Goal: Information Seeking & Learning: Compare options

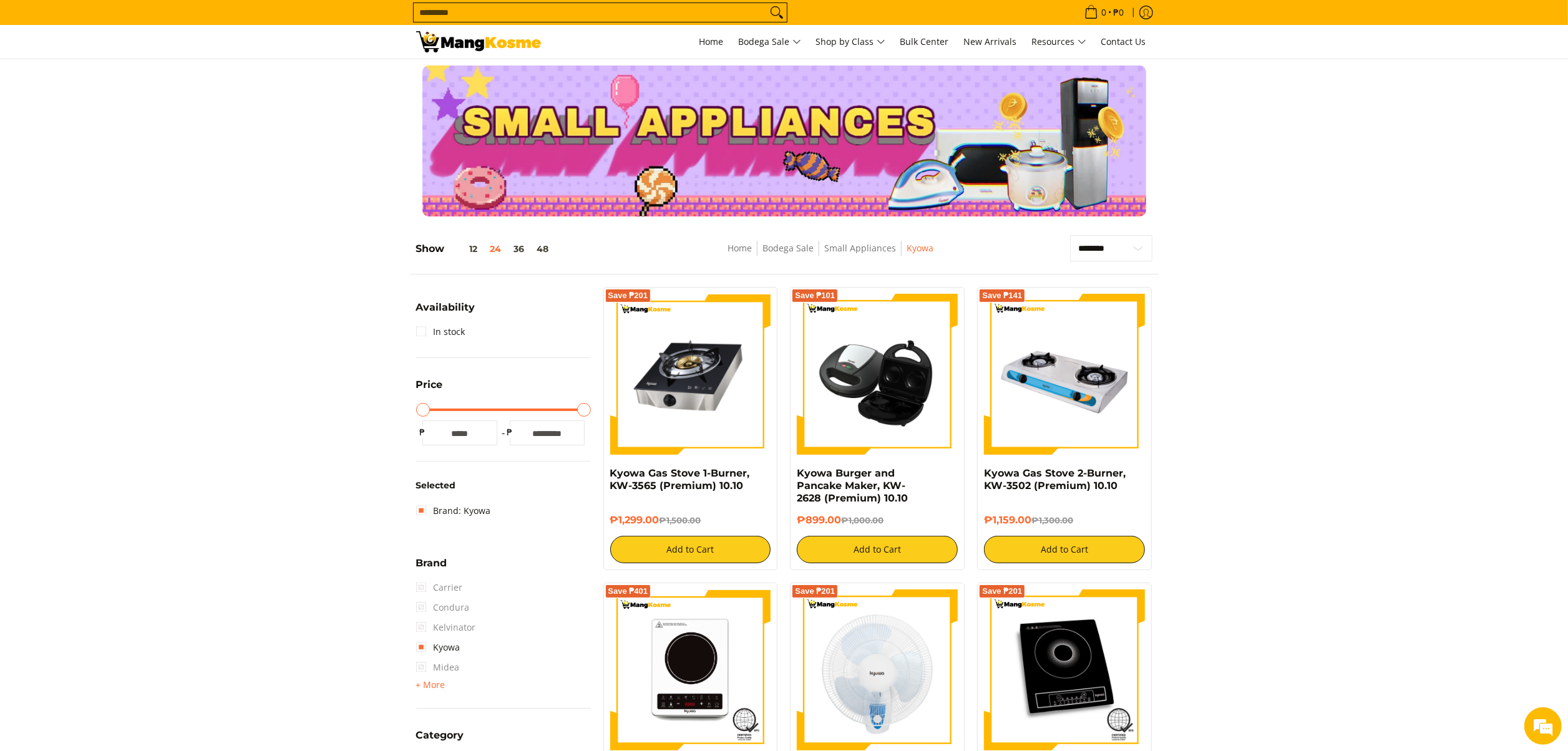
click at [1278, 372] on section "**********" at bounding box center [784, 692] width 1568 height 940
click at [1277, 318] on section "**********" at bounding box center [784, 692] width 1568 height 940
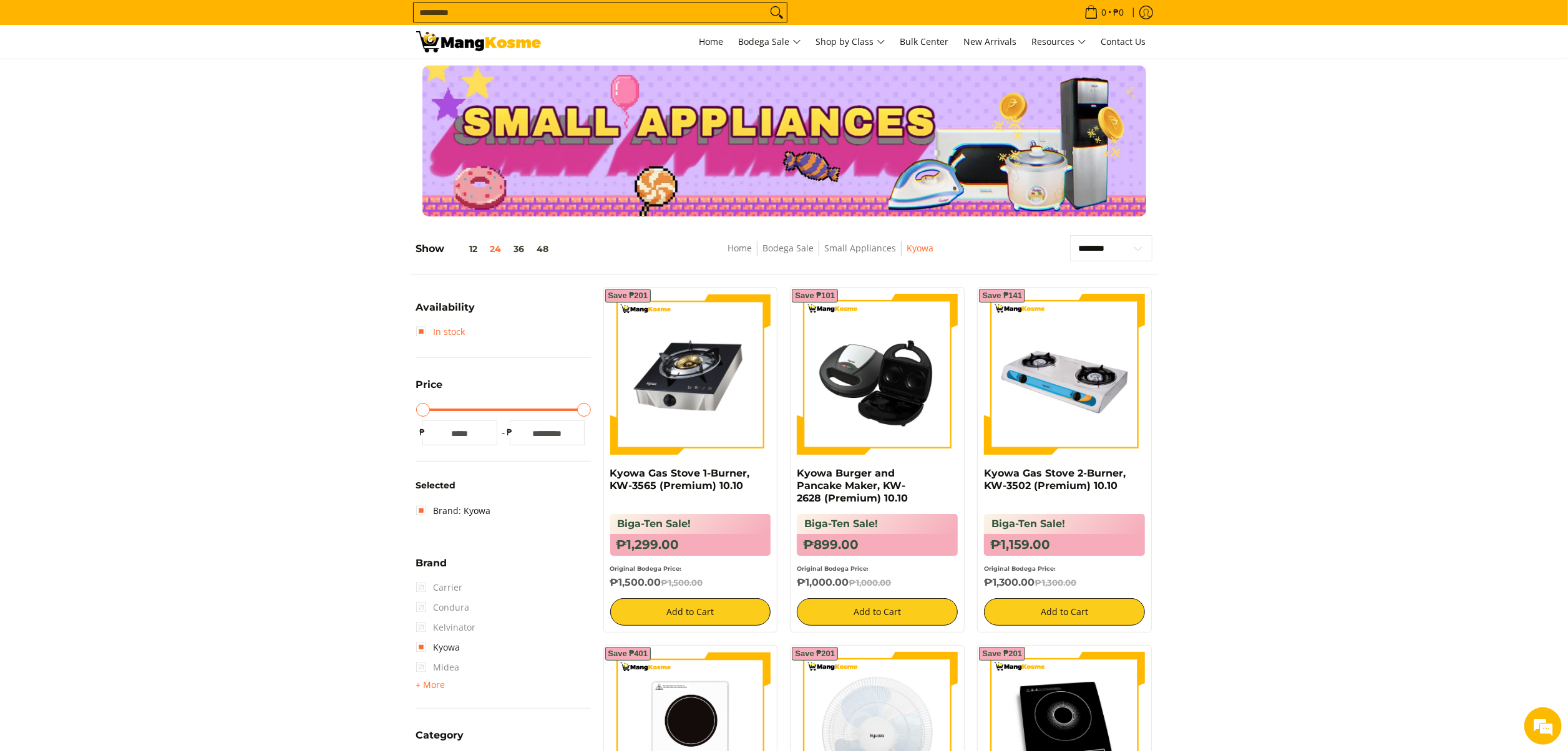
click at [425, 331] on link "In stock" at bounding box center [441, 331] width 50 height 20
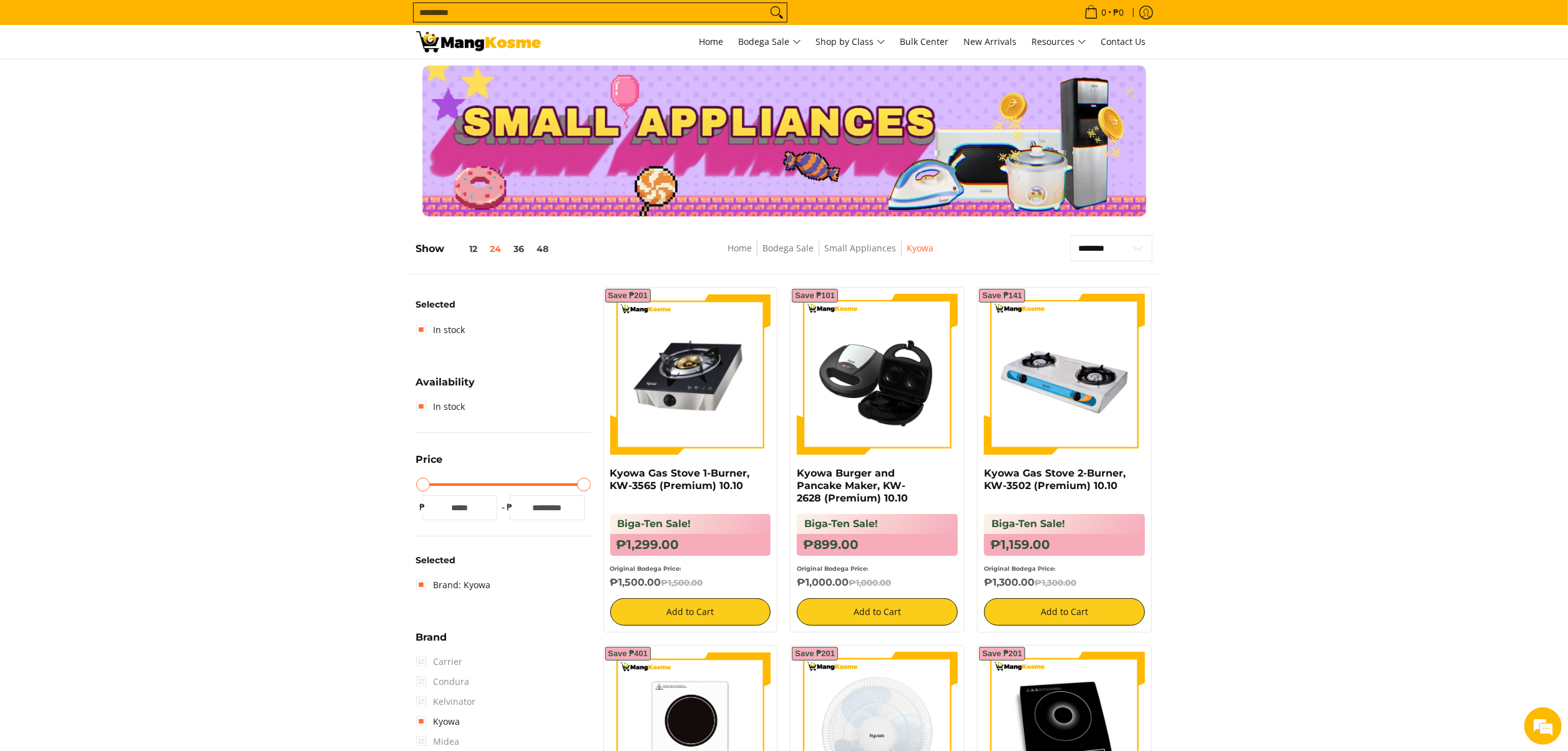
drag, startPoint x: 1455, startPoint y: 511, endPoint x: 1387, endPoint y: 567, distance: 88.1
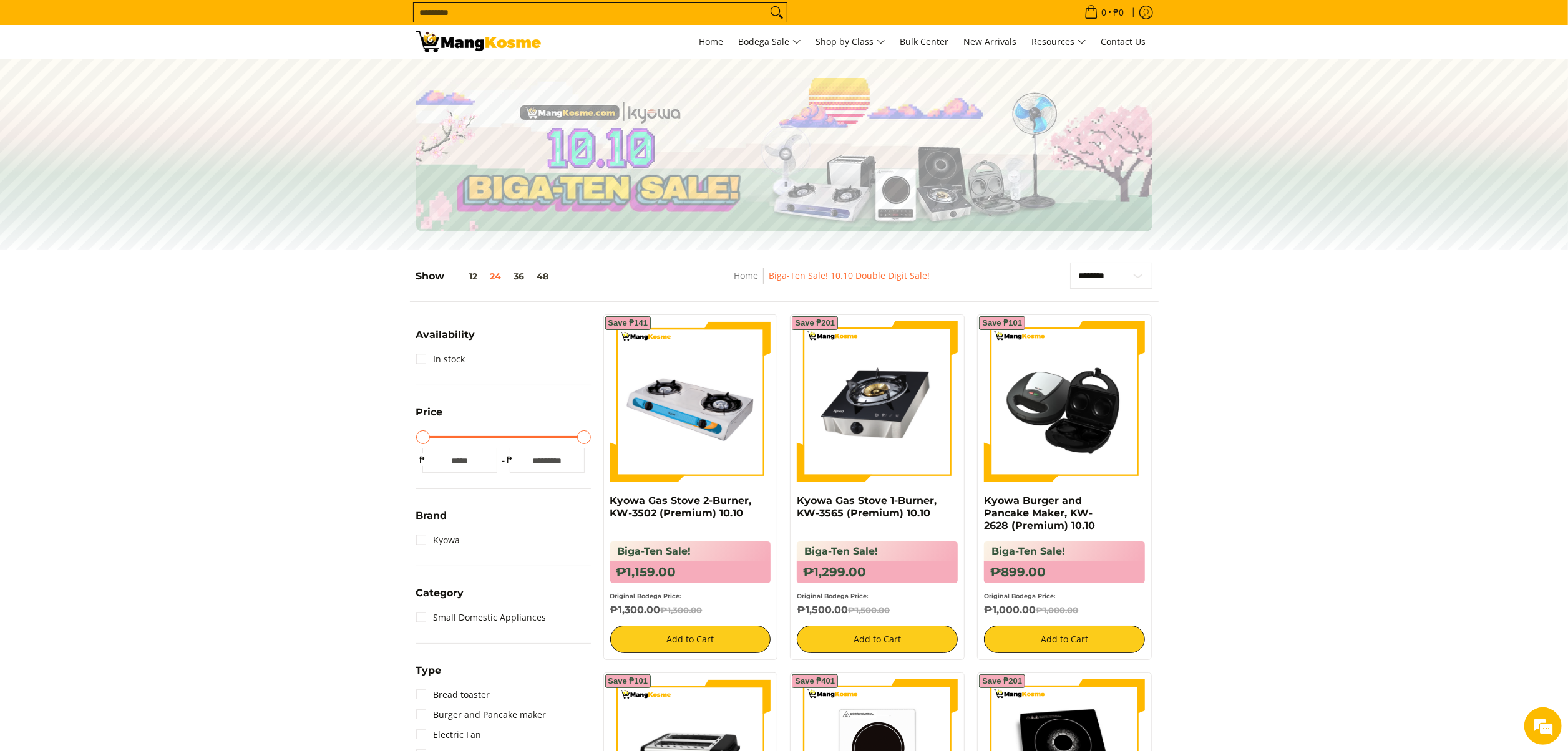
drag, startPoint x: 1488, startPoint y: 545, endPoint x: 1368, endPoint y: 604, distance: 133.7
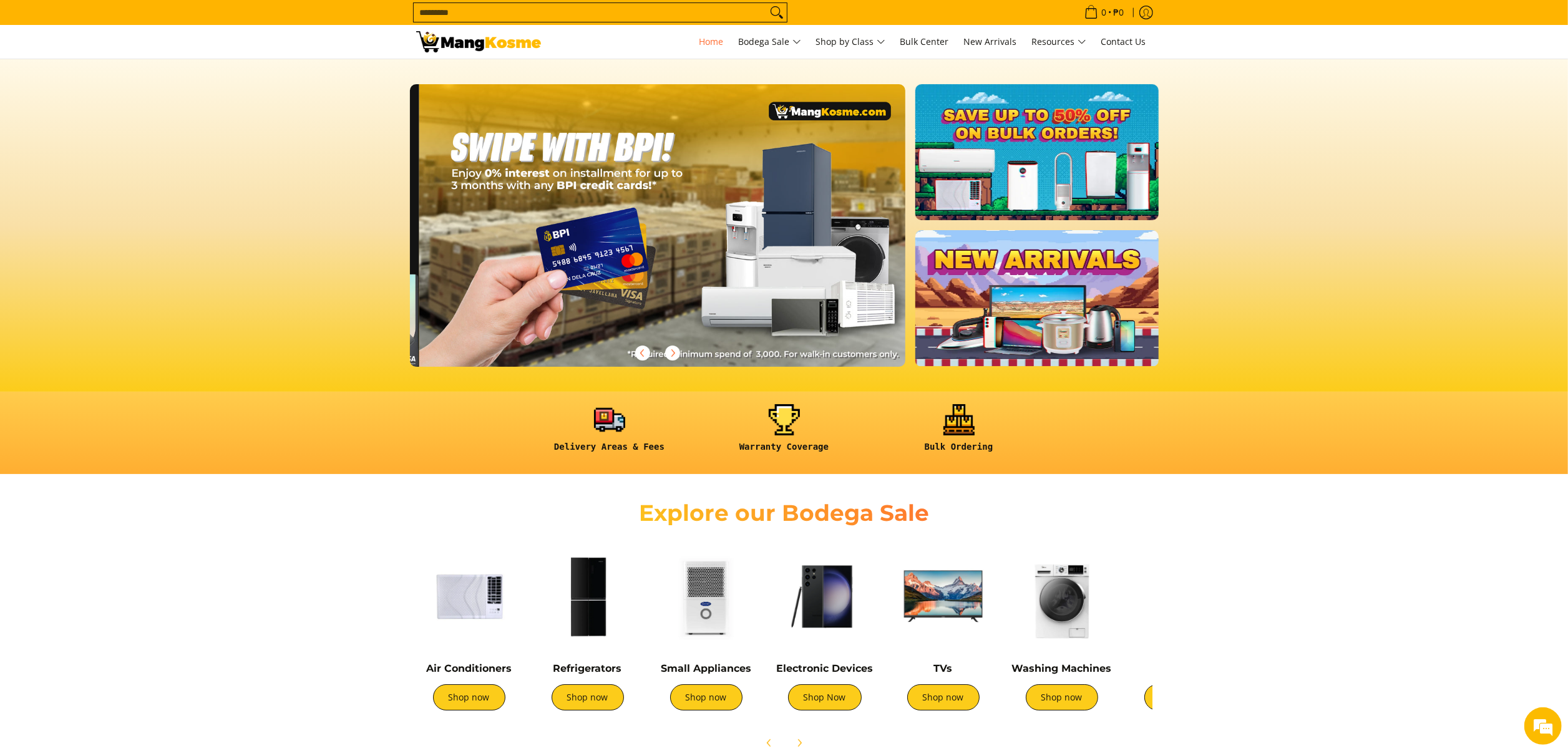
scroll to position [0, 1488]
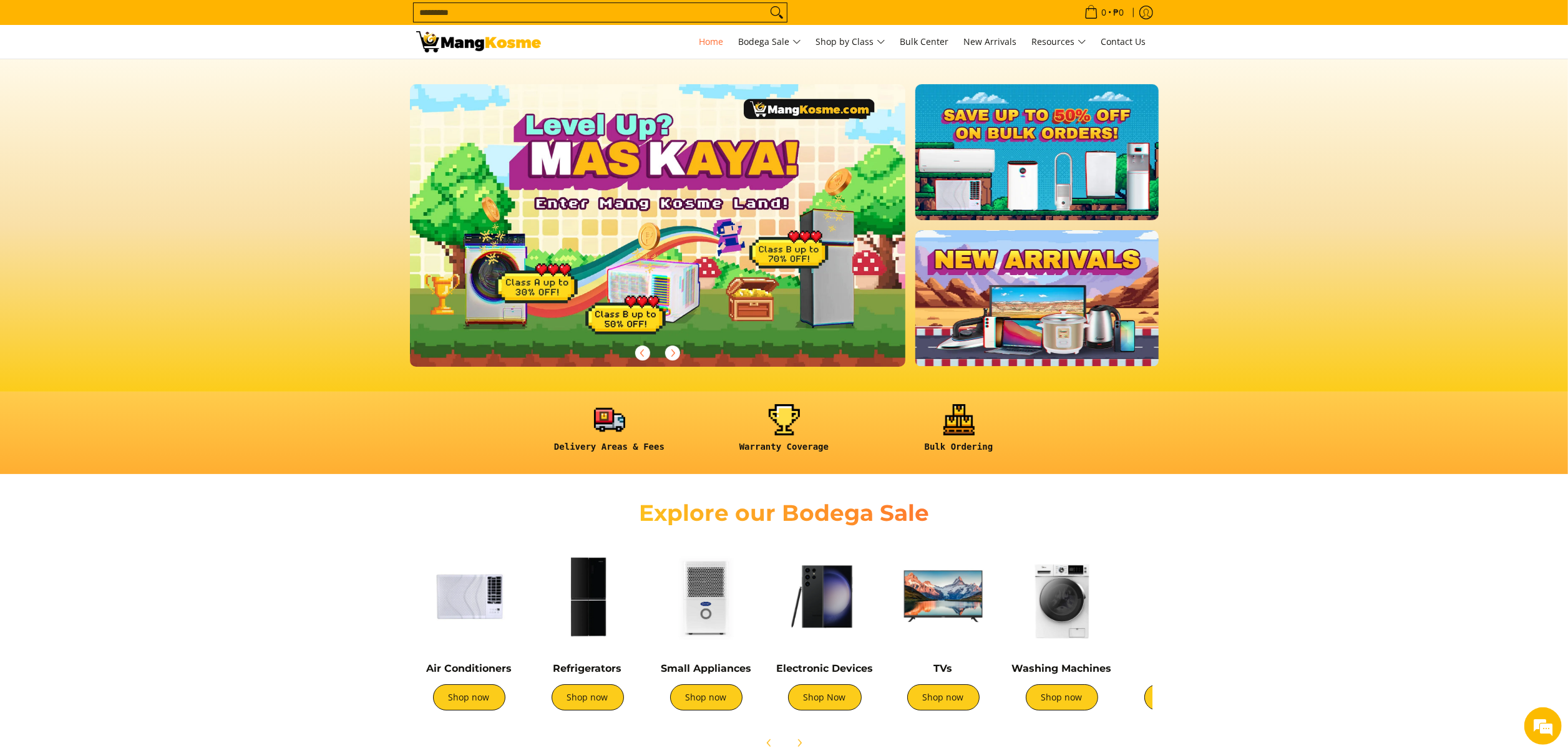
scroll to position [0, 495]
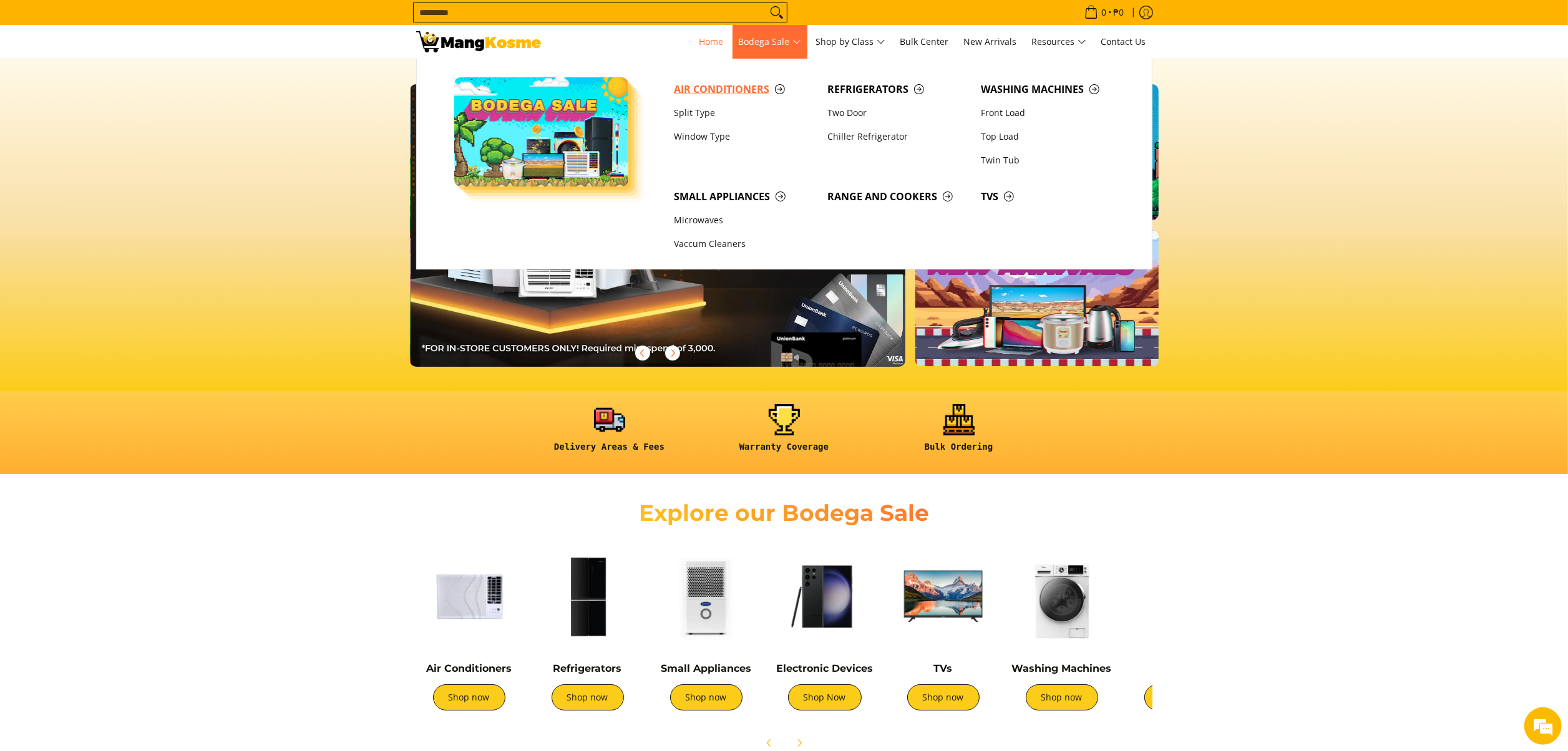
click at [707, 91] on span "Air Conditioners" at bounding box center [744, 90] width 141 height 15
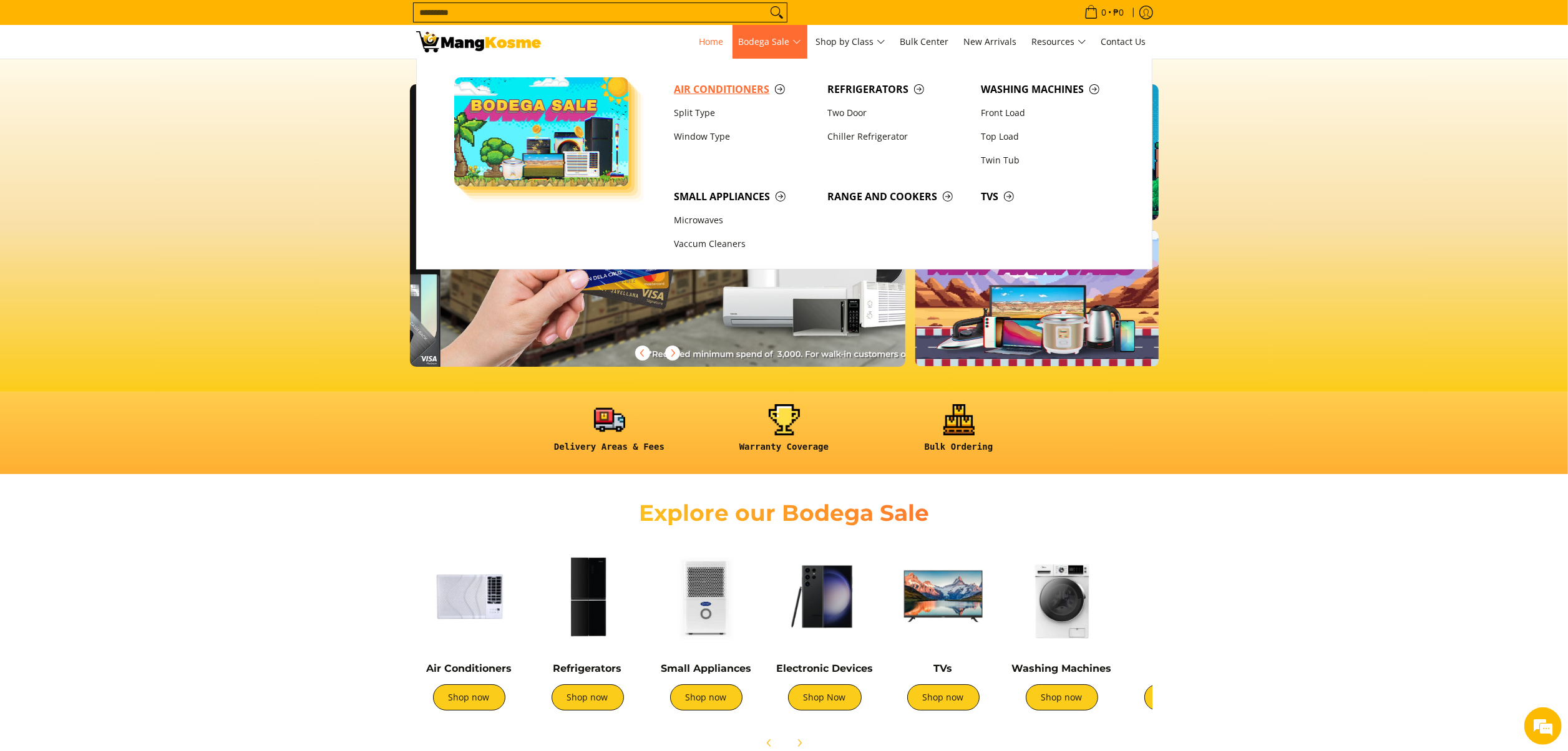
scroll to position [0, 992]
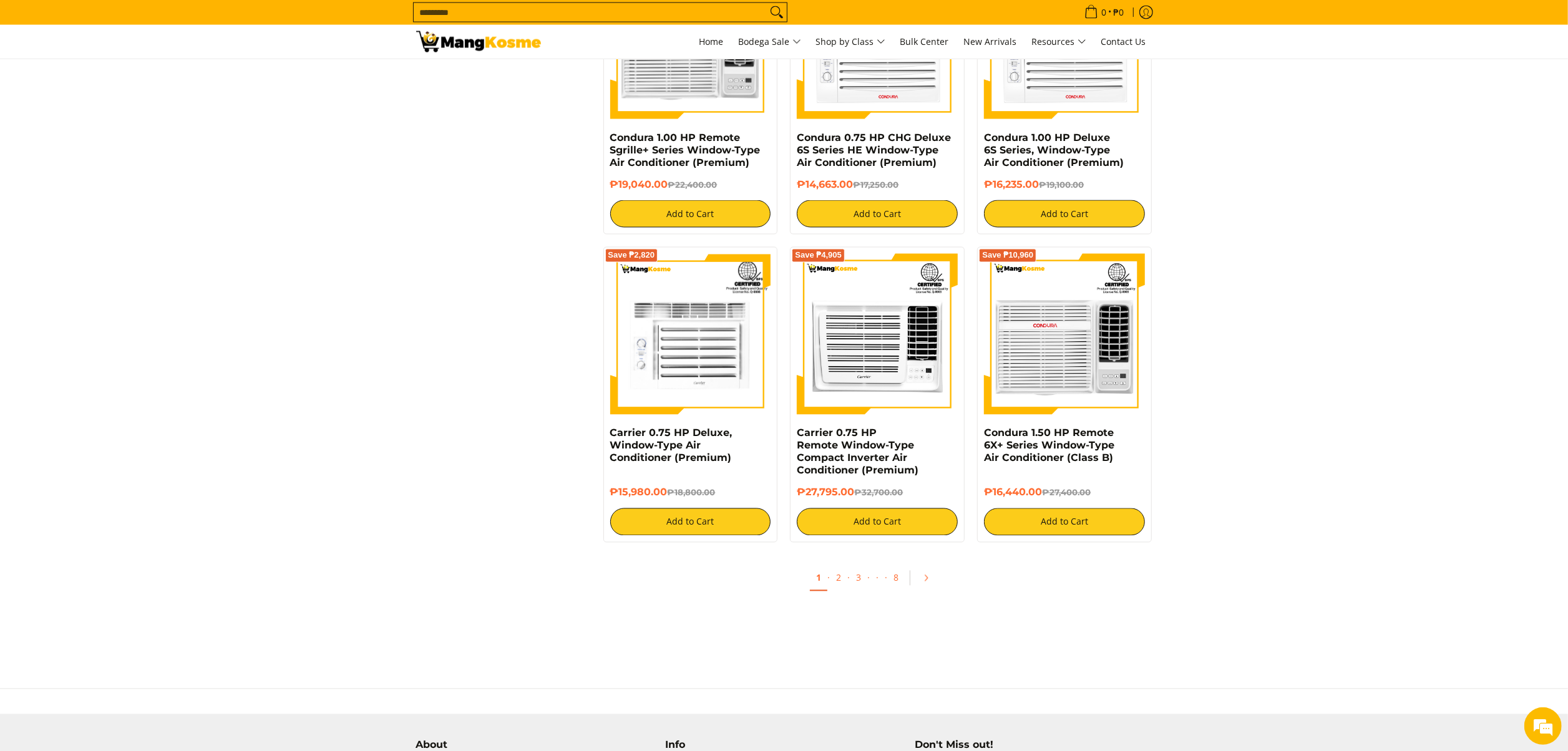
scroll to position [2319, 0]
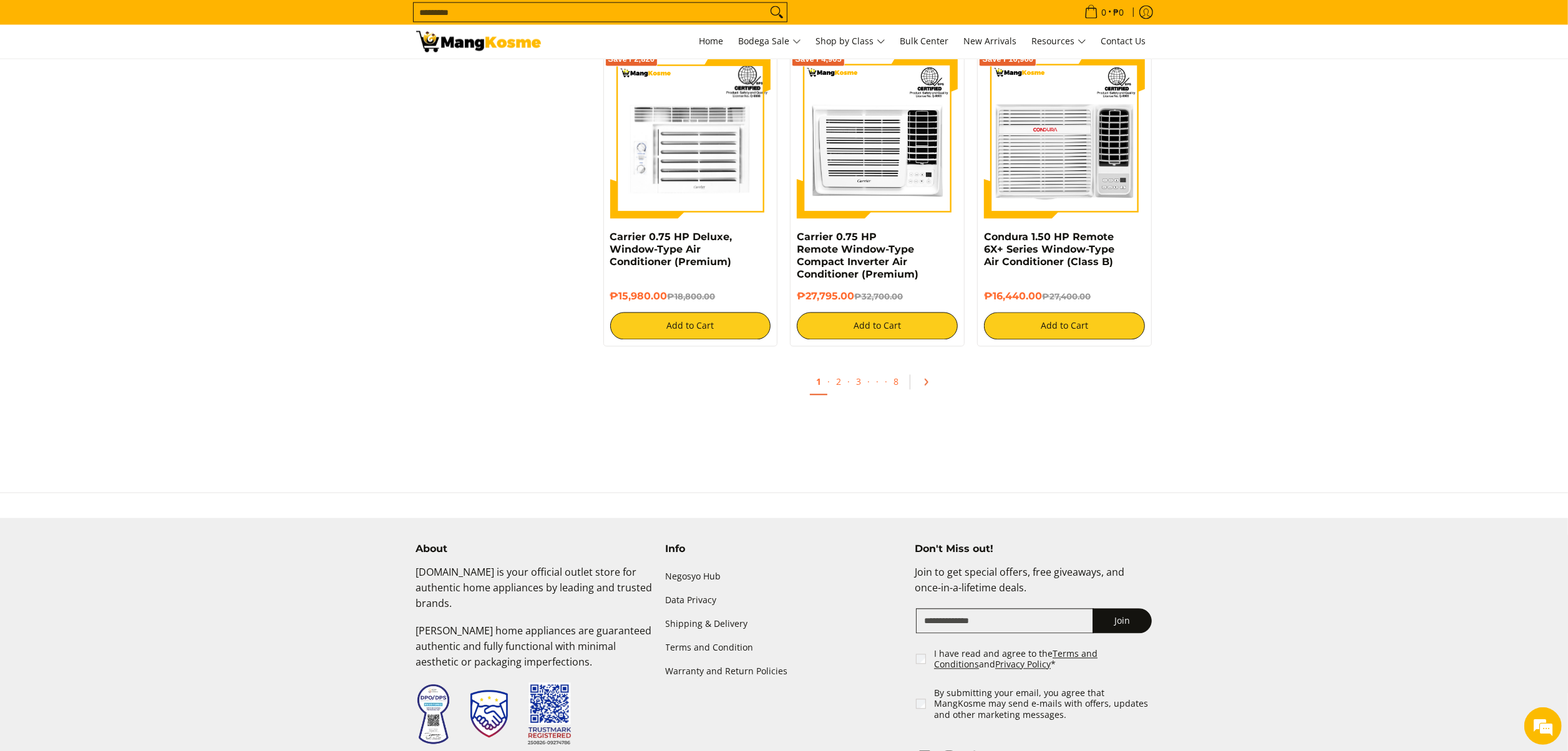
click at [924, 386] on icon "Pagination" at bounding box center [926, 382] width 9 height 9
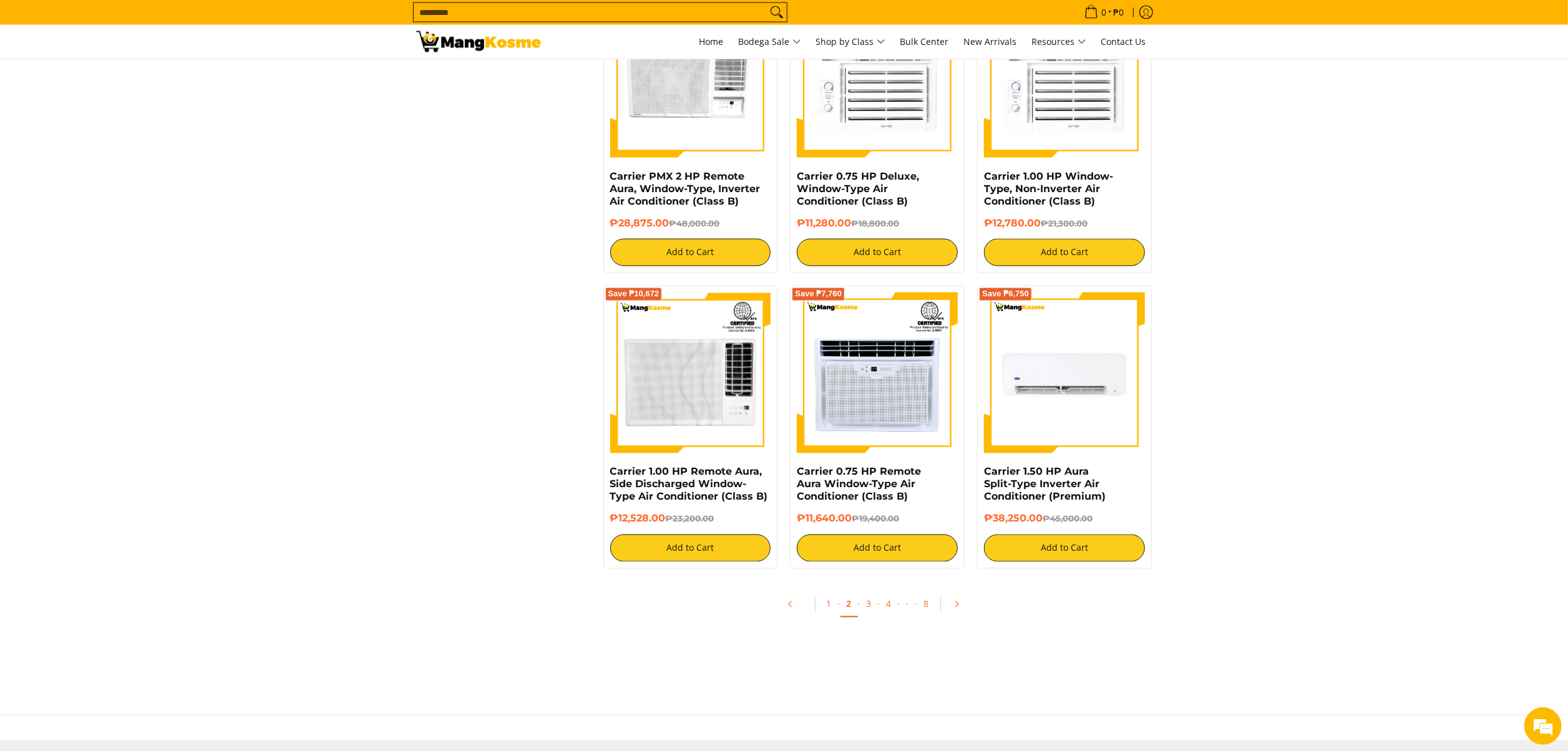
scroll to position [2246, 0]
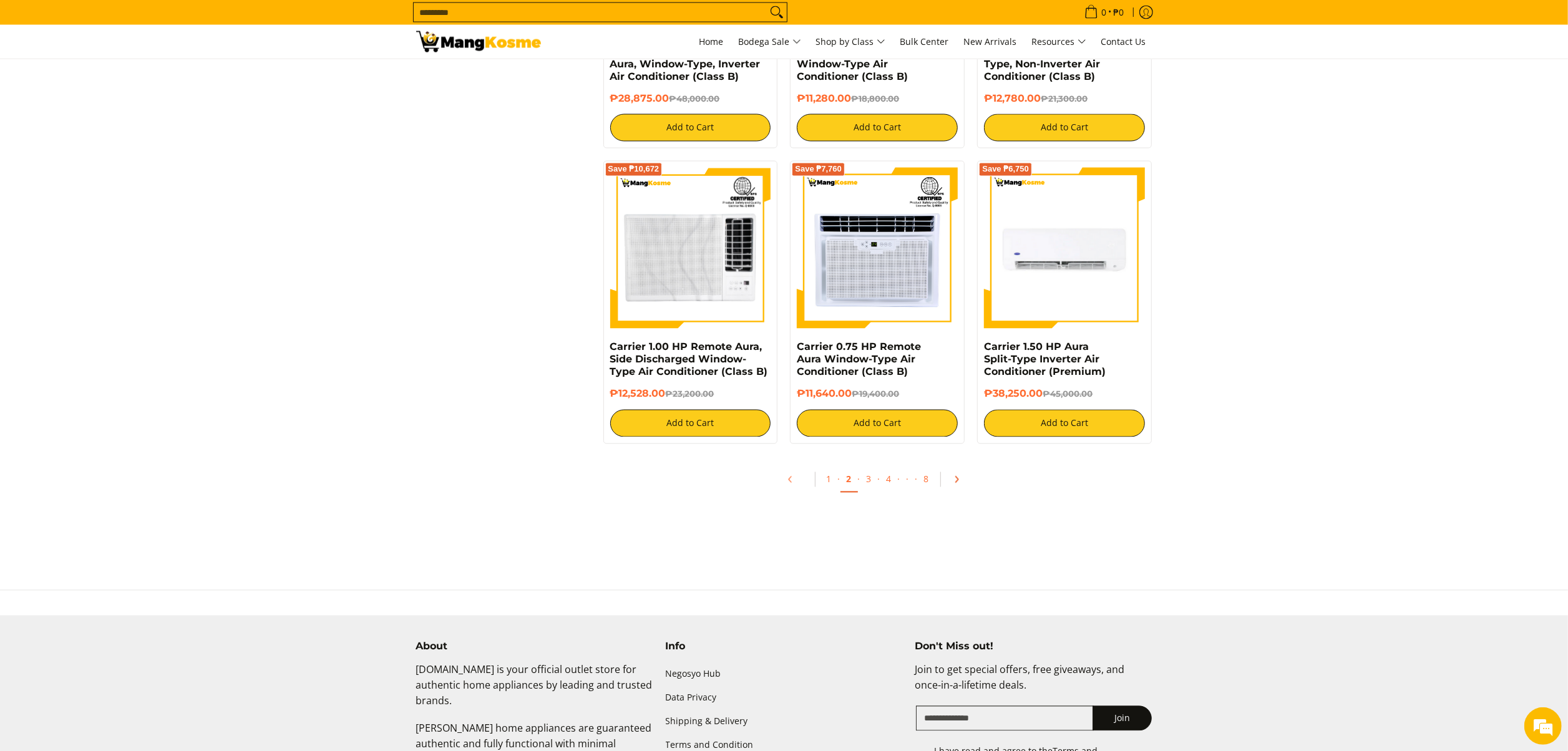
click at [956, 482] on icon "Pagination" at bounding box center [956, 480] width 3 height 6
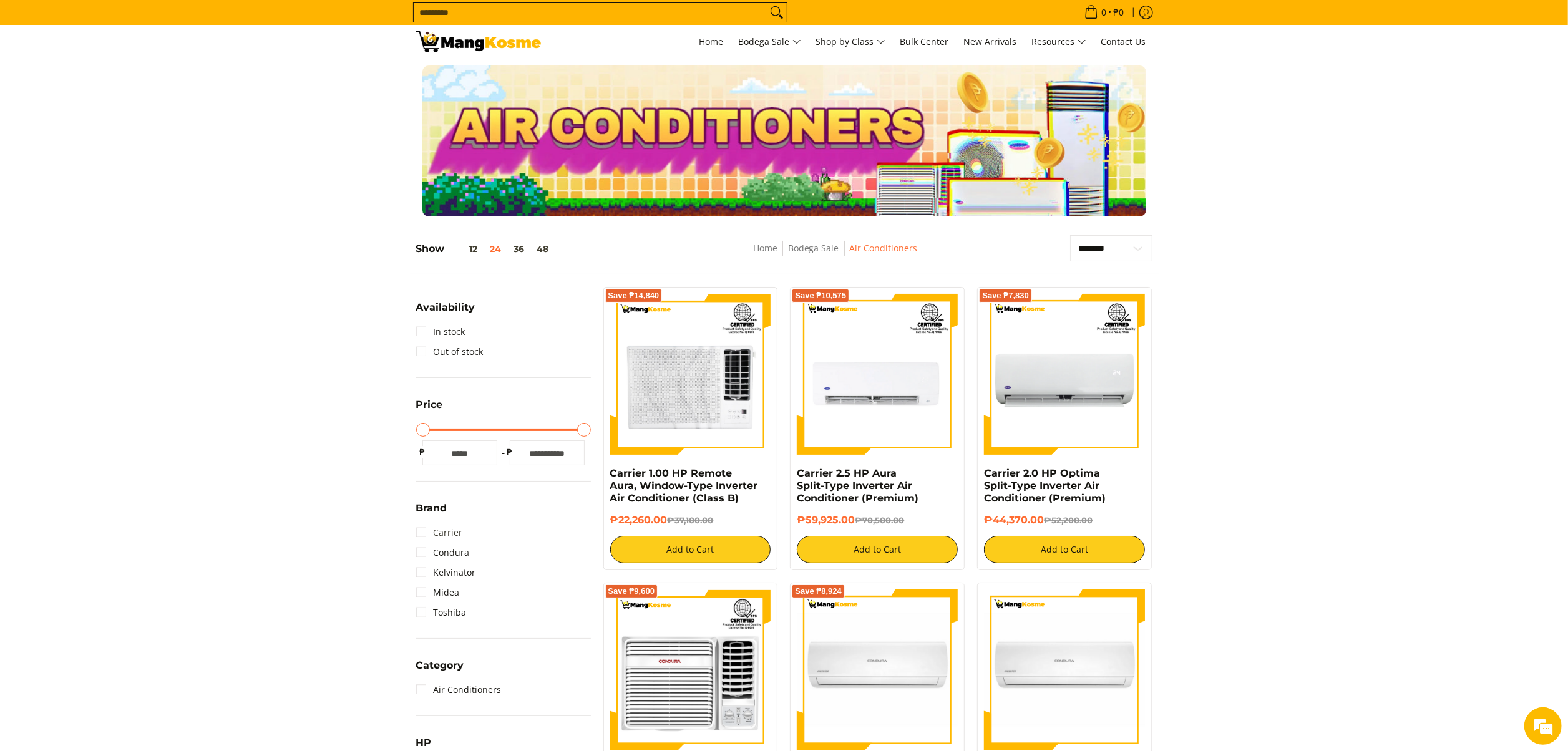
scroll to position [125, 0]
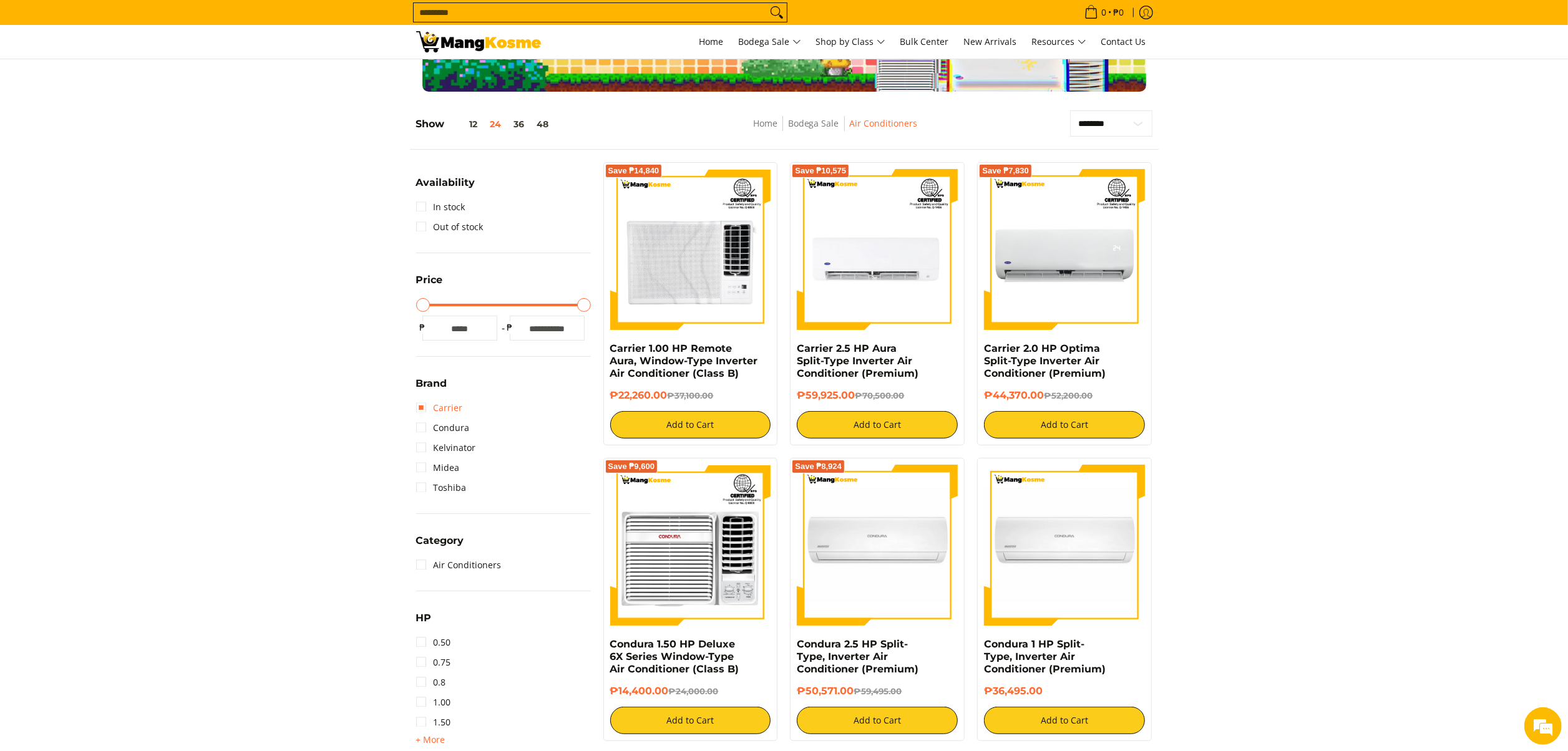
click at [448, 412] on link "Carrier" at bounding box center [439, 407] width 47 height 20
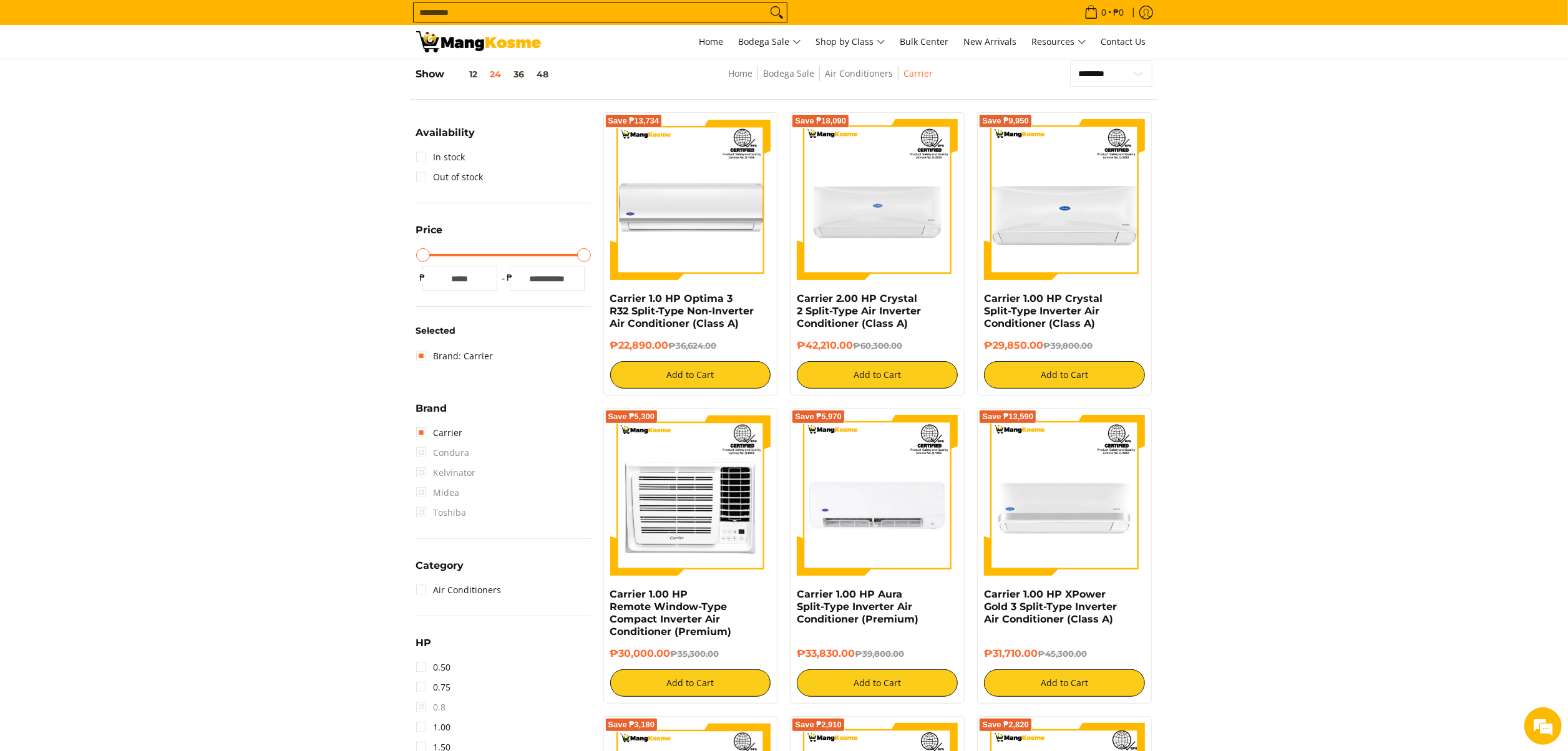
scroll to position [176, 0]
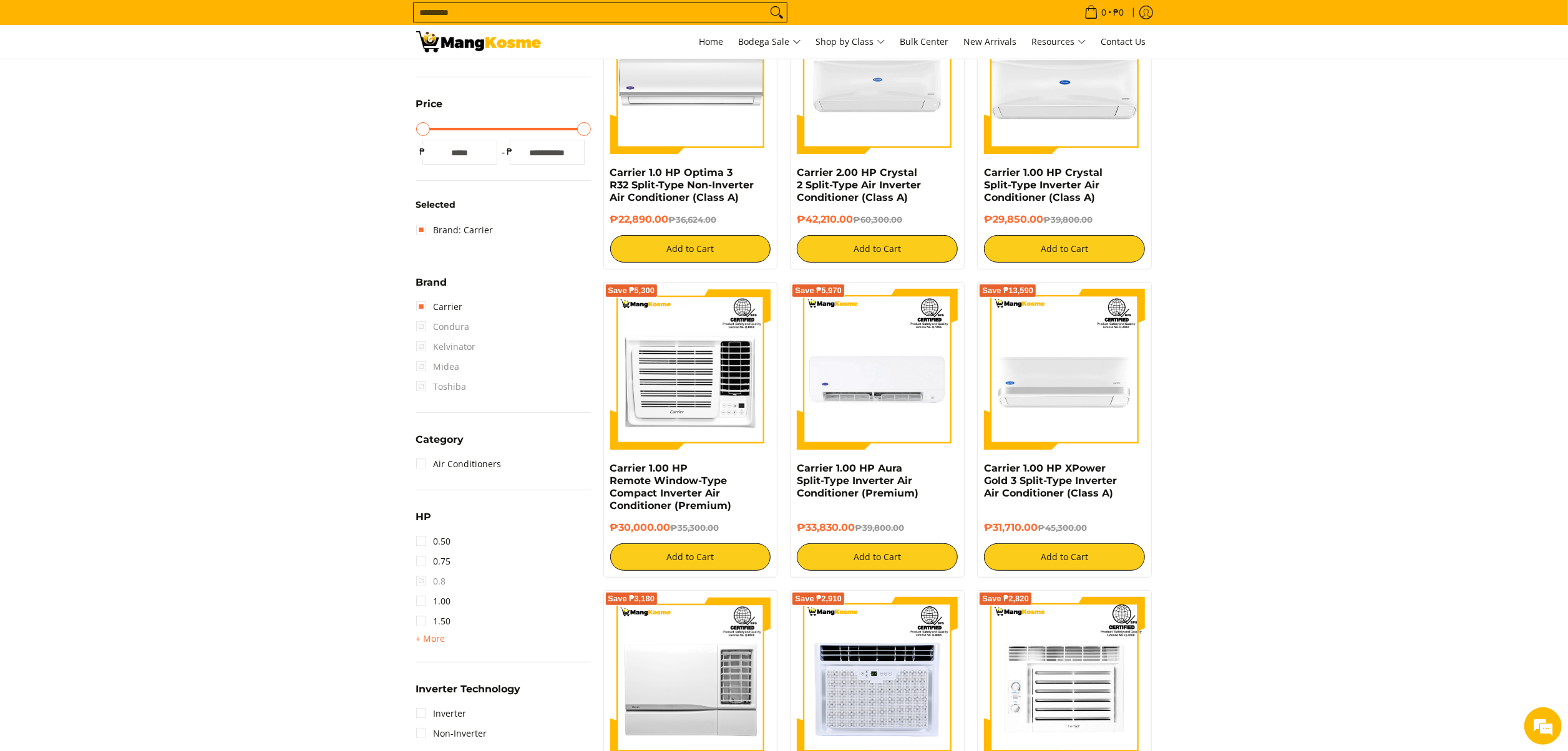
scroll to position [301, 0]
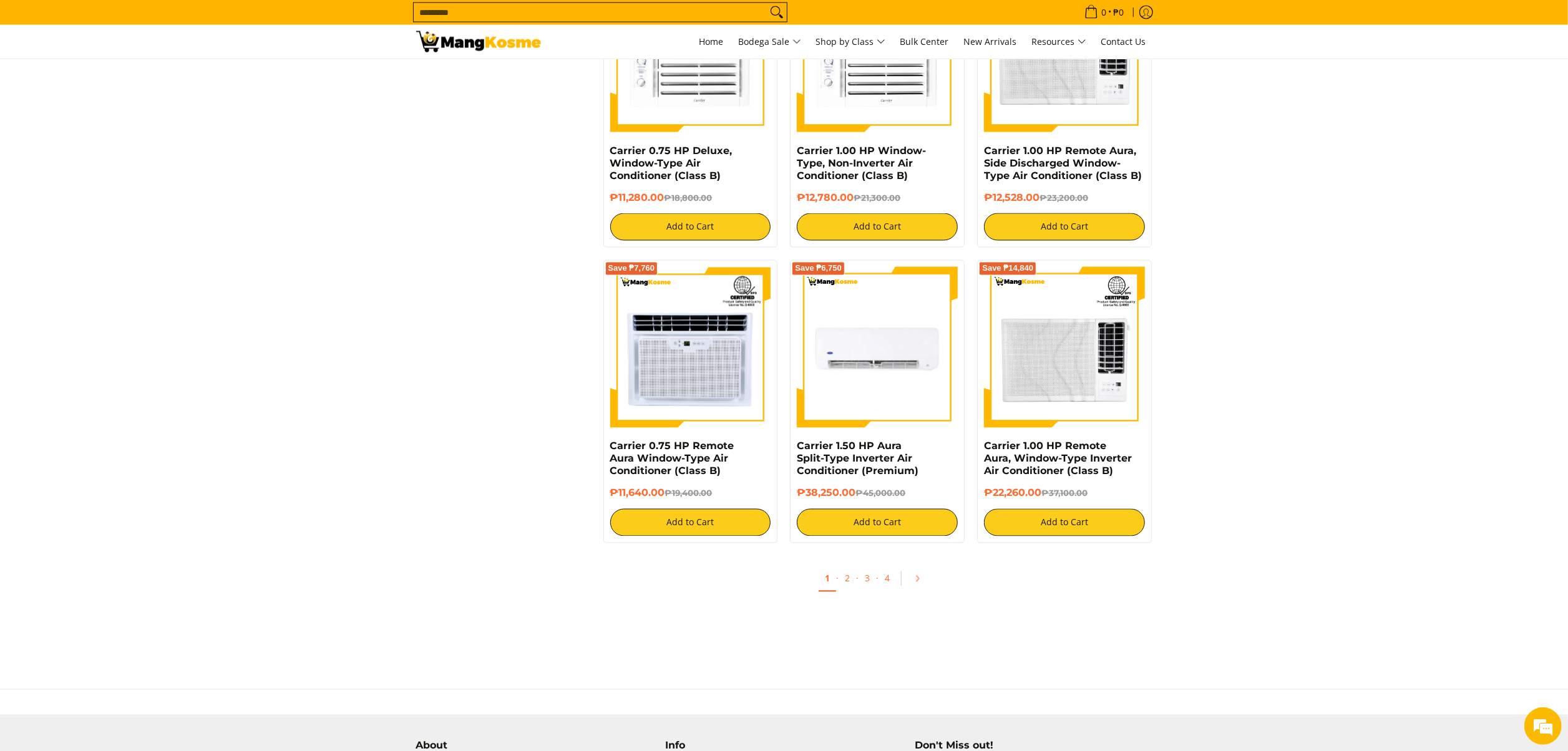
scroll to position [2172, 0]
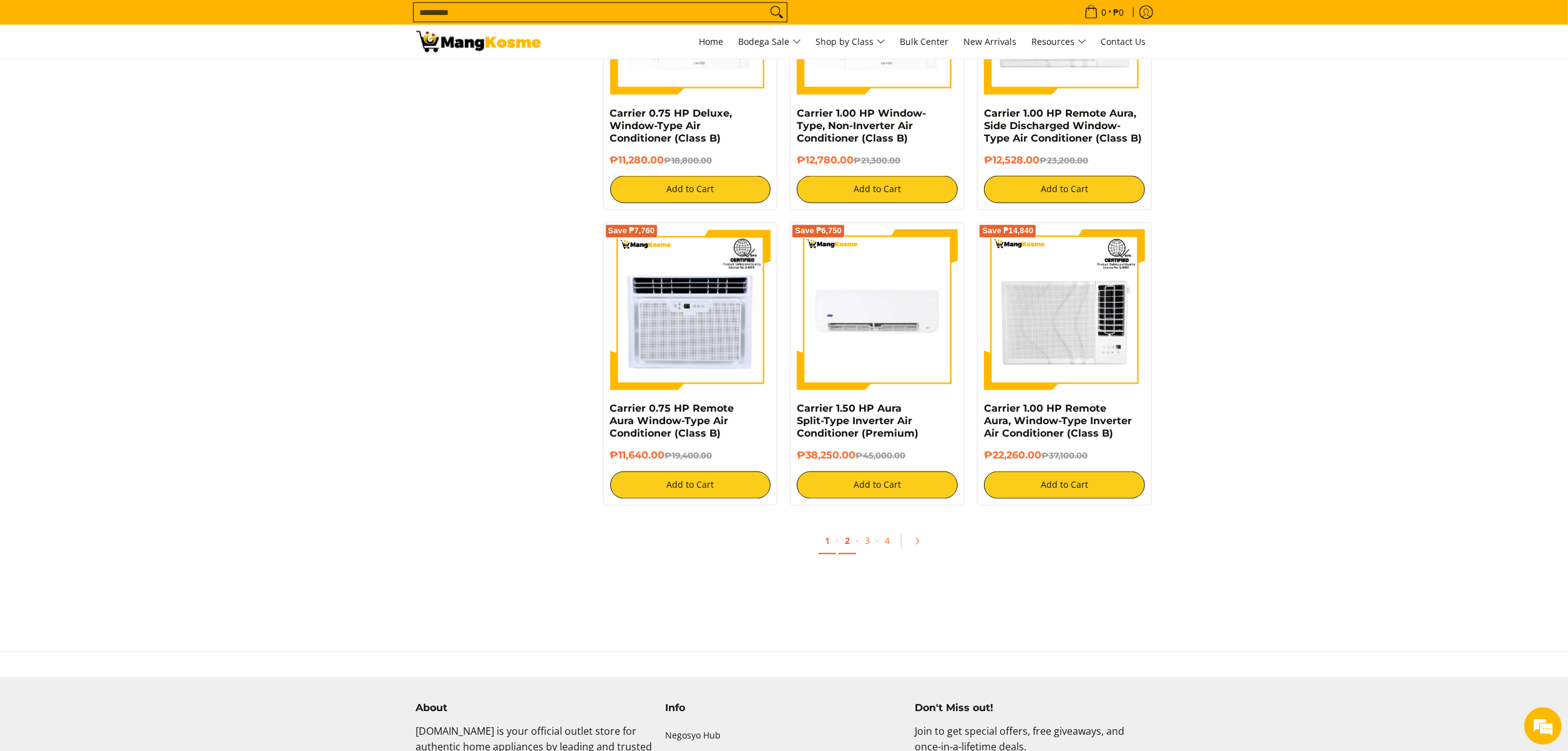
click at [847, 551] on link "2" at bounding box center [847, 541] width 17 height 26
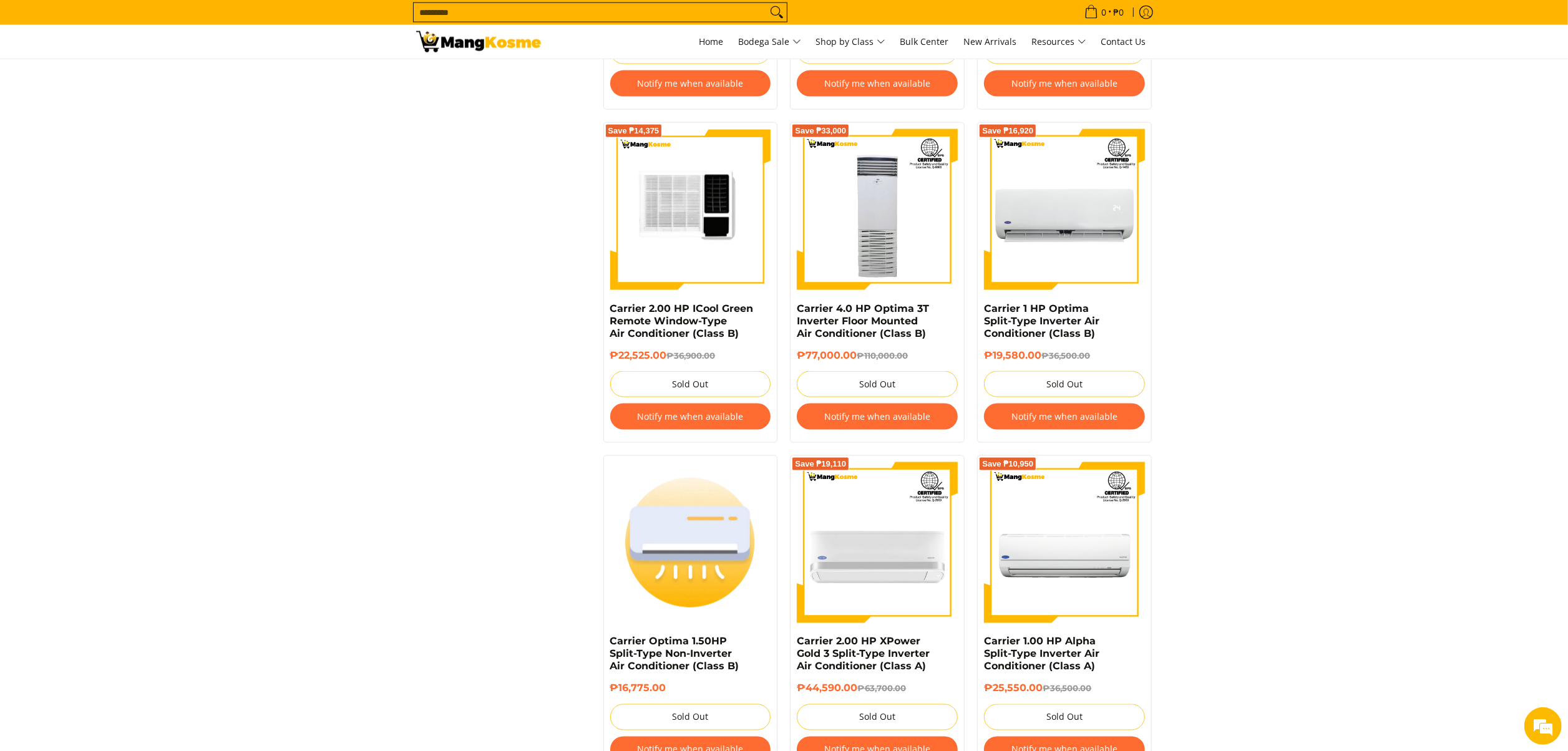
scroll to position [1997, 0]
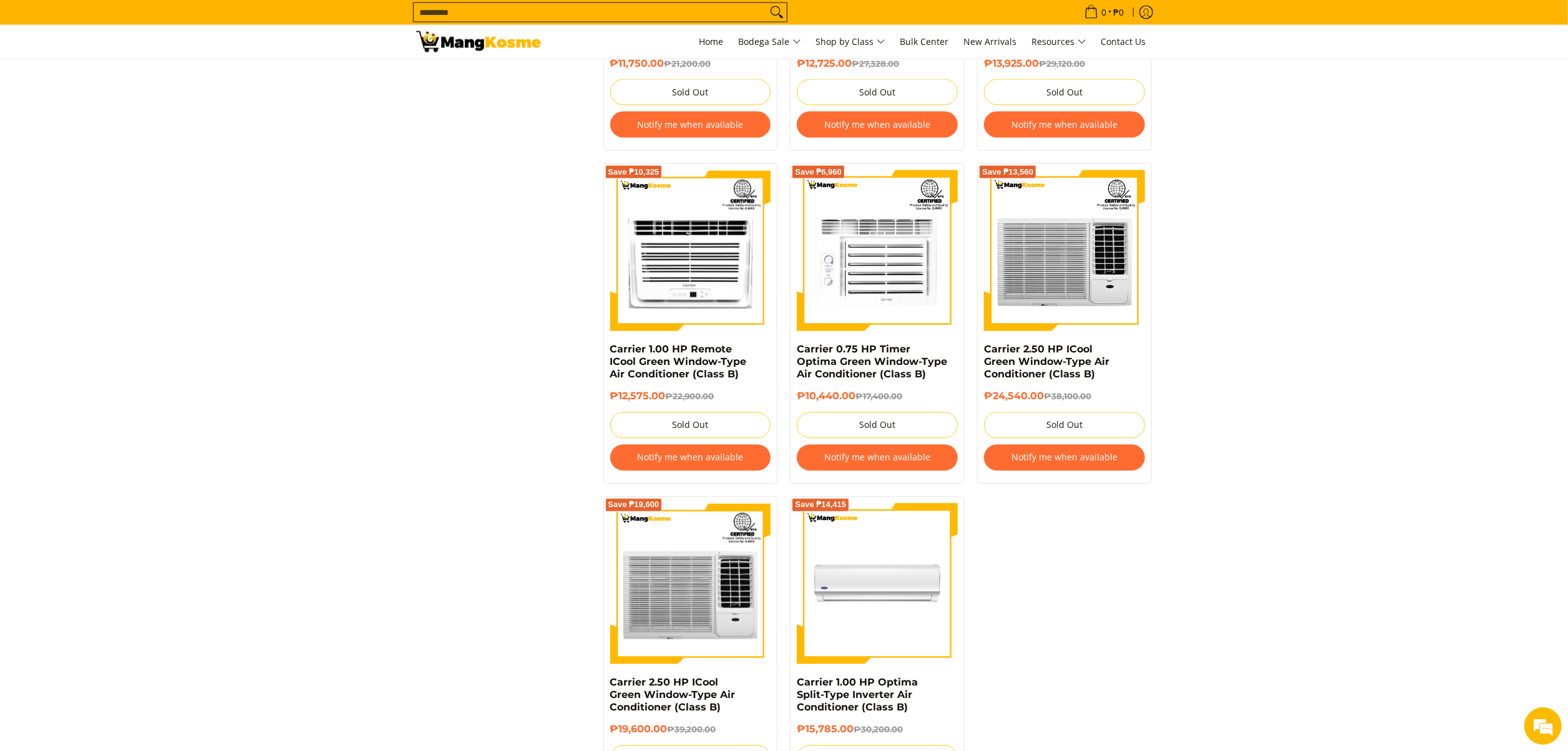
scroll to position [2495, 0]
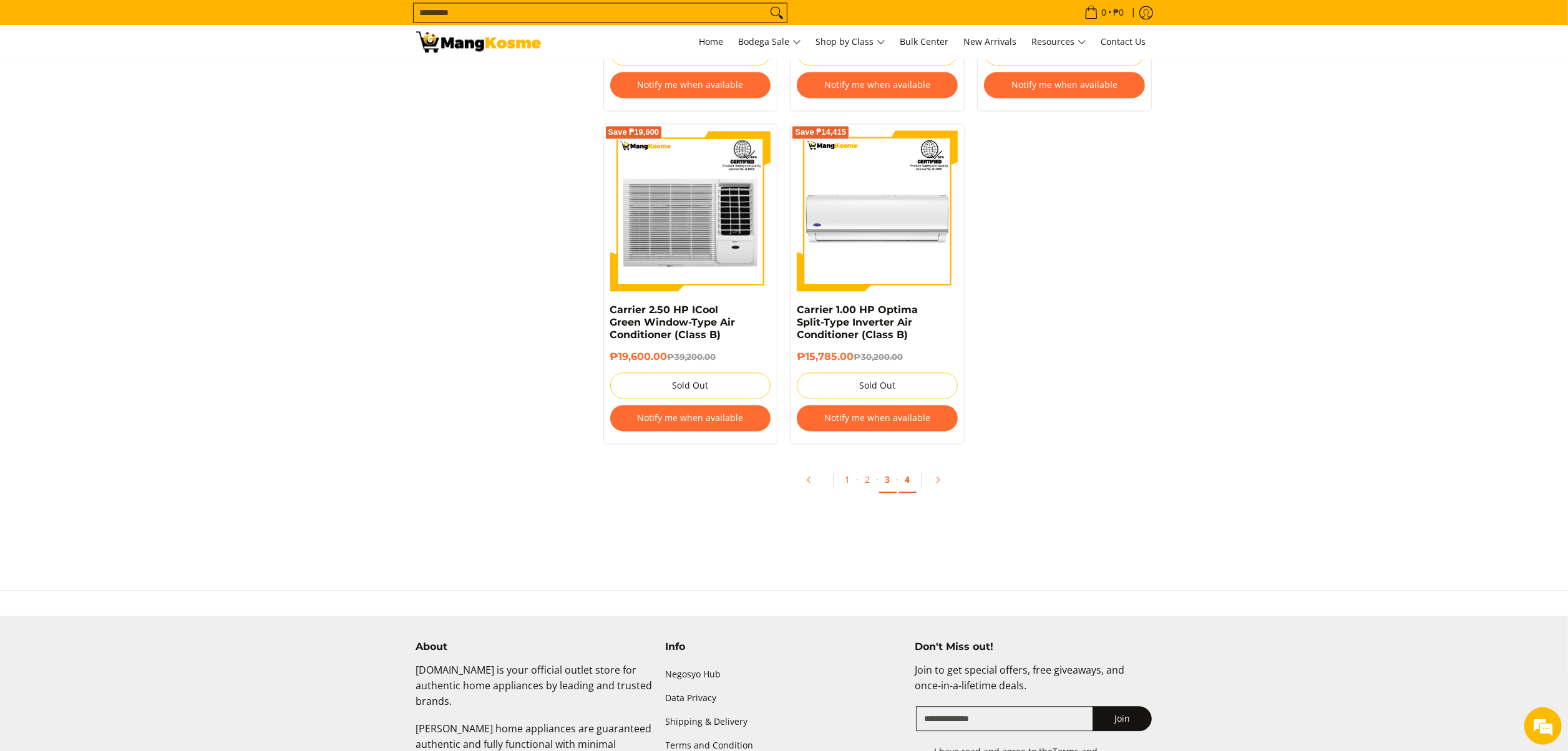
click at [908, 493] on link "4" at bounding box center [908, 480] width 17 height 26
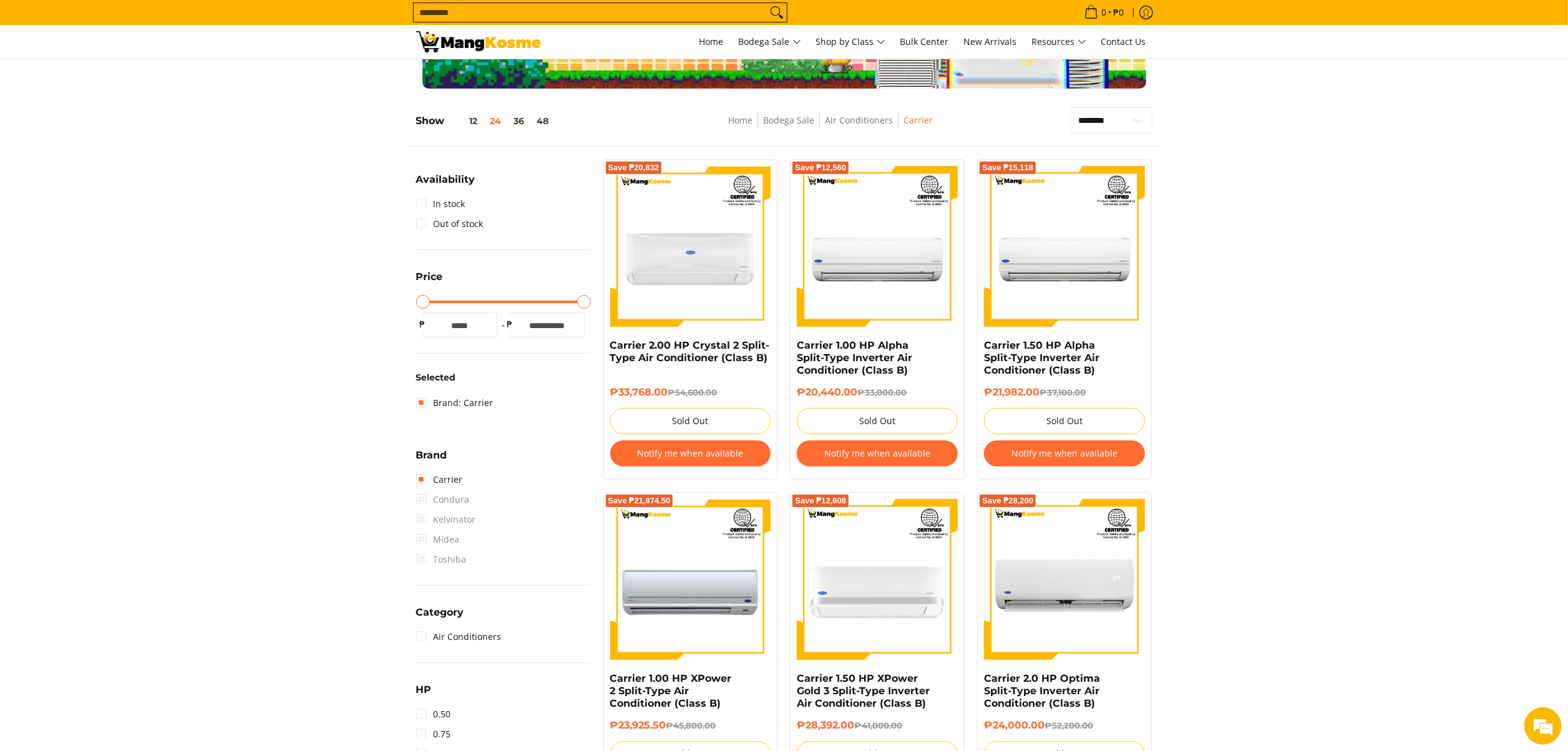
scroll to position [125, 0]
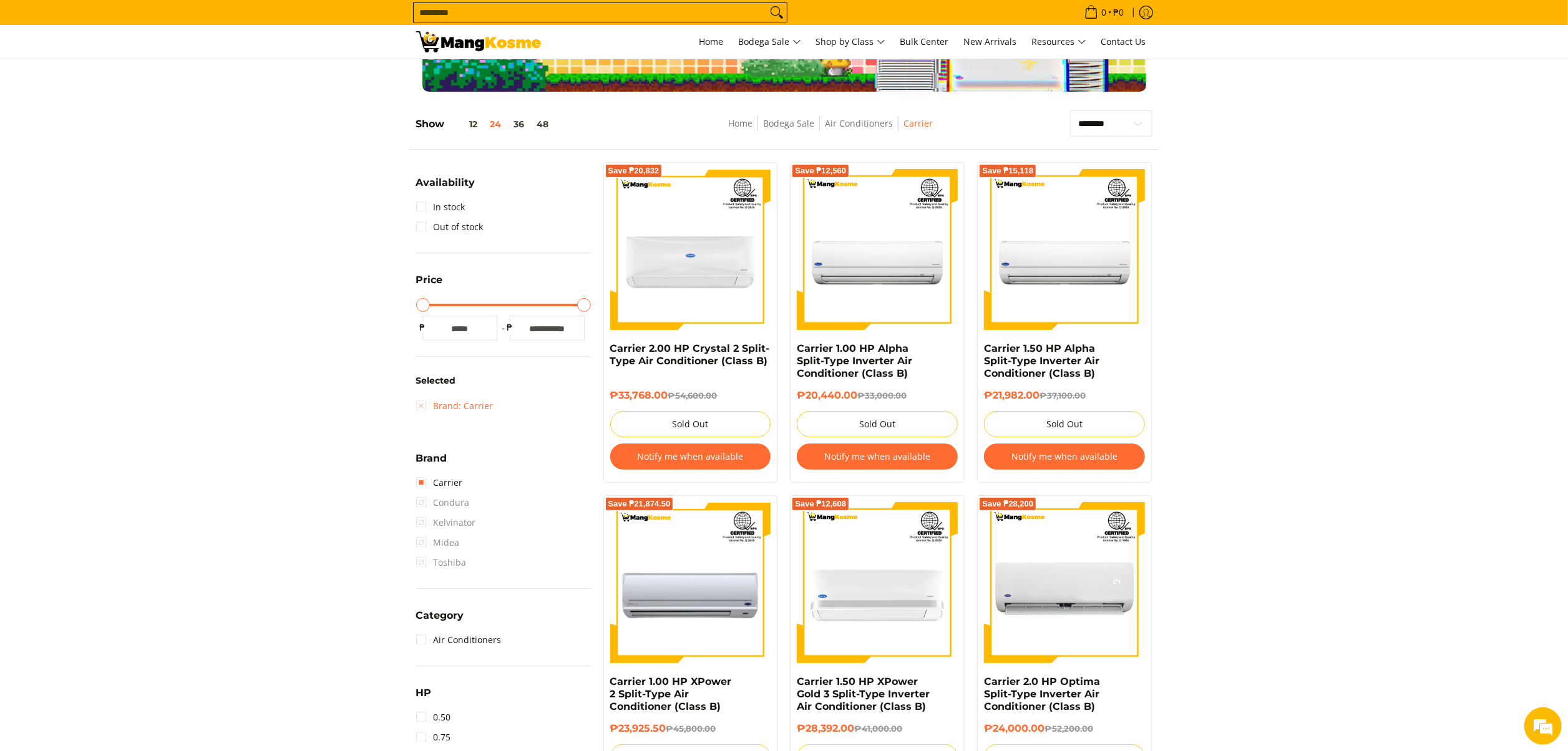
click at [474, 407] on link "Brand: Carrier" at bounding box center [454, 406] width 77 height 20
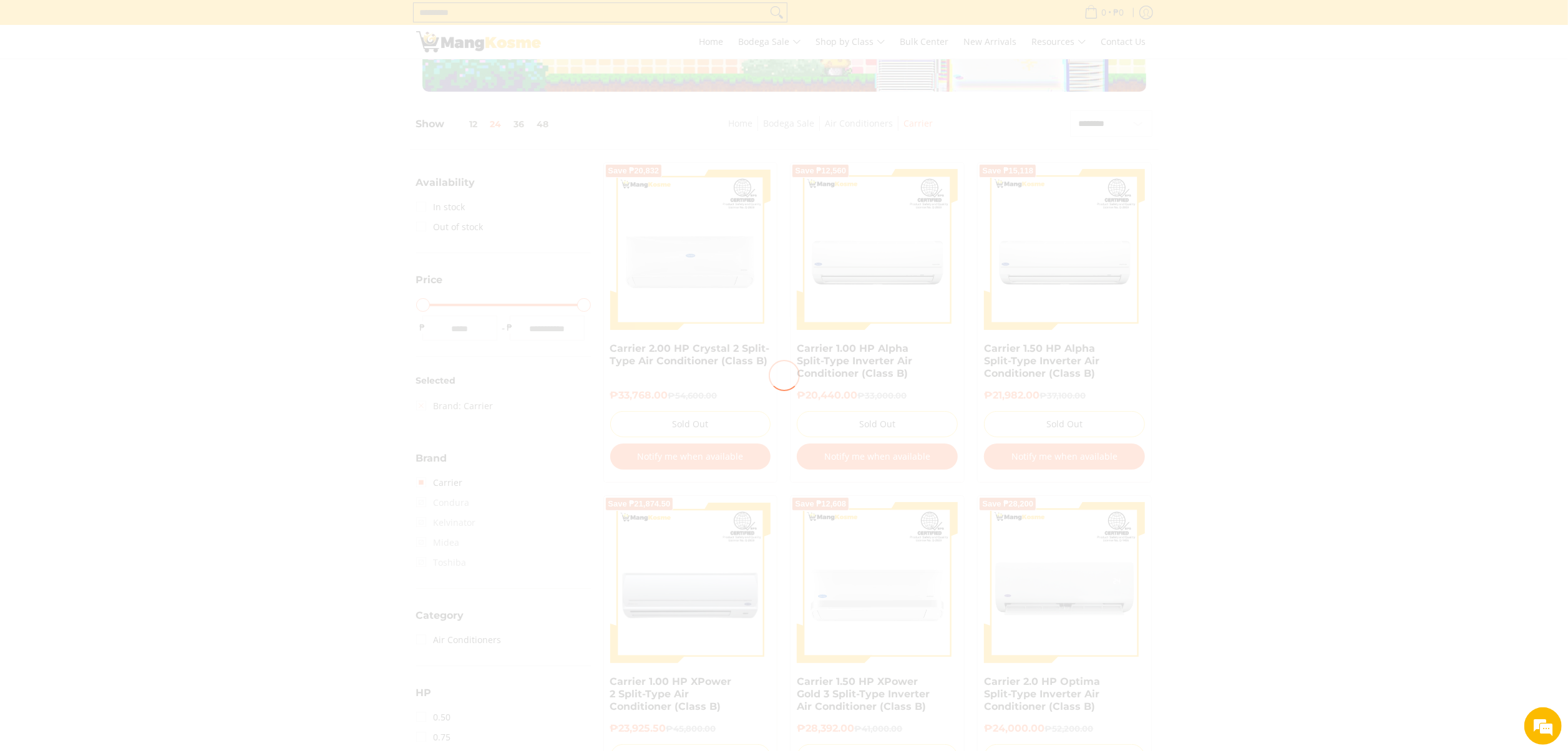
scroll to position [0, 0]
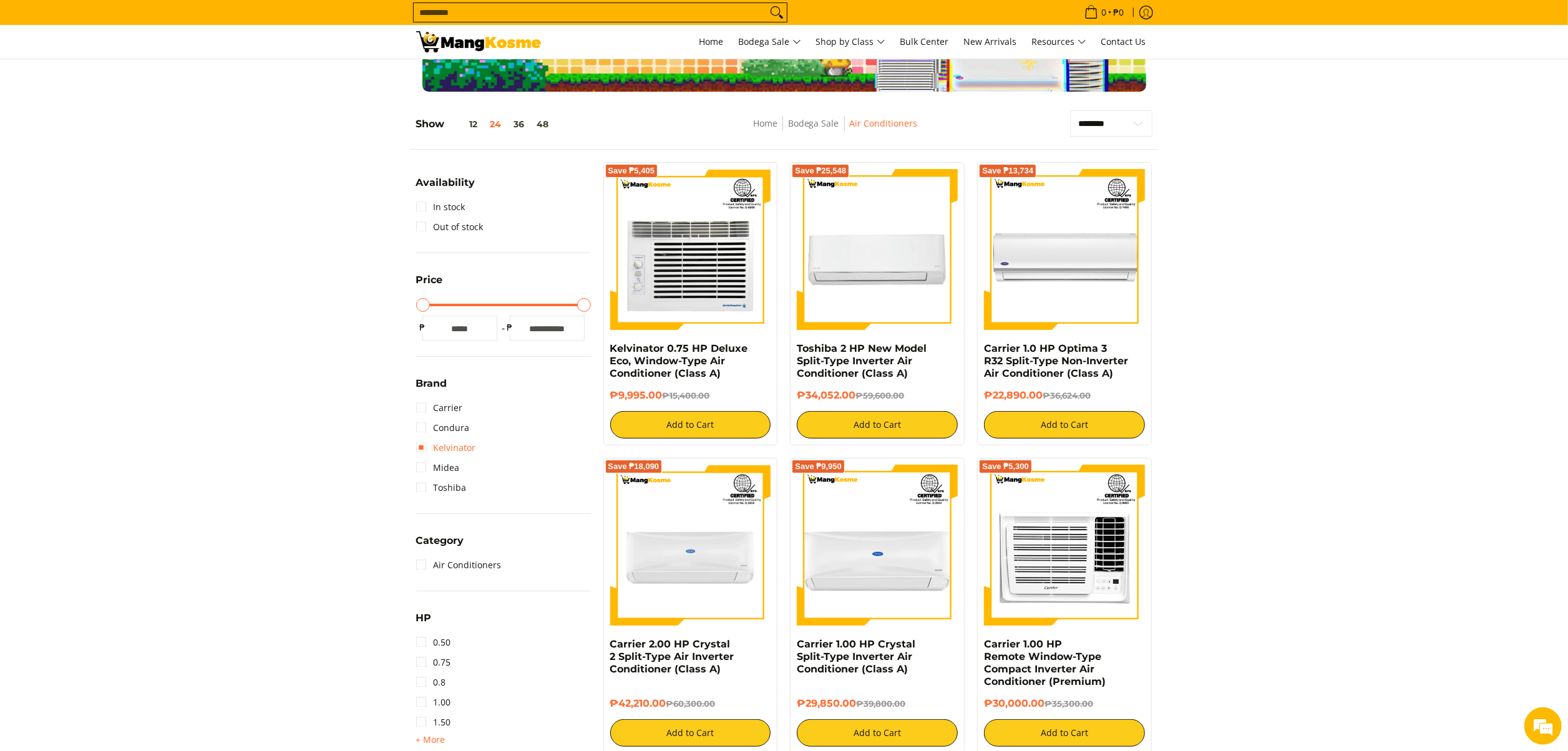
scroll to position [176, 0]
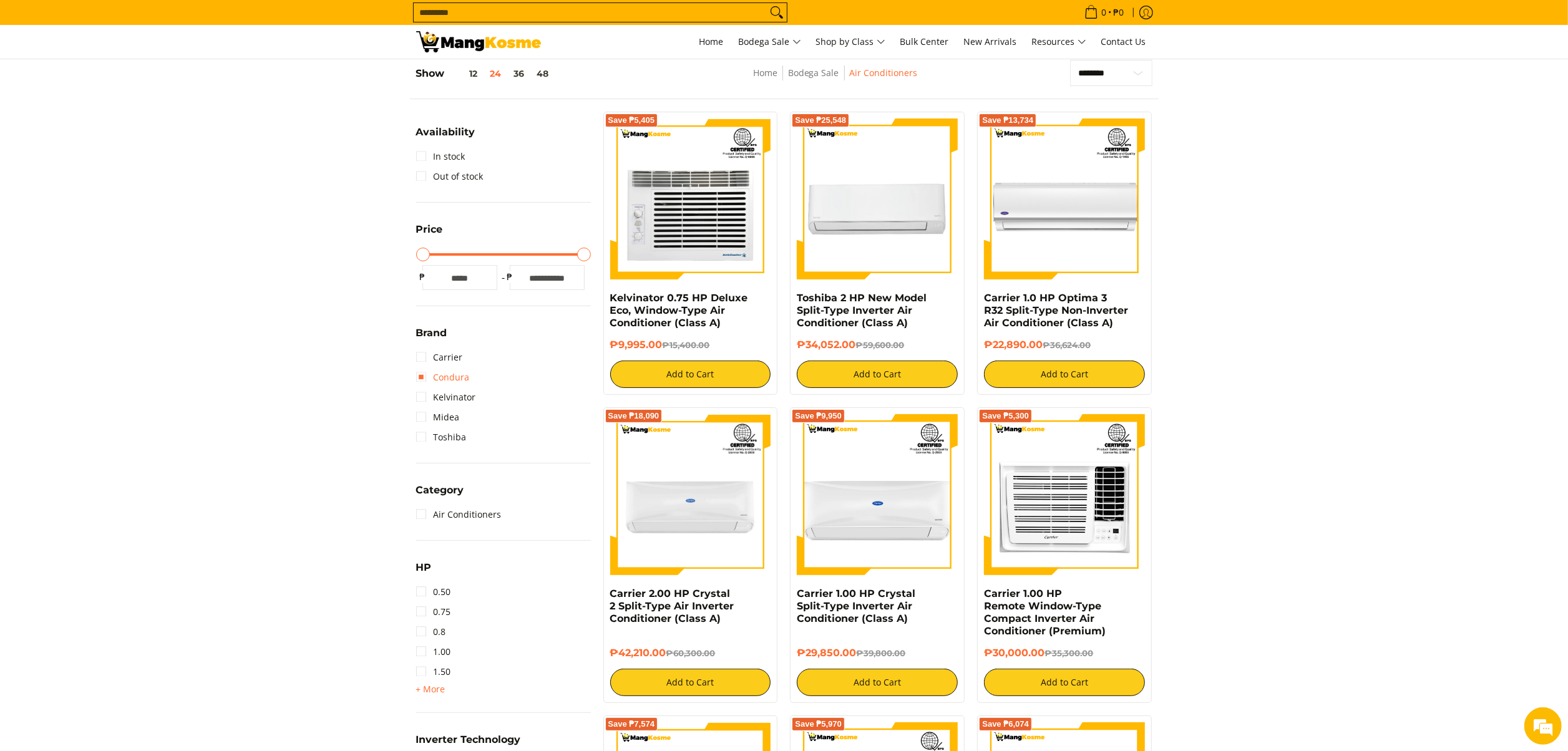
click at [458, 376] on link "Condura" at bounding box center [443, 377] width 53 height 20
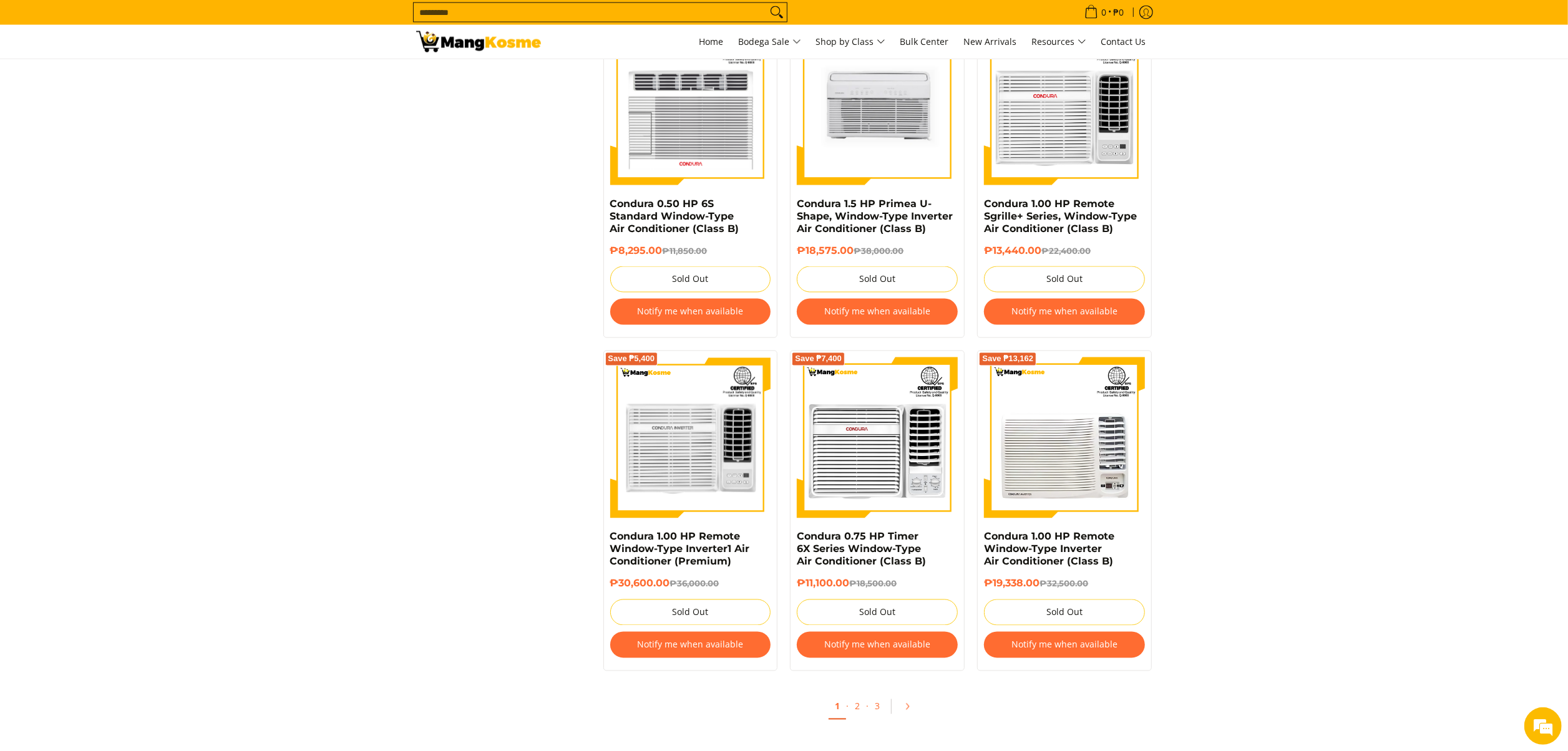
scroll to position [2172, 0]
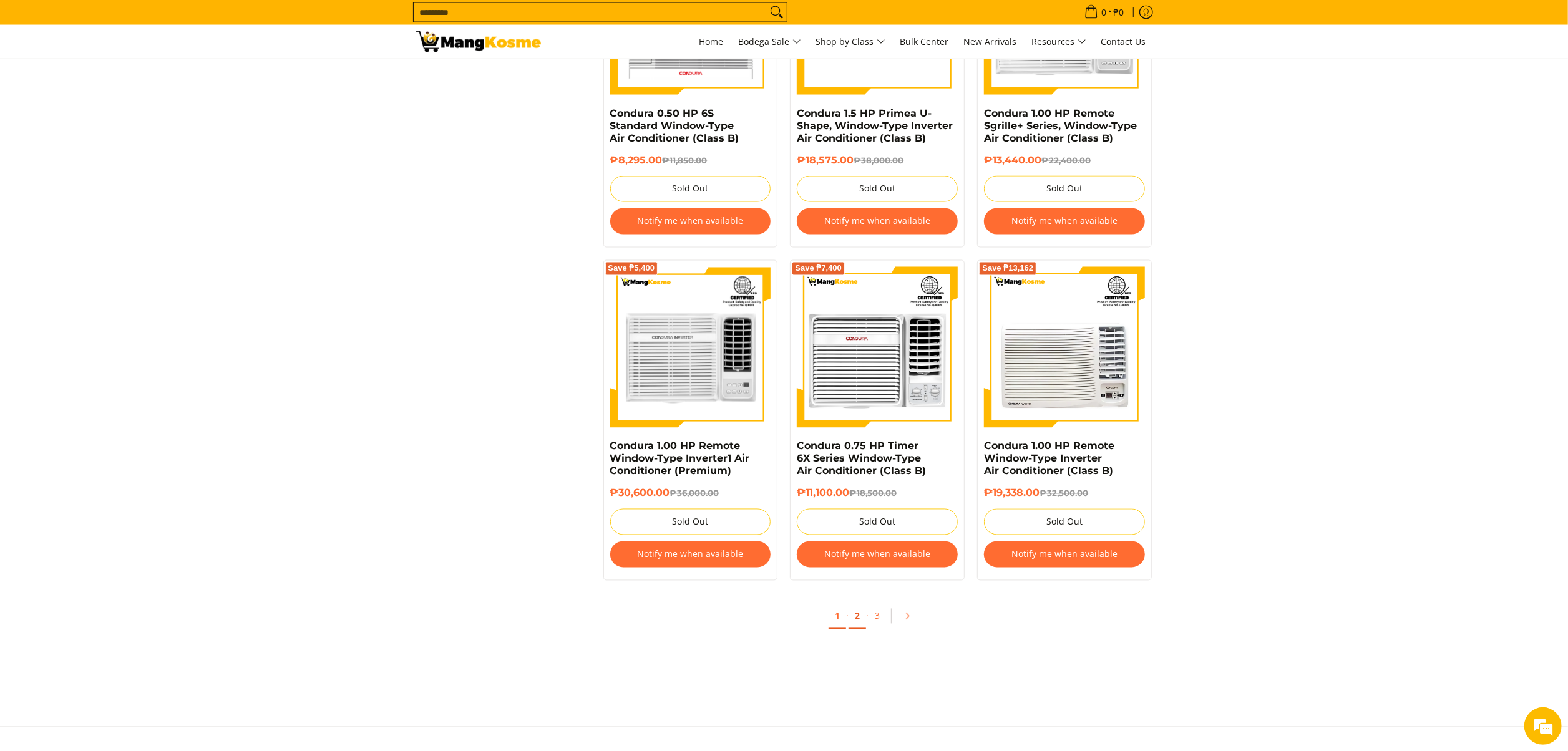
click at [859, 630] on link "2" at bounding box center [857, 616] width 17 height 26
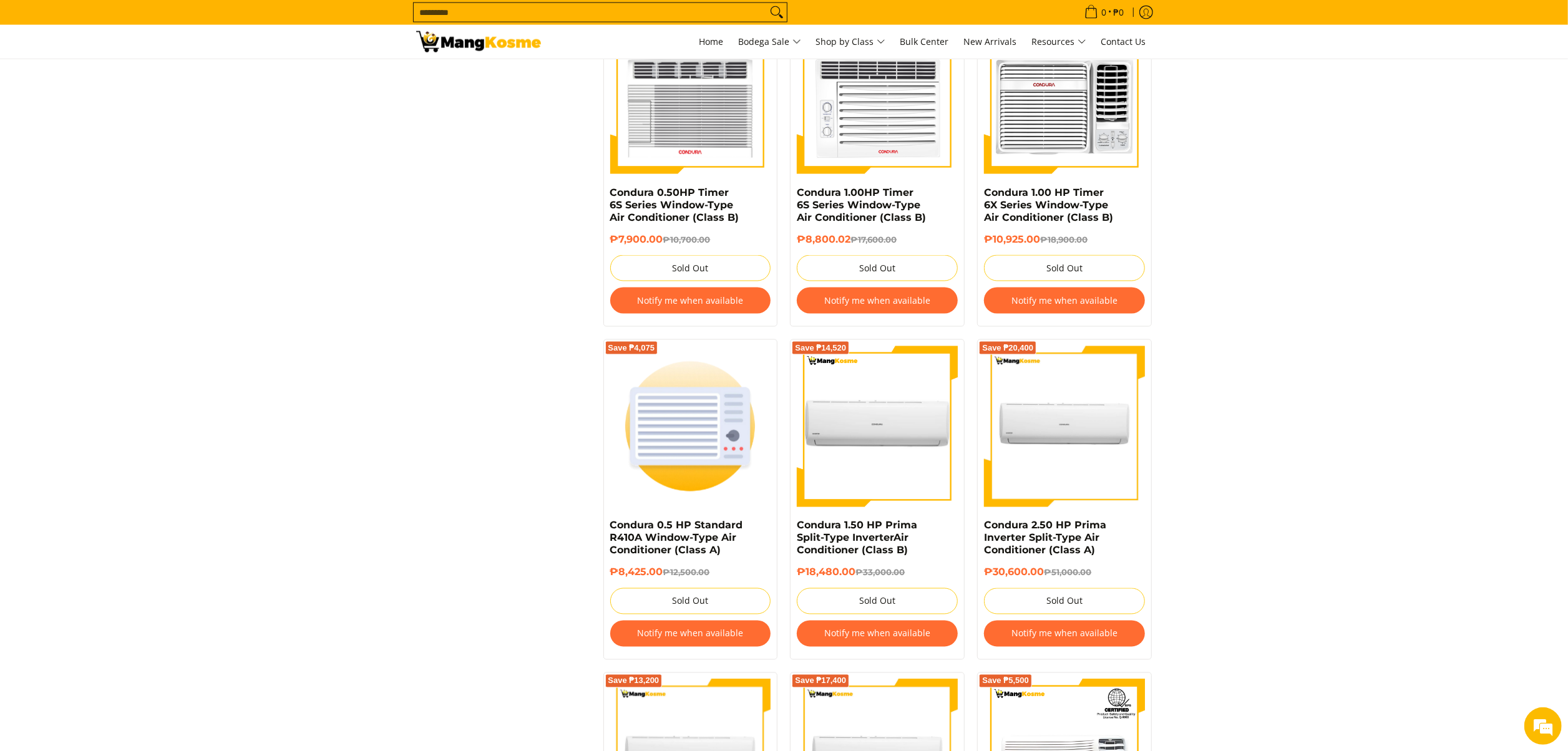
scroll to position [2371, 0]
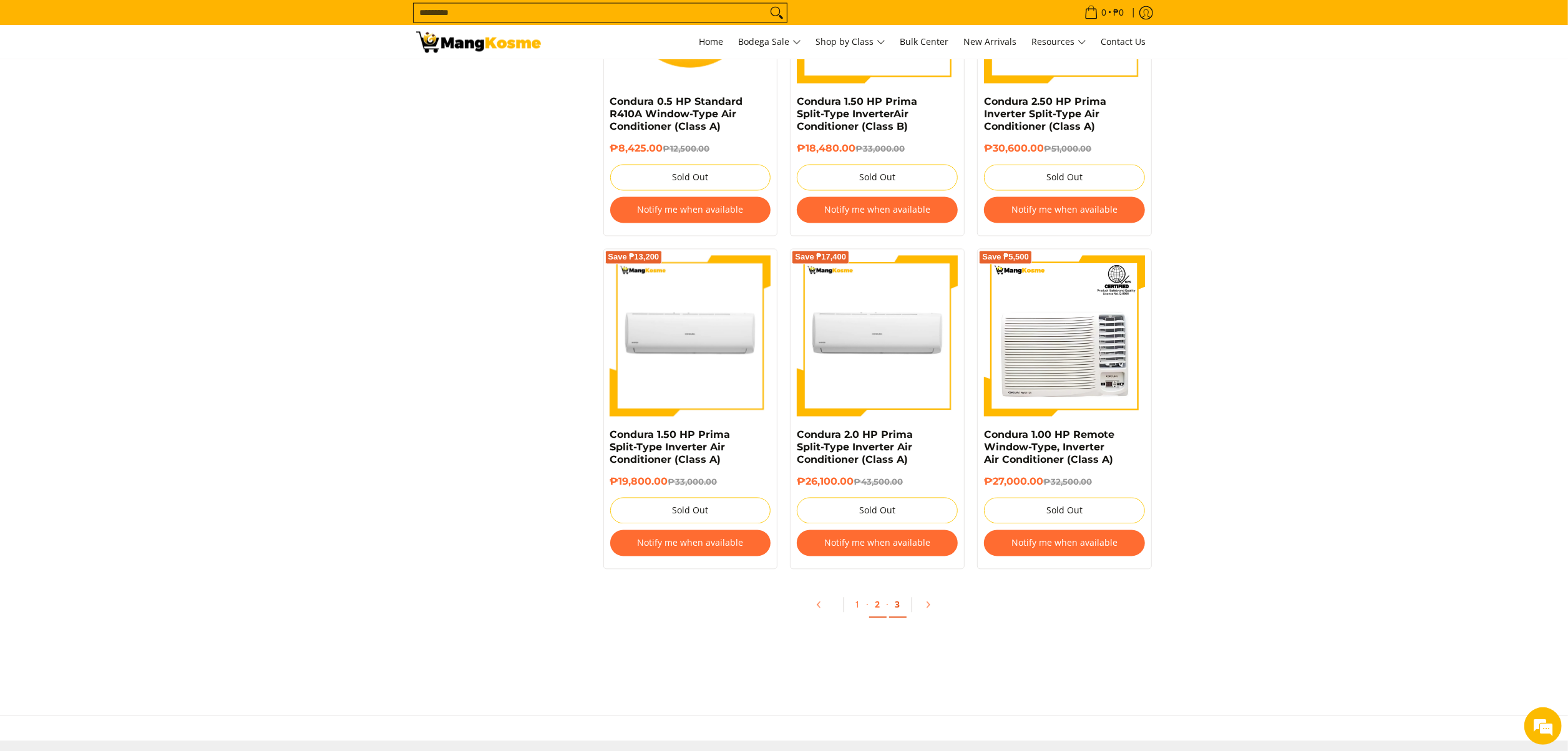
click at [900, 617] on link "3" at bounding box center [898, 605] width 17 height 26
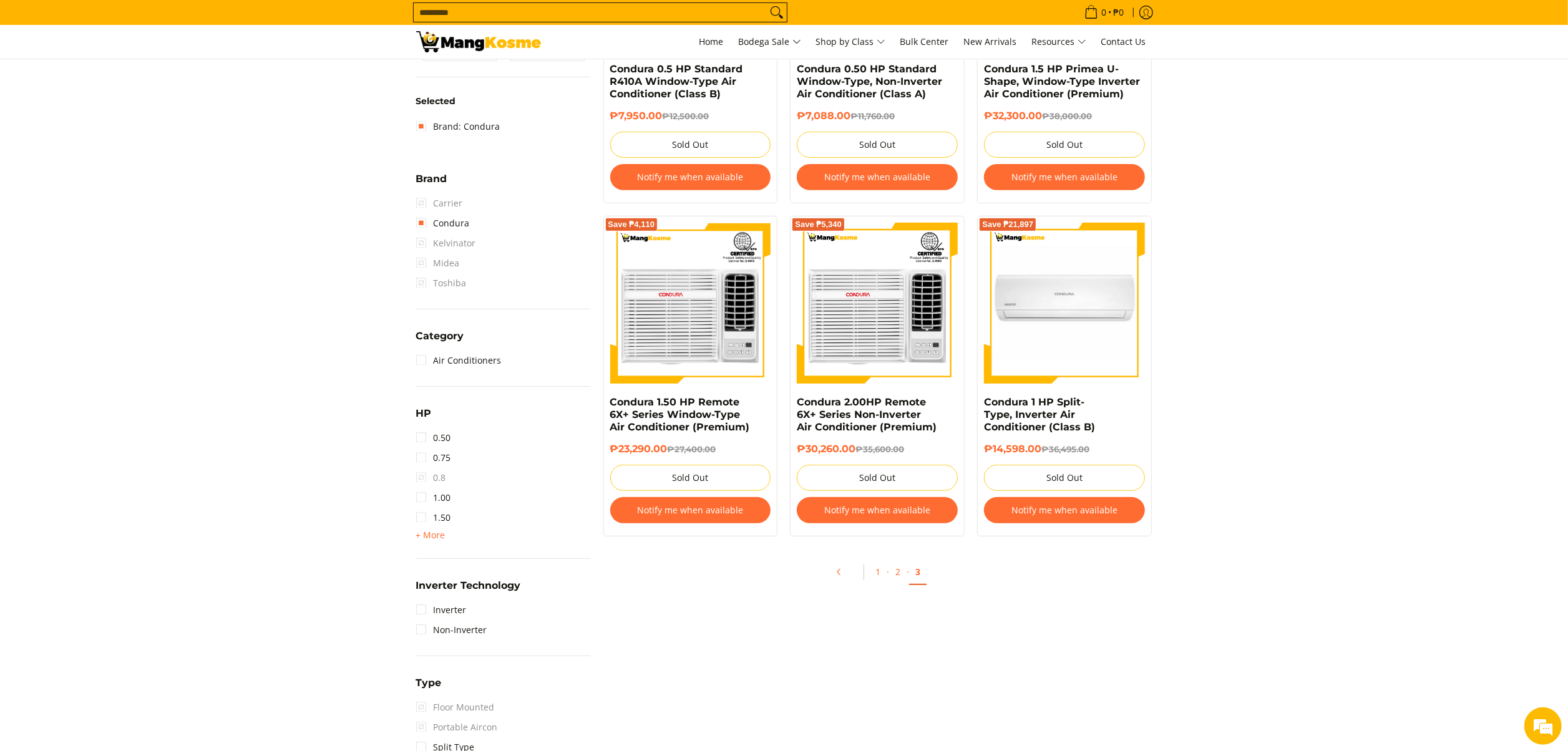
scroll to position [125, 0]
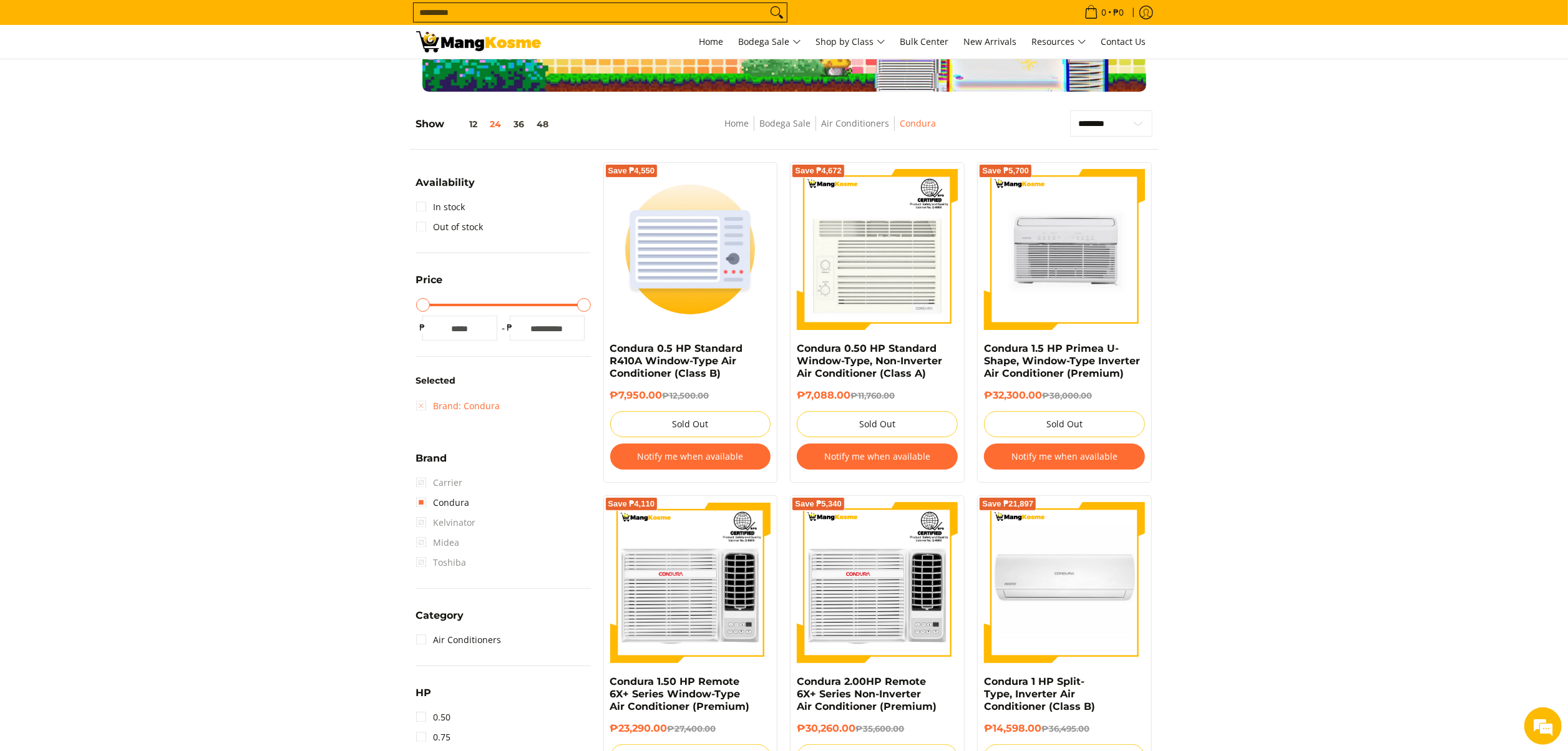
click at [455, 407] on link "Brand: Condura" at bounding box center [458, 406] width 84 height 20
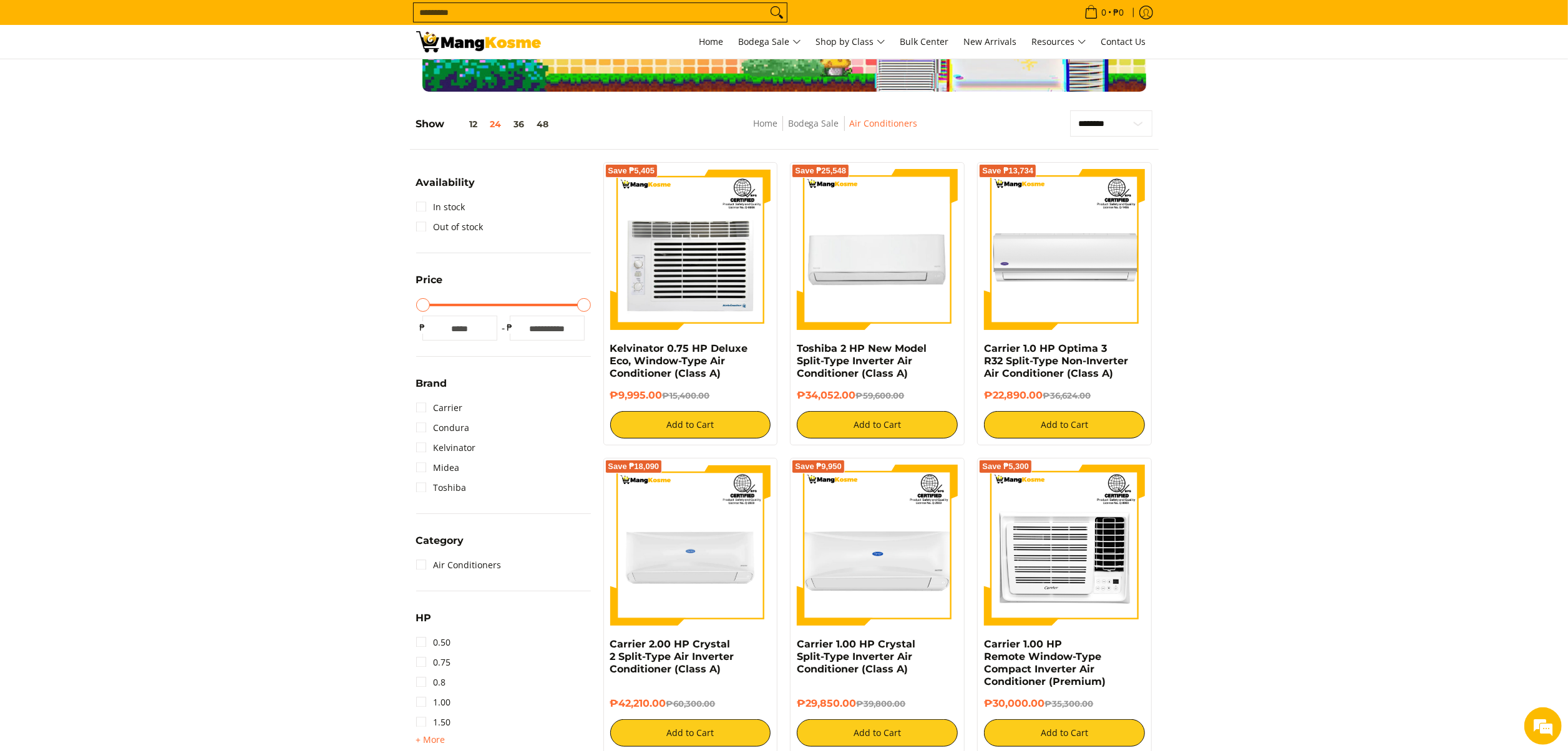
scroll to position [176, 0]
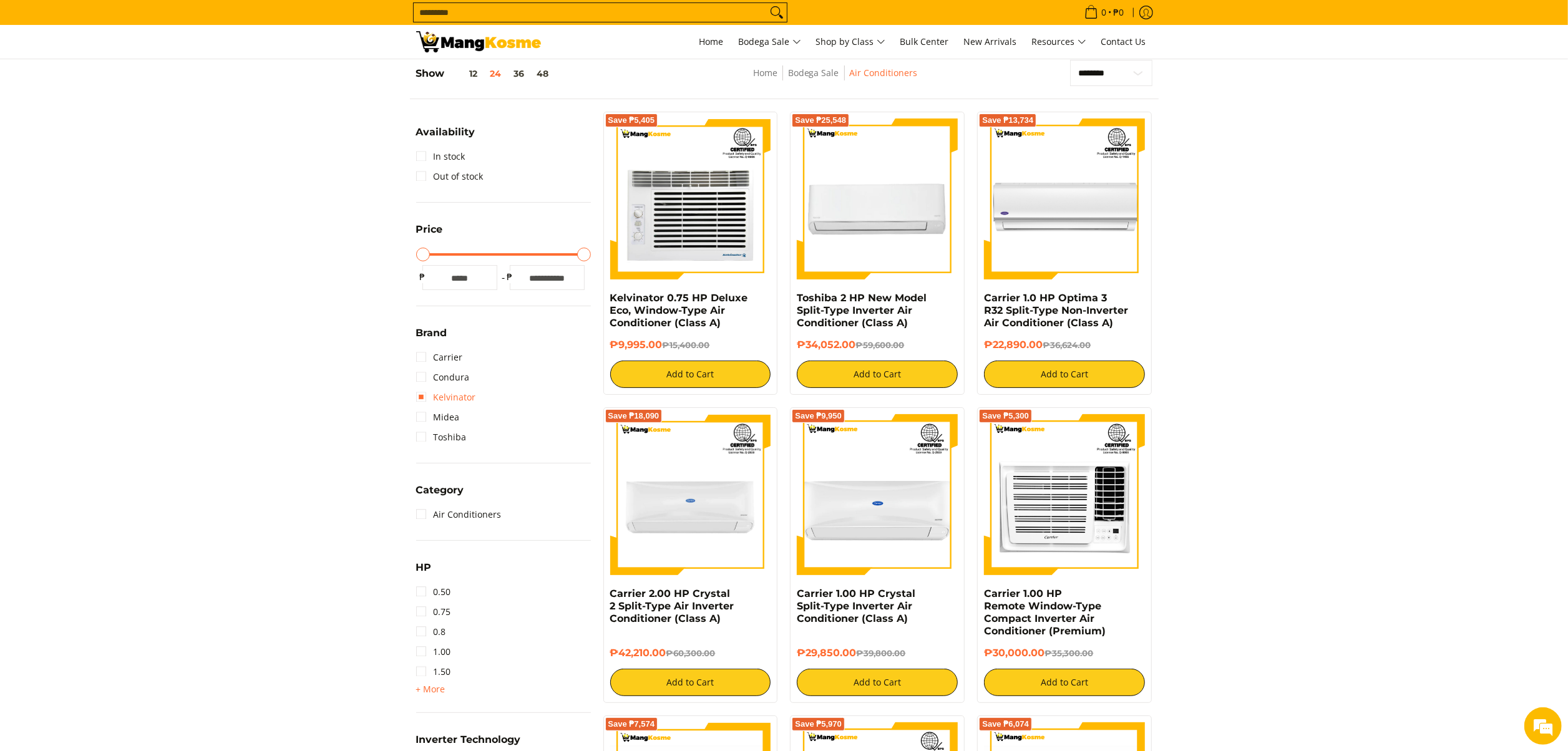
click at [455, 390] on link "Kelvinator" at bounding box center [446, 397] width 60 height 20
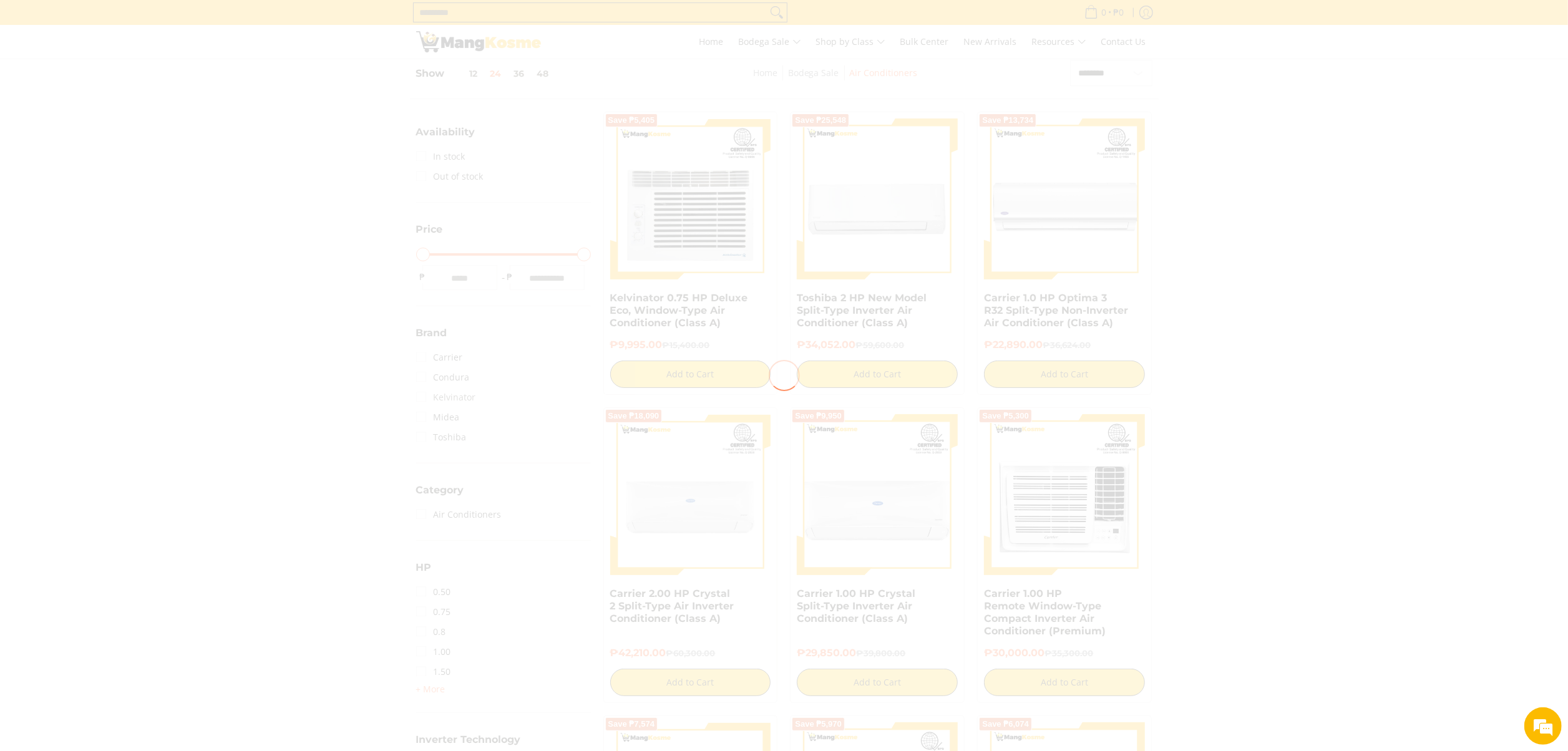
scroll to position [0, 0]
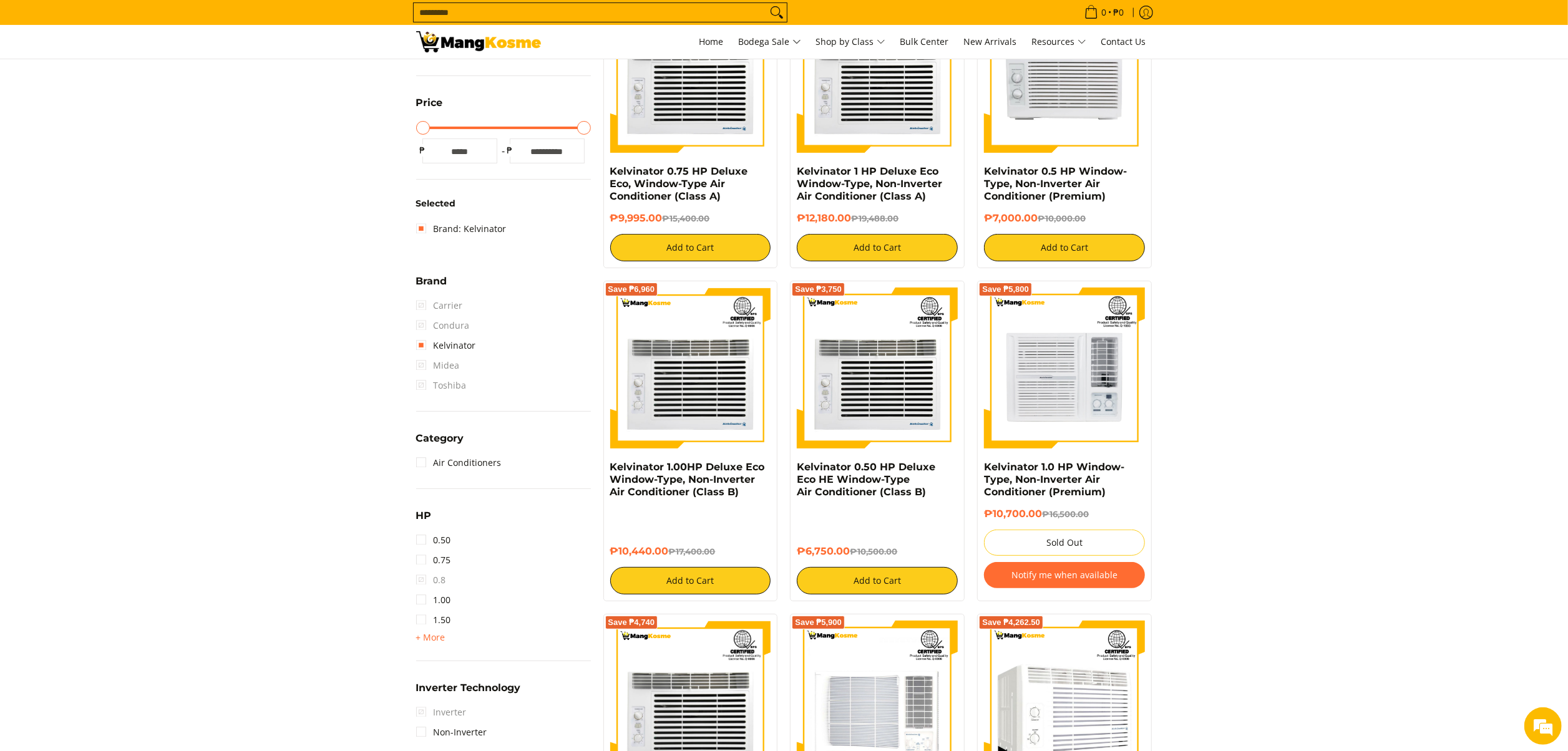
scroll to position [301, 0]
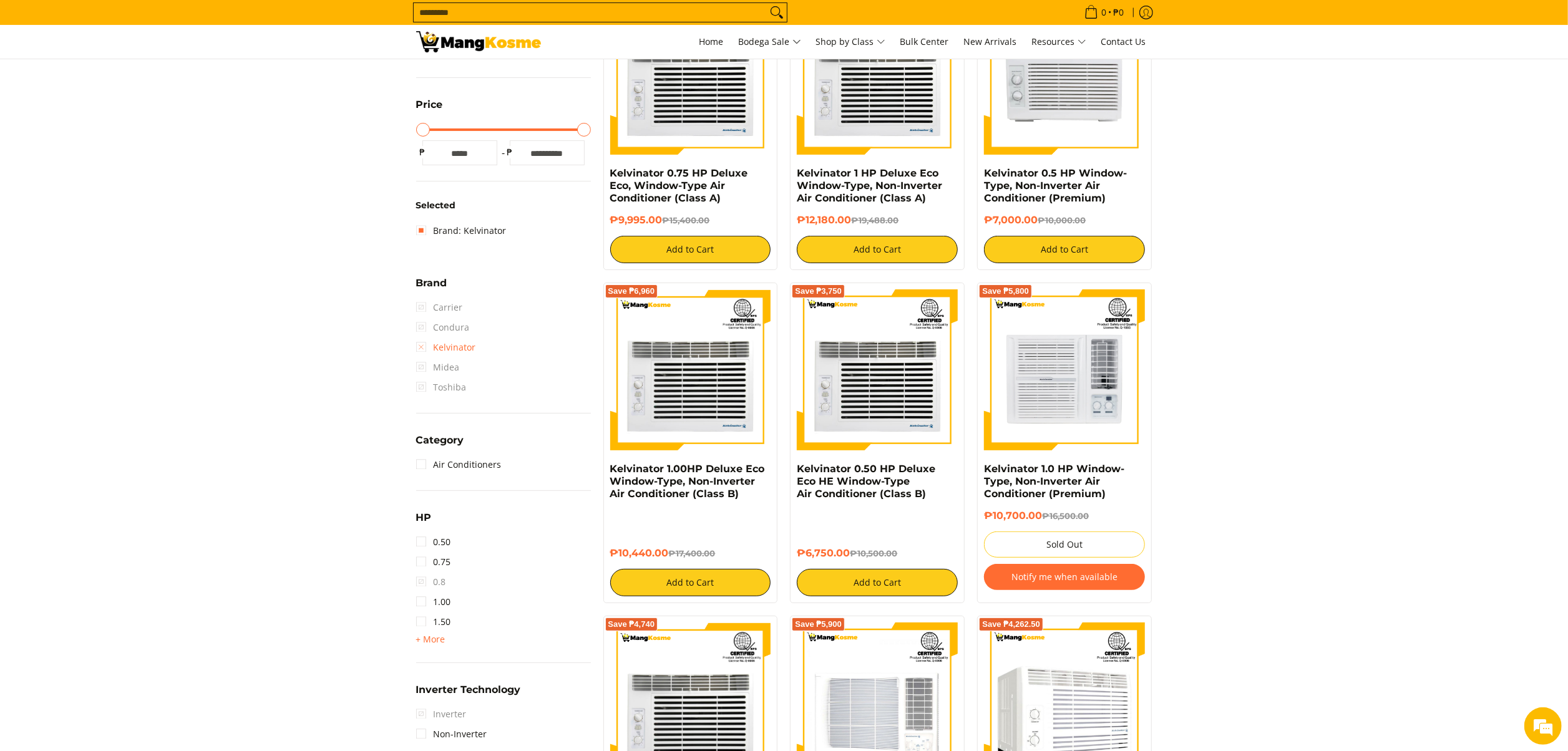
click at [449, 348] on link "Kelvinator" at bounding box center [446, 347] width 60 height 20
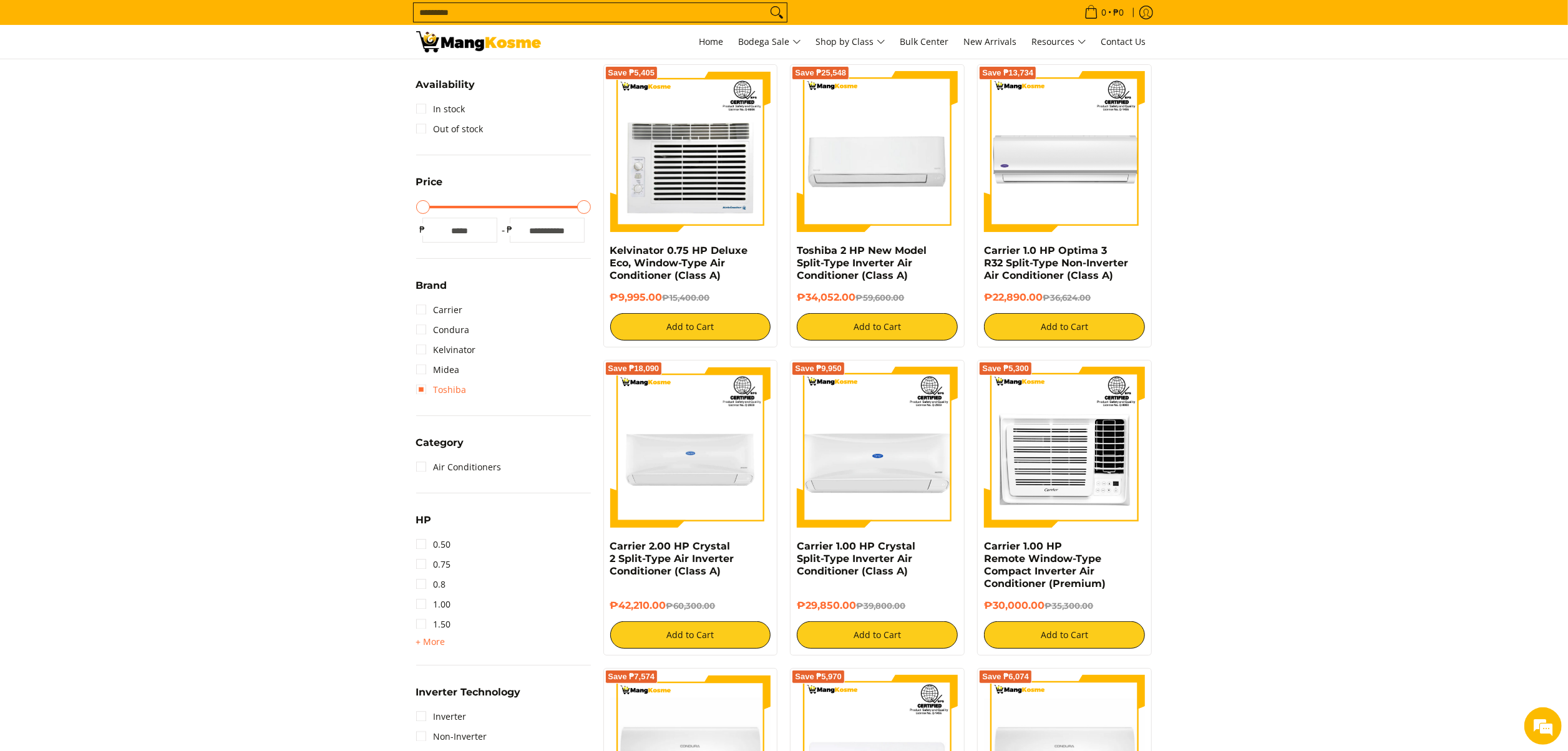
scroll to position [176, 0]
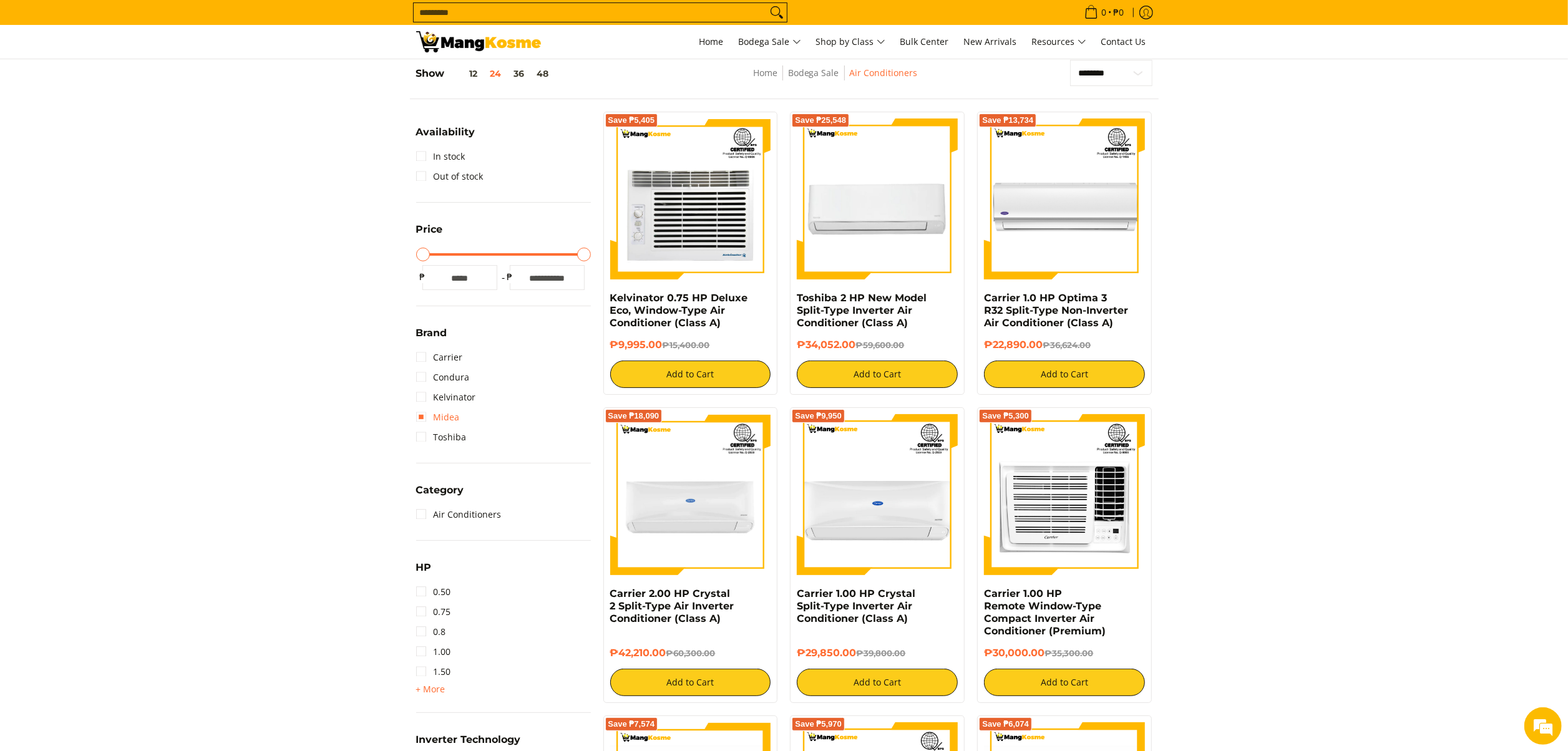
click at [449, 420] on link "Midea" at bounding box center [438, 417] width 44 height 20
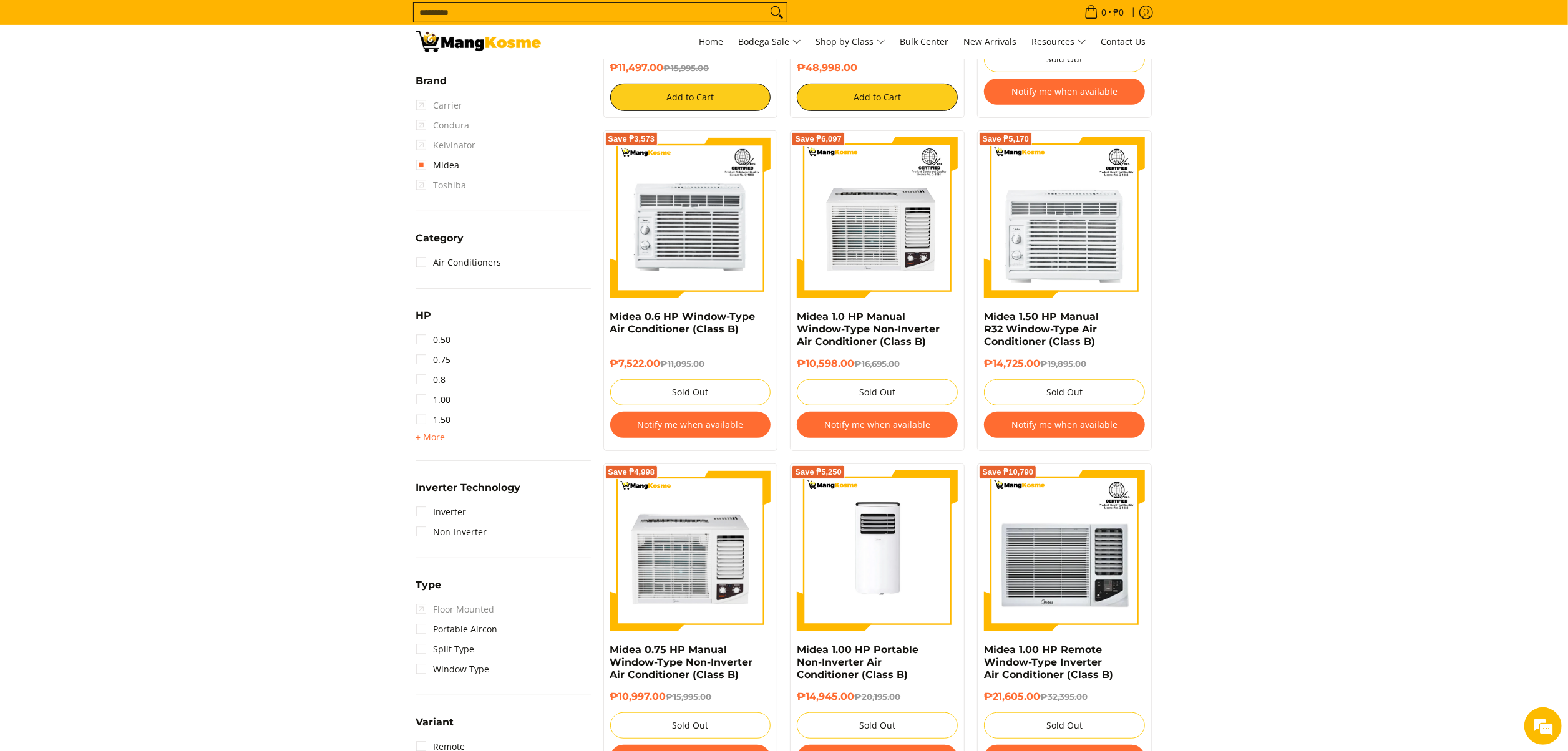
scroll to position [499, 0]
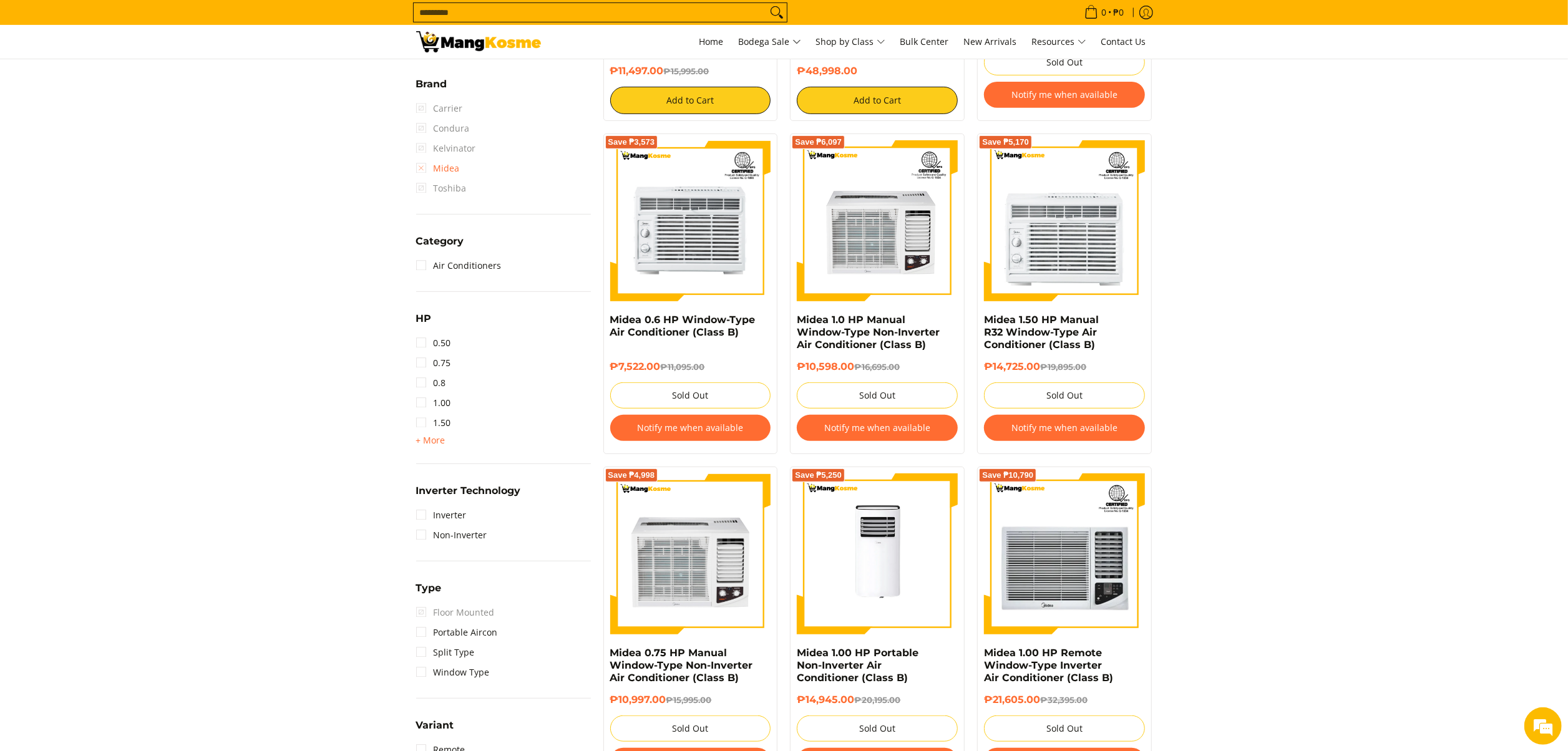
click at [445, 170] on link "Midea" at bounding box center [438, 168] width 44 height 20
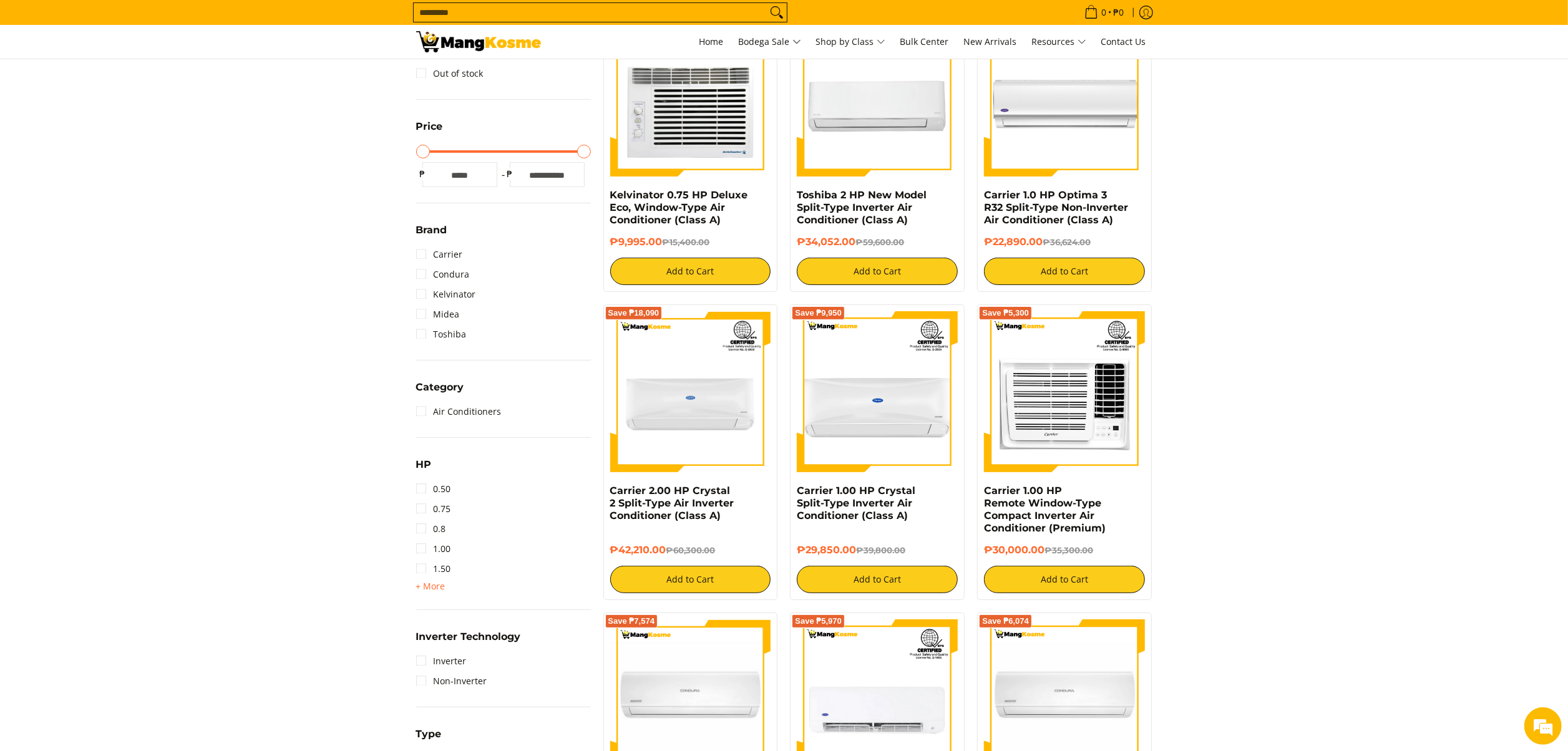
scroll to position [176, 0]
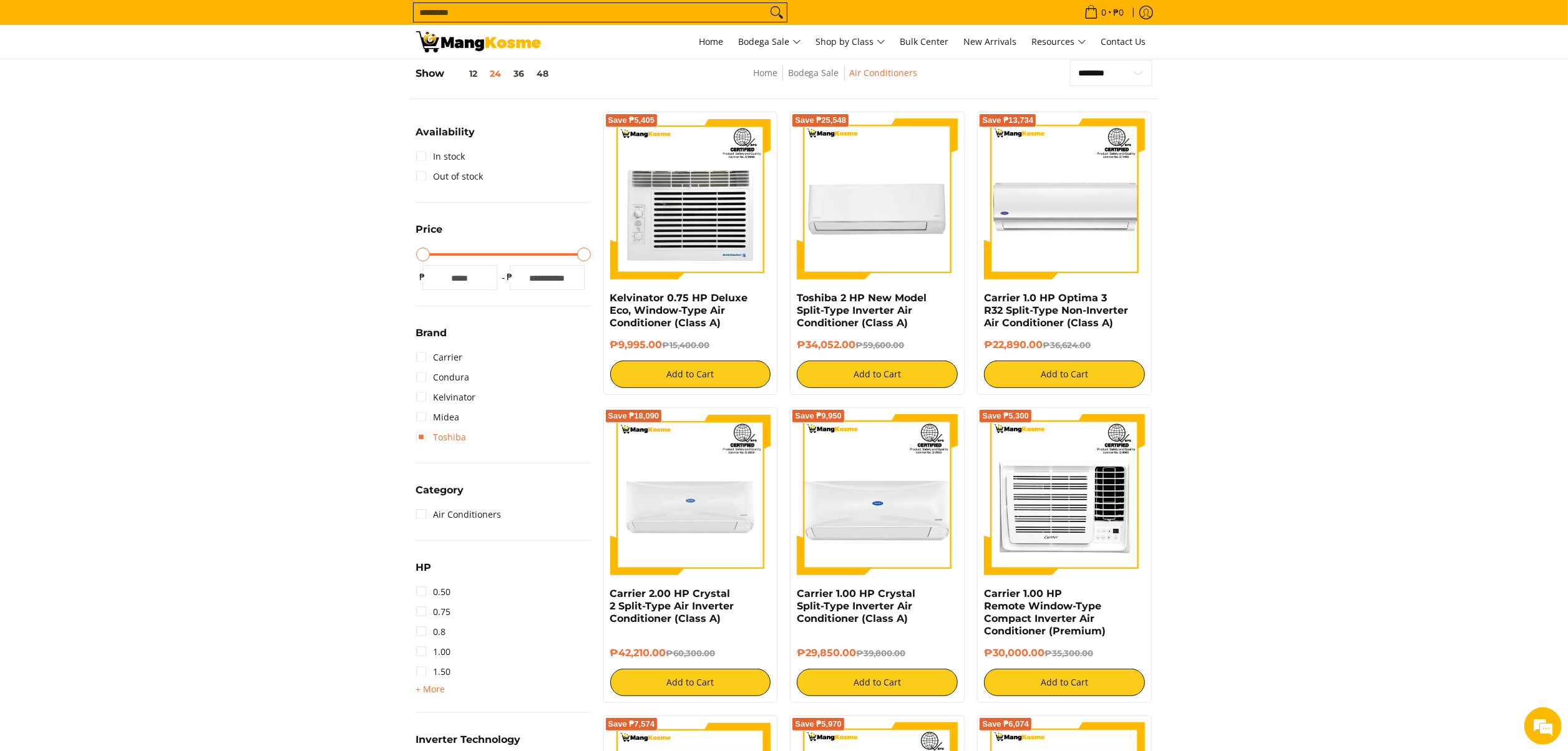
click at [450, 437] on link "Toshiba" at bounding box center [441, 437] width 51 height 20
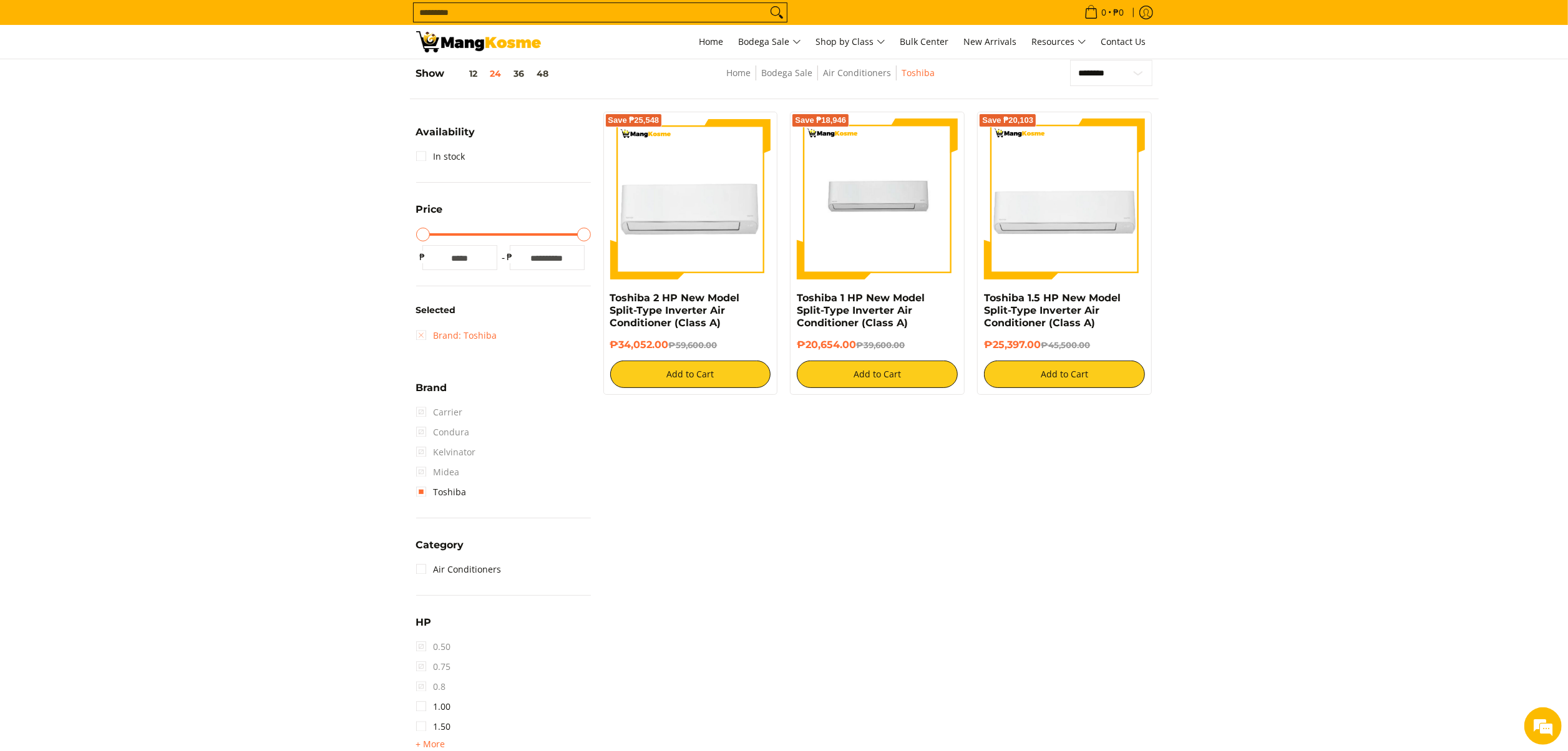
click at [478, 340] on link "Brand: Toshiba" at bounding box center [456, 335] width 81 height 20
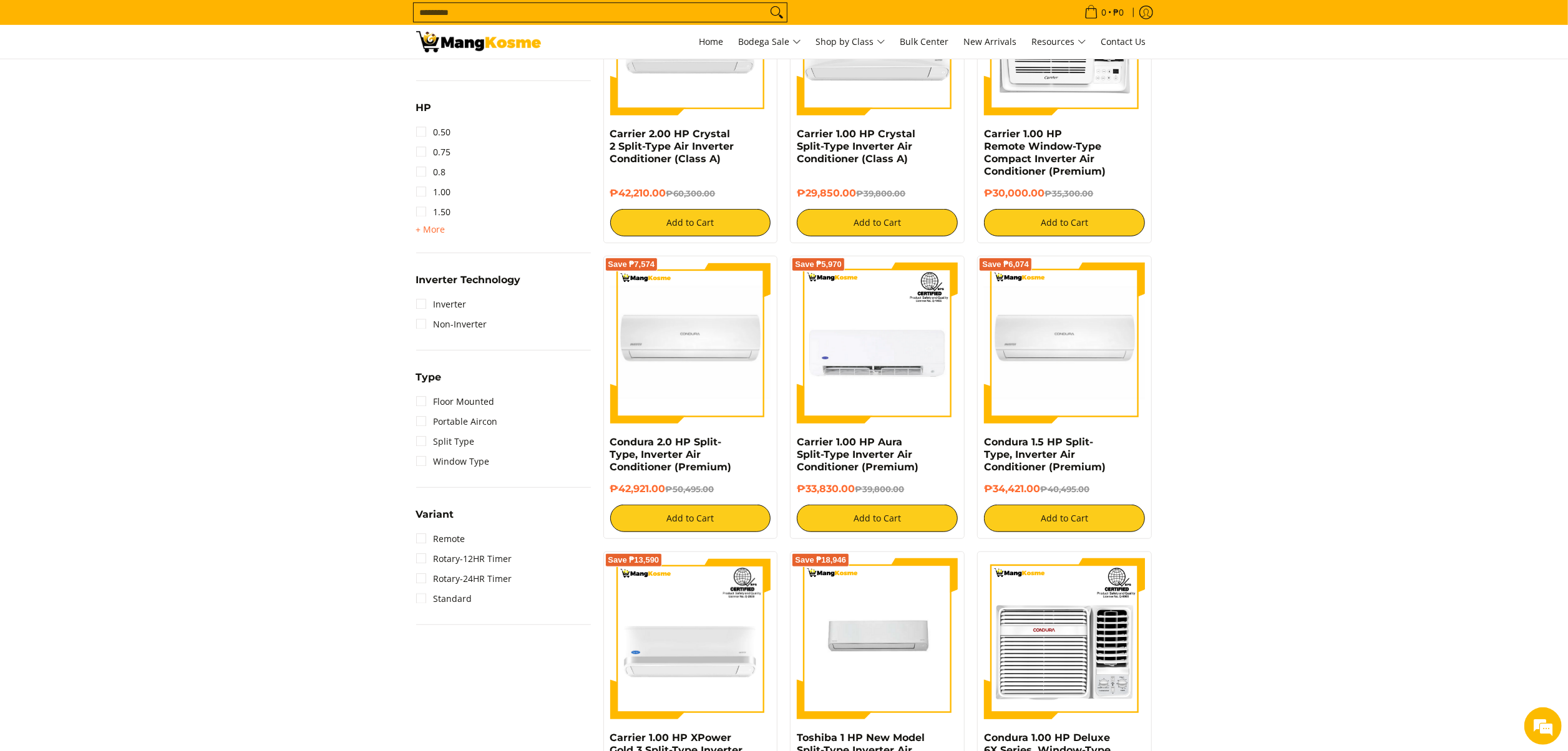
scroll to position [675, 0]
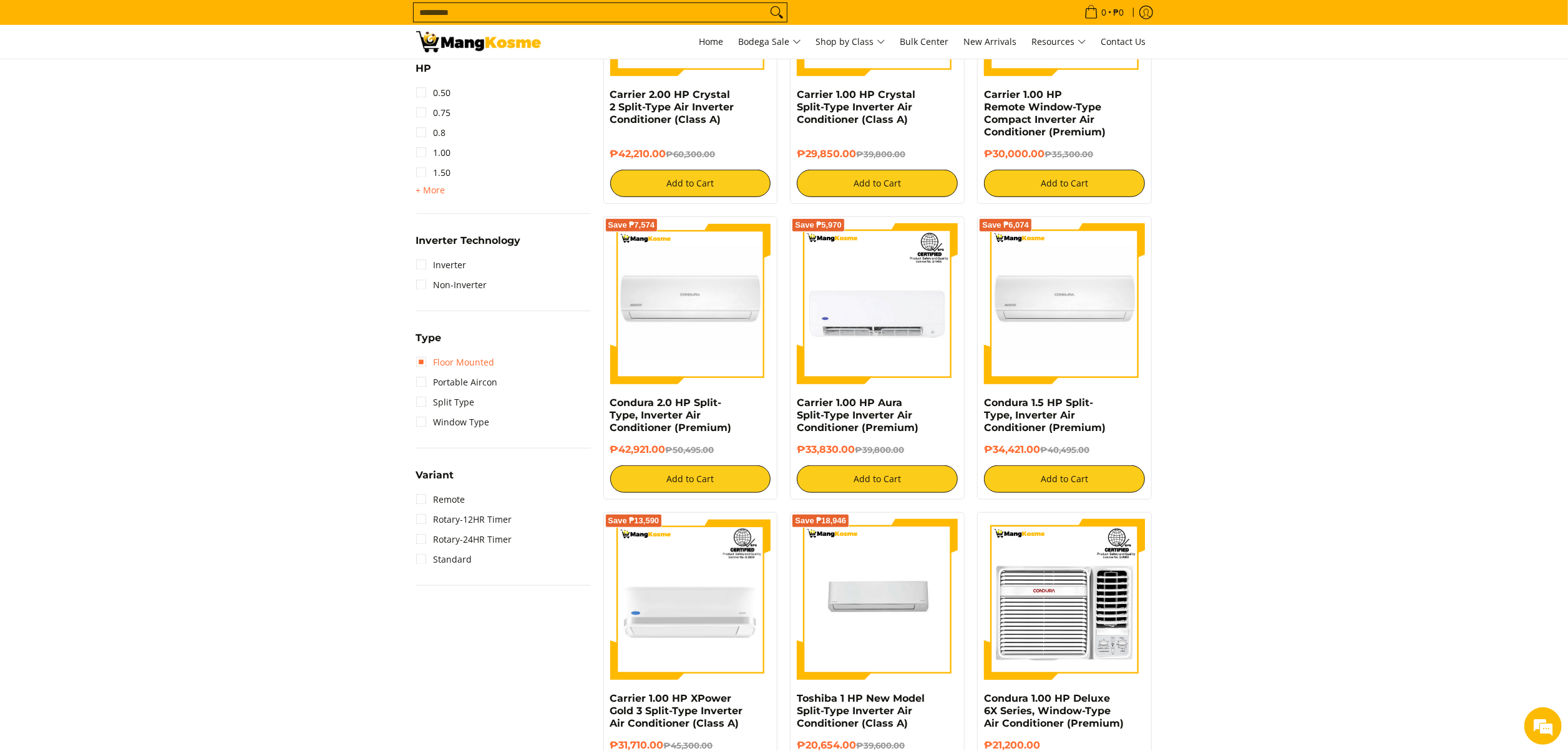
click at [484, 367] on link "Floor Mounted" at bounding box center [455, 362] width 78 height 20
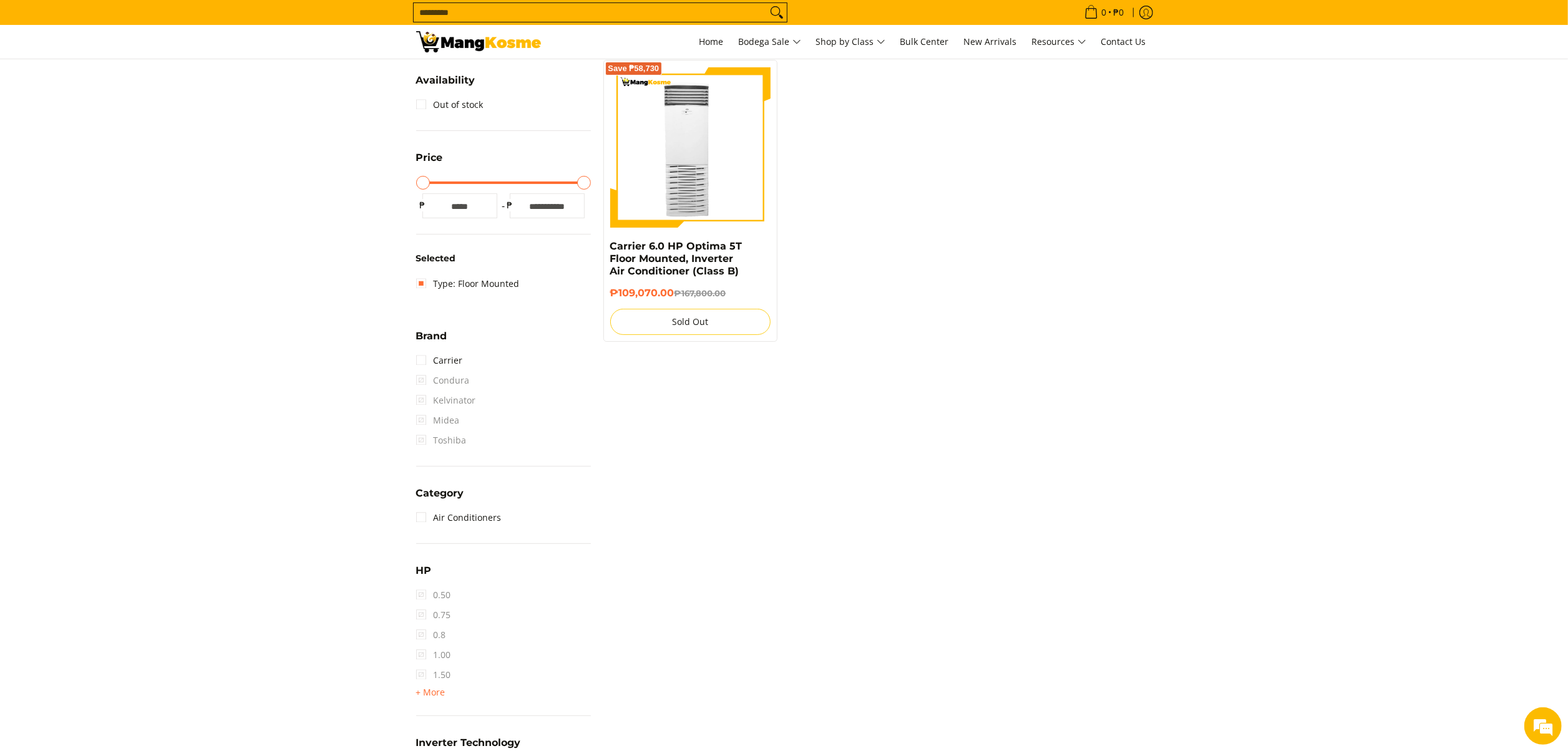
scroll to position [176, 0]
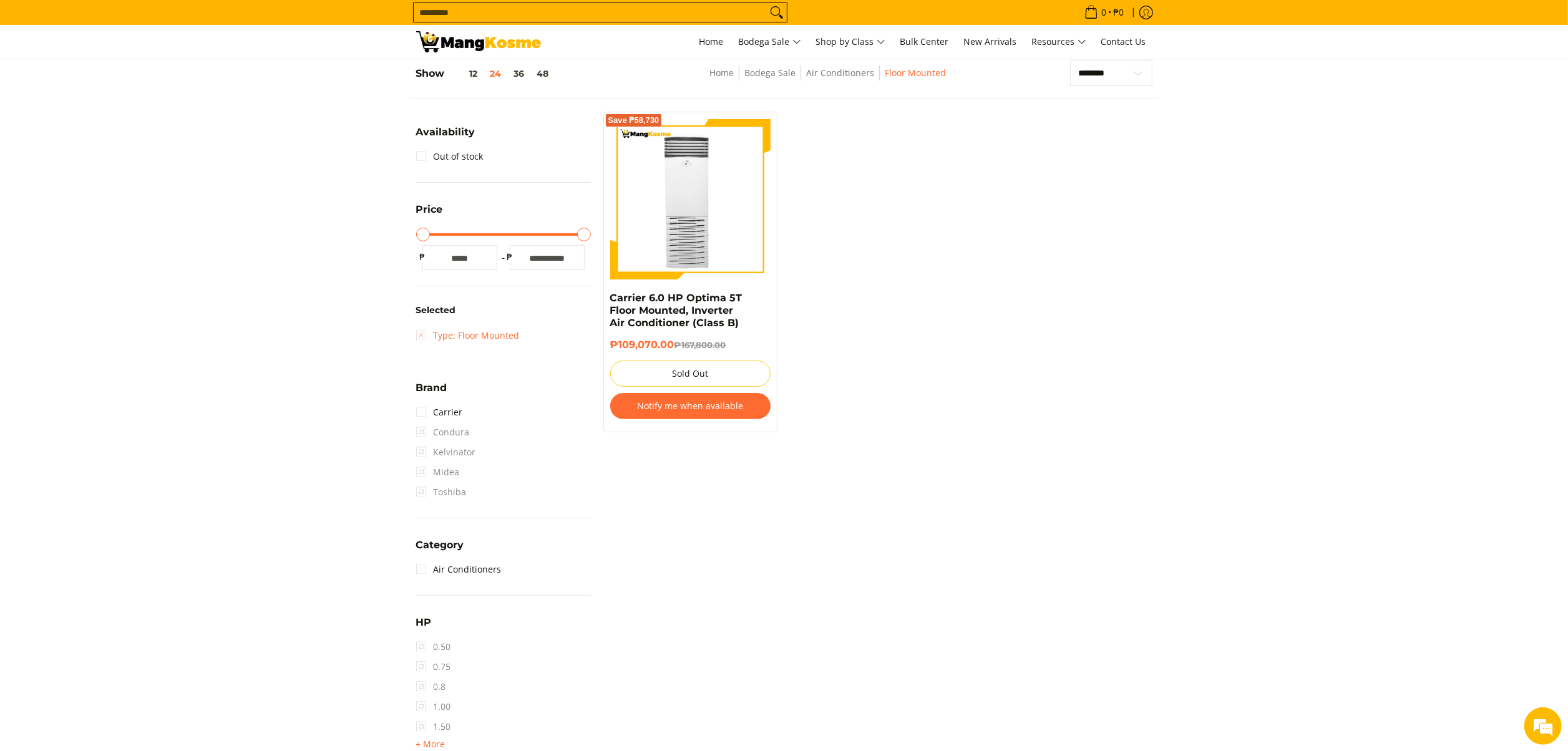
click at [482, 338] on link "Type: Floor Mounted" at bounding box center [468, 335] width 104 height 20
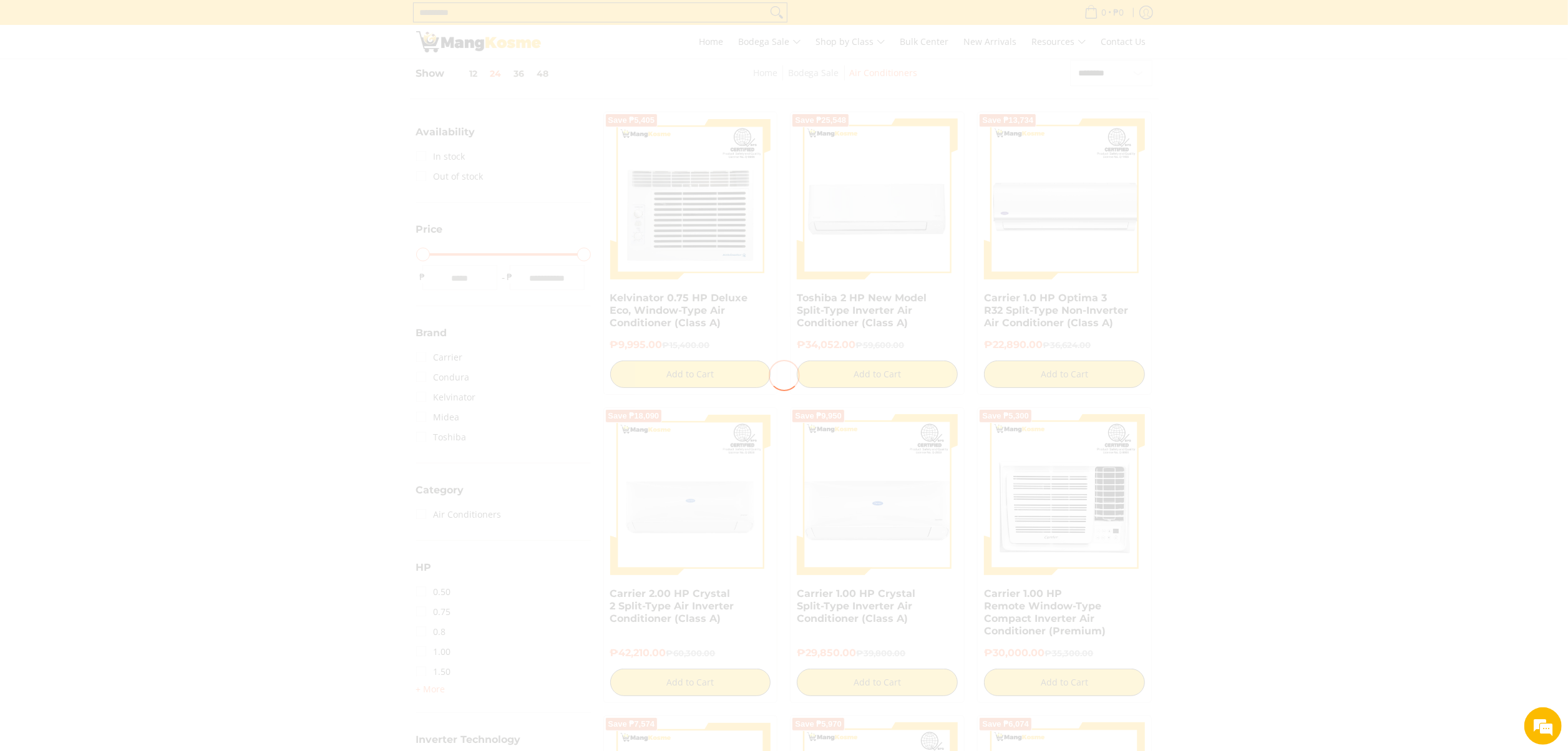
scroll to position [675, 0]
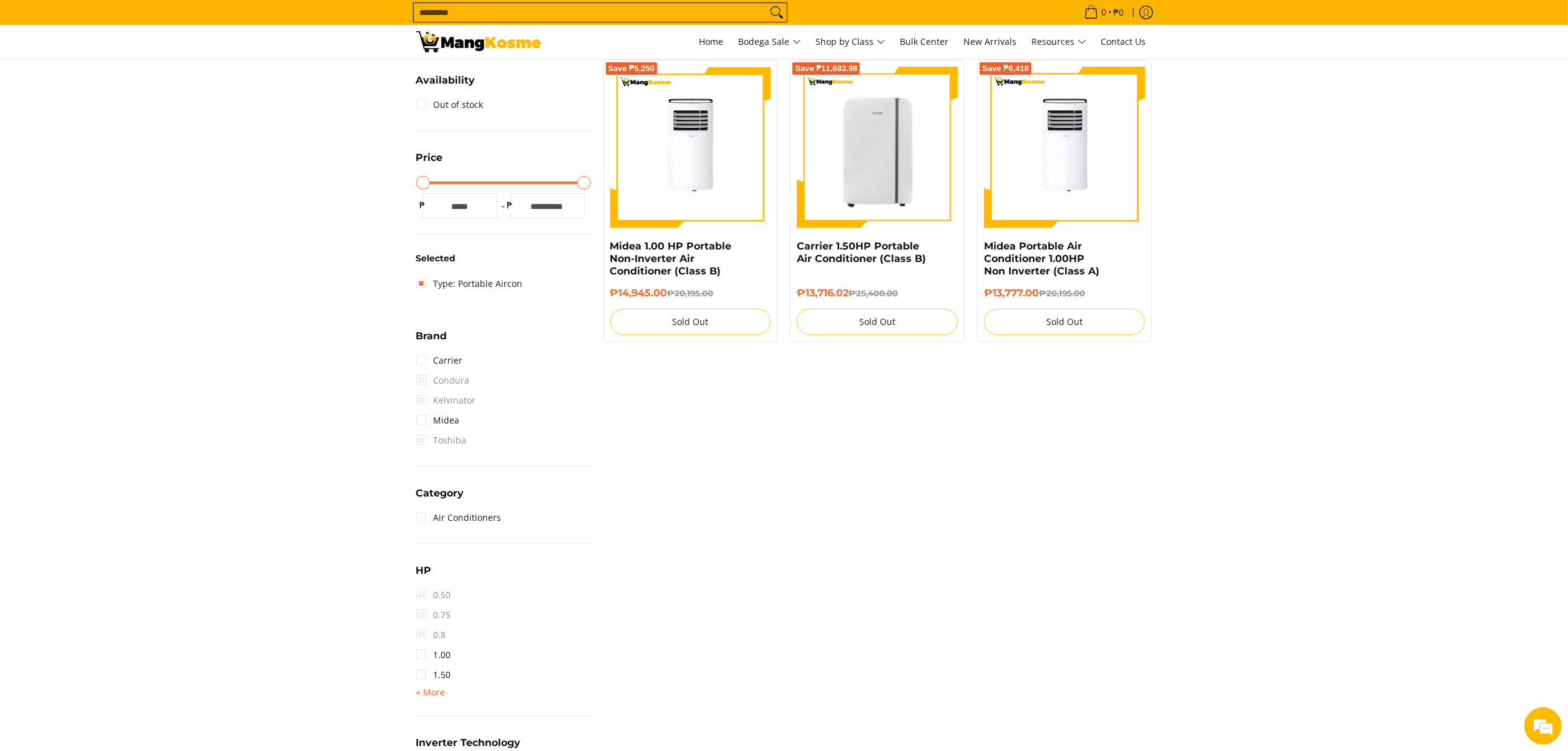
scroll to position [176, 0]
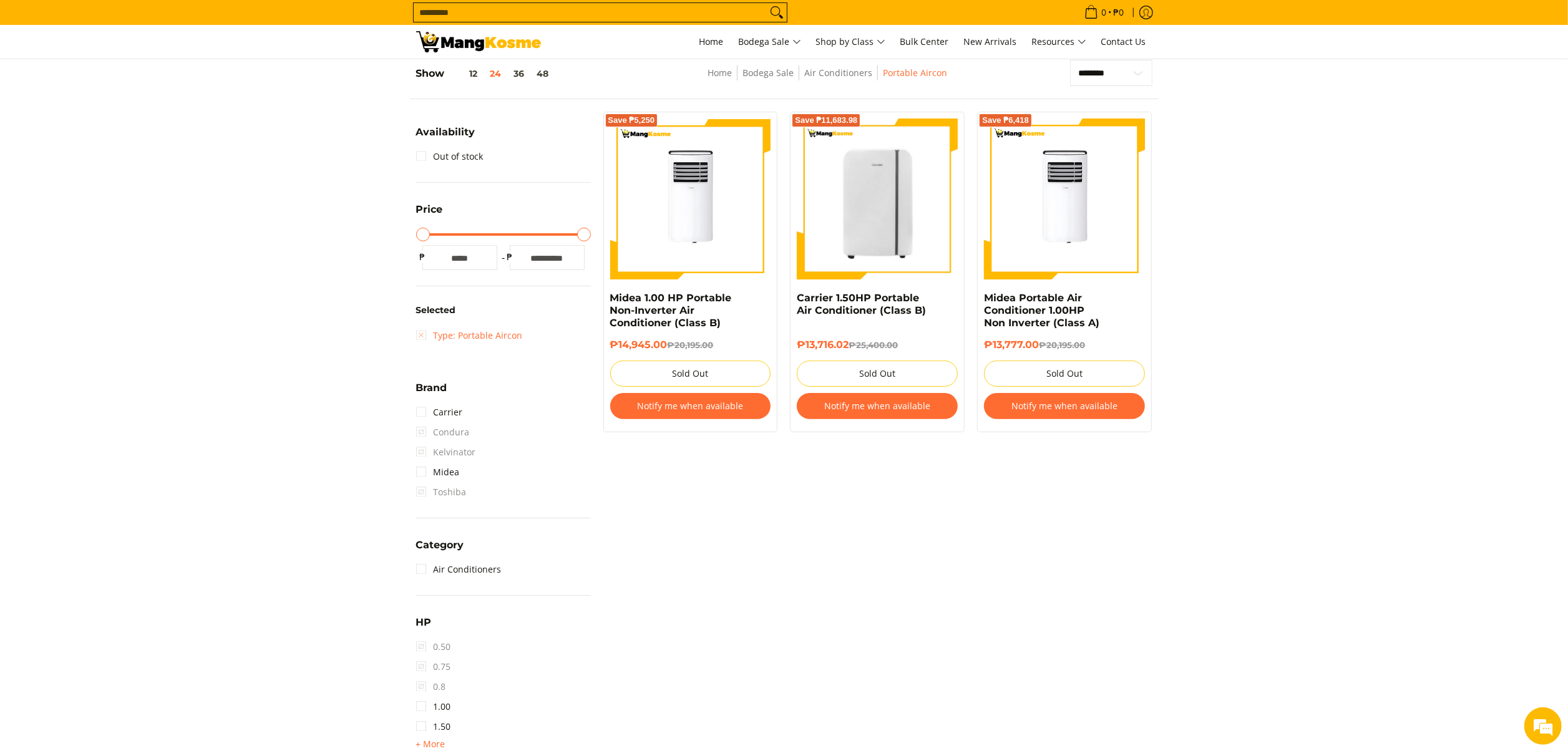
click at [495, 335] on link "Type: Portable Aircon" at bounding box center [470, 335] width 107 height 20
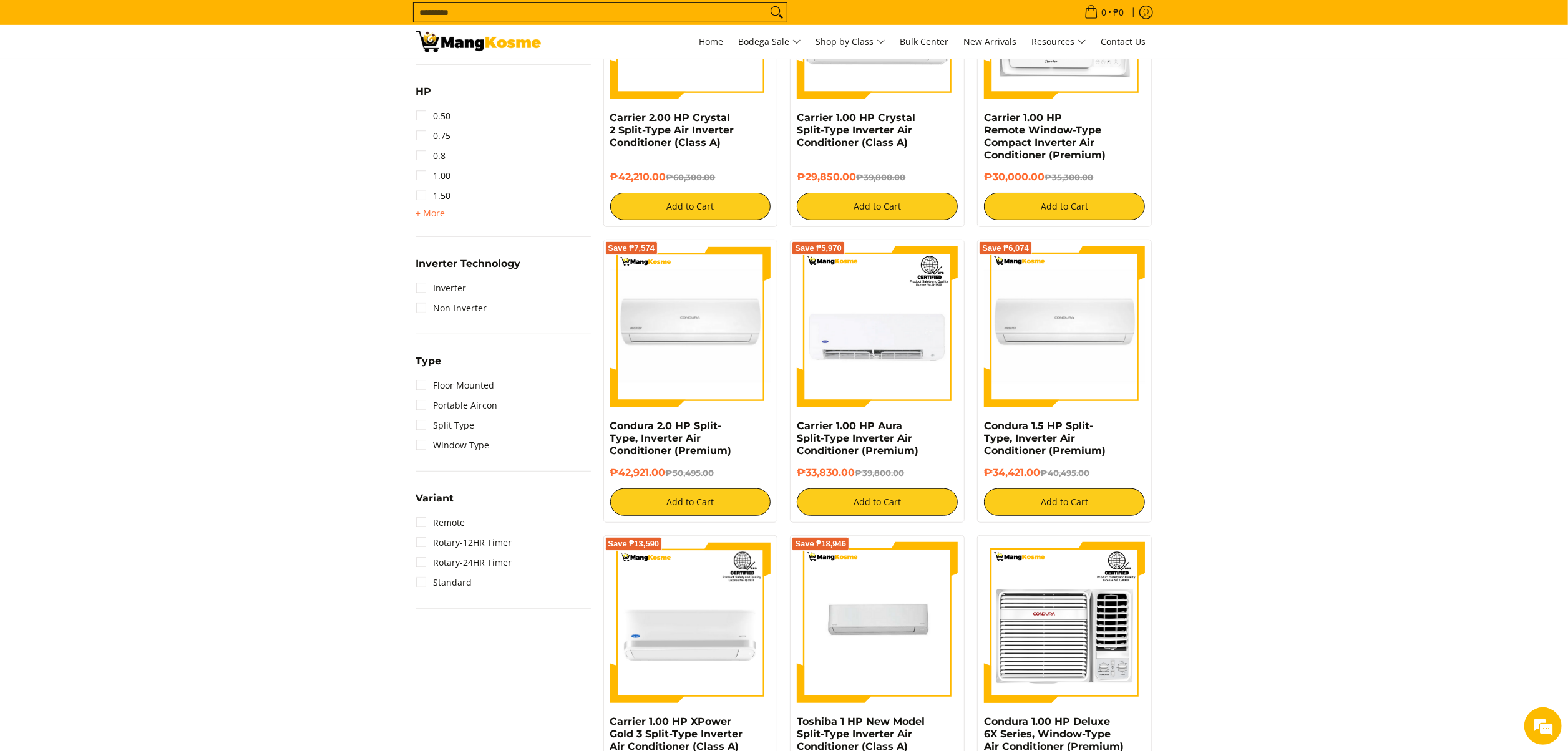
scroll to position [675, 0]
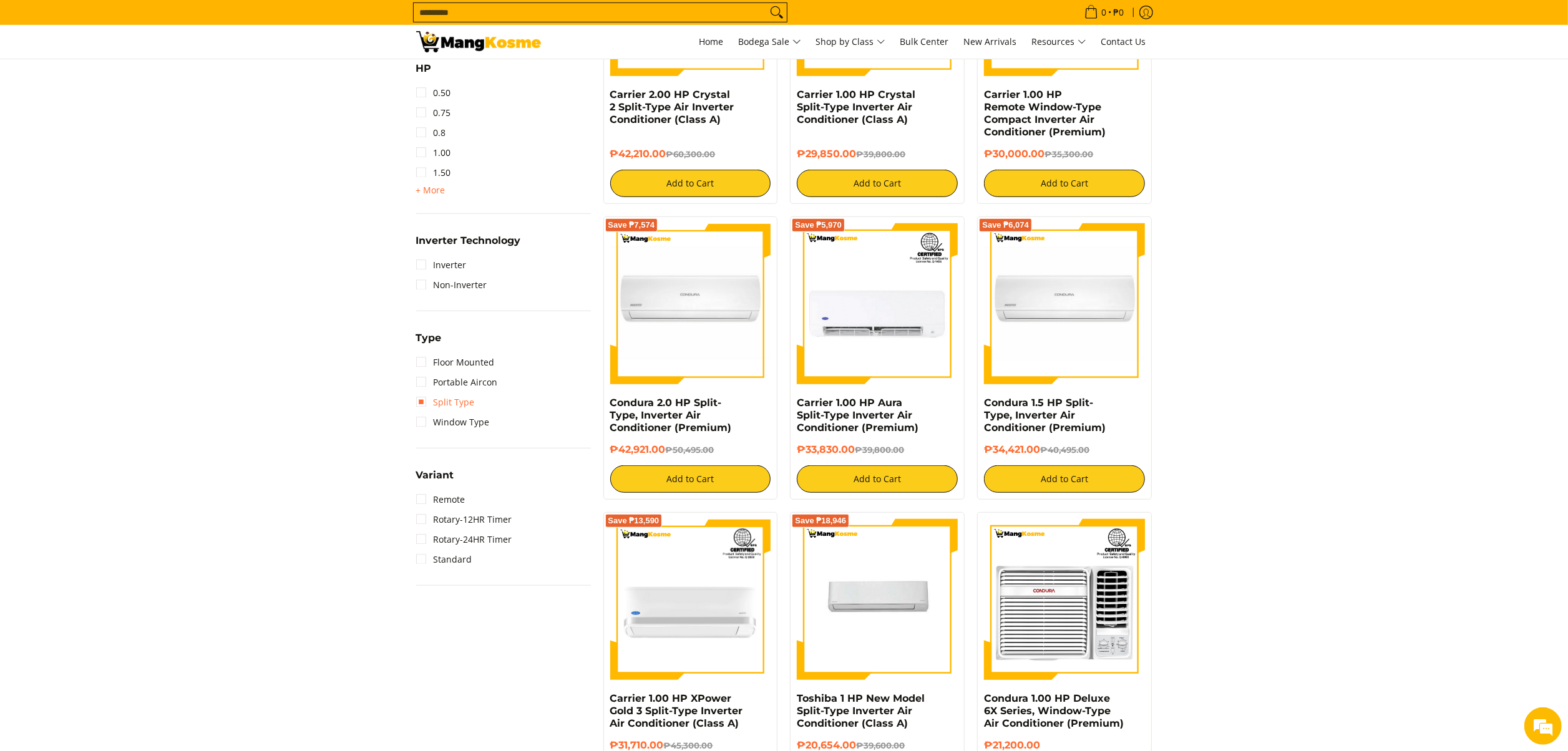
click at [449, 395] on link "Split Type" at bounding box center [445, 402] width 58 height 20
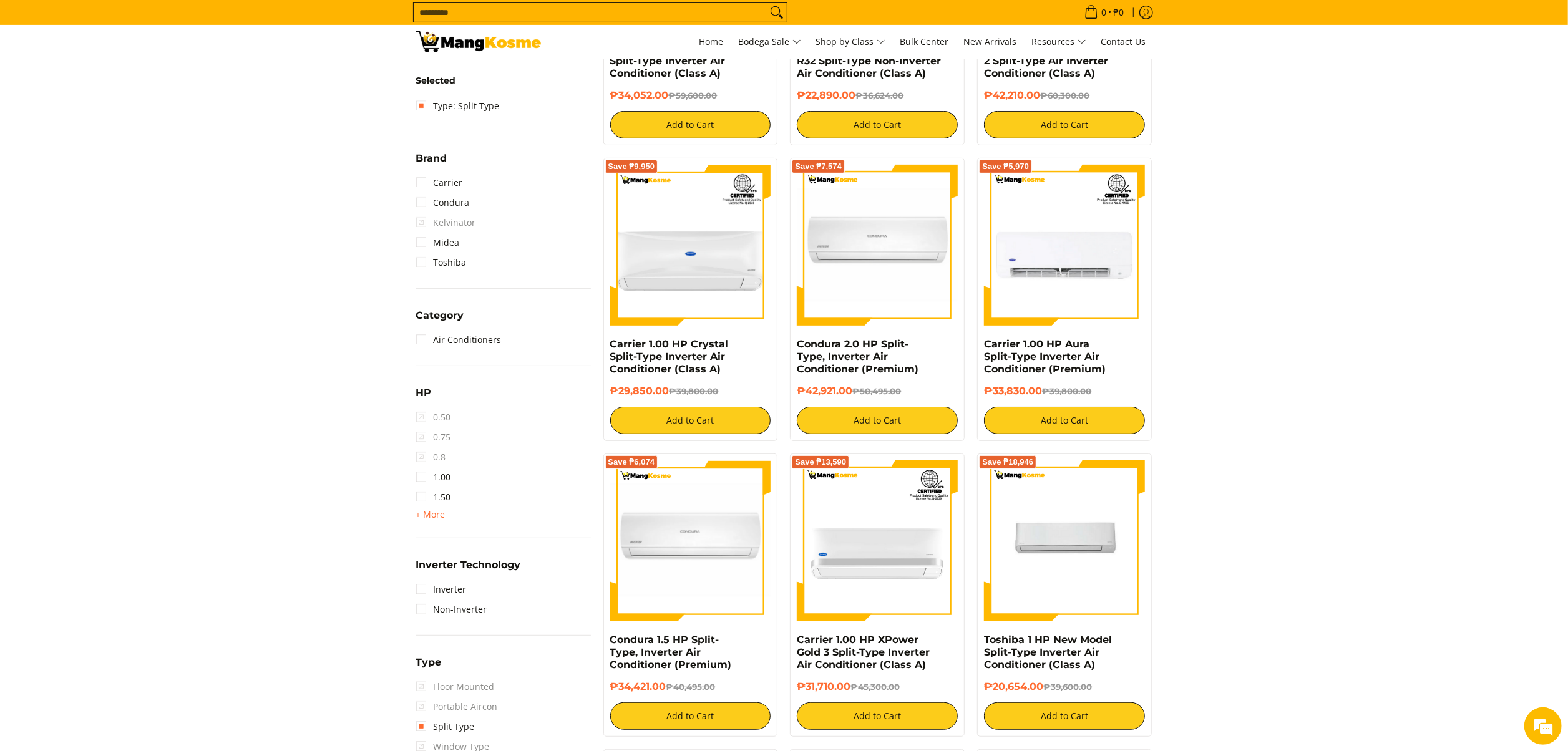
scroll to position [301, 0]
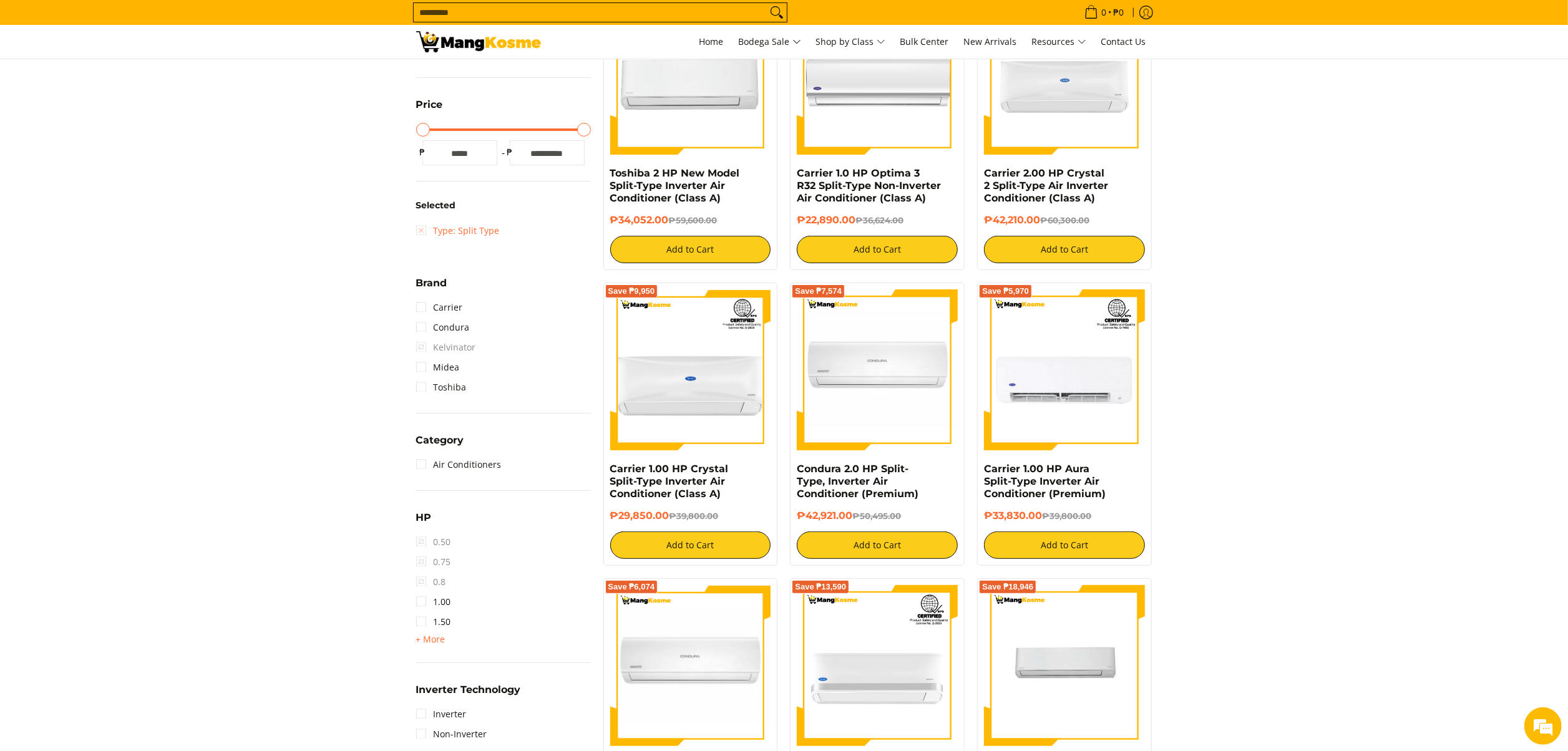
click at [463, 227] on link "Type: Split Type" at bounding box center [458, 230] width 84 height 20
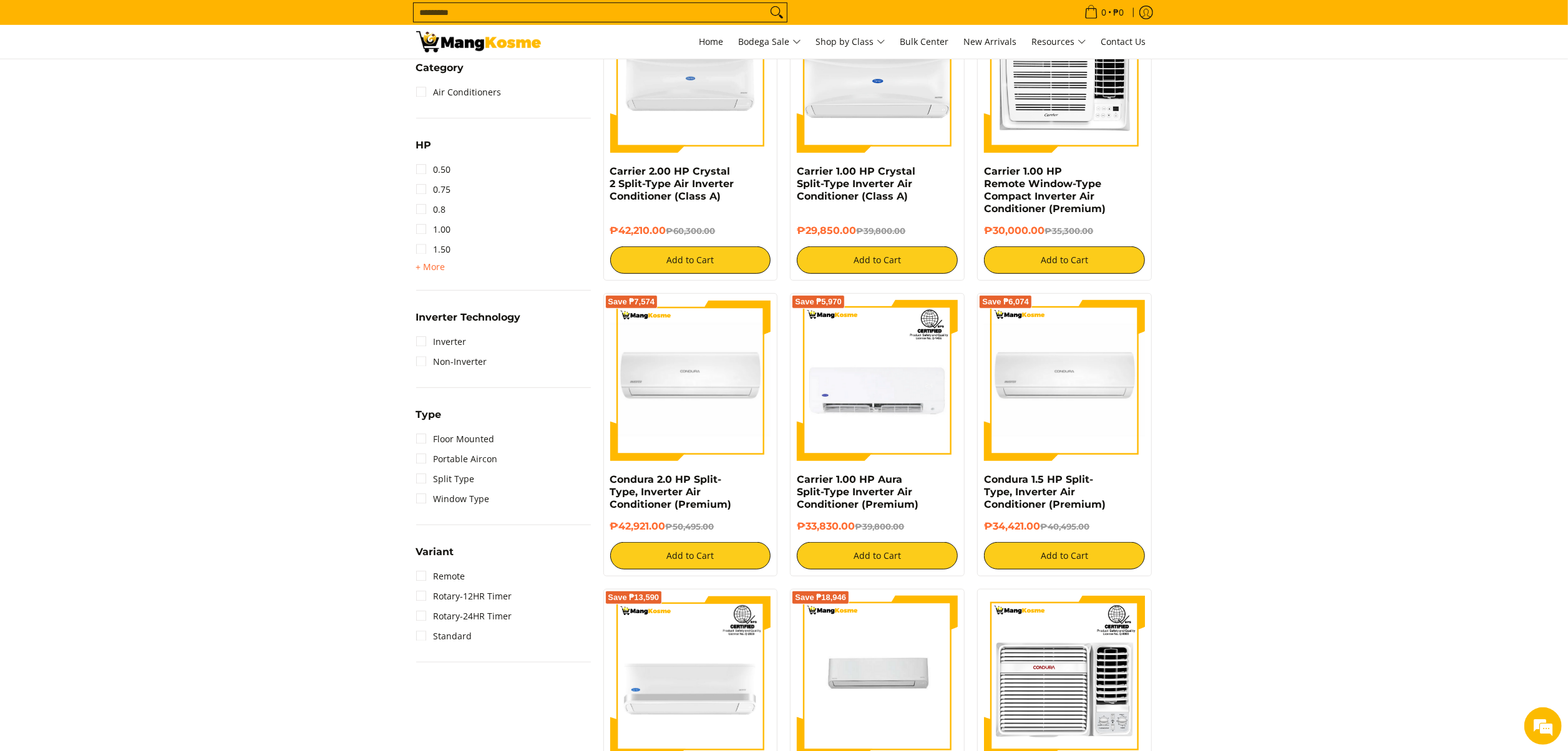
scroll to position [675, 0]
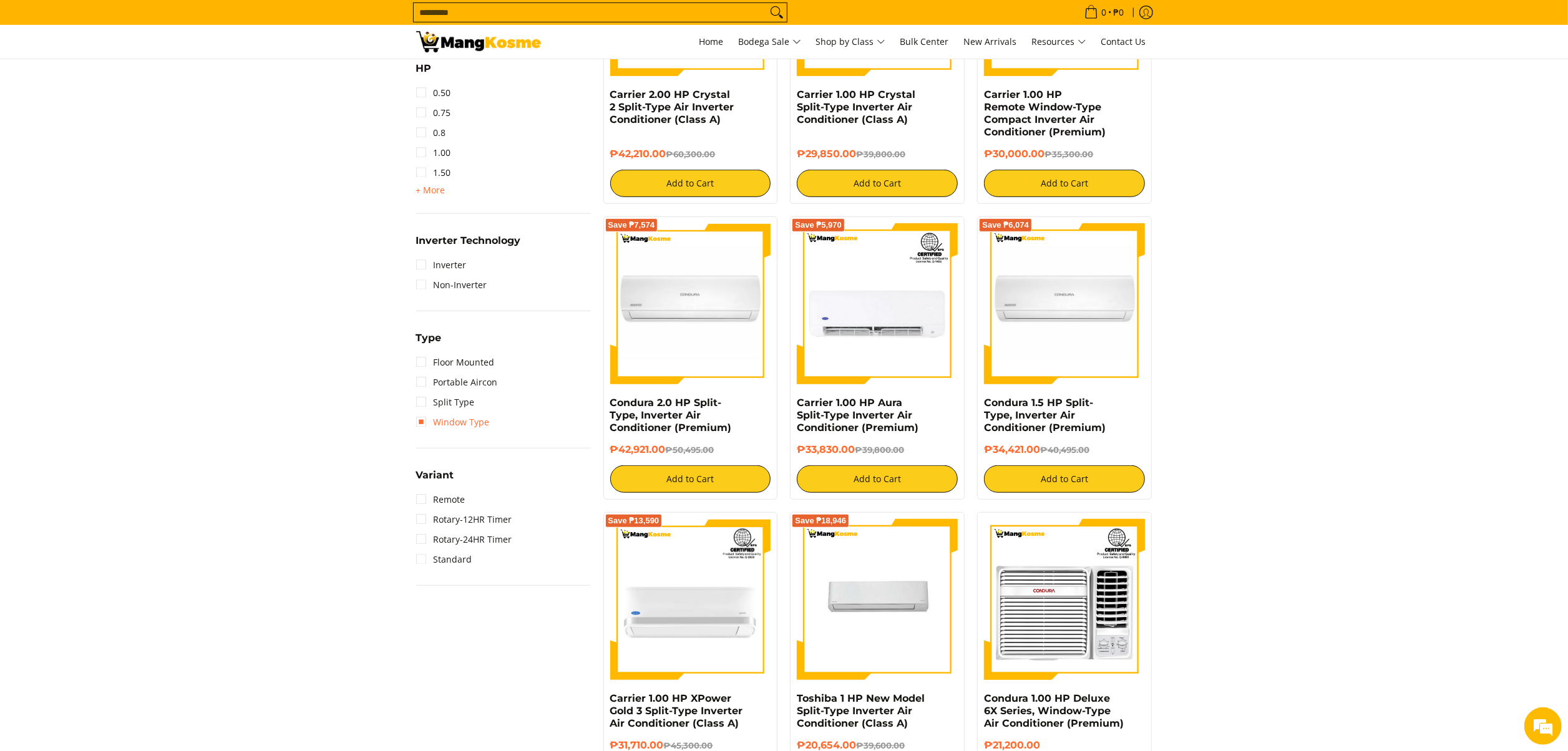
click at [465, 417] on link "Window Type" at bounding box center [452, 422] width 73 height 20
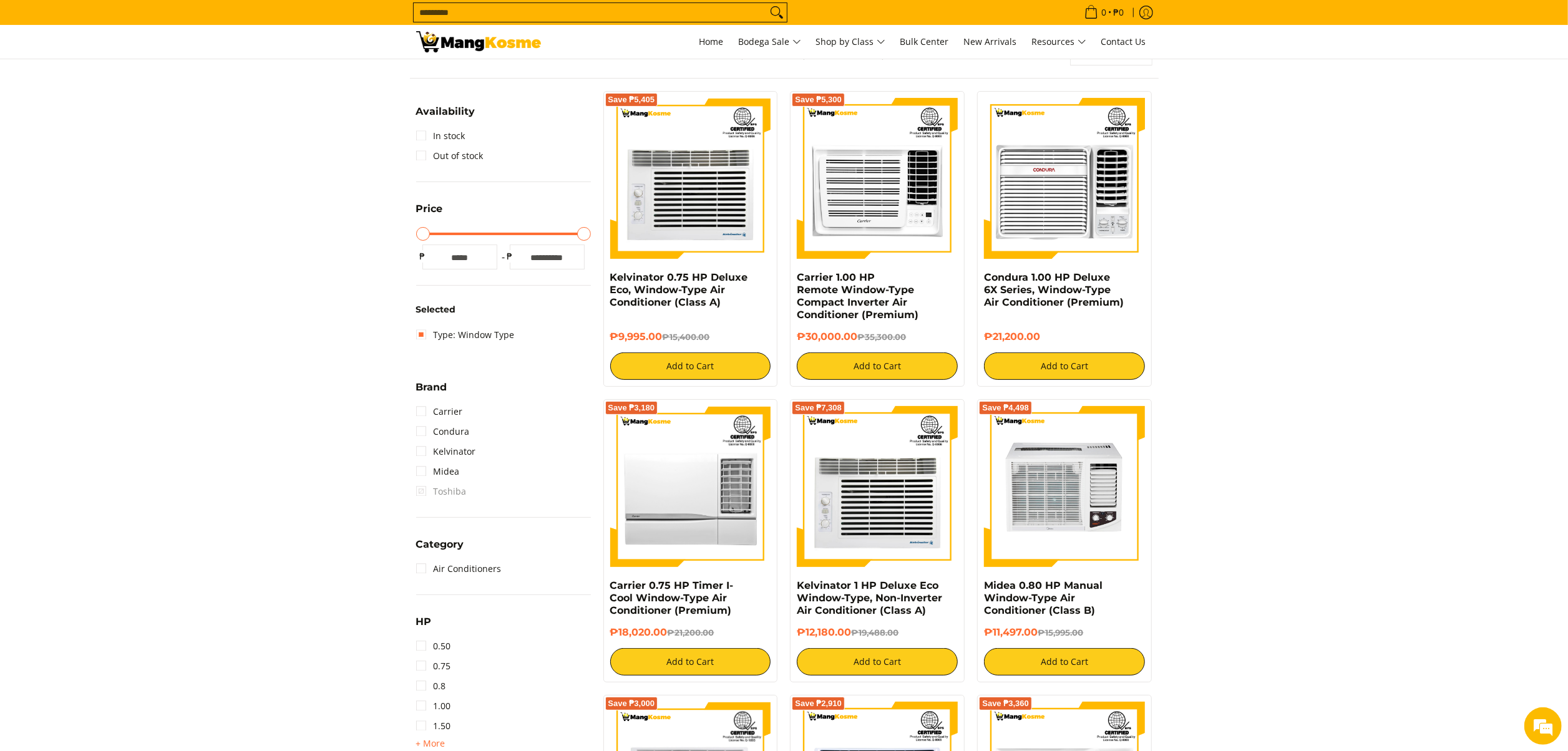
scroll to position [176, 0]
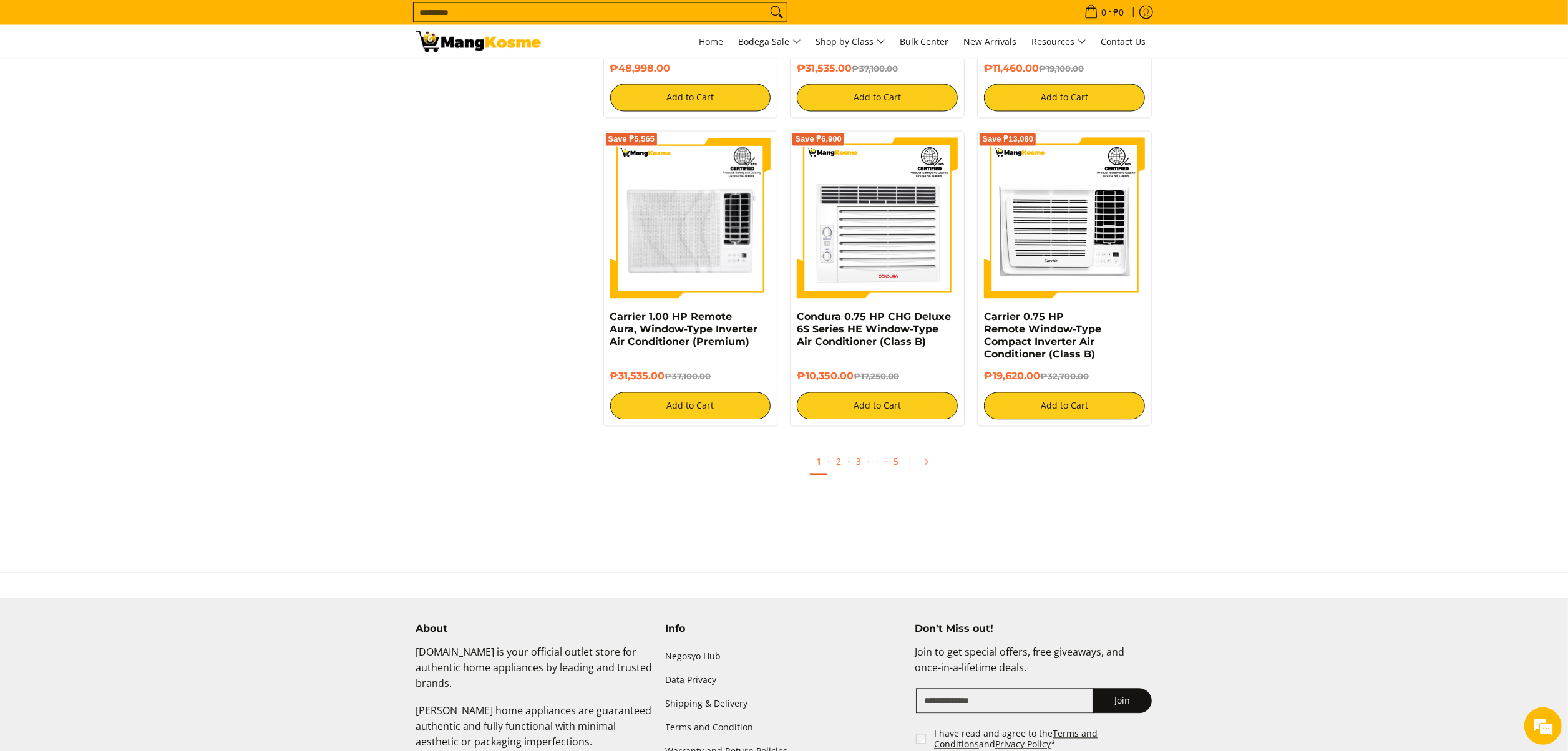
scroll to position [2297, 0]
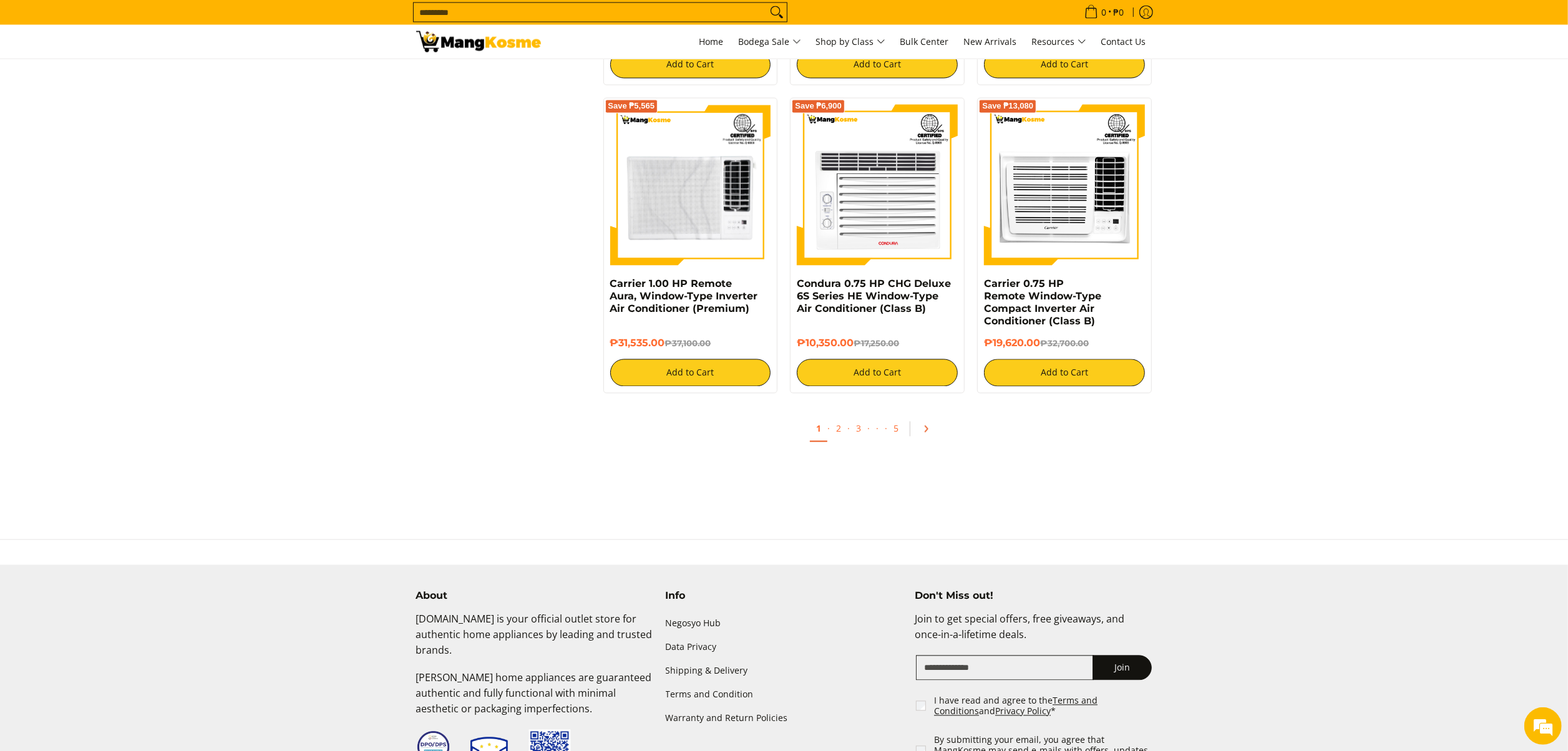
click at [926, 440] on link "Pagination" at bounding box center [930, 429] width 30 height 21
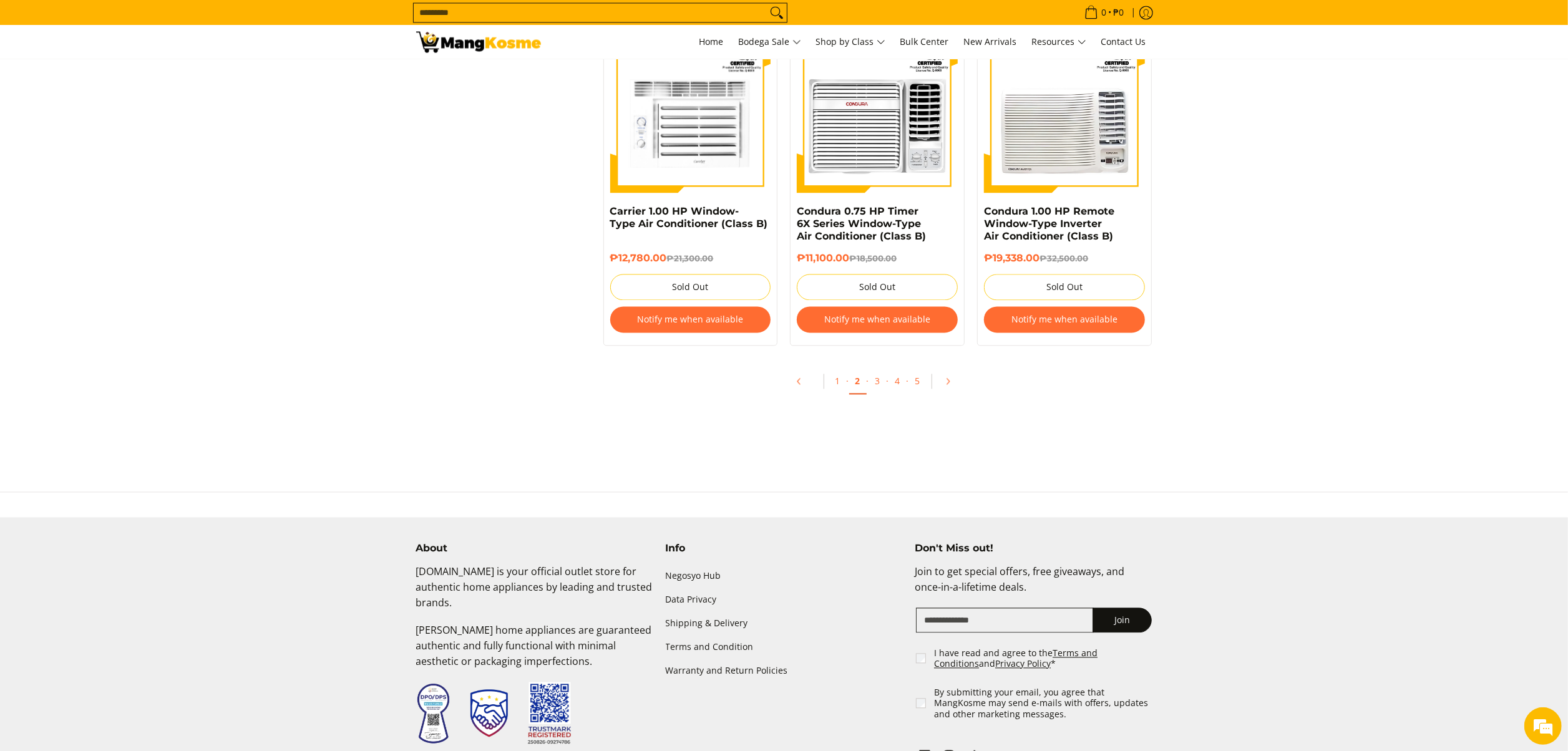
scroll to position [2534, 0]
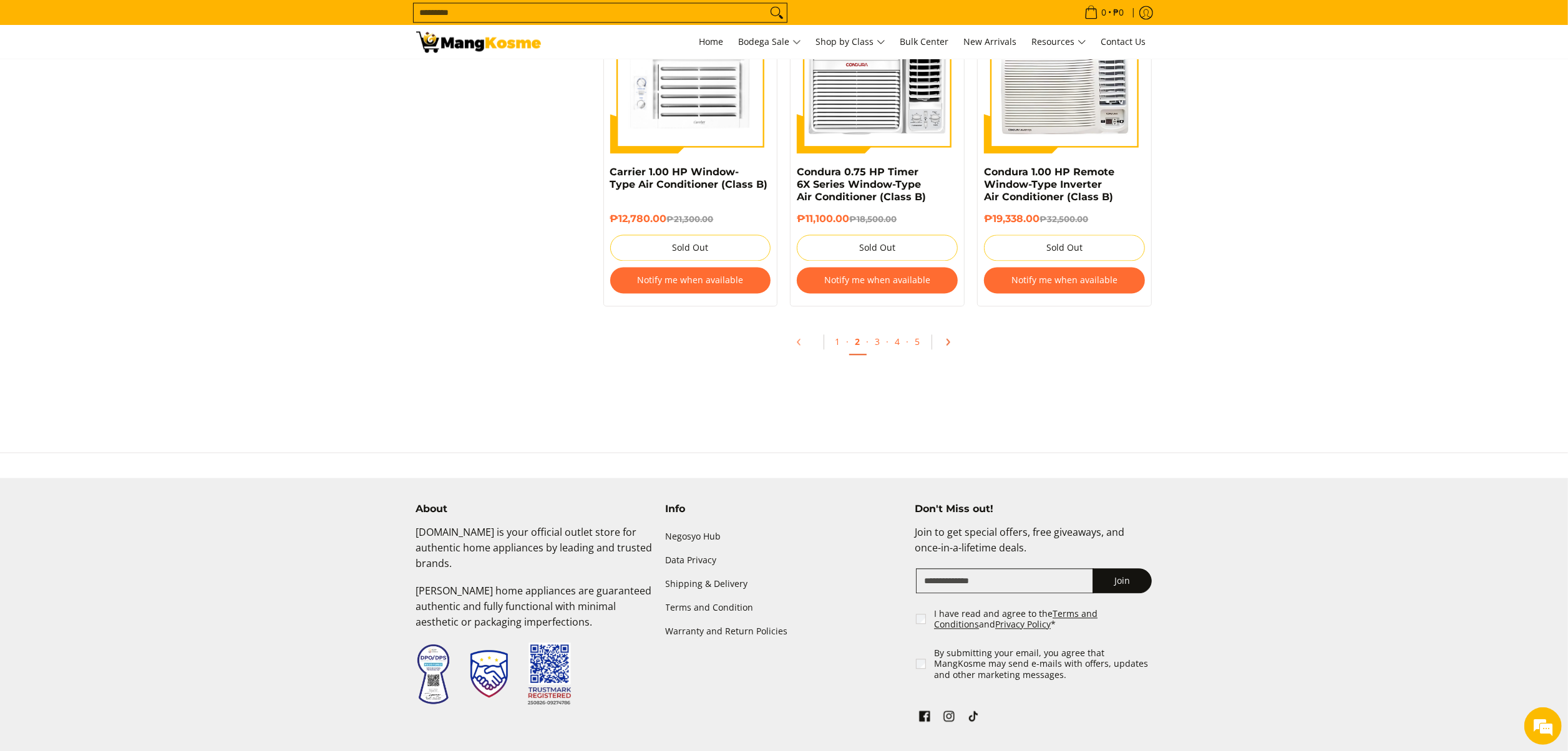
click at [951, 346] on icon "Pagination" at bounding box center [948, 342] width 9 height 9
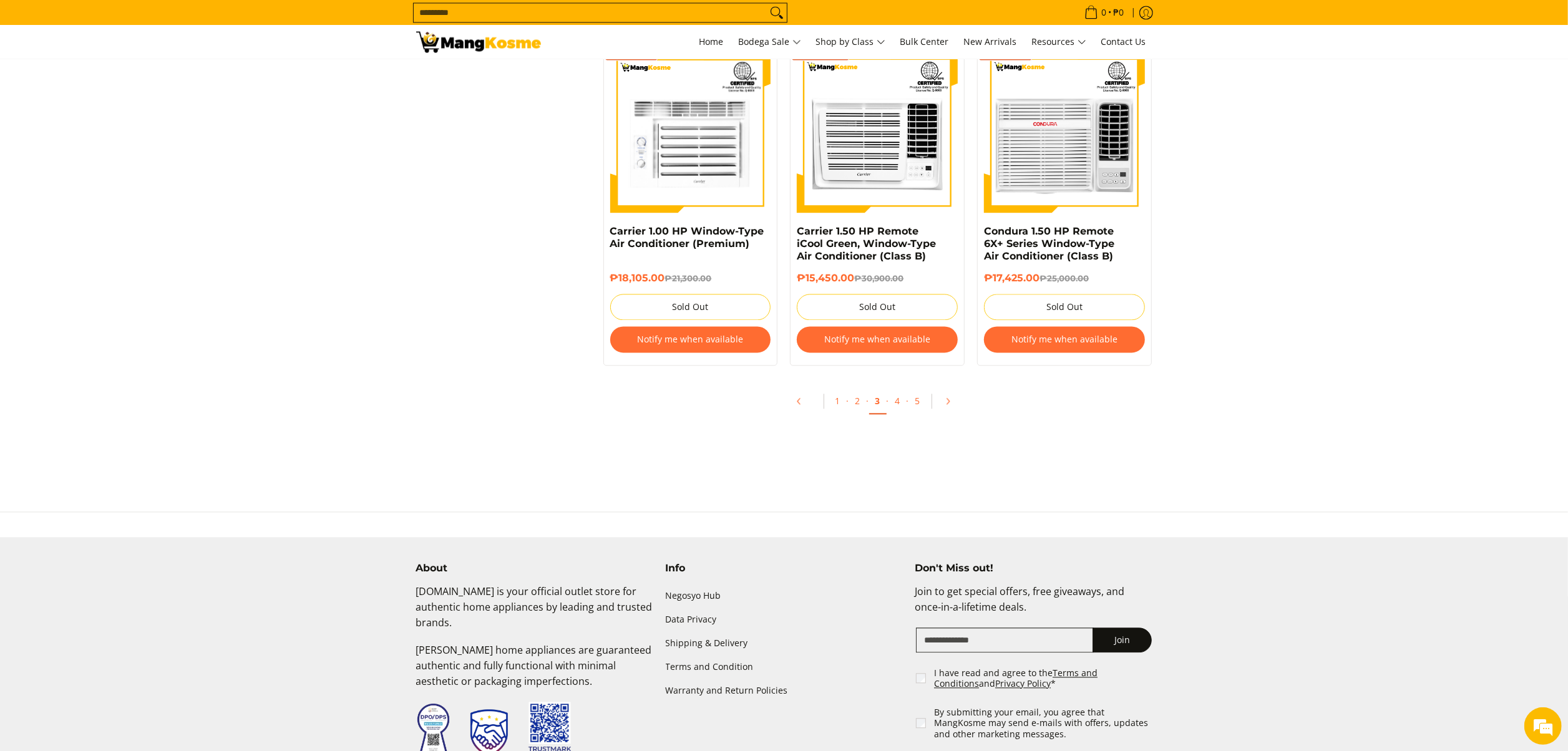
scroll to position [2620, 0]
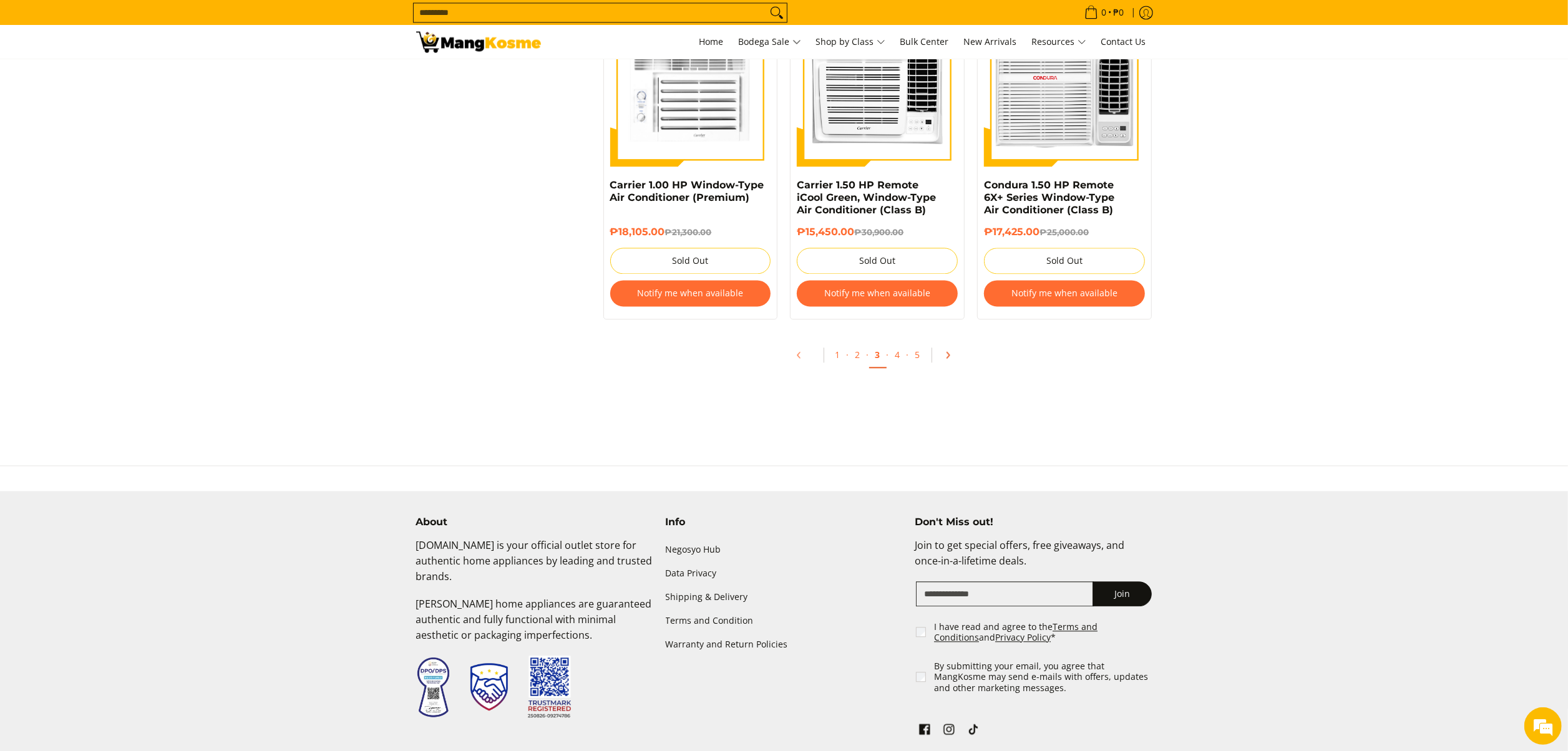
drag, startPoint x: 944, startPoint y: 367, endPoint x: 1168, endPoint y: 409, distance: 227.9
click at [944, 360] on icon "Pagination" at bounding box center [948, 354] width 9 height 9
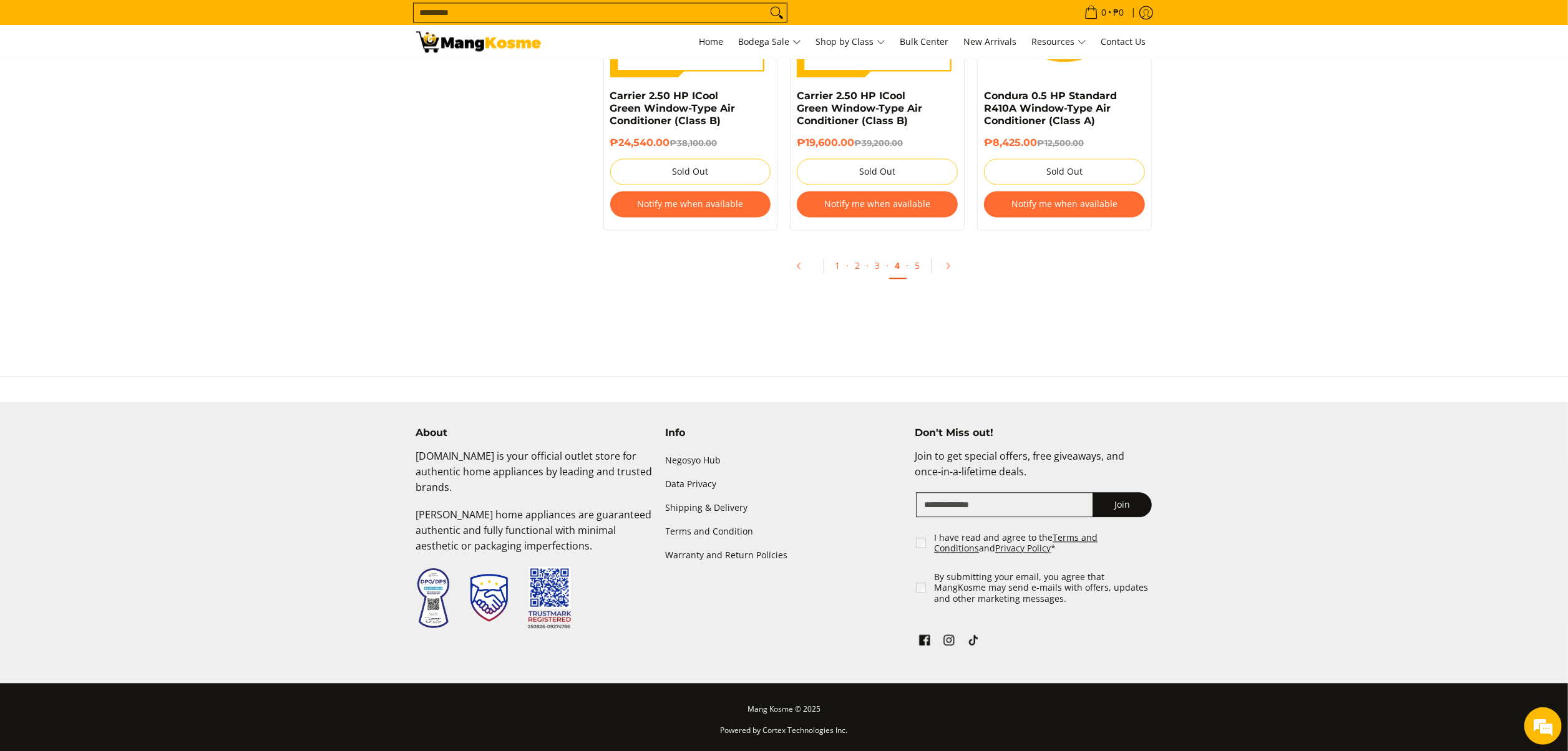
scroll to position [2722, 0]
click at [951, 269] on link "Pagination" at bounding box center [951, 265] width 30 height 21
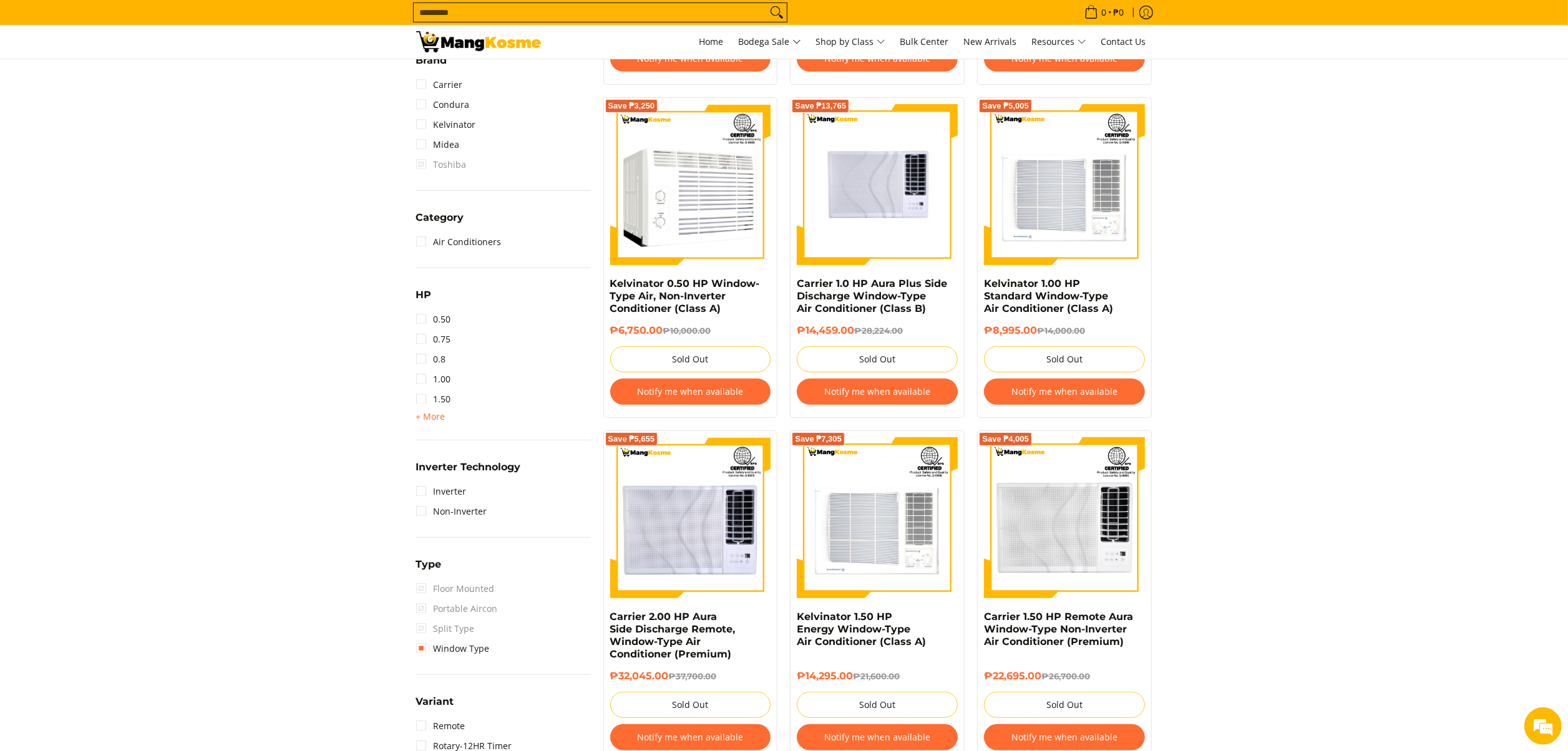
scroll to position [499, 0]
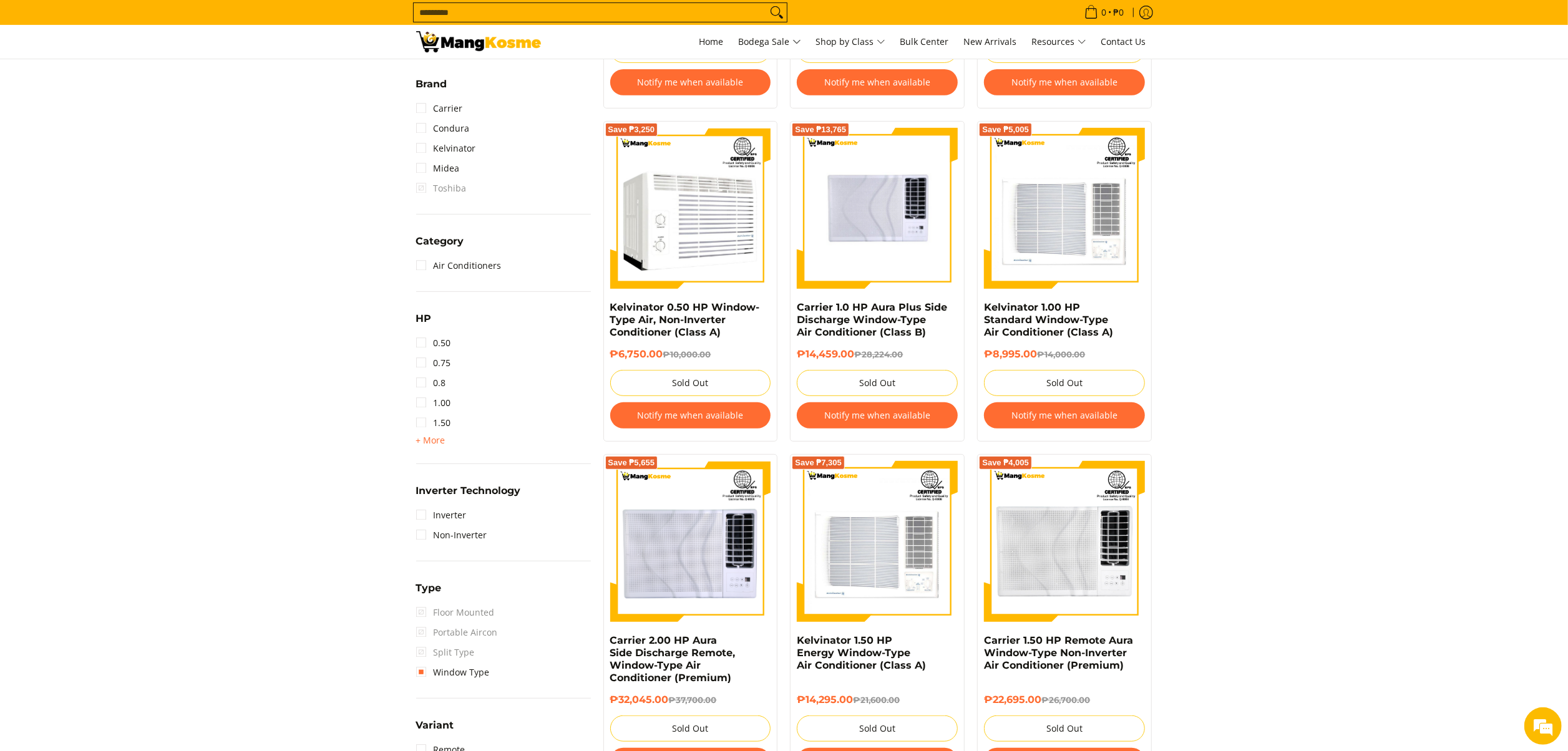
click at [475, 42] on link "Type: Window Type" at bounding box center [465, 31] width 98 height 20
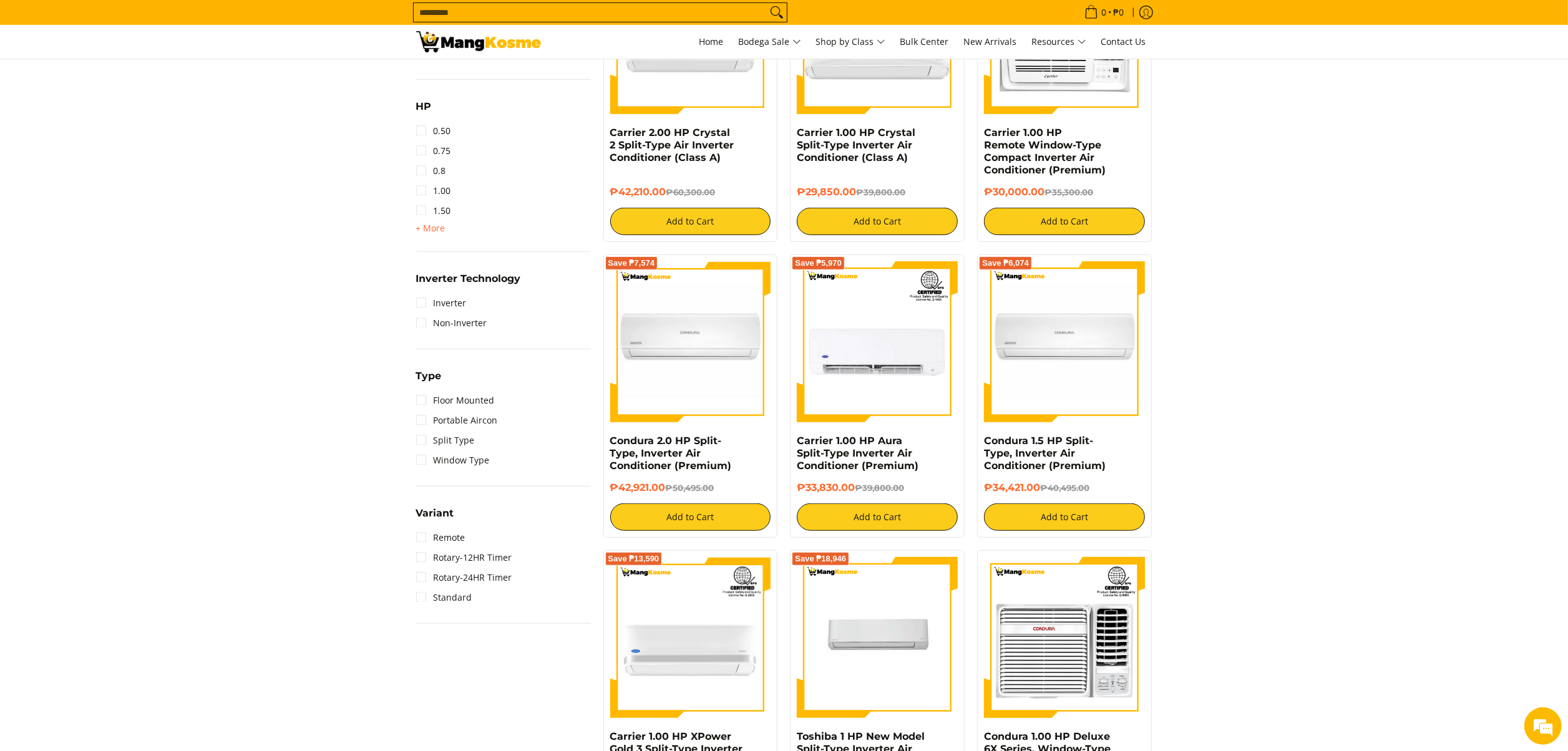
scroll to position [675, 0]
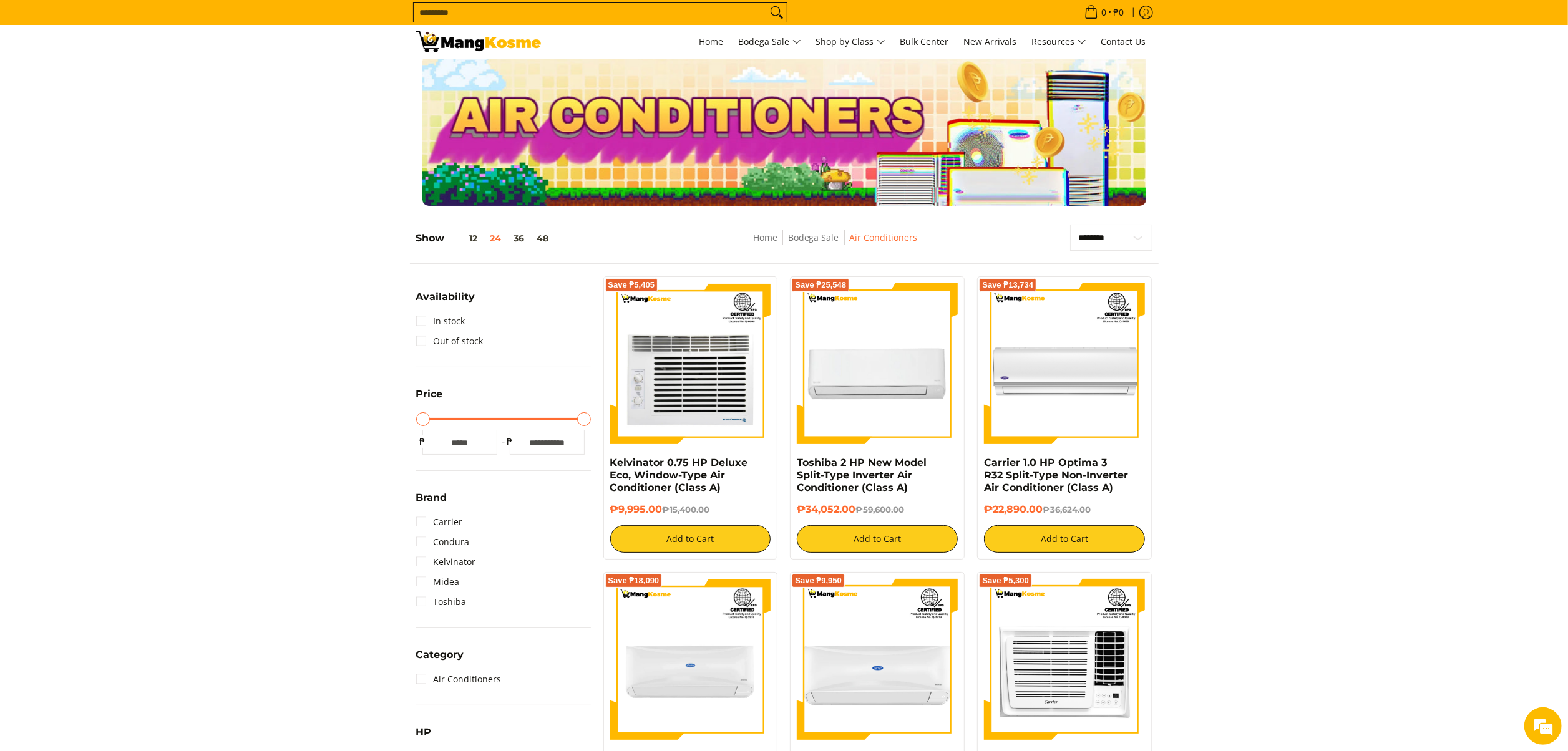
scroll to position [0, 0]
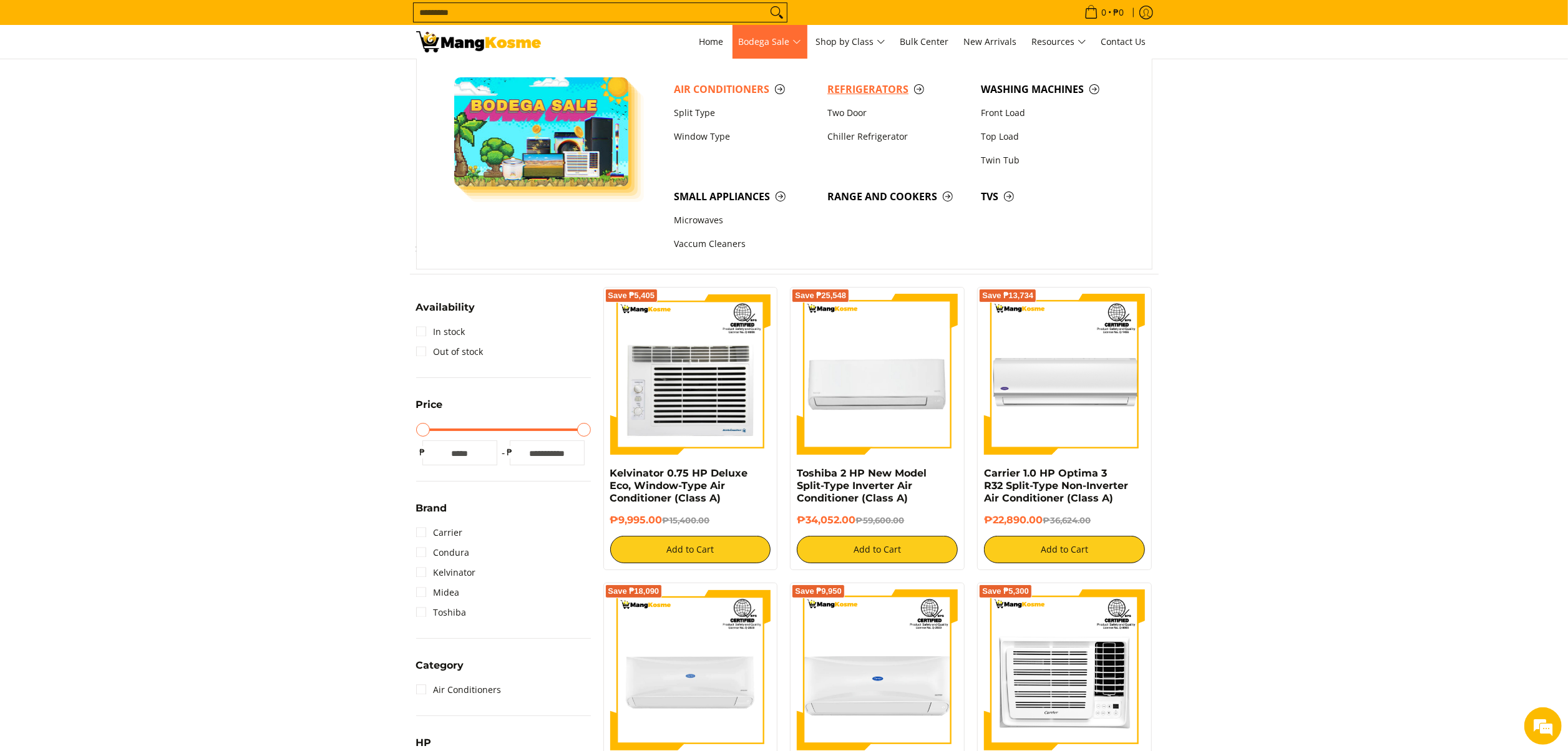
click at [871, 89] on span "Refrigerators" at bounding box center [898, 90] width 141 height 15
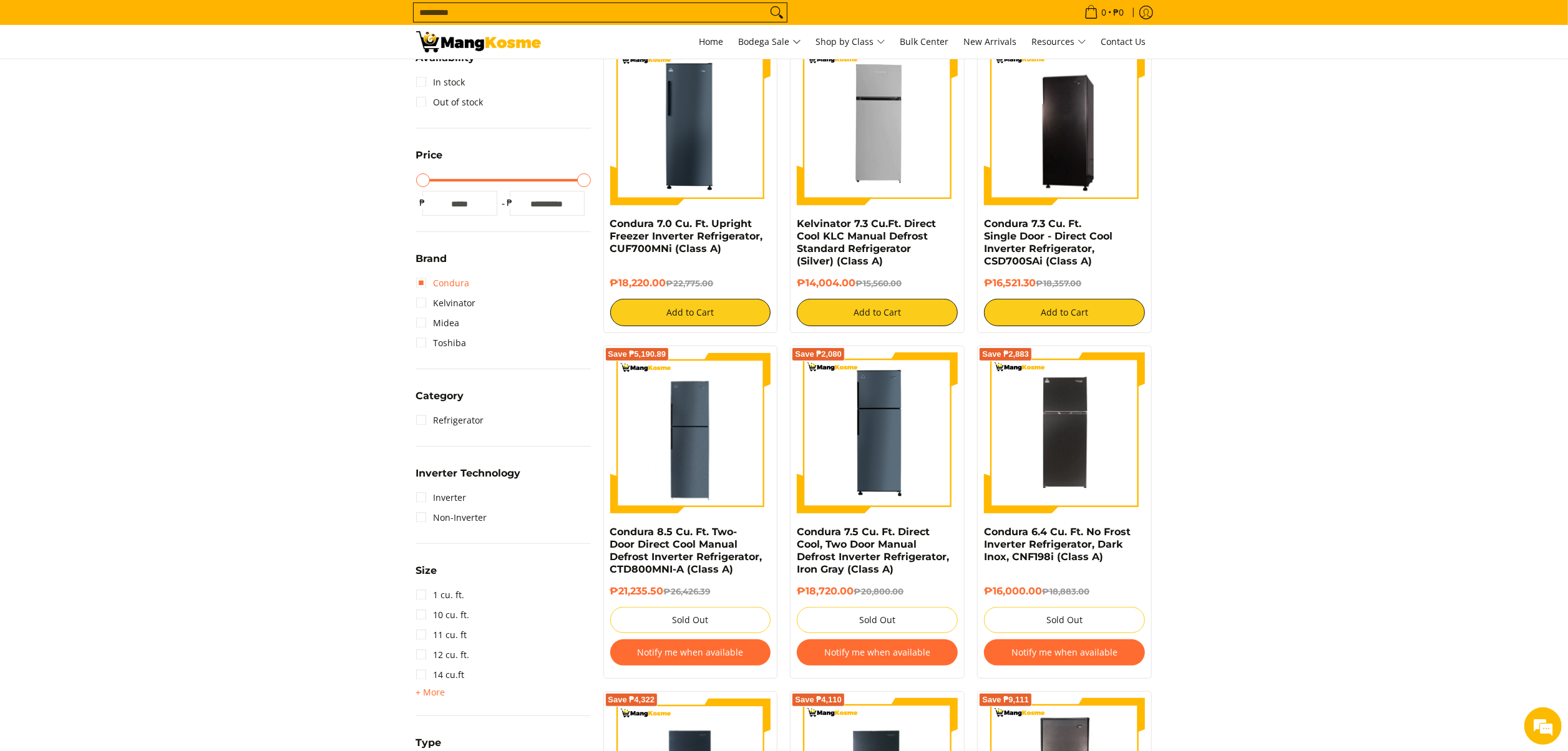
click at [454, 285] on link "Condura" at bounding box center [443, 282] width 53 height 20
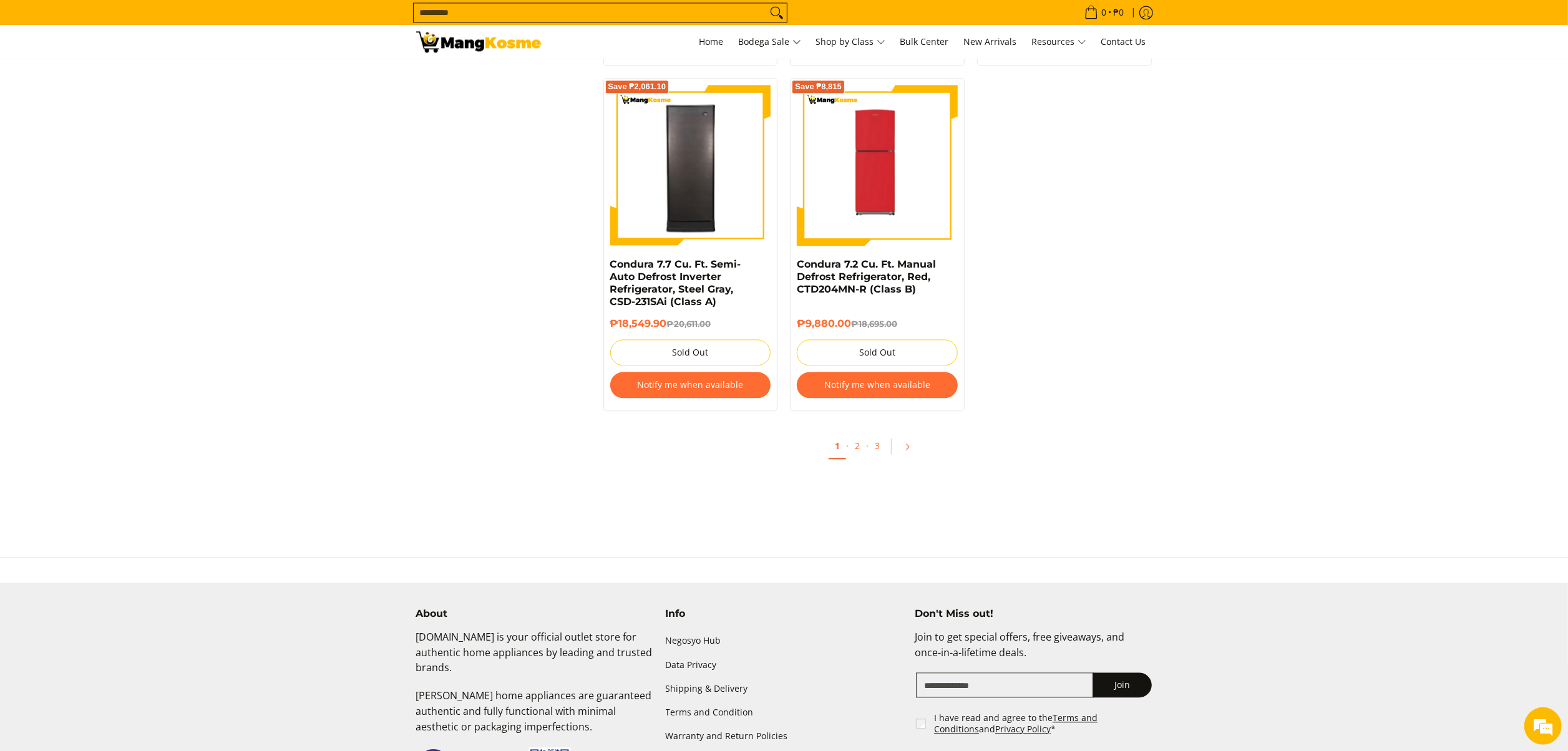
scroll to position [2671, 0]
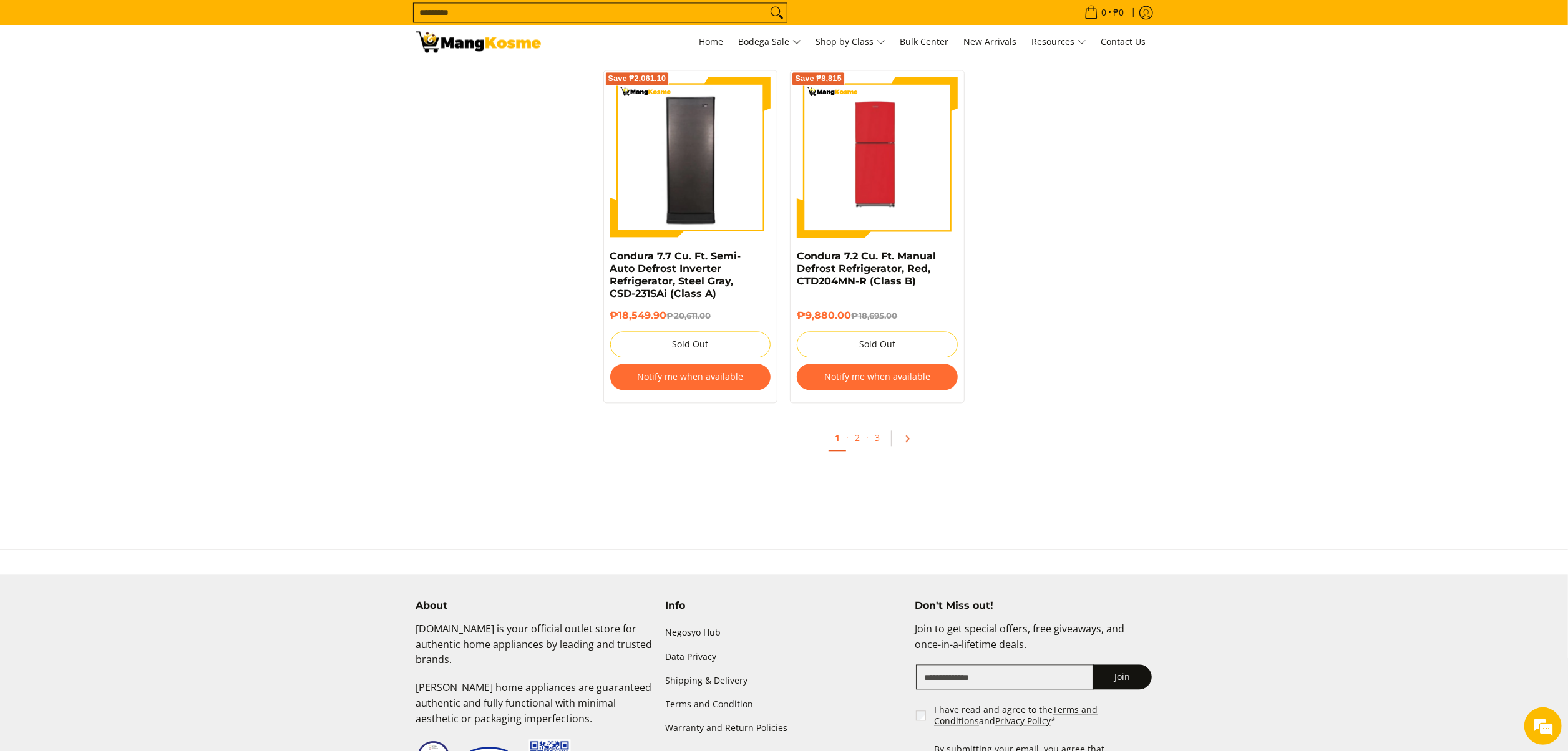
click at [905, 449] on link "Pagination" at bounding box center [911, 439] width 30 height 21
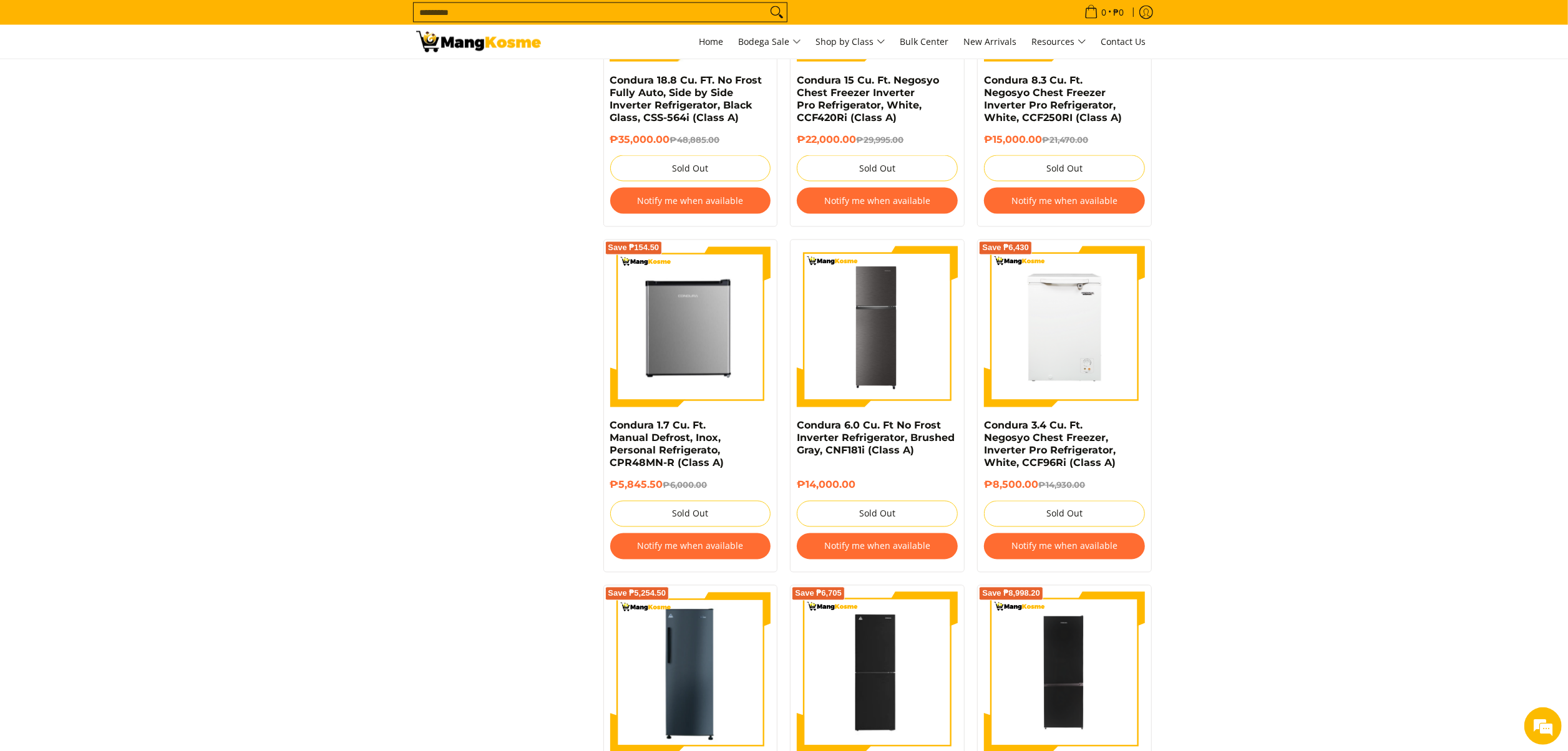
scroll to position [2745, 0]
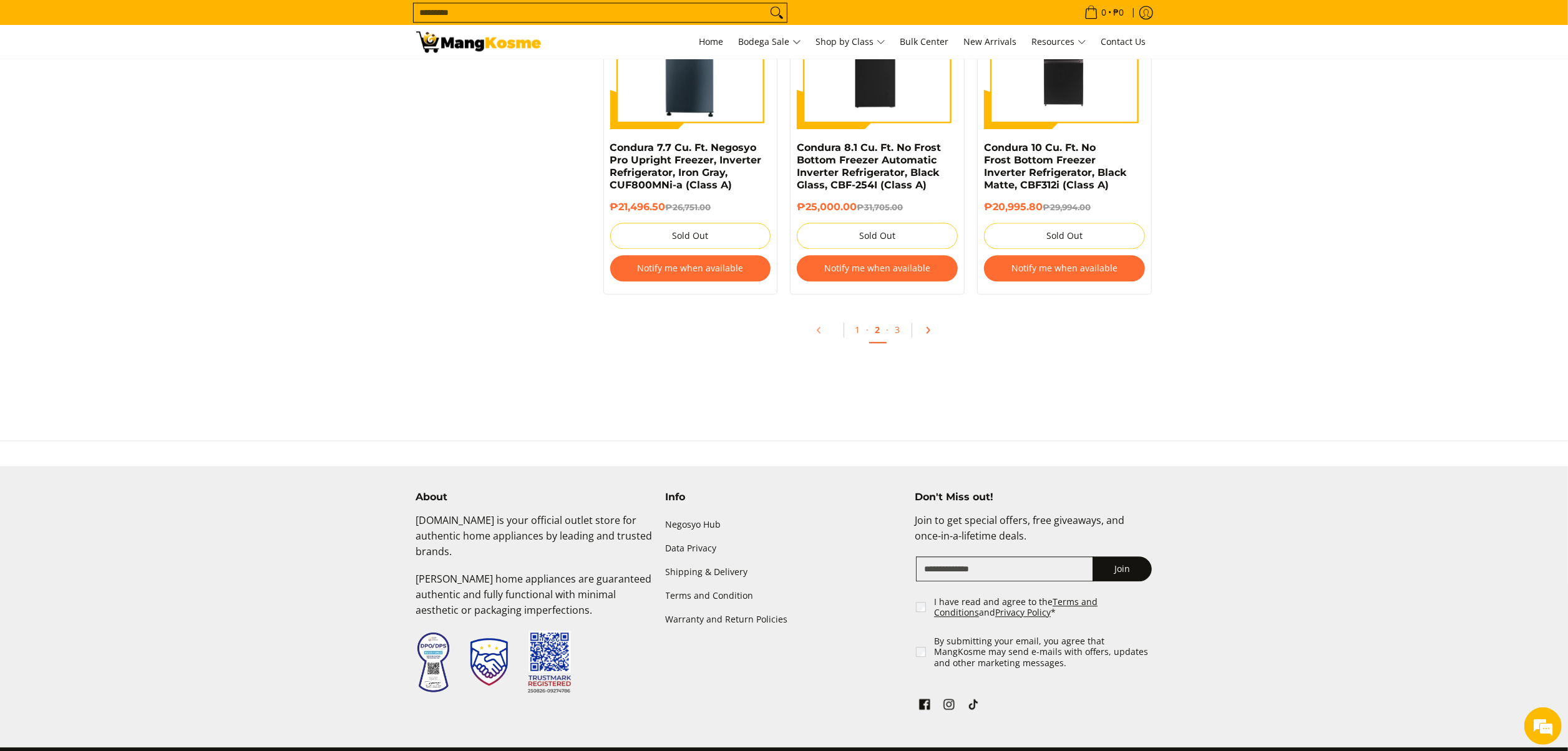
click at [930, 334] on icon "Pagination" at bounding box center [928, 329] width 9 height 9
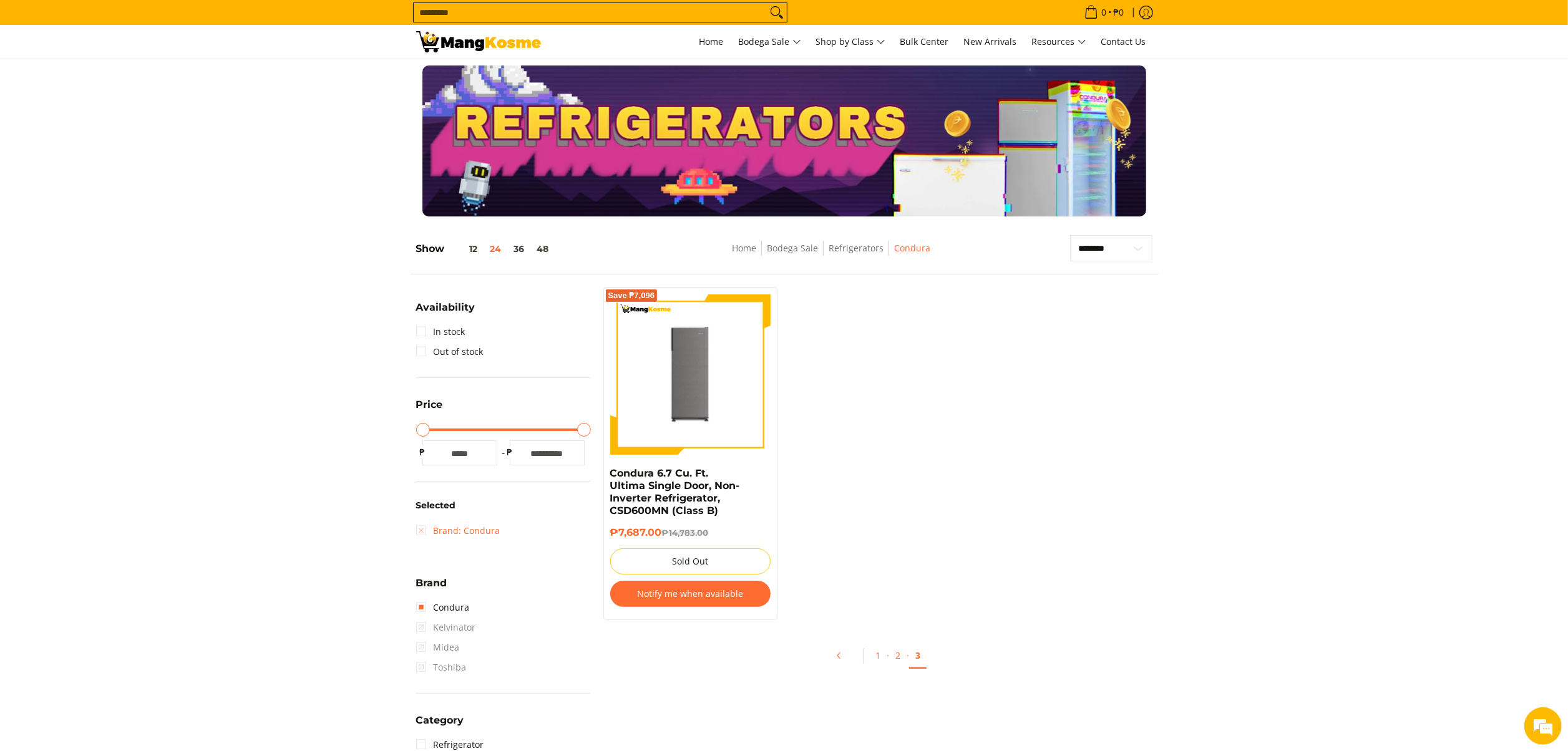
click at [470, 530] on link "Brand: Condura" at bounding box center [458, 531] width 84 height 20
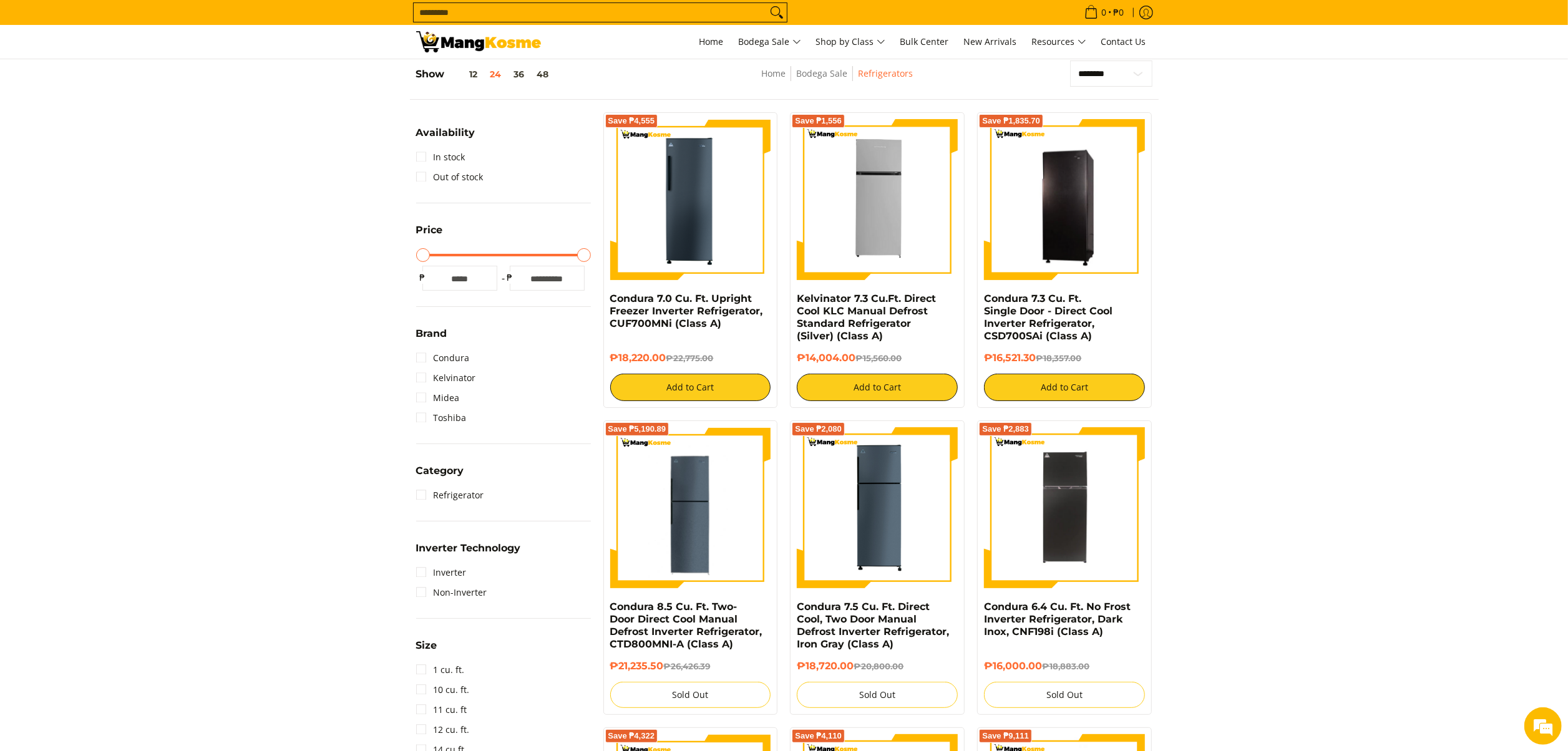
scroll to position [176, 0]
click at [457, 378] on link "Kelvinator" at bounding box center [446, 377] width 60 height 20
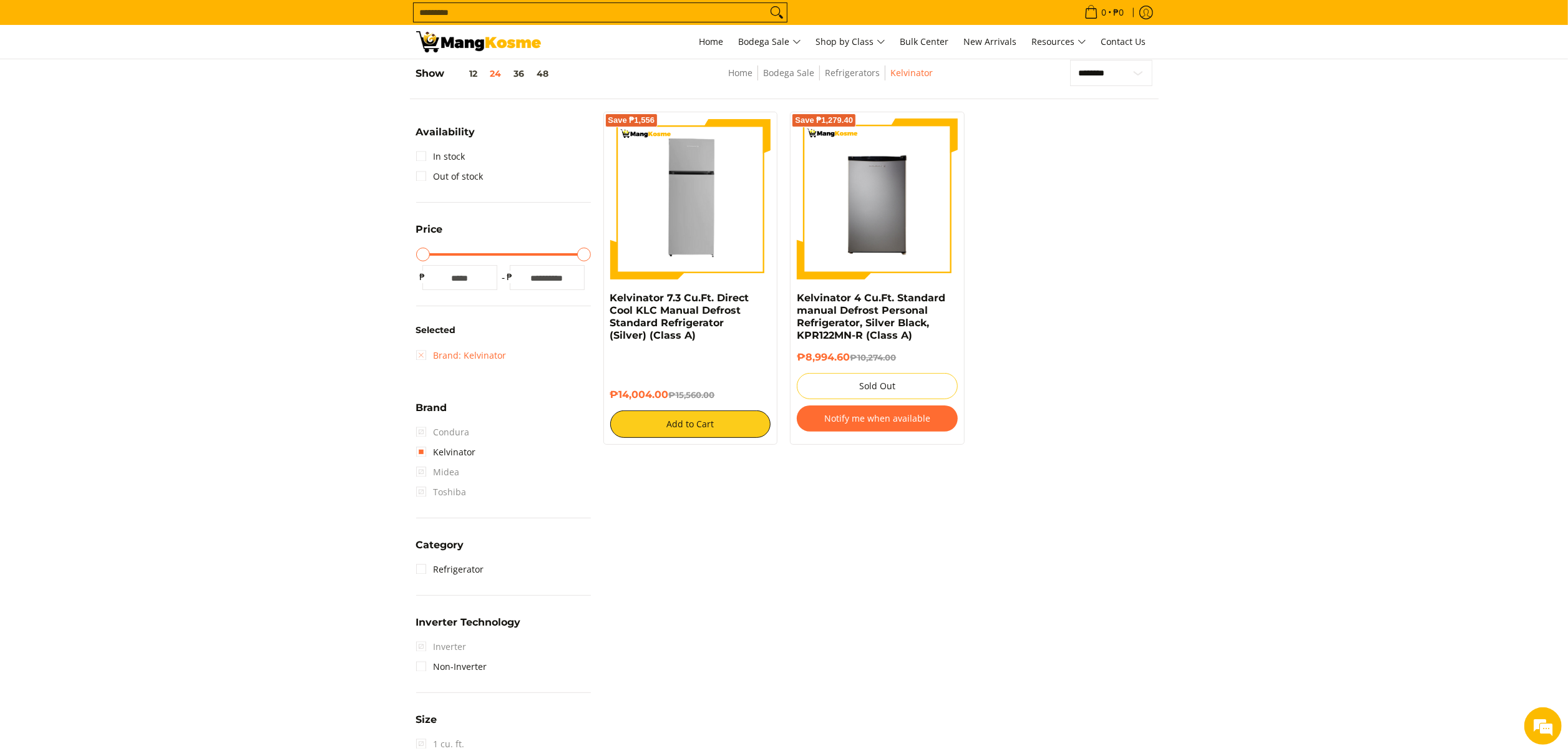
click at [480, 353] on link "Brand: Kelvinator" at bounding box center [461, 355] width 91 height 20
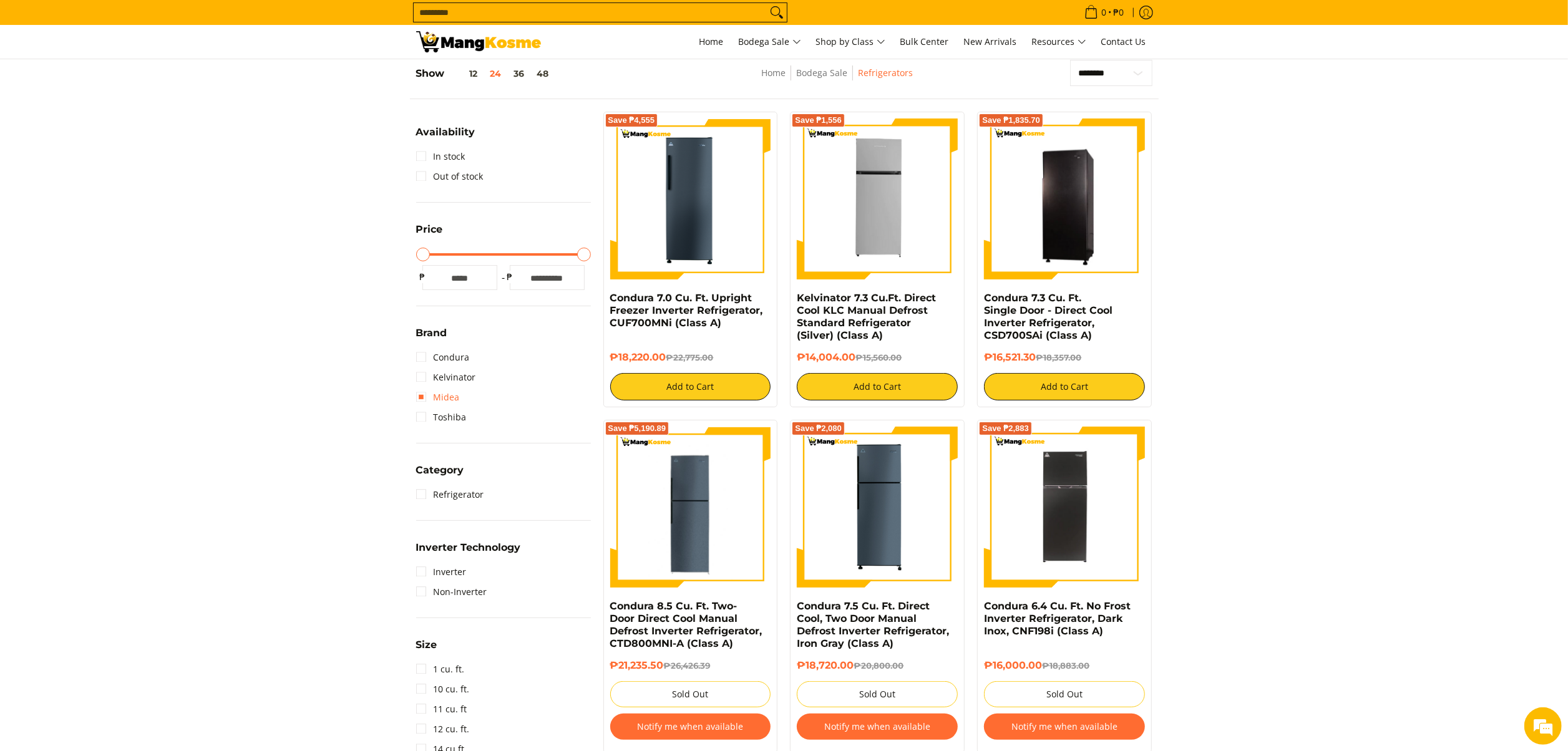
click at [445, 397] on link "Midea" at bounding box center [438, 397] width 44 height 20
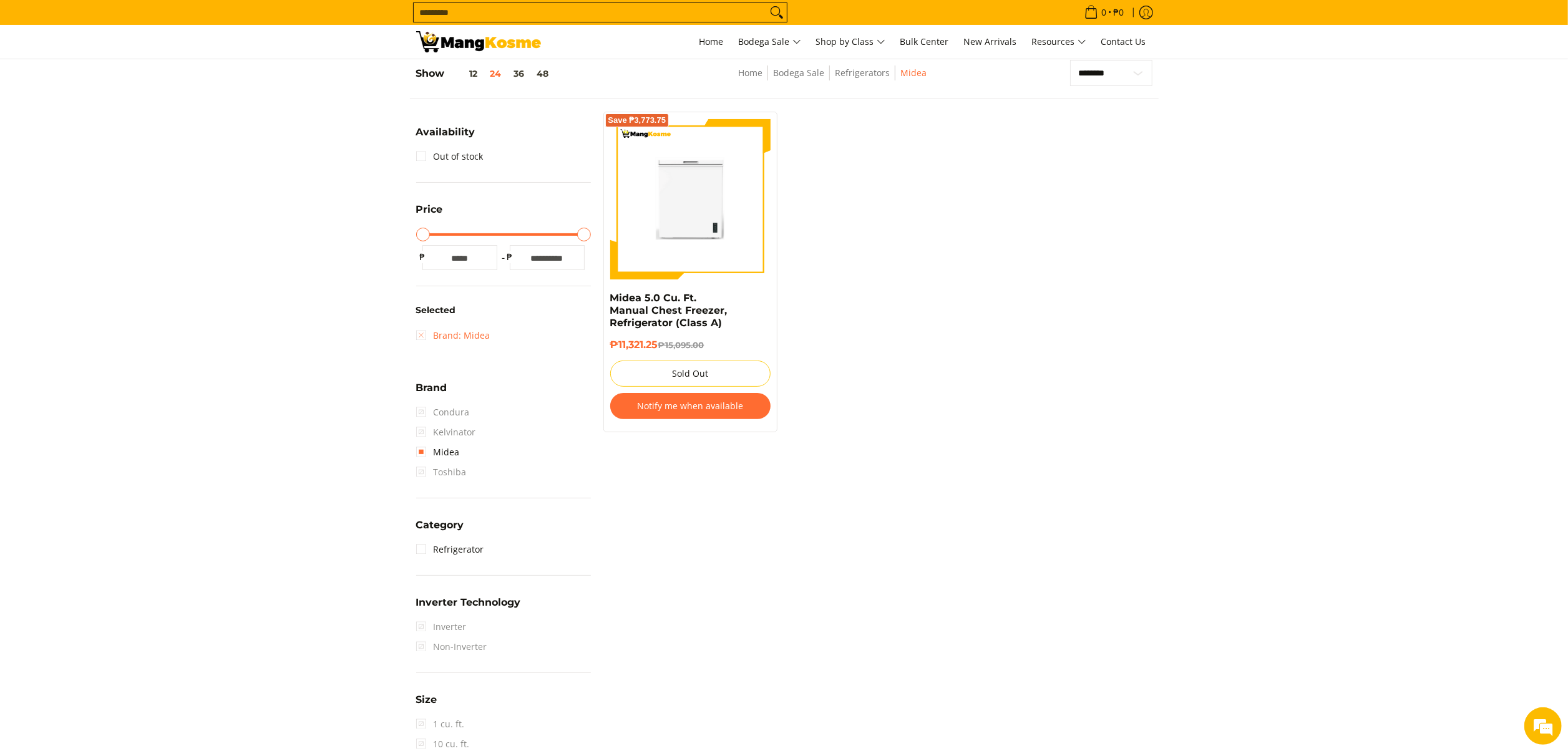
click at [468, 343] on link "Brand: Midea" at bounding box center [453, 335] width 74 height 20
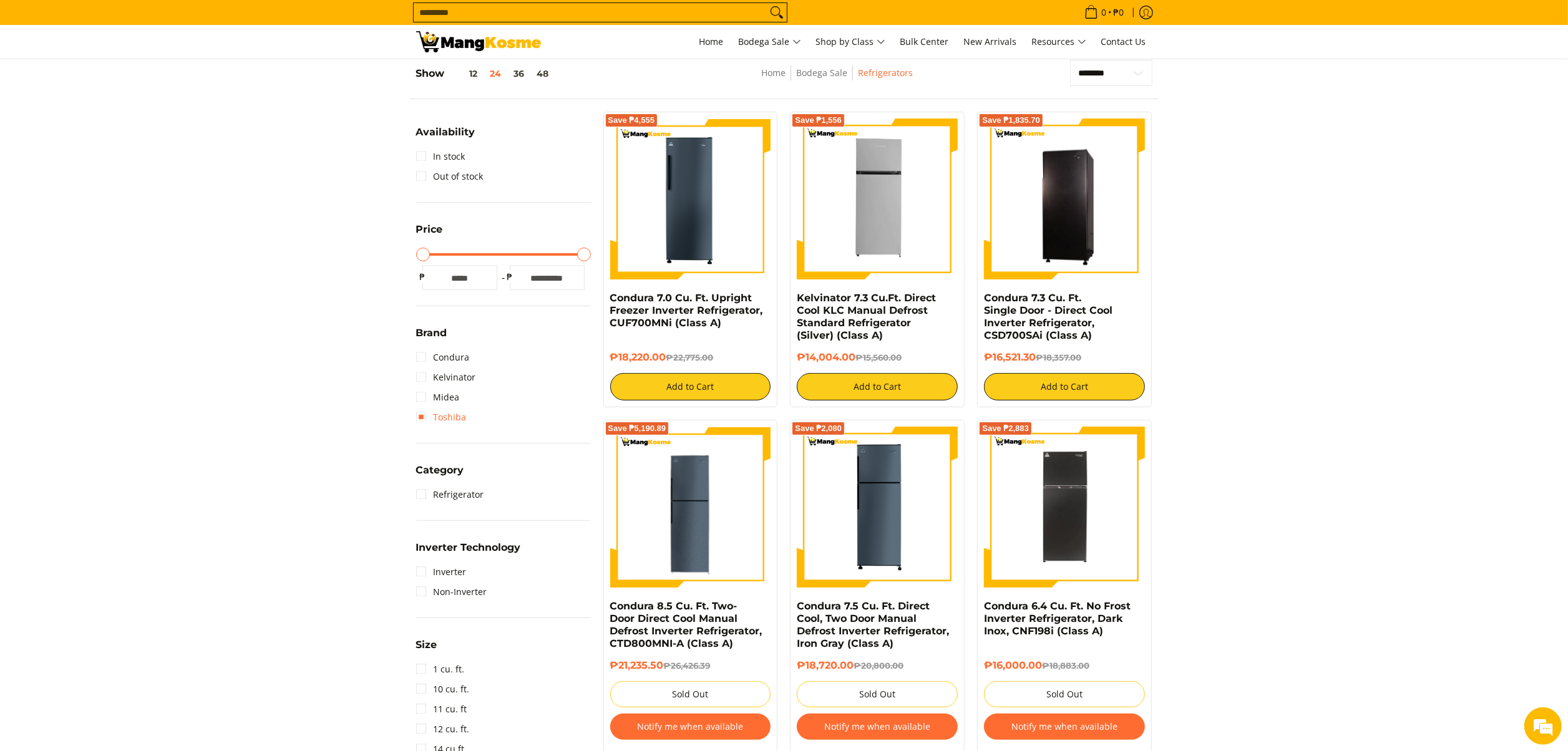
click at [458, 415] on link "Toshiba" at bounding box center [441, 417] width 51 height 20
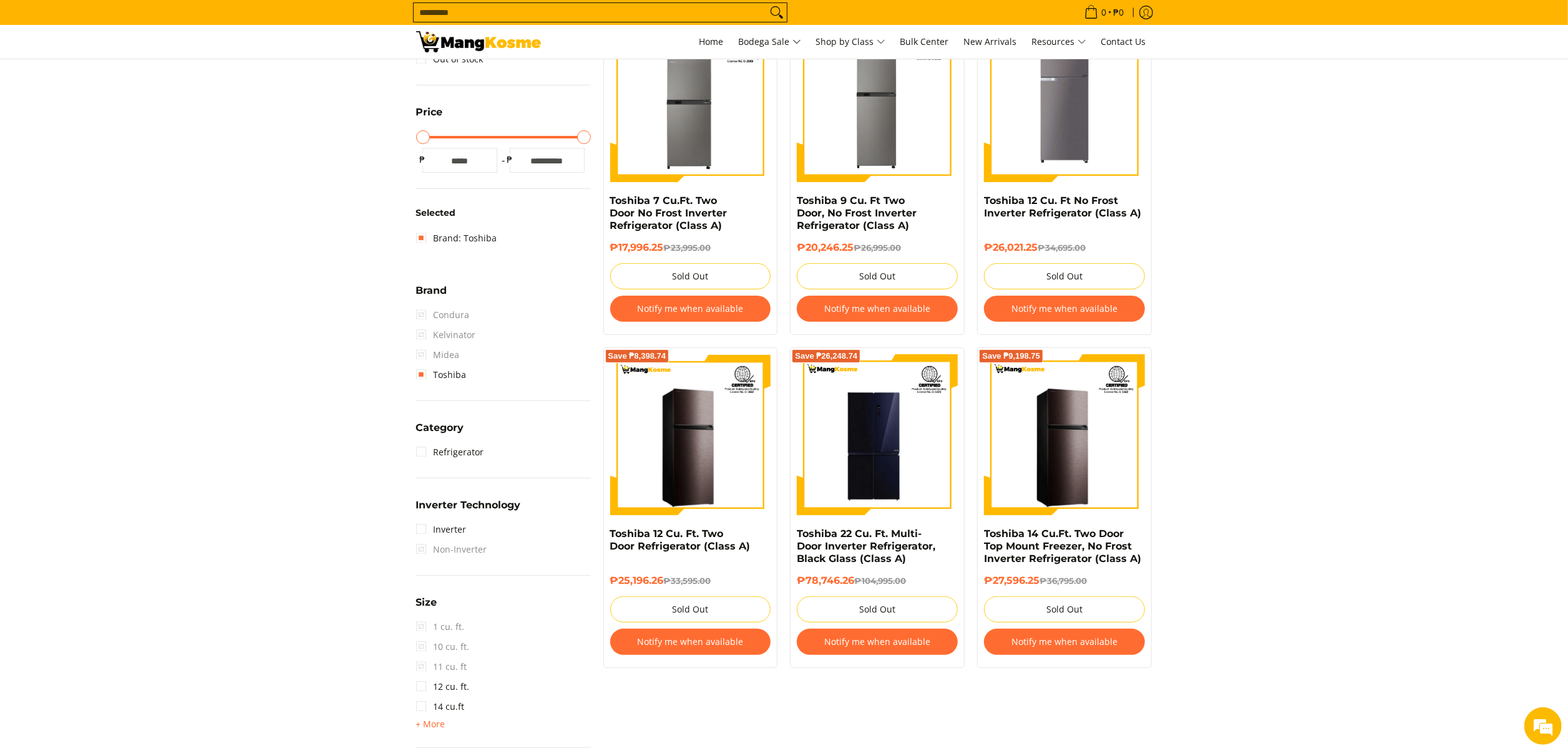
scroll to position [425, 0]
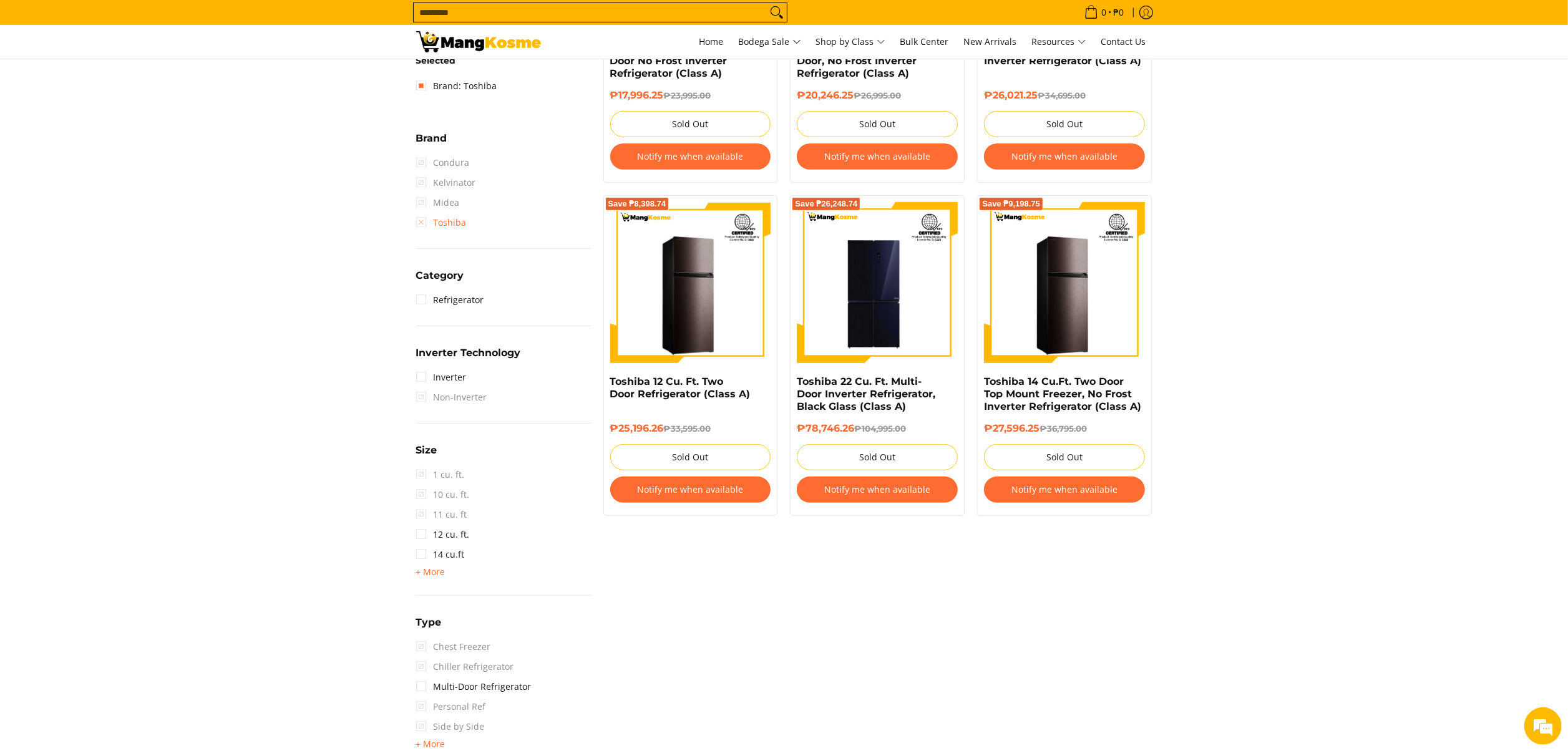
click at [449, 224] on link "Toshiba" at bounding box center [441, 222] width 51 height 20
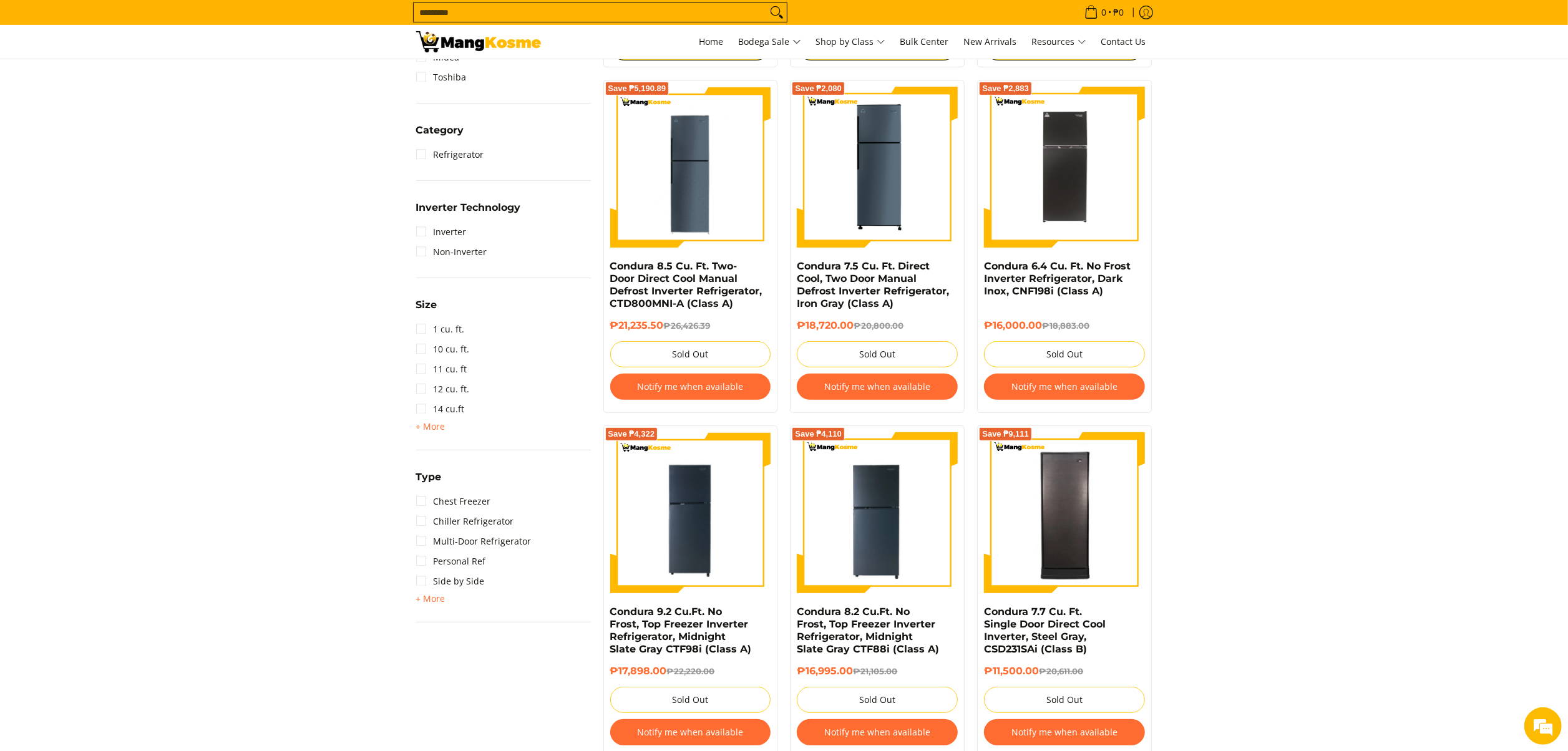
scroll to position [550, 0]
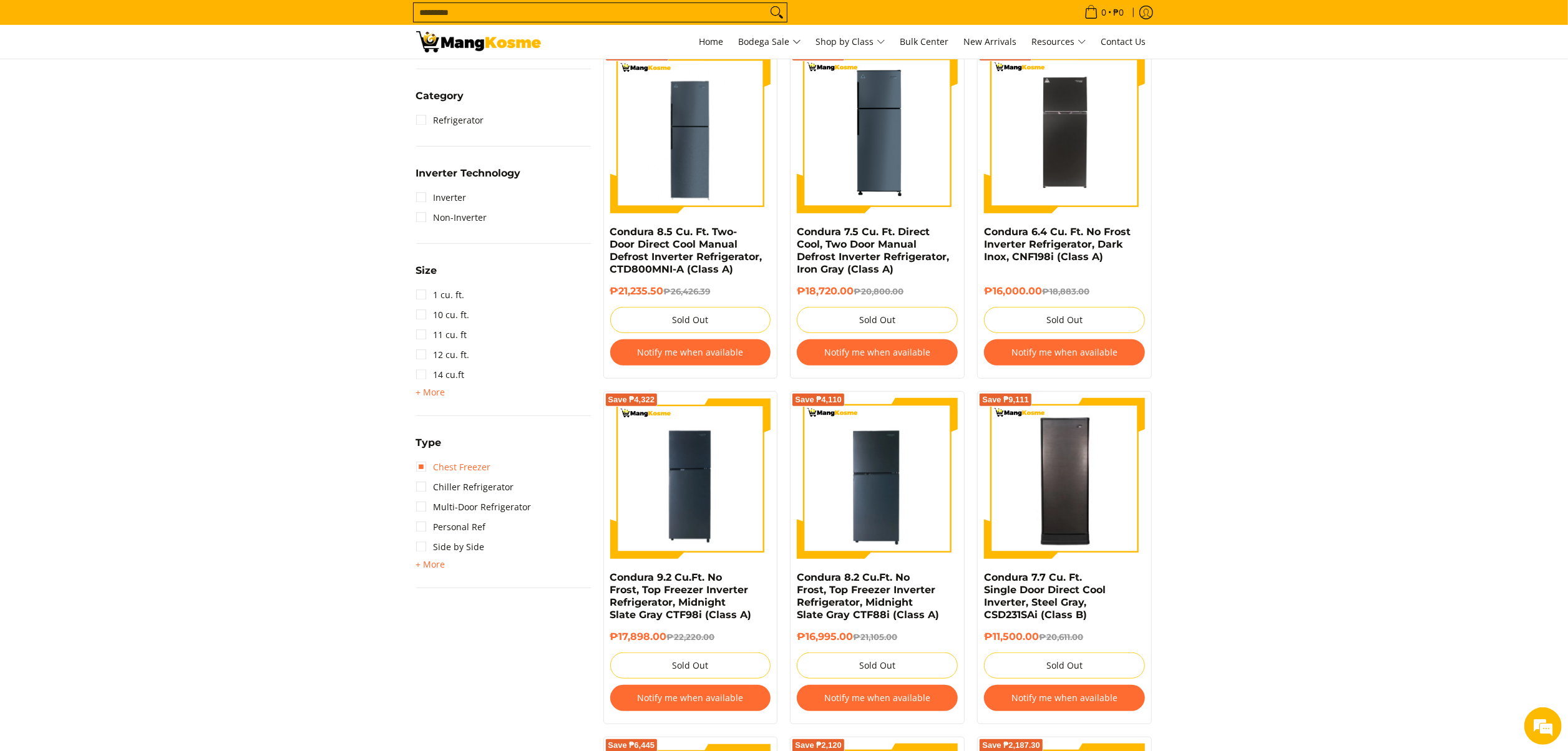
click at [478, 461] on link "Chest Freezer" at bounding box center [453, 467] width 74 height 20
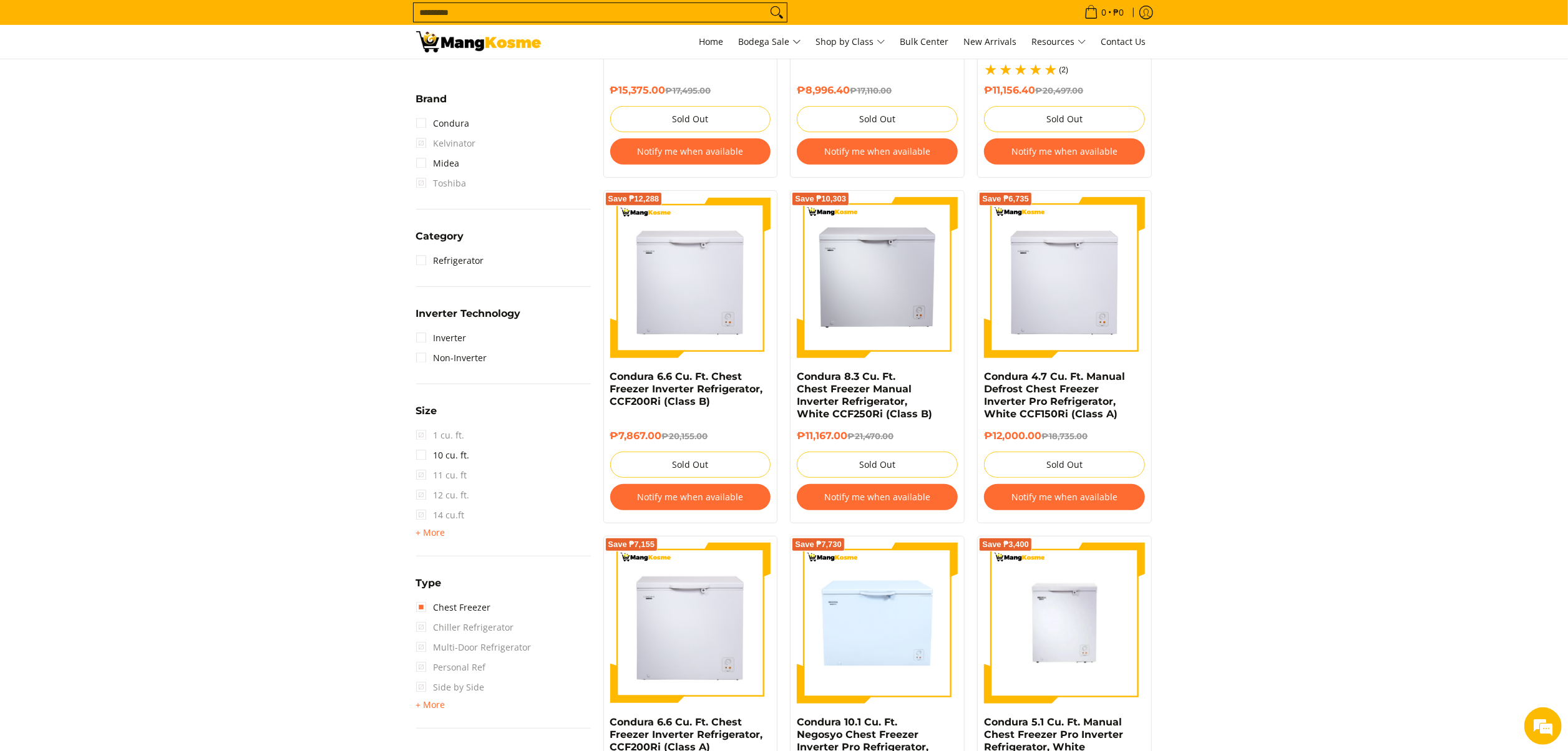
scroll to position [425, 0]
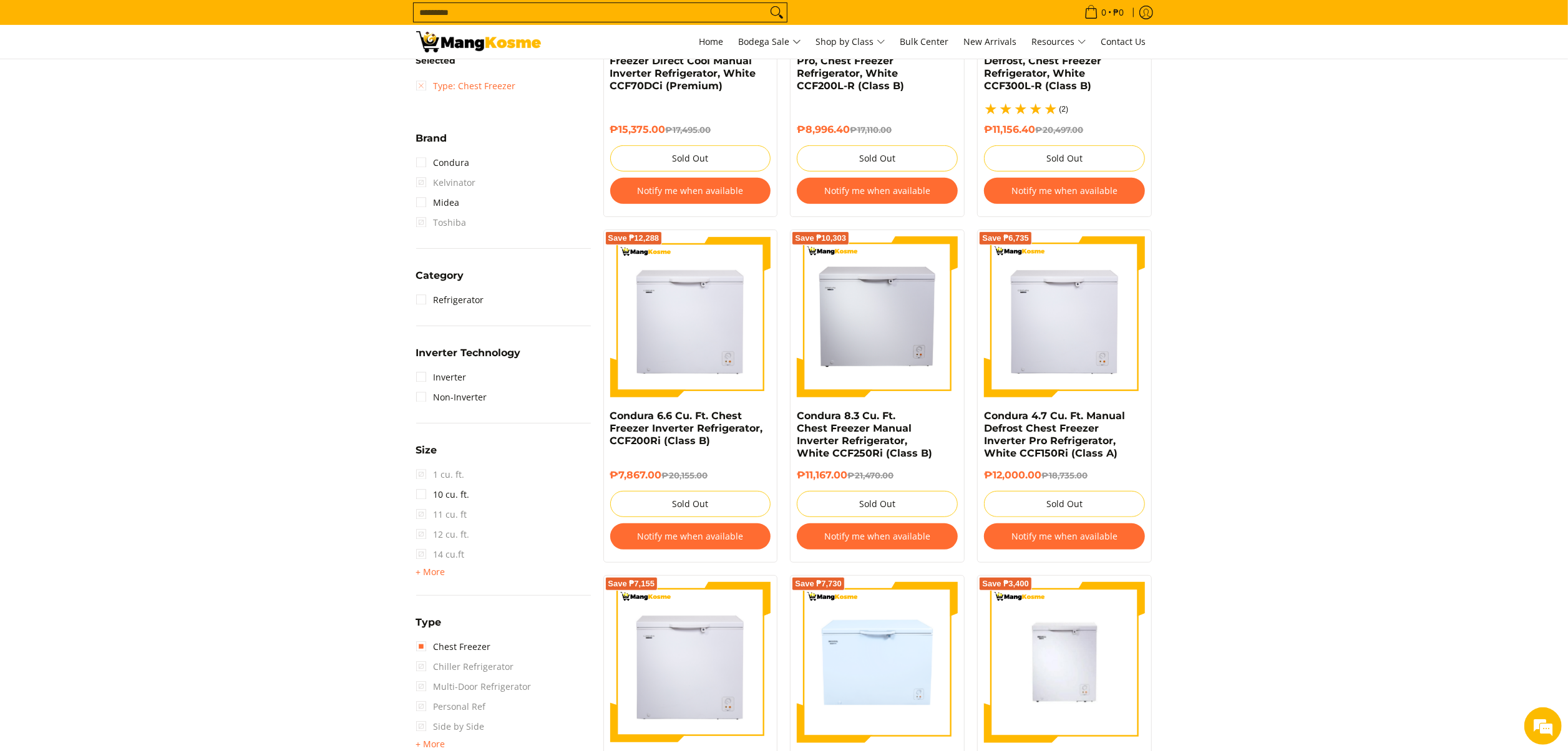
click at [462, 85] on link "Type: Chest Freezer" at bounding box center [466, 86] width 100 height 20
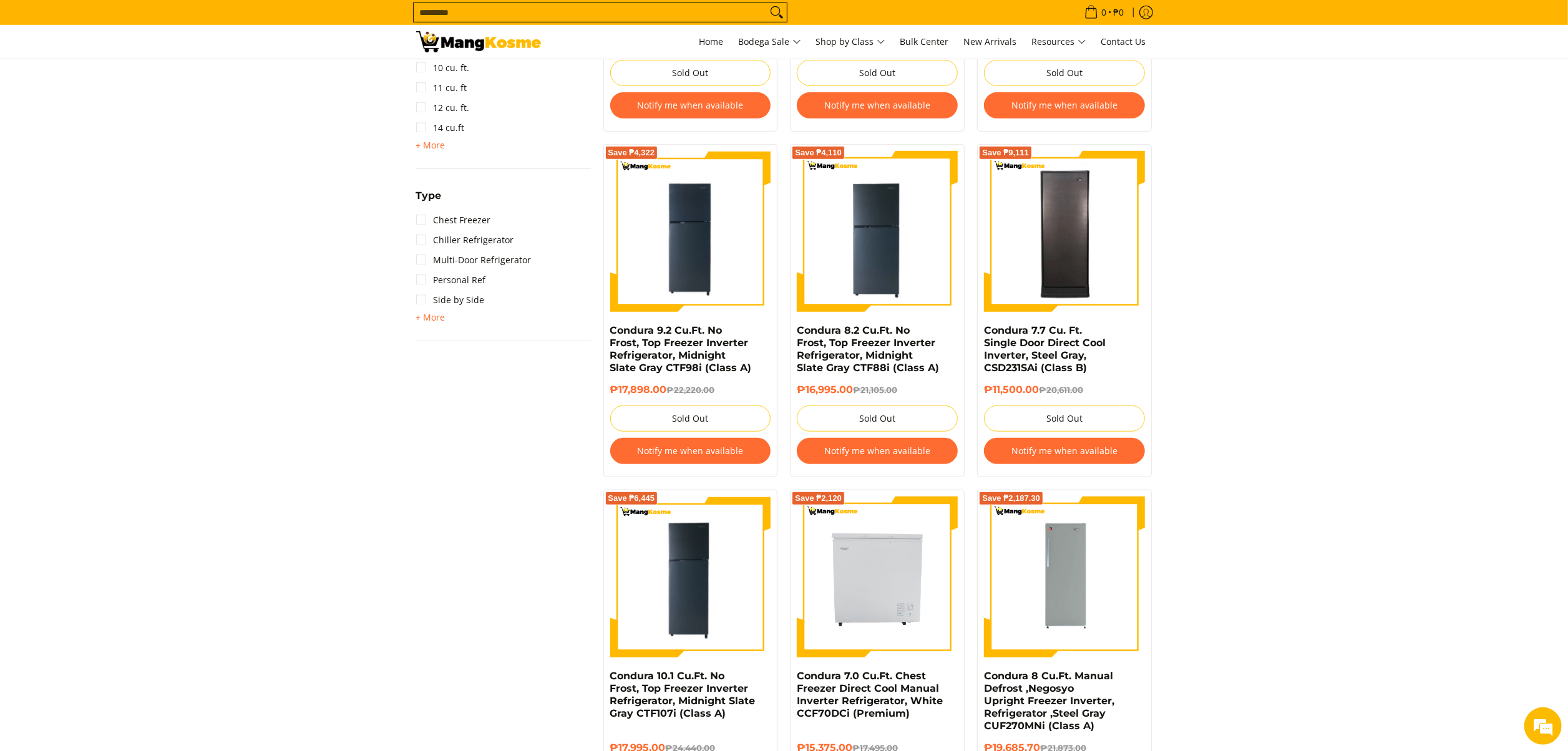
scroll to position [800, 0]
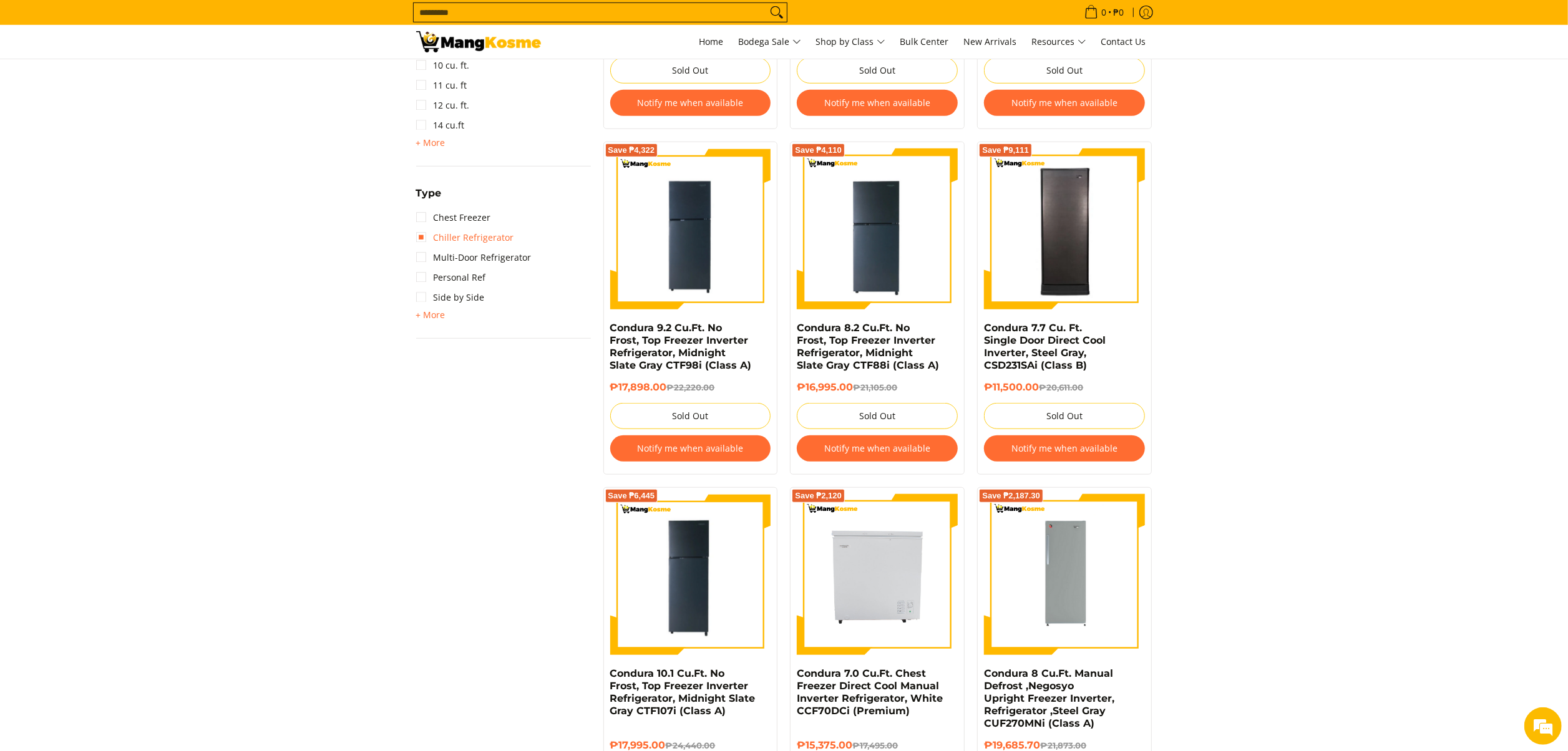
click at [475, 240] on link "Chiller Refrigerator" at bounding box center [465, 238] width 98 height 20
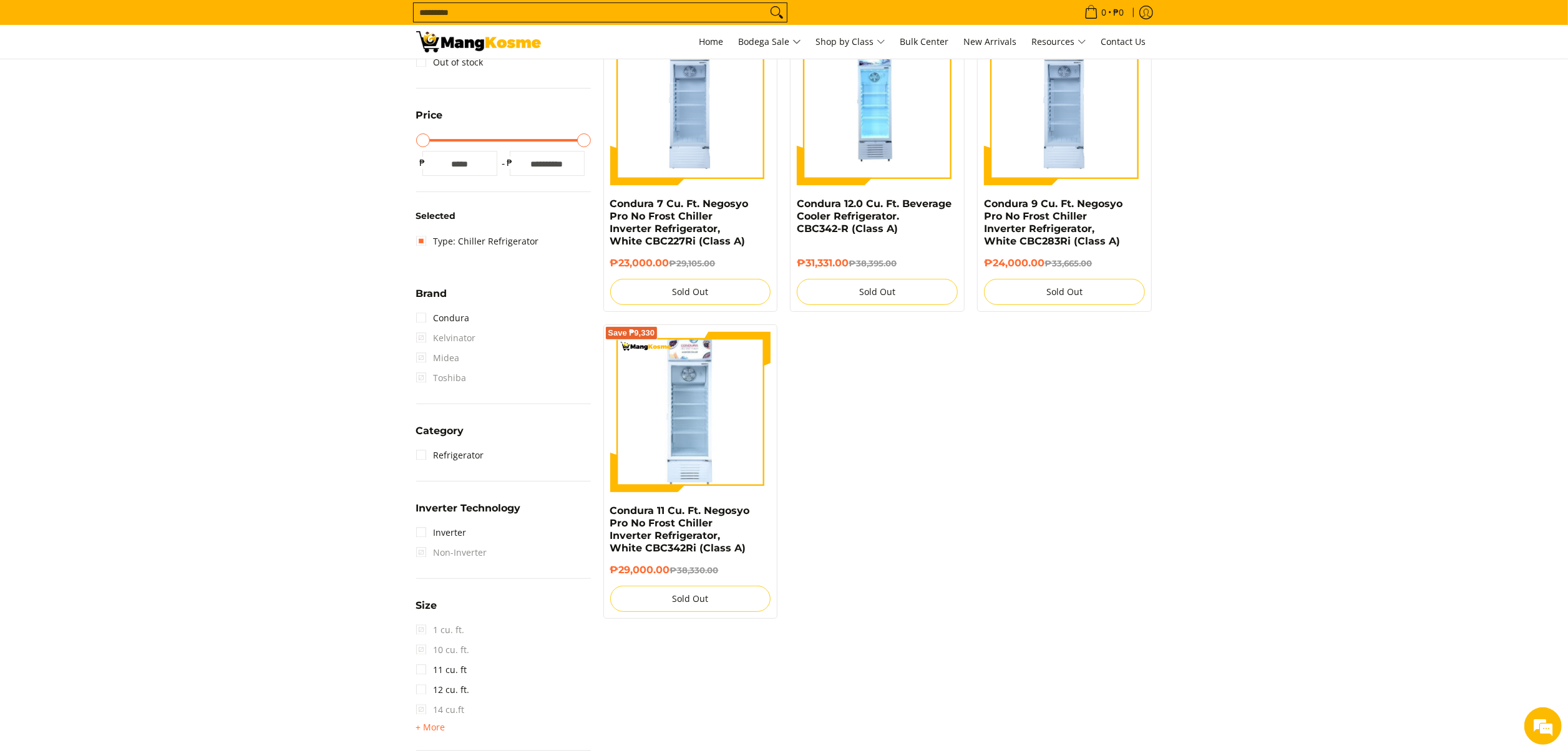
scroll to position [176, 0]
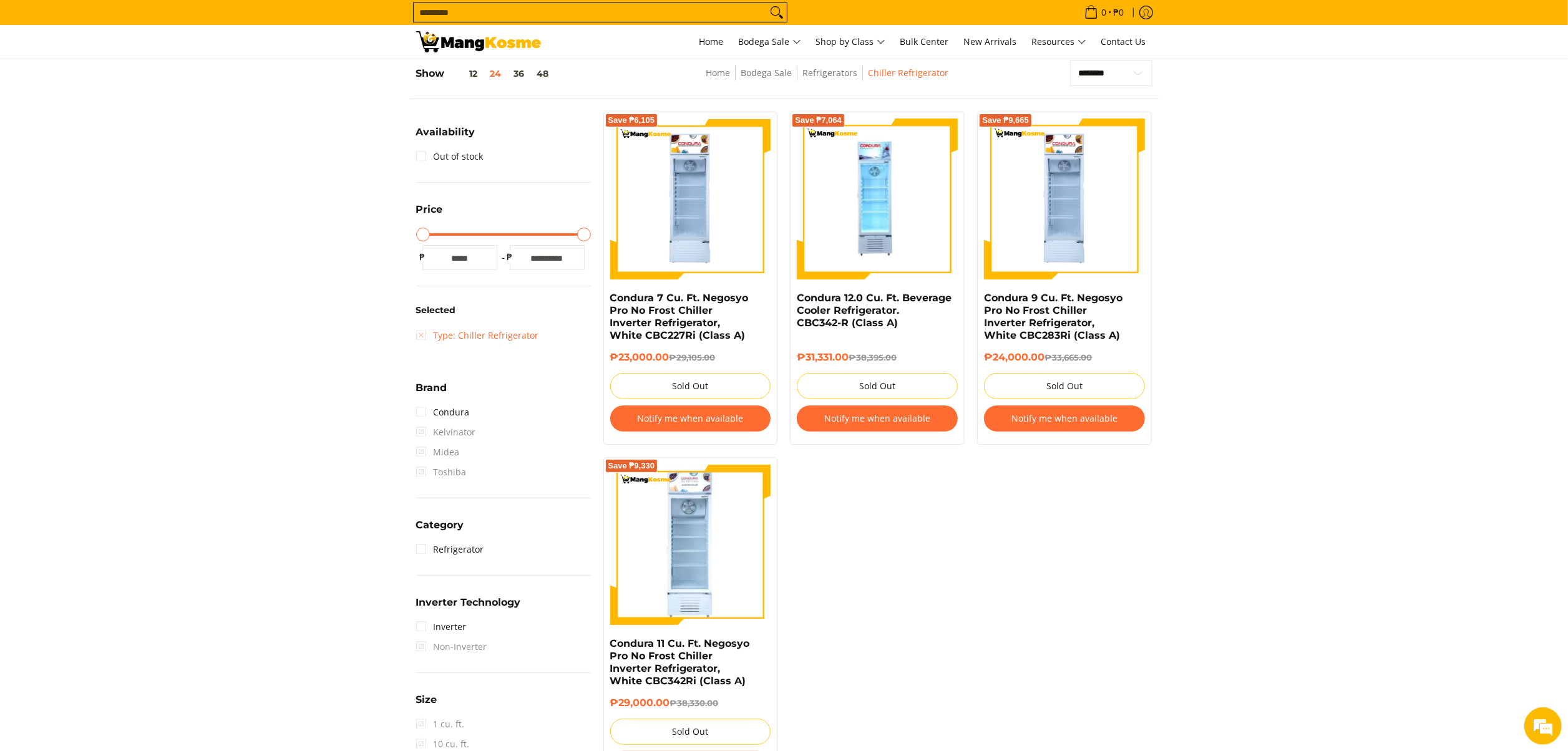
click at [491, 335] on link "Type: Chiller Refrigerator" at bounding box center [477, 335] width 123 height 20
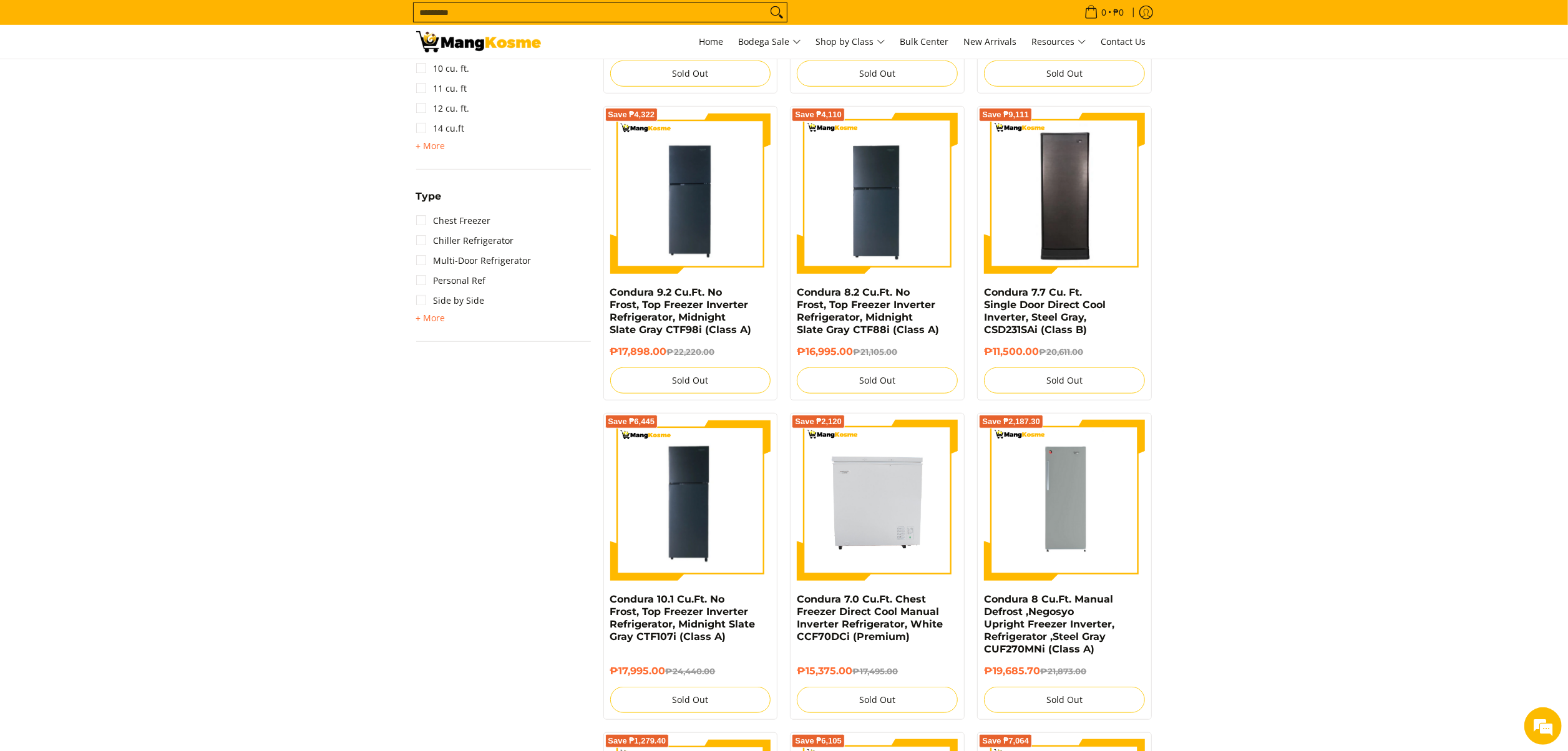
scroll to position [800, 0]
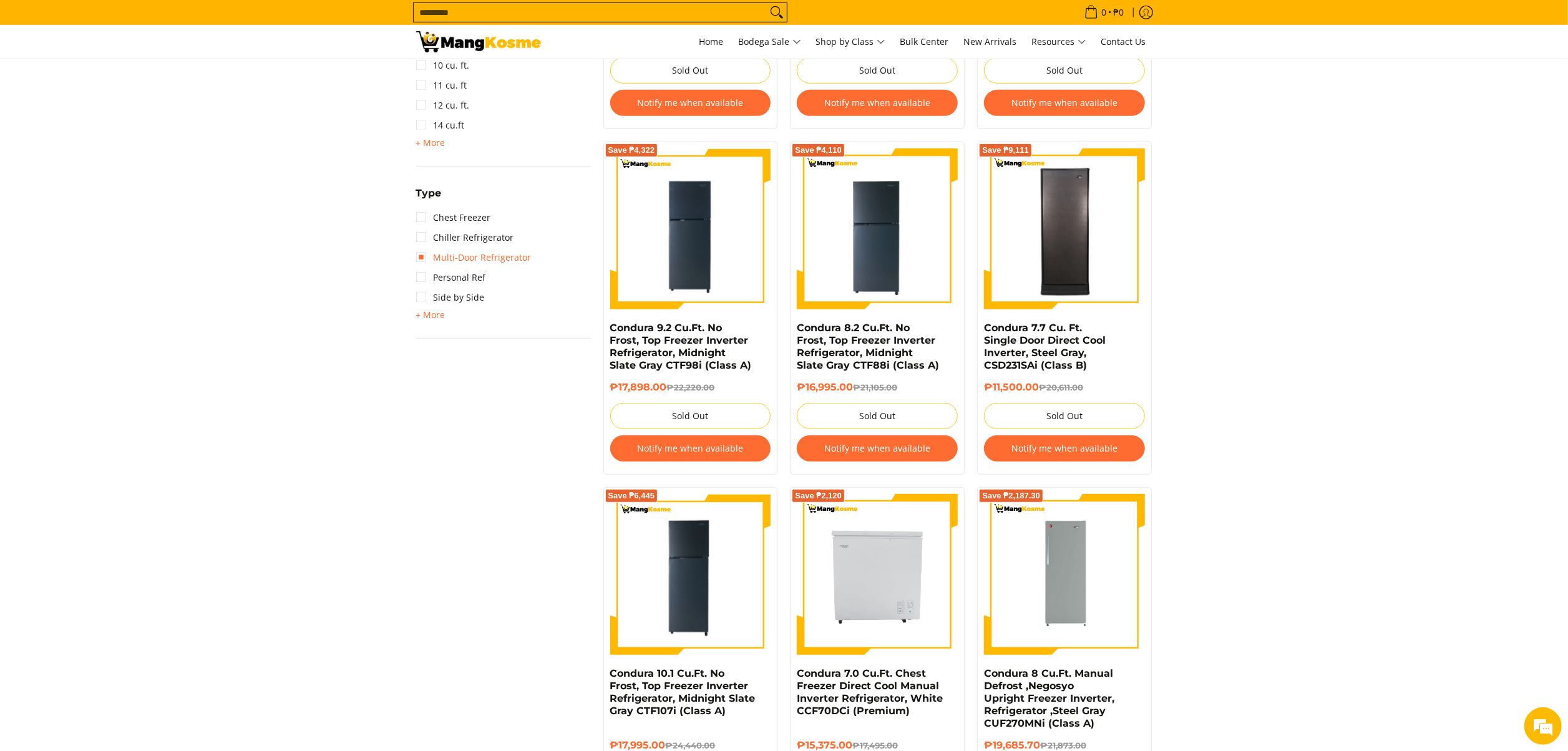
click at [473, 253] on link "Multi-Door Refrigerator" at bounding box center [473, 258] width 115 height 20
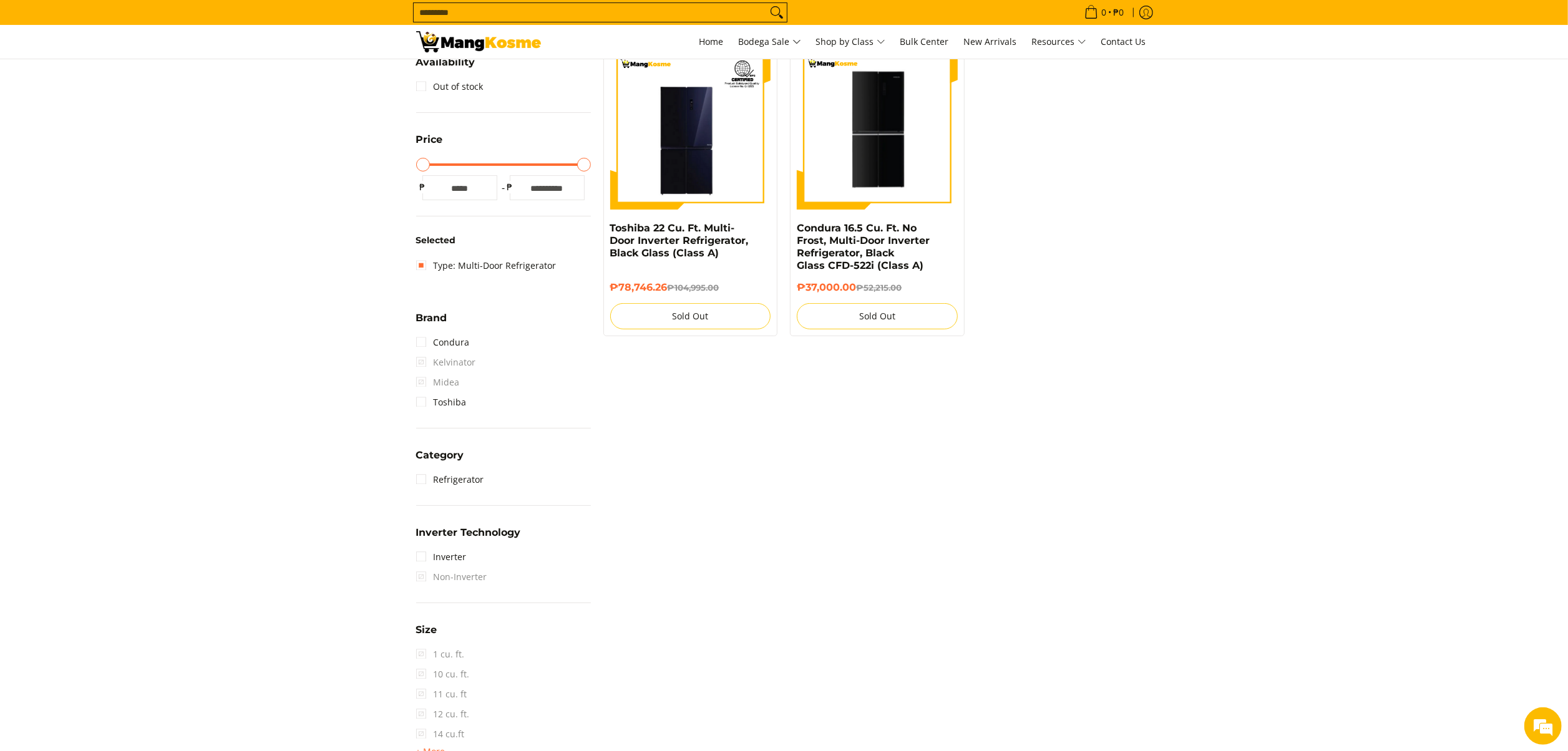
scroll to position [176, 0]
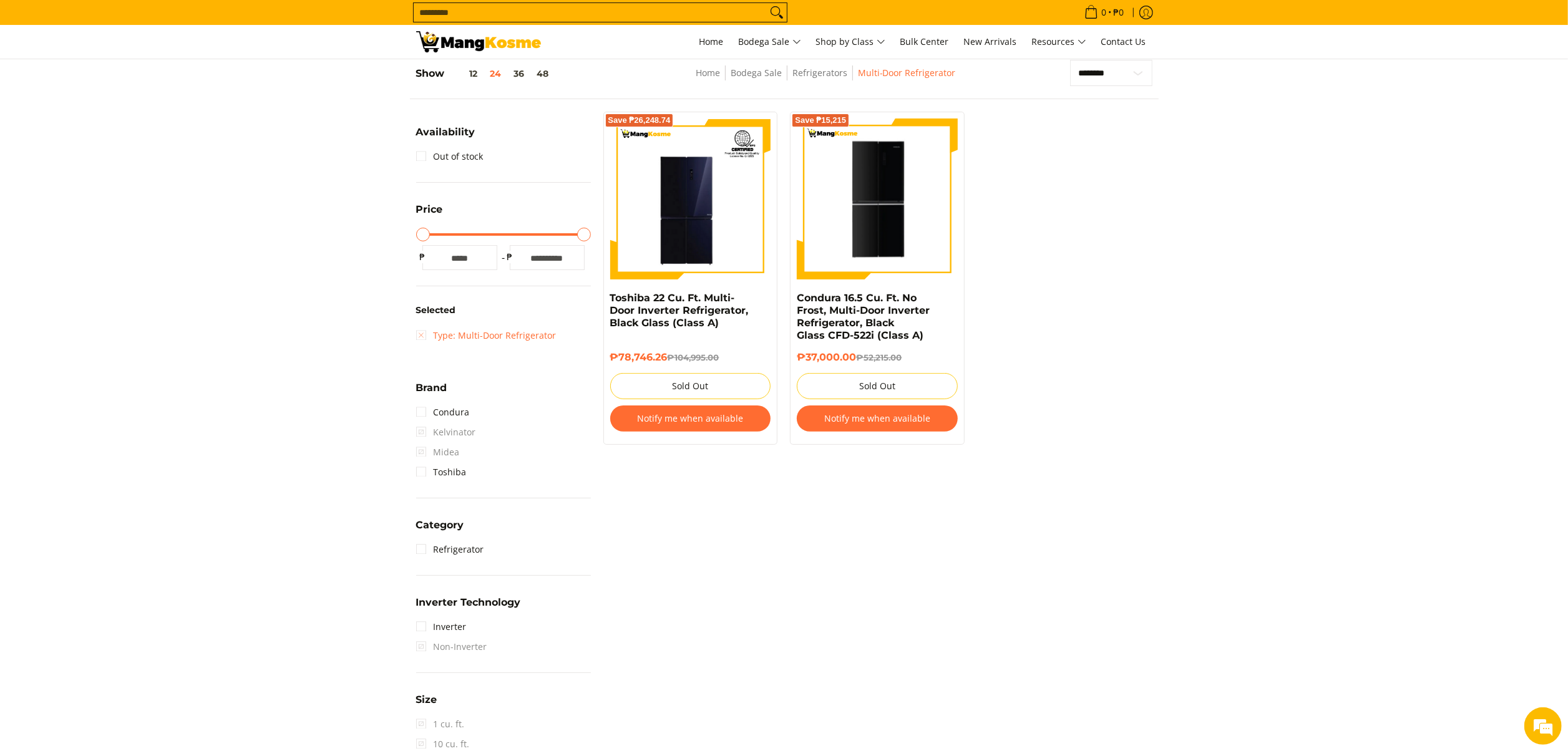
click at [496, 331] on link "Type: Multi-Door Refrigerator" at bounding box center [486, 335] width 140 height 20
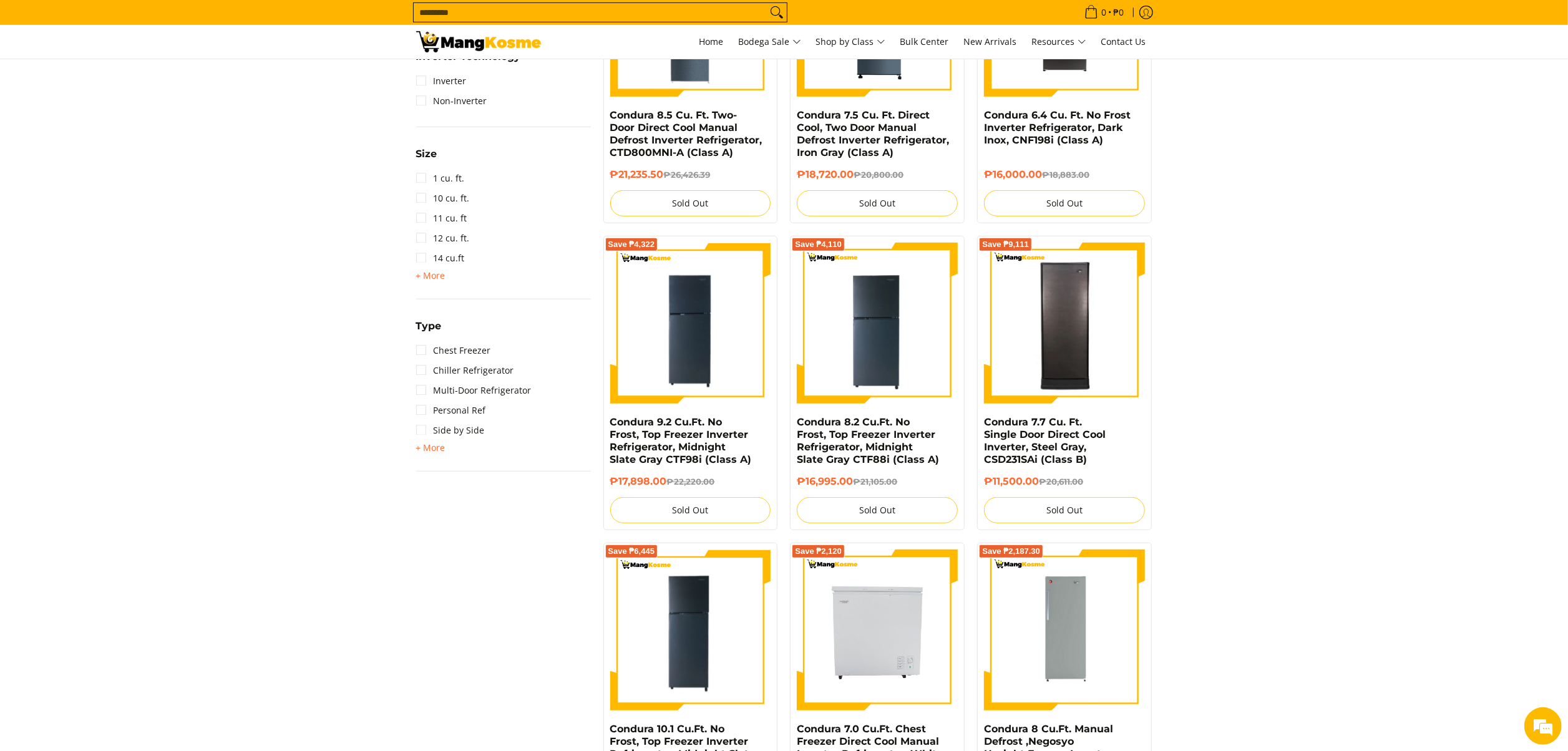
scroll to position [675, 0]
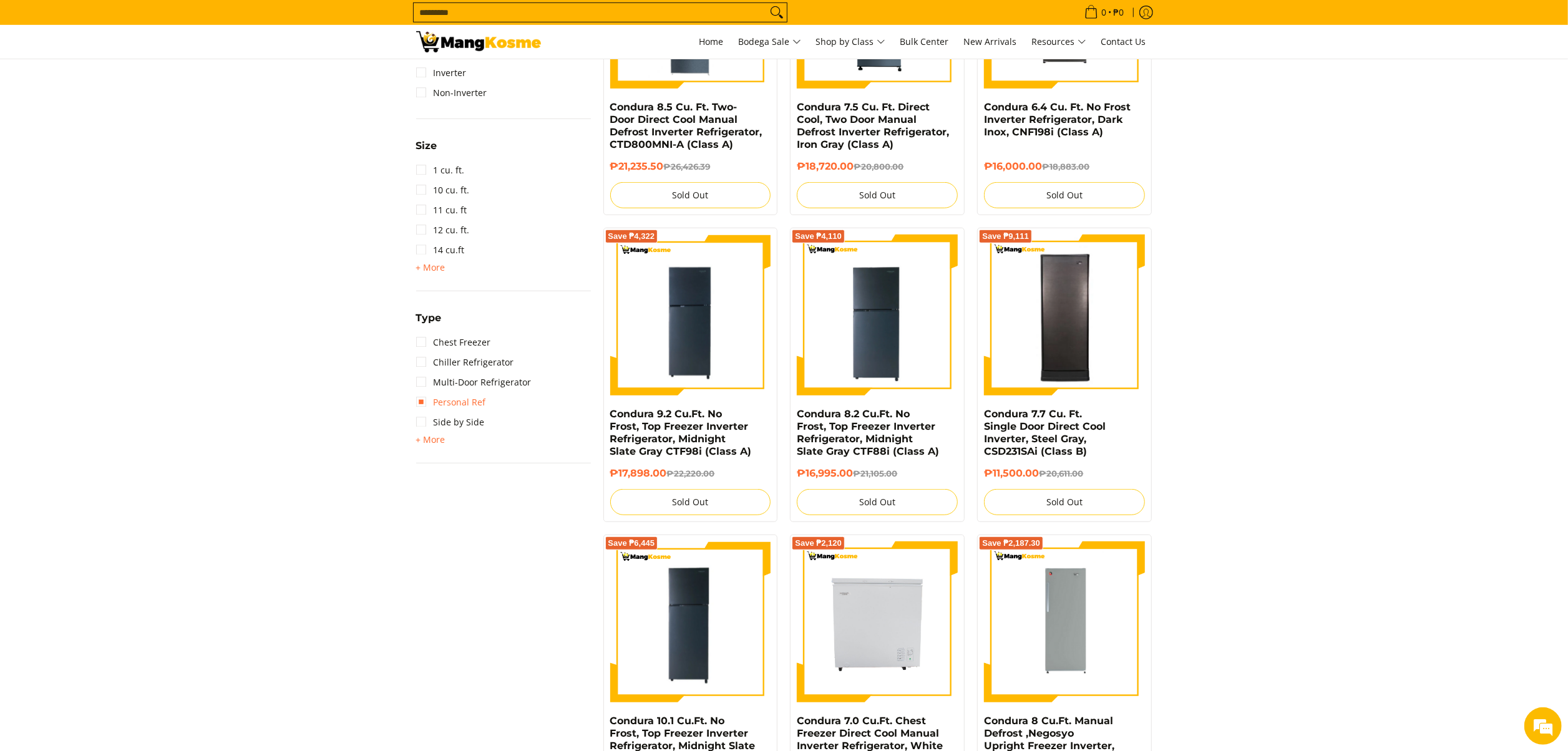
click at [459, 394] on link "Personal Ref" at bounding box center [450, 402] width 70 height 20
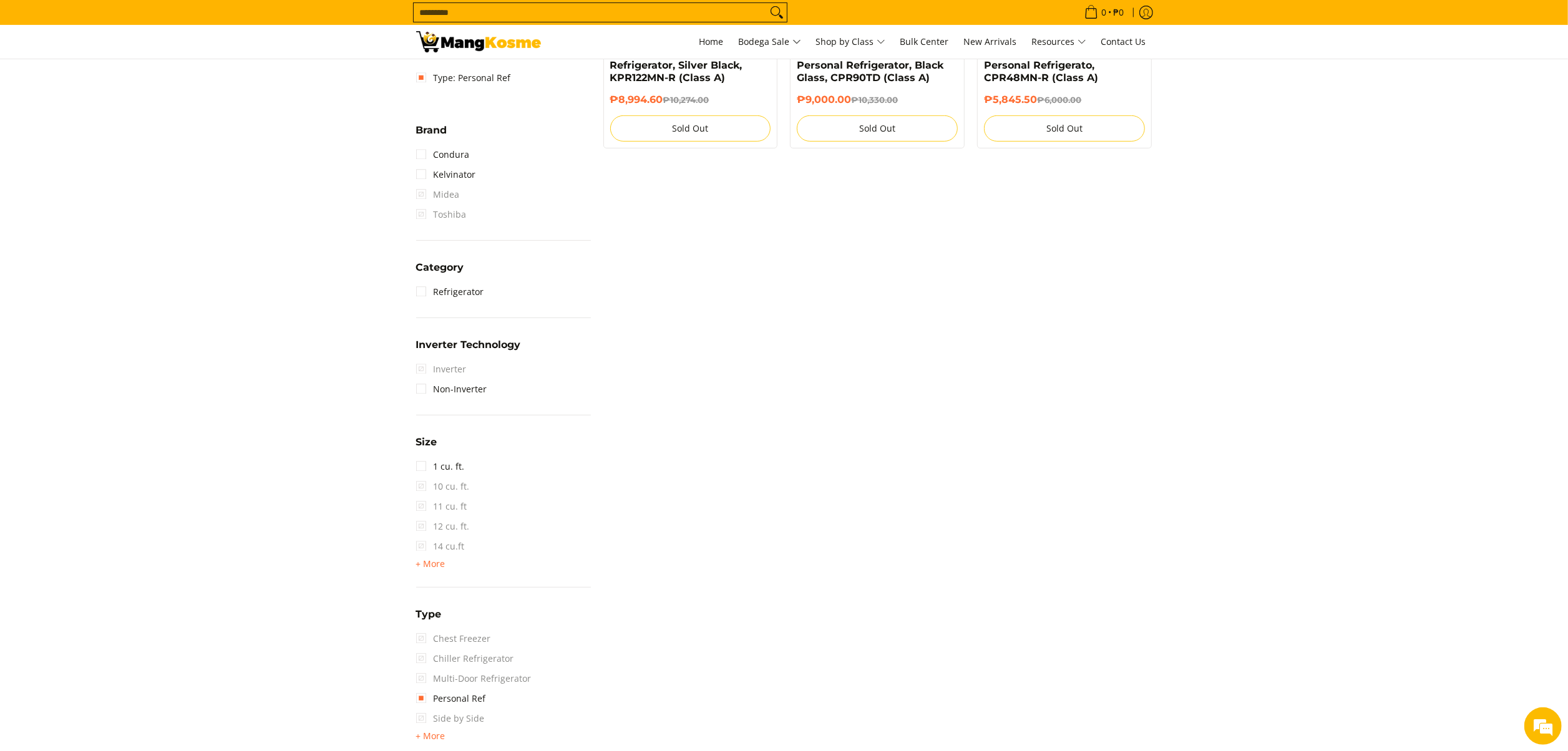
scroll to position [176, 0]
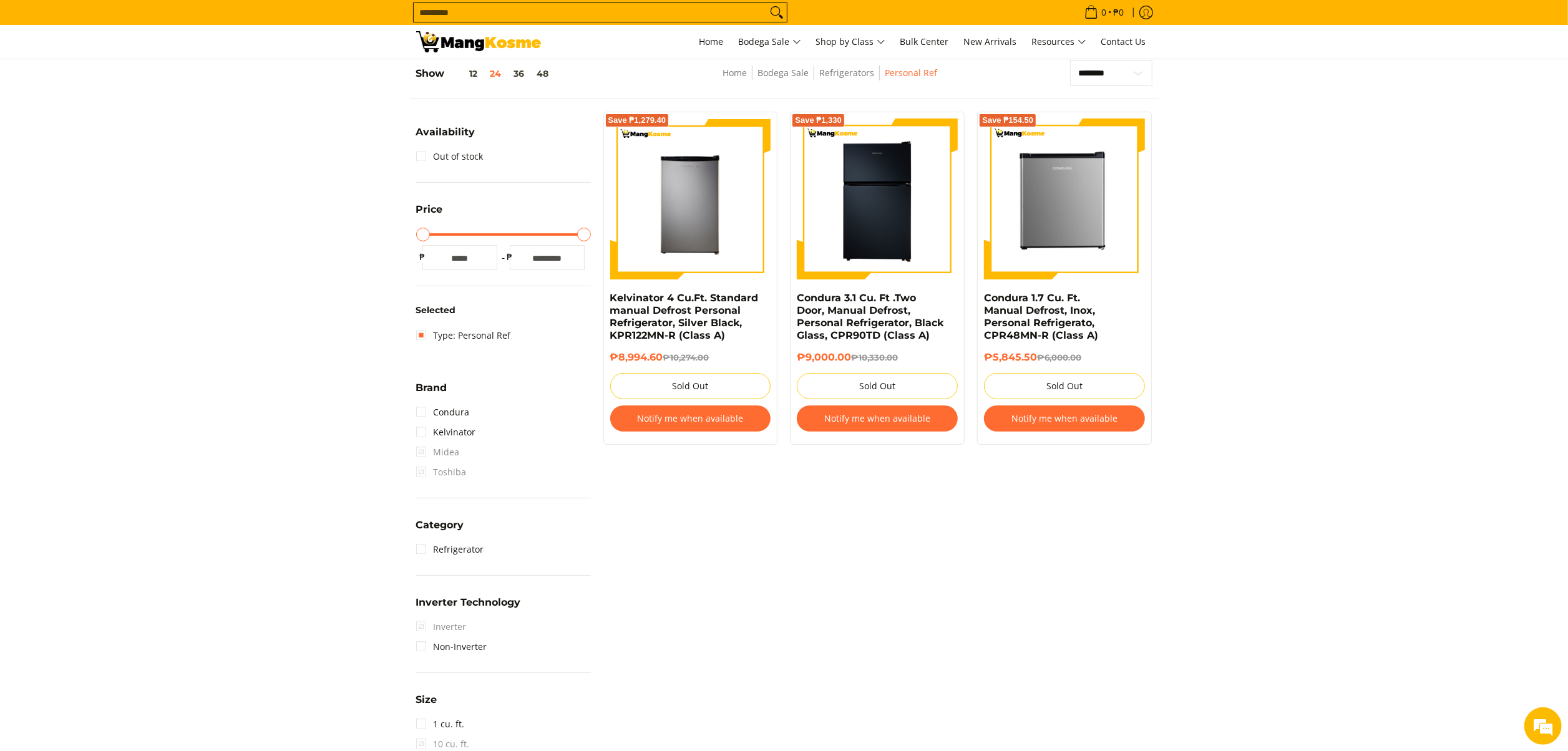
click at [1231, 451] on section "**********" at bounding box center [784, 542] width 1568 height 989
click at [491, 340] on div "Selected Type: Personal Ref" at bounding box center [503, 333] width 175 height 56
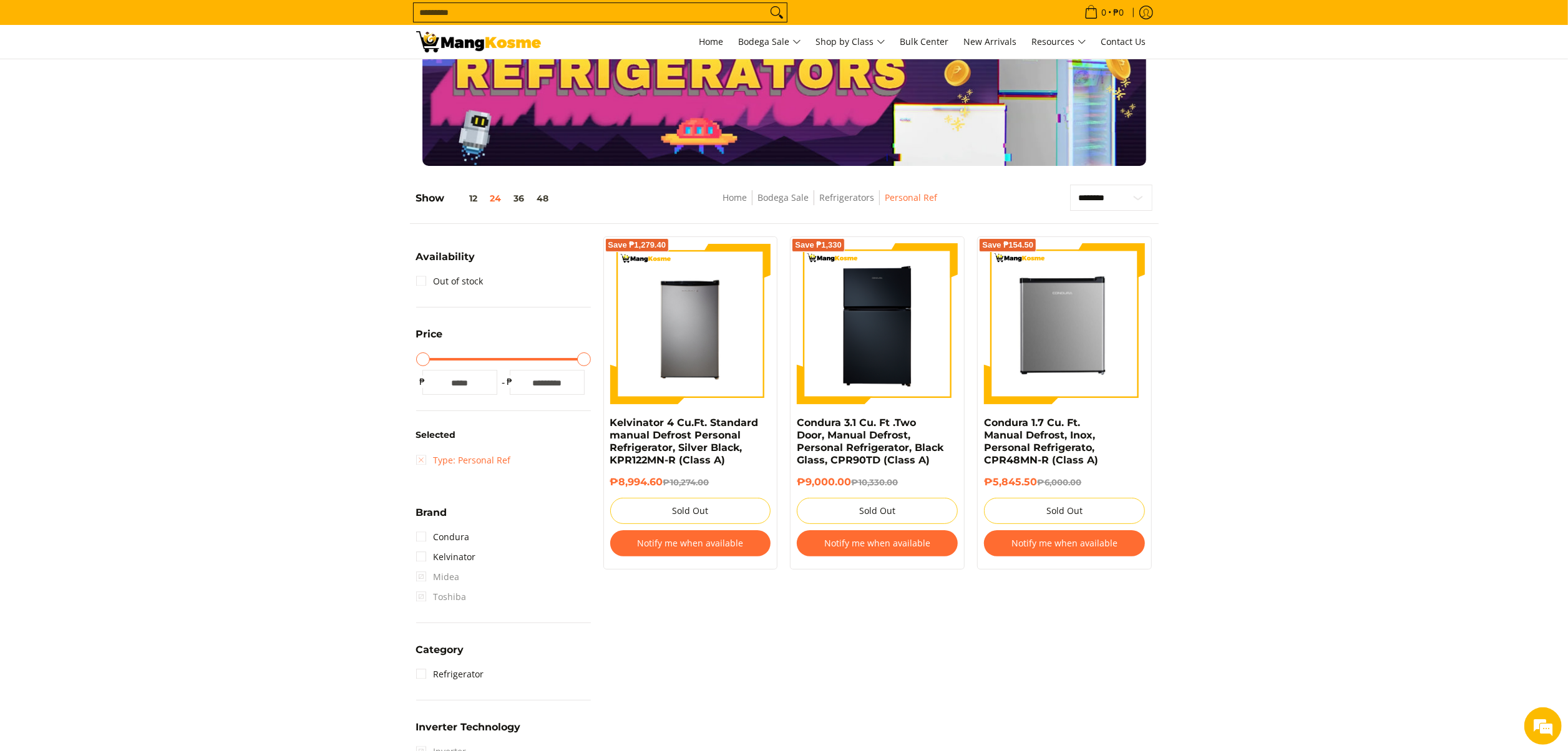
click at [479, 463] on link "Type: Personal Ref" at bounding box center [463, 460] width 94 height 20
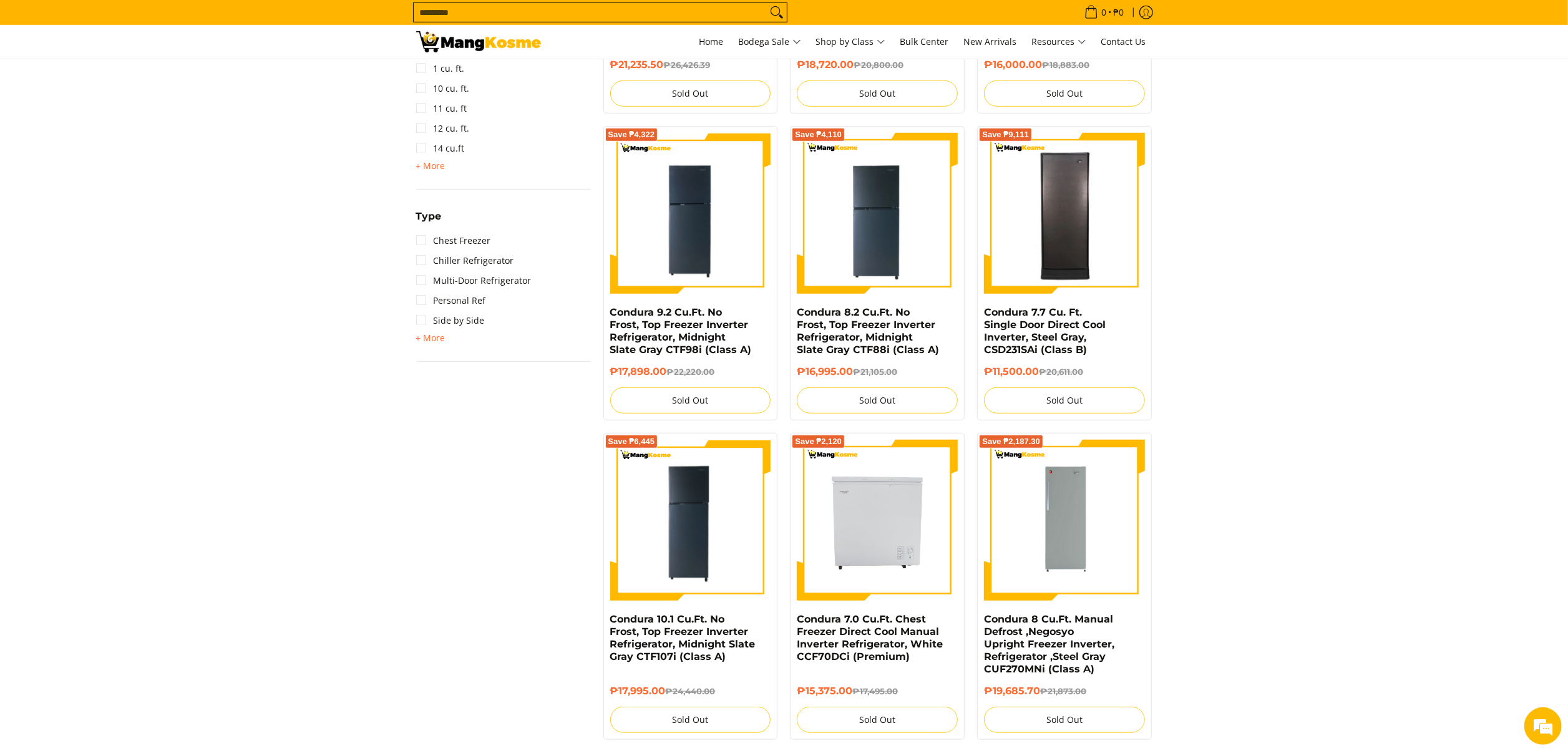
scroll to position [800, 0]
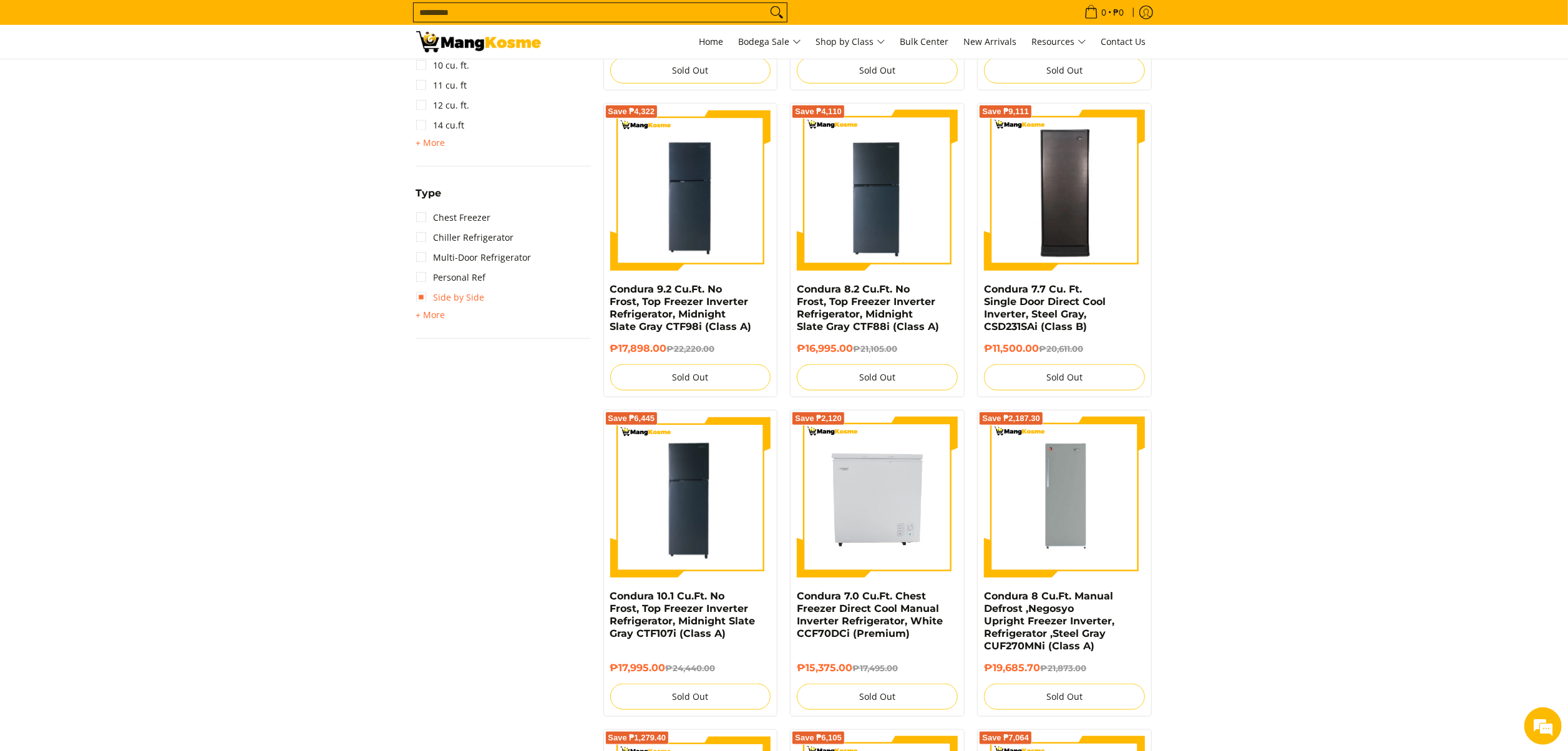
click at [457, 296] on link "Side by Side" at bounding box center [450, 297] width 69 height 20
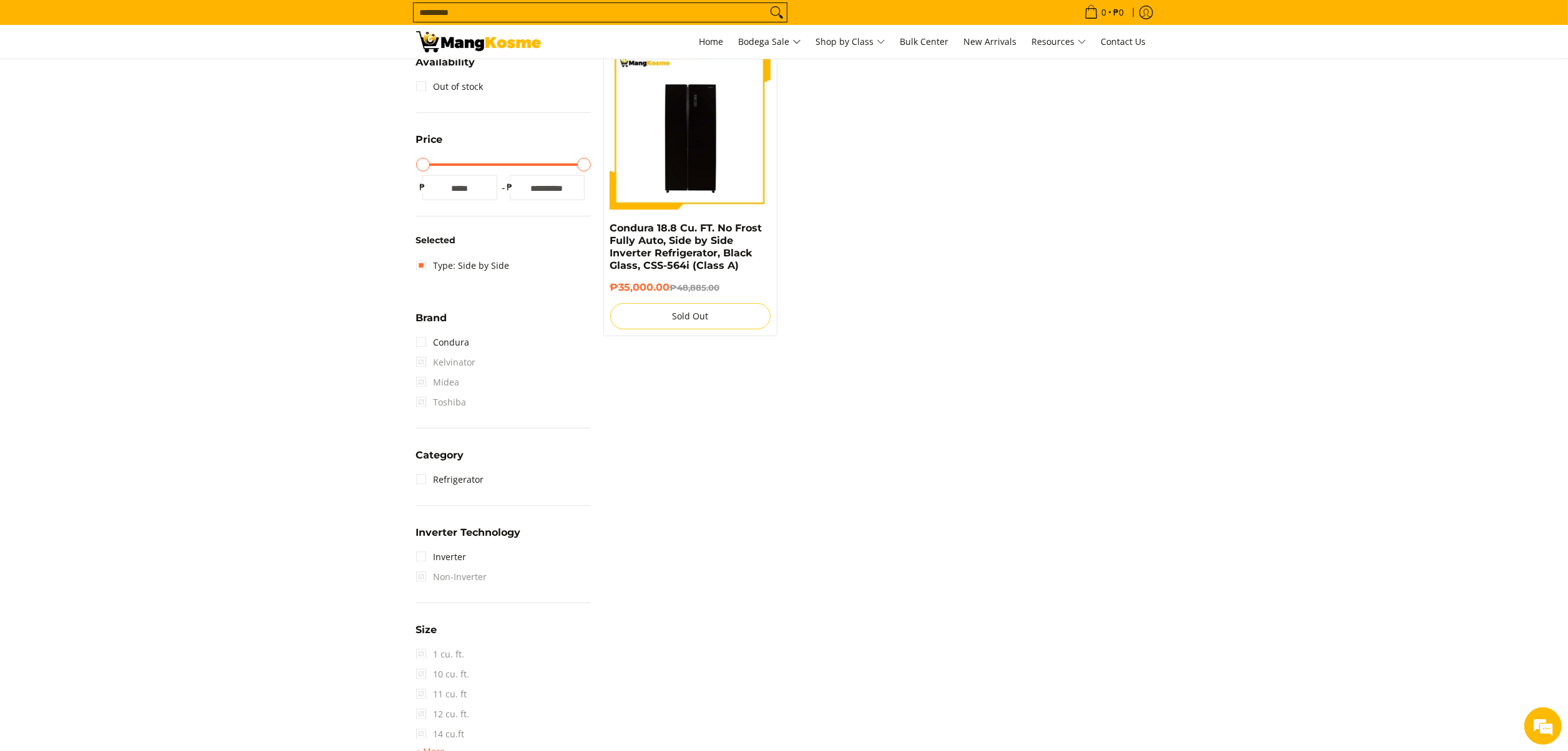
scroll to position [176, 0]
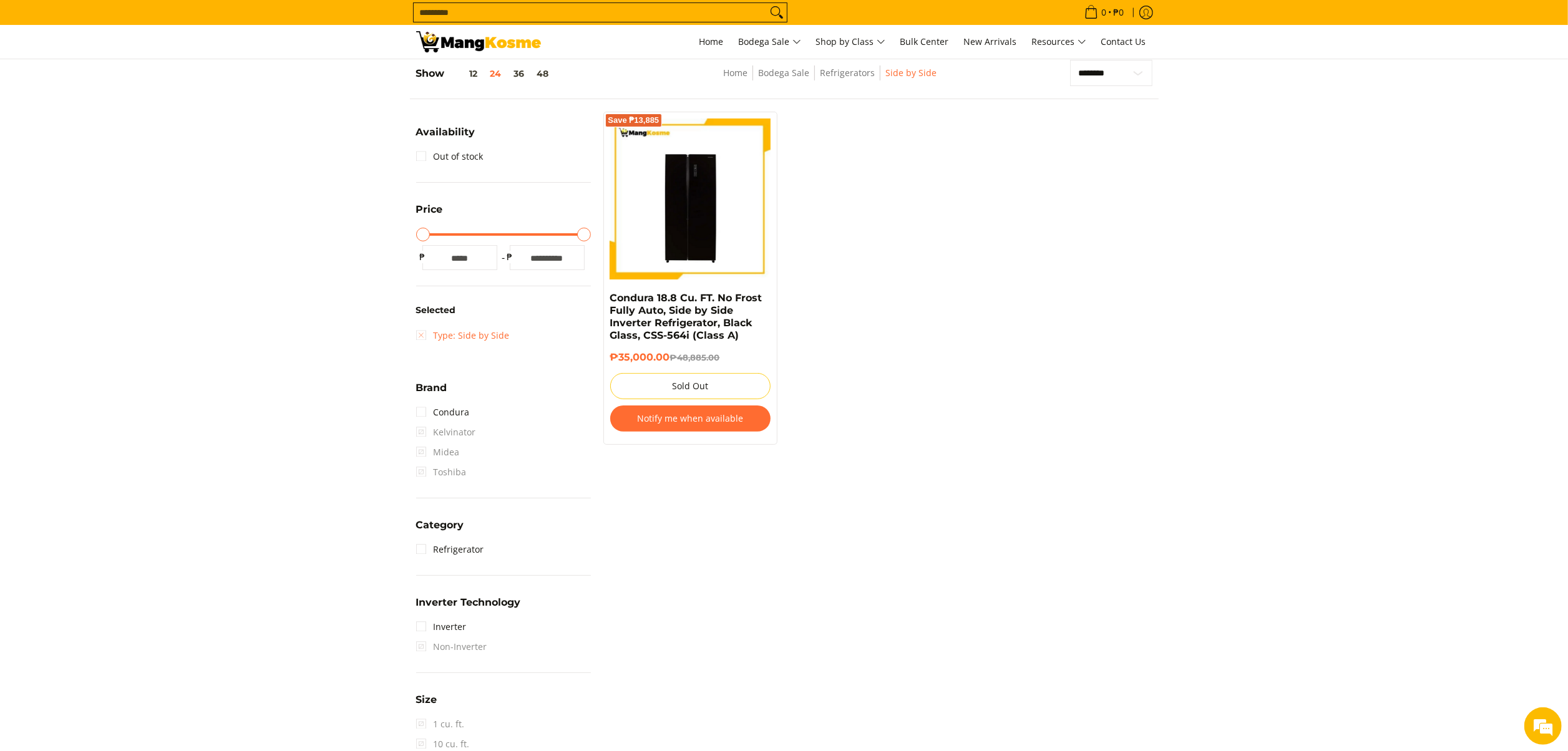
click at [468, 338] on link "Type: Side by Side" at bounding box center [463, 335] width 94 height 20
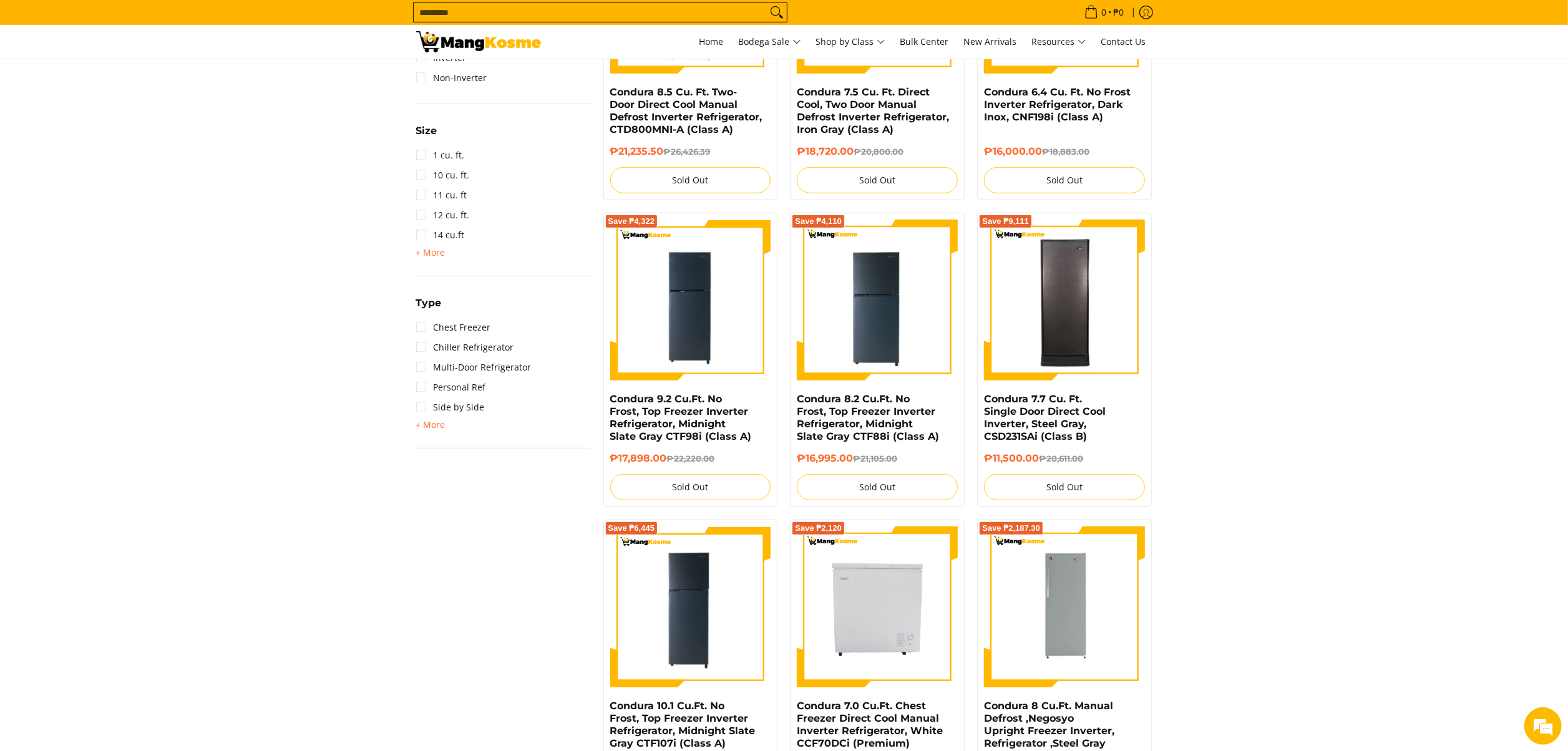
scroll to position [800, 0]
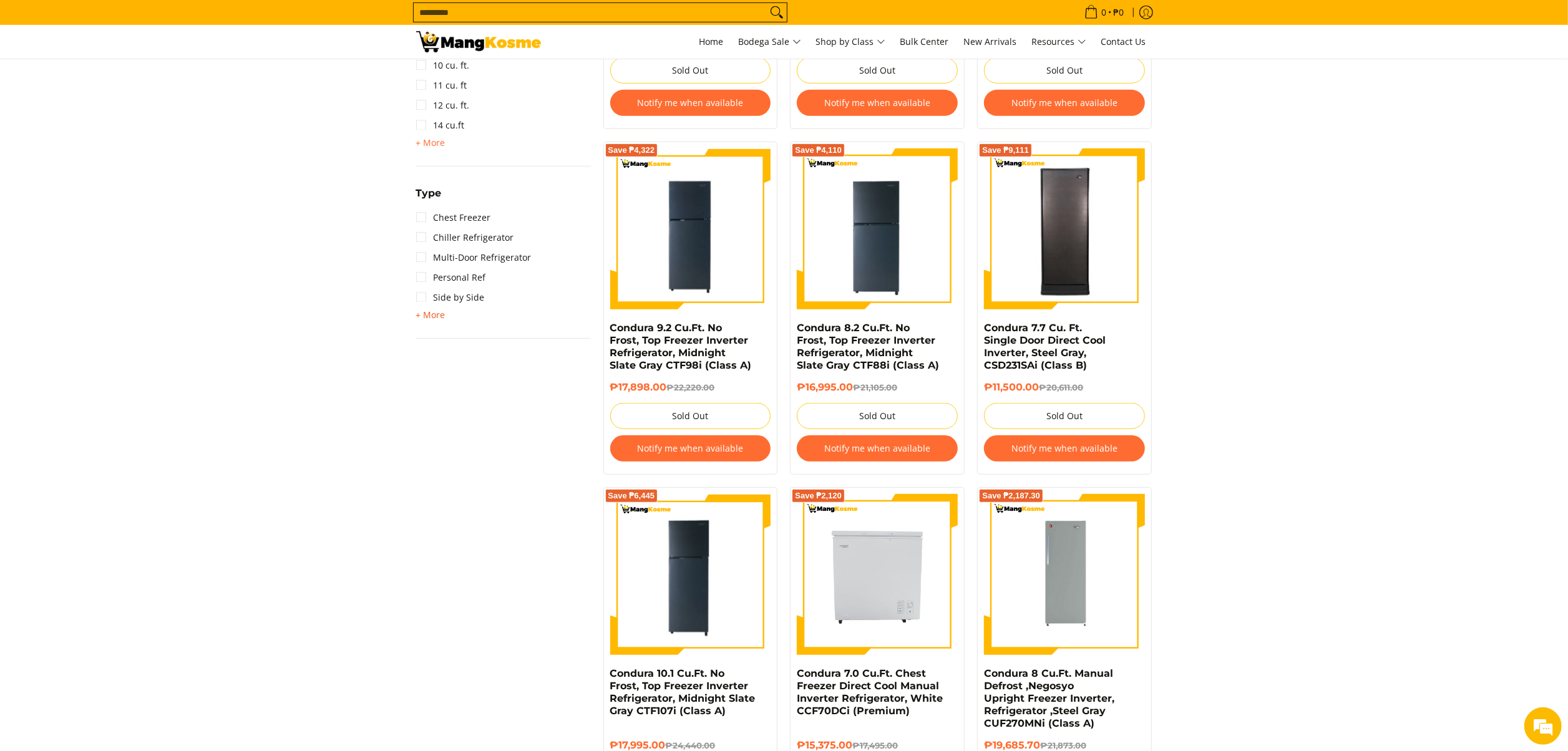
click at [429, 313] on span "+ More" at bounding box center [430, 315] width 30 height 10
click at [454, 315] on link "Single Door" at bounding box center [449, 317] width 66 height 20
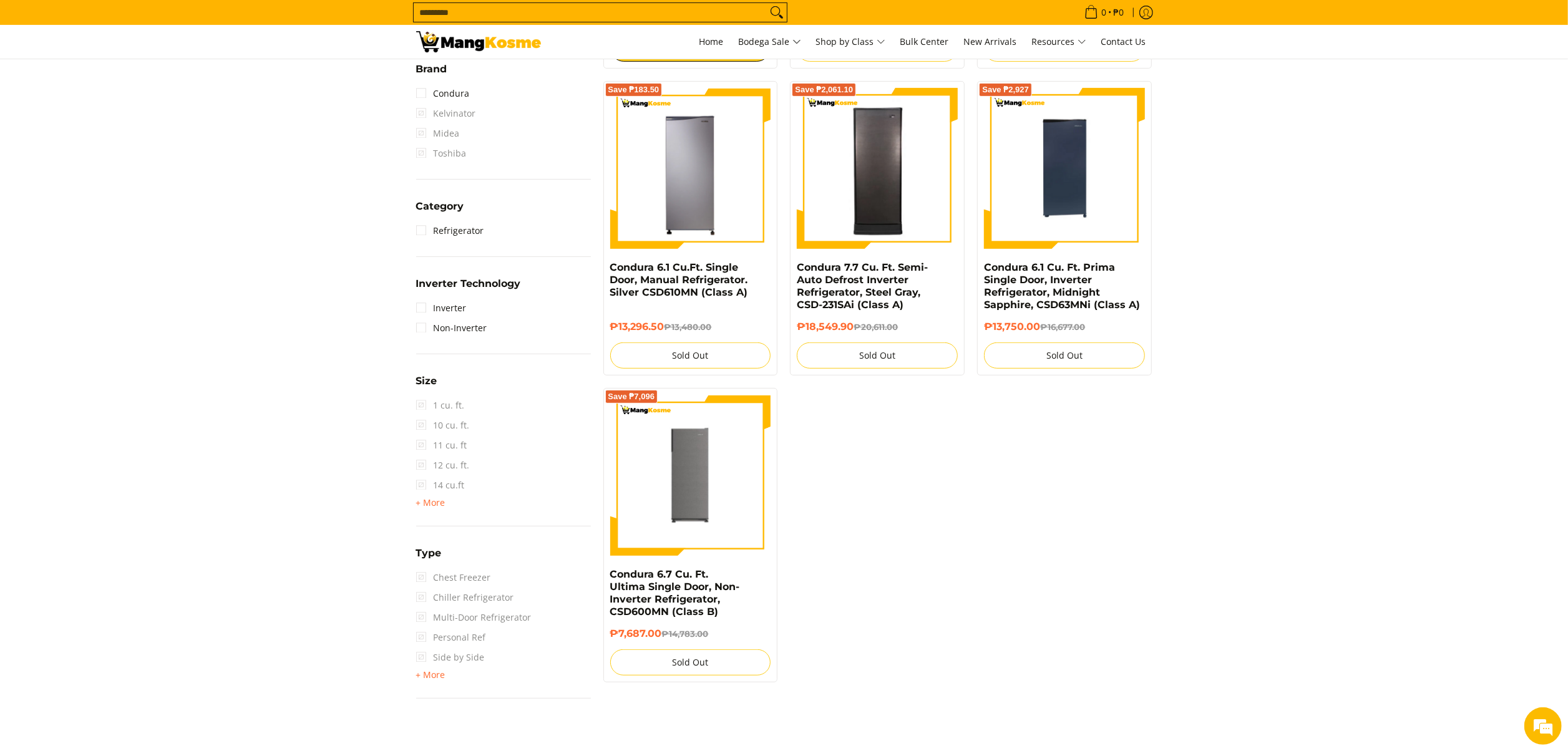
scroll to position [176, 0]
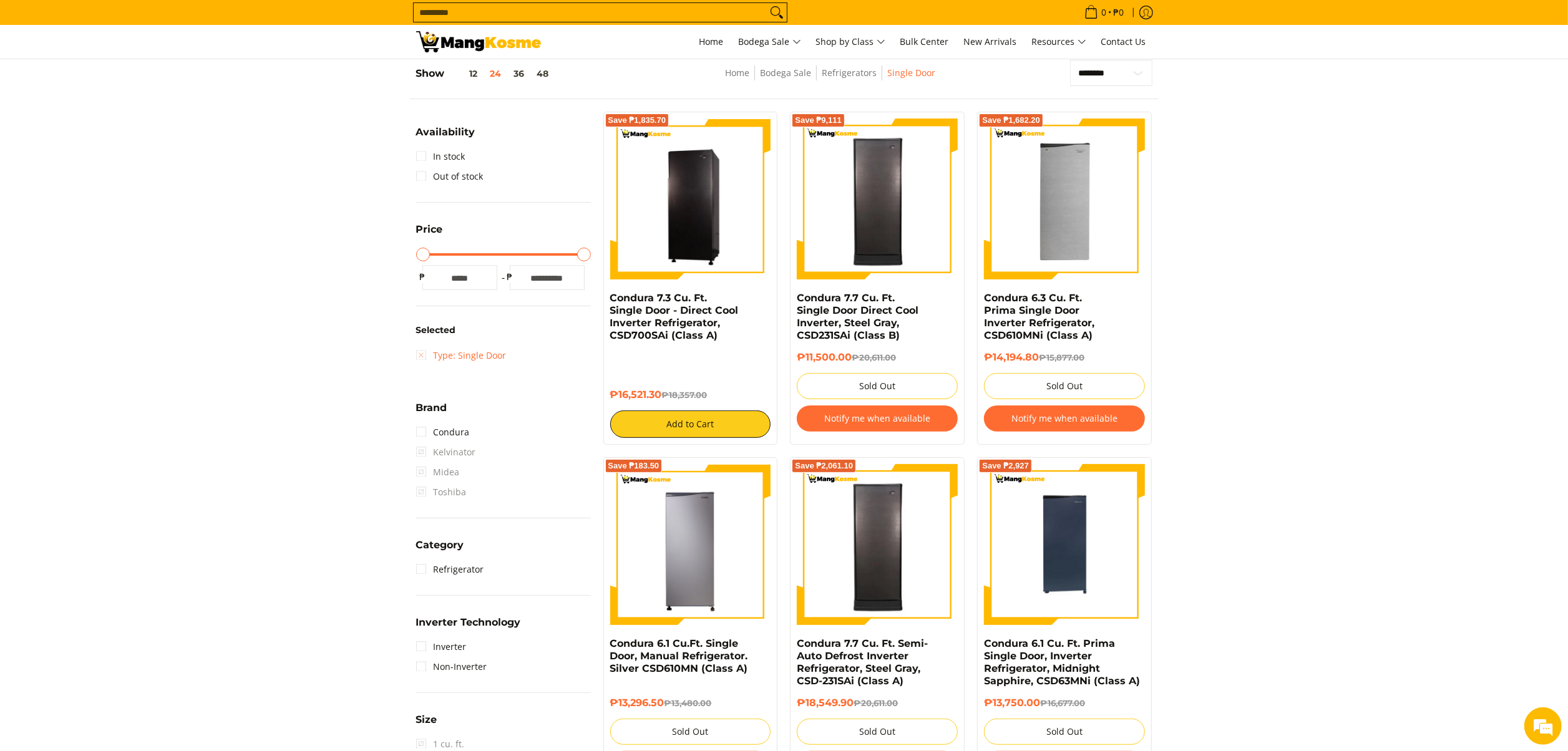
click at [473, 354] on link "Type: Single Door" at bounding box center [461, 355] width 91 height 20
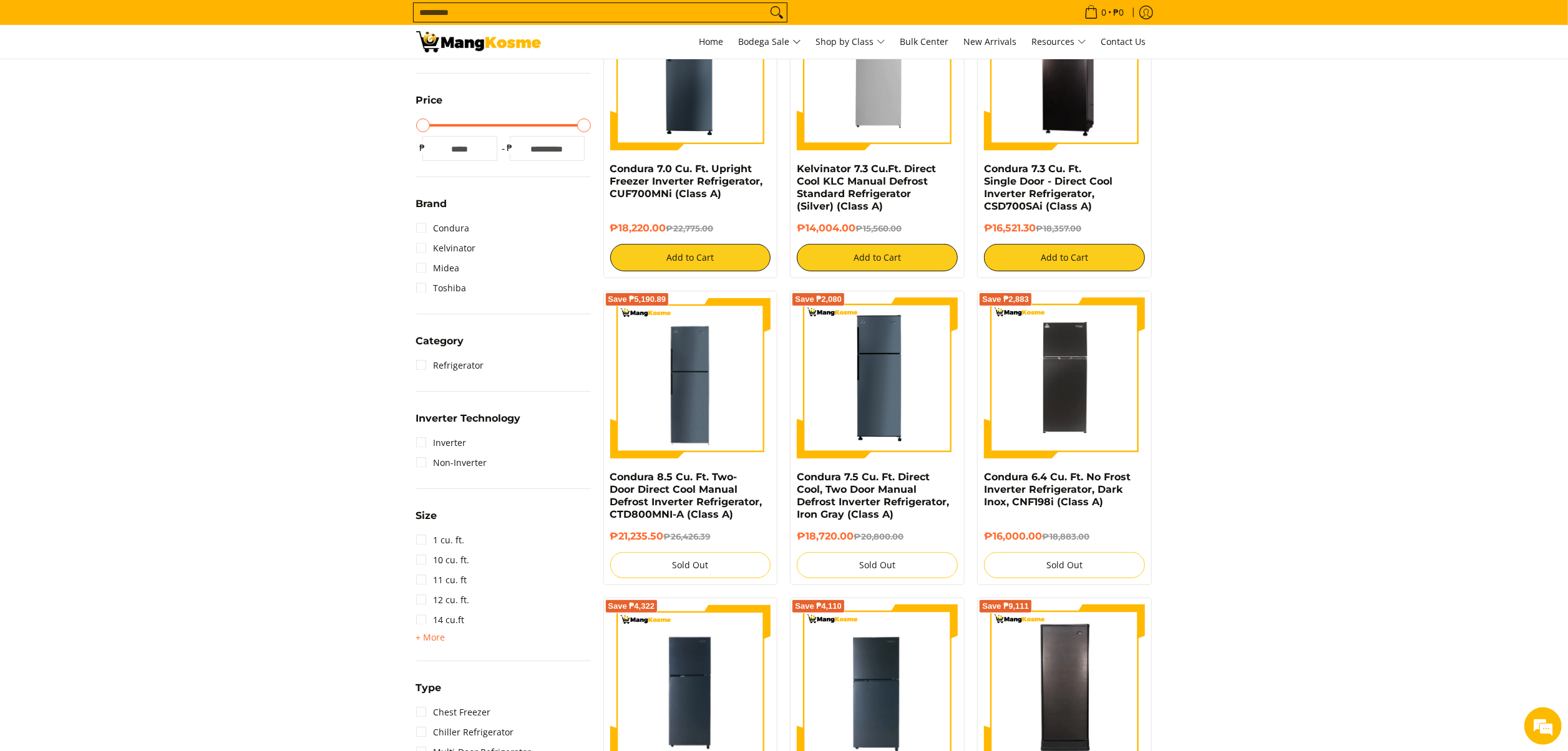
scroll to position [675, 0]
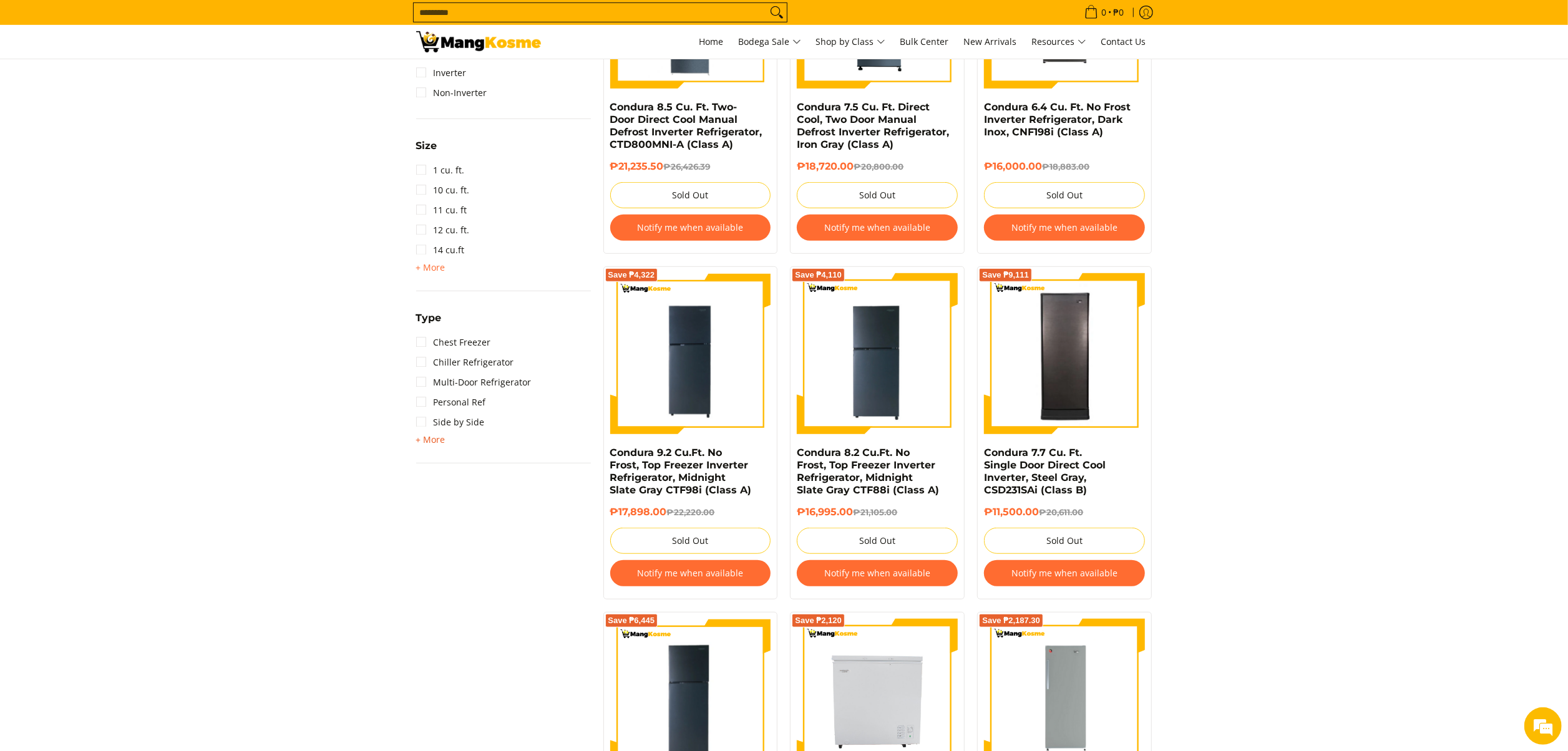
click at [438, 437] on span "+ More" at bounding box center [430, 440] width 30 height 10
click at [455, 455] on link "Two Door" at bounding box center [445, 462] width 57 height 20
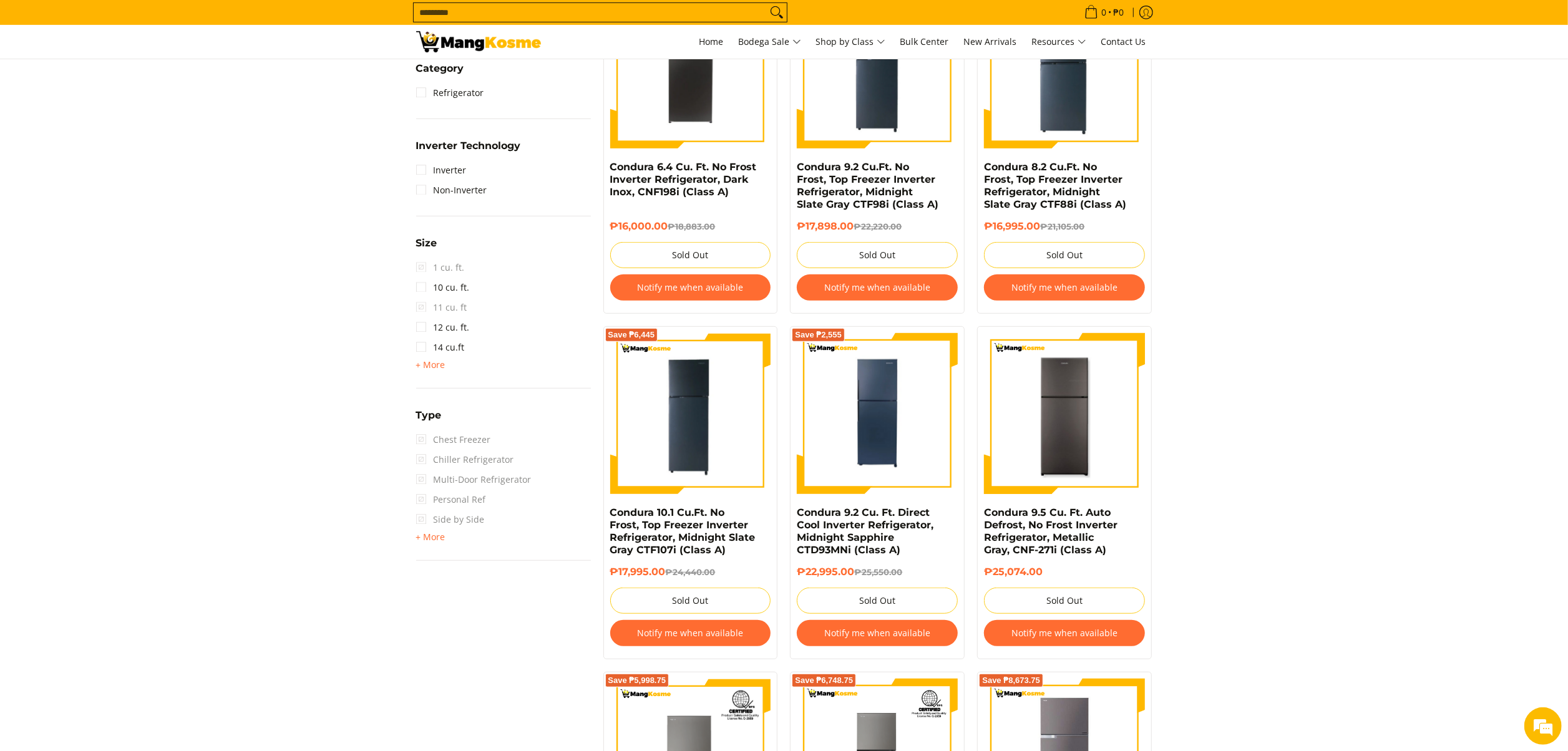
scroll to position [644, 0]
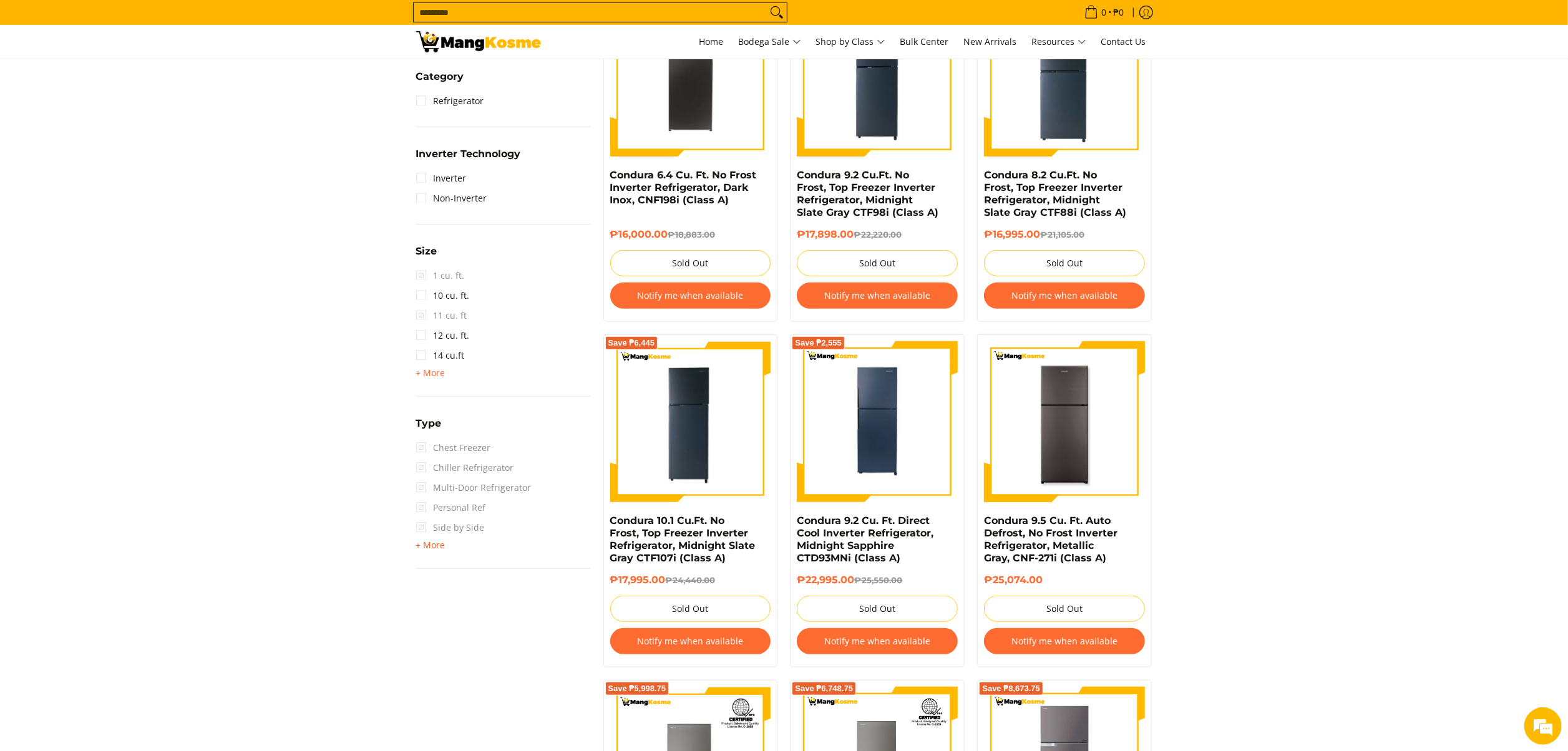
click at [431, 542] on span "+ More" at bounding box center [430, 545] width 30 height 10
click at [457, 564] on link "Two Door" at bounding box center [445, 568] width 57 height 20
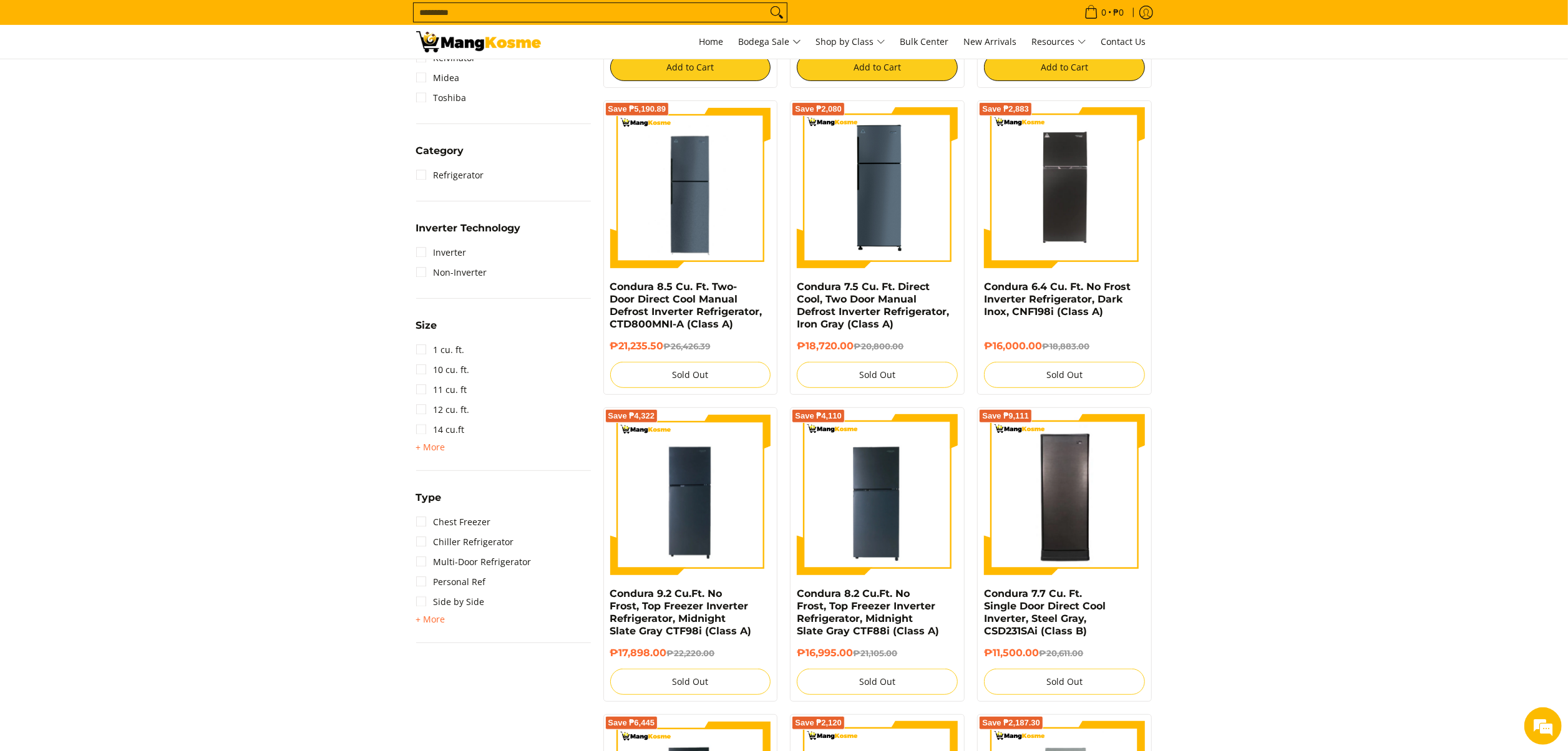
scroll to position [675, 0]
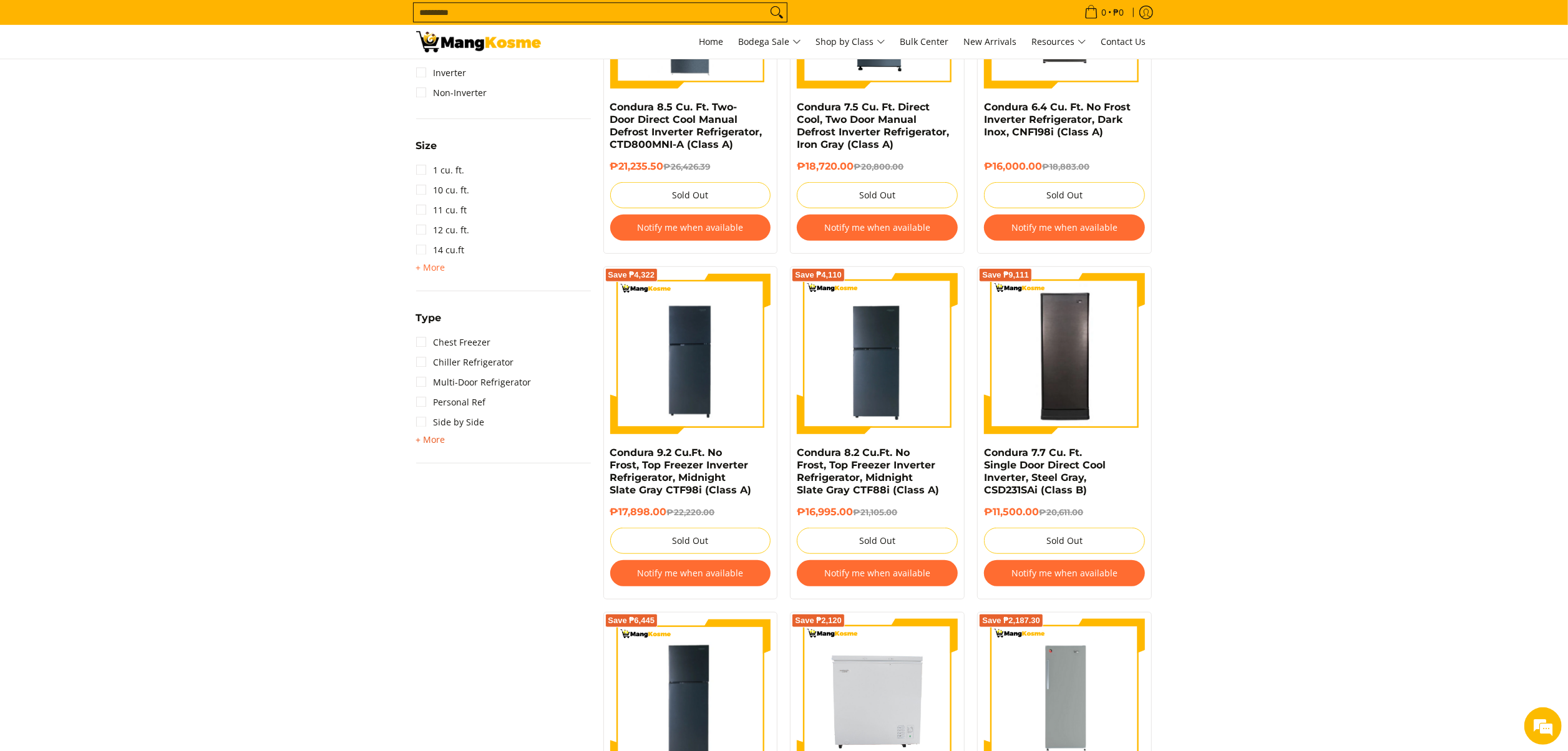
click at [438, 438] on span "+ More" at bounding box center [430, 440] width 30 height 10
click at [453, 480] on link "Upright Freezer" at bounding box center [457, 482] width 83 height 20
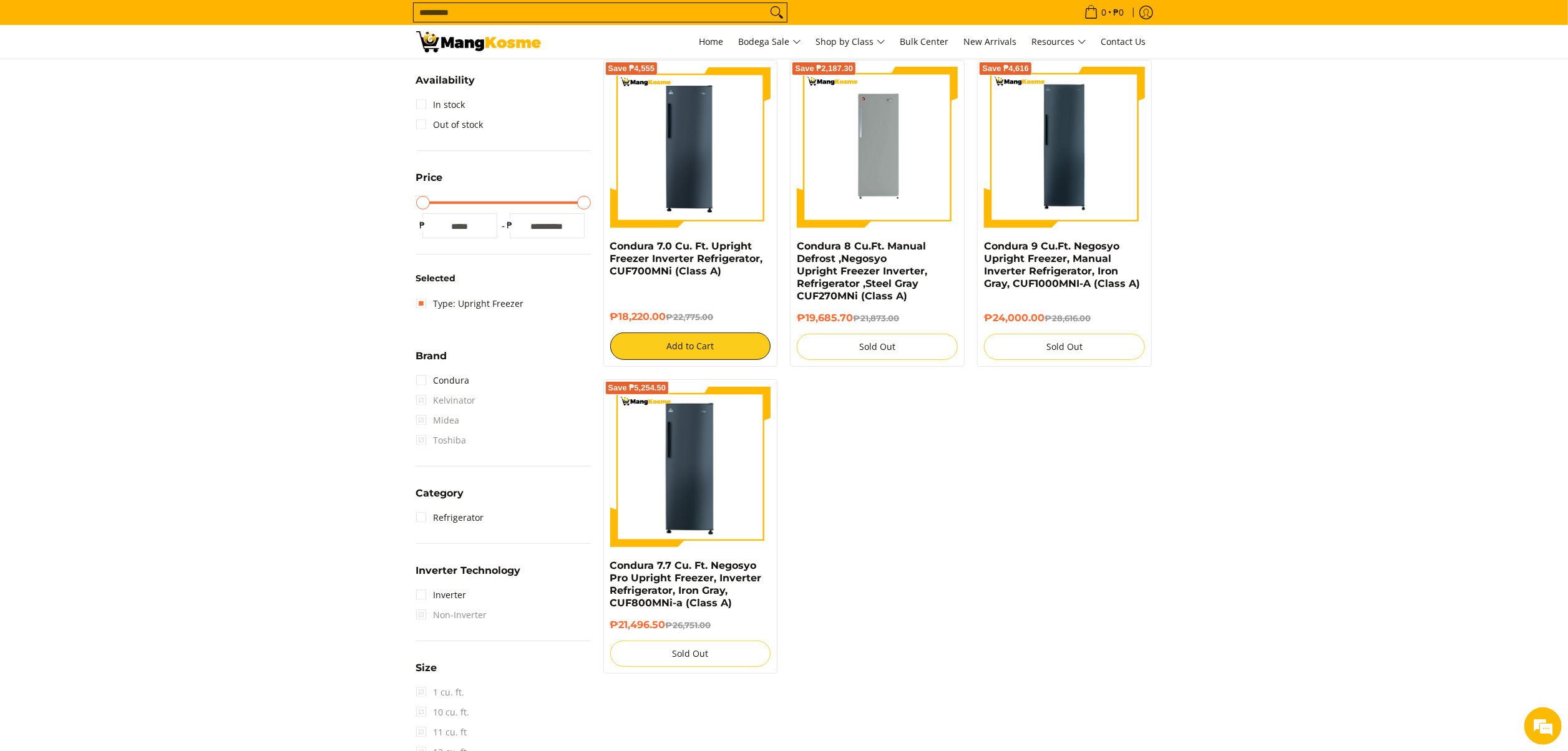
scroll to position [176, 0]
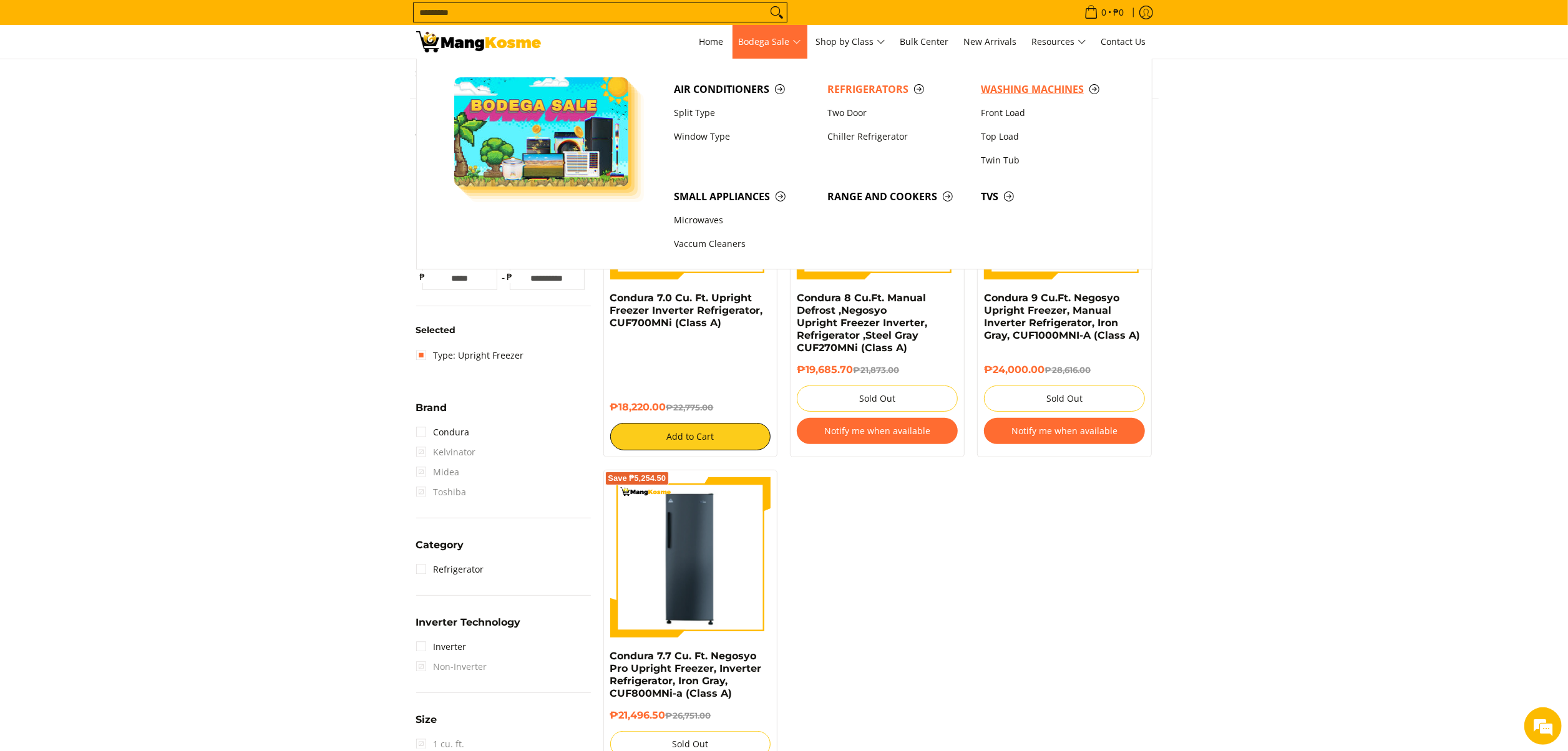
click at [1009, 93] on span "Washing Machines" at bounding box center [1052, 90] width 141 height 15
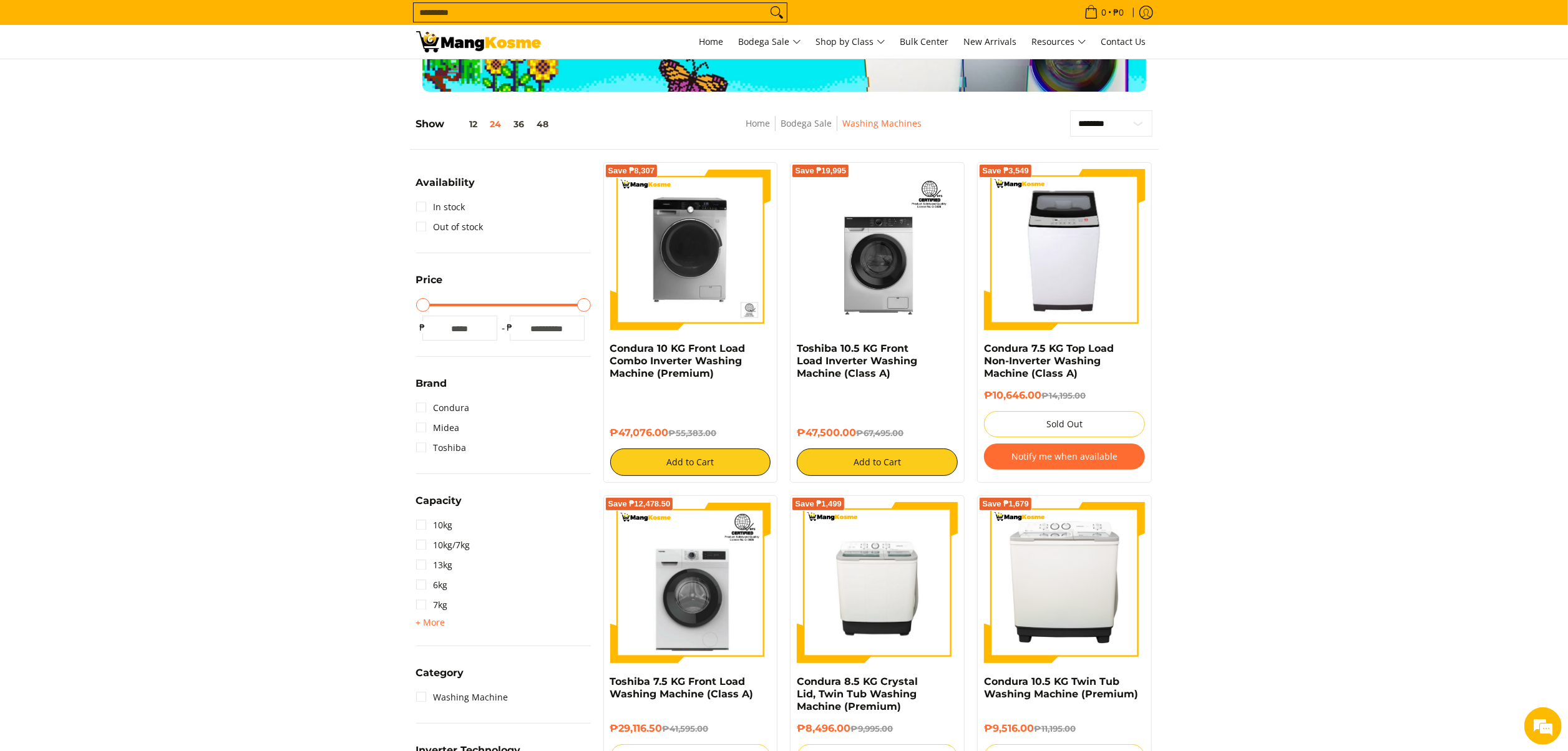
scroll to position [250, 0]
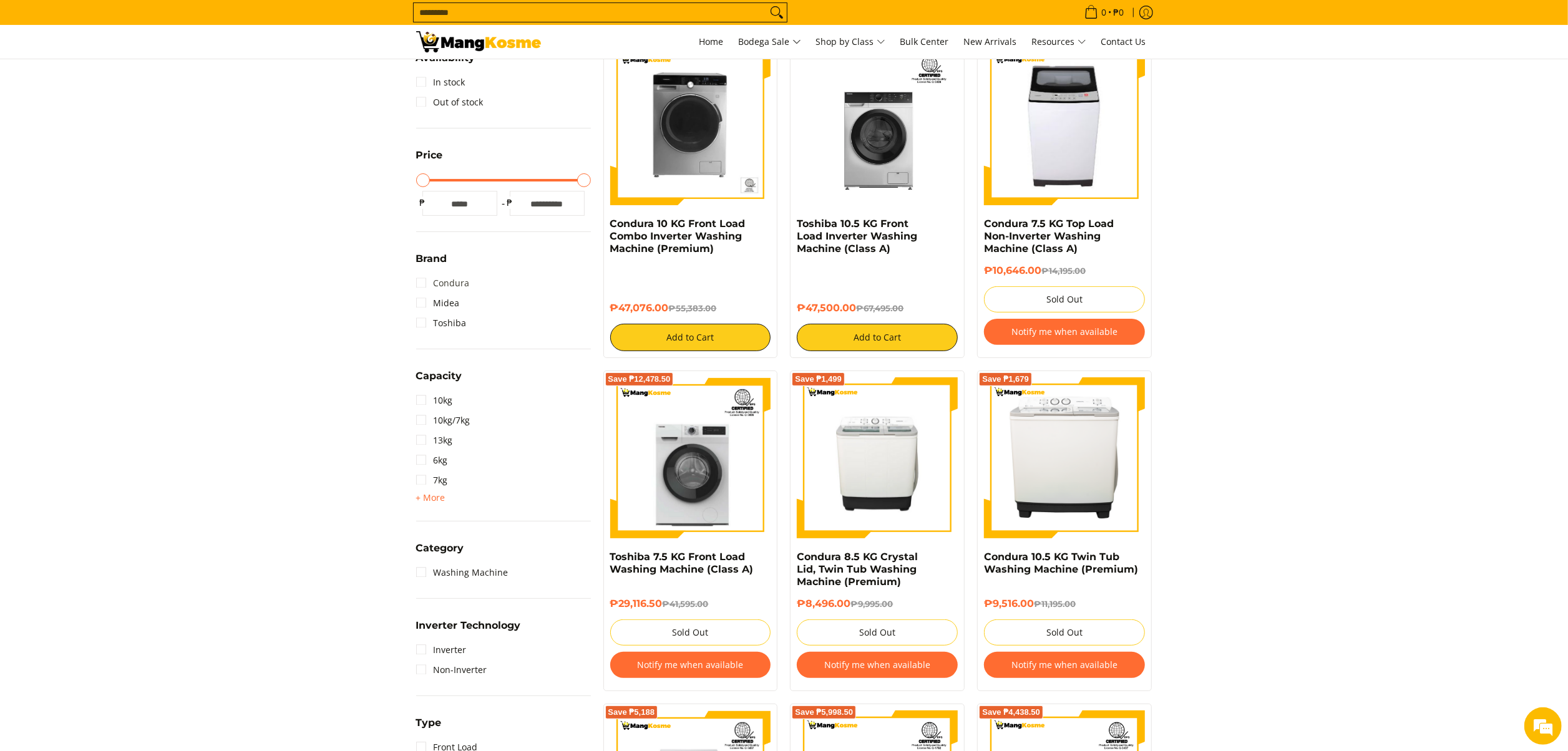
click at [457, 282] on link "Condura" at bounding box center [443, 282] width 53 height 20
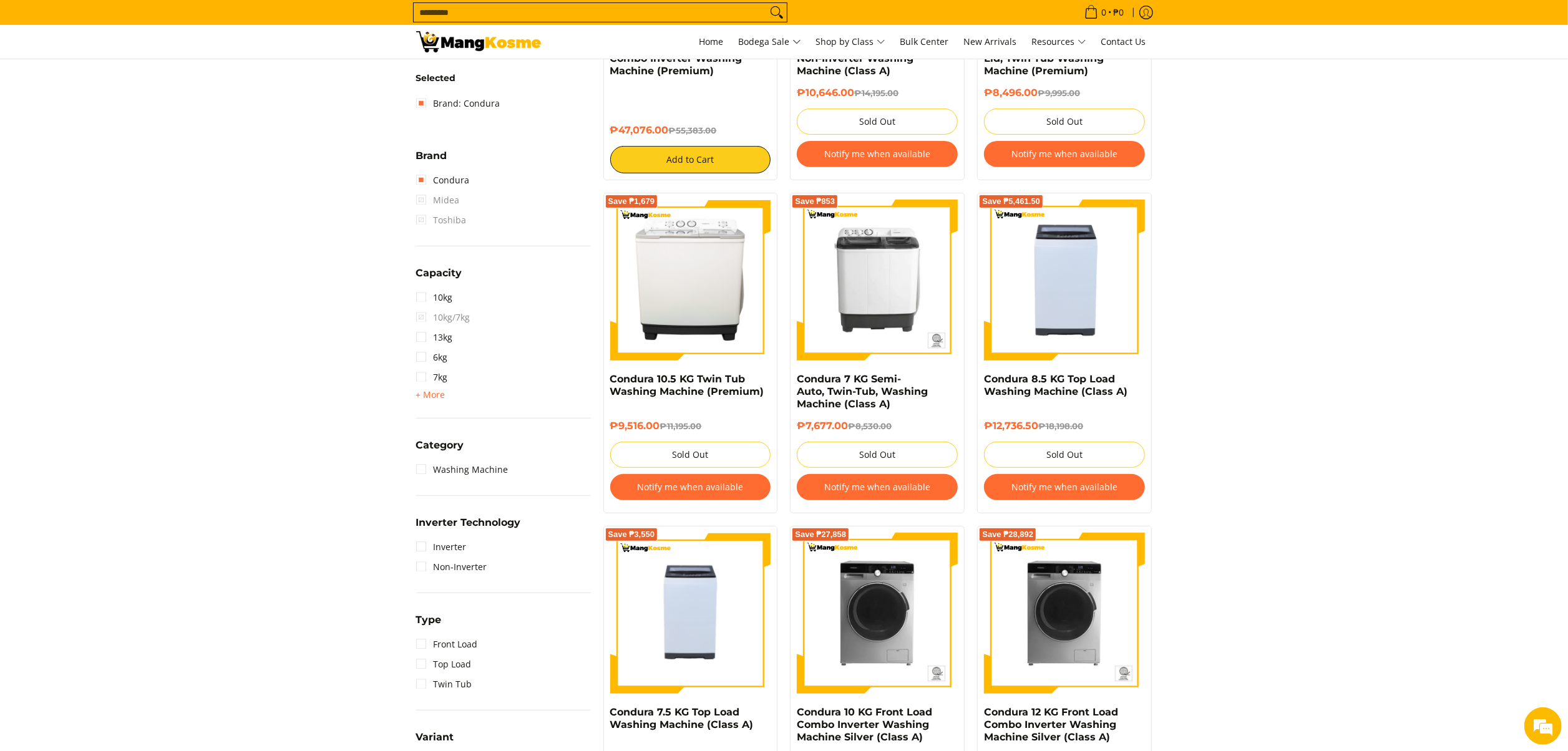
scroll to position [425, 0]
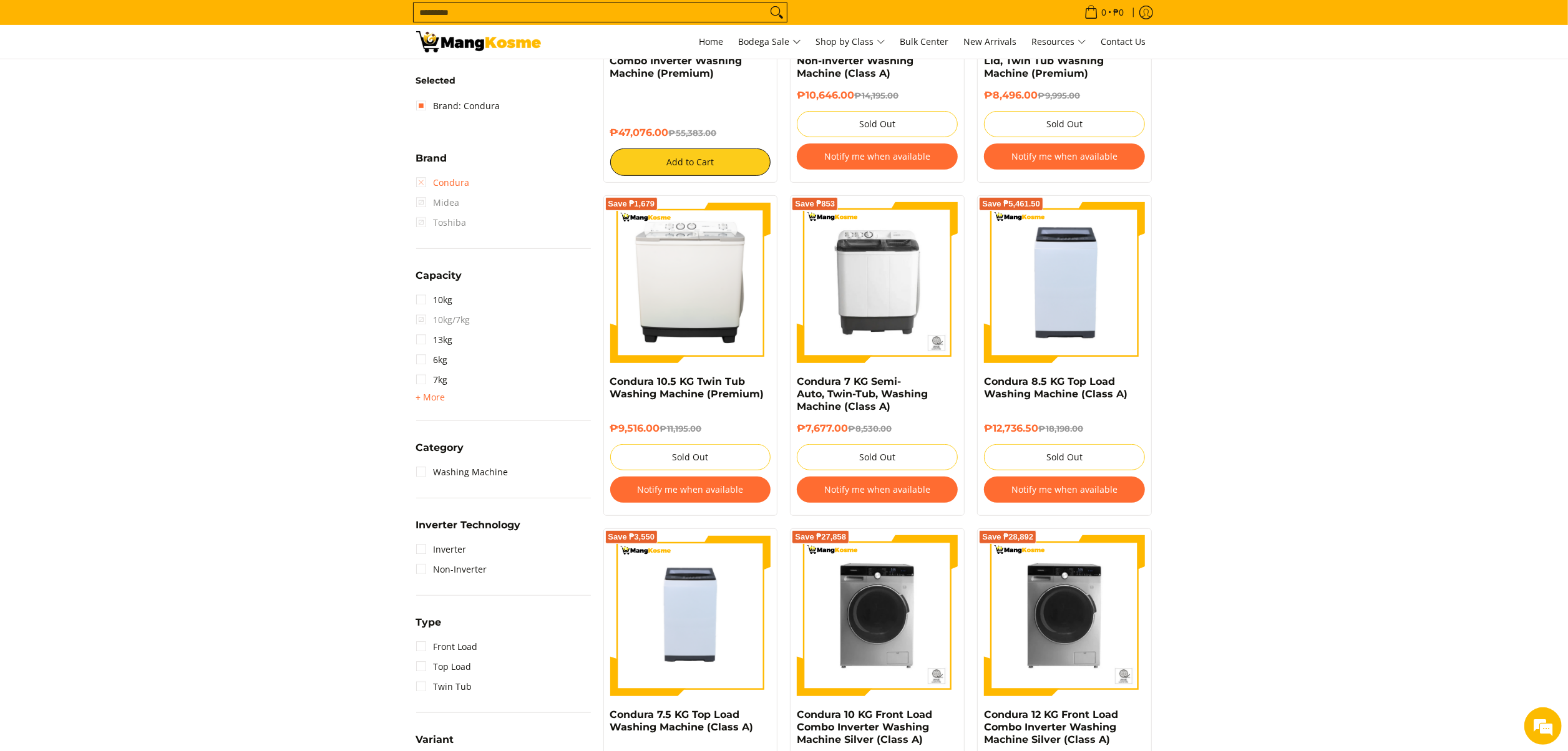
click at [449, 182] on link "Condura" at bounding box center [443, 182] width 53 height 20
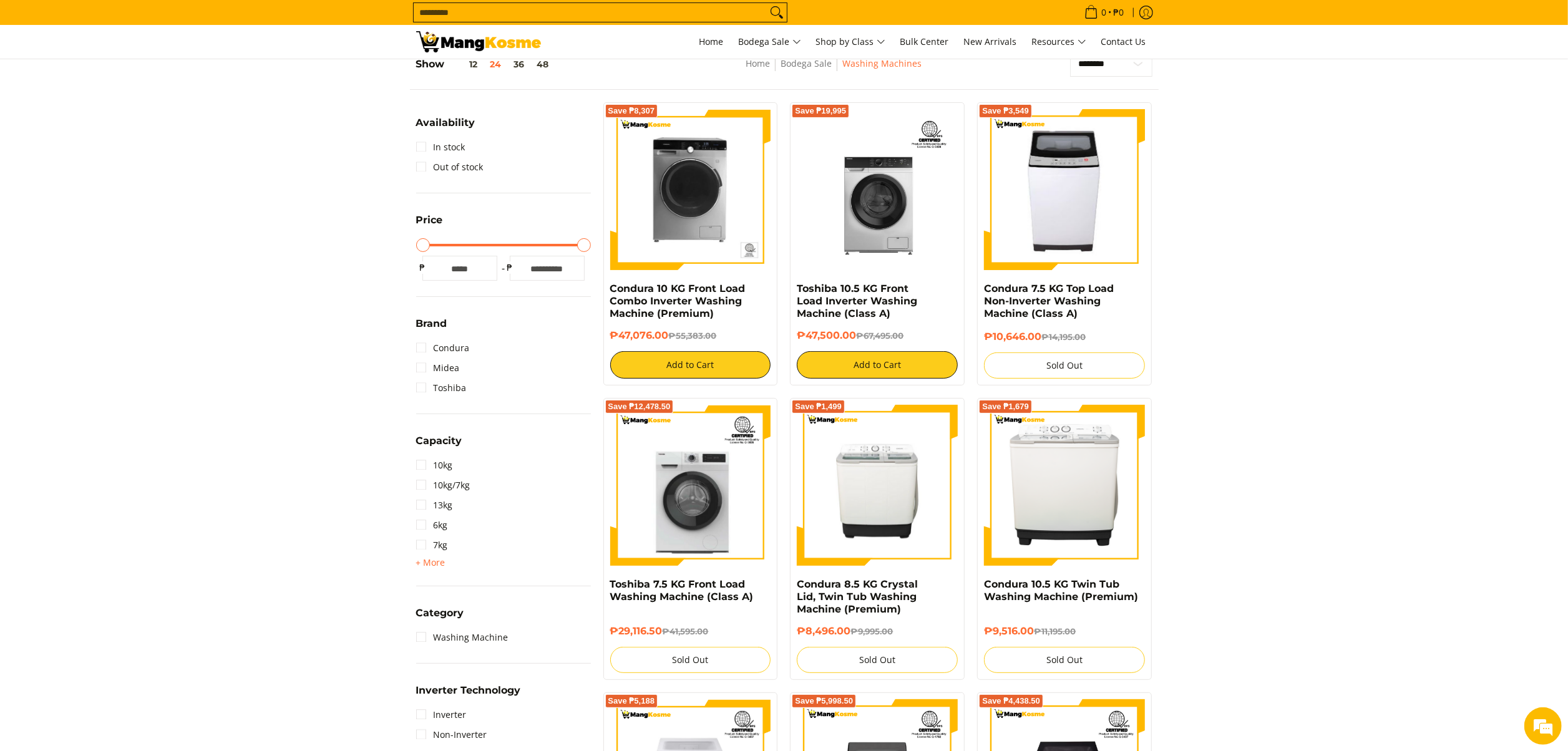
scroll to position [176, 0]
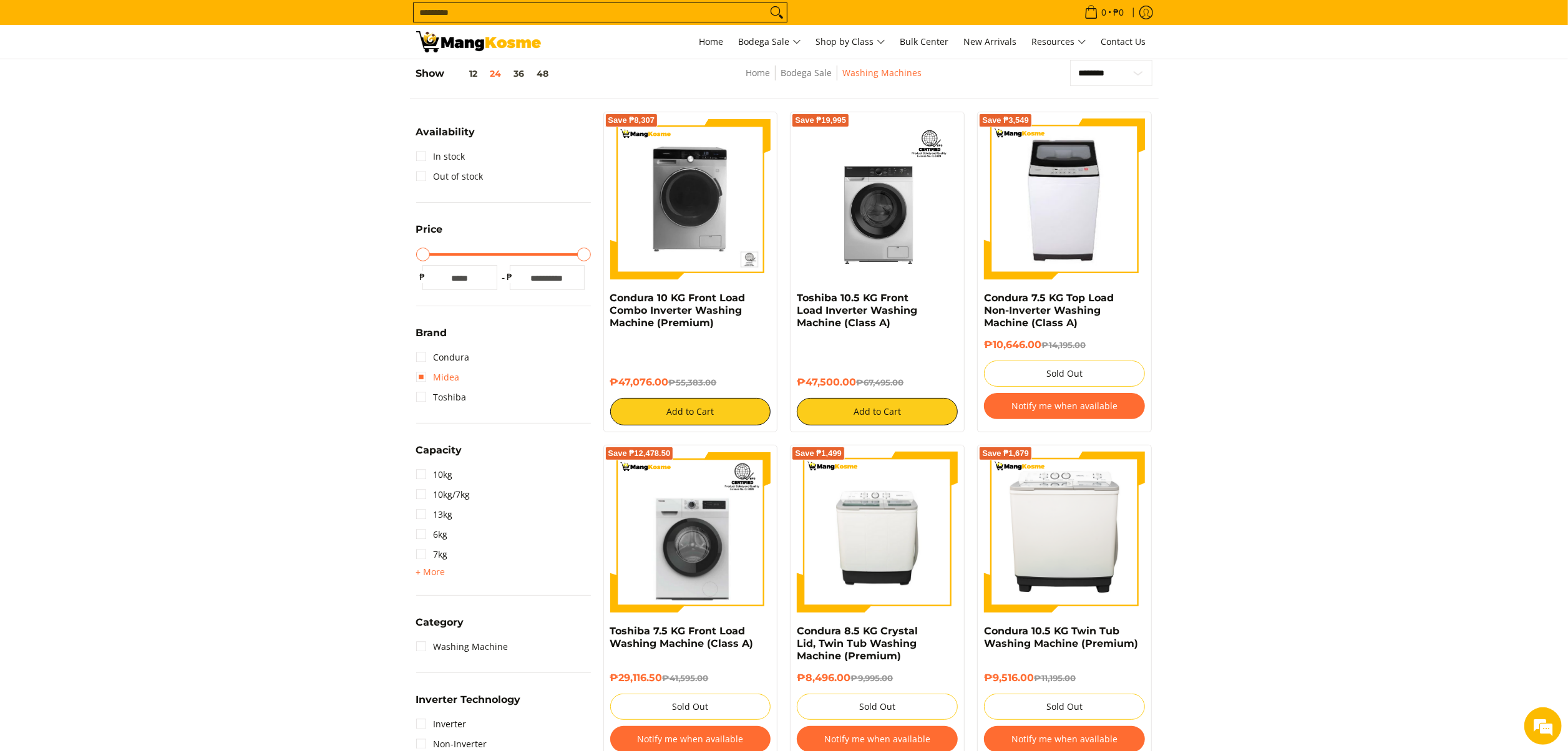
click at [443, 372] on link "Midea" at bounding box center [438, 377] width 44 height 20
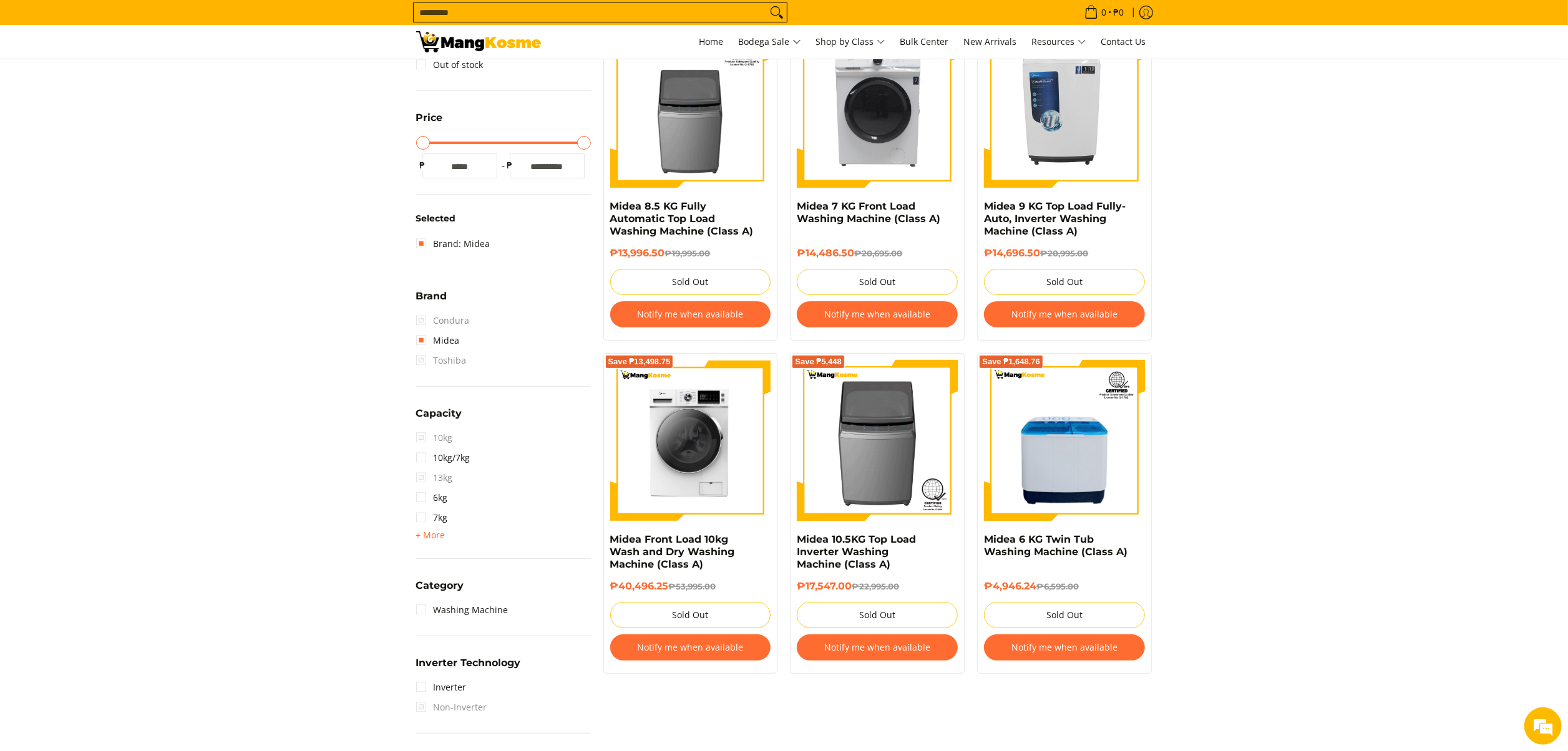
scroll to position [51, 0]
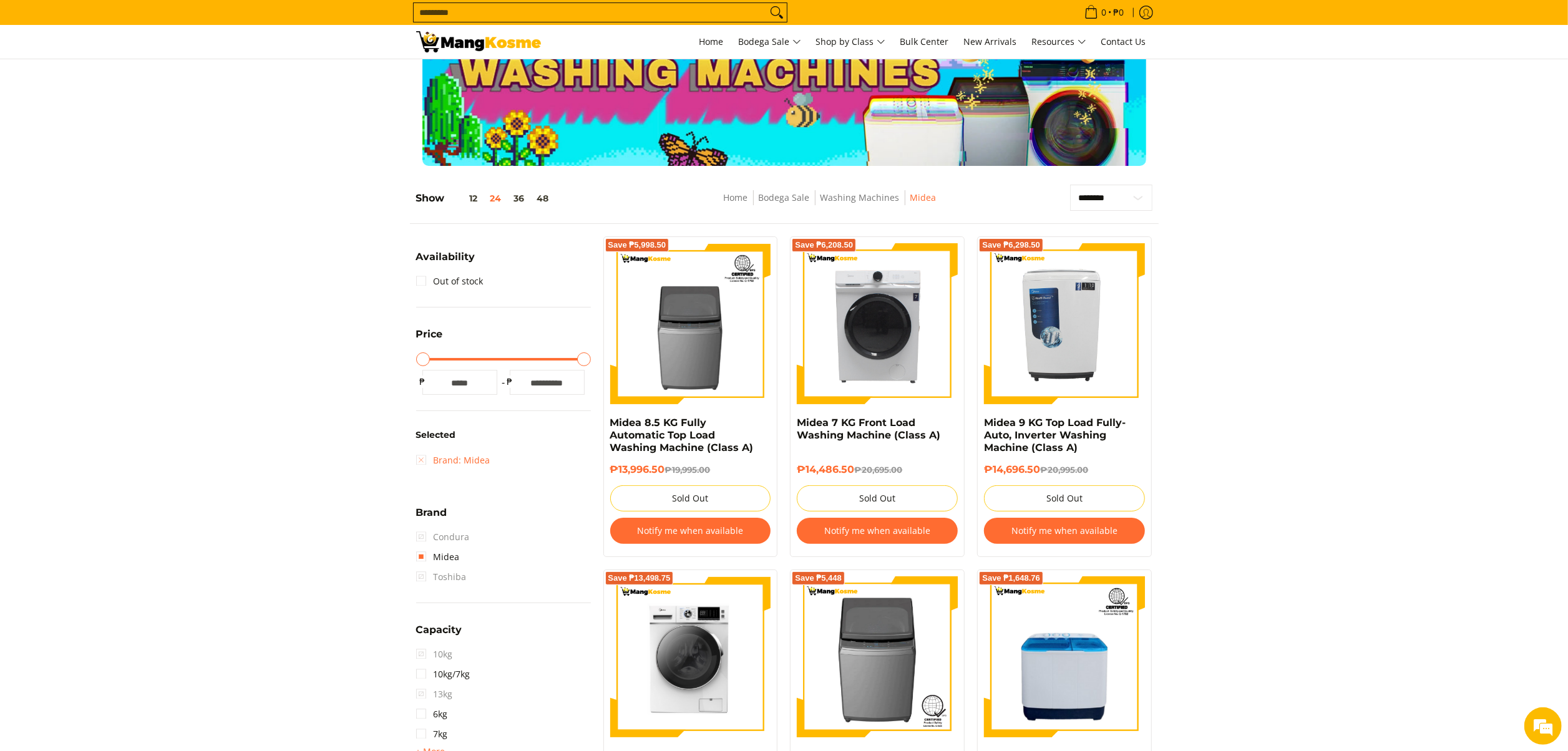
click at [460, 463] on link "Brand: Midea" at bounding box center [453, 460] width 74 height 20
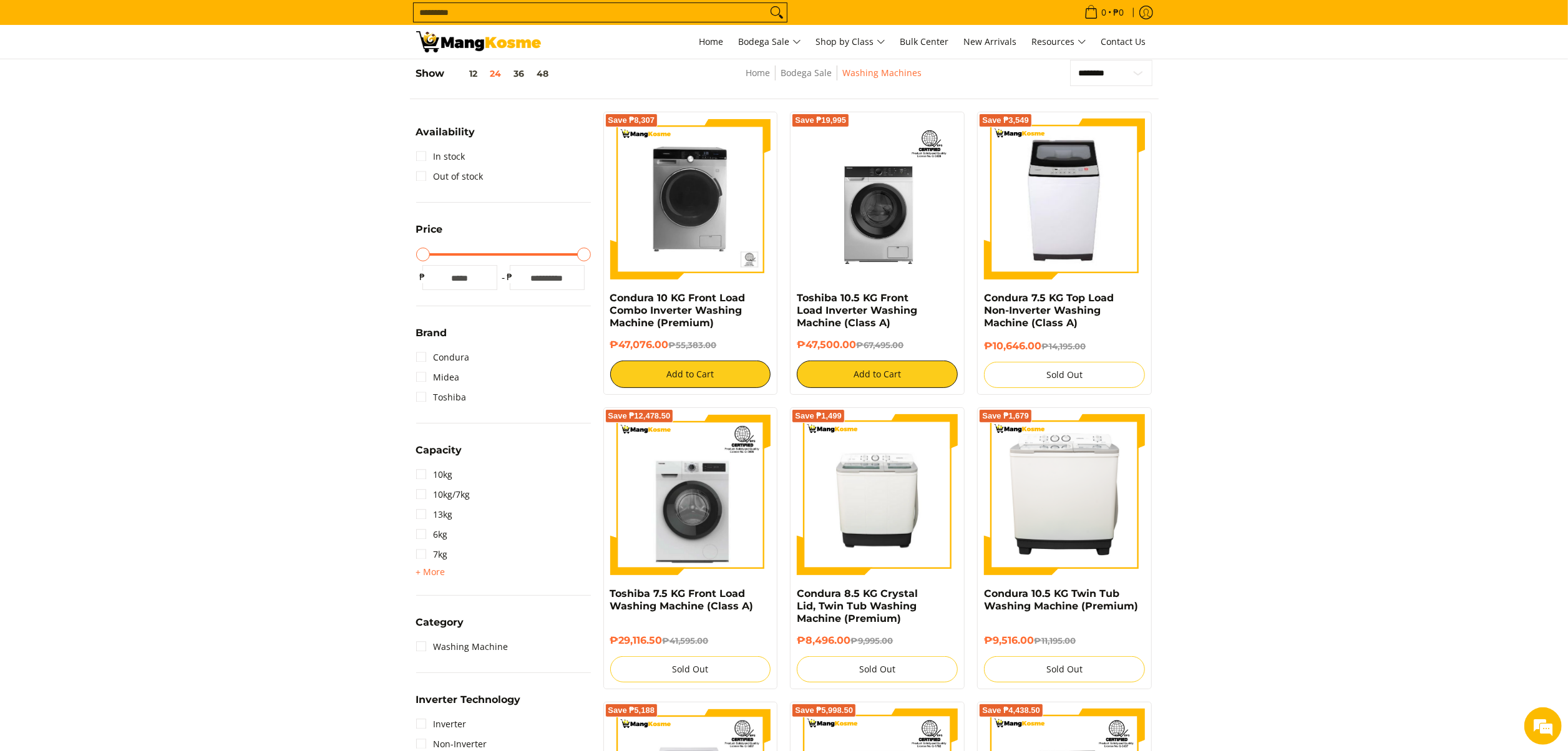
scroll to position [301, 0]
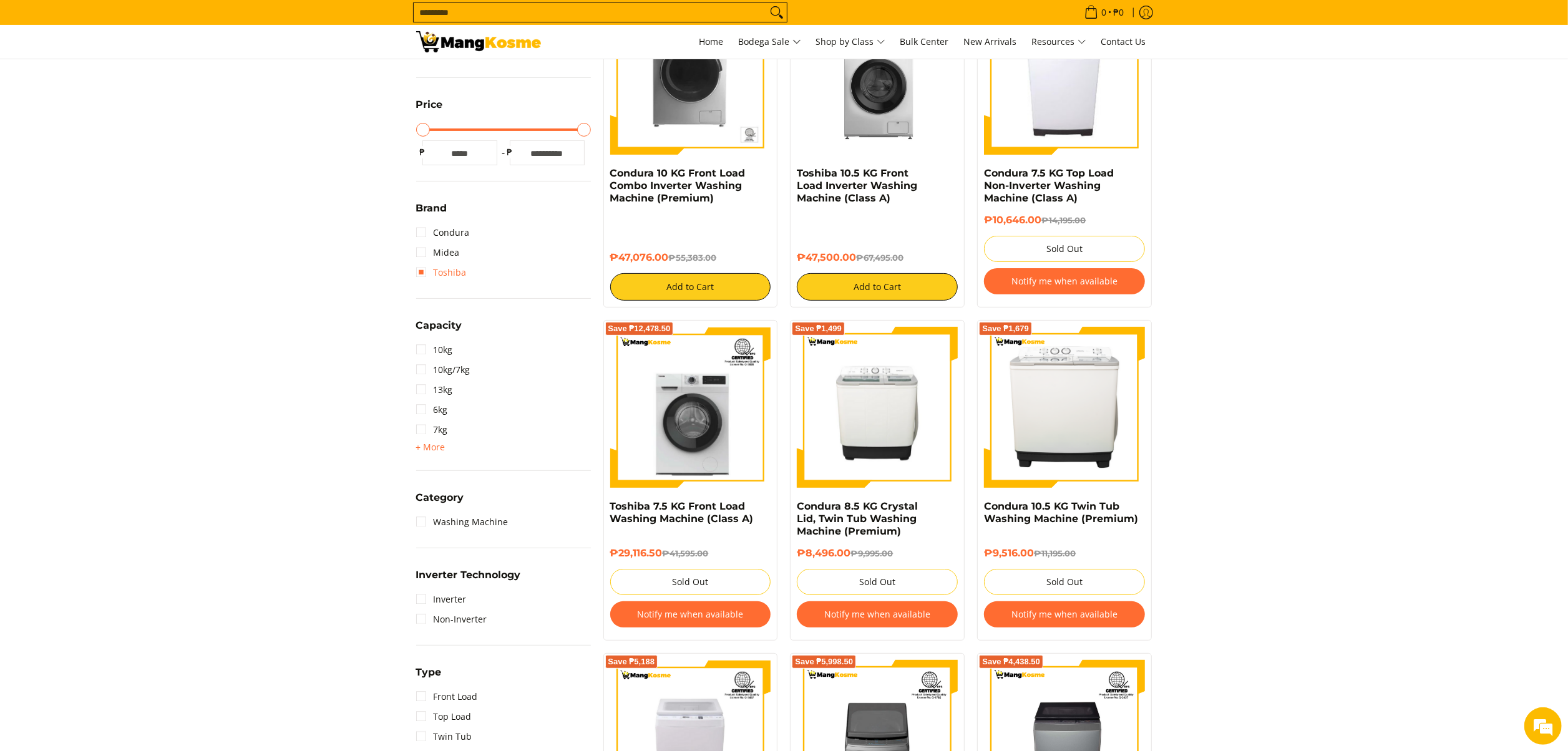
click at [455, 269] on link "Toshiba" at bounding box center [441, 272] width 51 height 20
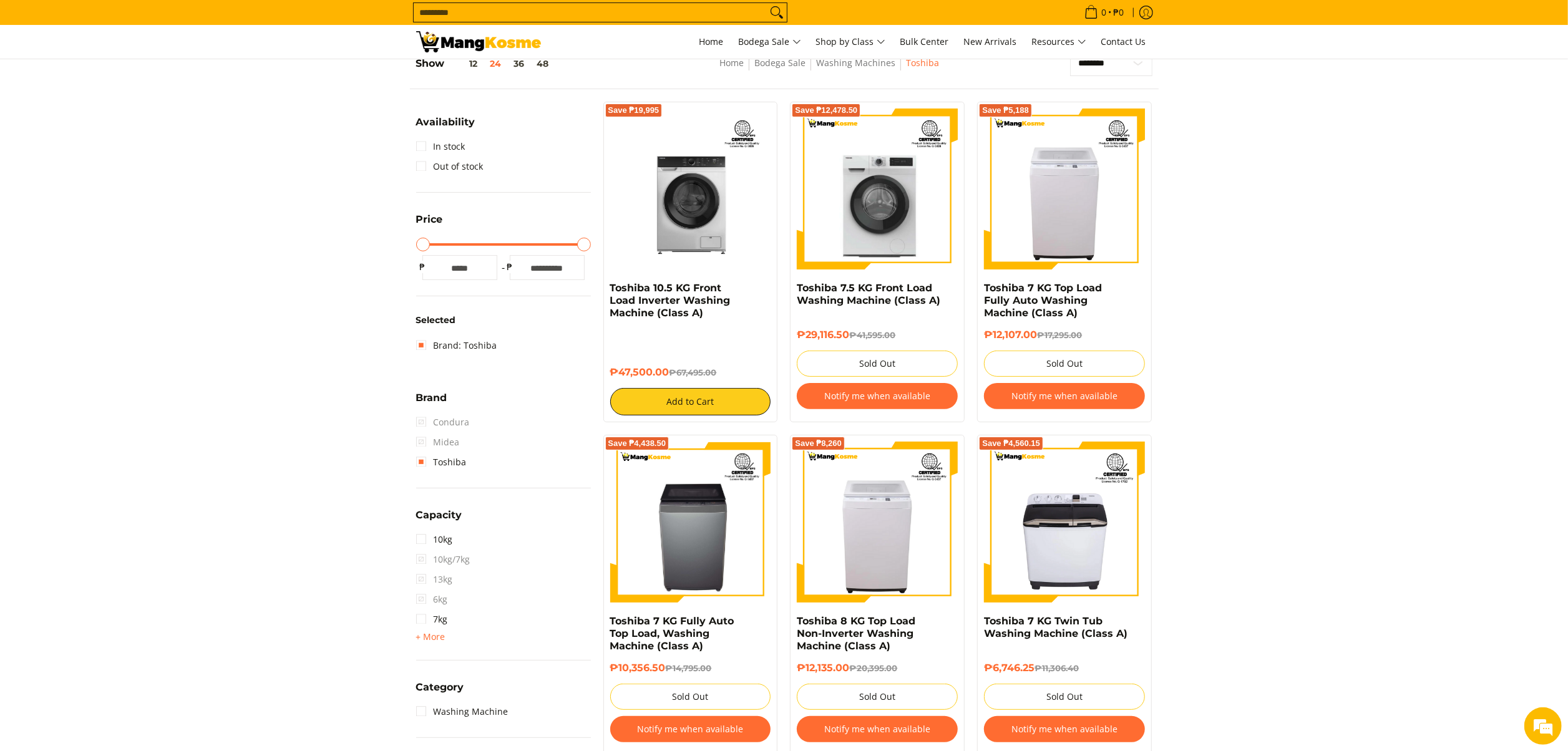
scroll to position [176, 0]
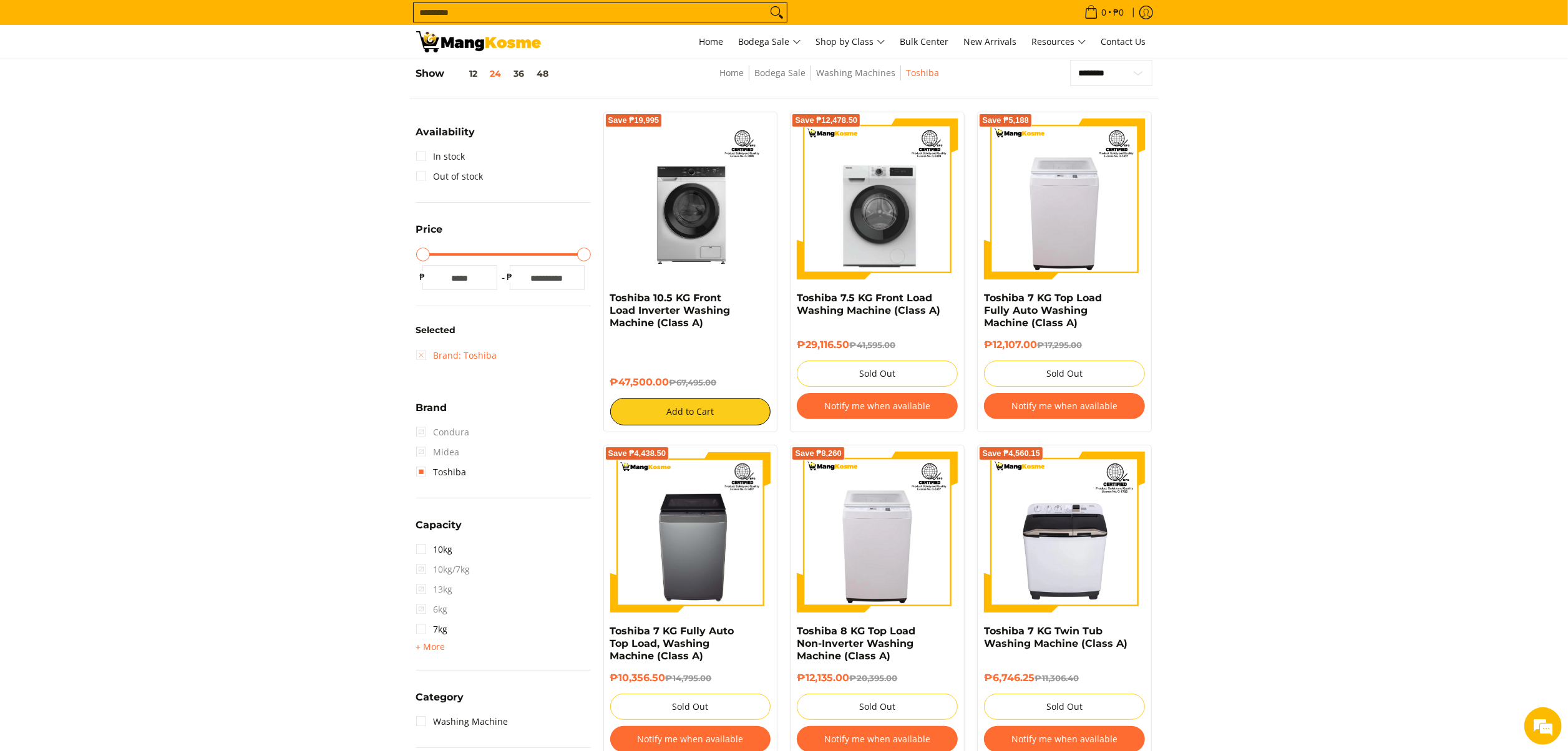
click at [464, 348] on link "Brand: Toshiba" at bounding box center [456, 355] width 81 height 20
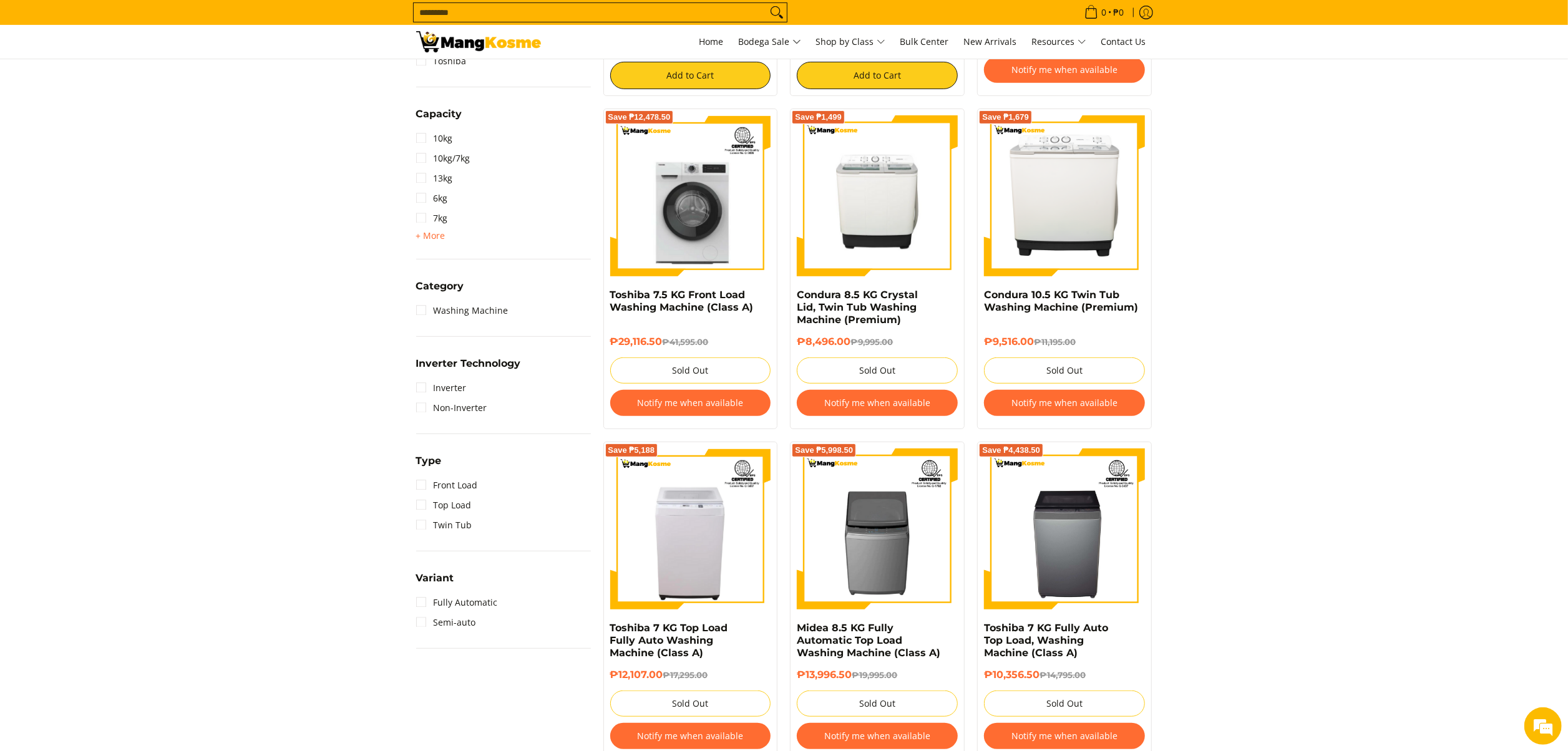
scroll to position [550, 0]
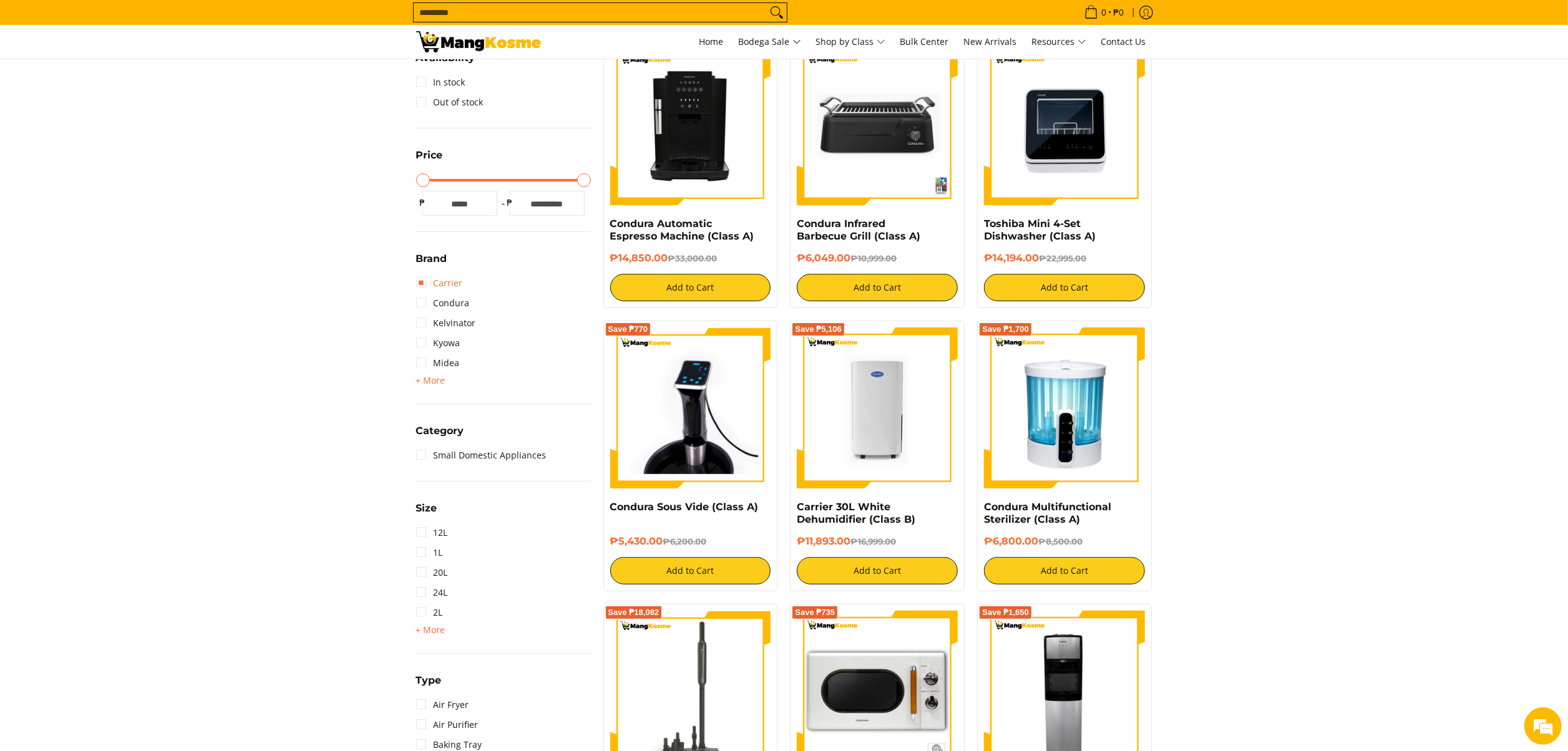
click at [451, 283] on link "Carrier" at bounding box center [439, 282] width 47 height 20
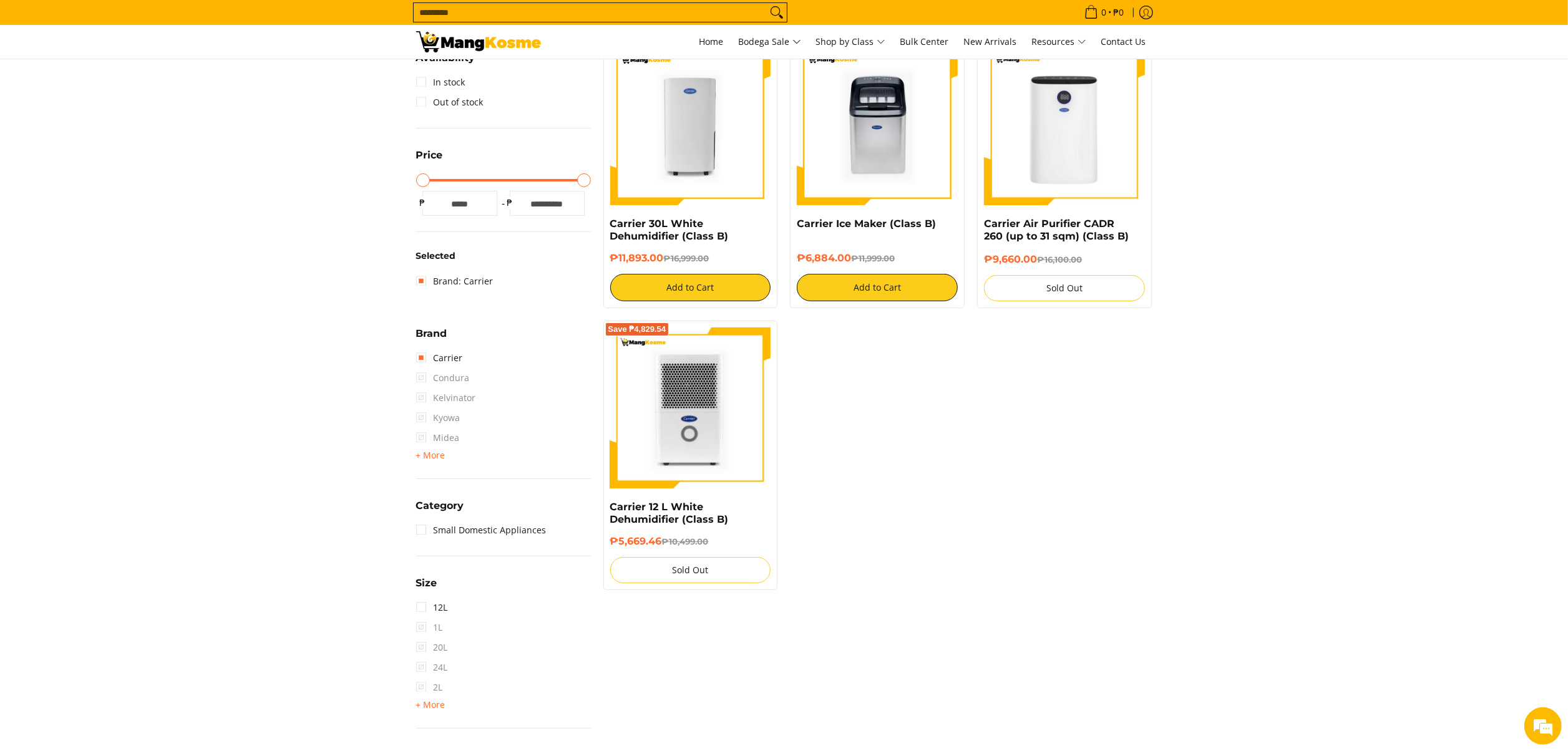
scroll to position [176, 0]
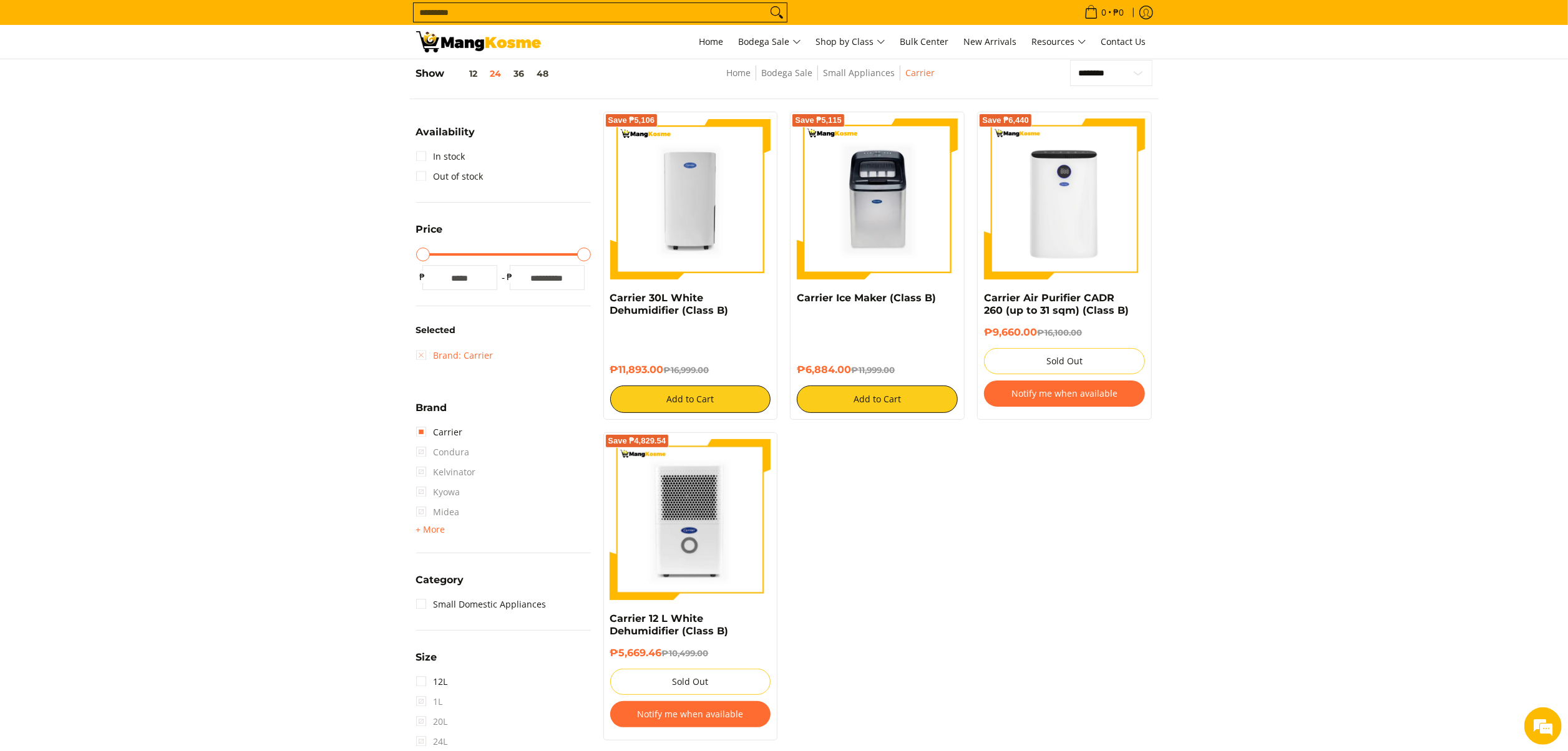
click at [452, 356] on link "Brand: Carrier" at bounding box center [454, 355] width 77 height 20
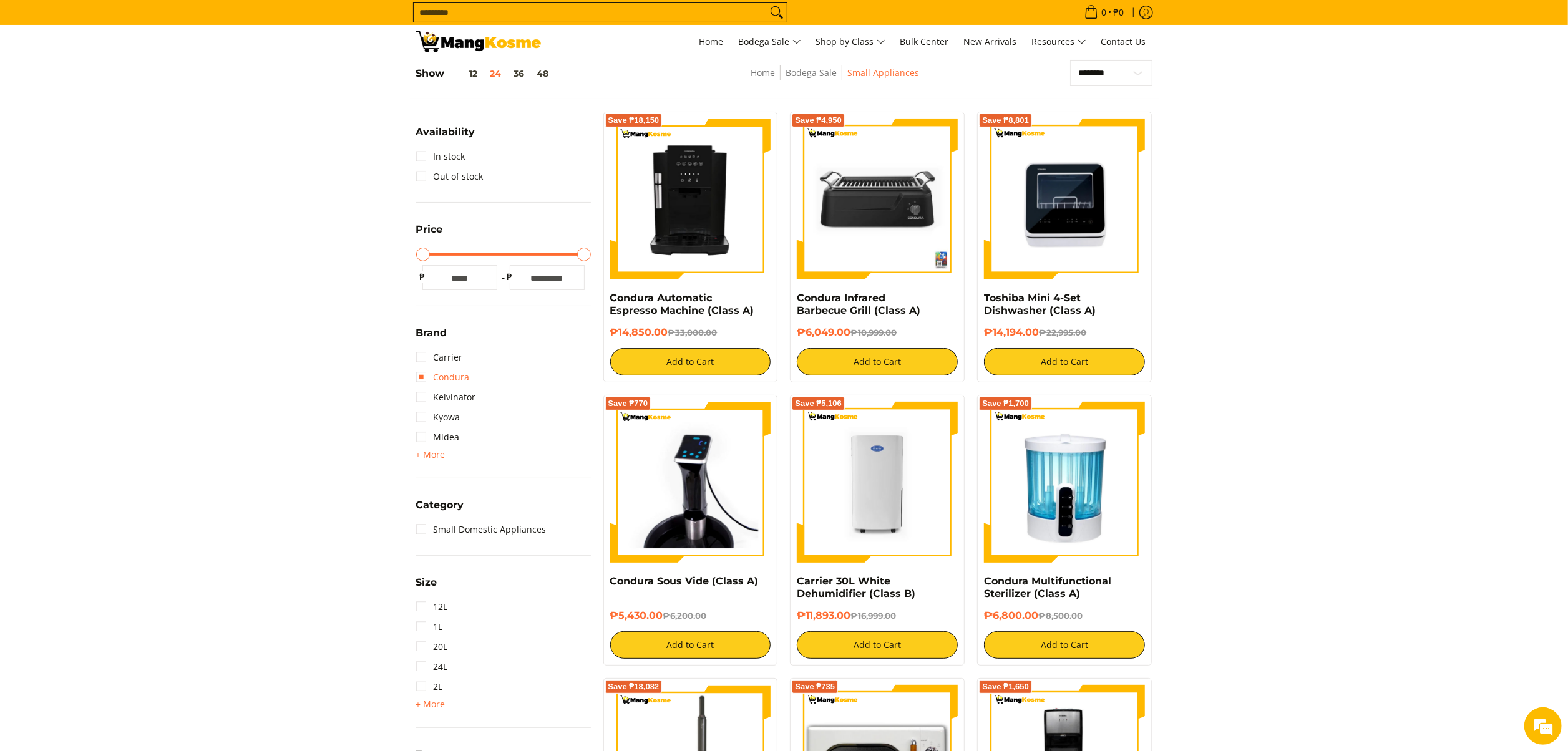
click at [449, 377] on link "Condura" at bounding box center [443, 377] width 53 height 20
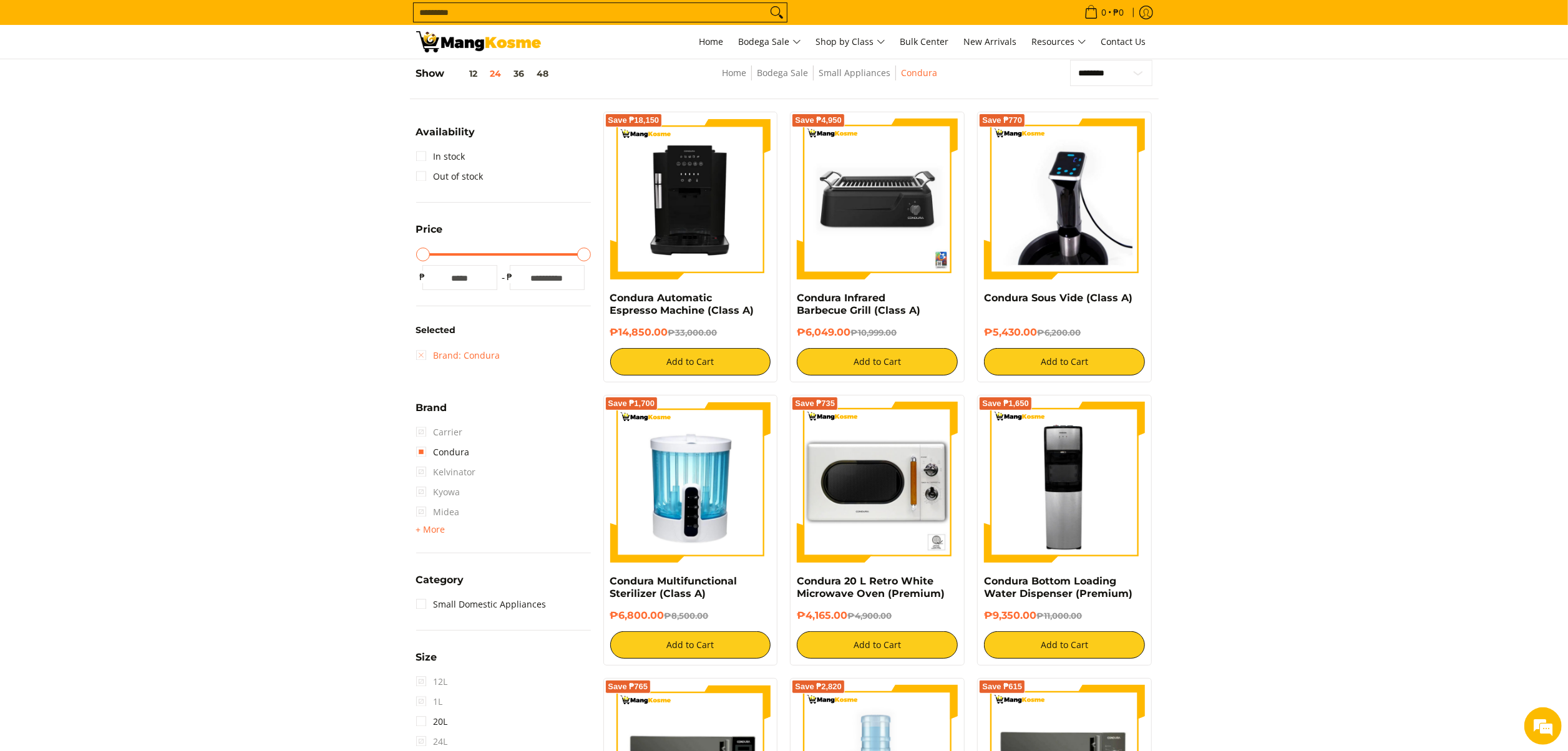
click at [471, 353] on link "Brand: Condura" at bounding box center [458, 355] width 84 height 20
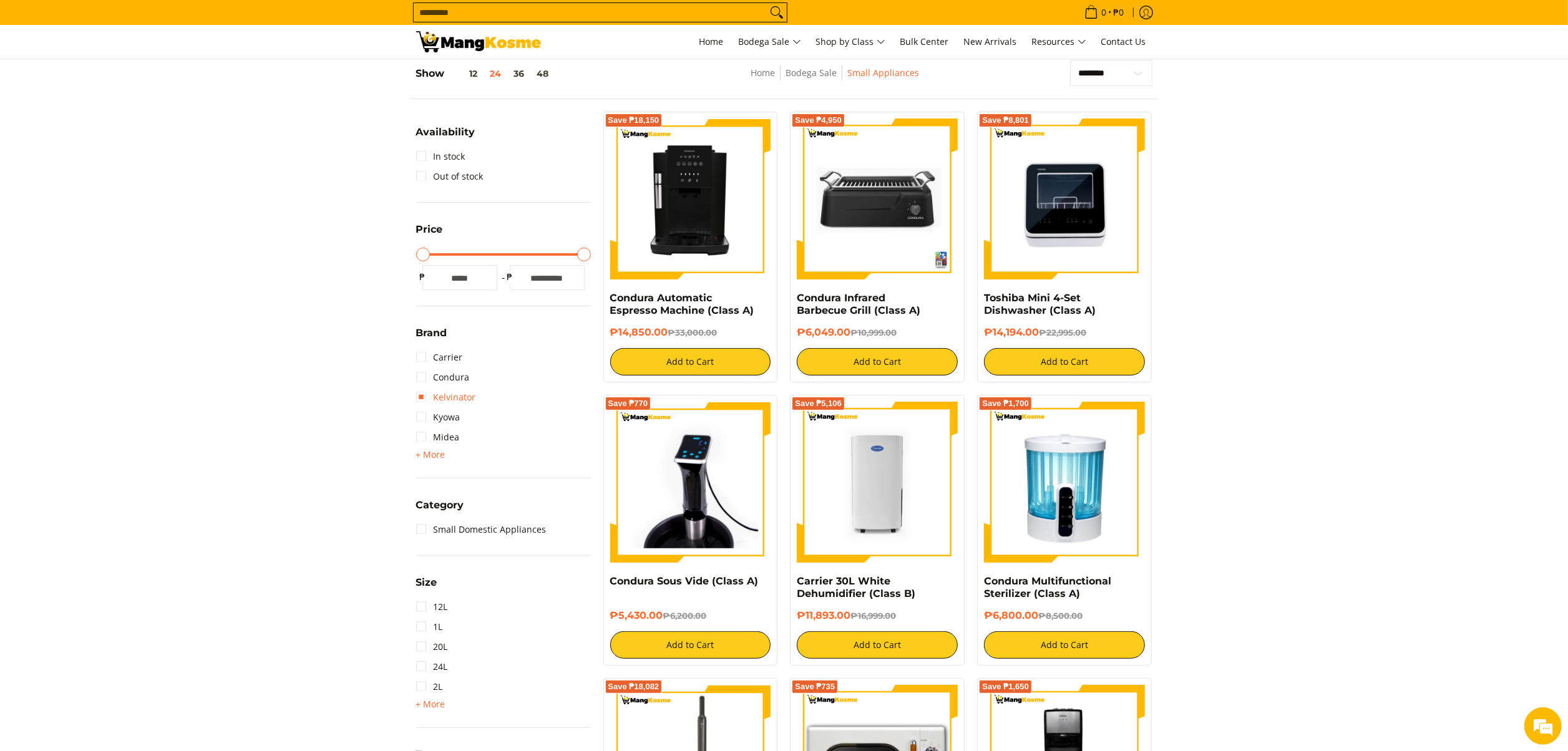
click at [457, 389] on link "Kelvinator" at bounding box center [446, 397] width 60 height 20
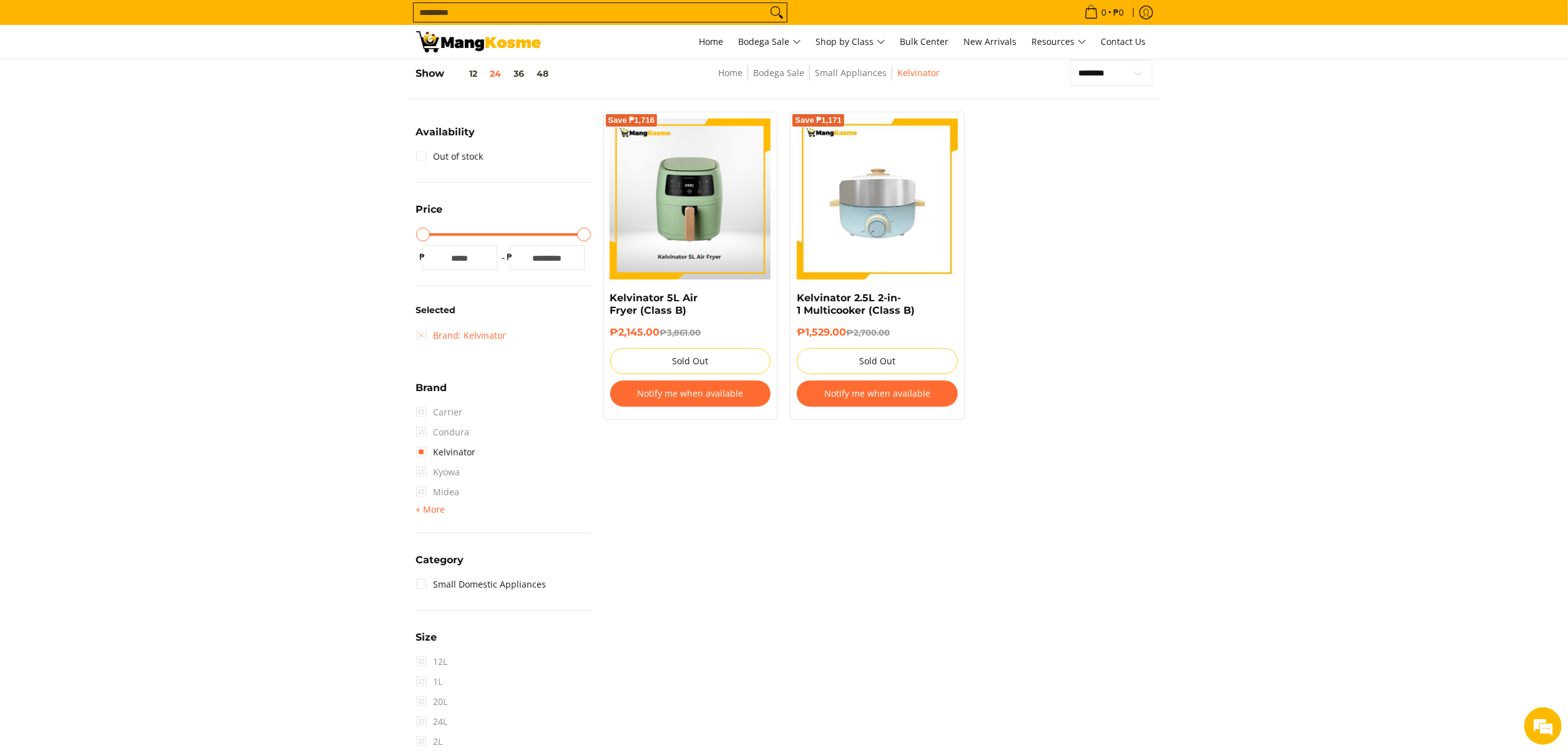
click at [483, 338] on link "Brand: Kelvinator" at bounding box center [461, 335] width 91 height 20
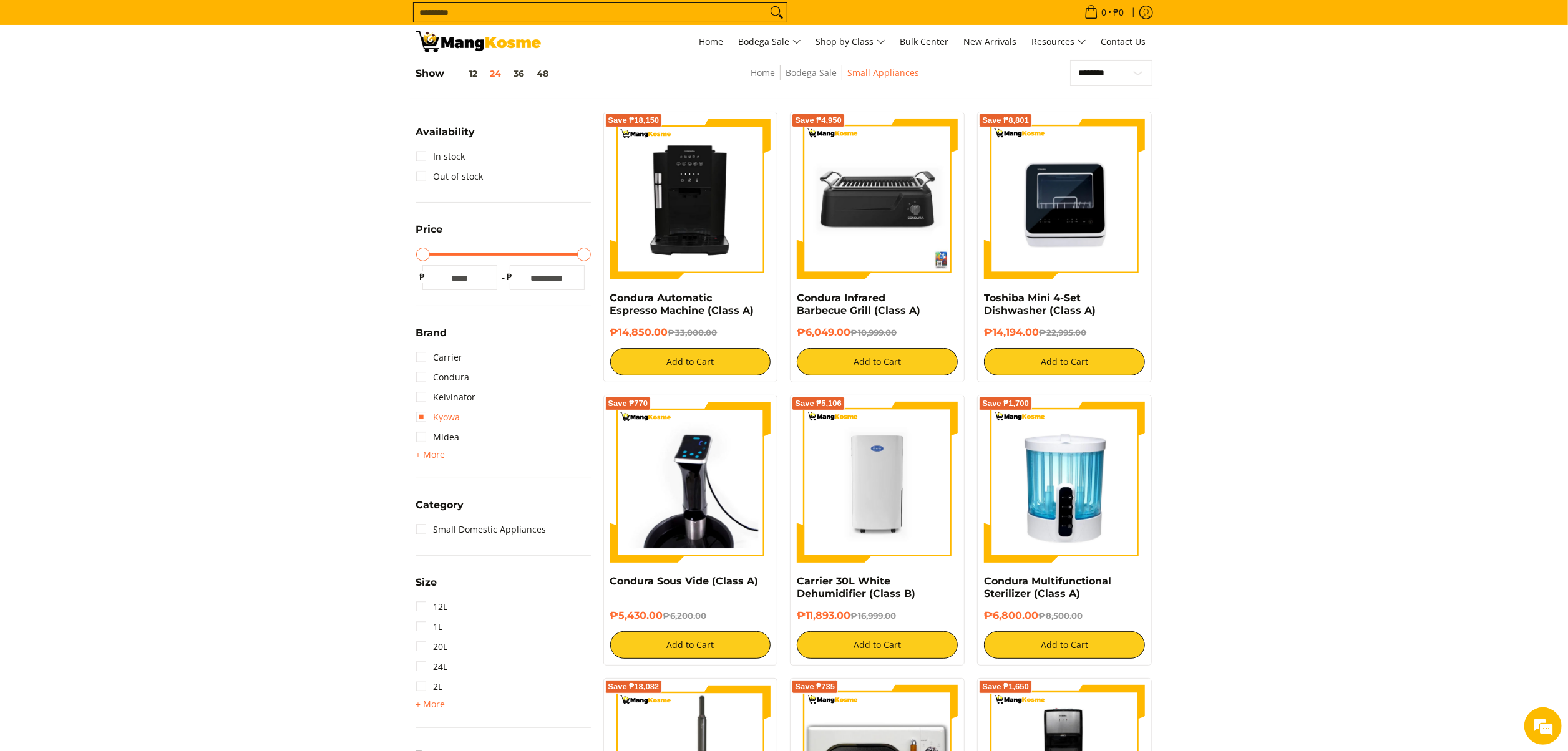
click at [448, 413] on link "Kyowa" at bounding box center [438, 417] width 44 height 20
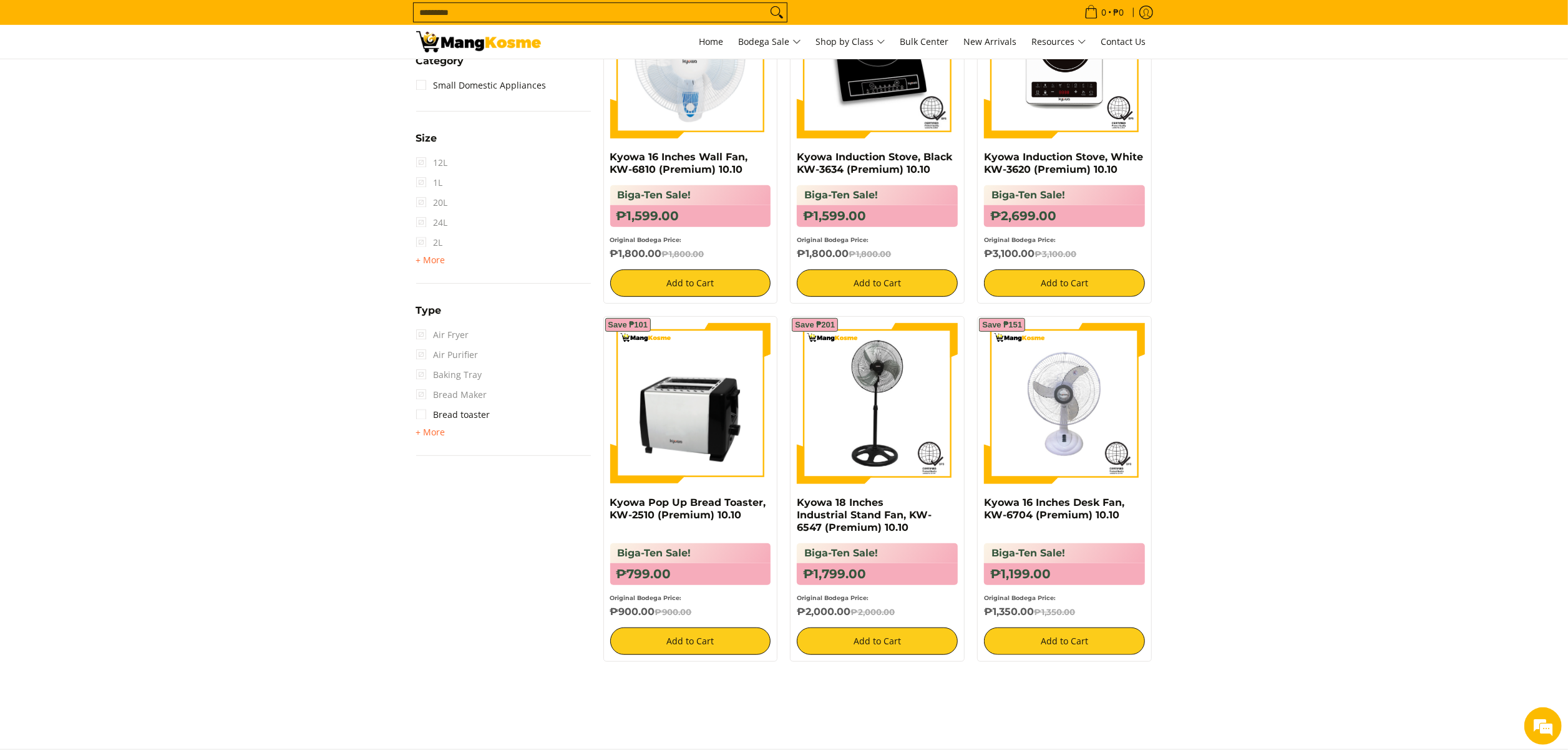
scroll to position [550, 0]
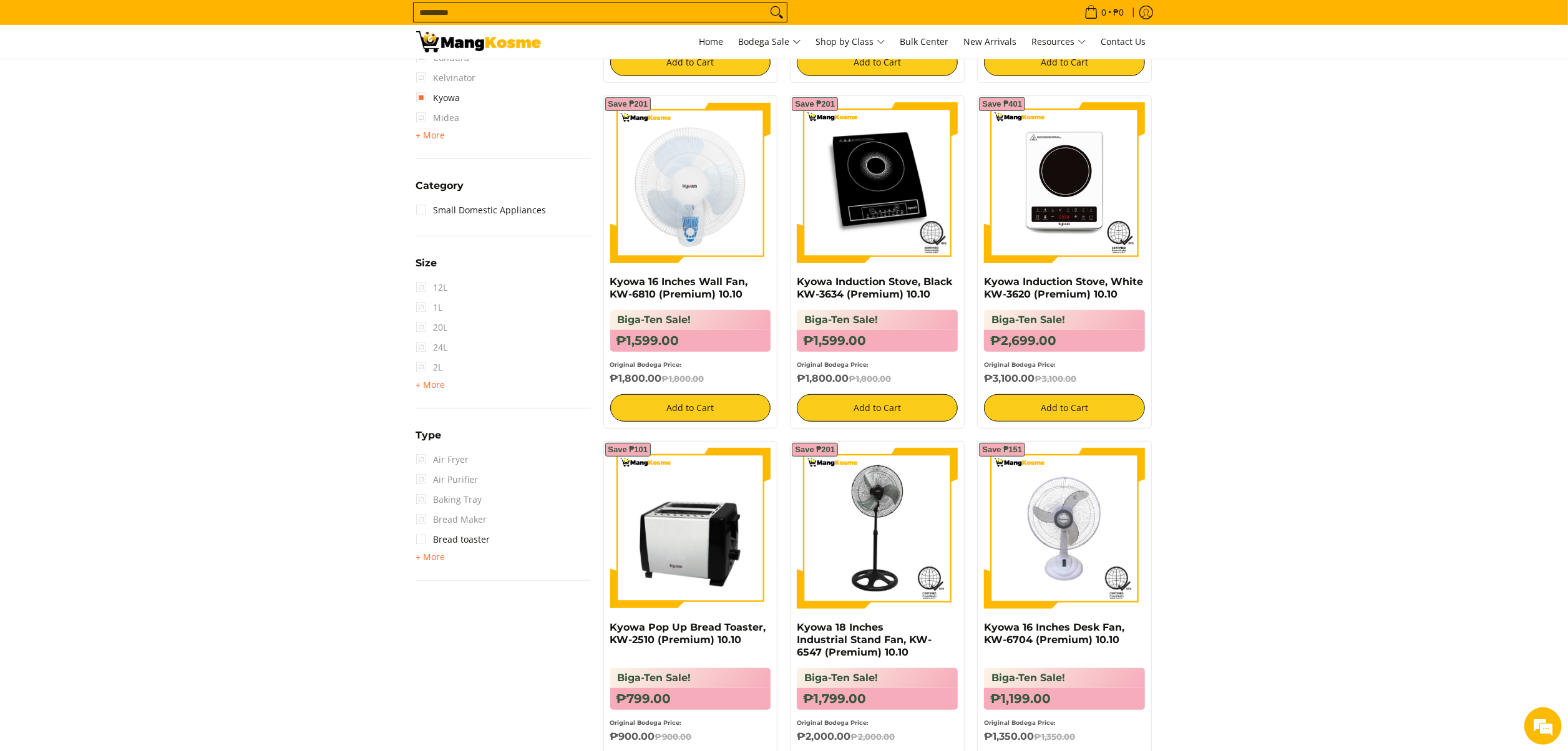
click at [196, 362] on section "**********" at bounding box center [784, 236] width 1568 height 1126
click at [195, 363] on section "**********" at bounding box center [784, 236] width 1568 height 1126
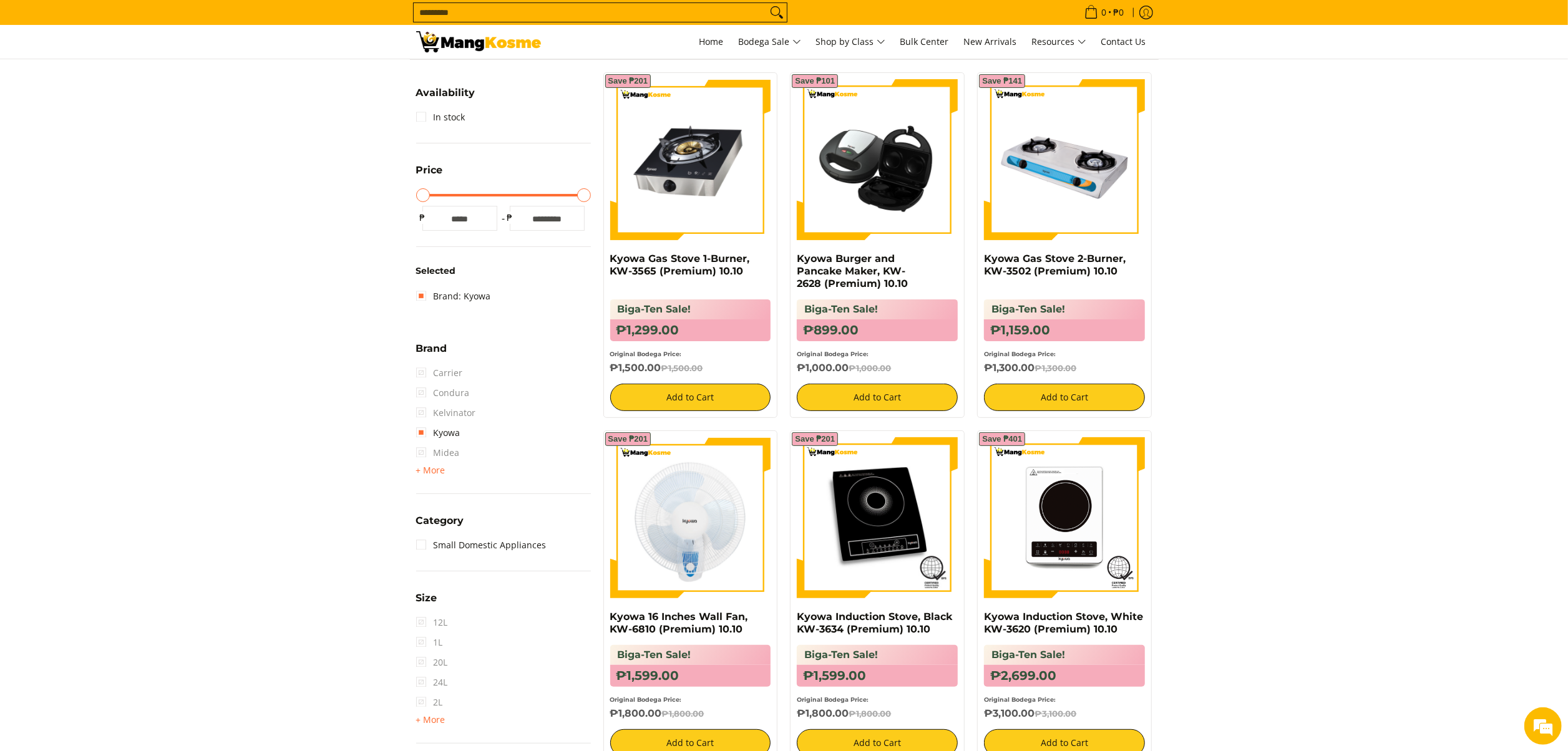
scroll to position [176, 0]
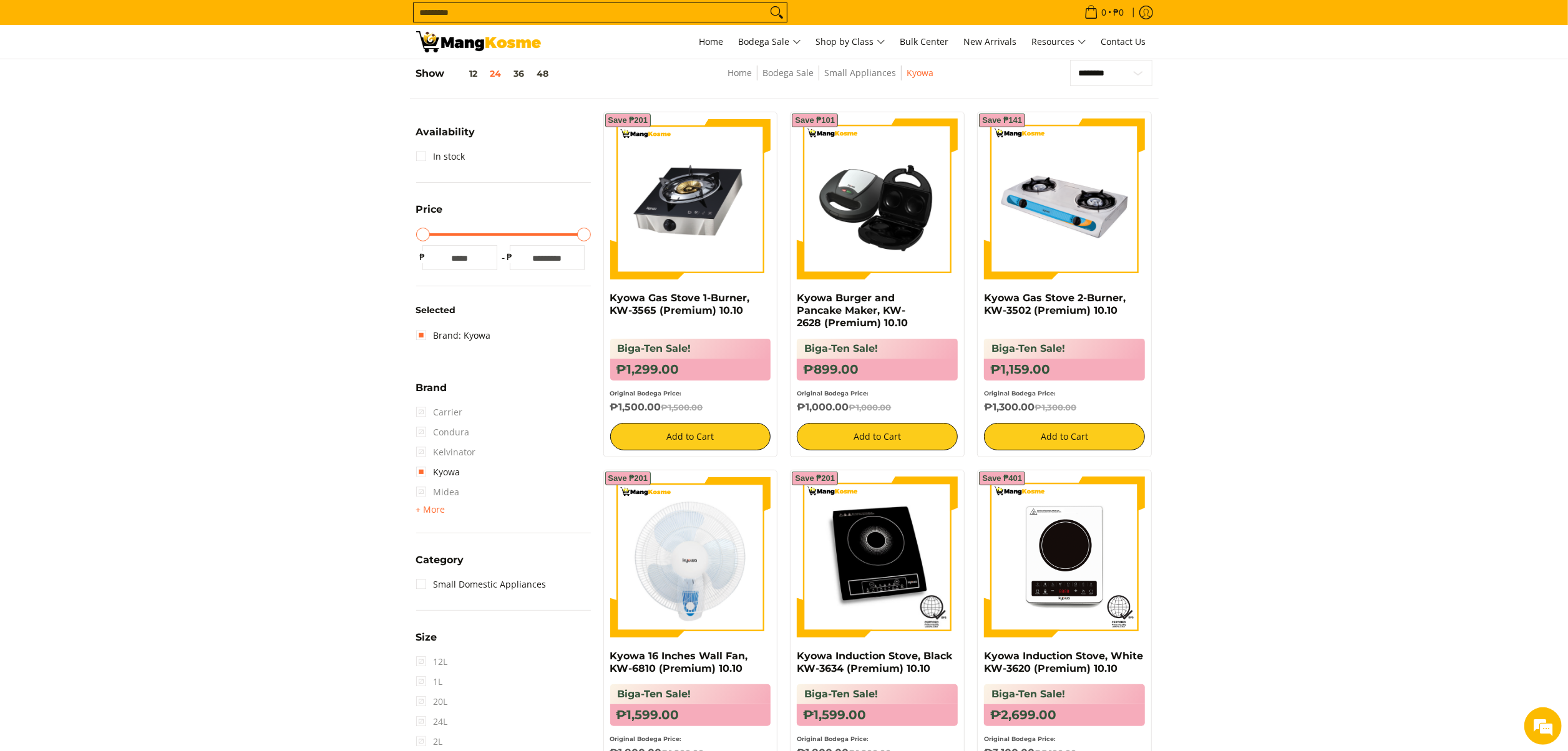
click at [1396, 321] on section "**********" at bounding box center [784, 611] width 1568 height 1126
click at [1421, 304] on section "**********" at bounding box center [784, 611] width 1568 height 1126
click at [463, 338] on link "Brand: Kyowa" at bounding box center [453, 335] width 74 height 20
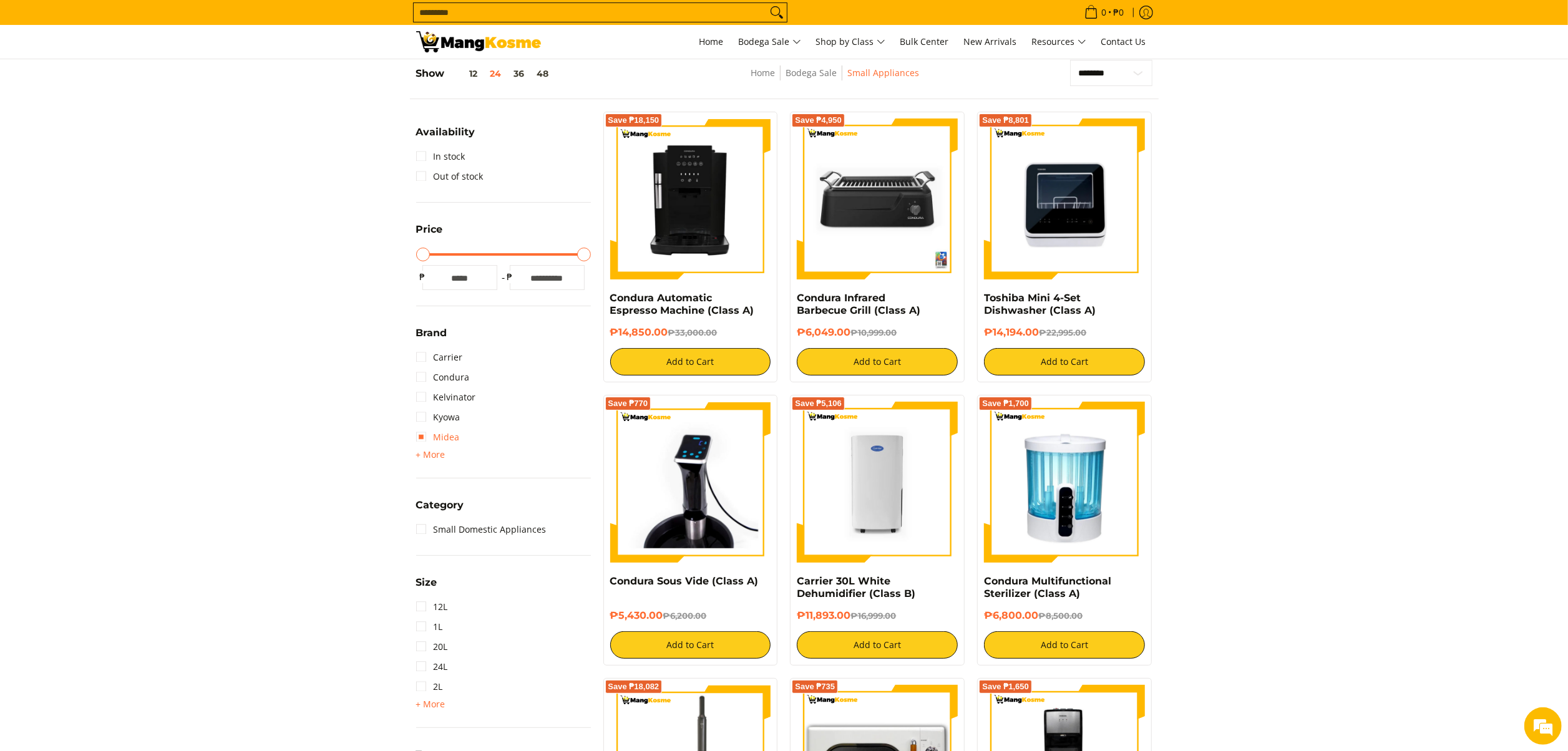
click at [443, 437] on link "Midea" at bounding box center [438, 437] width 44 height 20
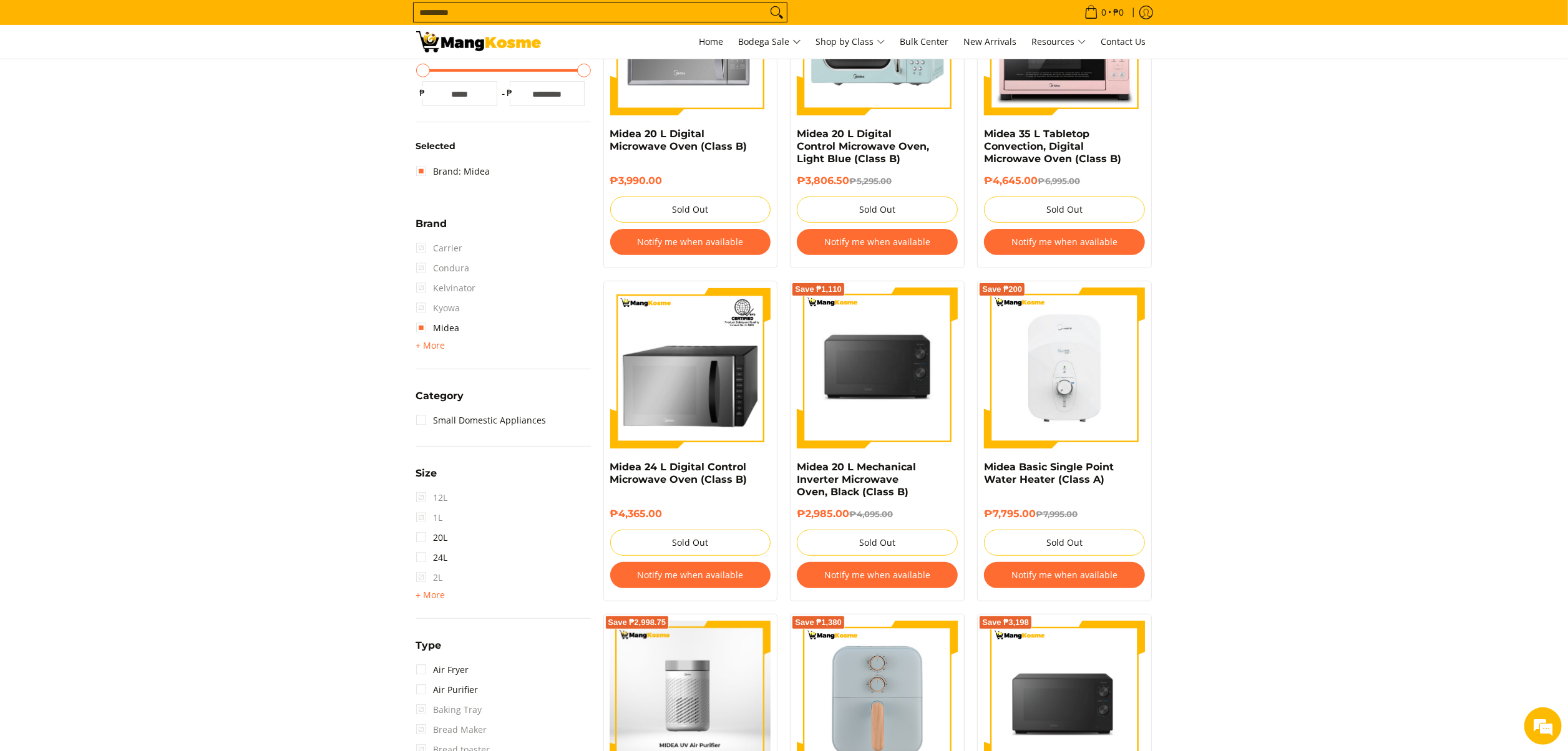
scroll to position [301, 0]
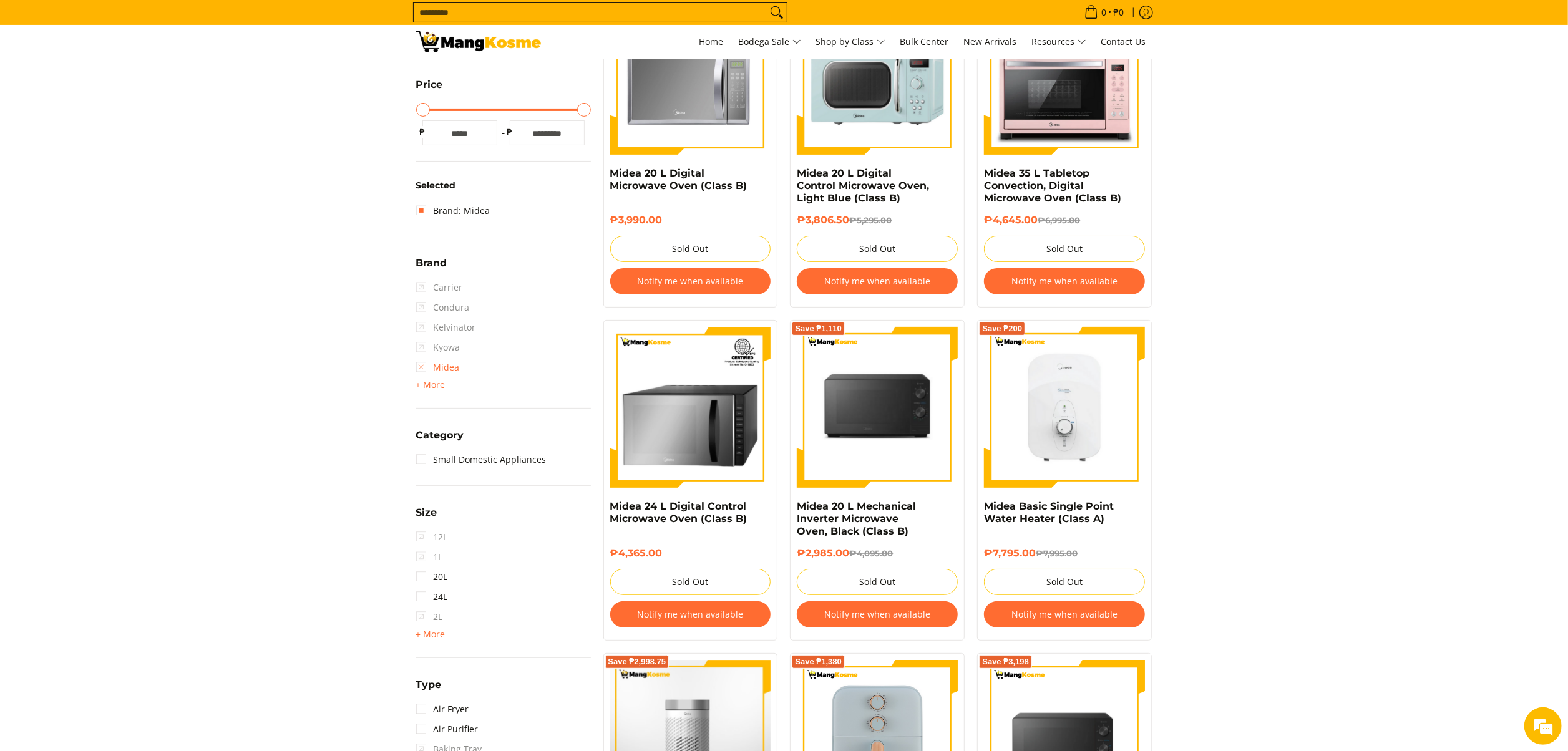
click at [454, 372] on link "Midea" at bounding box center [438, 367] width 44 height 20
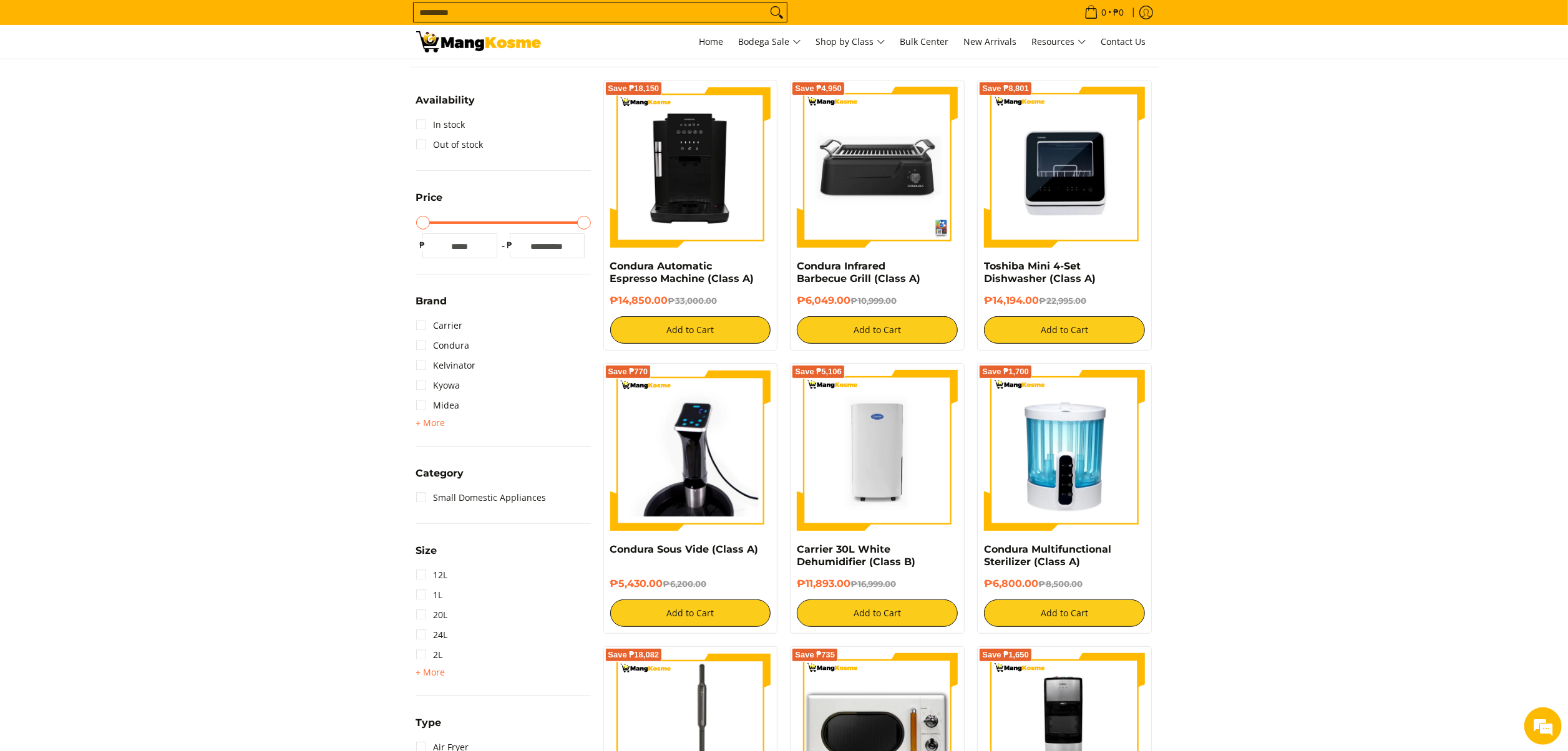
scroll to position [176, 0]
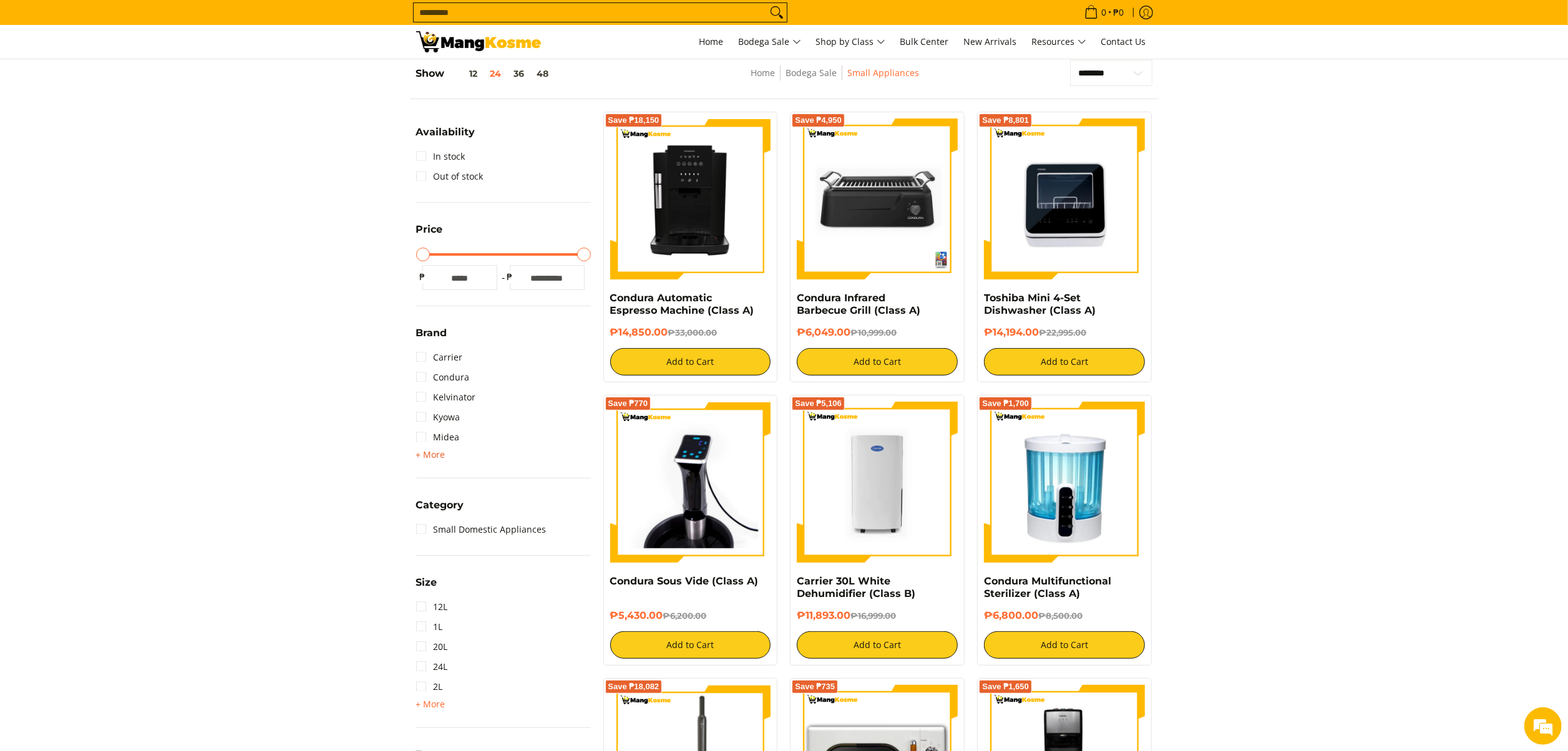
click at [427, 449] on span "+ More" at bounding box center [430, 454] width 30 height 10
click at [440, 455] on link "Ninja" at bounding box center [436, 457] width 40 height 20
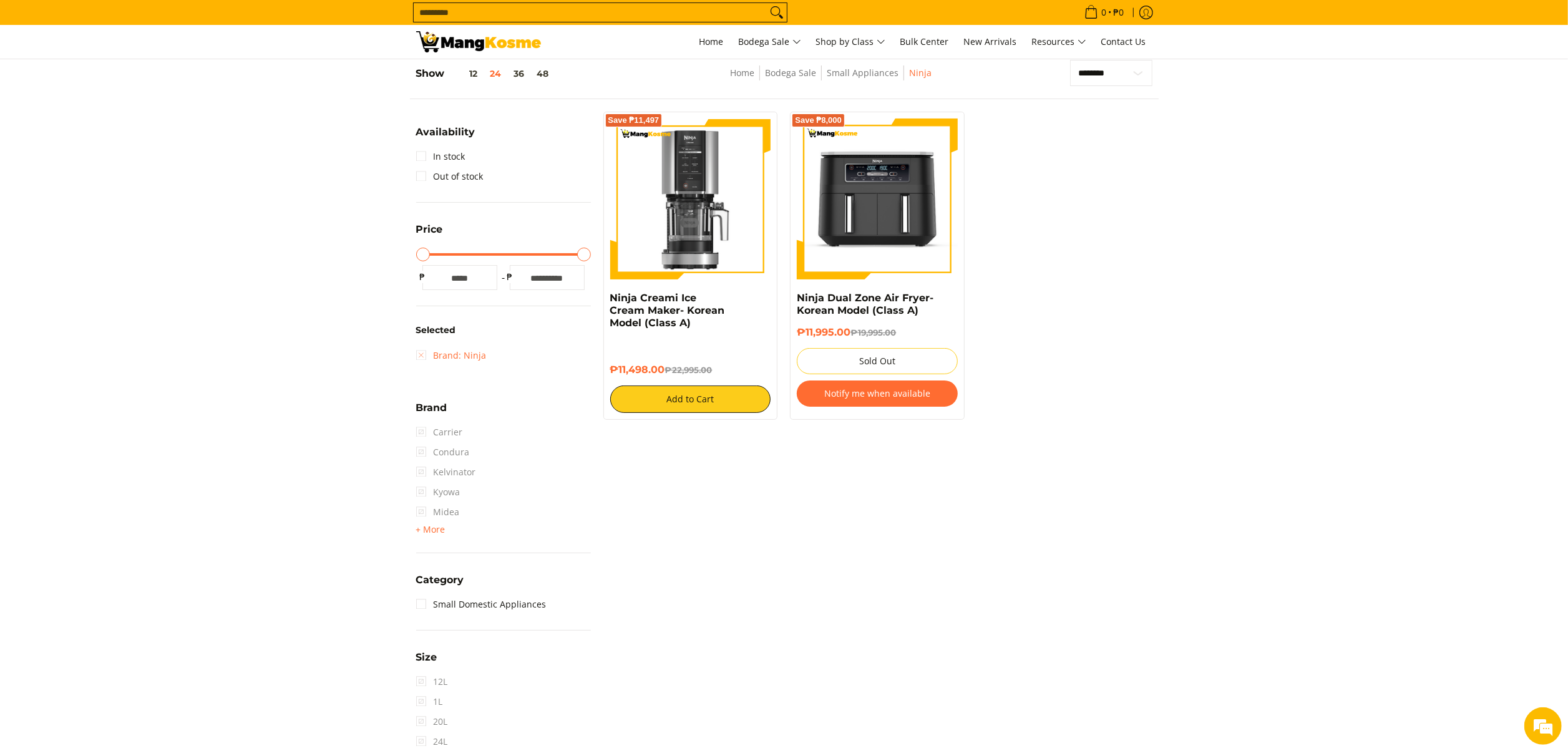
click at [470, 354] on link "Brand: Ninja" at bounding box center [451, 355] width 71 height 20
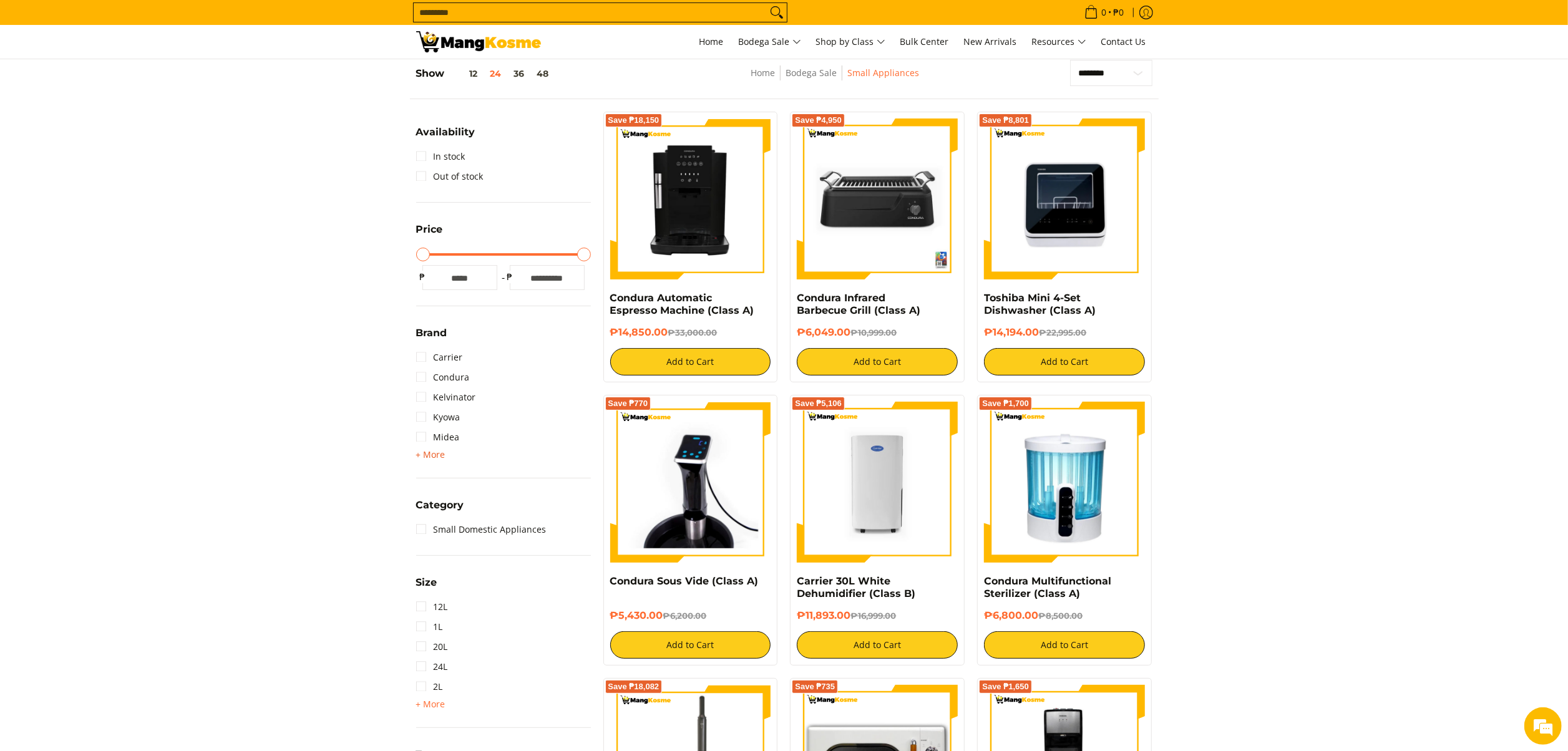
click at [435, 455] on span "+ More" at bounding box center [430, 454] width 30 height 10
click at [447, 472] on link "Rabbit" at bounding box center [438, 477] width 45 height 20
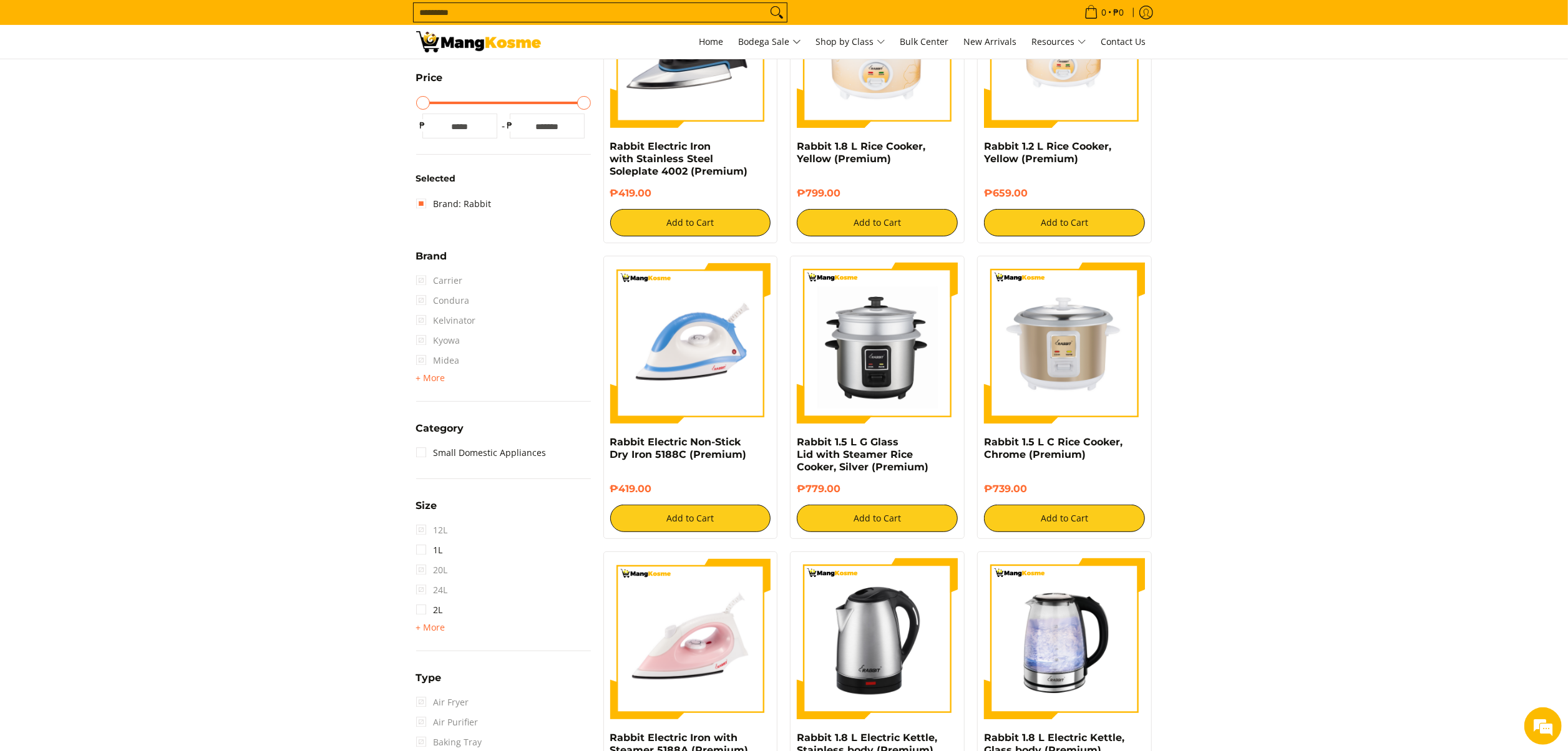
scroll to position [301, 0]
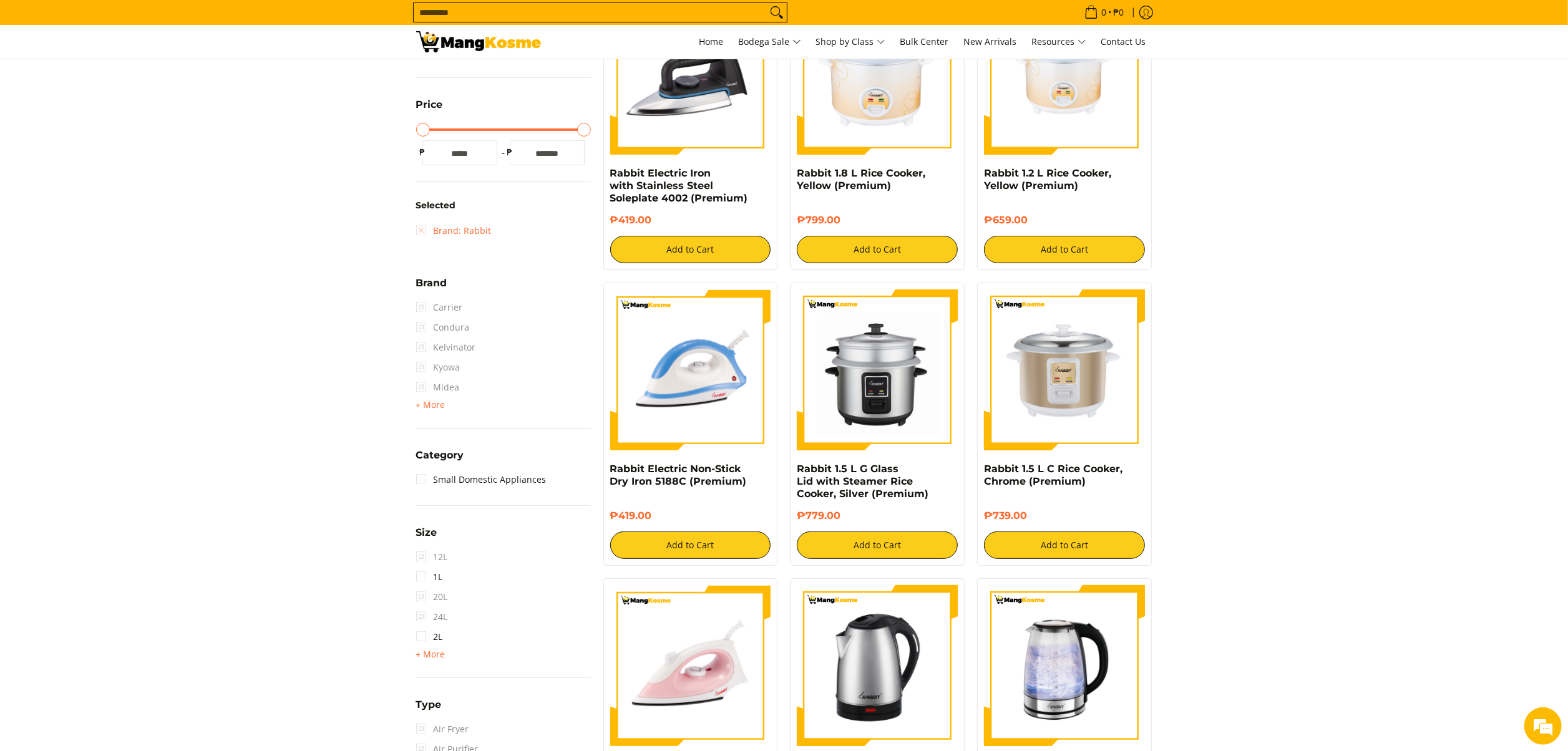
click at [470, 228] on link "Brand: Rabbit" at bounding box center [453, 230] width 75 height 20
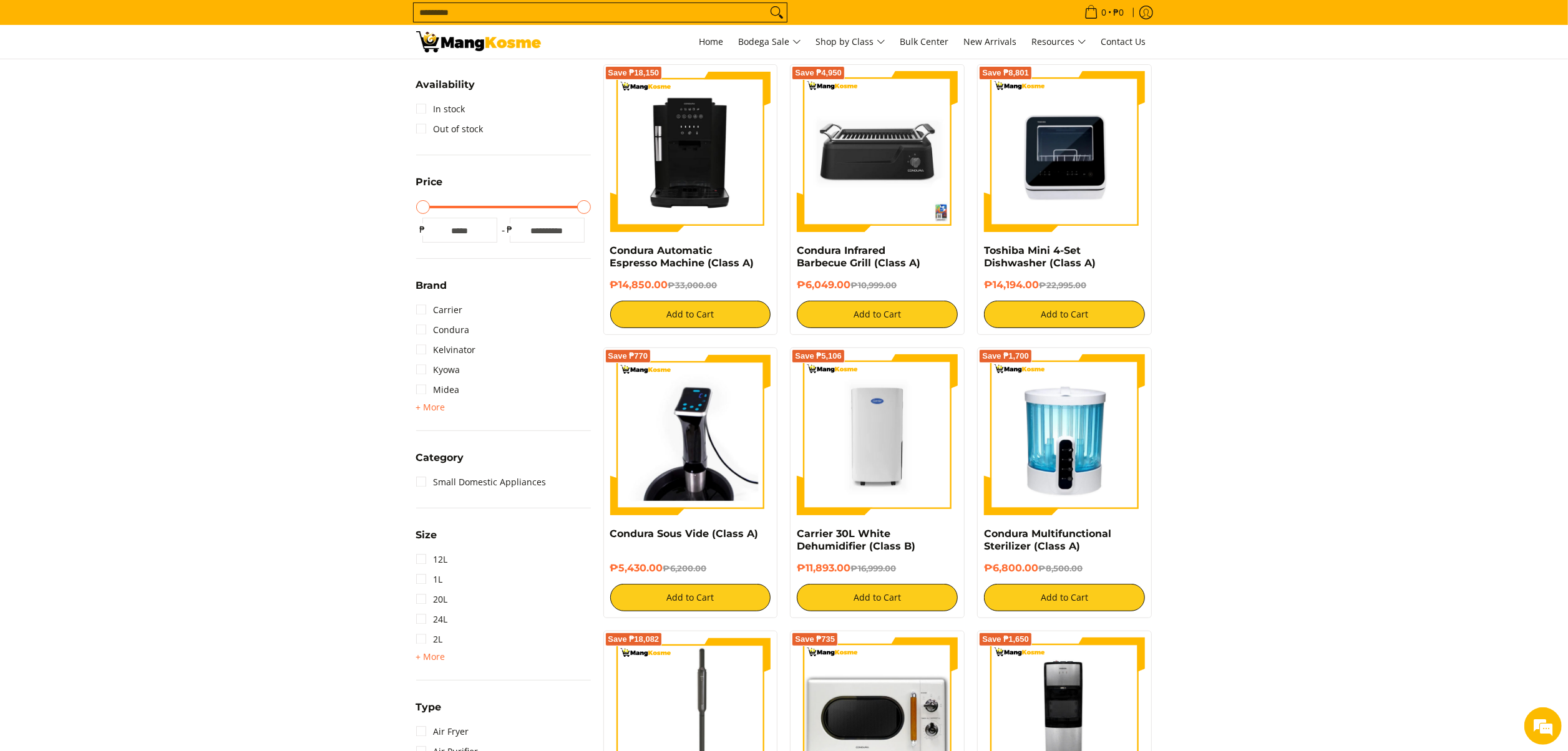
scroll to position [176, 0]
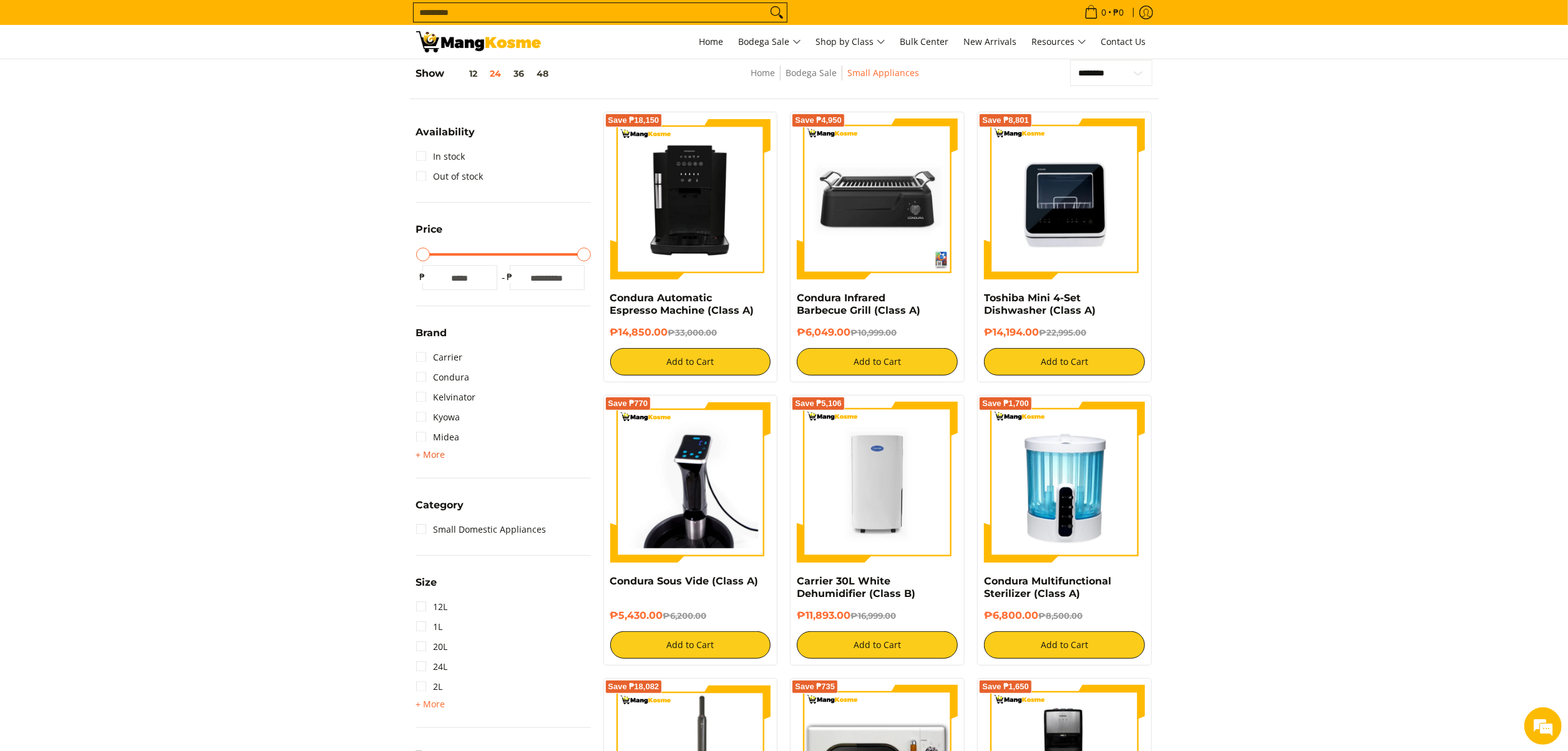
click at [433, 459] on span "+ More" at bounding box center [430, 454] width 30 height 10
click at [443, 495] on link "Shark" at bounding box center [436, 497] width 41 height 20
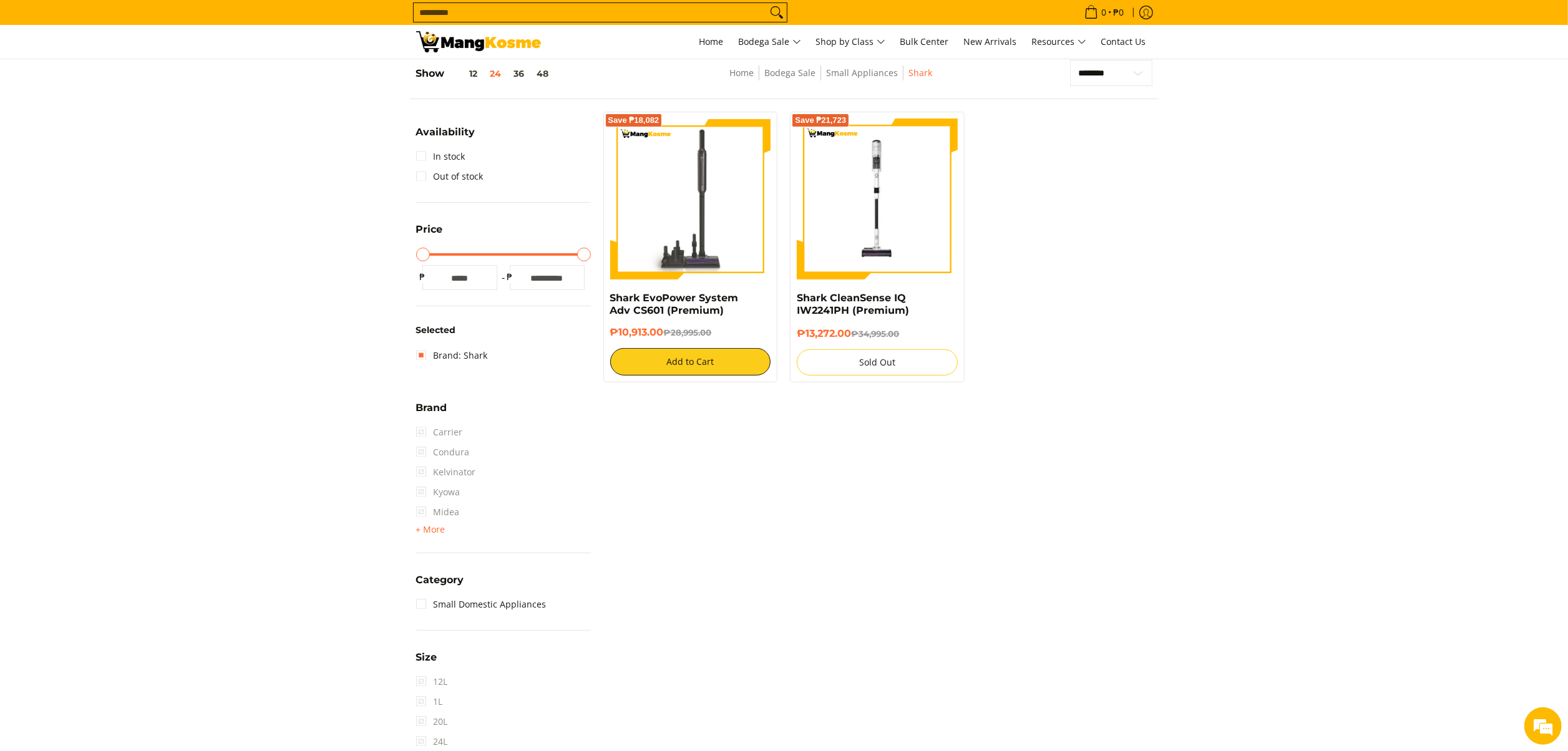
click at [466, 353] on link "Brand: Shark" at bounding box center [451, 355] width 72 height 20
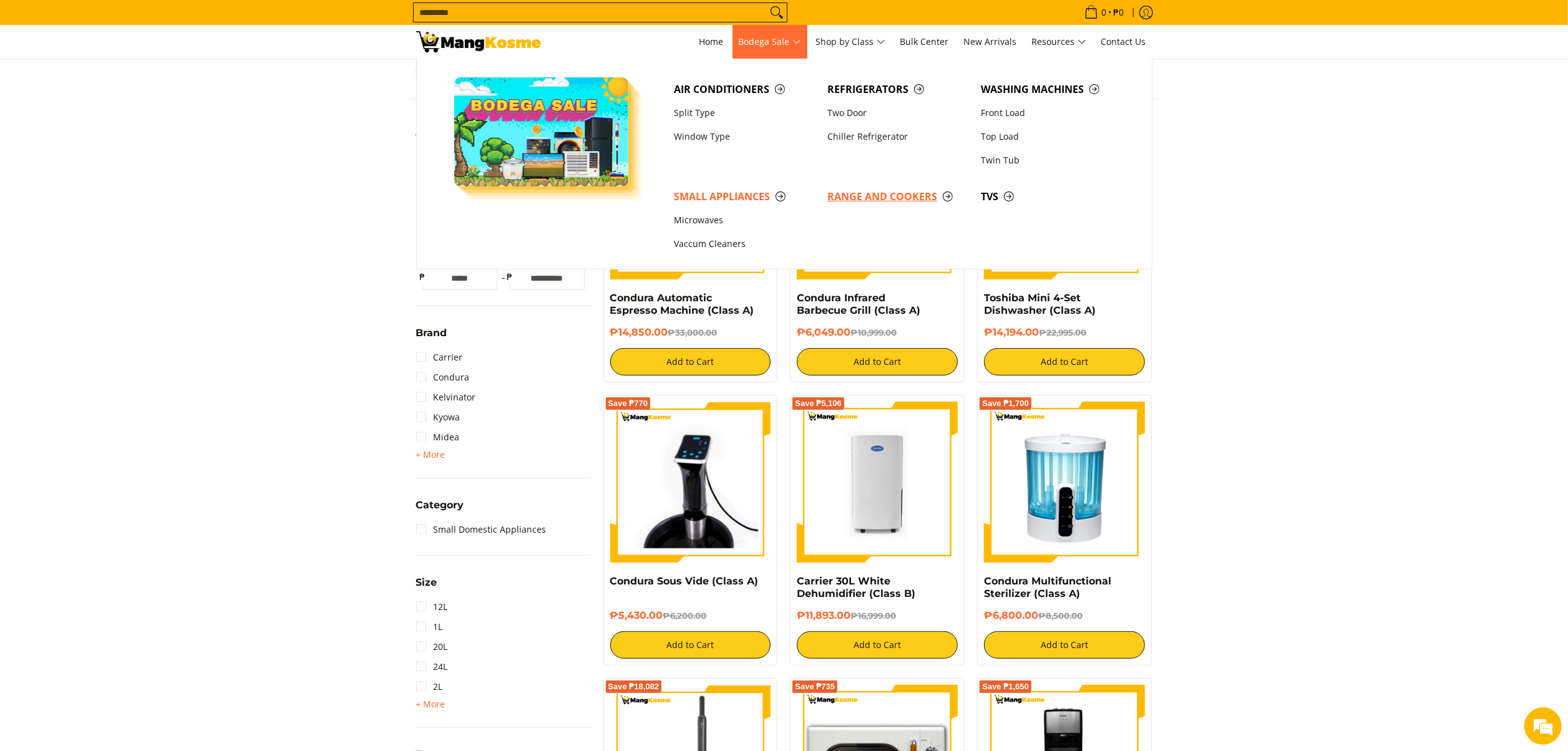
click at [892, 203] on span "Range and Cookers" at bounding box center [898, 197] width 141 height 15
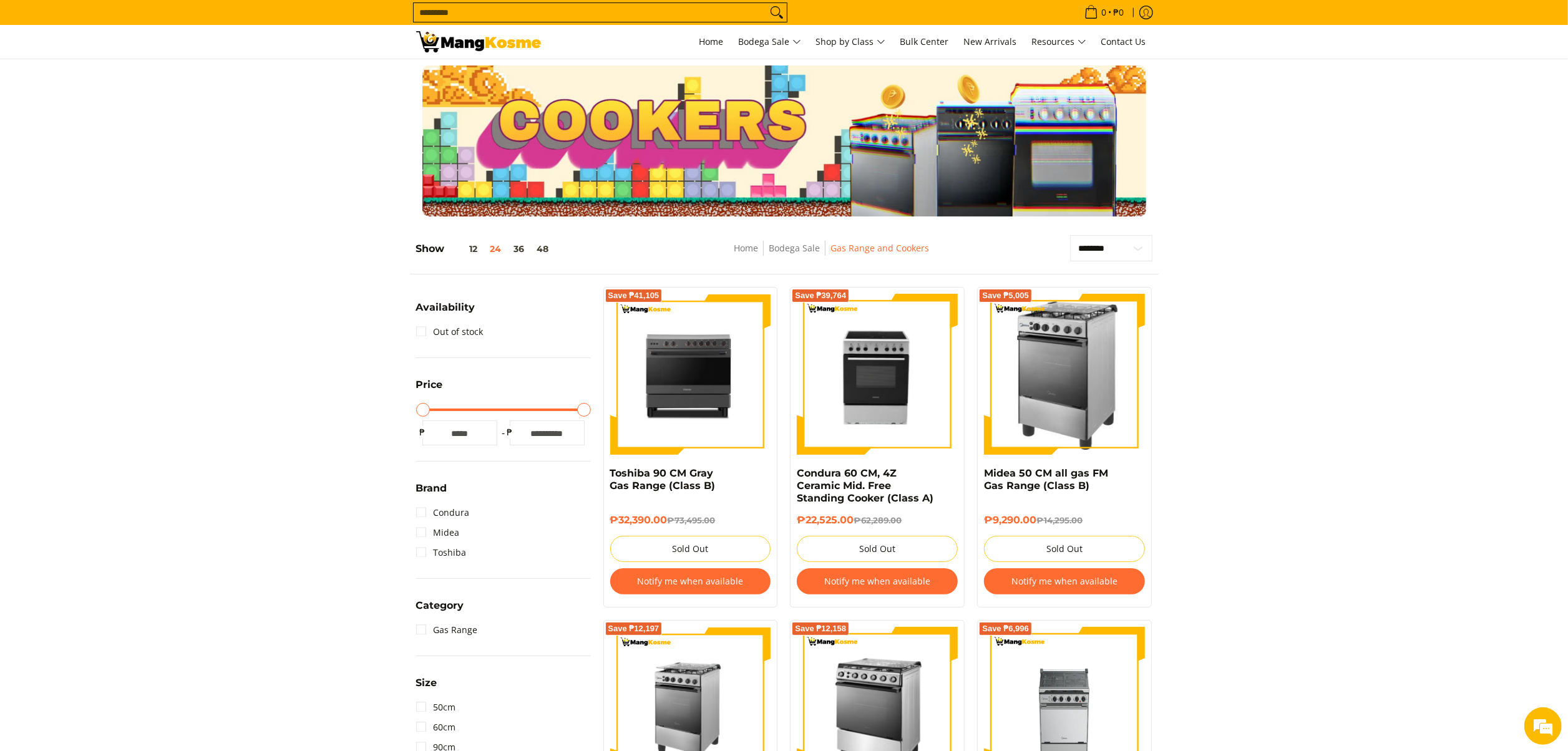
click at [470, 516] on li "Condura" at bounding box center [503, 512] width 175 height 20
click at [462, 516] on link "Condura" at bounding box center [443, 512] width 53 height 20
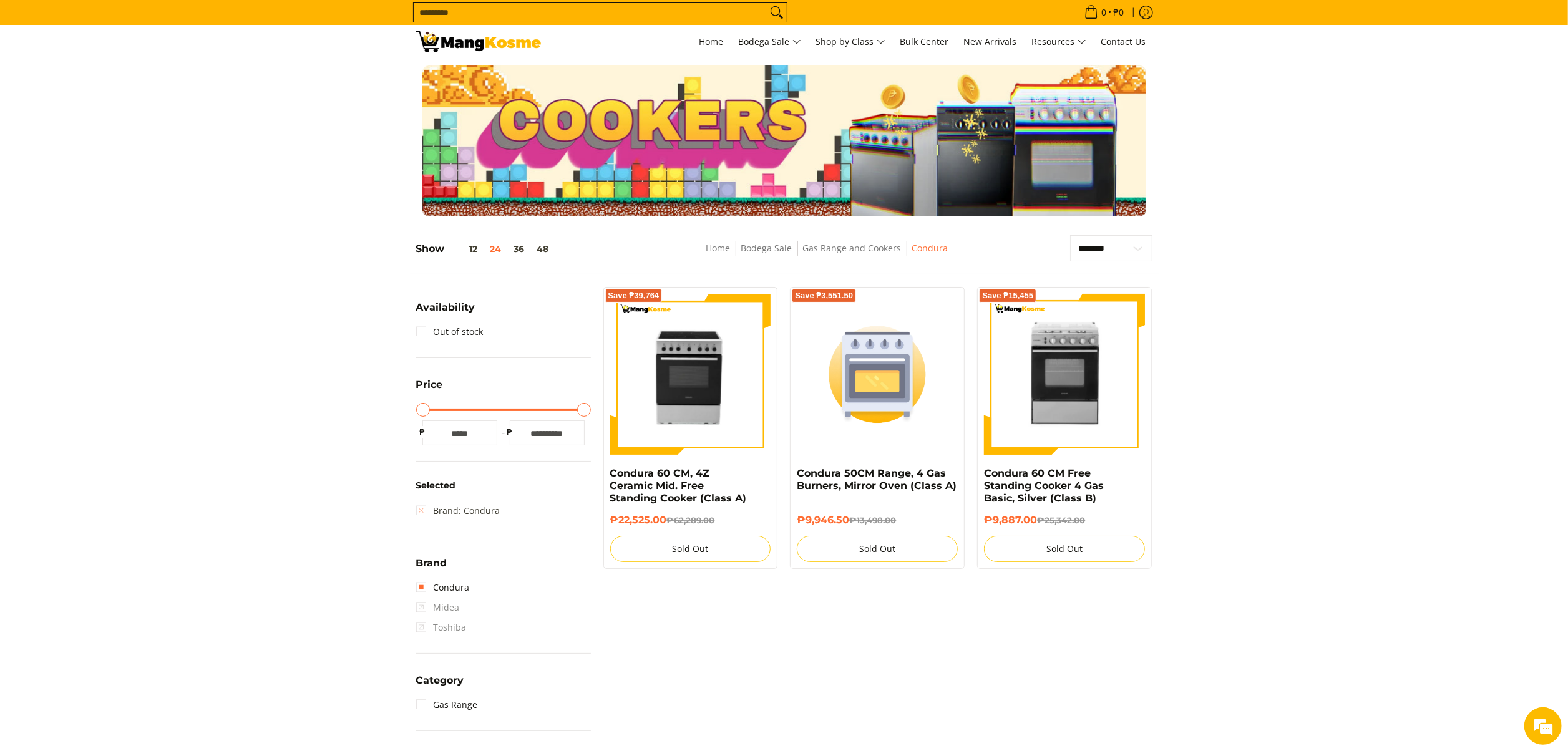
click at [470, 501] on link "Brand: Condura" at bounding box center [458, 511] width 84 height 20
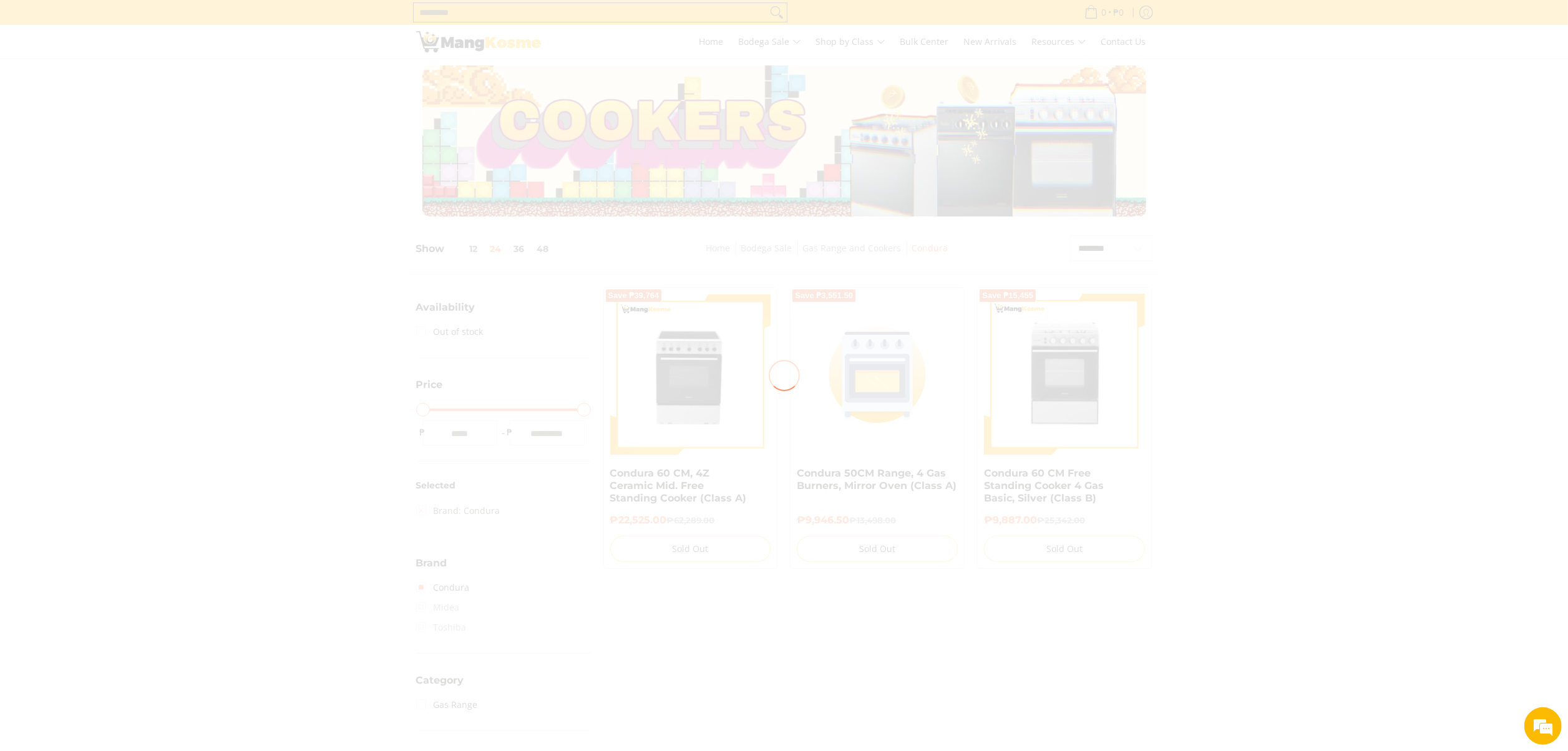
scroll to position [176, 0]
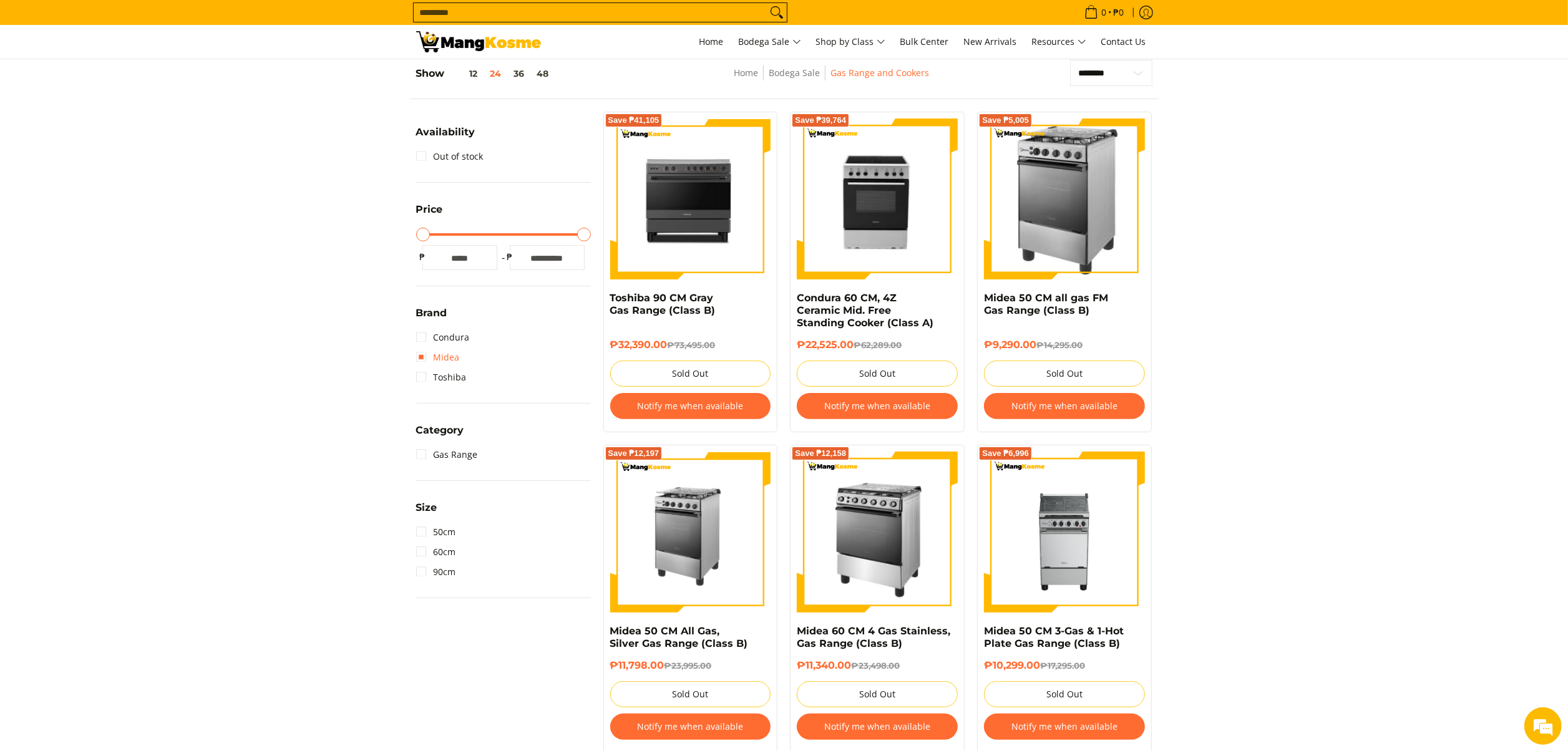
click at [445, 357] on link "Midea" at bounding box center [438, 357] width 44 height 20
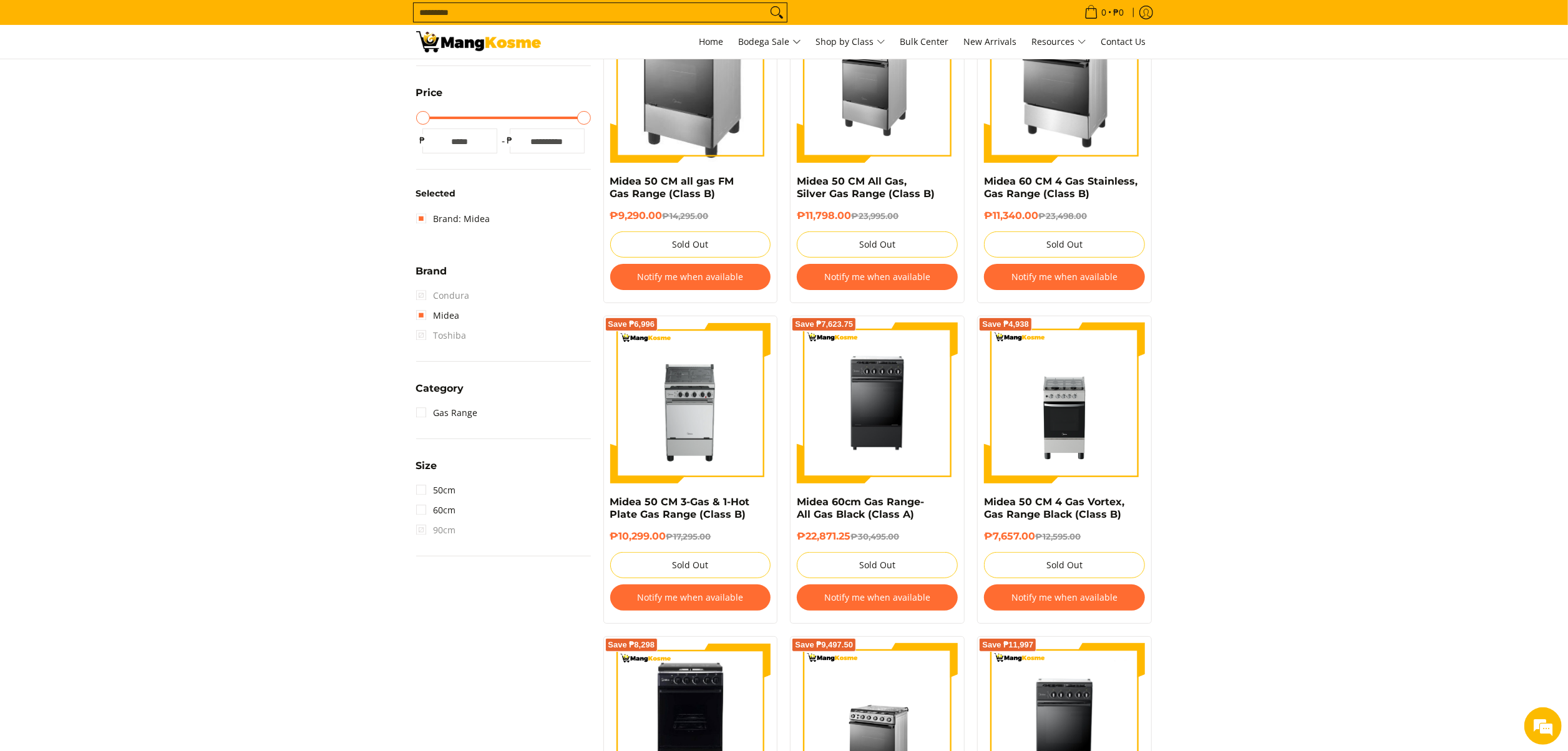
scroll to position [176, 0]
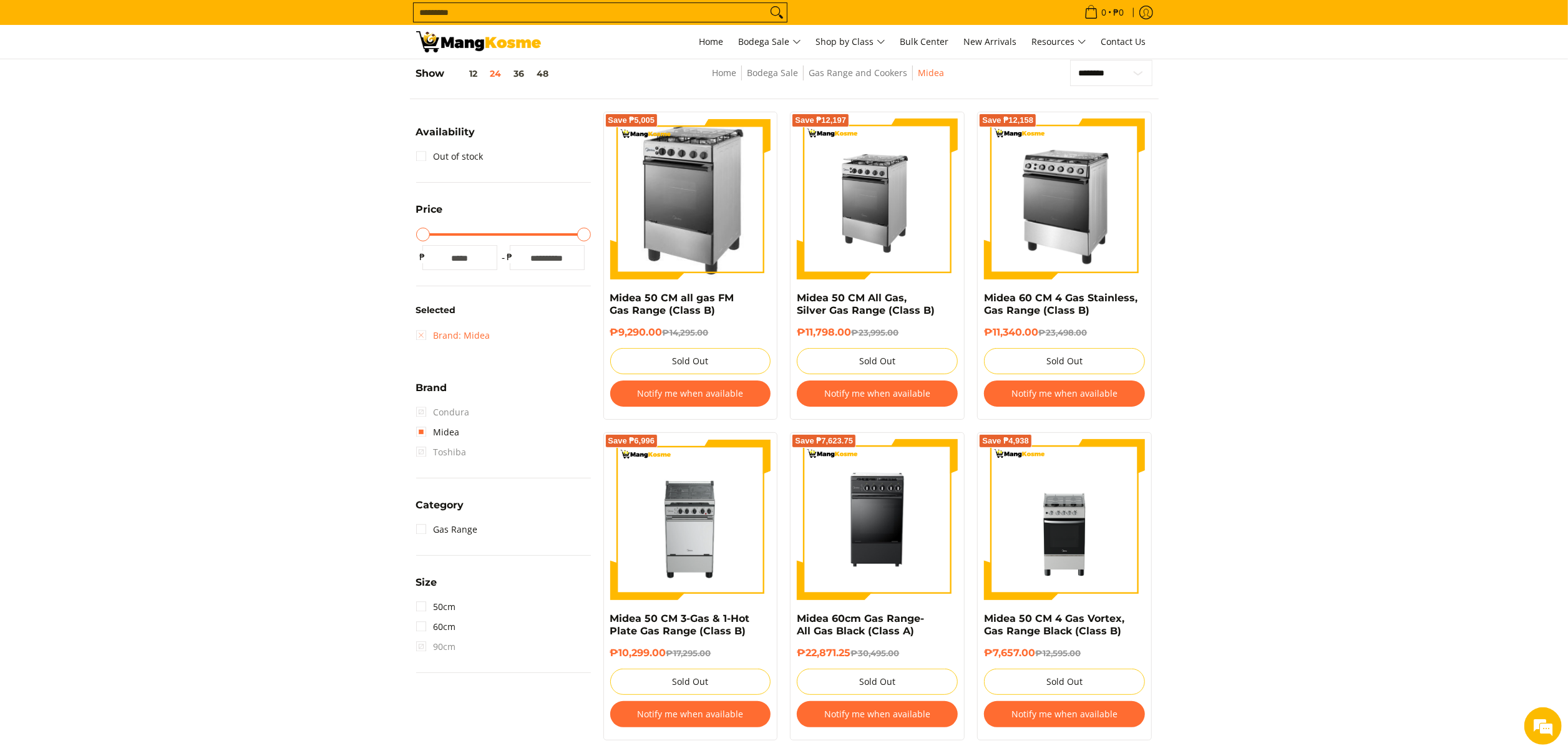
click at [471, 333] on link "Brand: Midea" at bounding box center [453, 335] width 74 height 20
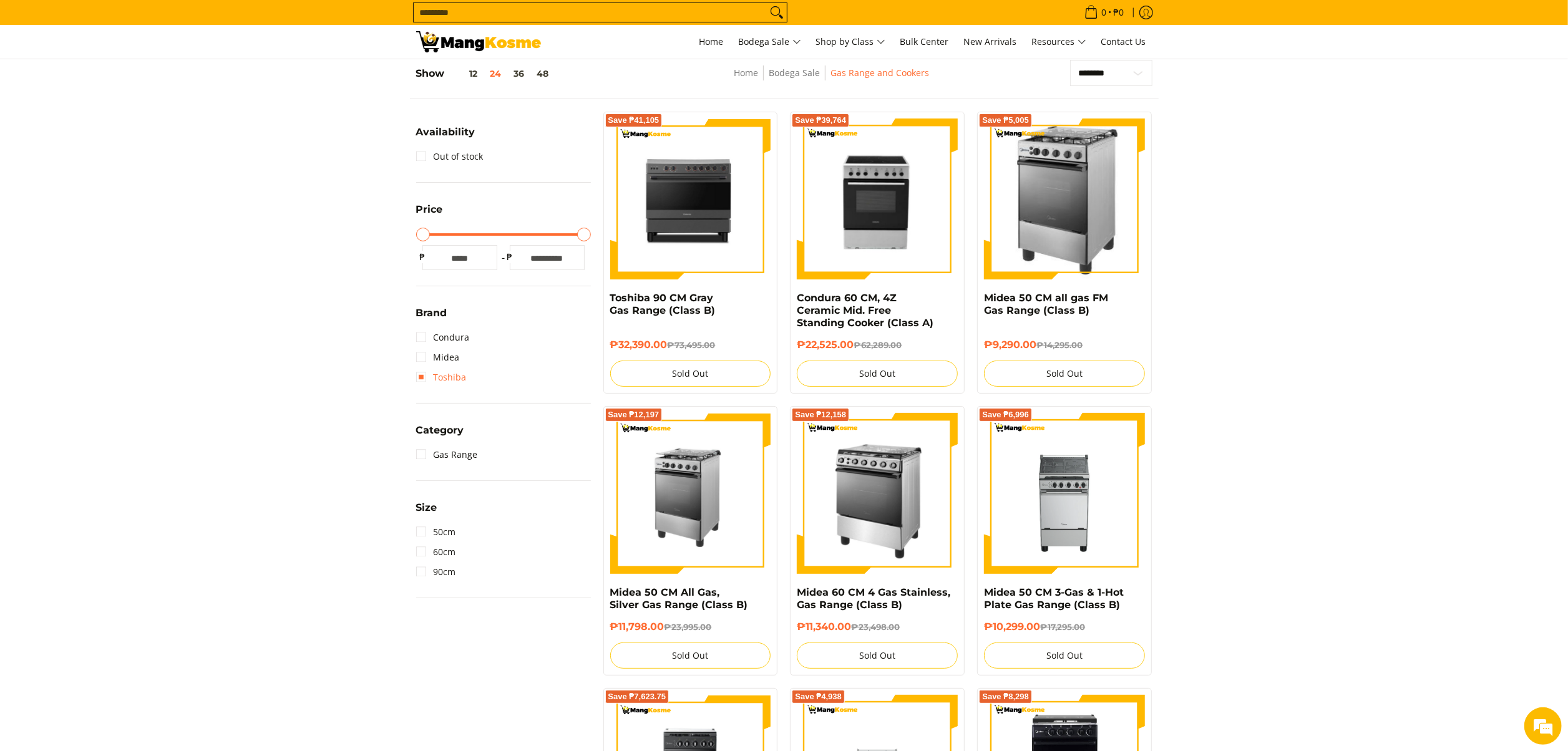
click at [457, 385] on link "Toshiba" at bounding box center [441, 377] width 51 height 20
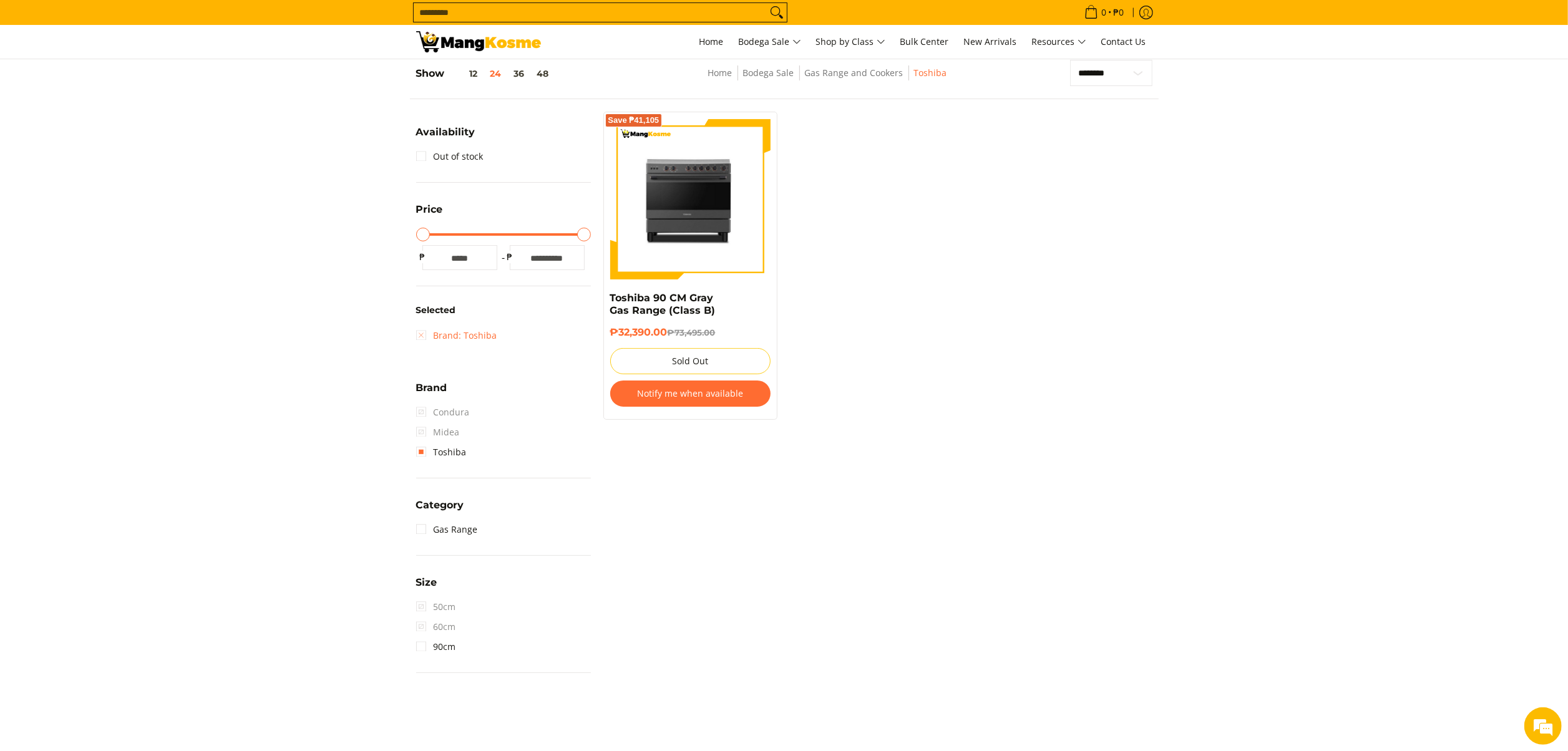
click at [463, 333] on link "Brand: Toshiba" at bounding box center [456, 335] width 81 height 20
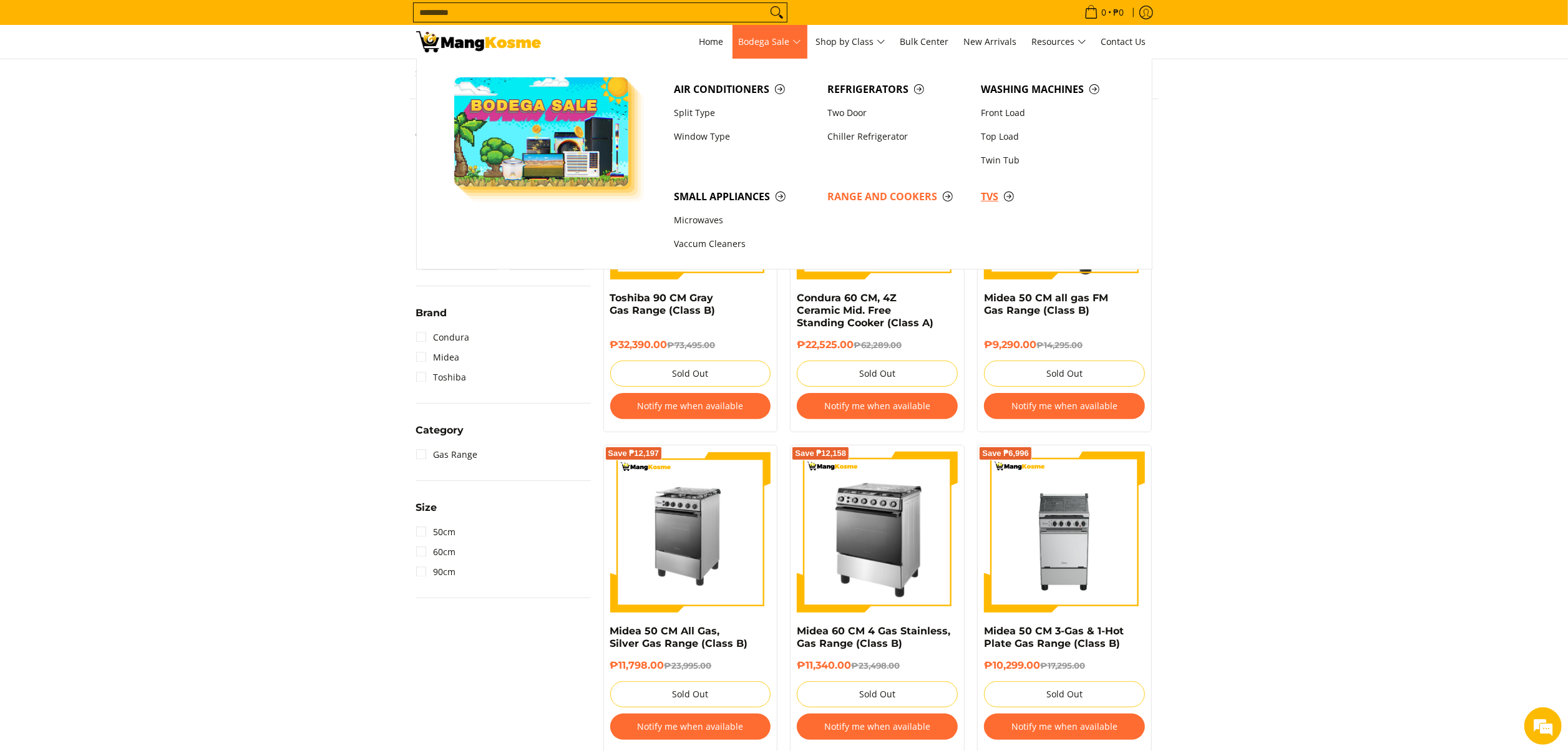
click at [987, 198] on span "TVs" at bounding box center [1052, 197] width 141 height 15
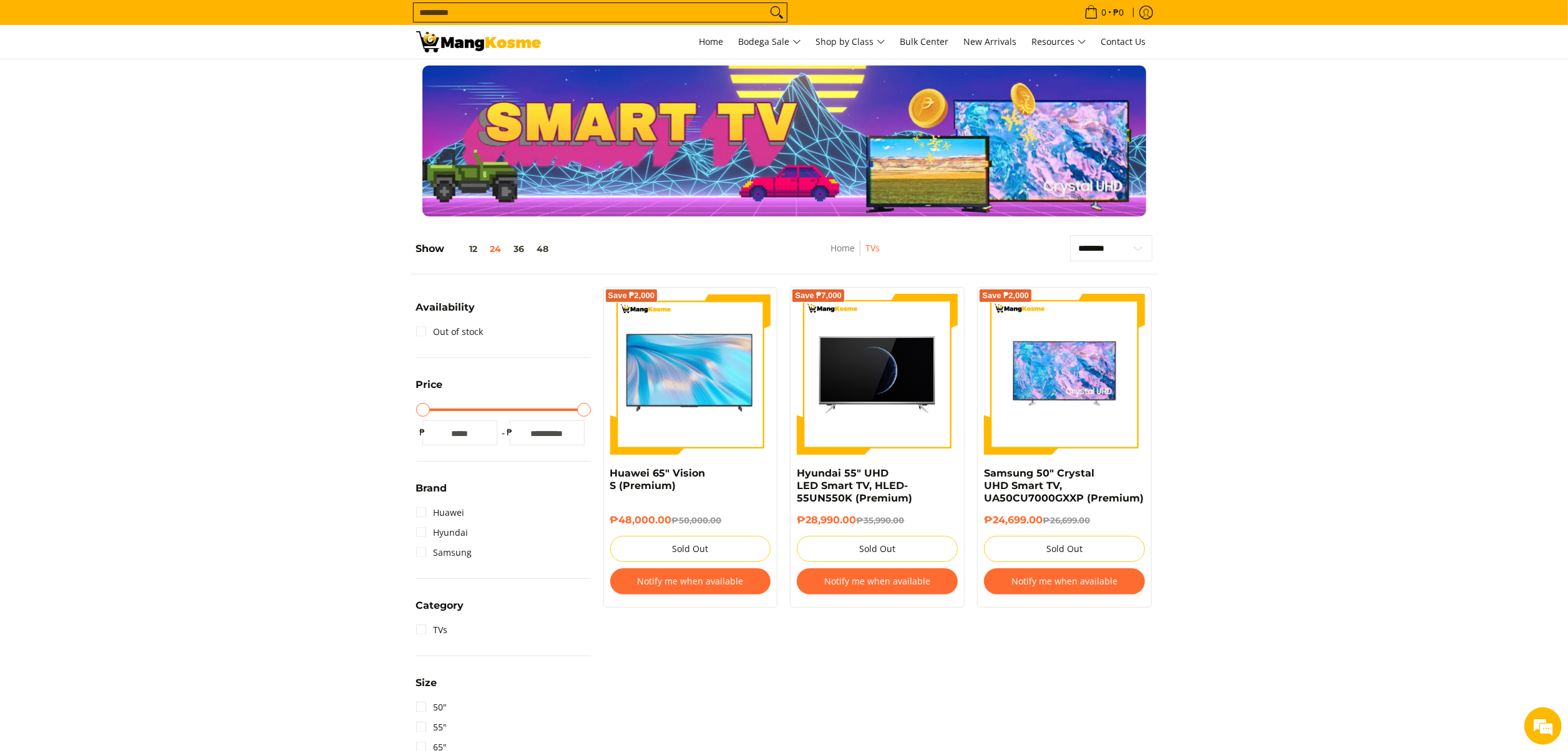
click at [204, 287] on section "**********" at bounding box center [784, 595] width 1568 height 745
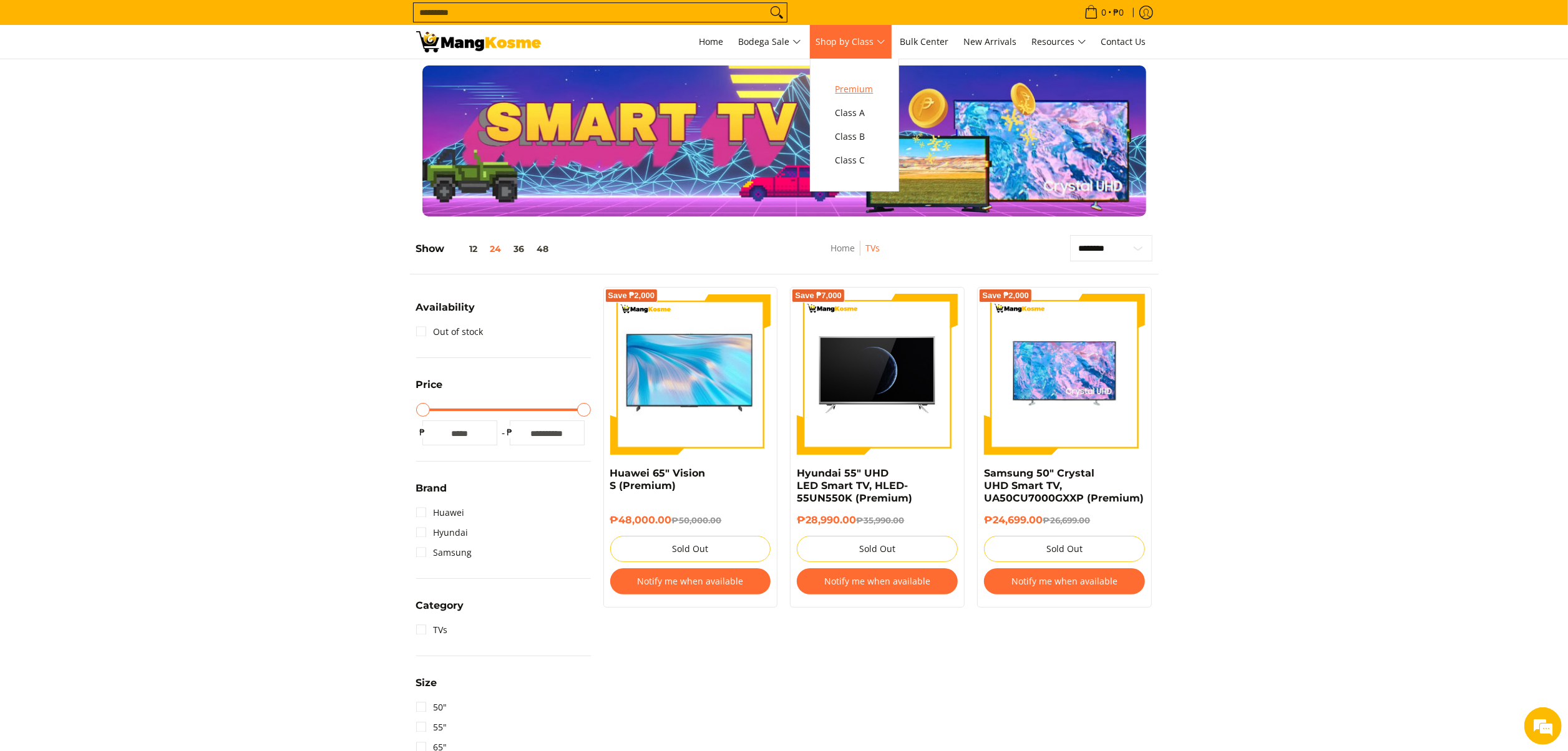
click at [872, 91] on span "Premium" at bounding box center [855, 90] width 38 height 15
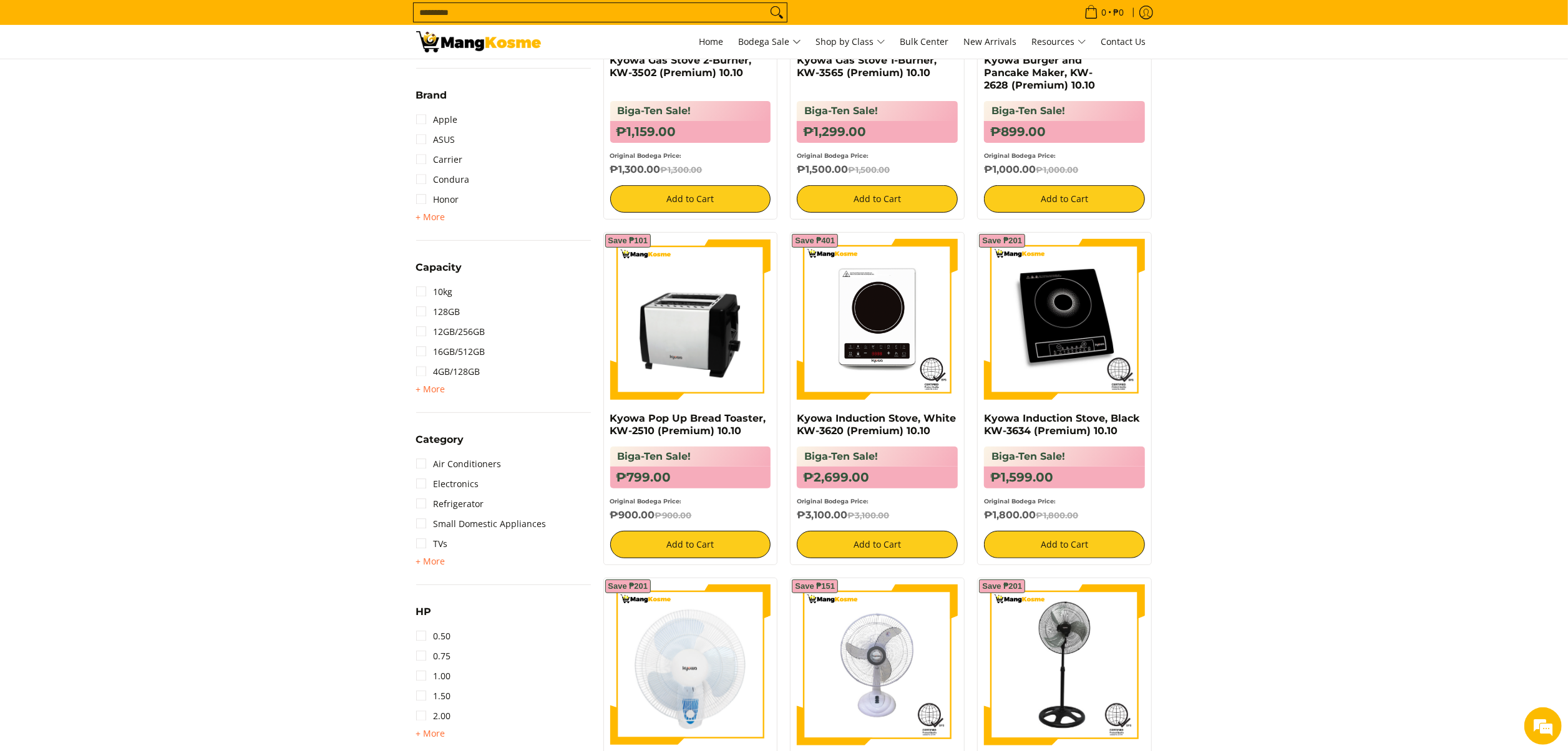
scroll to position [374, 0]
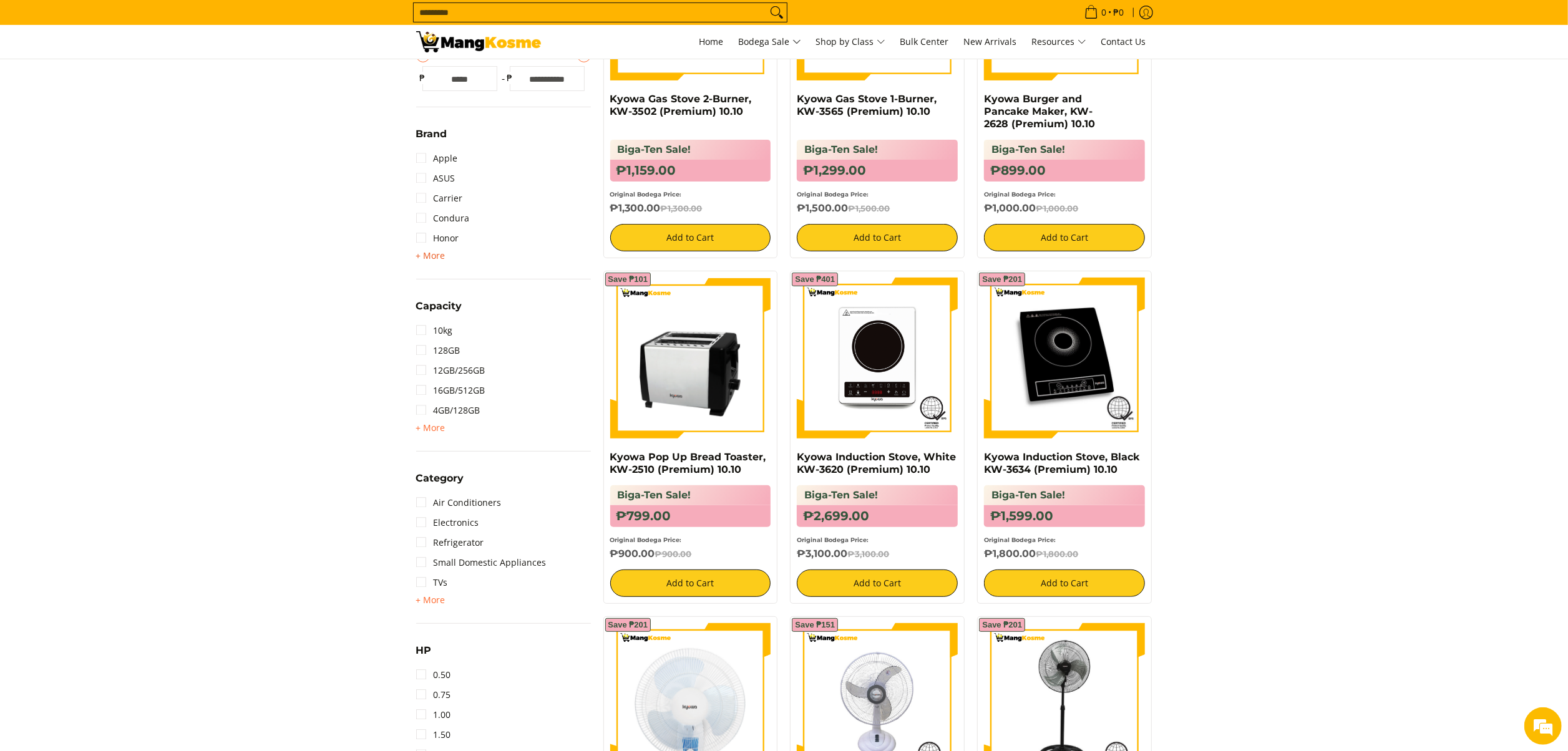
click at [437, 257] on span "+ More" at bounding box center [430, 256] width 30 height 10
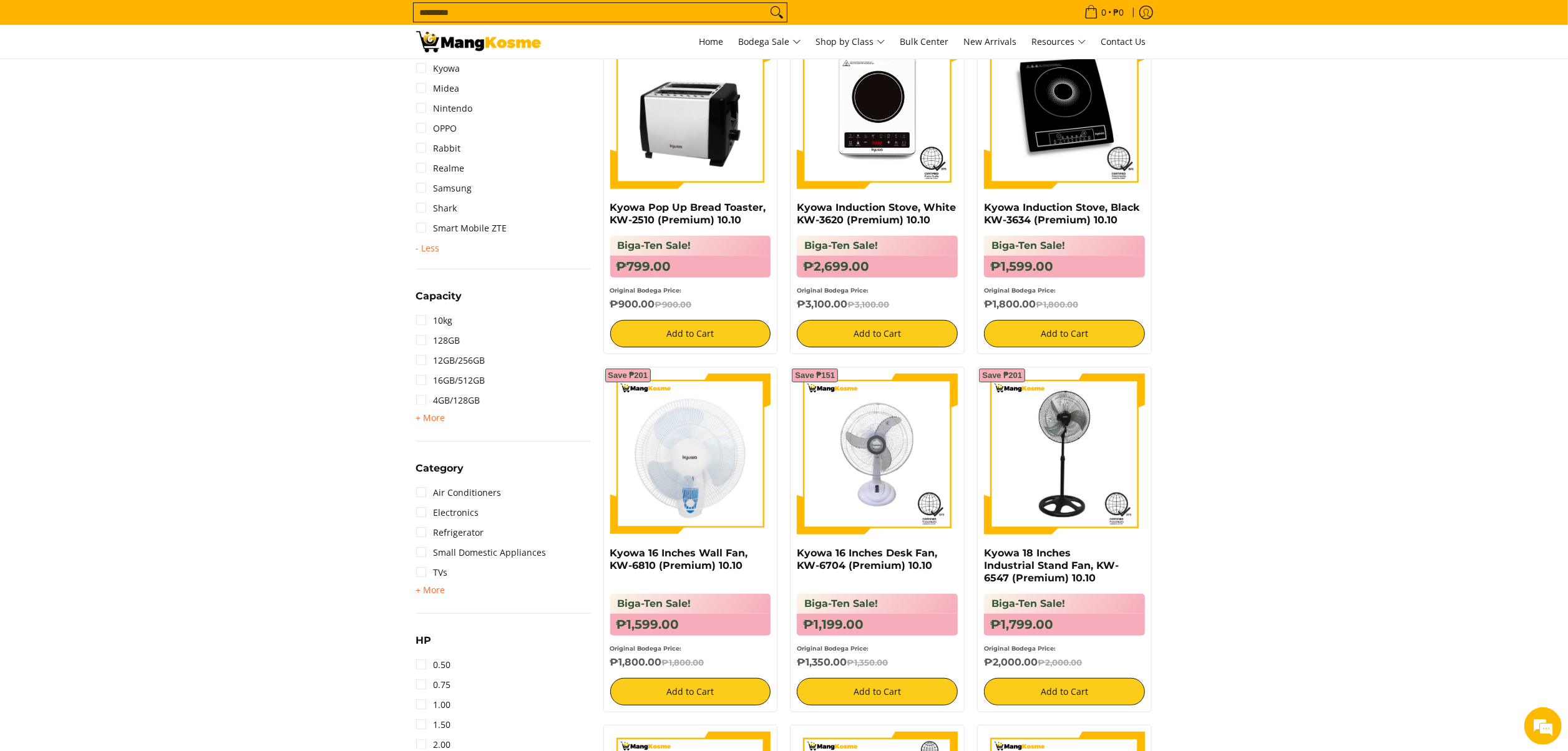
scroll to position [749, 0]
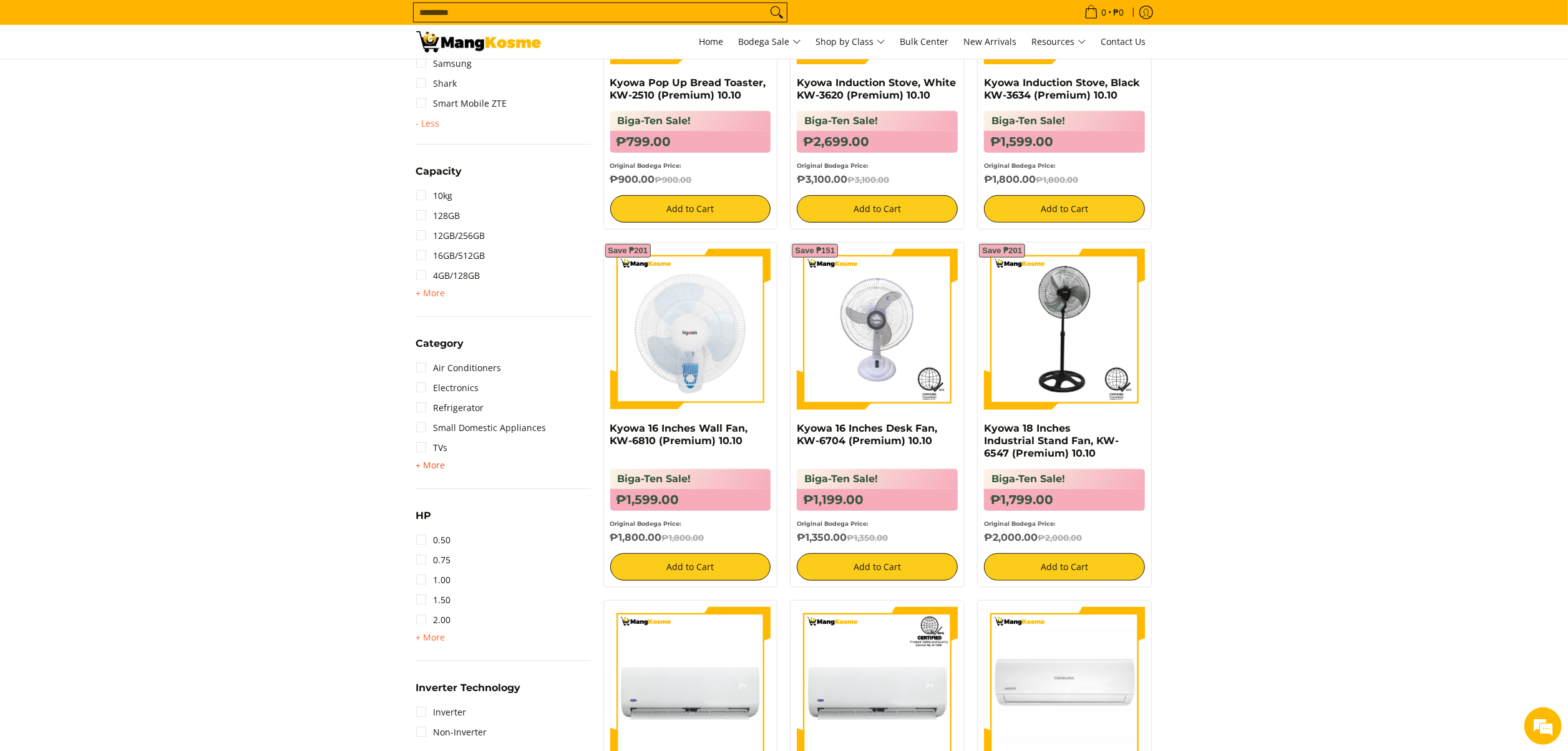
click at [430, 466] on span "+ More" at bounding box center [430, 466] width 30 height 10
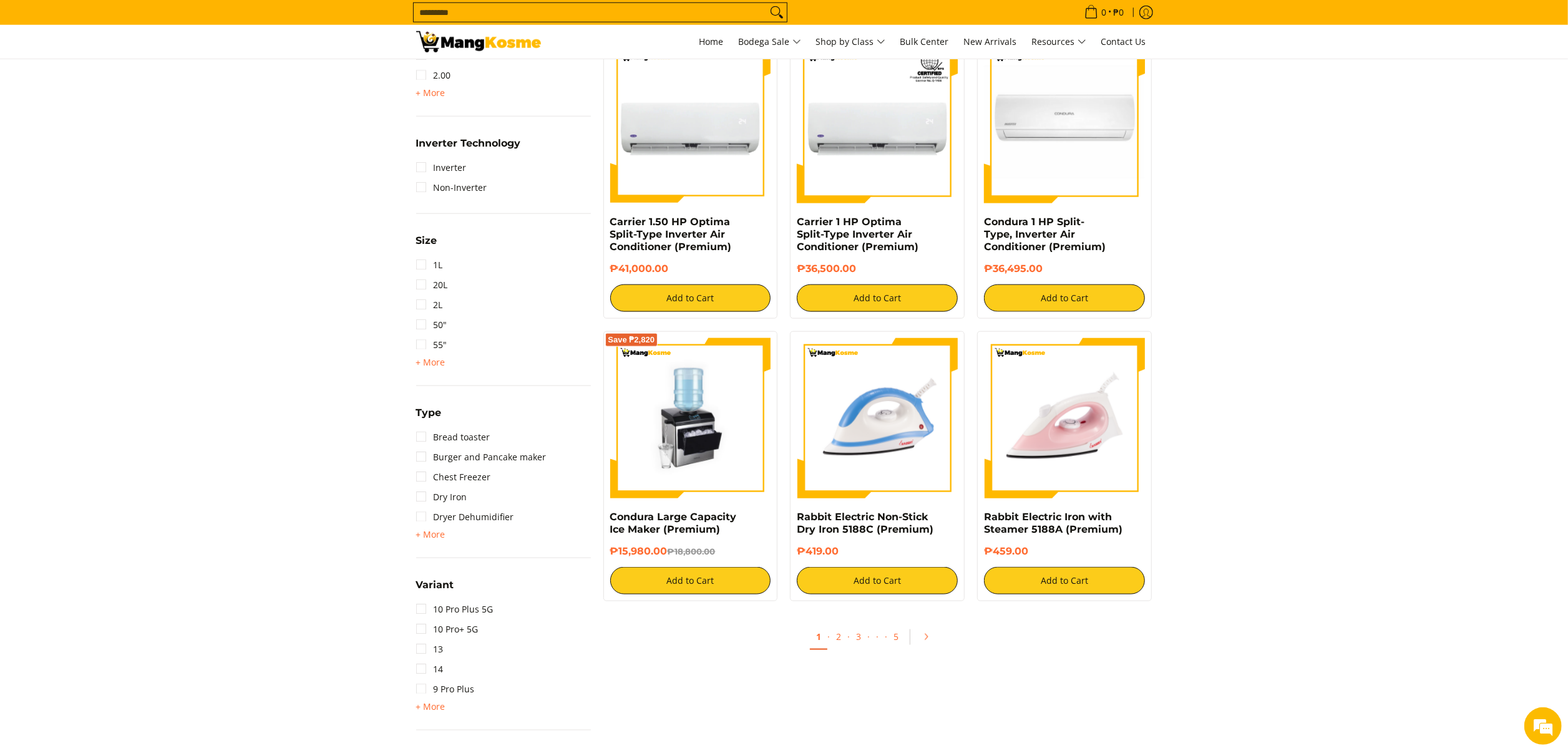
scroll to position [1373, 0]
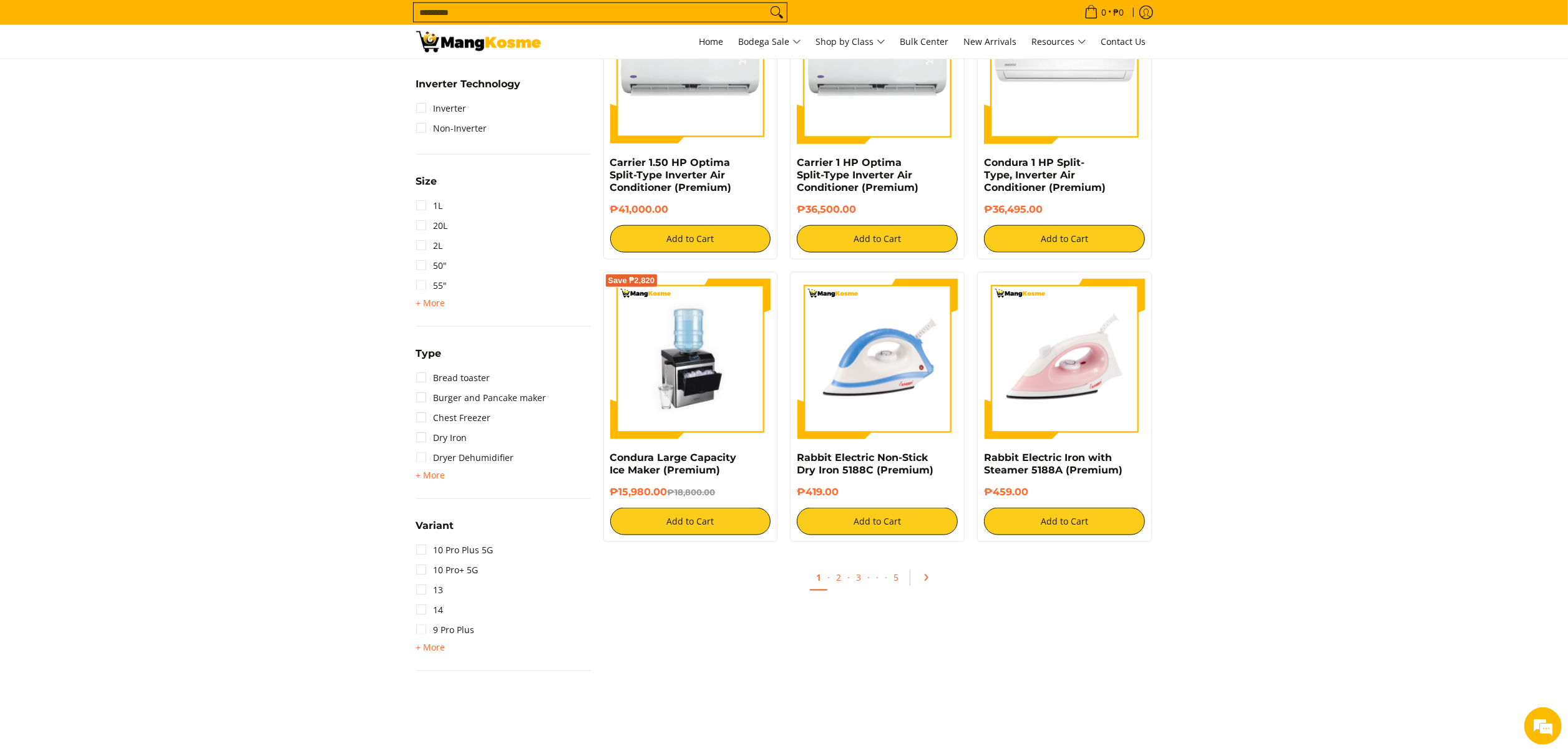
click at [926, 580] on icon "Pagination" at bounding box center [927, 578] width 3 height 6
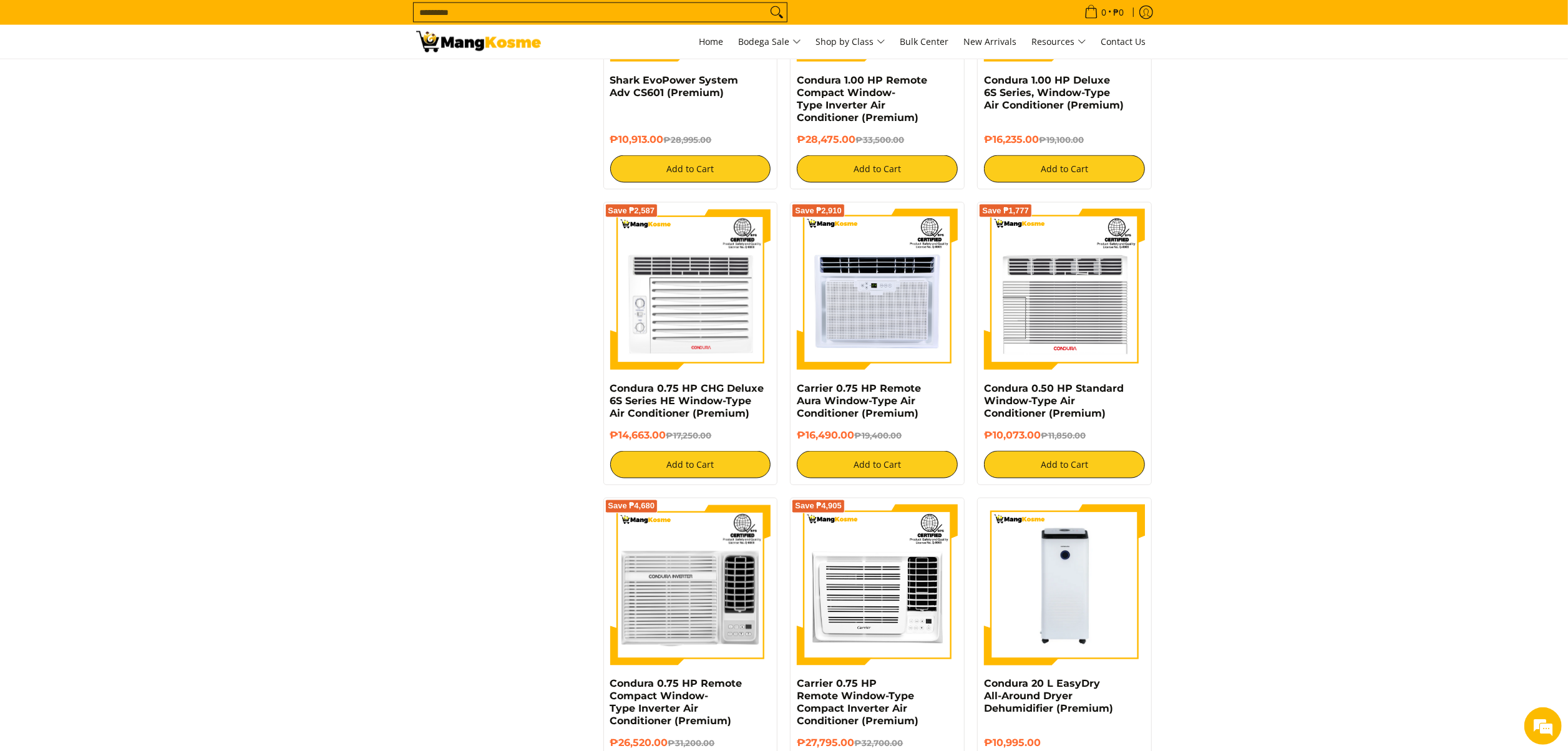
scroll to position [2246, 0]
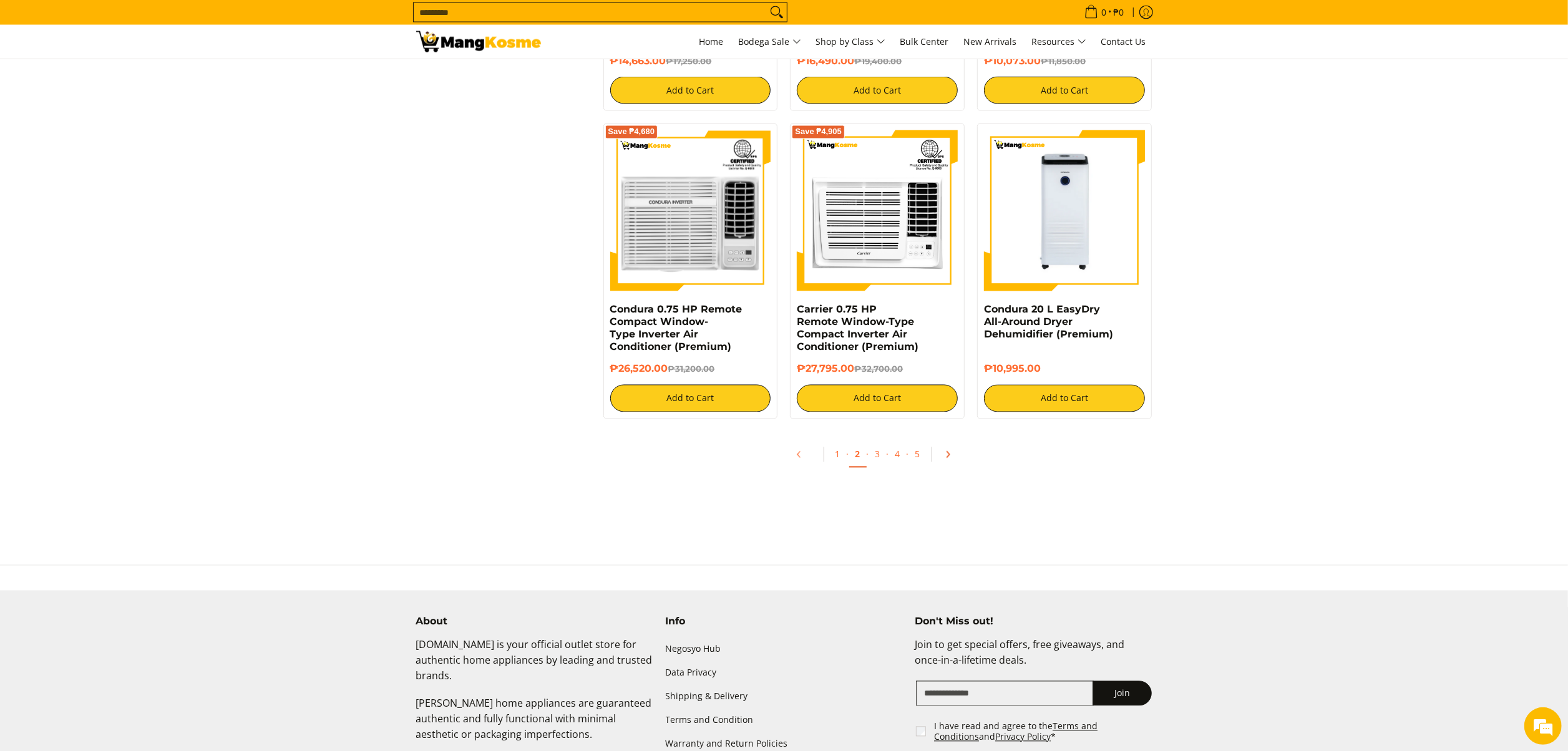
click at [948, 459] on icon "Pagination" at bounding box center [948, 454] width 9 height 9
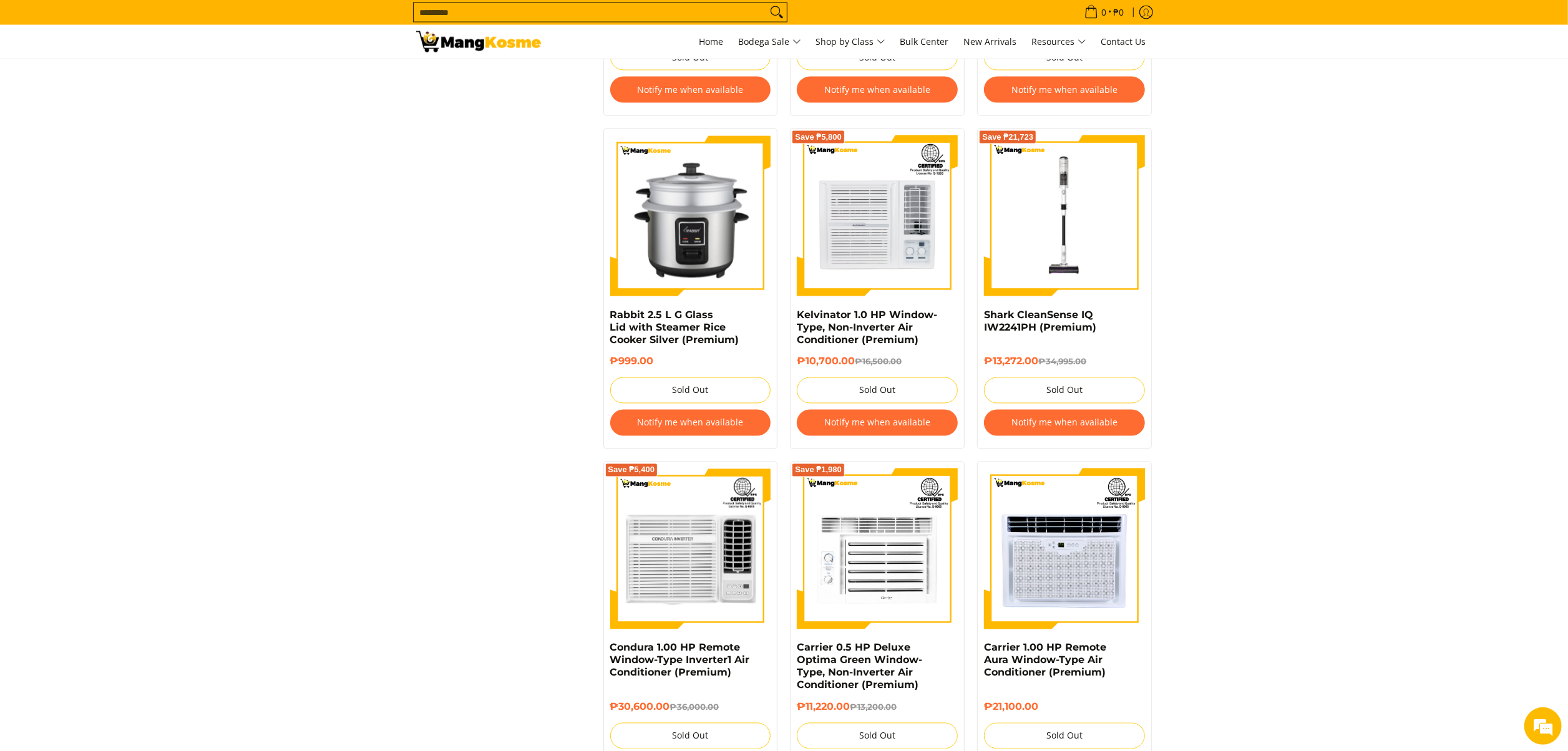
scroll to position [2246, 0]
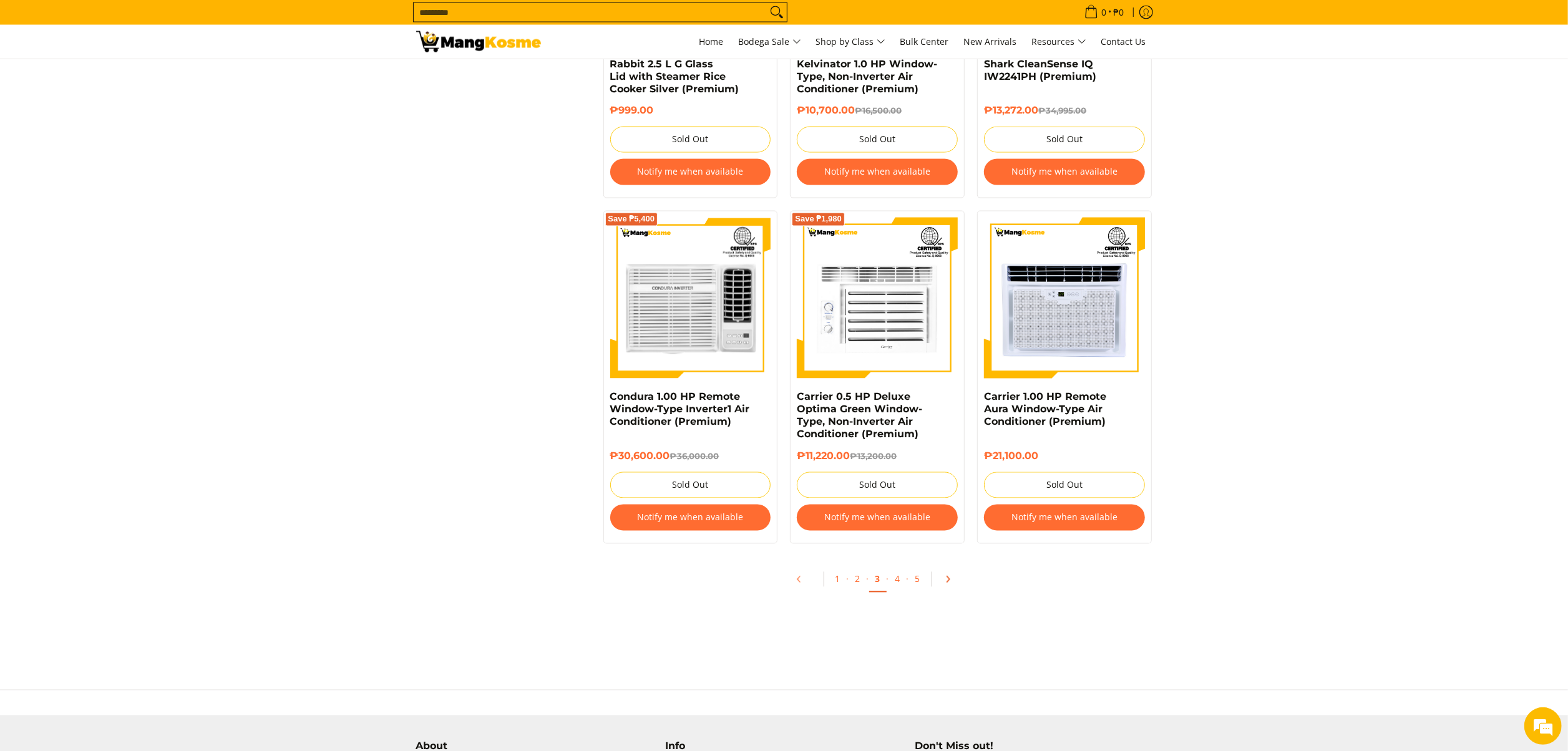
click at [949, 582] on icon "Pagination" at bounding box center [948, 579] width 3 height 6
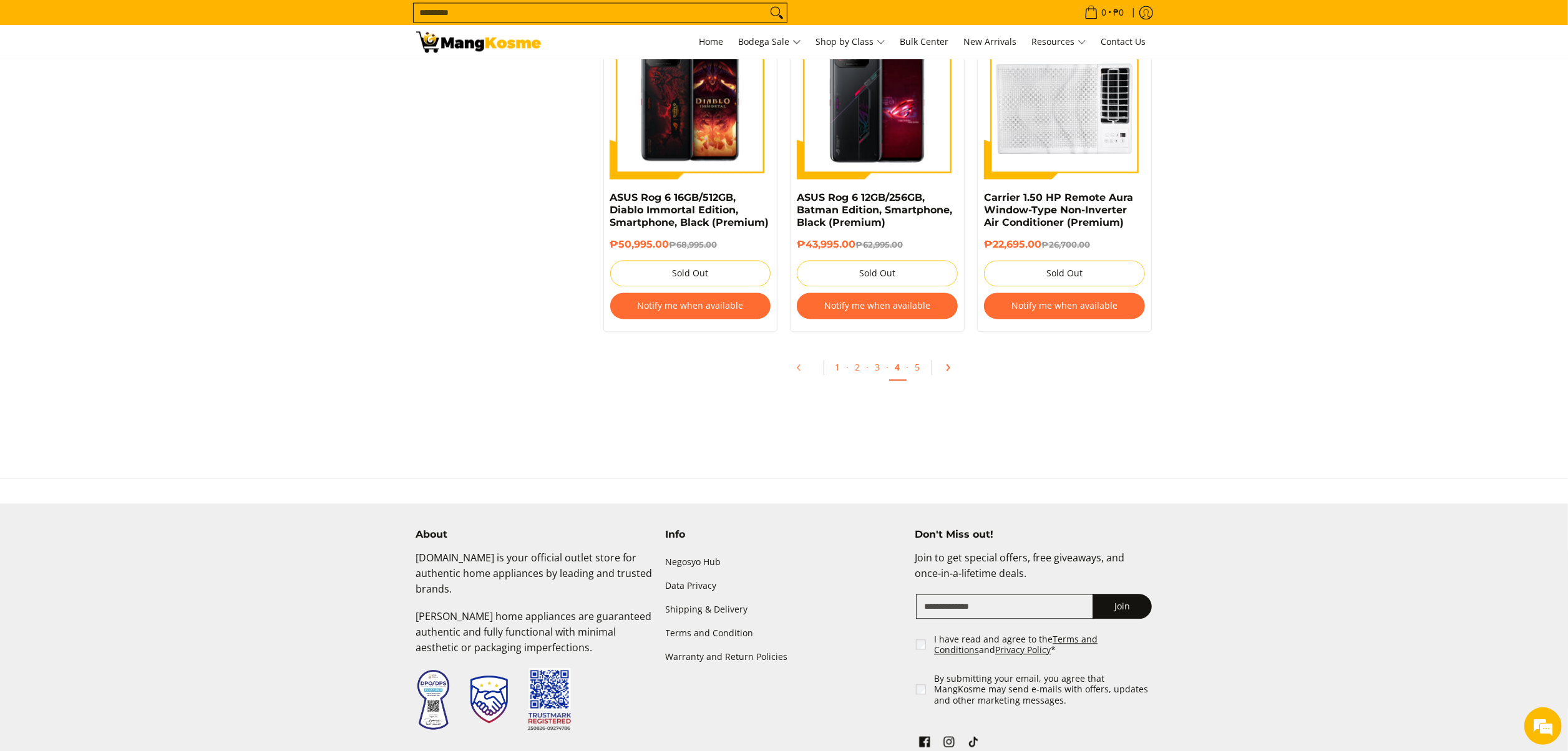
click at [947, 367] on icon "Pagination" at bounding box center [948, 367] width 9 height 9
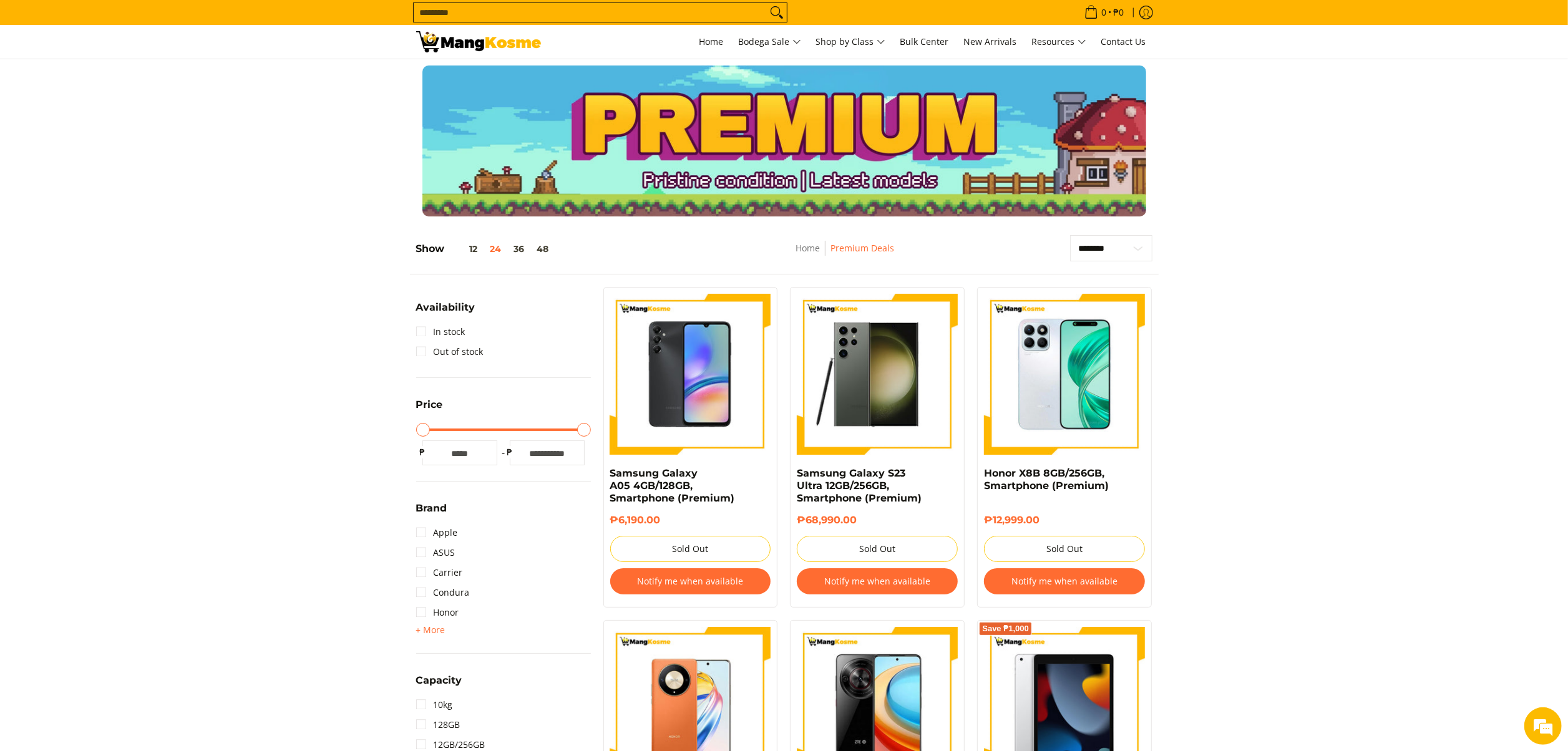
scroll to position [125, 0]
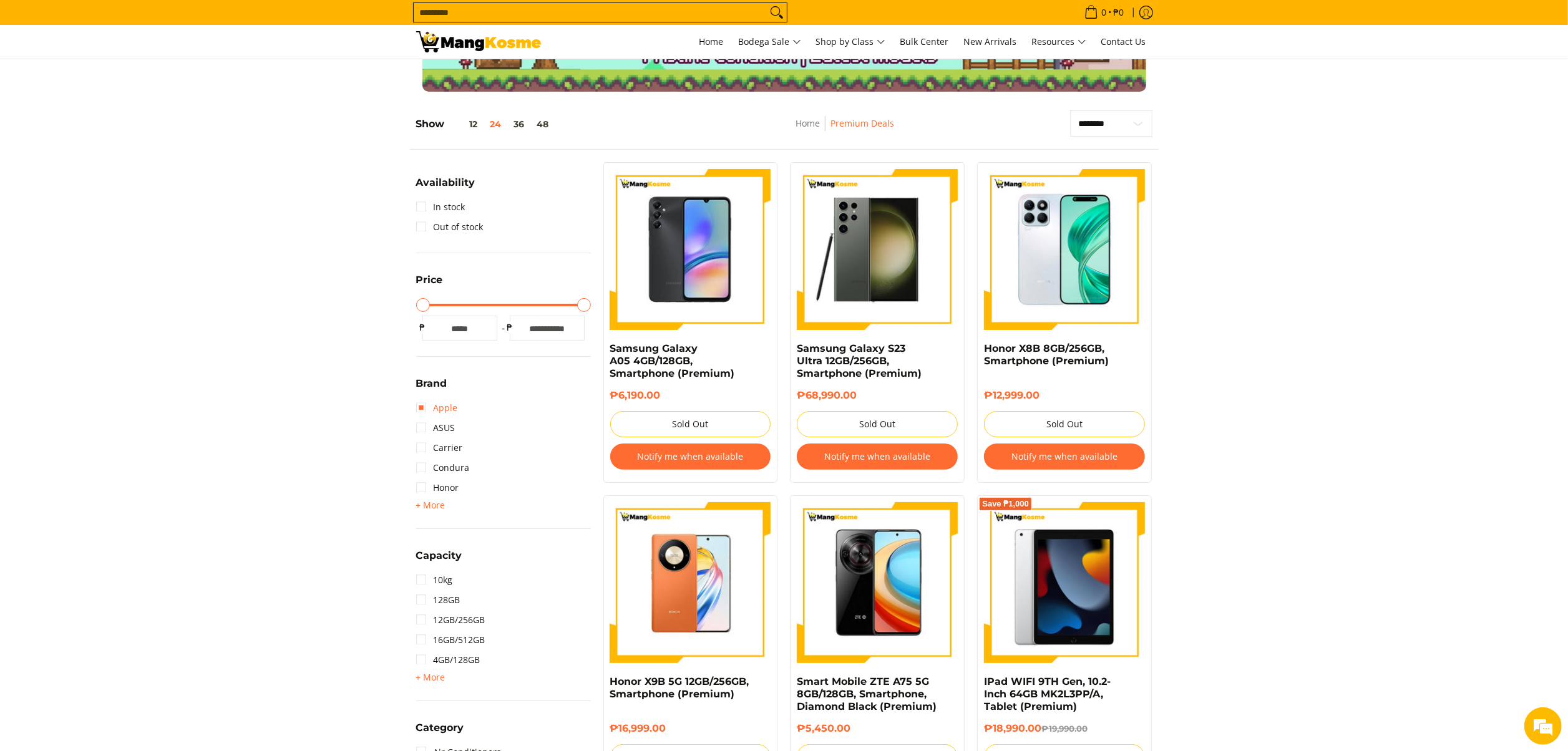
click at [451, 409] on link "Apple" at bounding box center [437, 407] width 42 height 20
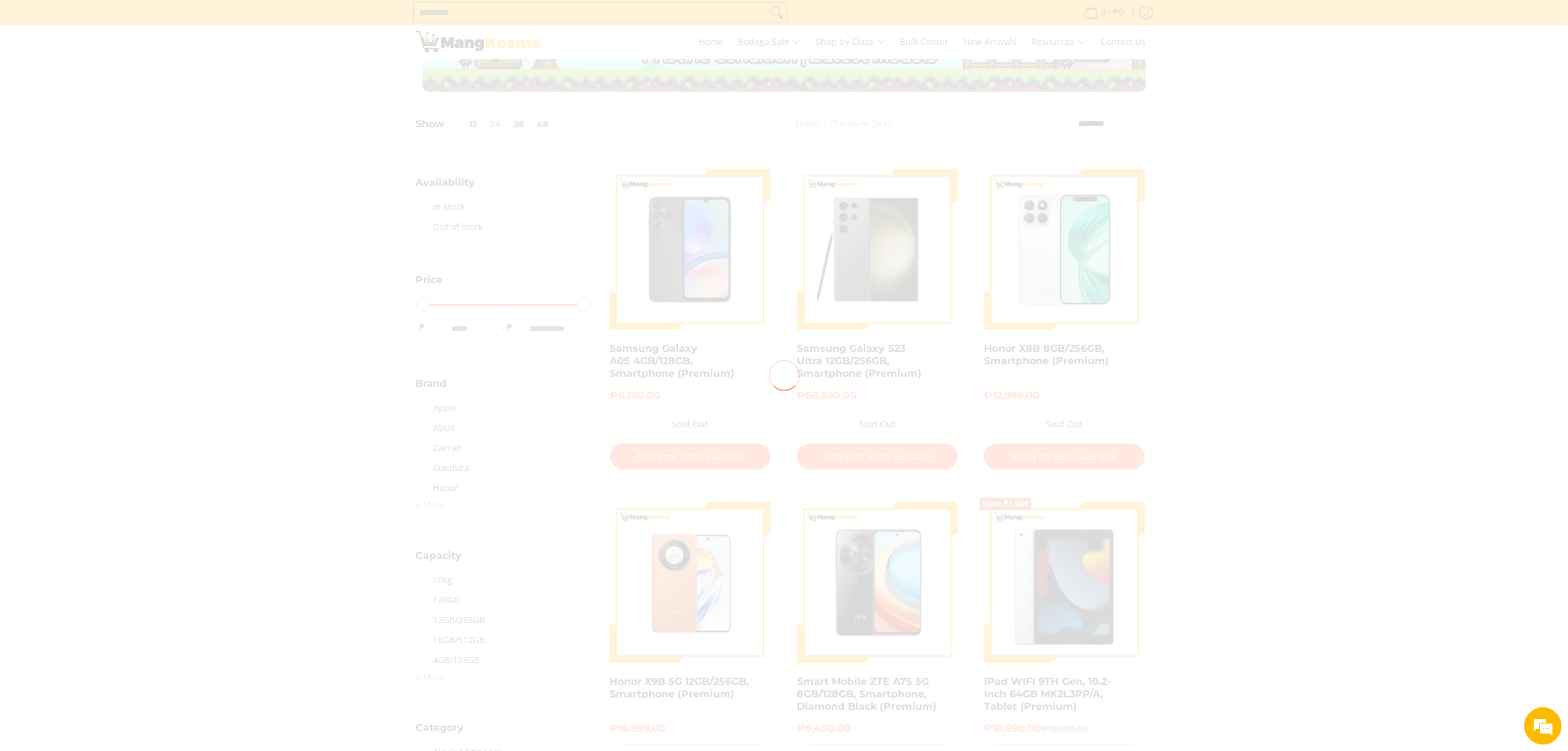
scroll to position [0, 0]
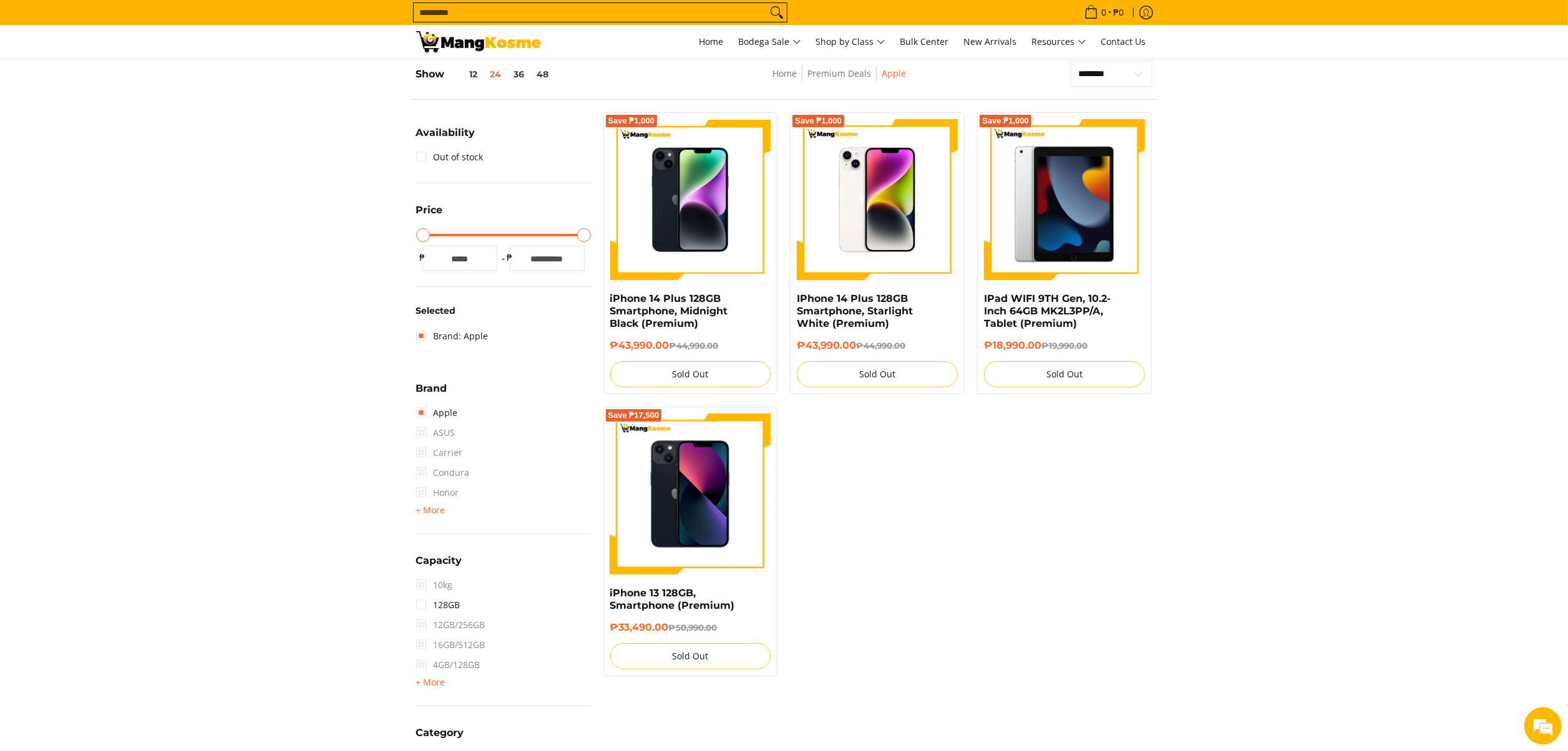
scroll to position [176, 0]
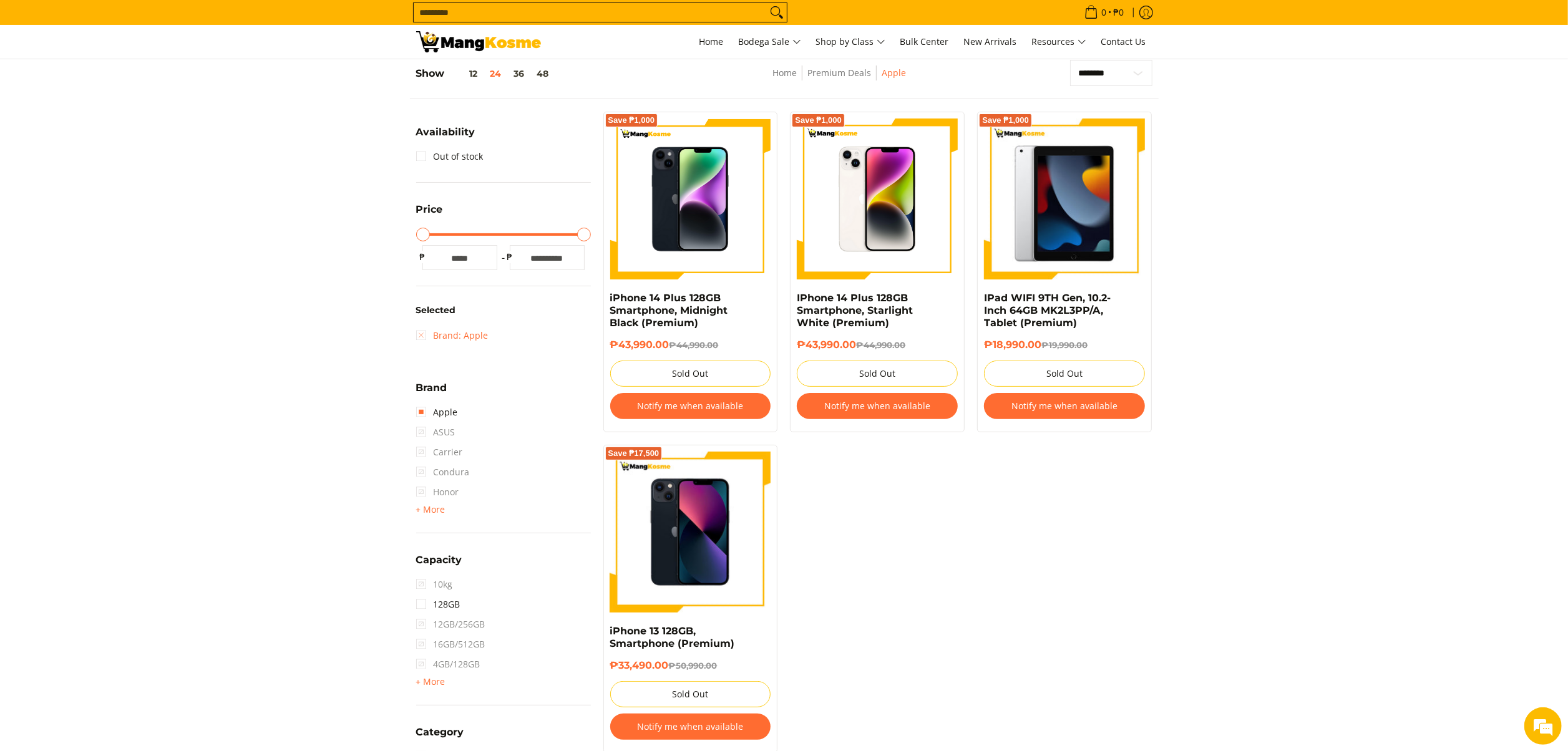
click at [474, 336] on link "Brand: Apple" at bounding box center [452, 335] width 73 height 20
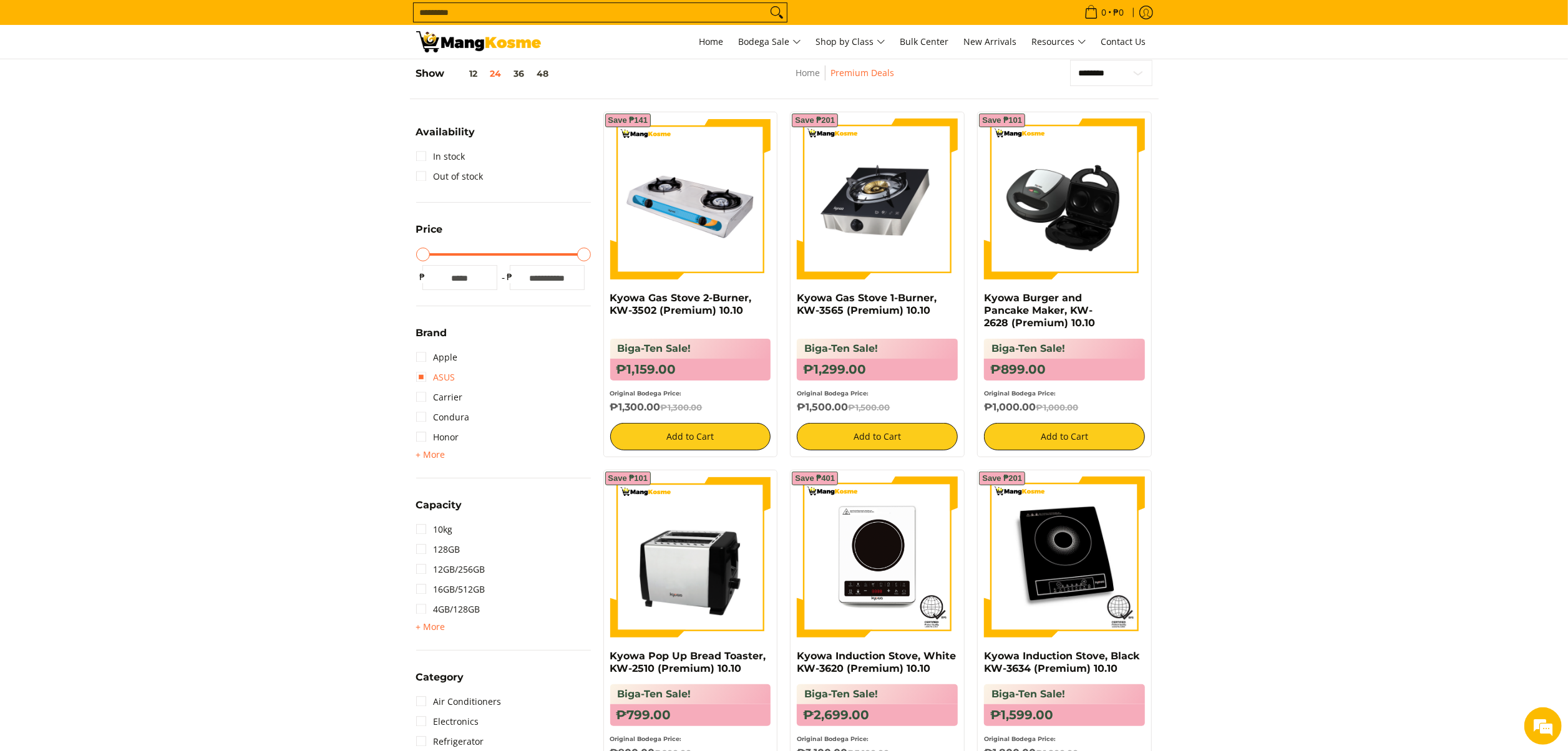
click at [453, 374] on link "ASUS" at bounding box center [435, 377] width 39 height 20
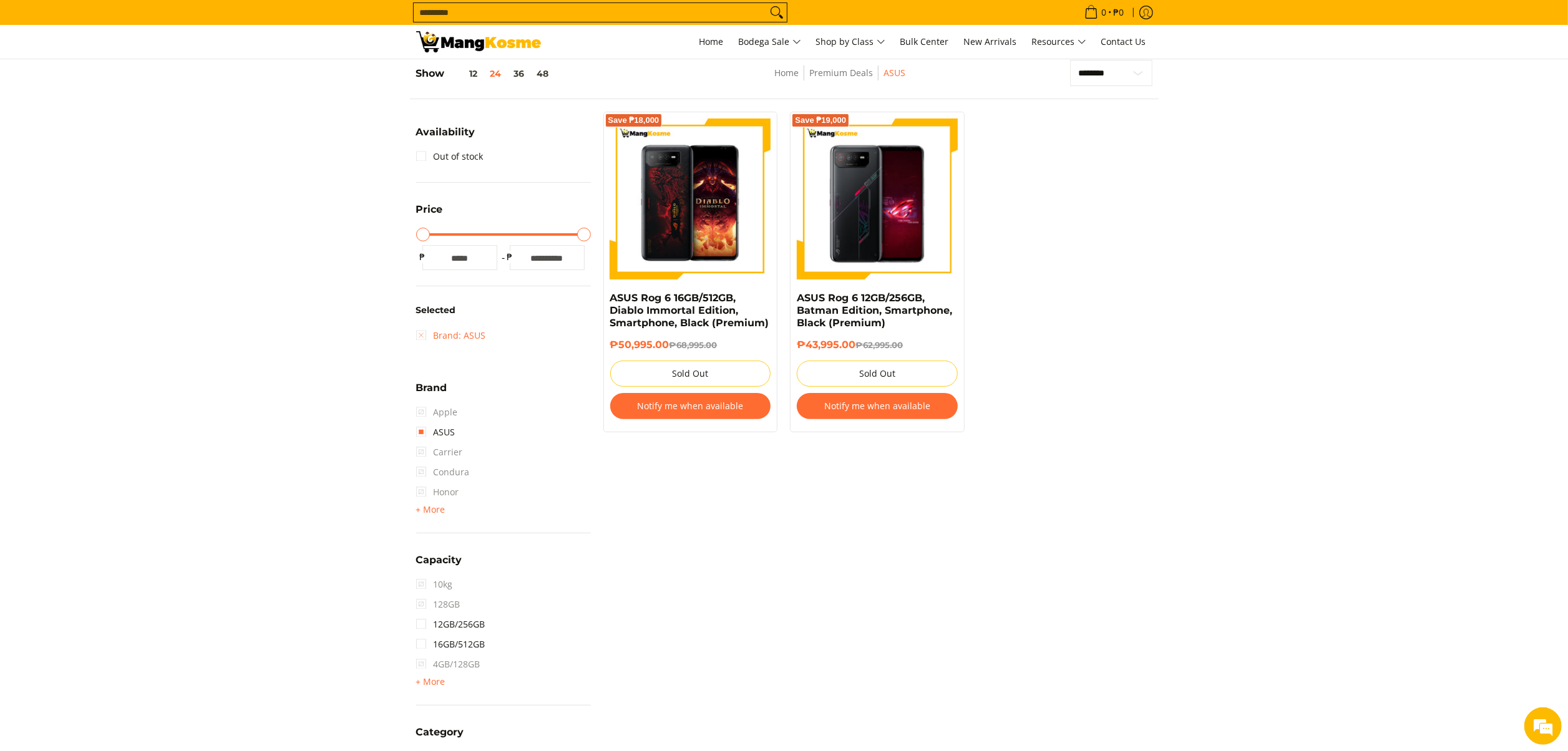
click at [470, 337] on link "Brand: ASUS" at bounding box center [450, 335] width 70 height 20
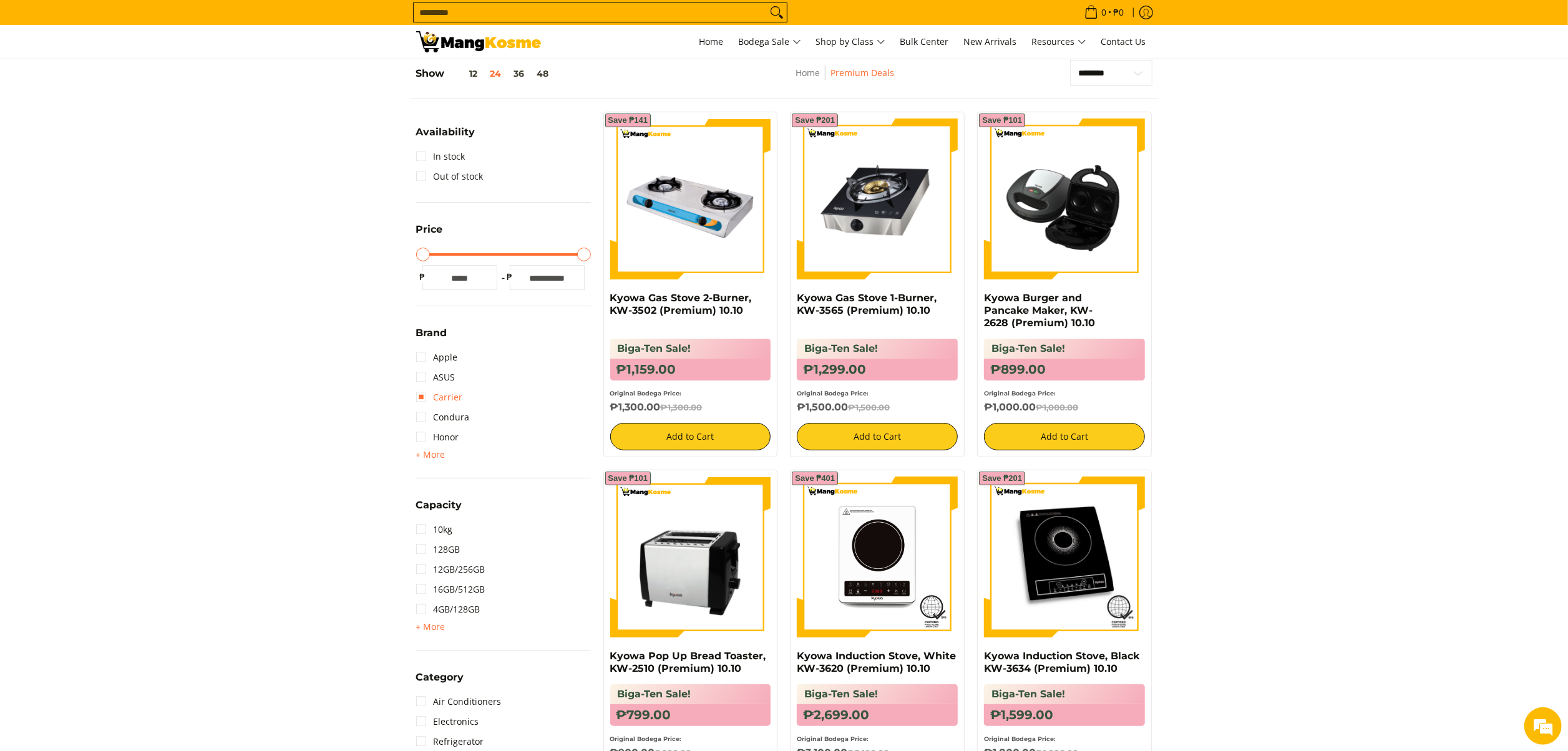
click at [454, 397] on link "Carrier" at bounding box center [439, 397] width 47 height 20
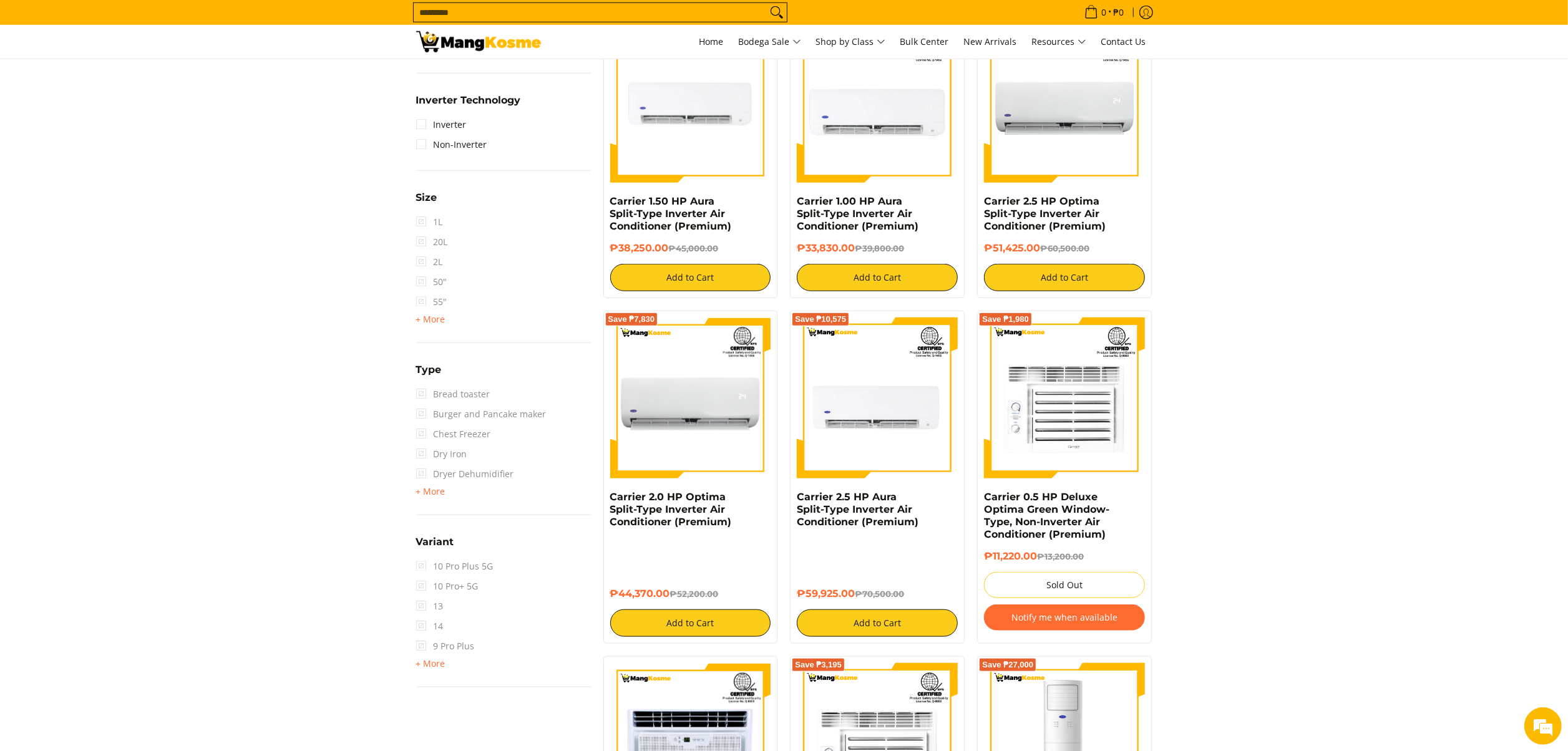
scroll to position [675, 0]
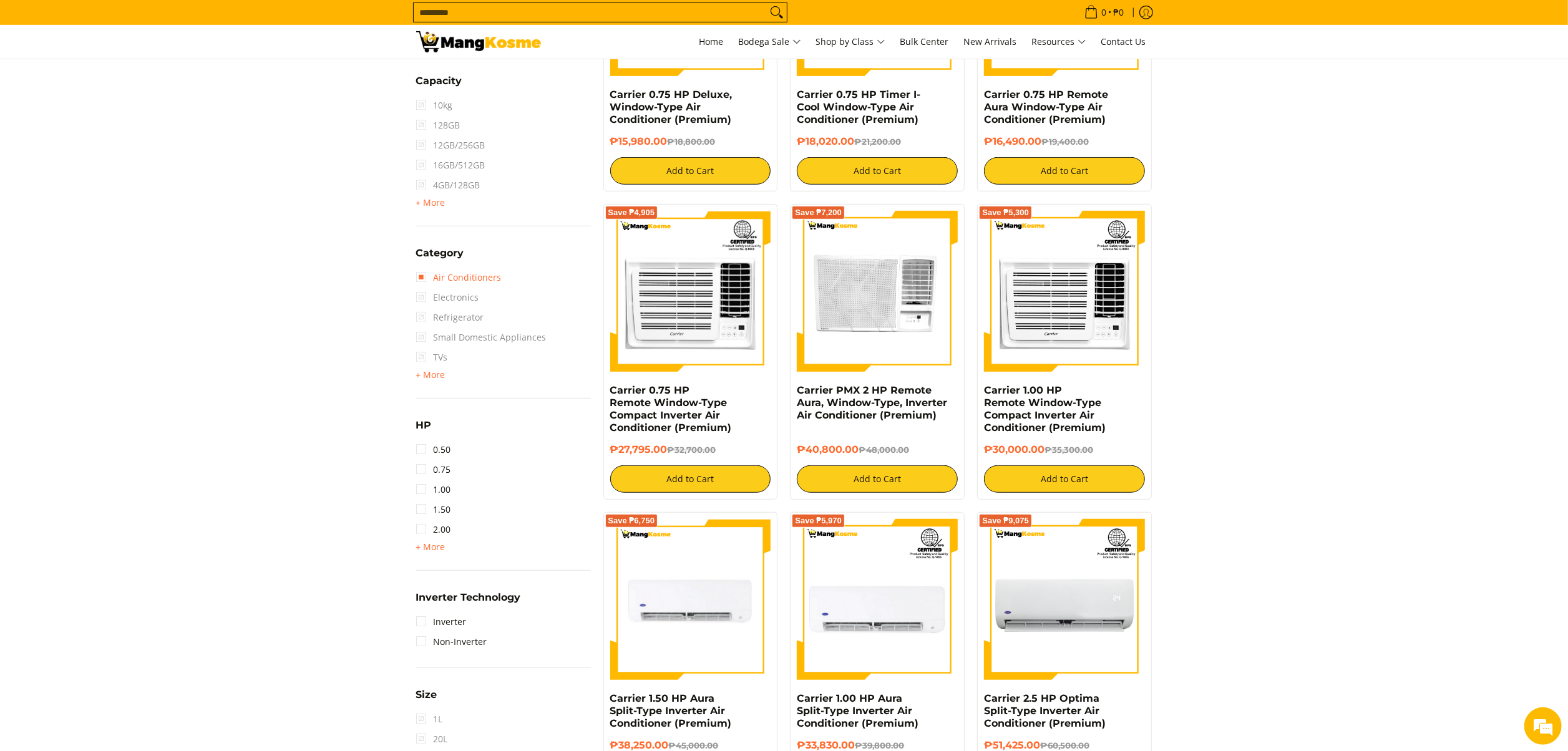
click at [478, 271] on link "Air Conditioners" at bounding box center [459, 278] width 86 height 20
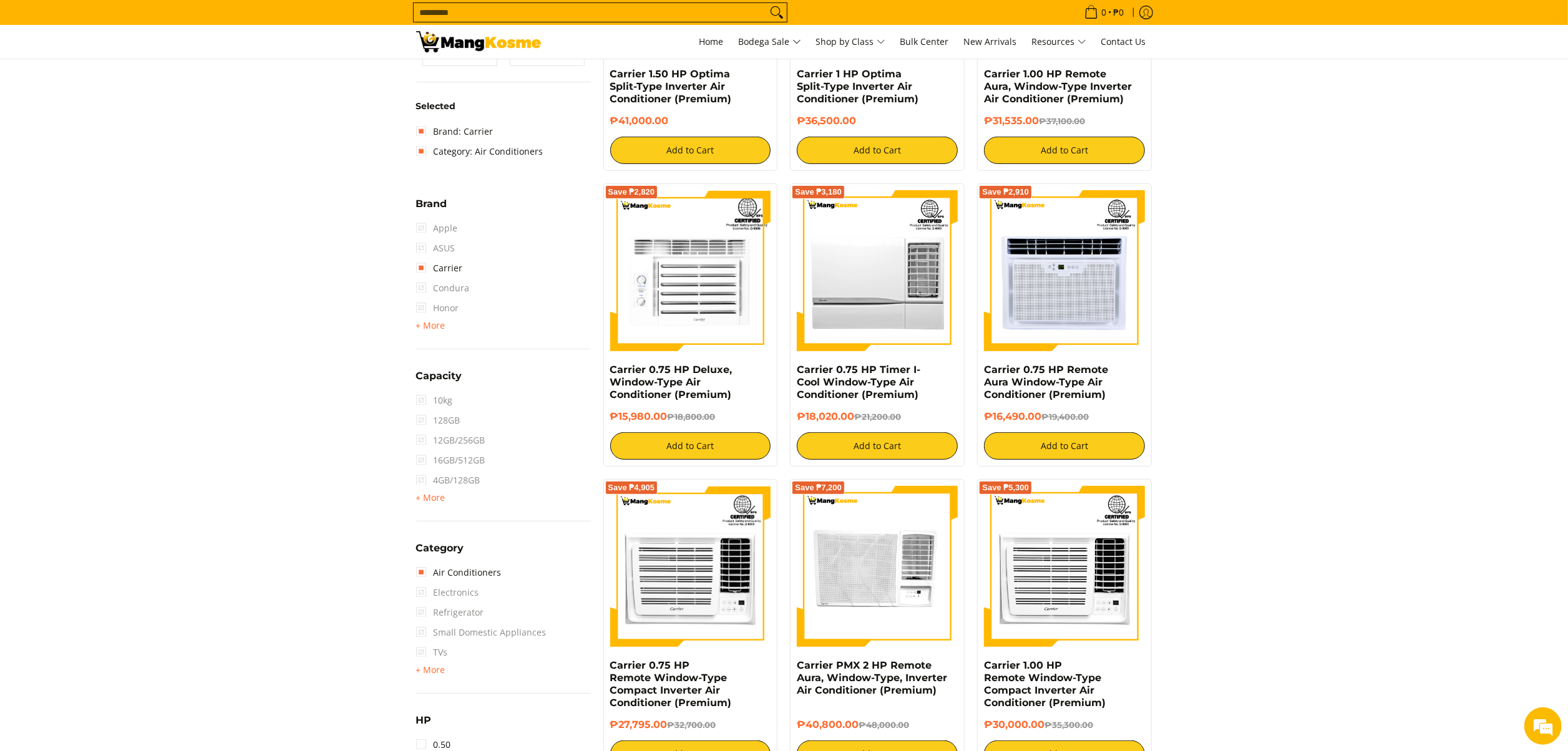
scroll to position [176, 0]
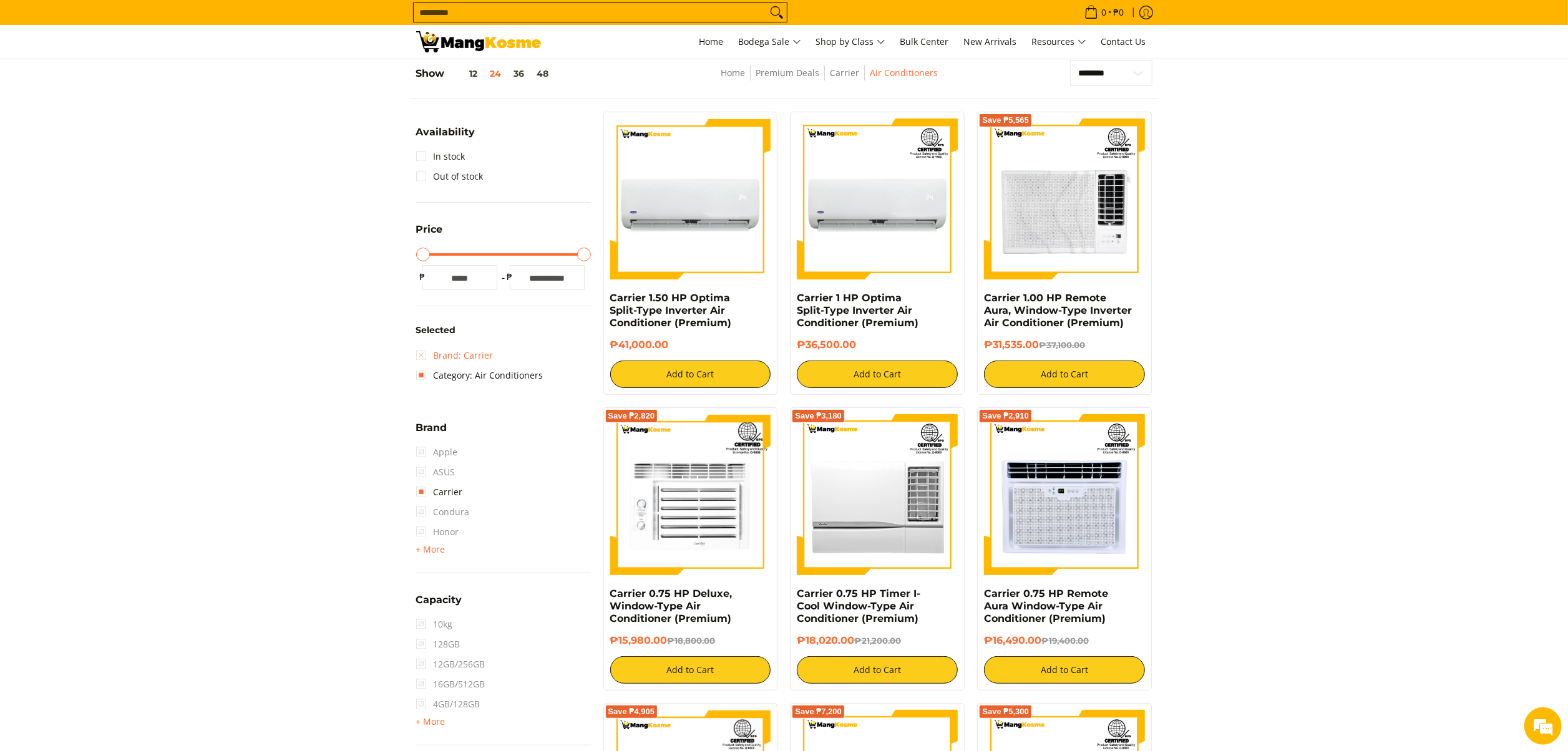
click at [462, 350] on link "Brand: Carrier" at bounding box center [454, 355] width 77 height 20
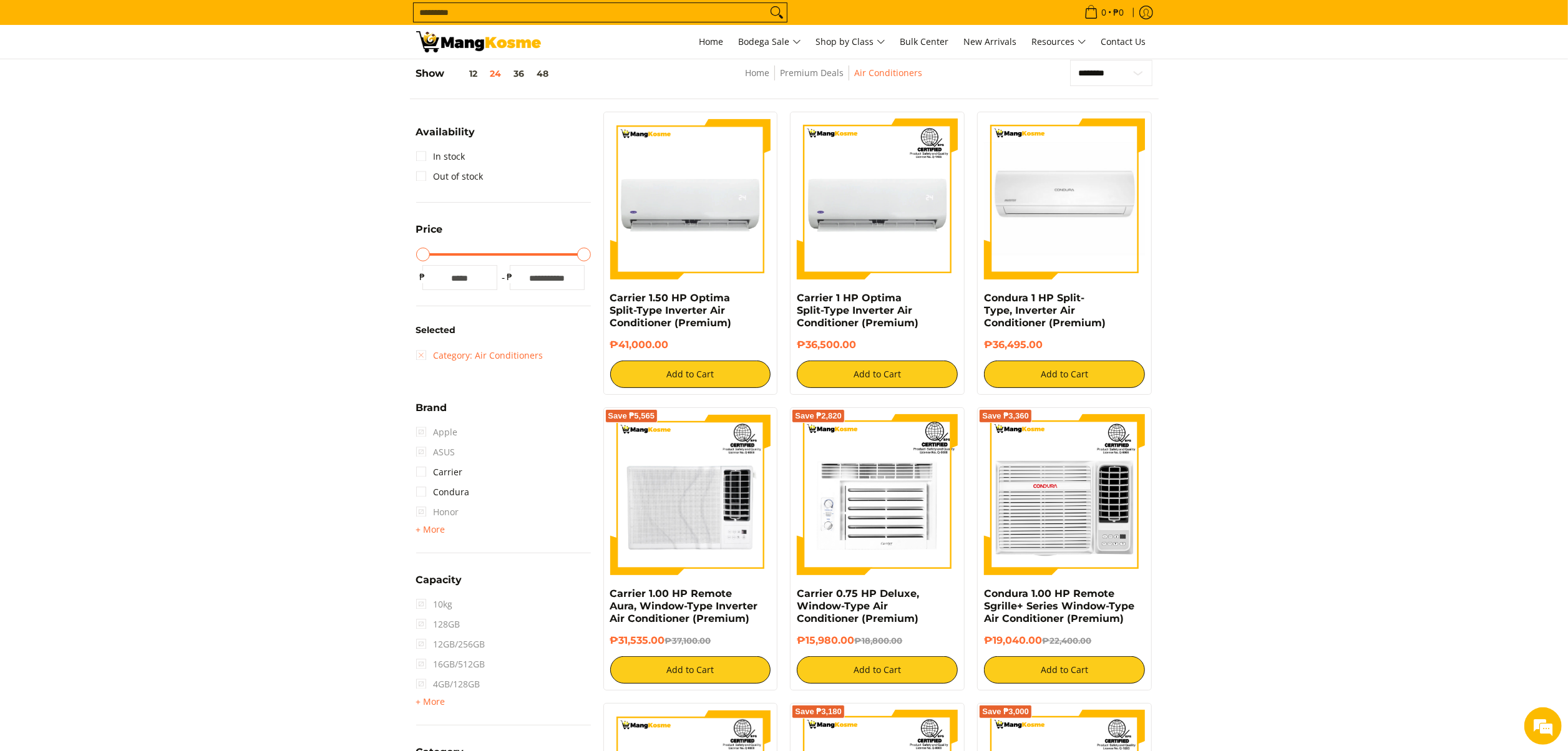
click at [475, 354] on link "Category: Air Conditioners" at bounding box center [479, 355] width 127 height 20
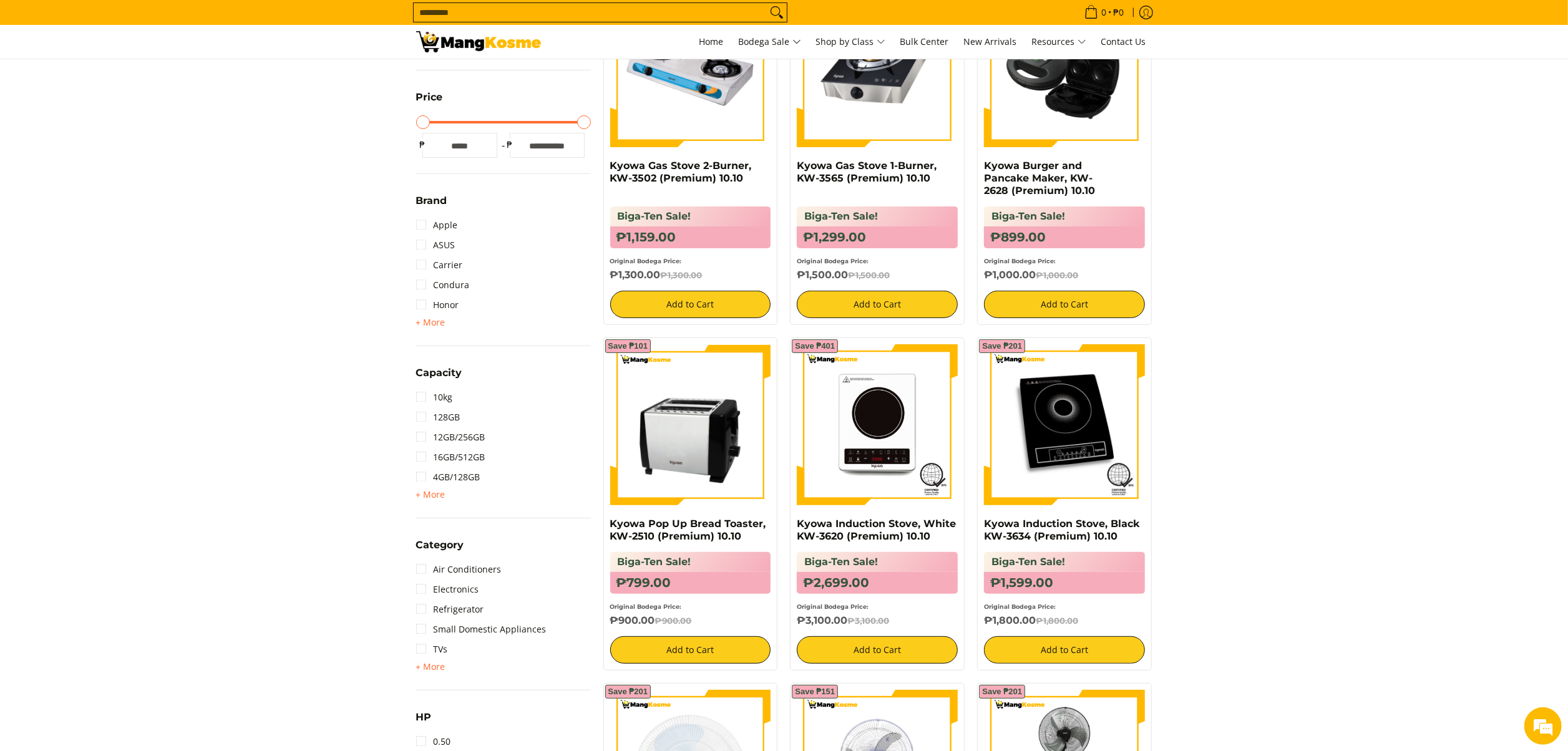
scroll to position [425, 0]
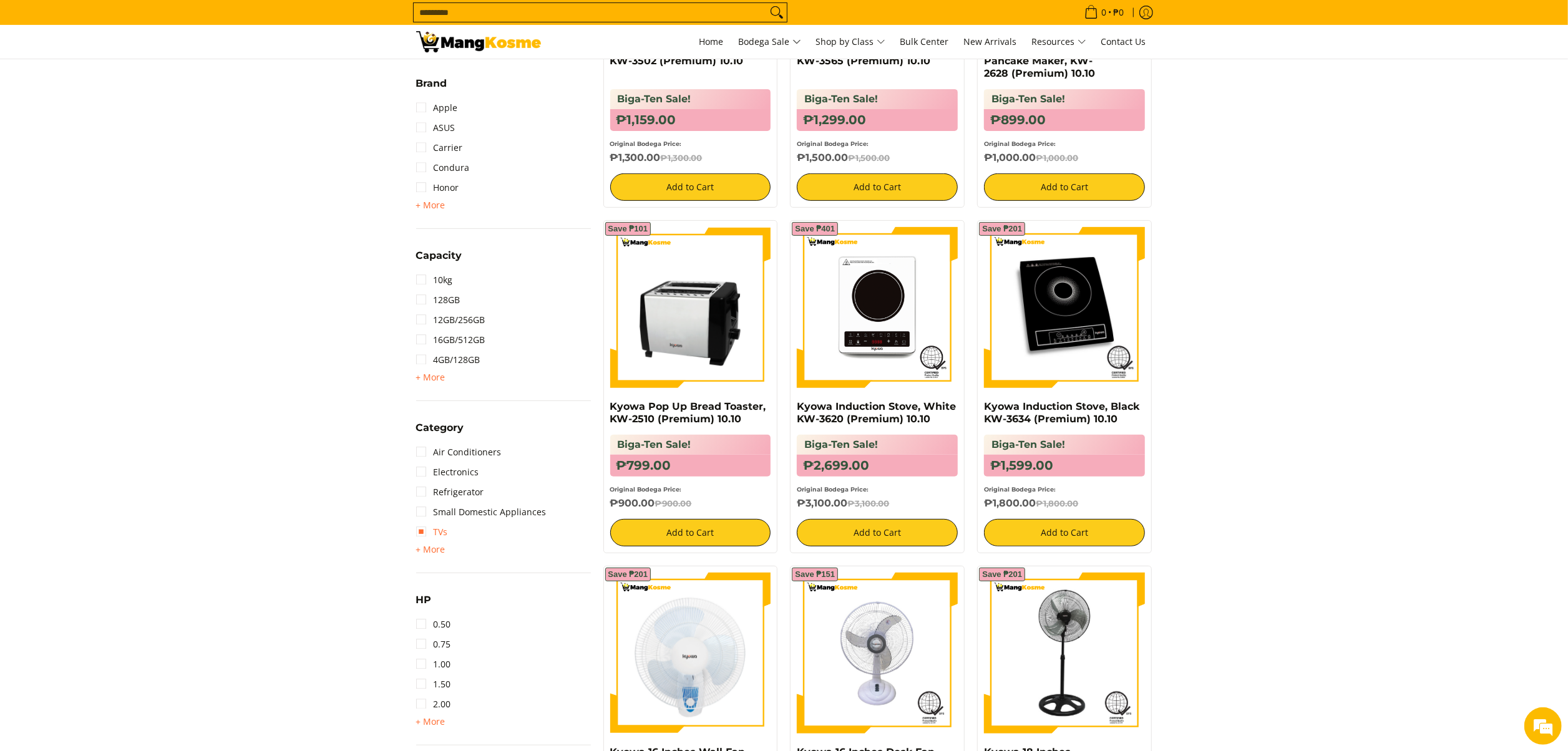
click at [435, 539] on link "TVs" at bounding box center [431, 532] width 31 height 20
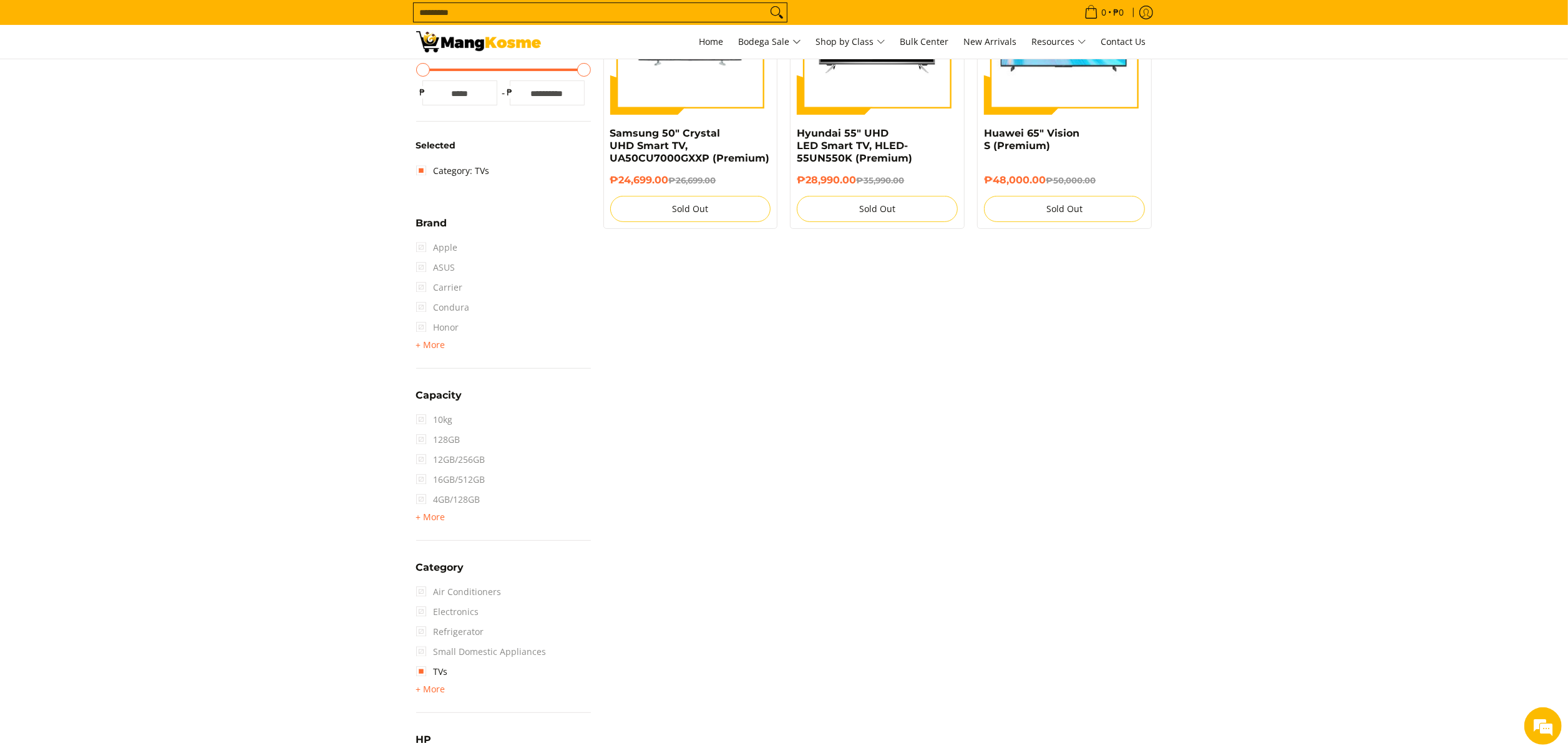
scroll to position [176, 0]
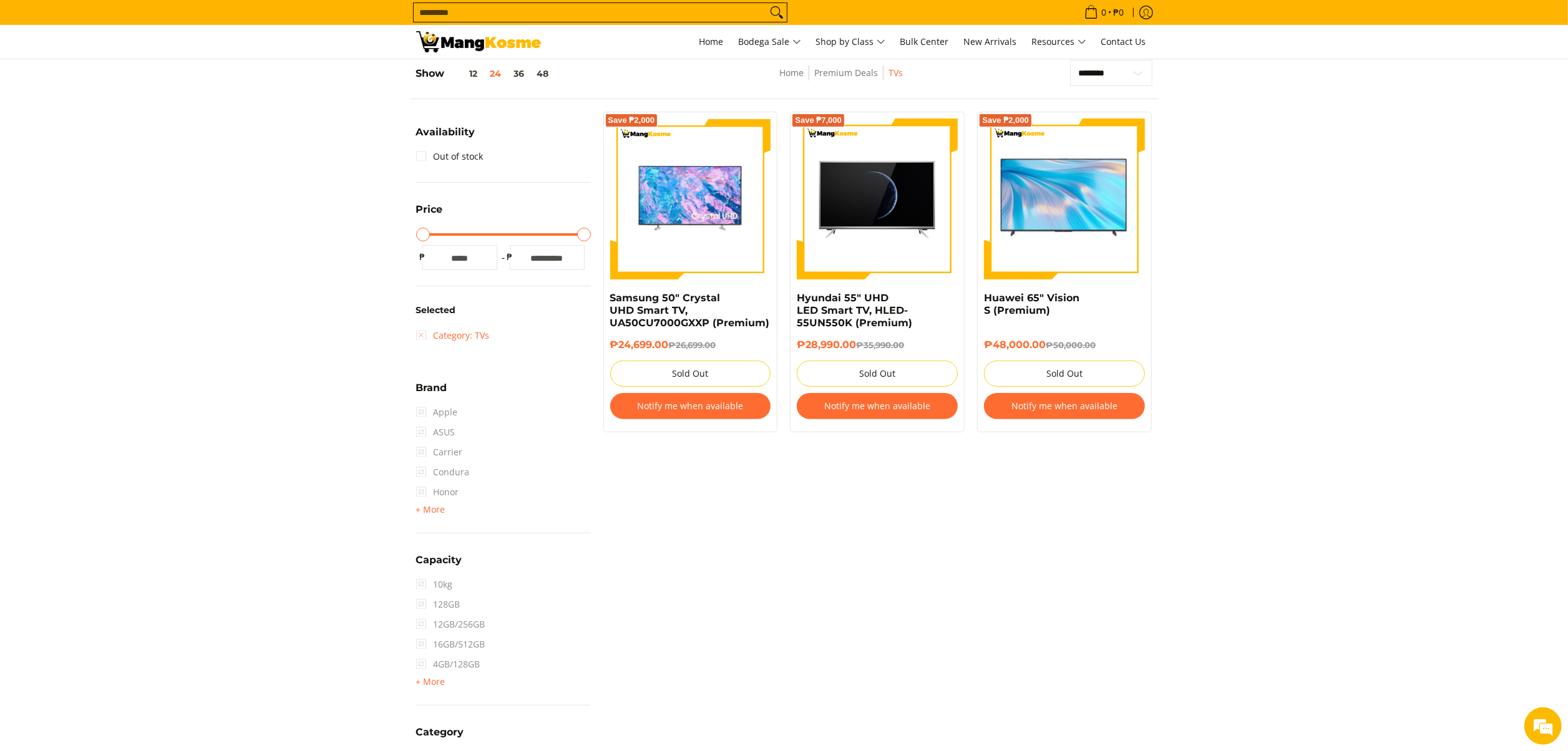
click at [464, 336] on link "Category: TVs" at bounding box center [452, 335] width 73 height 20
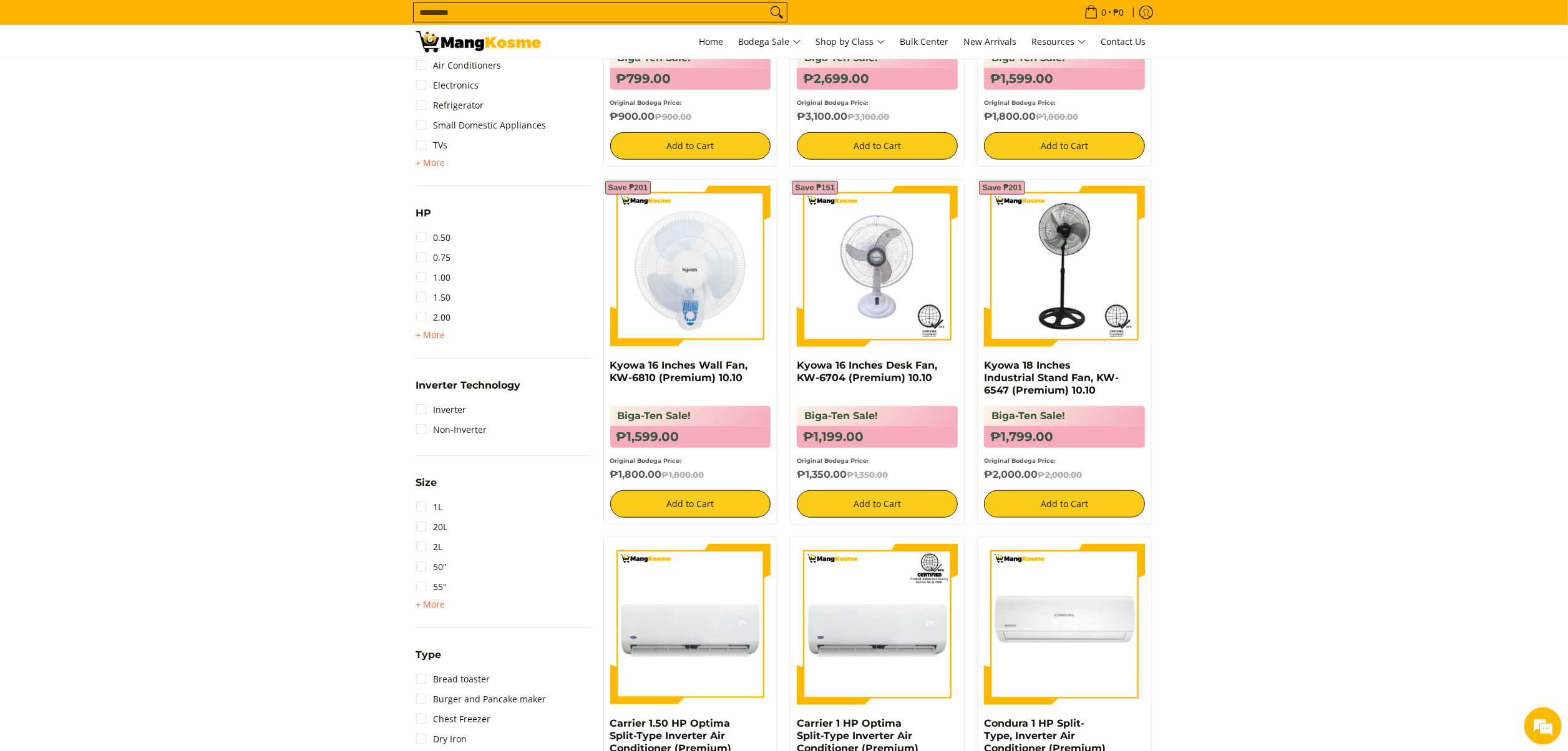
scroll to position [1049, 0]
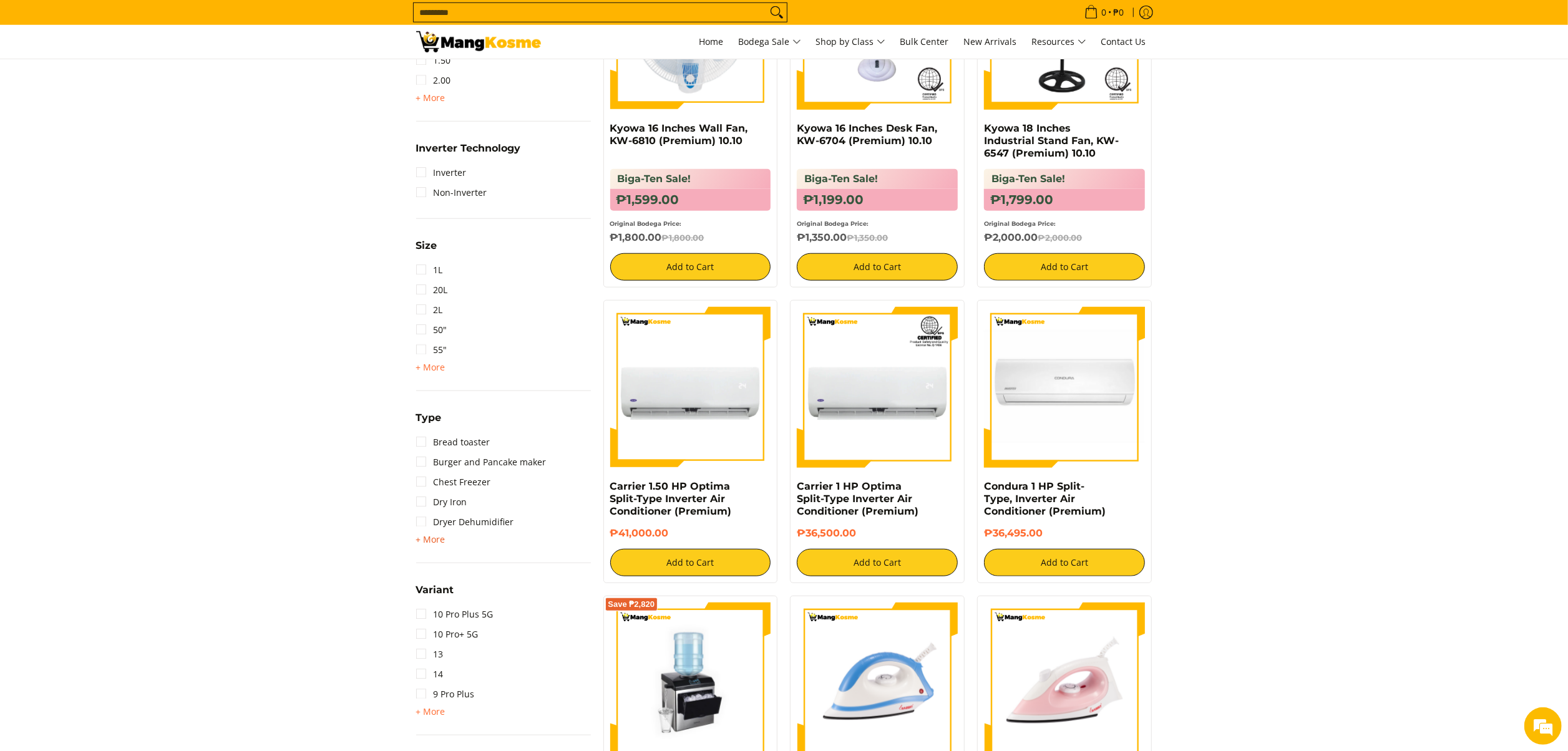
click at [440, 537] on span "+ More" at bounding box center [430, 539] width 30 height 10
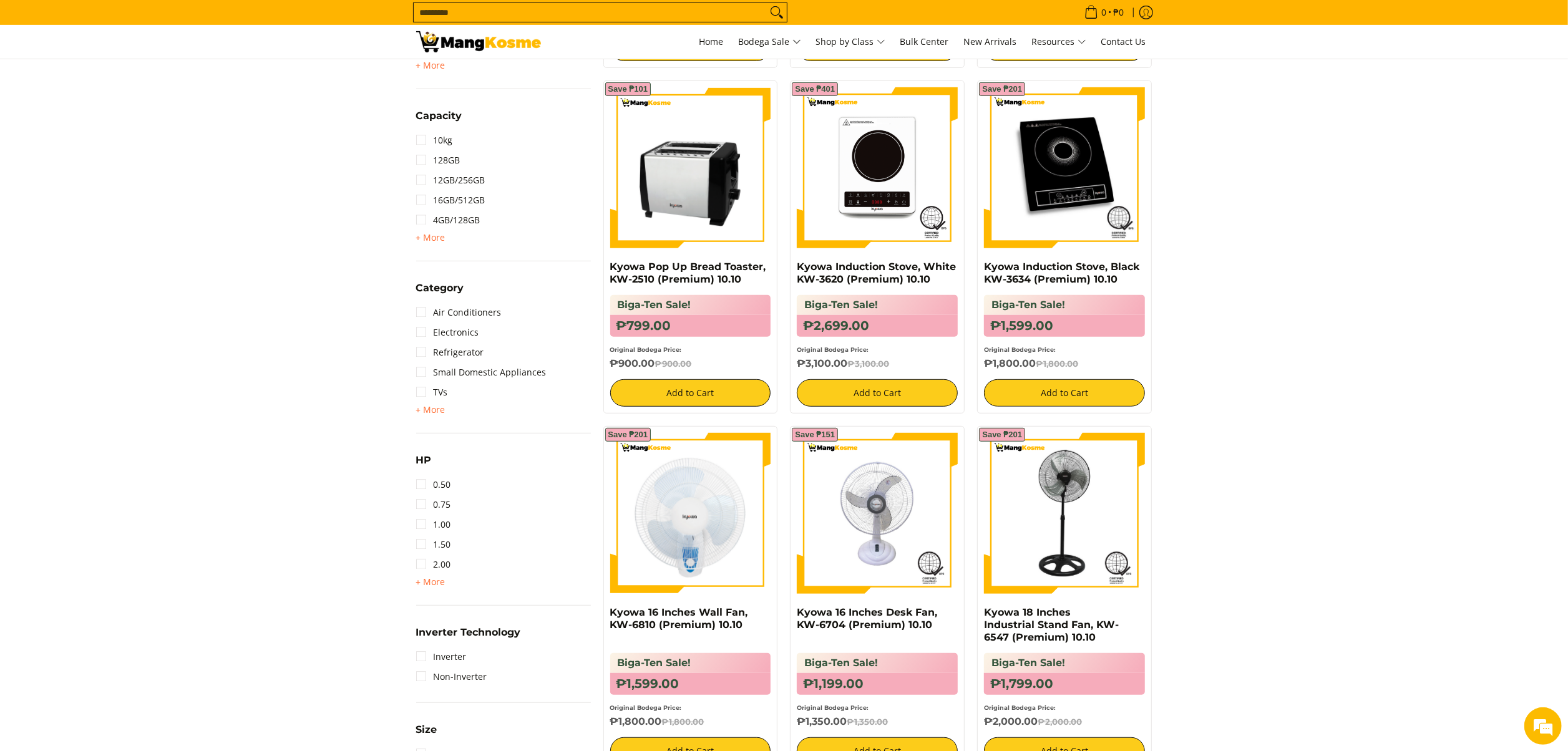
scroll to position [550, 0]
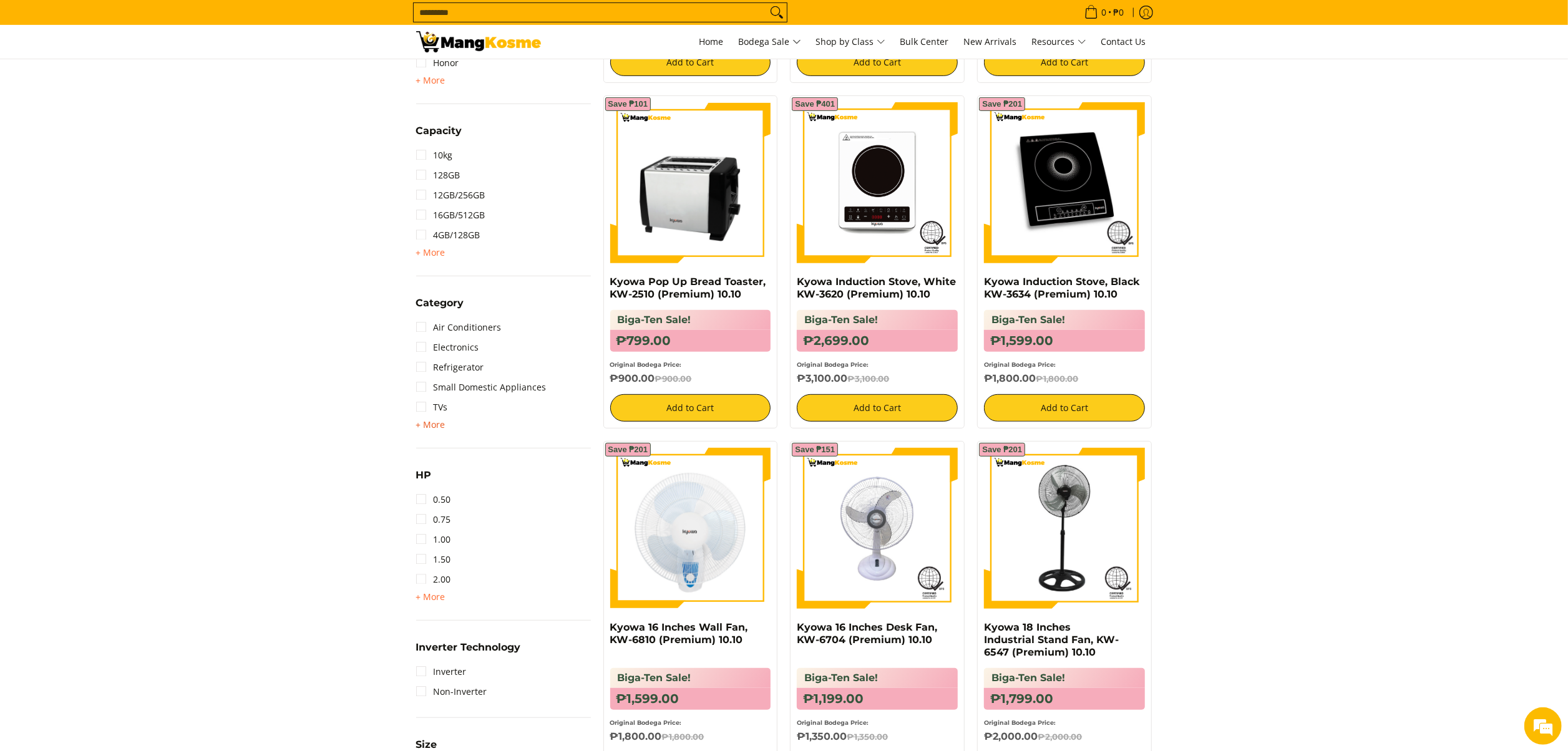
click at [435, 426] on span "+ More" at bounding box center [430, 425] width 30 height 10
click at [472, 421] on link "Washing Machine" at bounding box center [462, 427] width 93 height 20
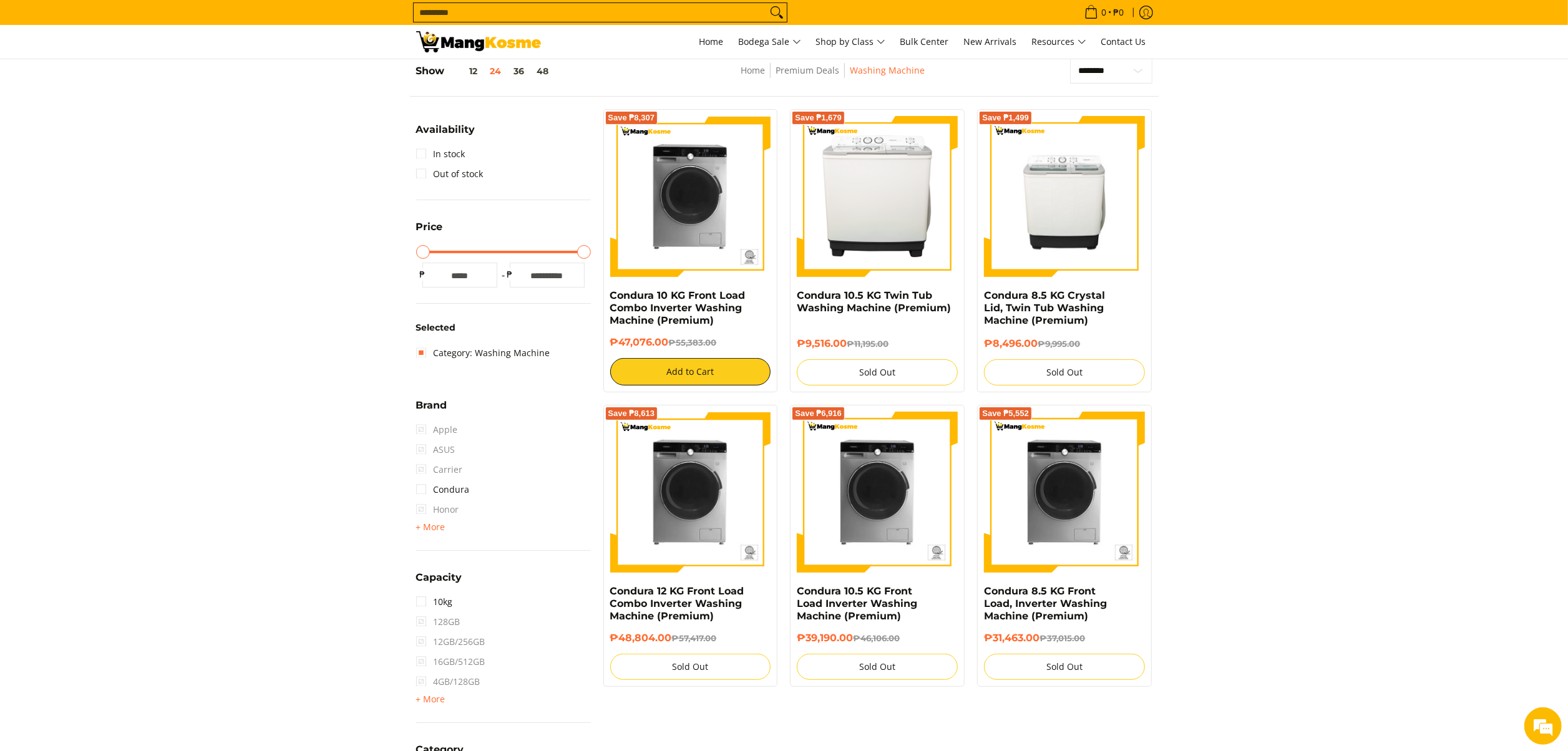
scroll to position [176, 0]
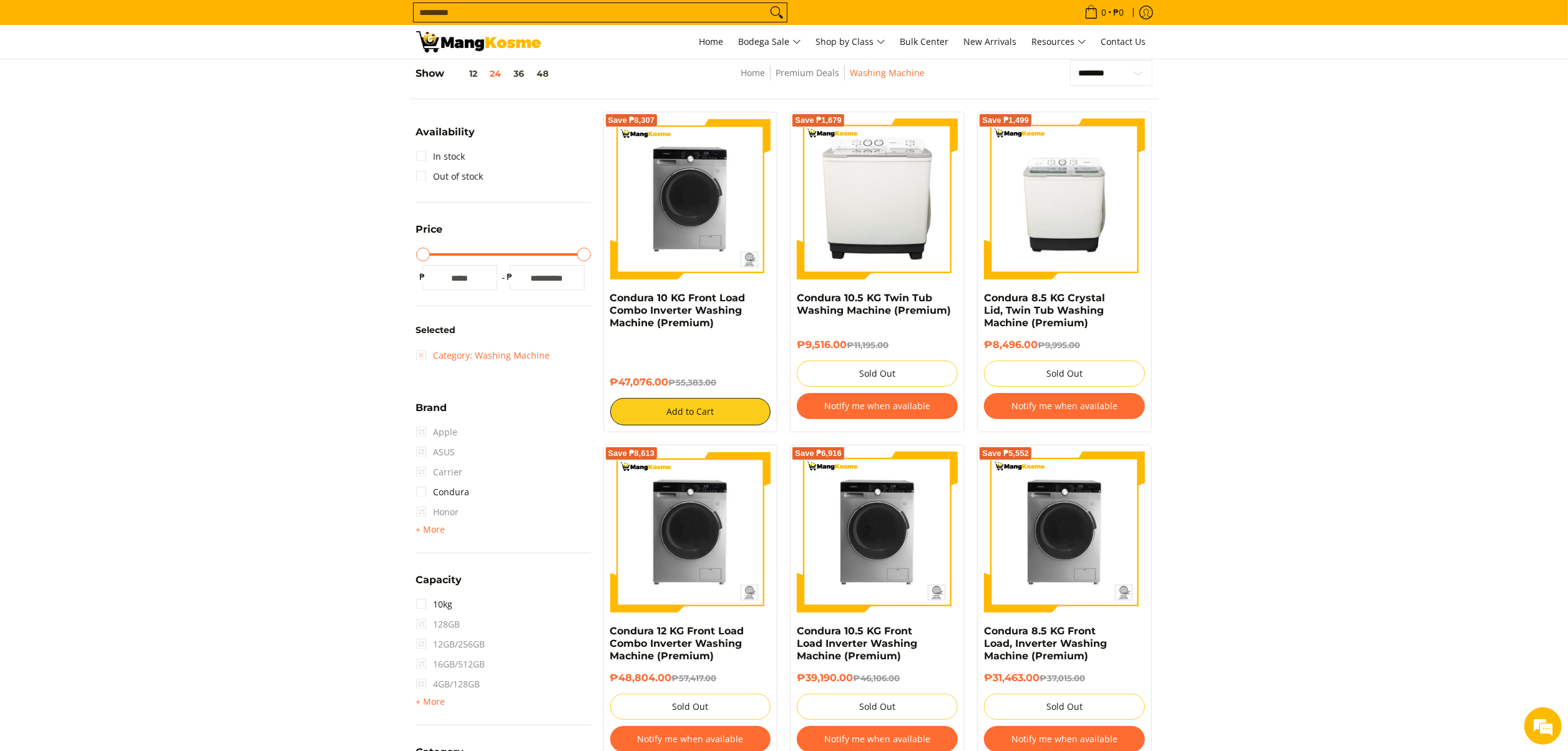
click at [500, 361] on link "Category: Washing Machine" at bounding box center [483, 355] width 135 height 20
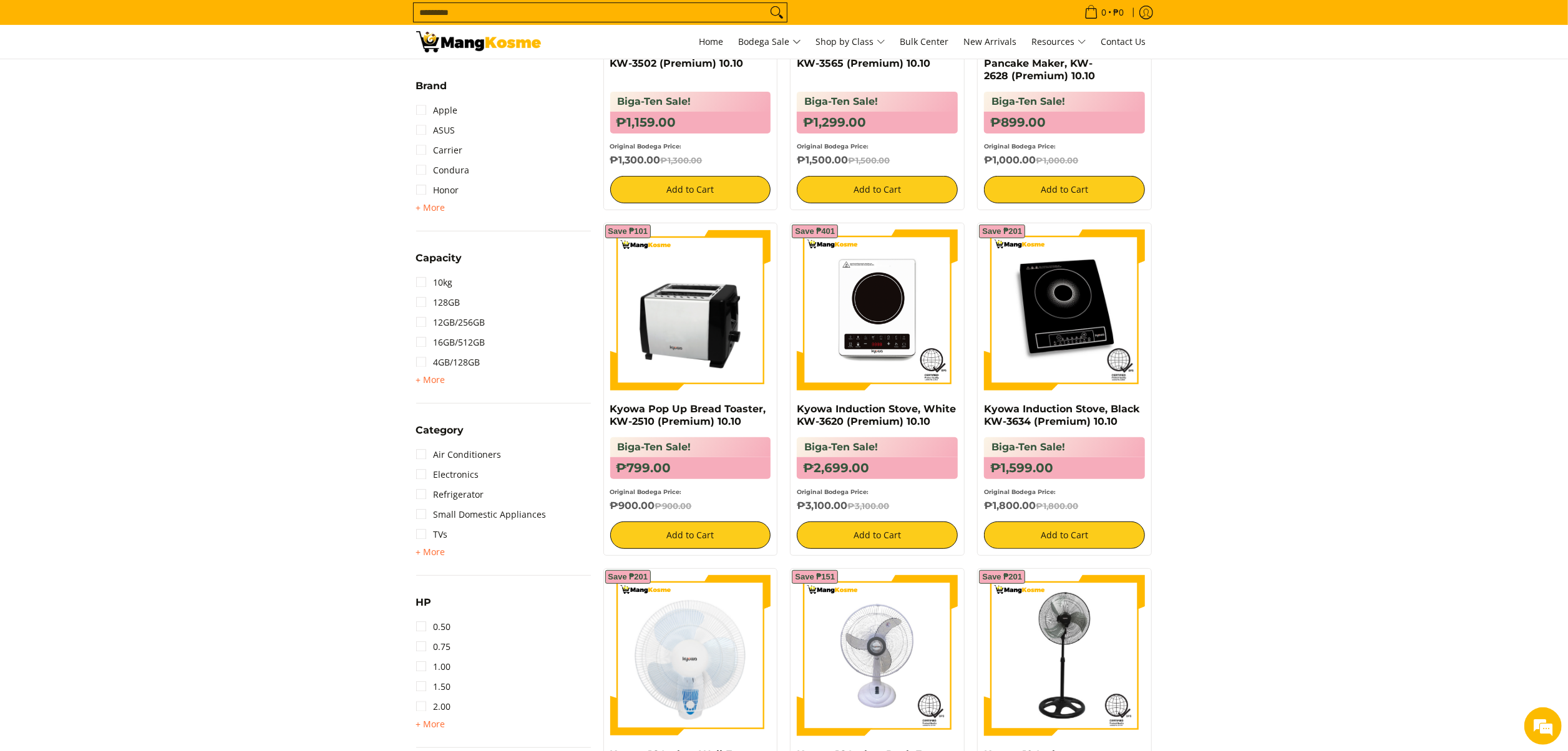
scroll to position [425, 0]
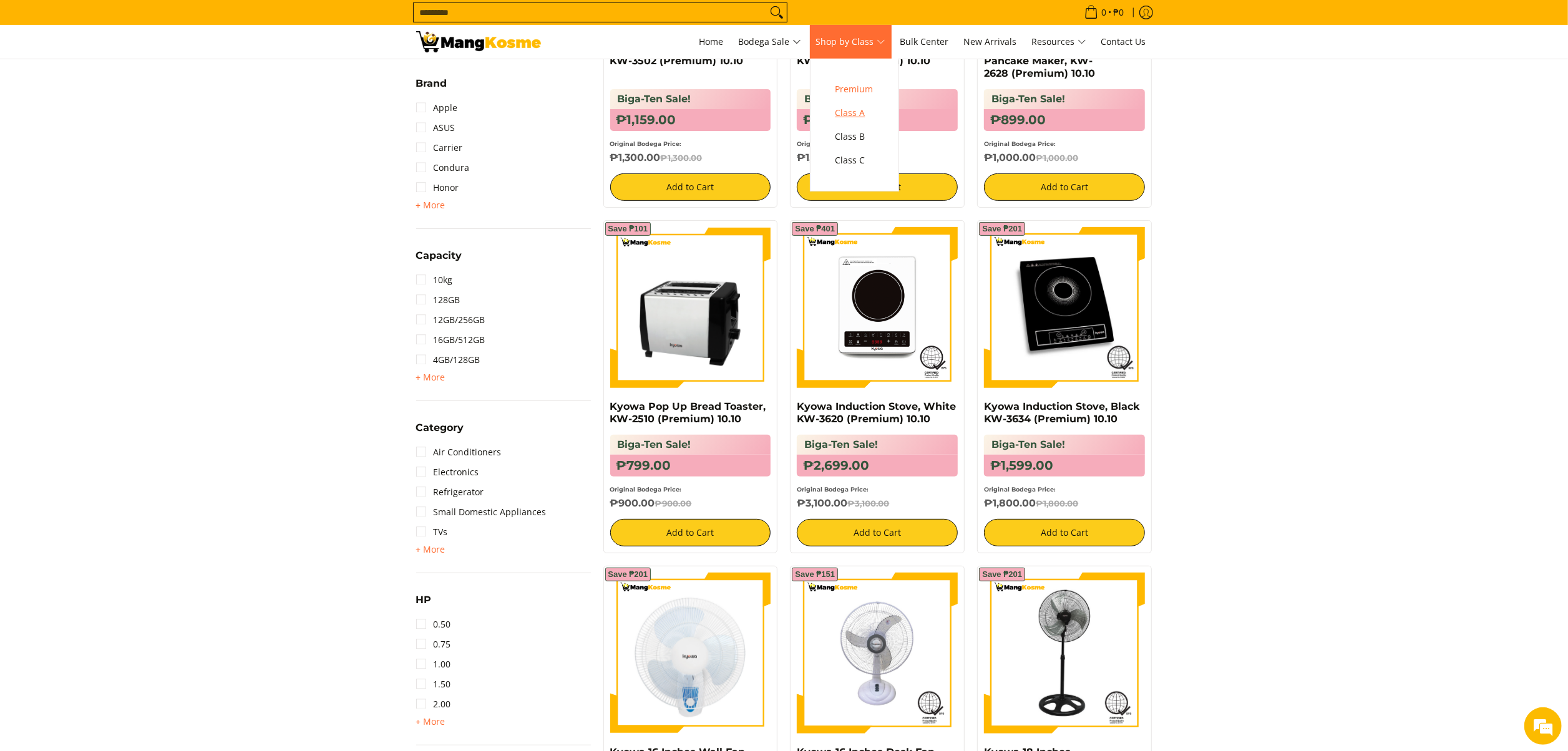
click at [863, 114] on span "Class A" at bounding box center [855, 114] width 38 height 15
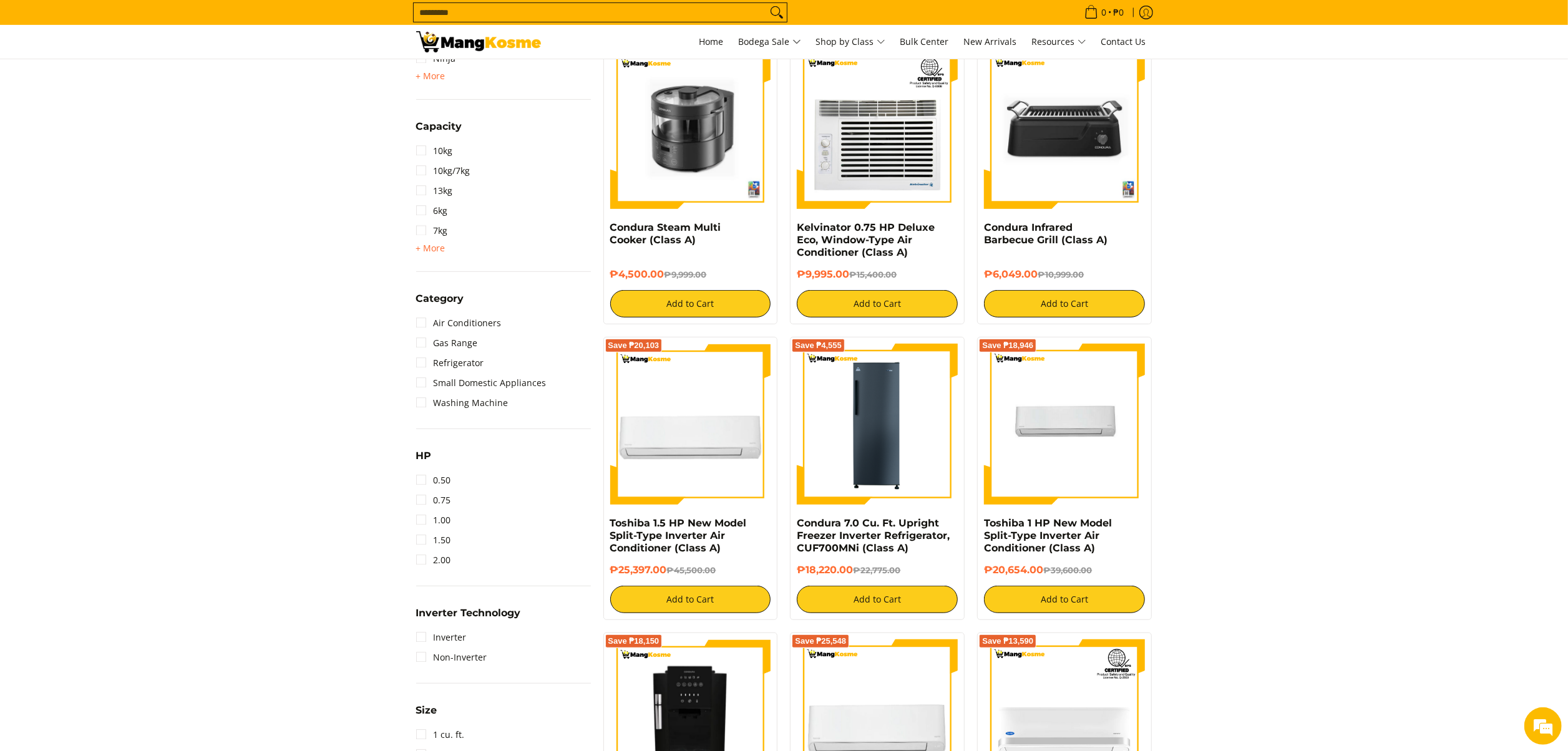
scroll to position [499, 0]
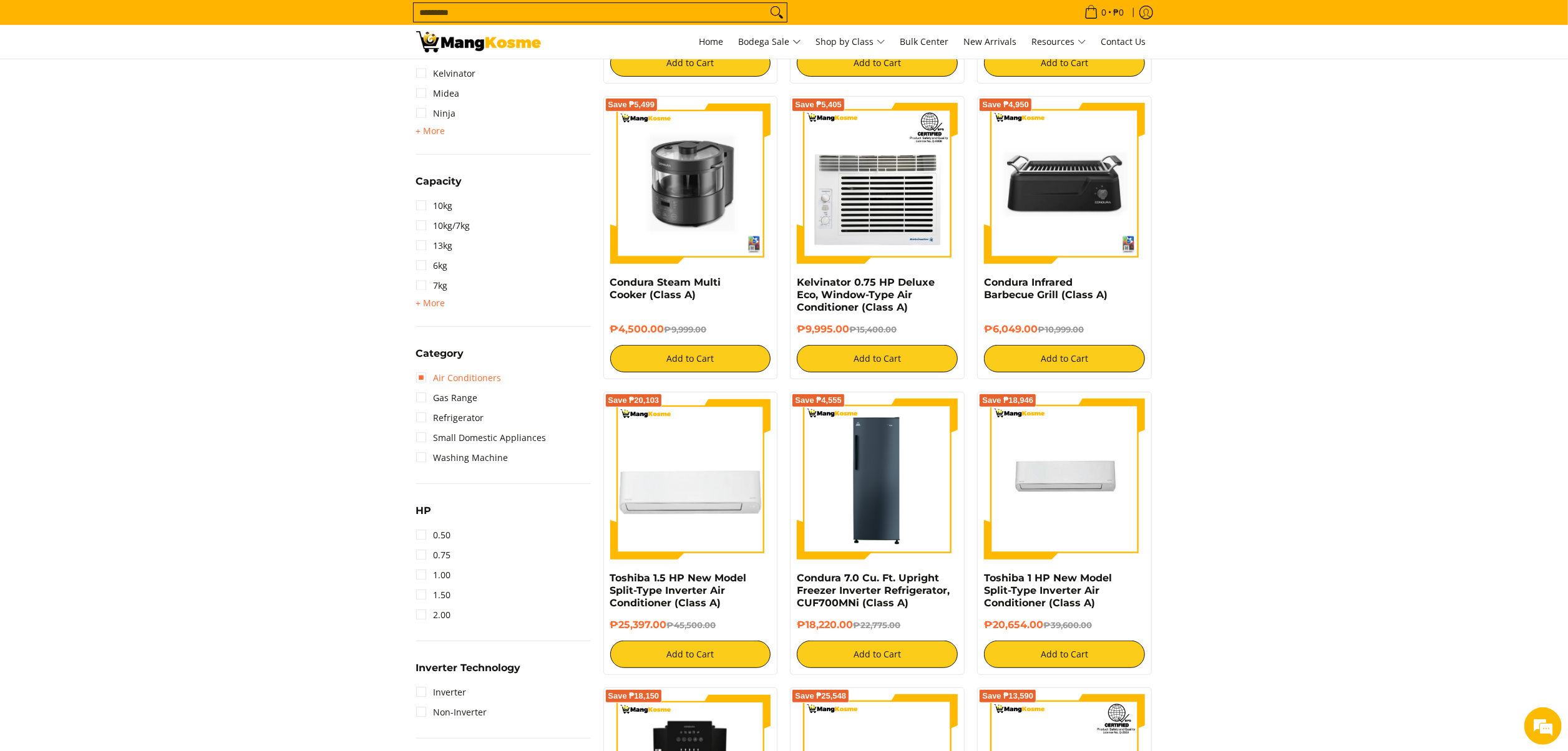
click at [478, 375] on link "Air Conditioners" at bounding box center [459, 378] width 86 height 20
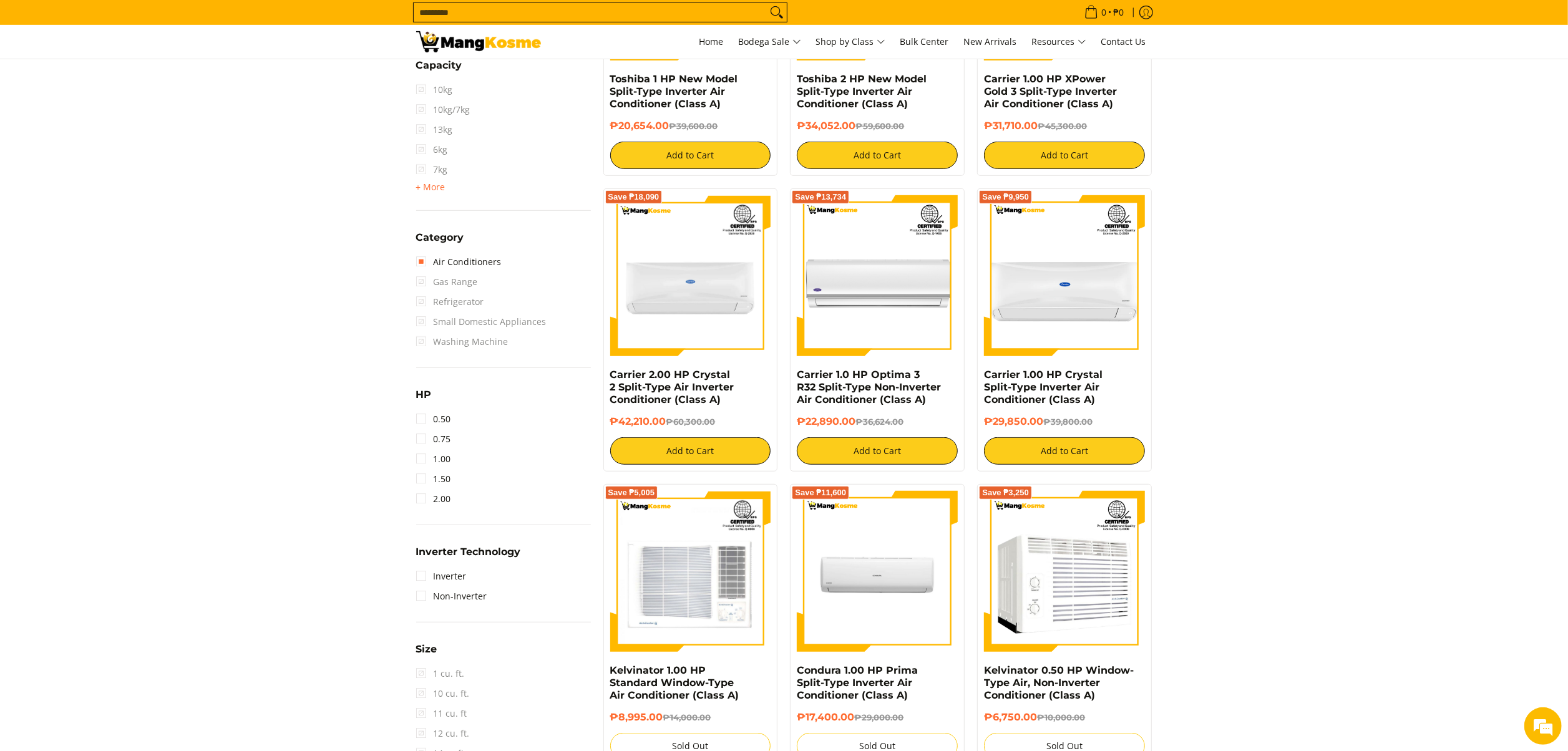
scroll to position [425, 0]
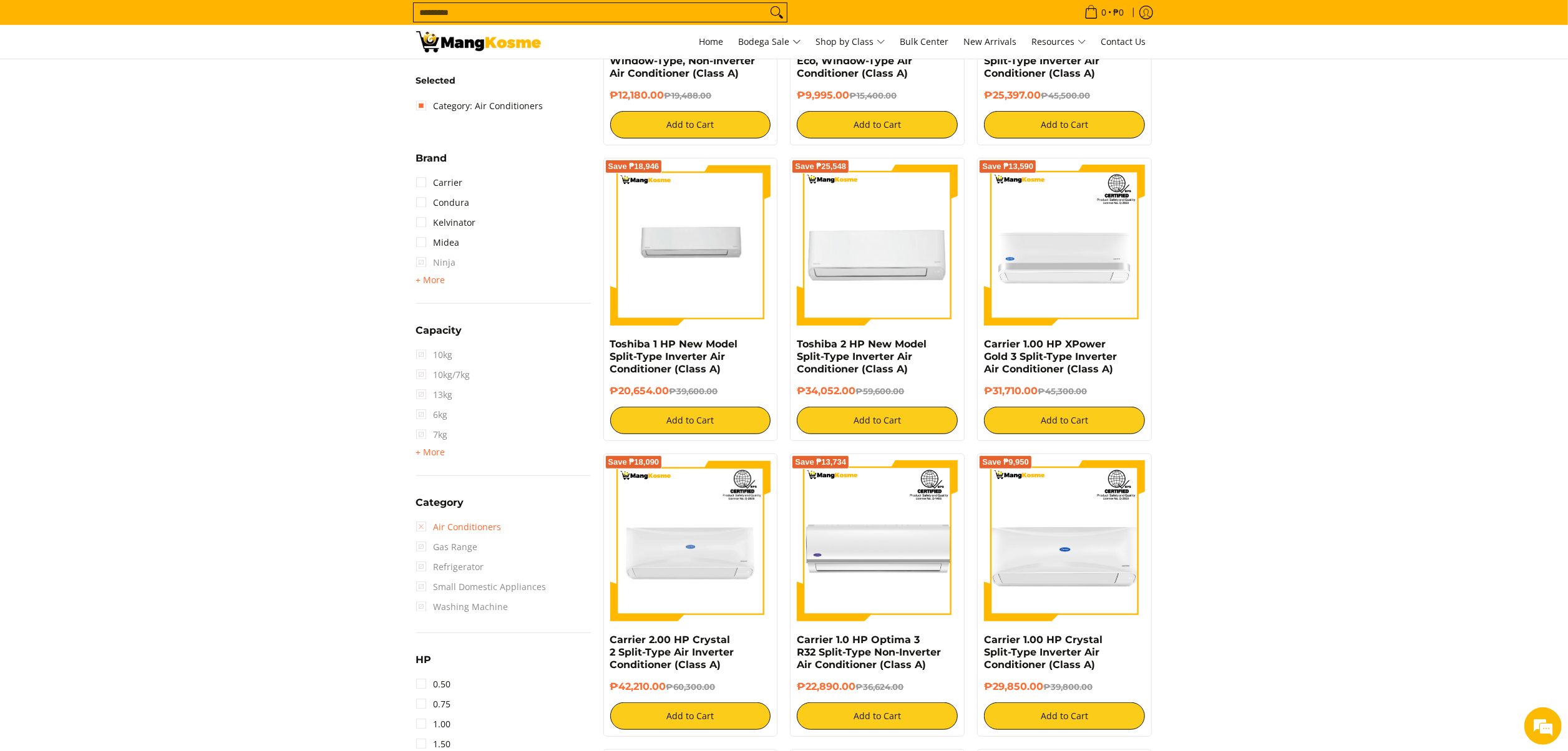
click at [480, 522] on link "Air Conditioners" at bounding box center [459, 527] width 86 height 20
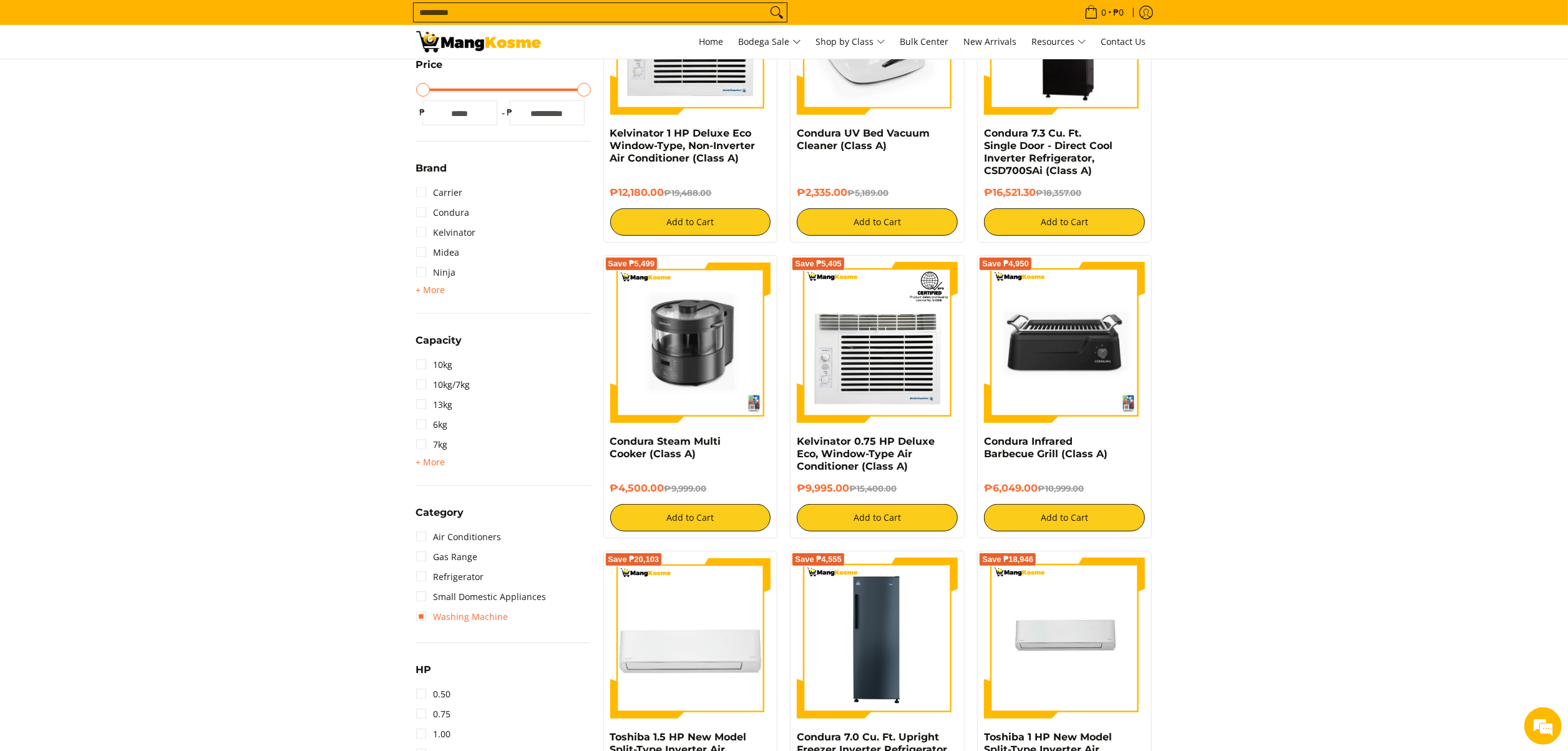
scroll to position [176, 0]
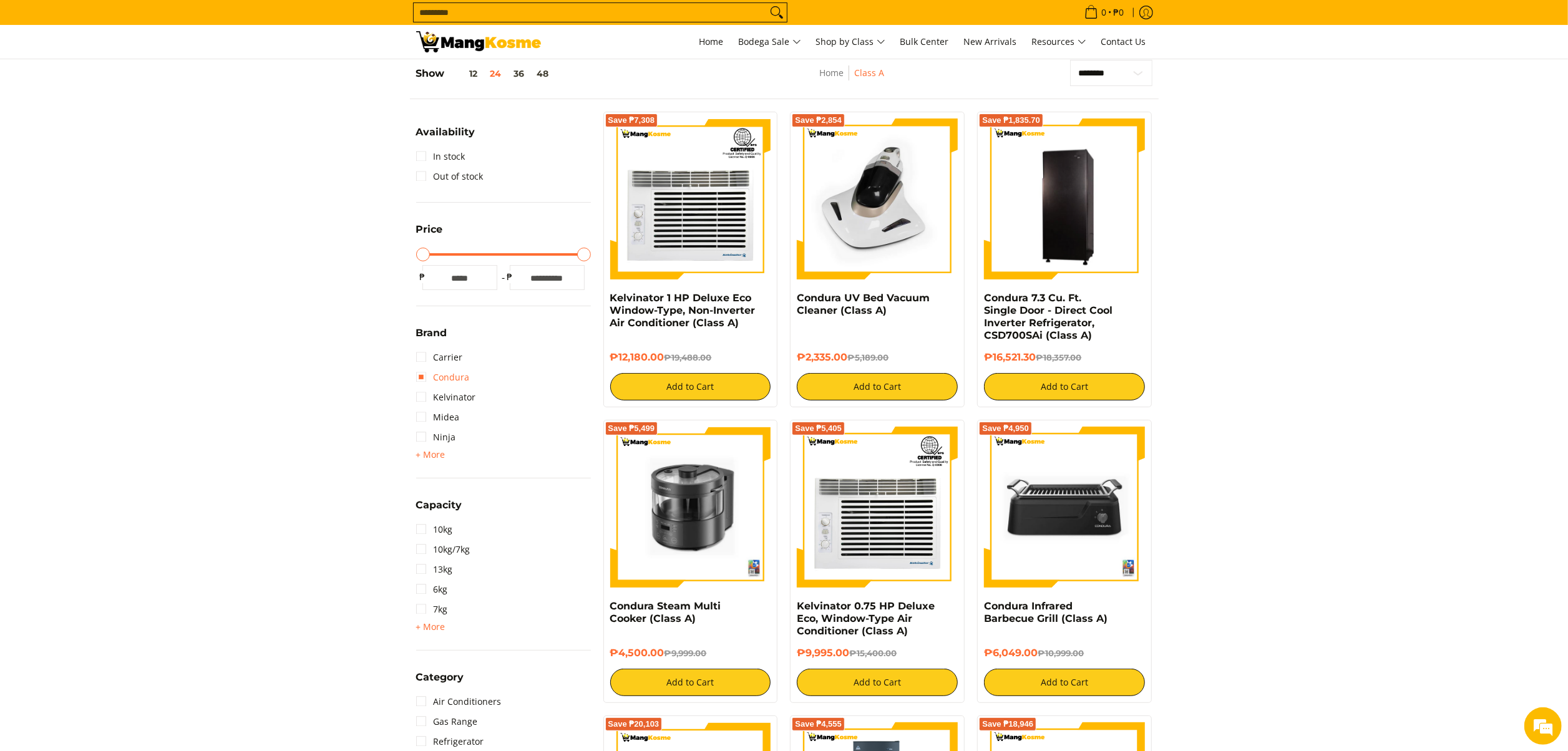
click at [451, 377] on link "Condura" at bounding box center [443, 377] width 53 height 20
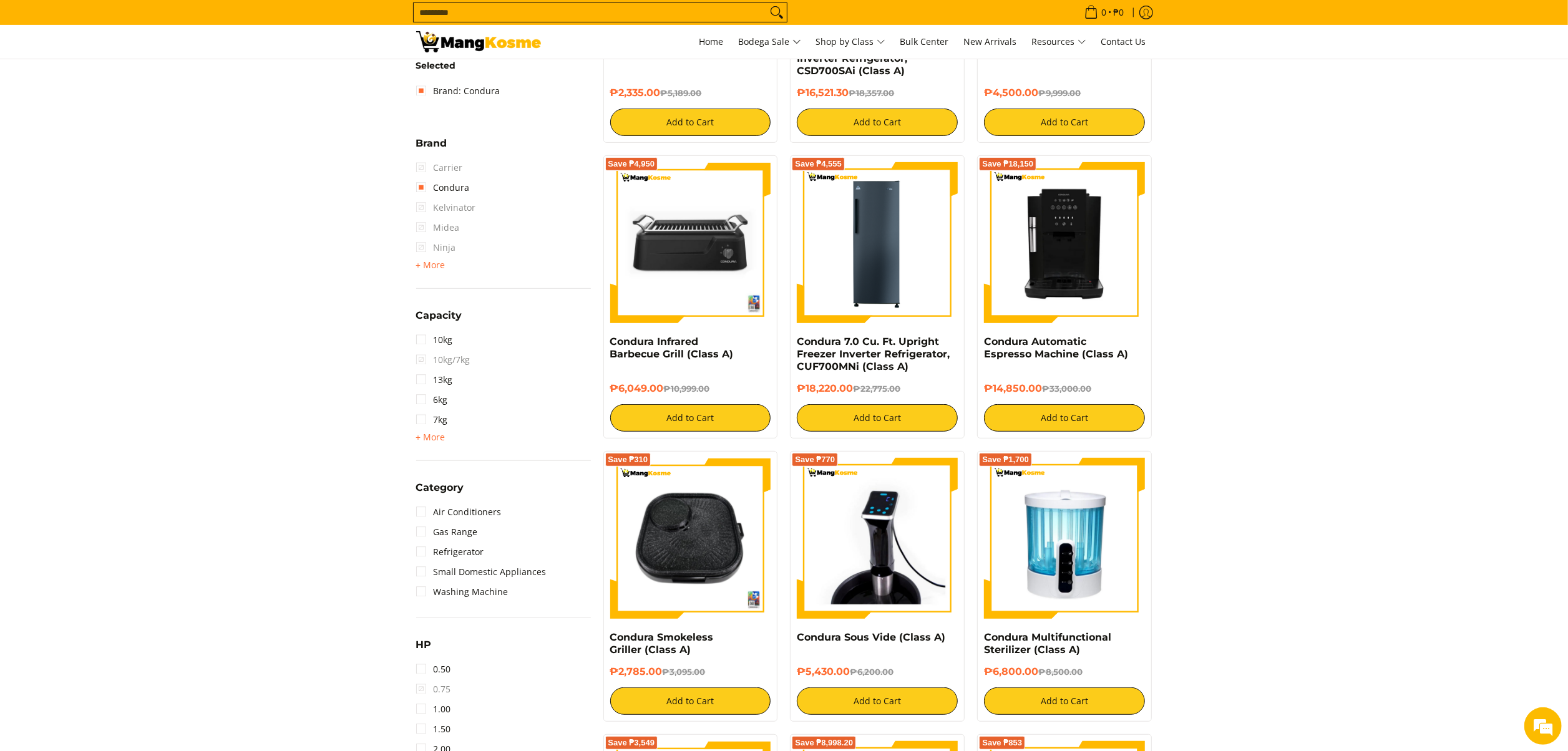
scroll to position [425, 0]
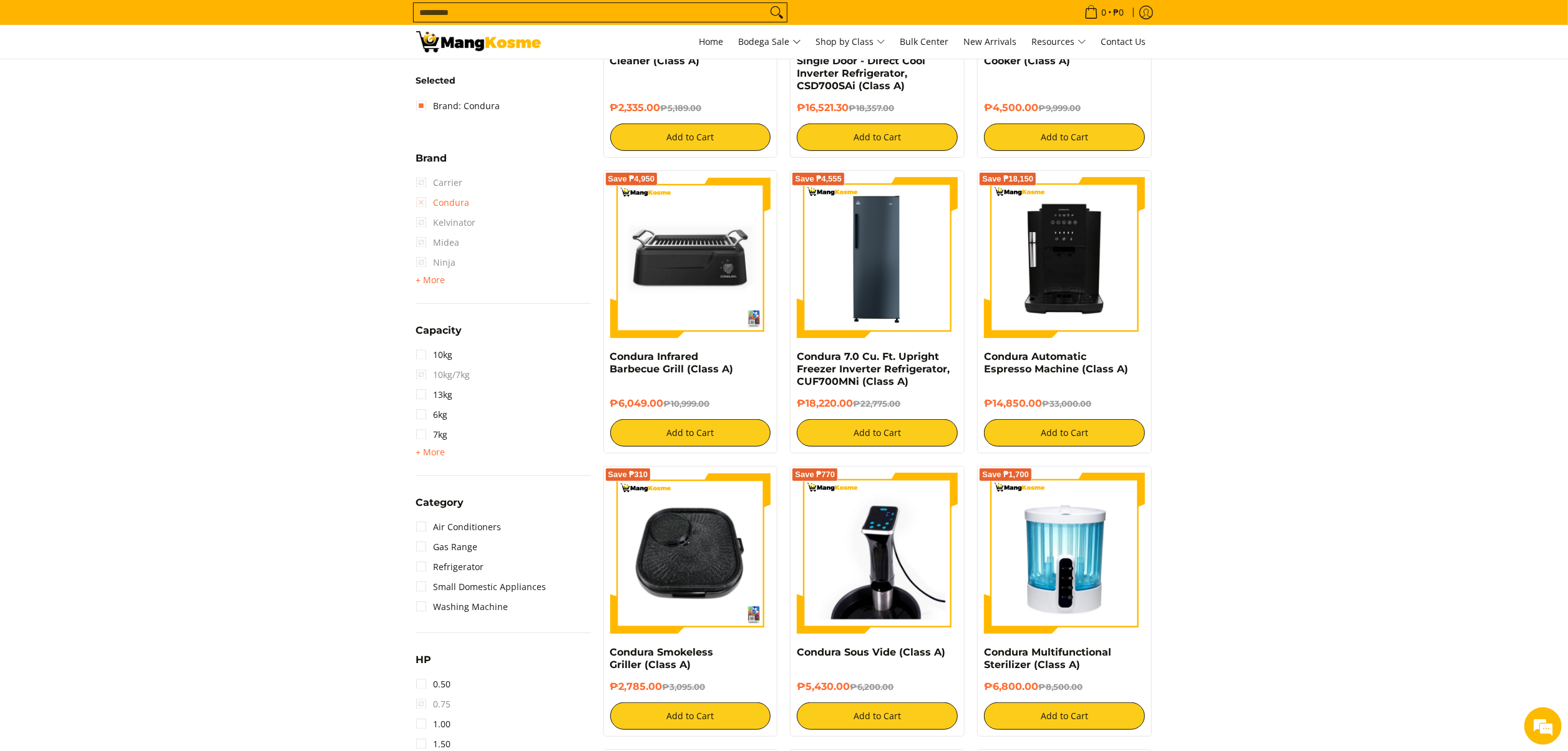
click at [450, 200] on link "Condura" at bounding box center [443, 202] width 53 height 20
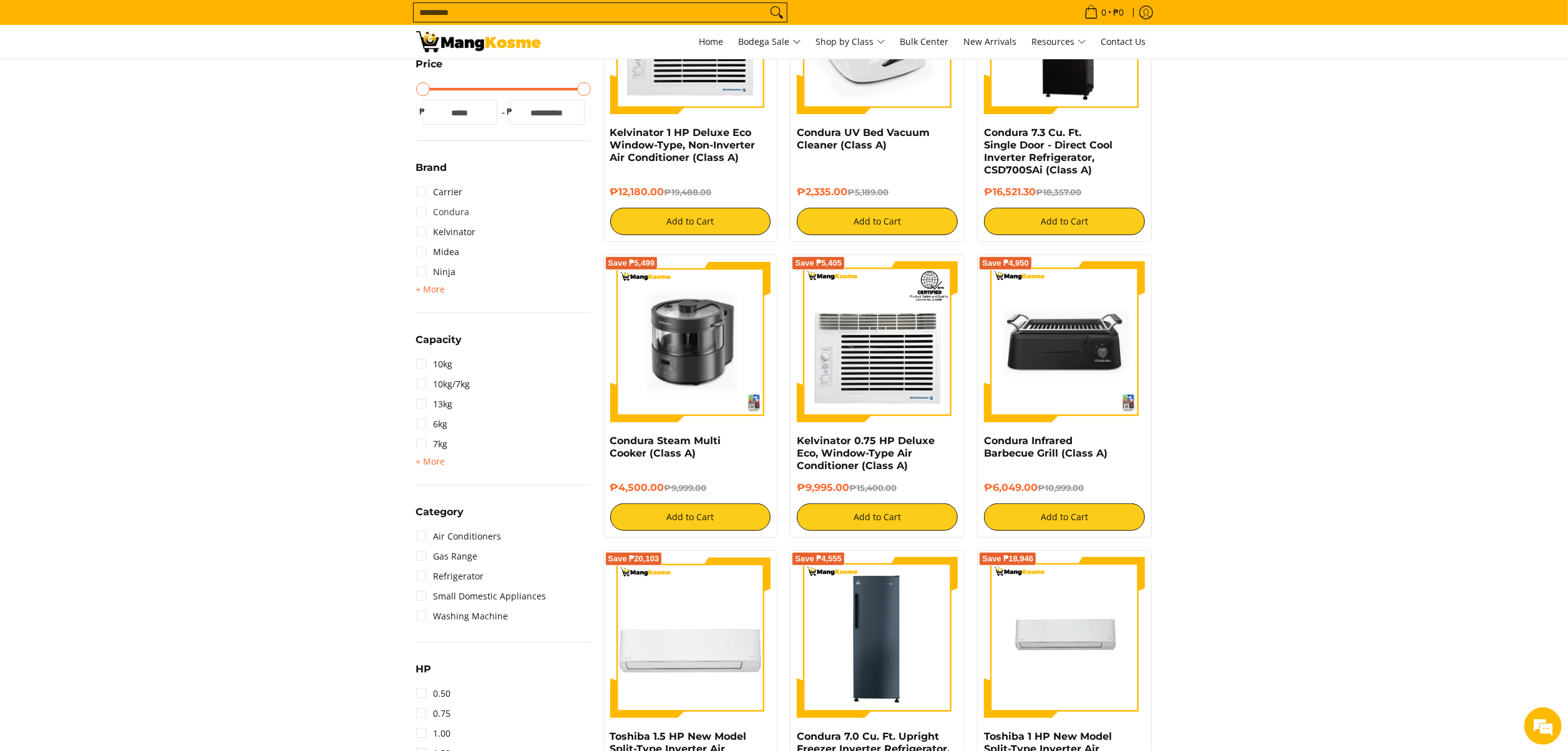
scroll to position [176, 0]
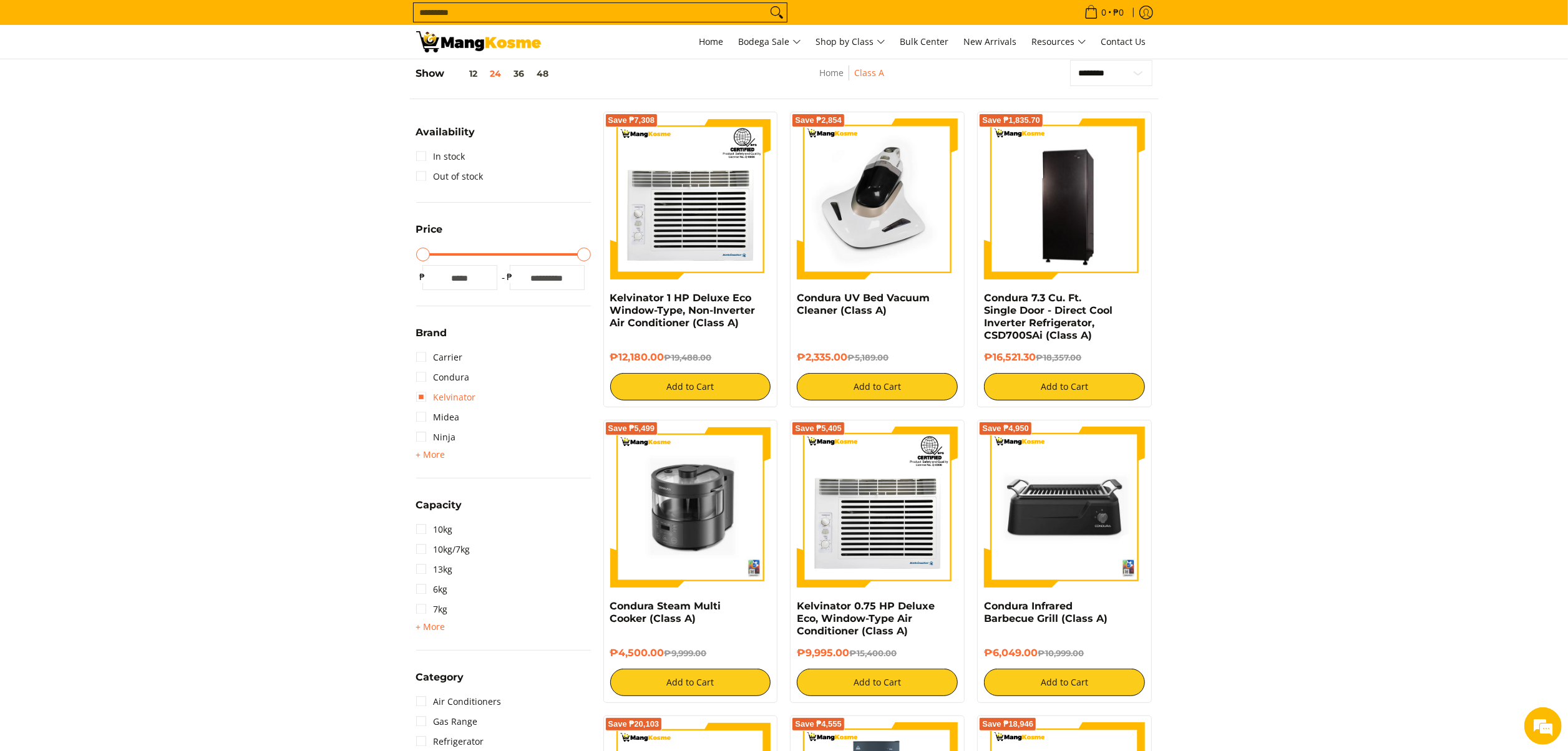
click at [455, 396] on link "Kelvinator" at bounding box center [446, 397] width 60 height 20
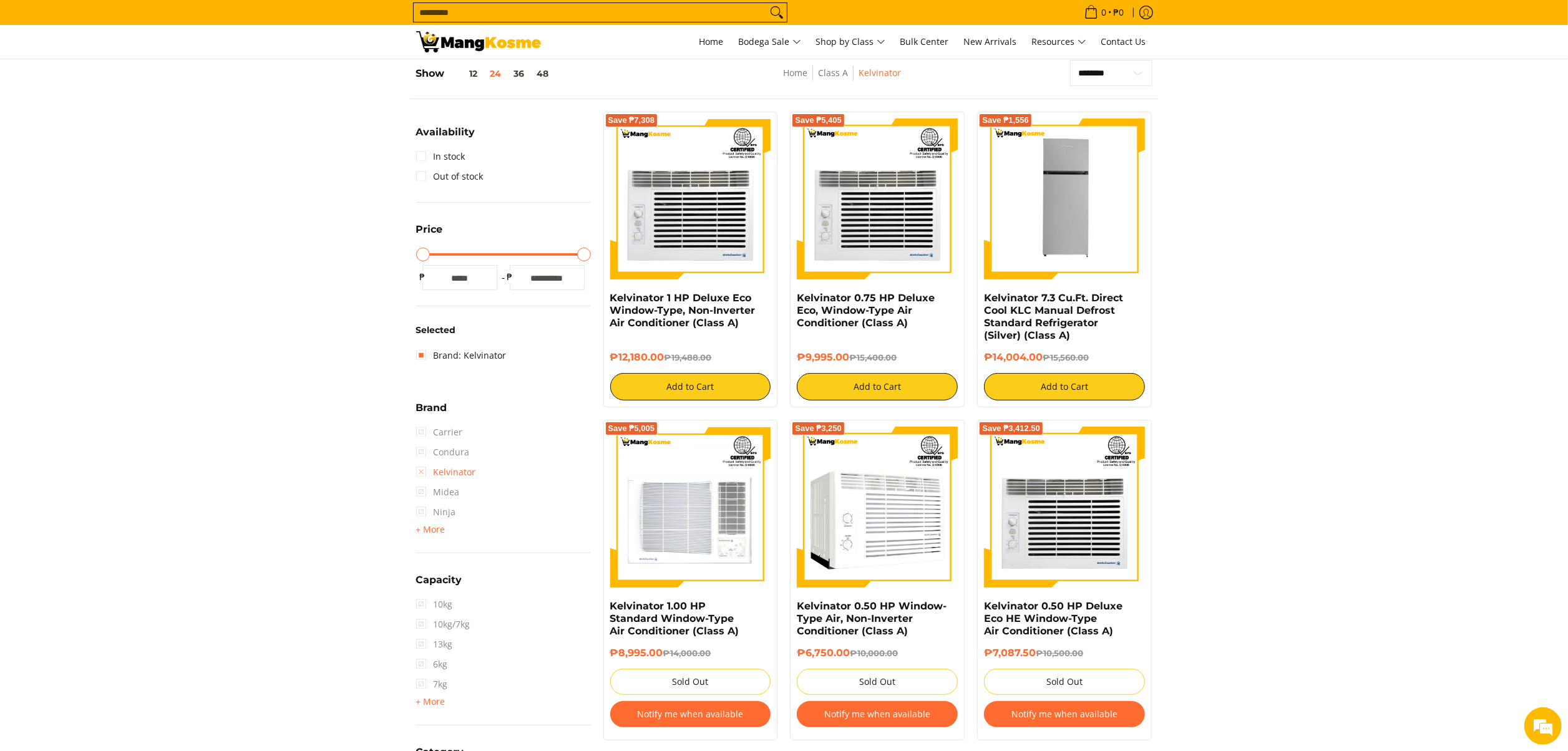
click at [446, 463] on link "Kelvinator" at bounding box center [446, 472] width 60 height 20
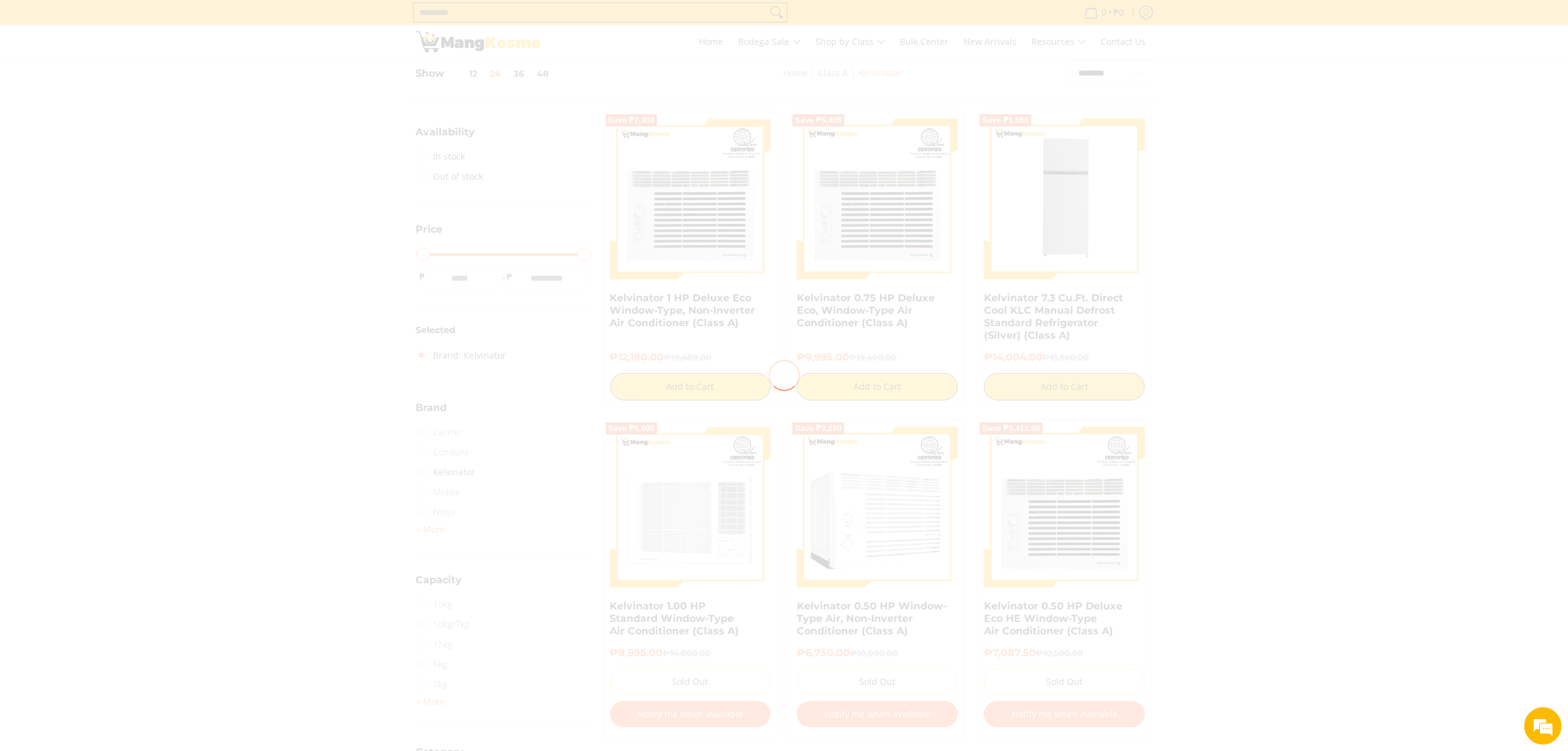
scroll to position [301, 0]
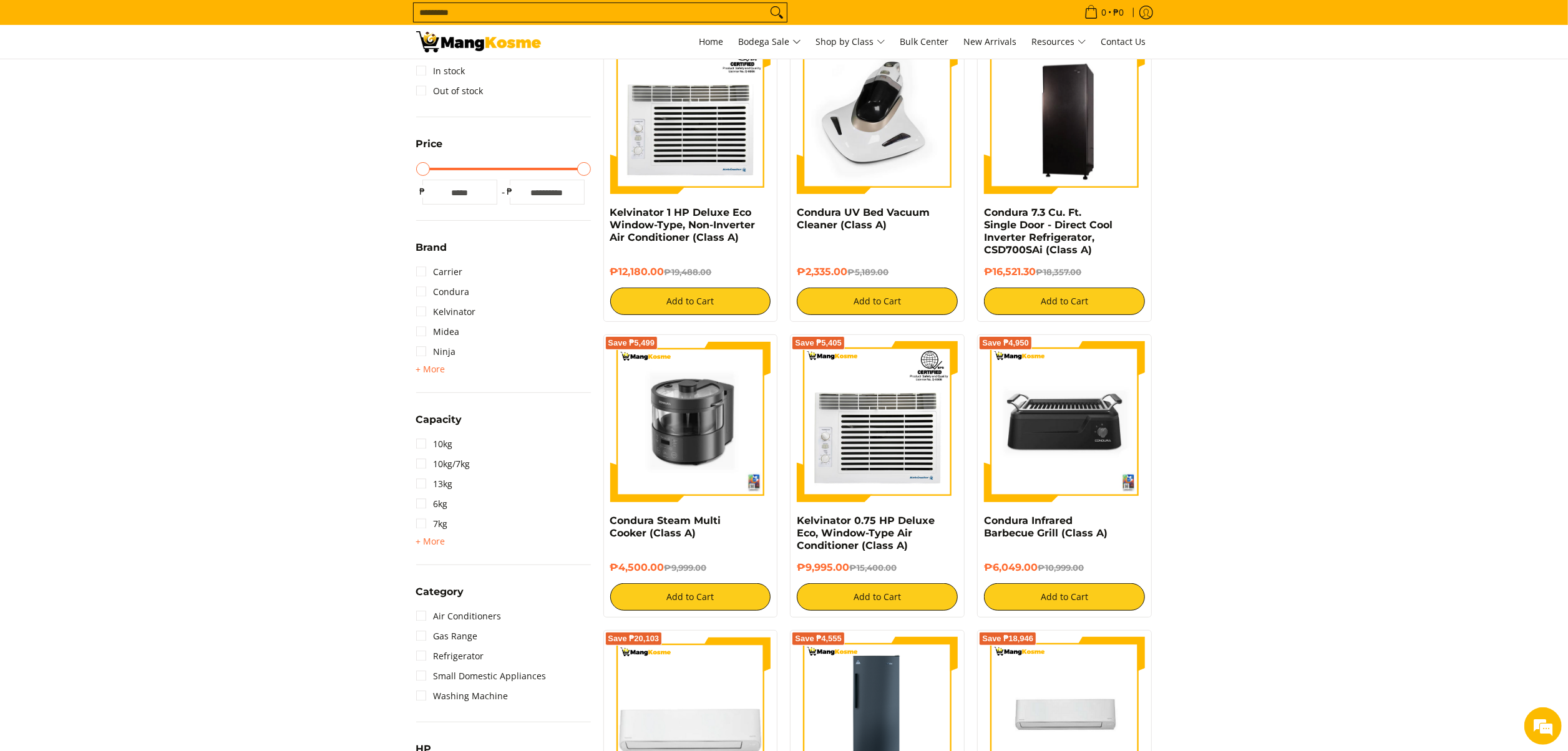
scroll to position [301, 0]
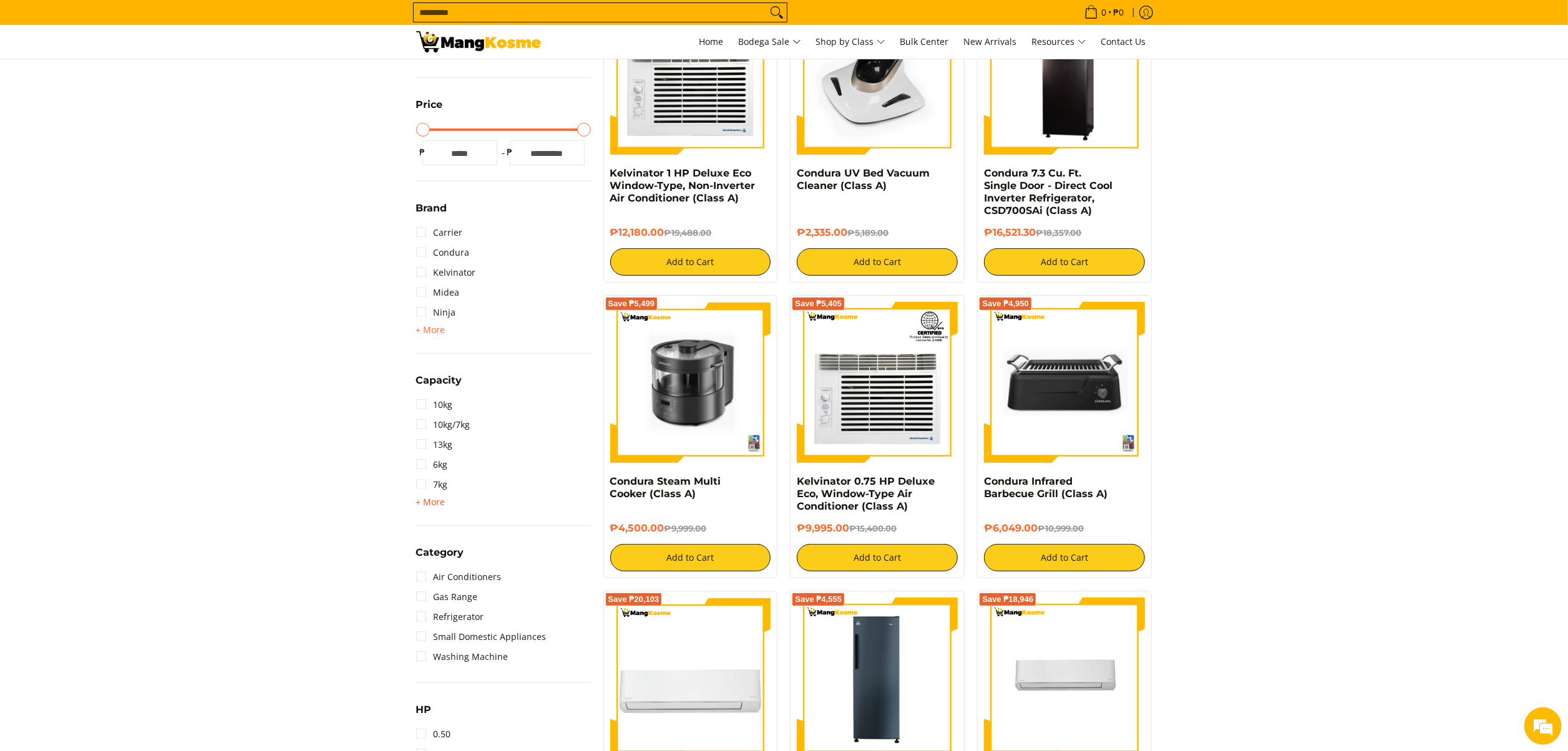
click at [430, 504] on span "+ More" at bounding box center [430, 502] width 30 height 10
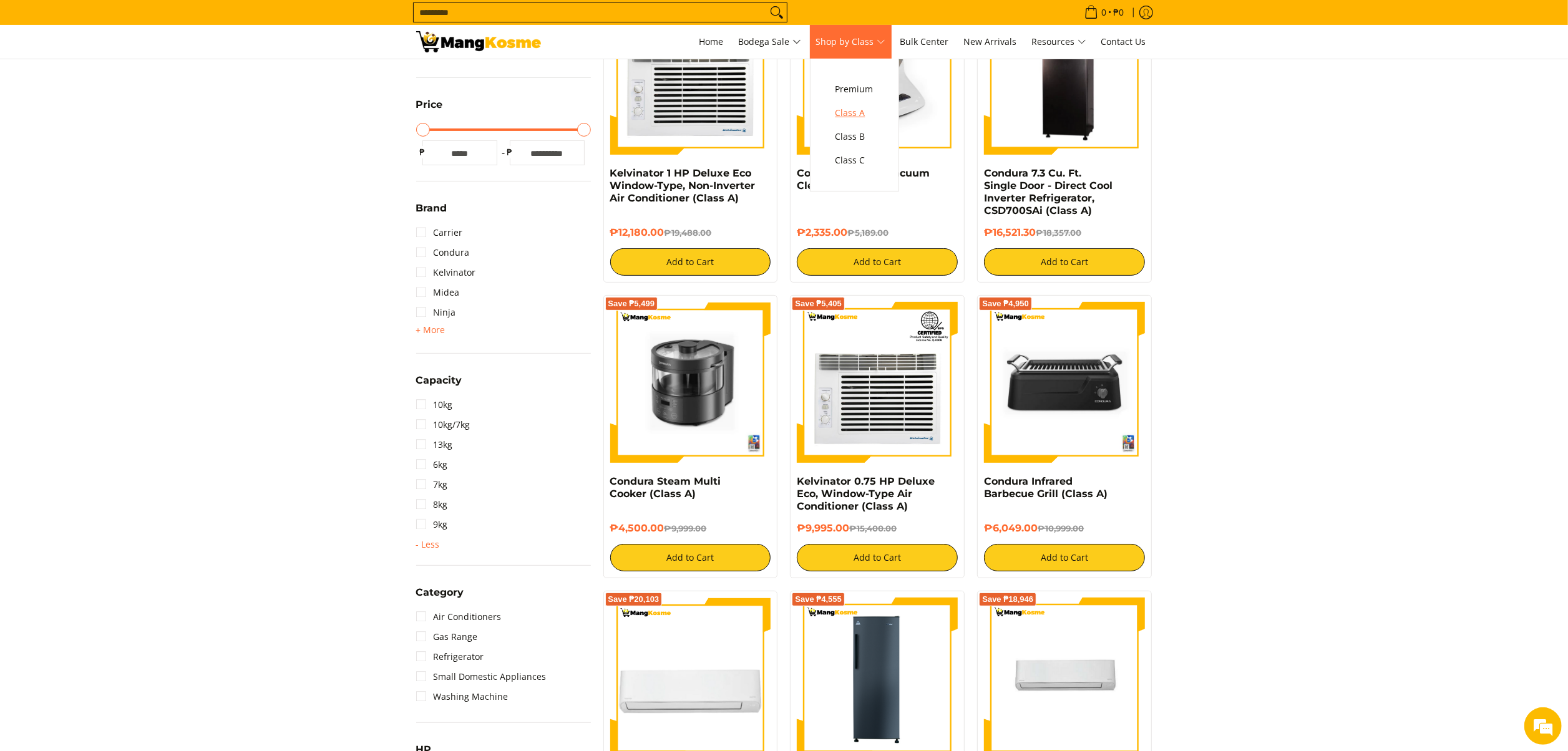
click at [852, 120] on span "Class A" at bounding box center [855, 114] width 38 height 15
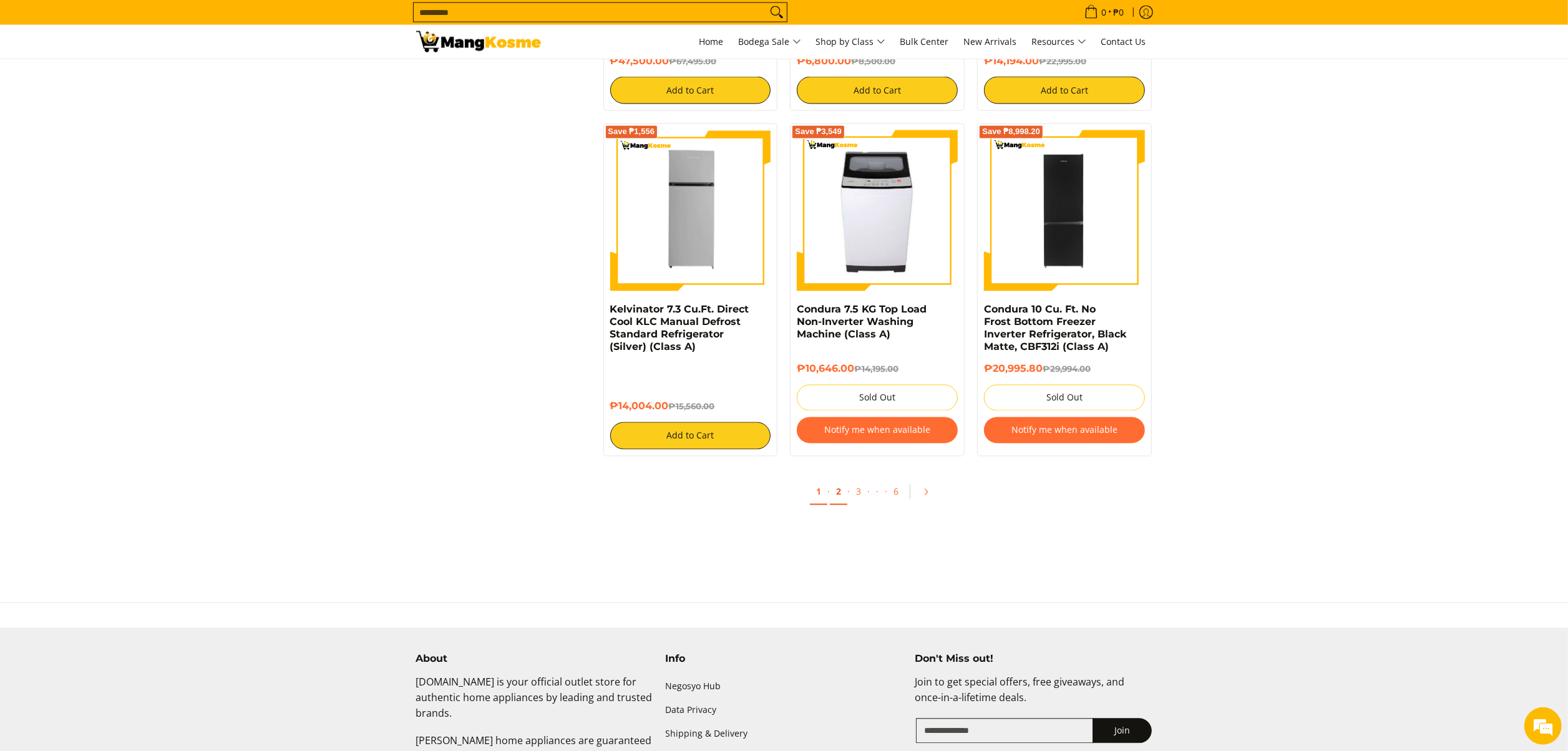
click at [836, 500] on link "2" at bounding box center [839, 492] width 17 height 26
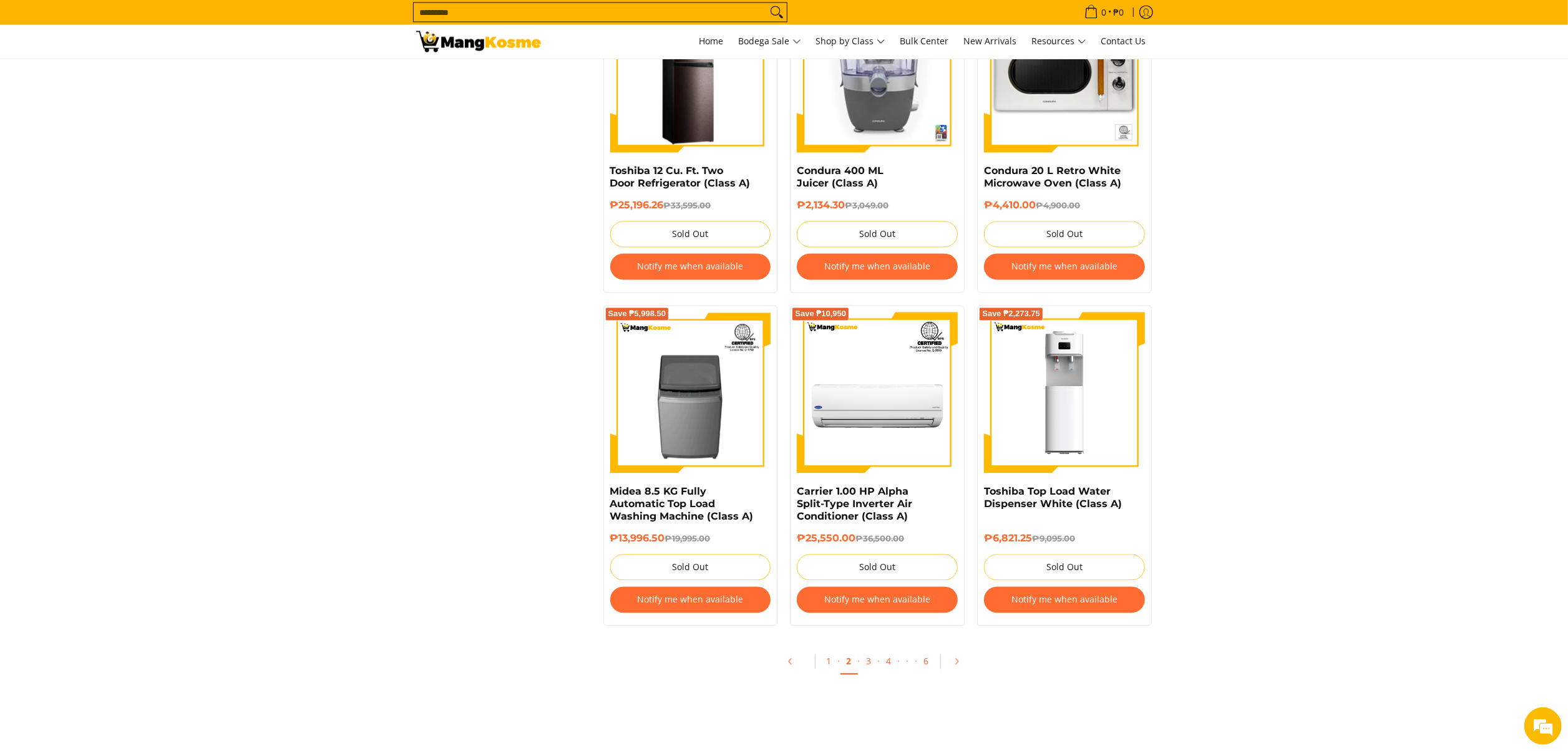
scroll to position [2371, 0]
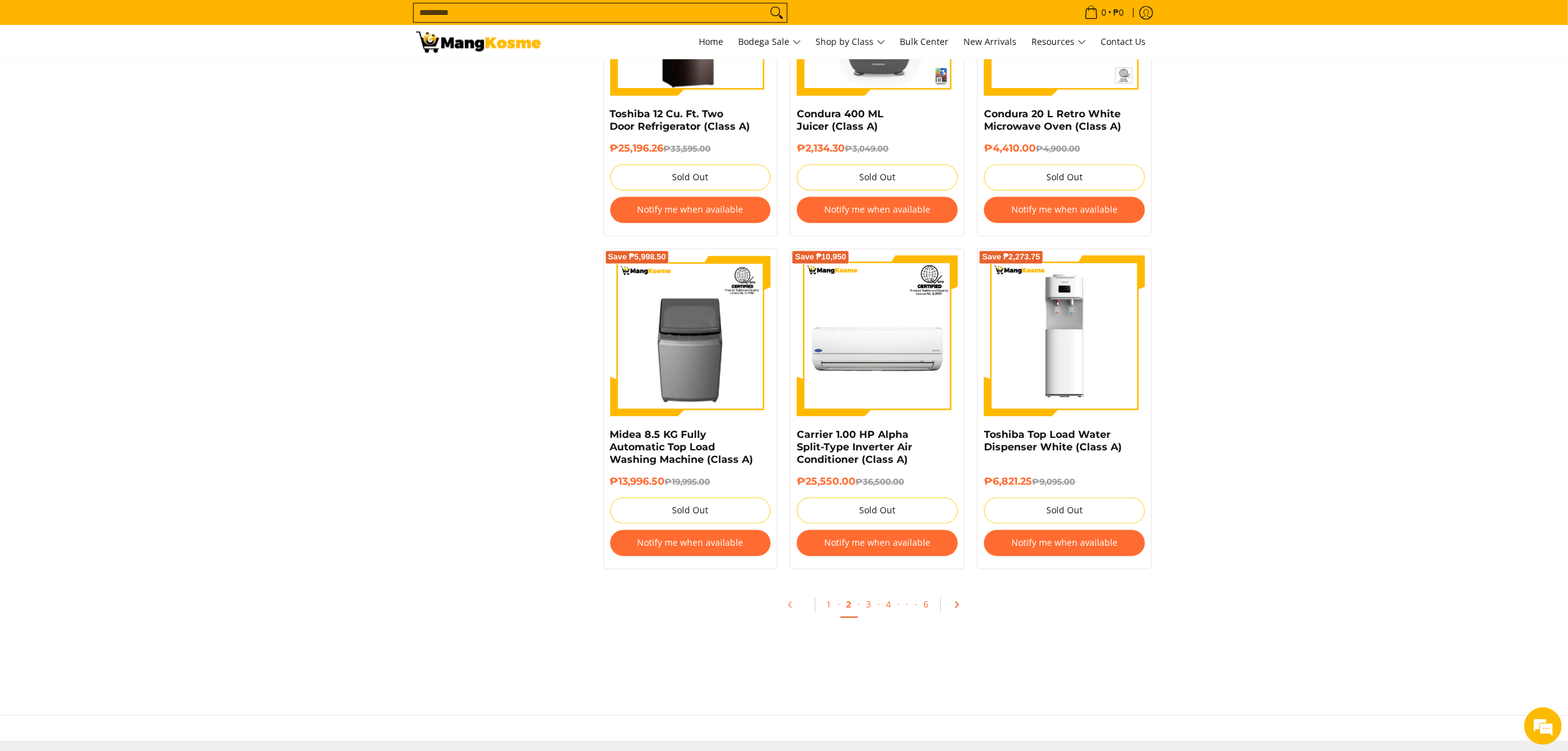
click at [954, 609] on icon "Pagination" at bounding box center [956, 604] width 9 height 9
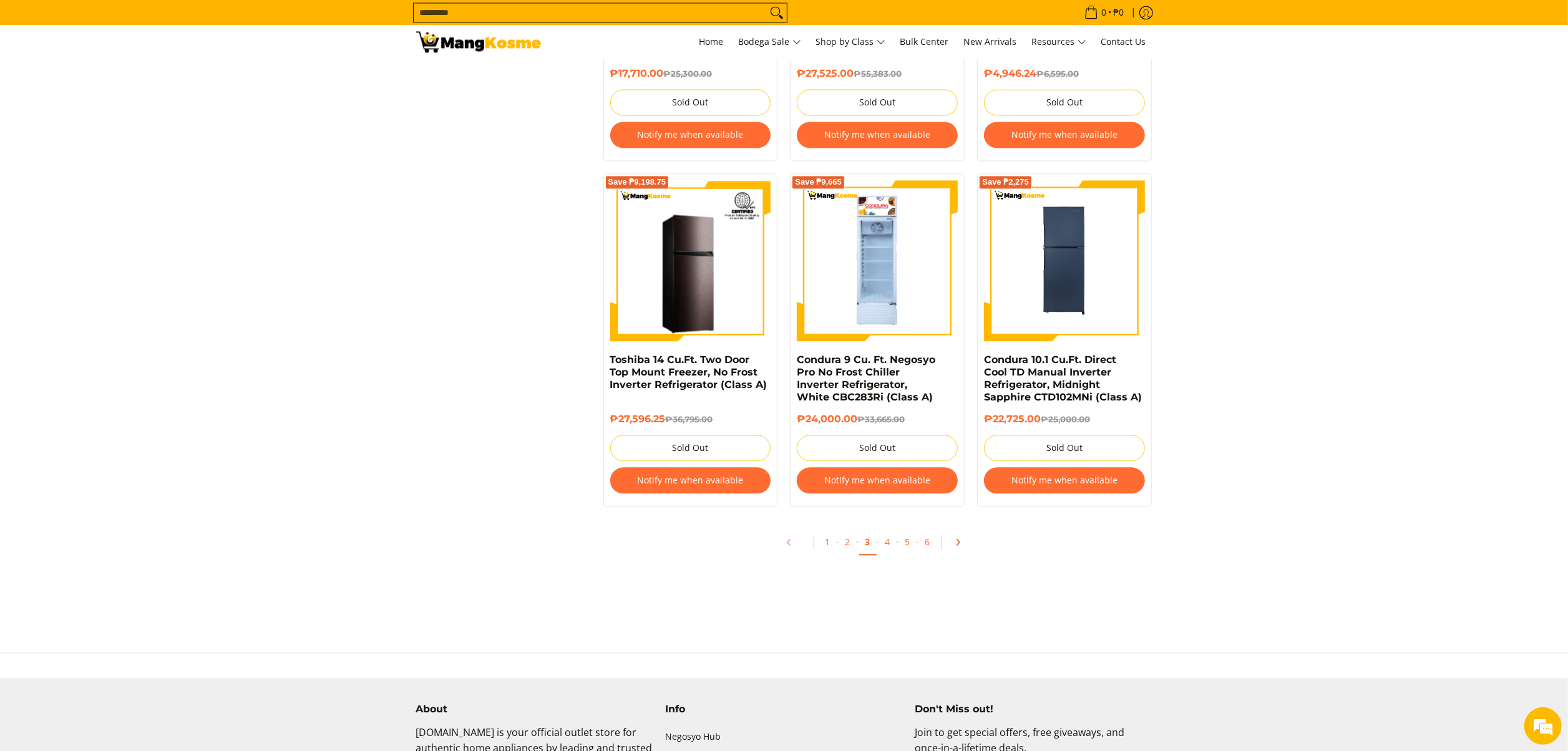
click at [953, 539] on icon "Pagination" at bounding box center [957, 542] width 9 height 9
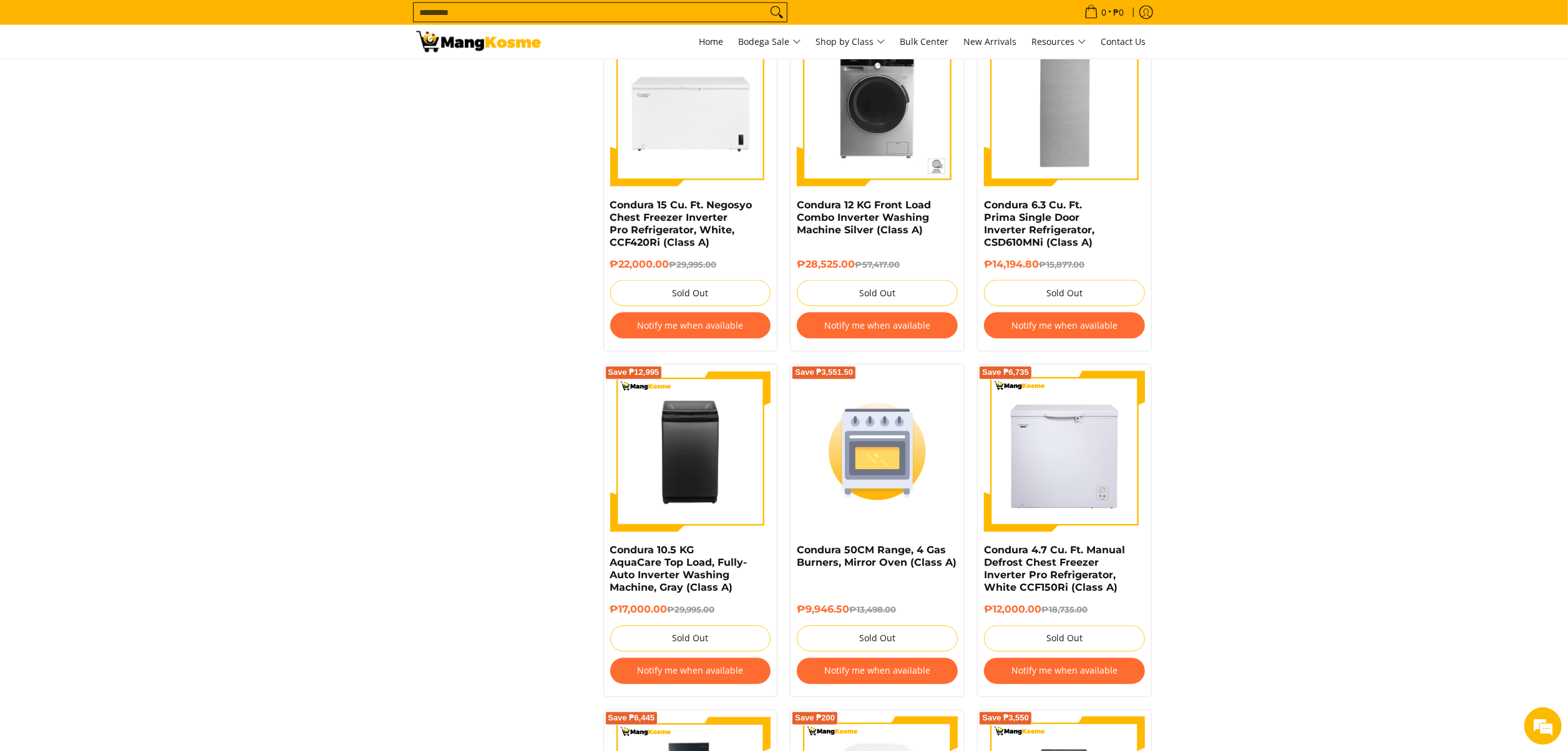
scroll to position [2495, 0]
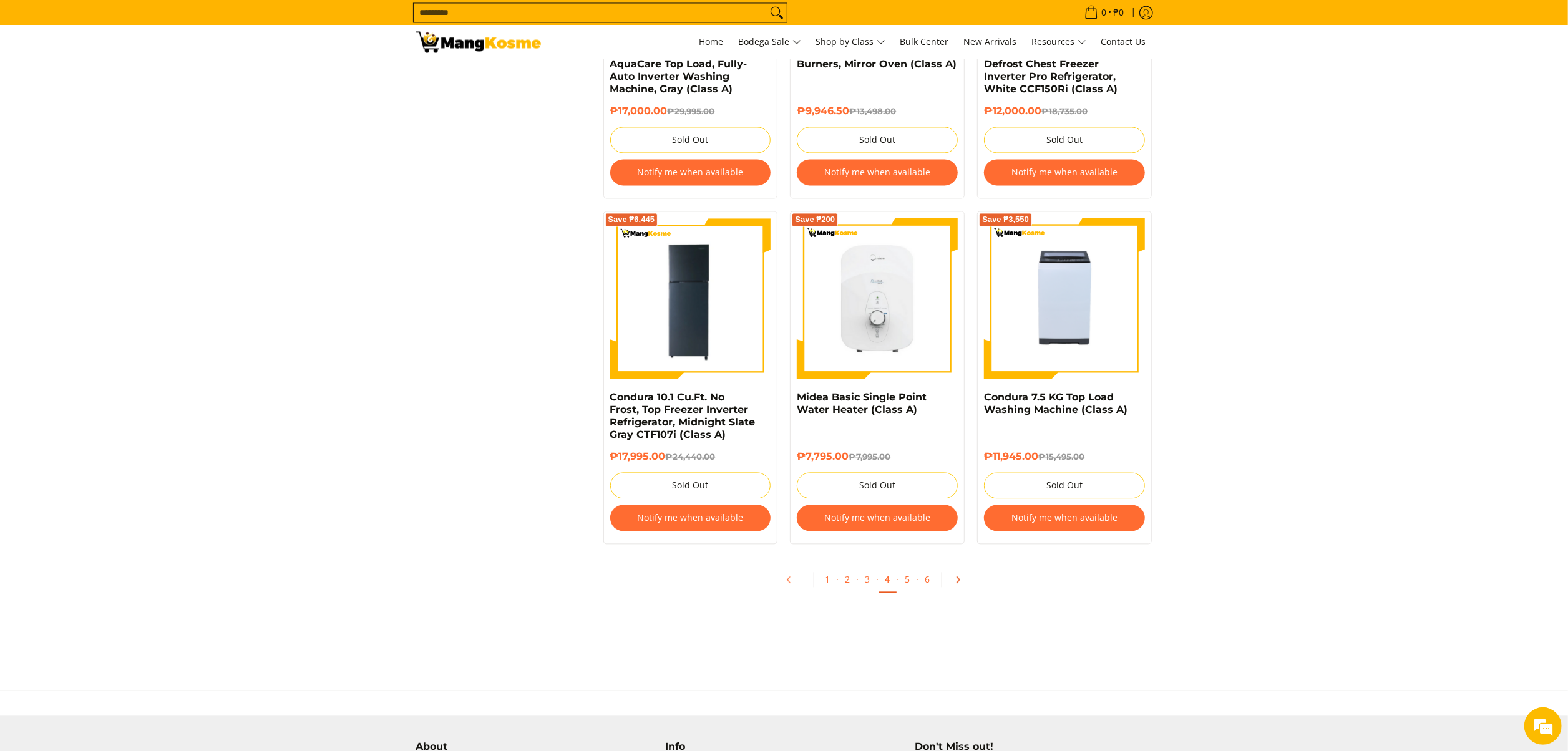
click at [958, 584] on icon "Pagination" at bounding box center [957, 579] width 9 height 9
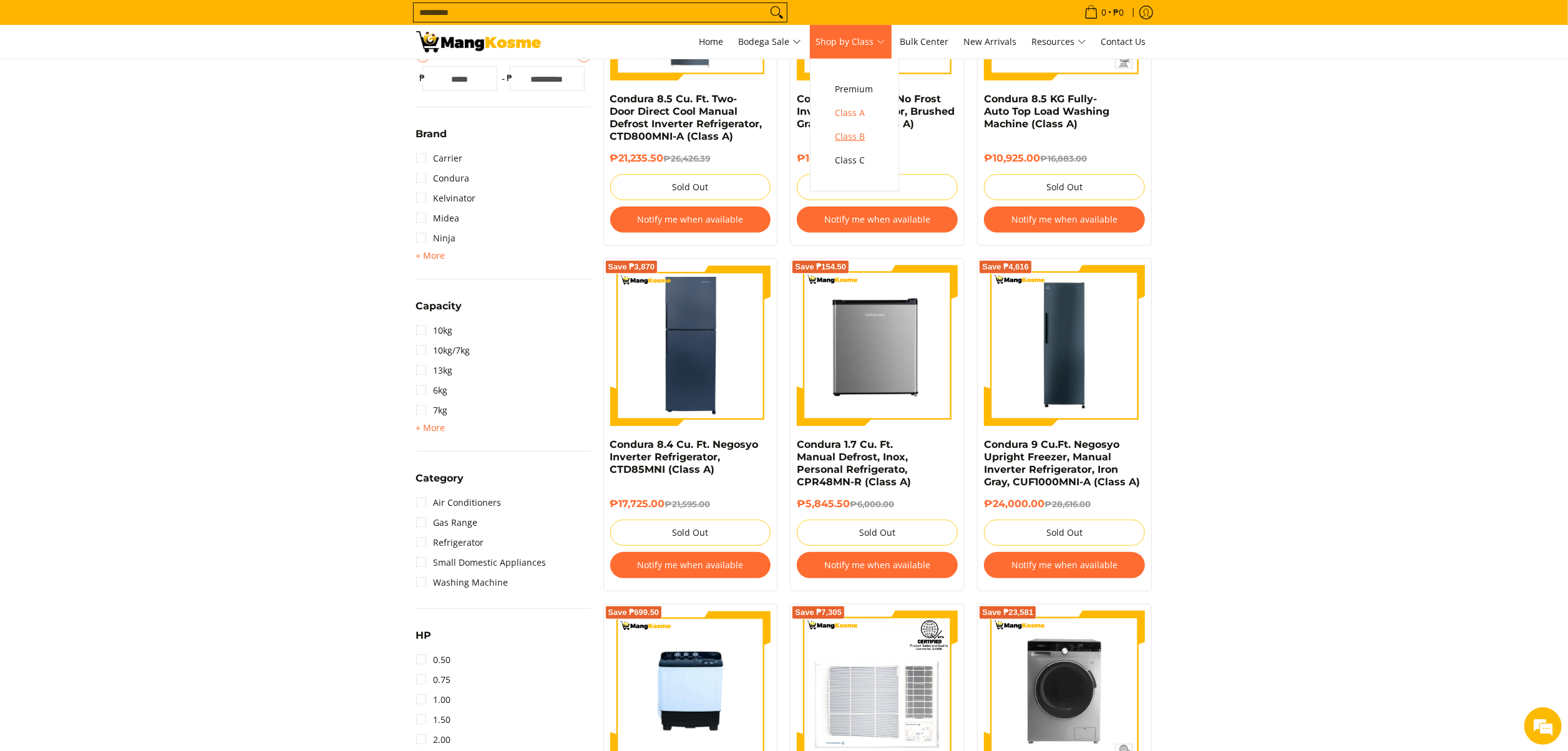
click at [867, 137] on span "Class B" at bounding box center [855, 136] width 38 height 15
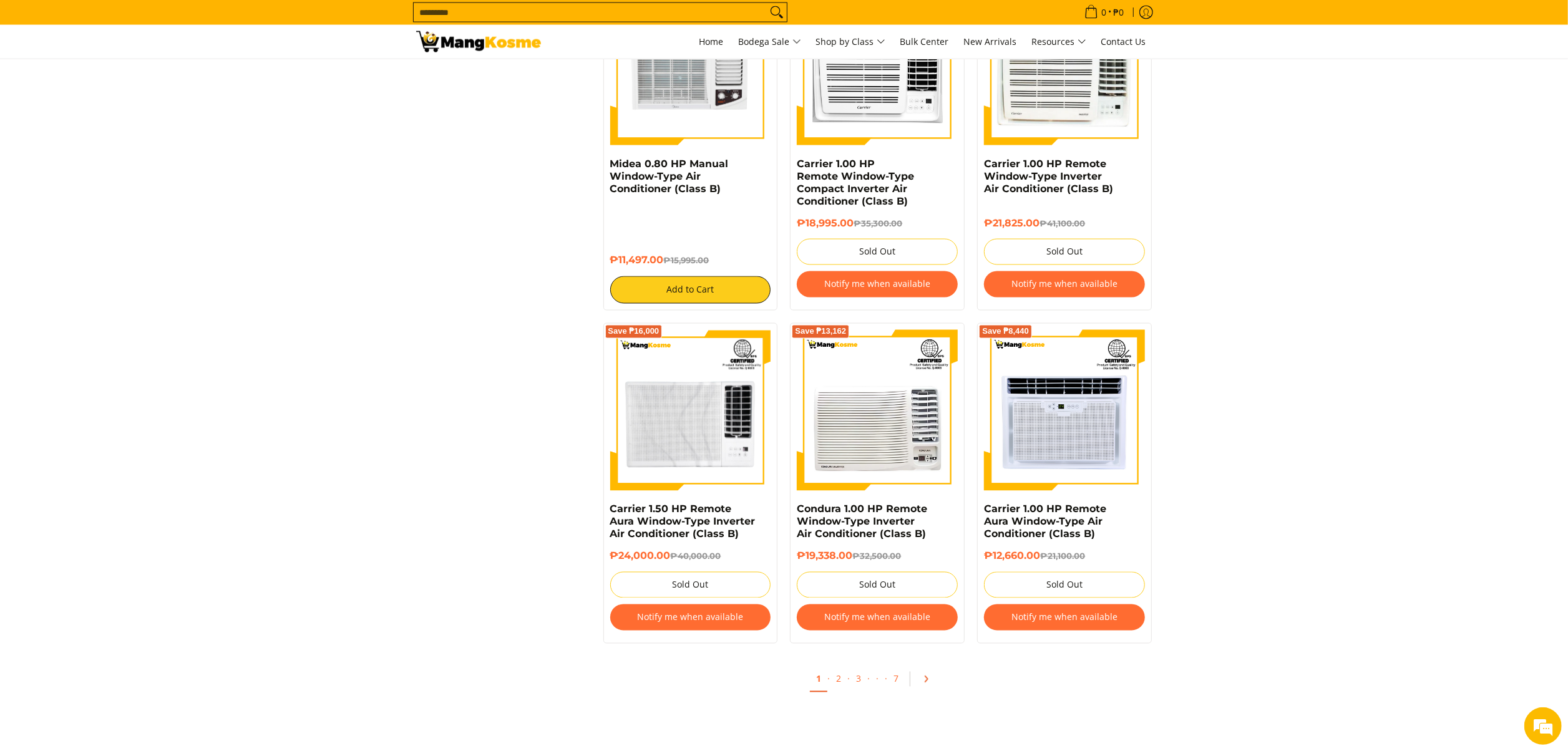
scroll to position [2371, 0]
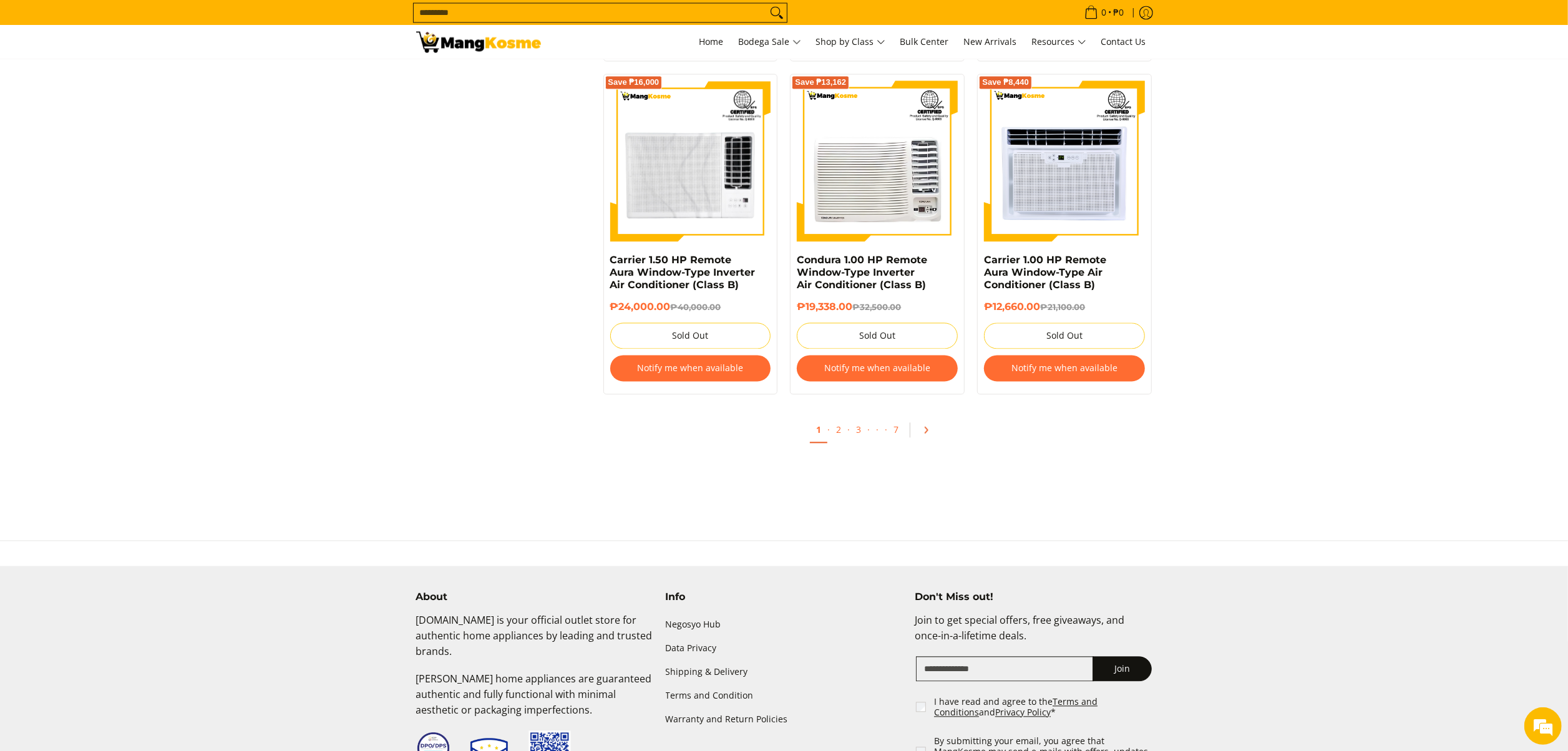
click at [927, 434] on icon "Pagination" at bounding box center [926, 429] width 9 height 9
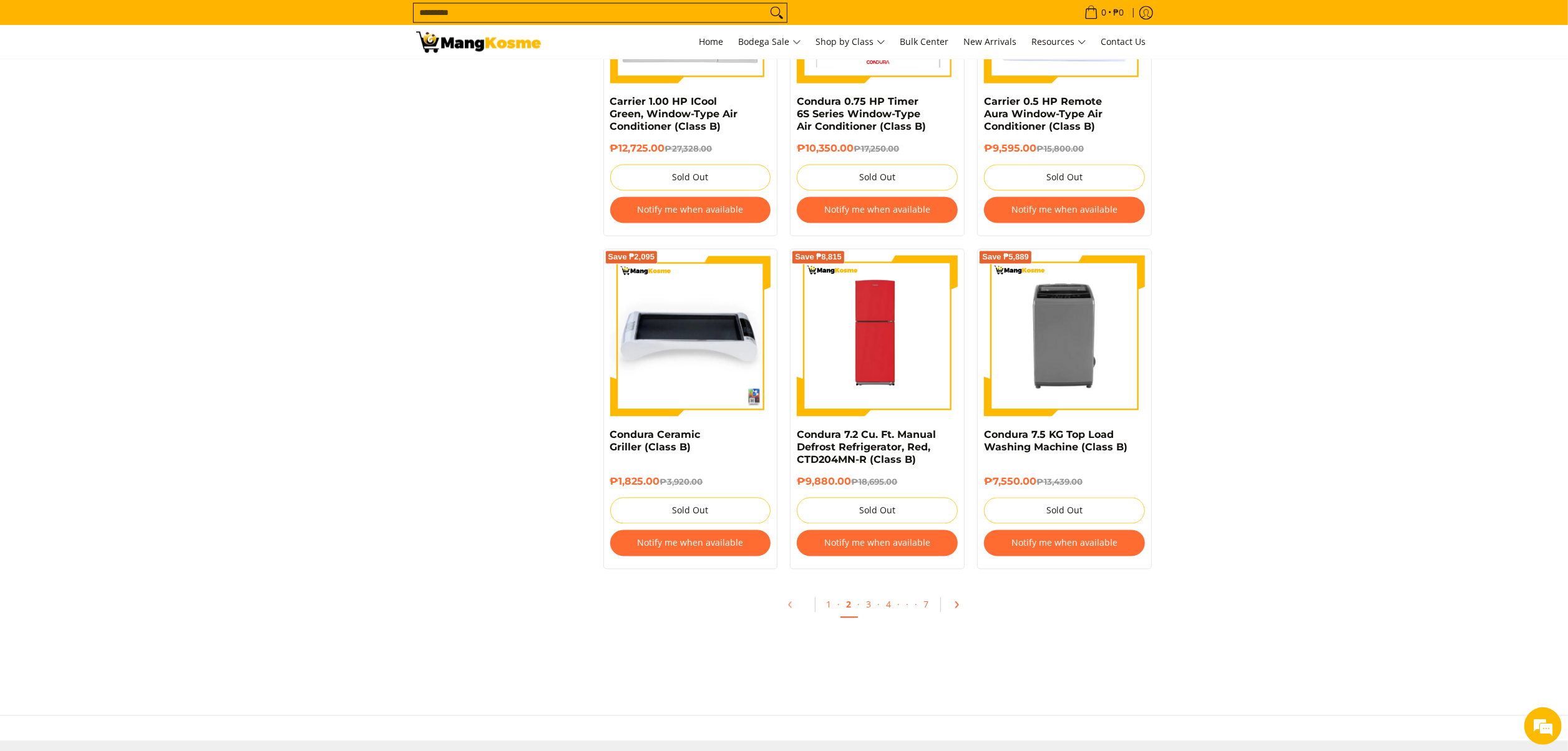
click at [954, 609] on icon "Pagination" at bounding box center [956, 604] width 9 height 9
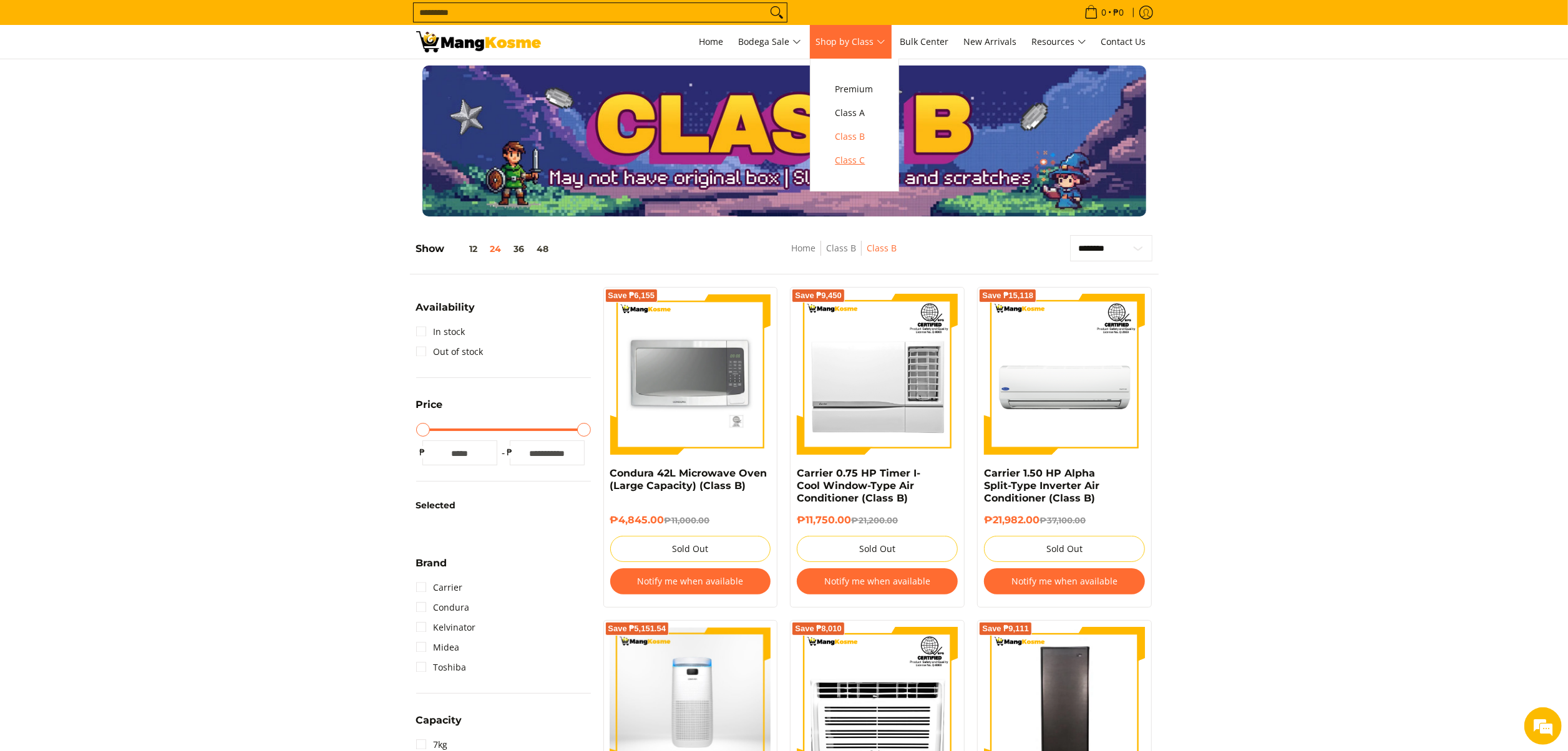
click at [860, 157] on span "Class C" at bounding box center [855, 160] width 38 height 15
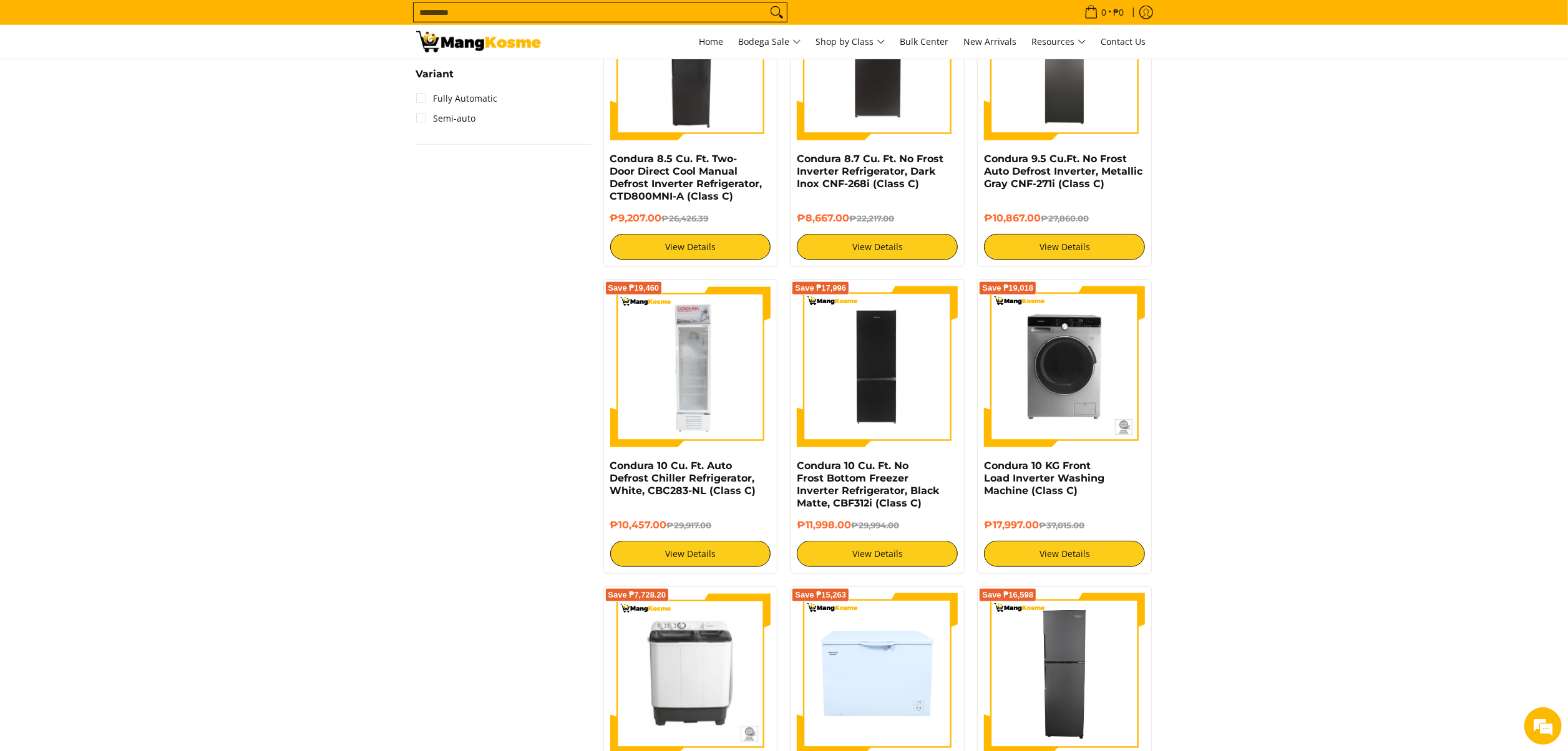
scroll to position [1622, 0]
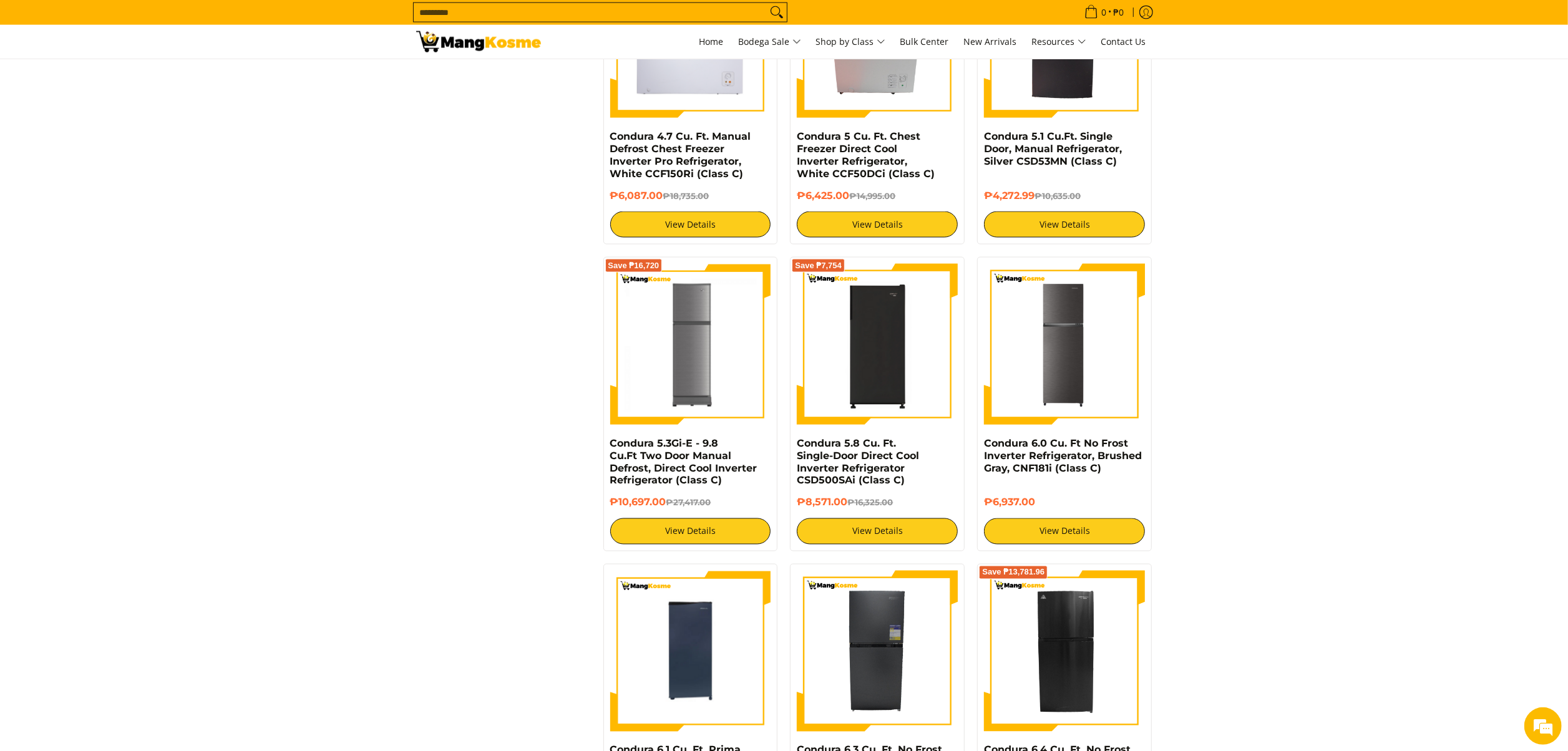
scroll to position [1968, 0]
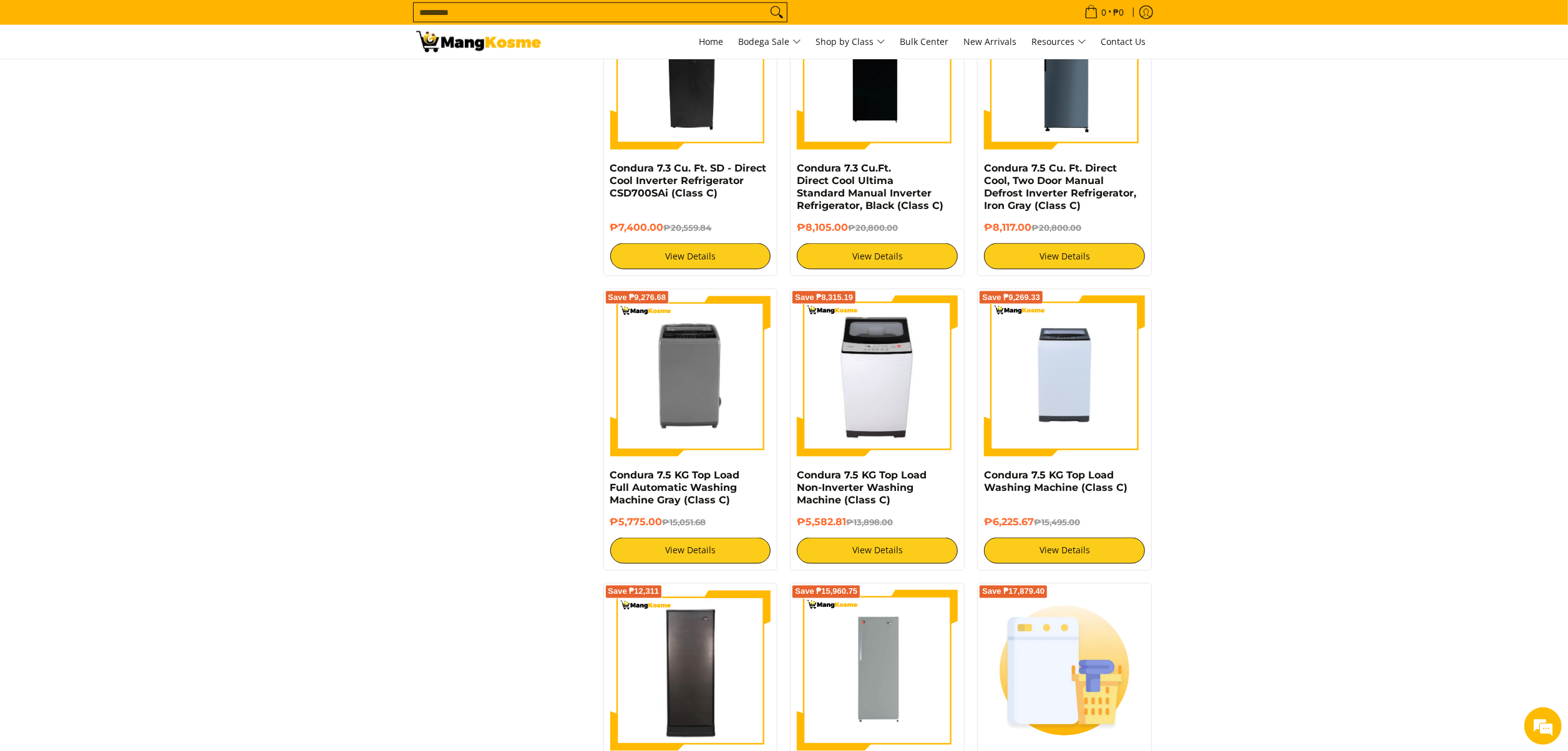
scroll to position [2121, 0]
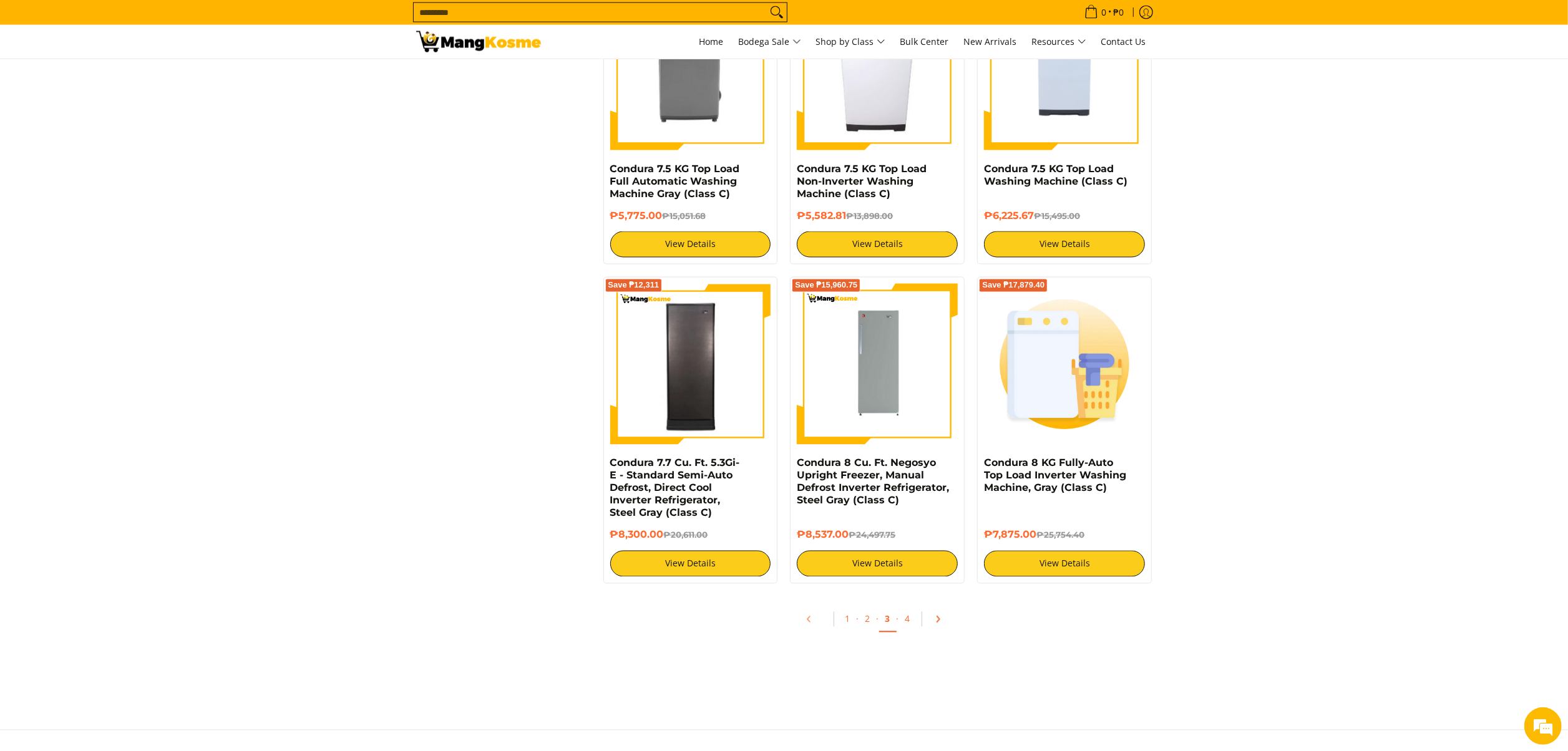
click at [934, 624] on icon "Pagination" at bounding box center [937, 619] width 9 height 9
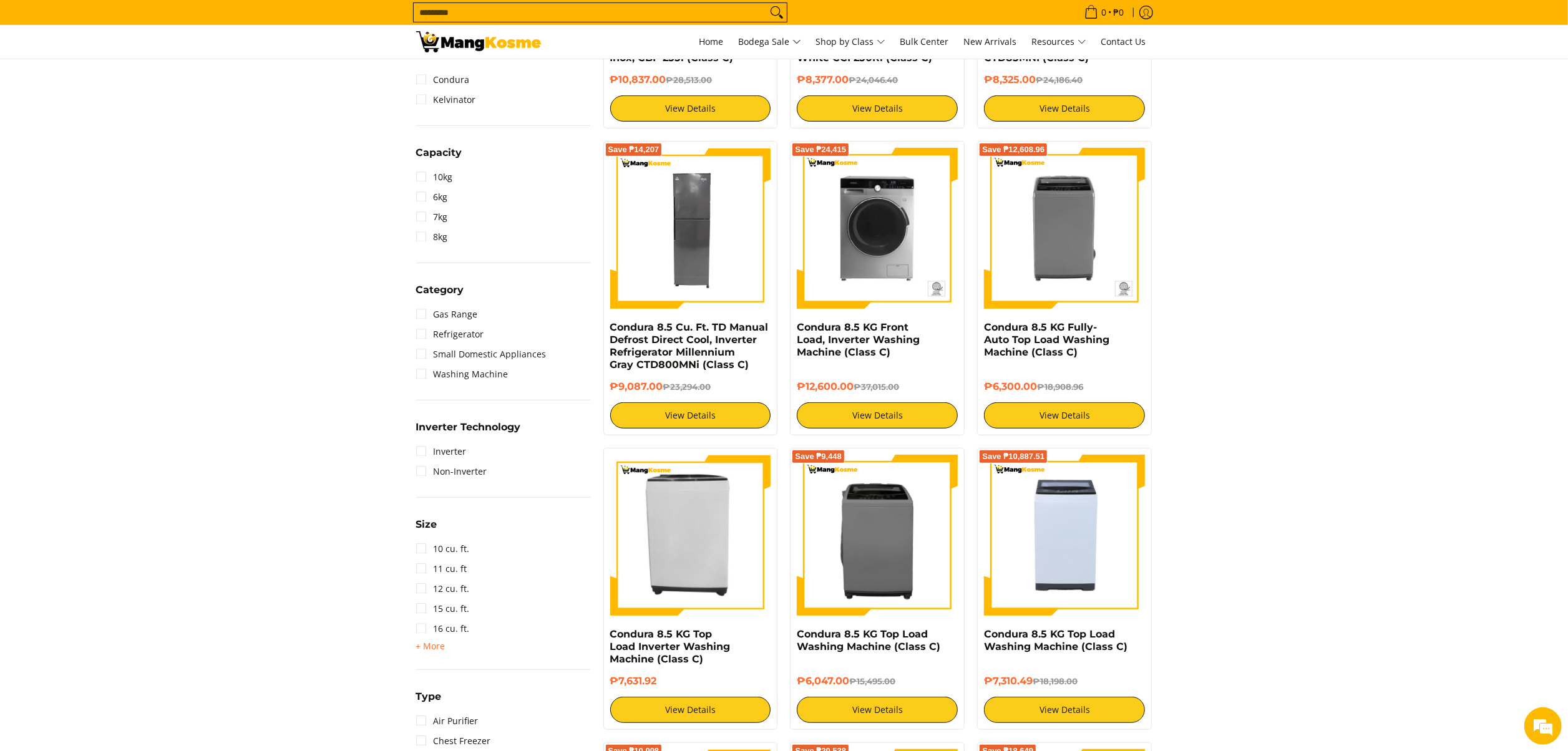
scroll to position [374, 0]
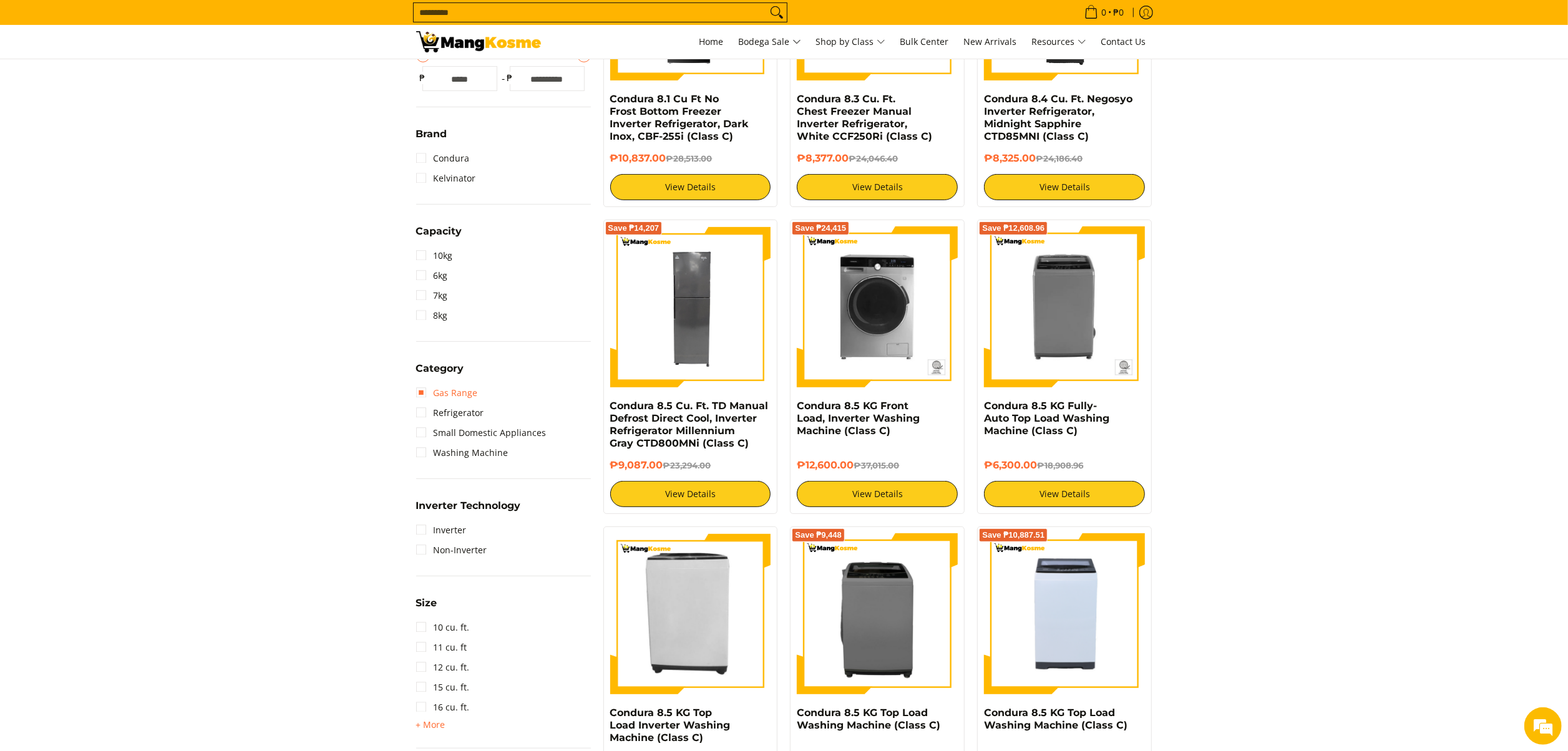
click at [461, 395] on link "Gas Range" at bounding box center [447, 392] width 62 height 20
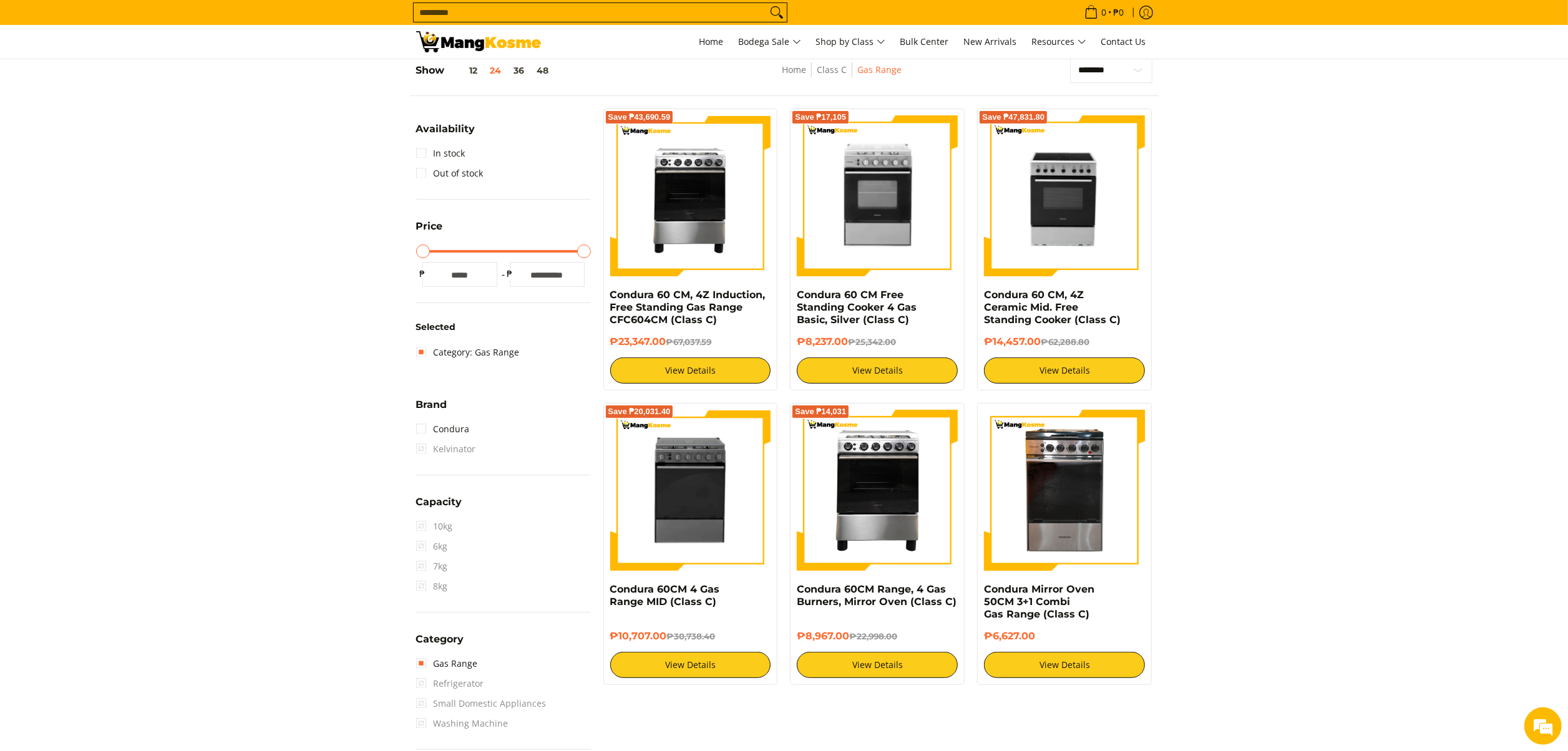
scroll to position [176, 0]
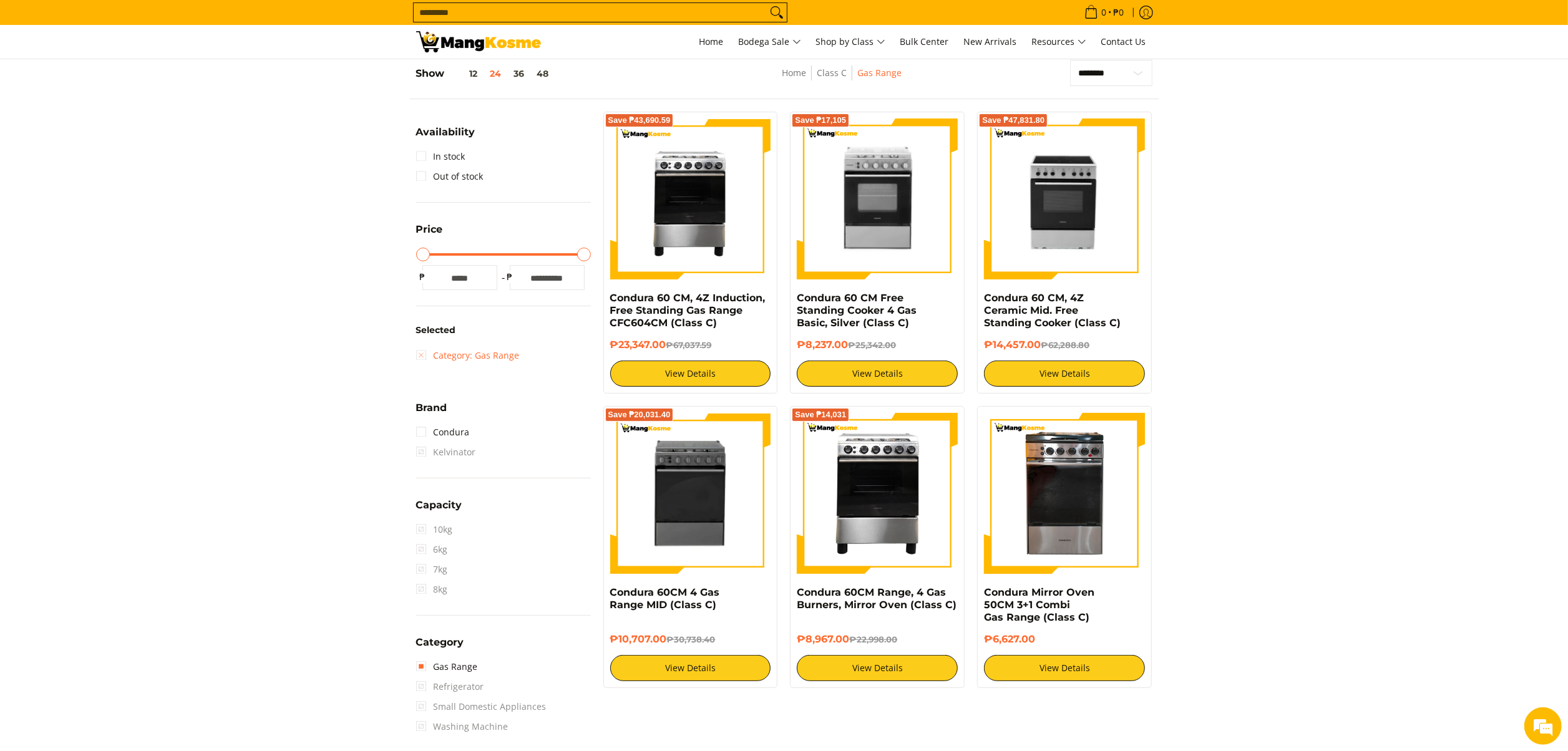
click at [495, 360] on link "Category: Gas Range" at bounding box center [468, 355] width 104 height 20
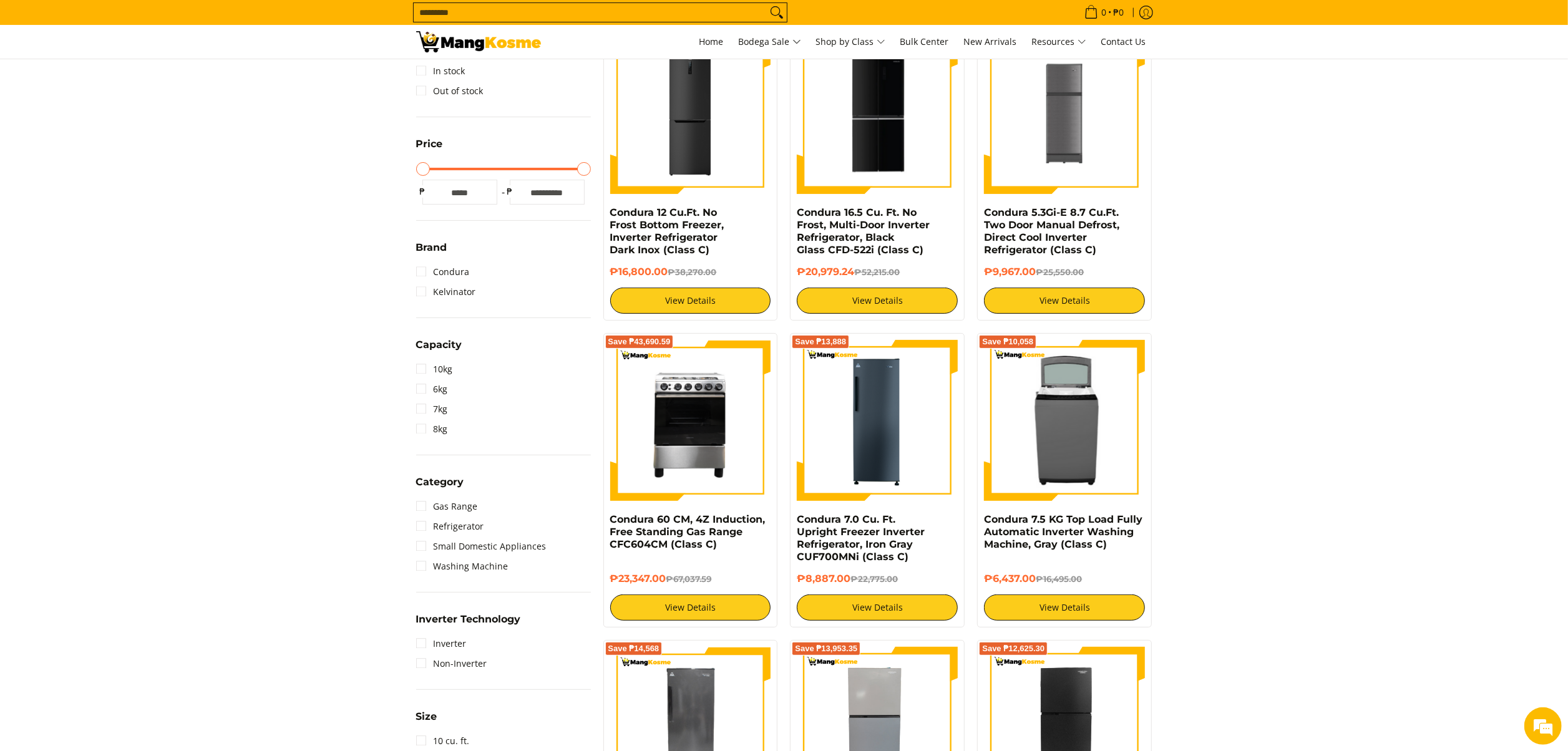
scroll to position [301, 0]
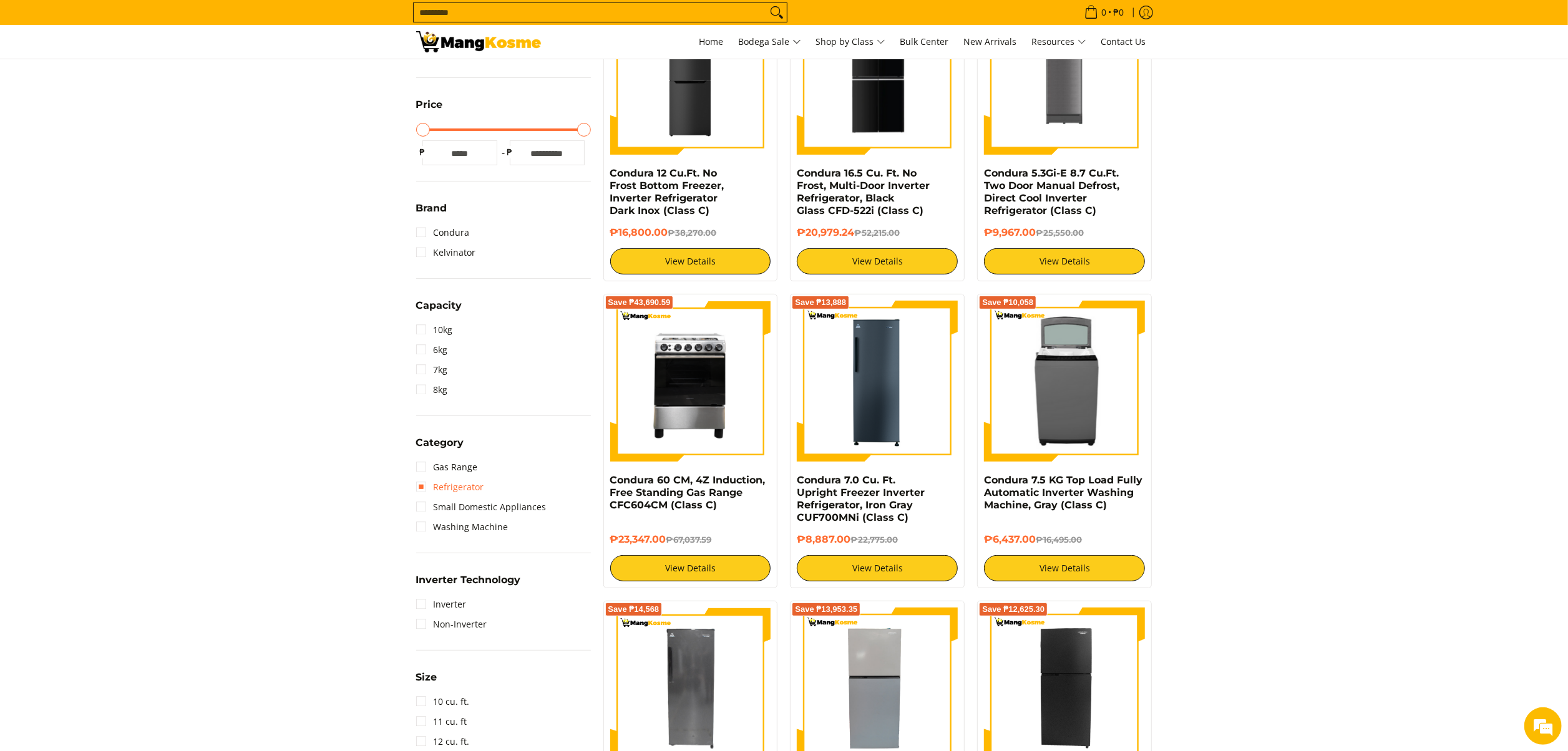
click at [451, 480] on link "Refrigerator" at bounding box center [449, 487] width 68 height 20
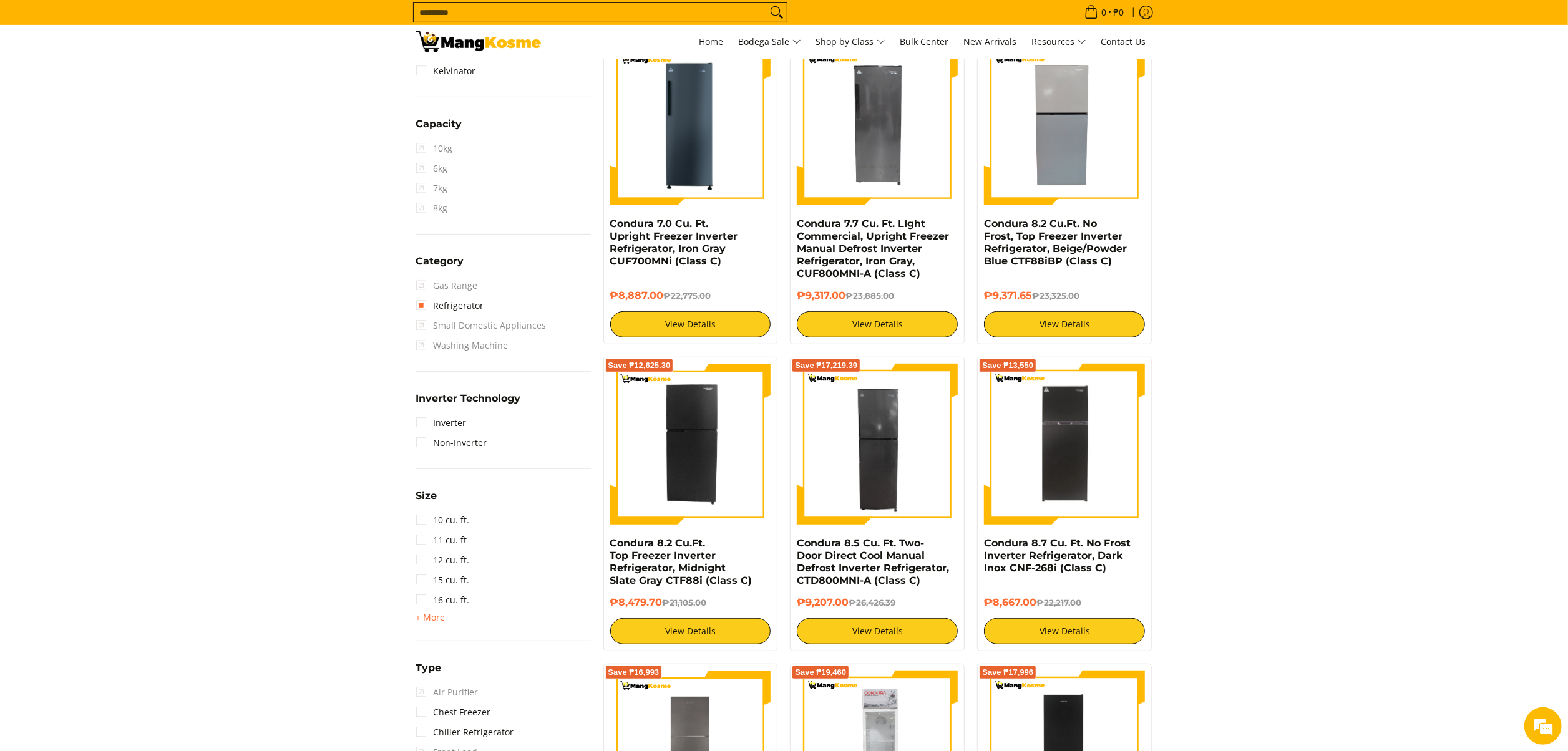
scroll to position [550, 0]
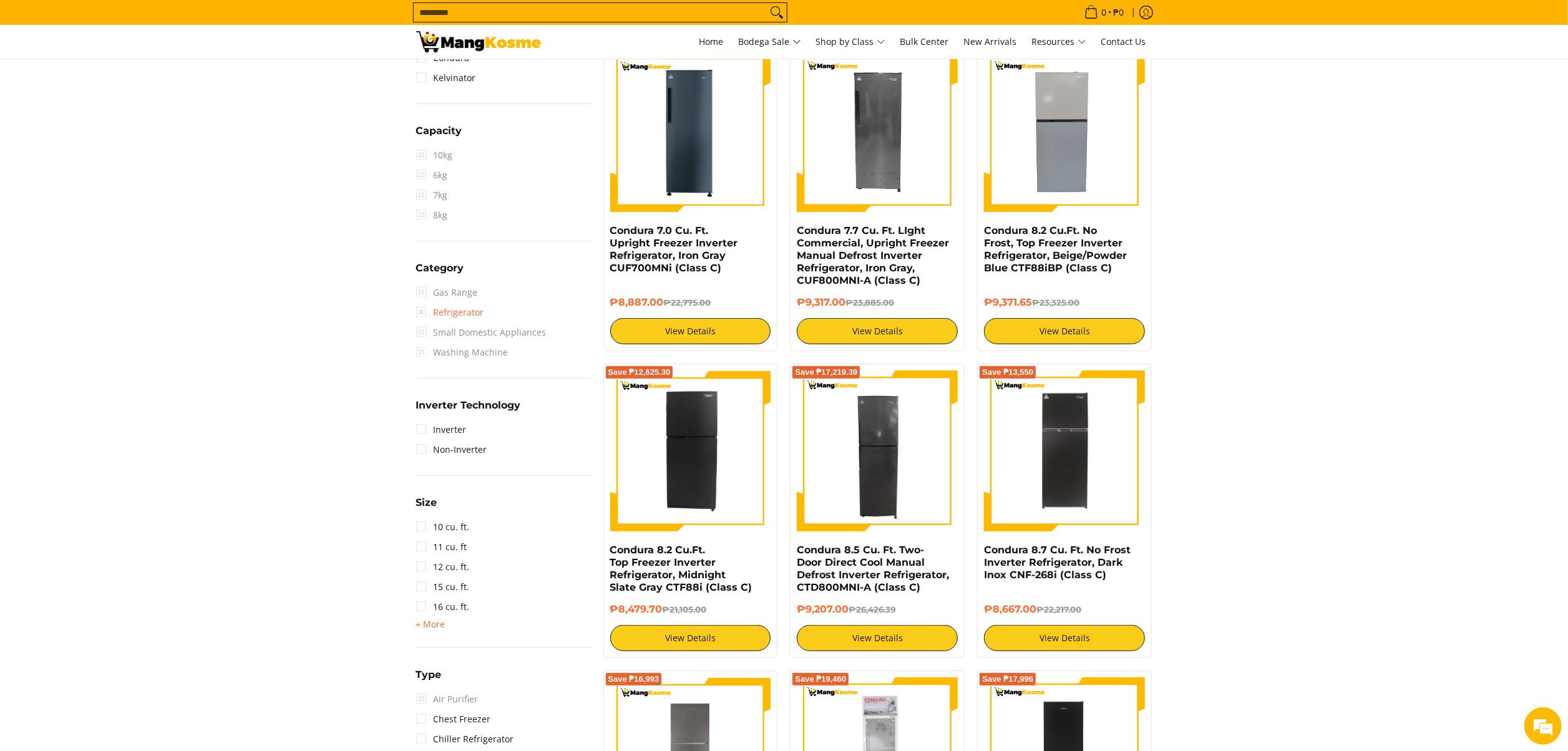
click at [449, 312] on link "Refrigerator" at bounding box center [449, 312] width 68 height 20
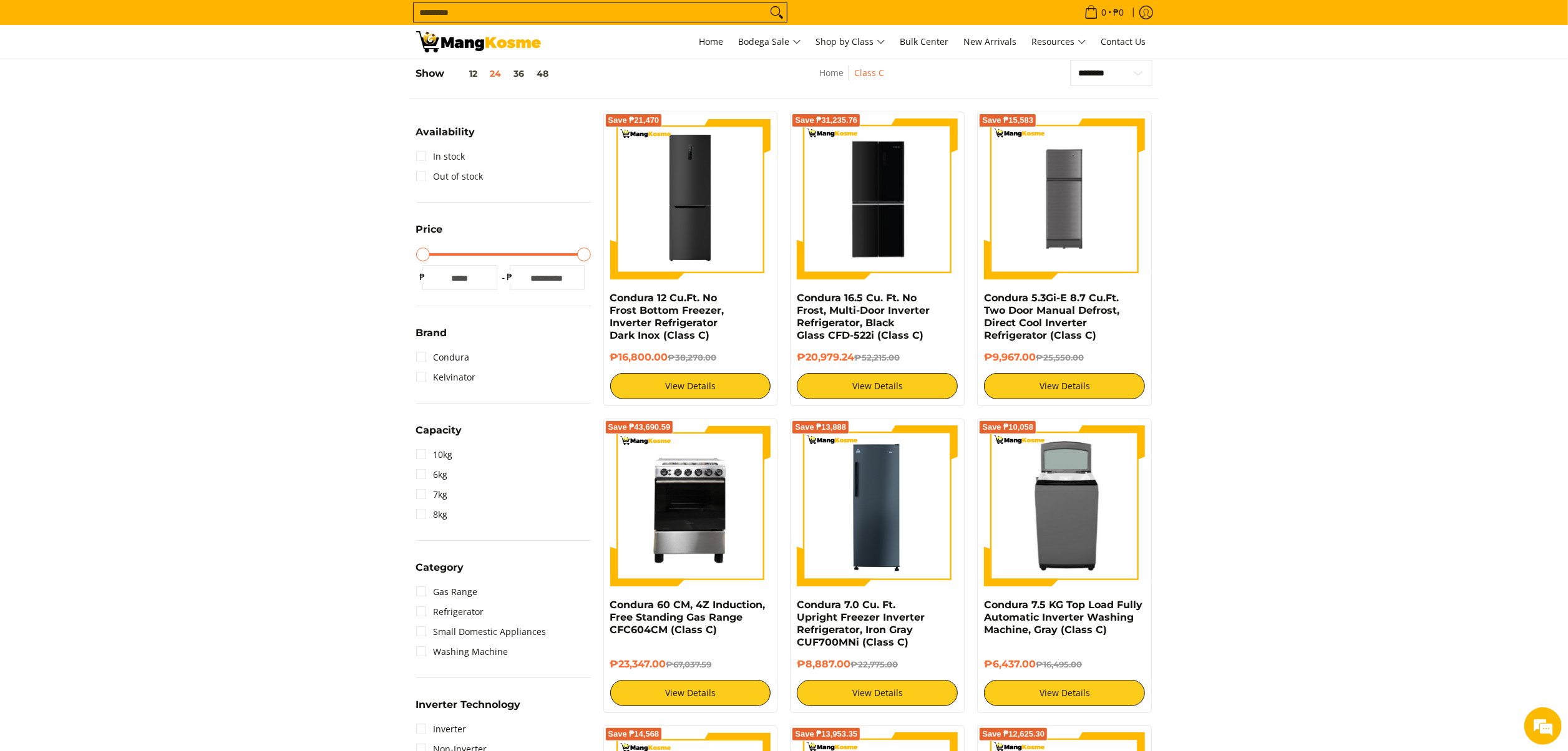
scroll to position [301, 0]
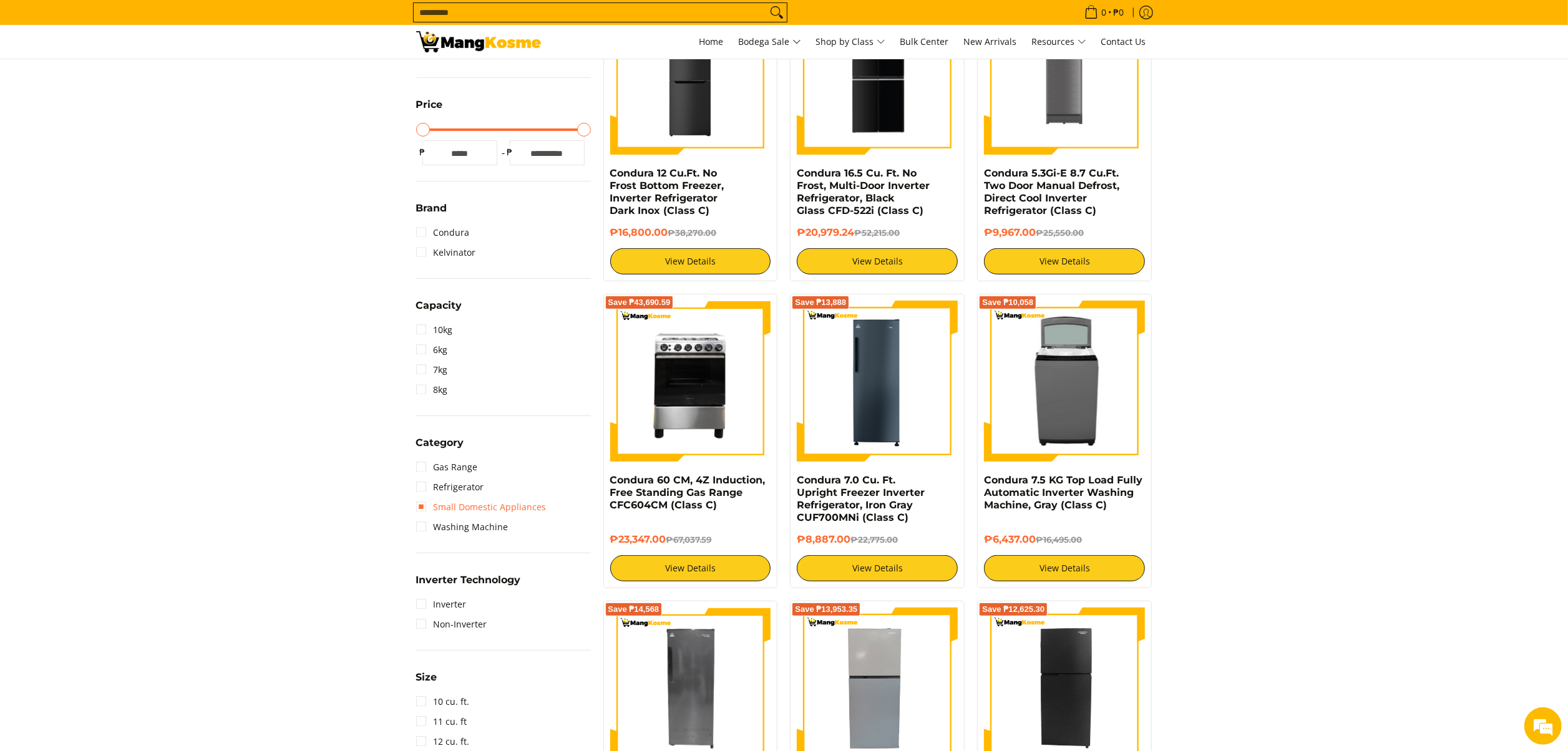
click at [491, 500] on link "Small Domestic Appliances" at bounding box center [481, 507] width 131 height 20
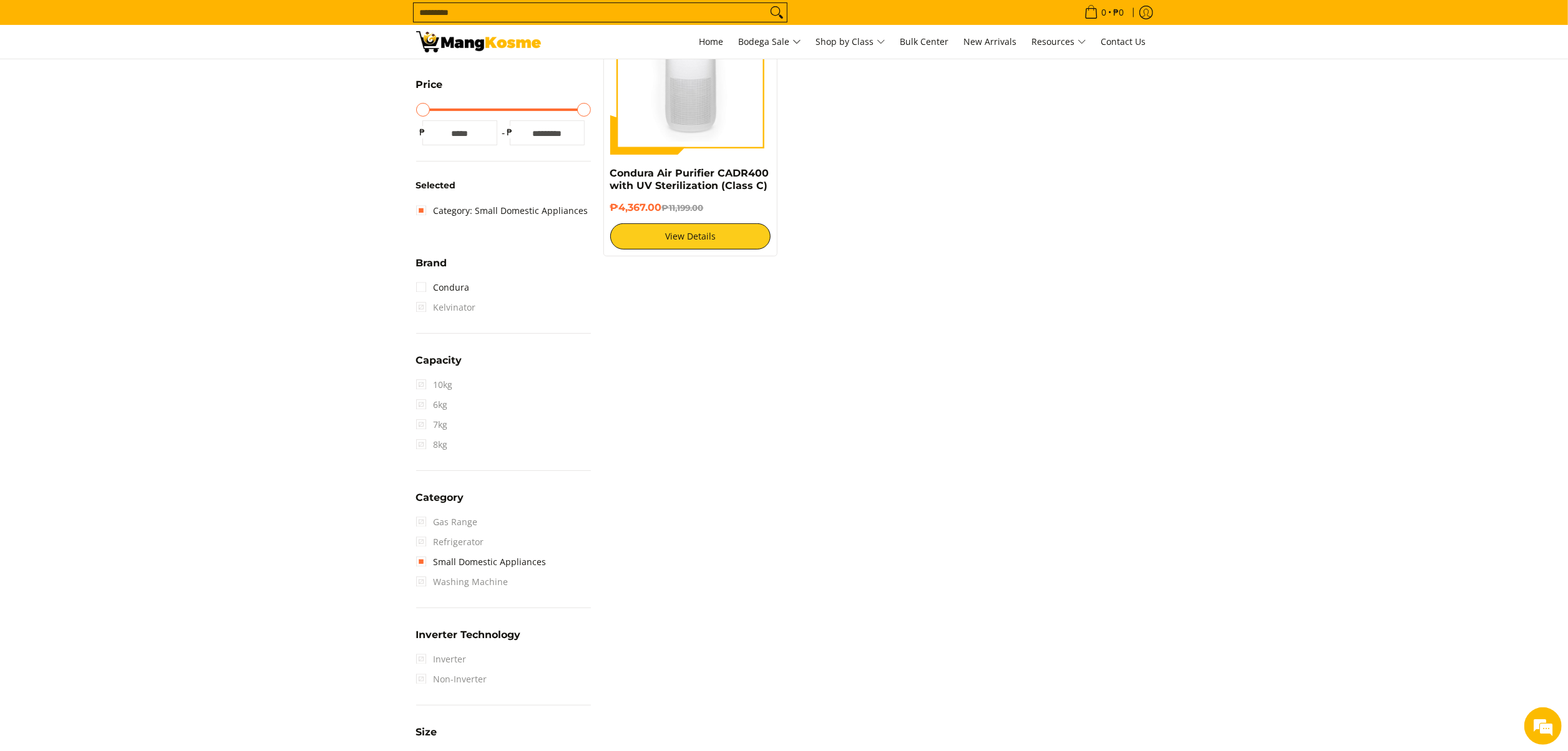
scroll to position [176, 0]
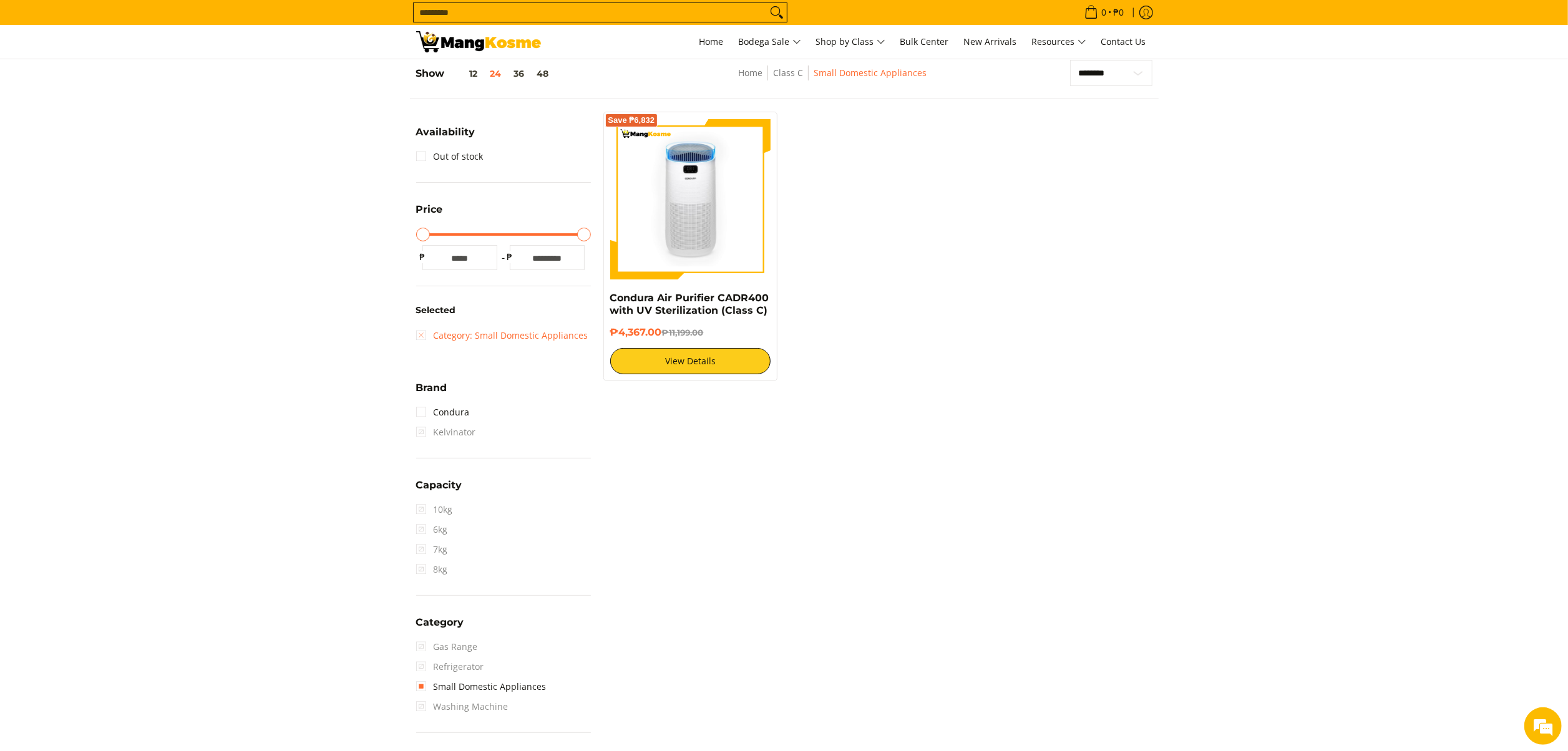
click at [534, 333] on link "Category: Small Domestic Appliances" at bounding box center [502, 335] width 172 height 20
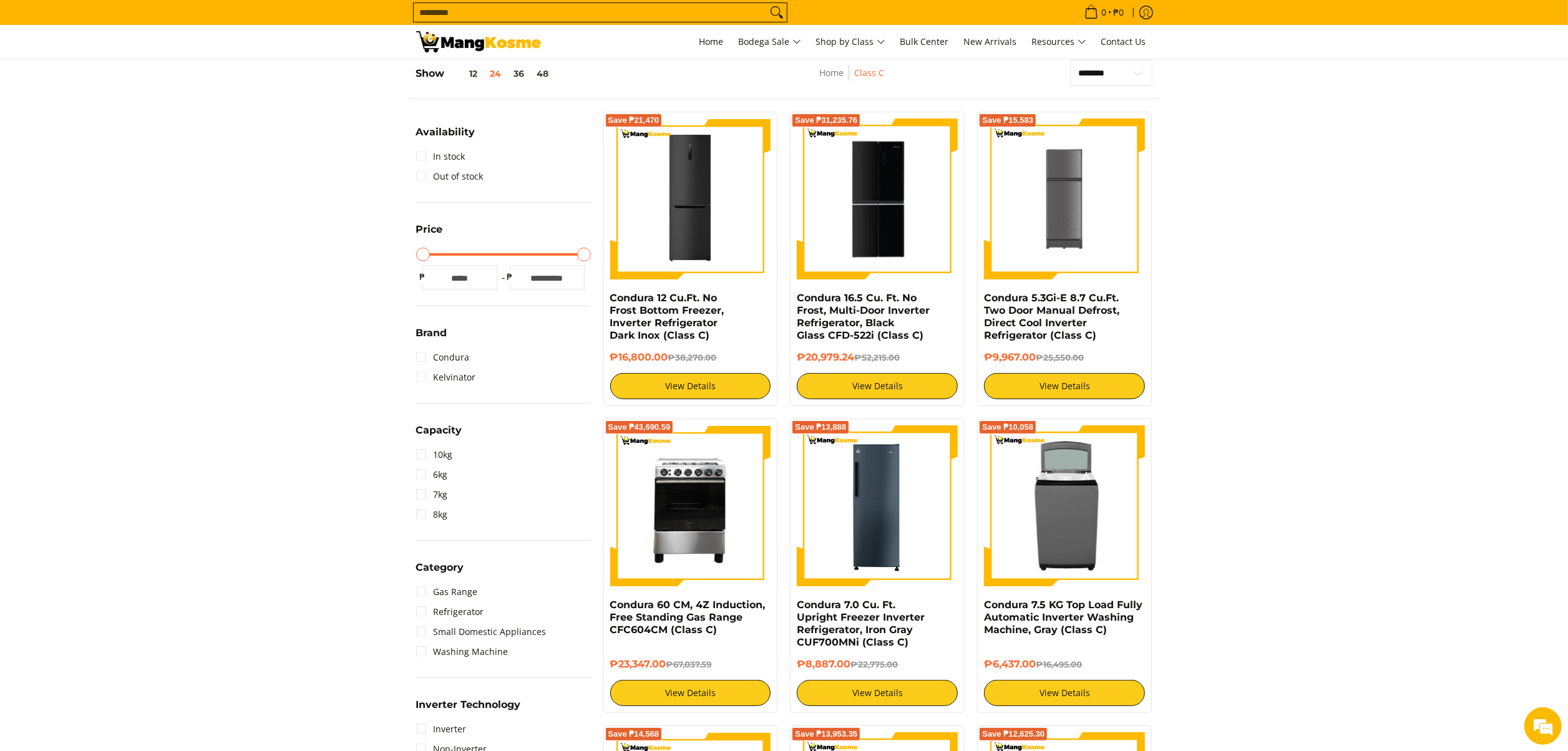
scroll to position [301, 0]
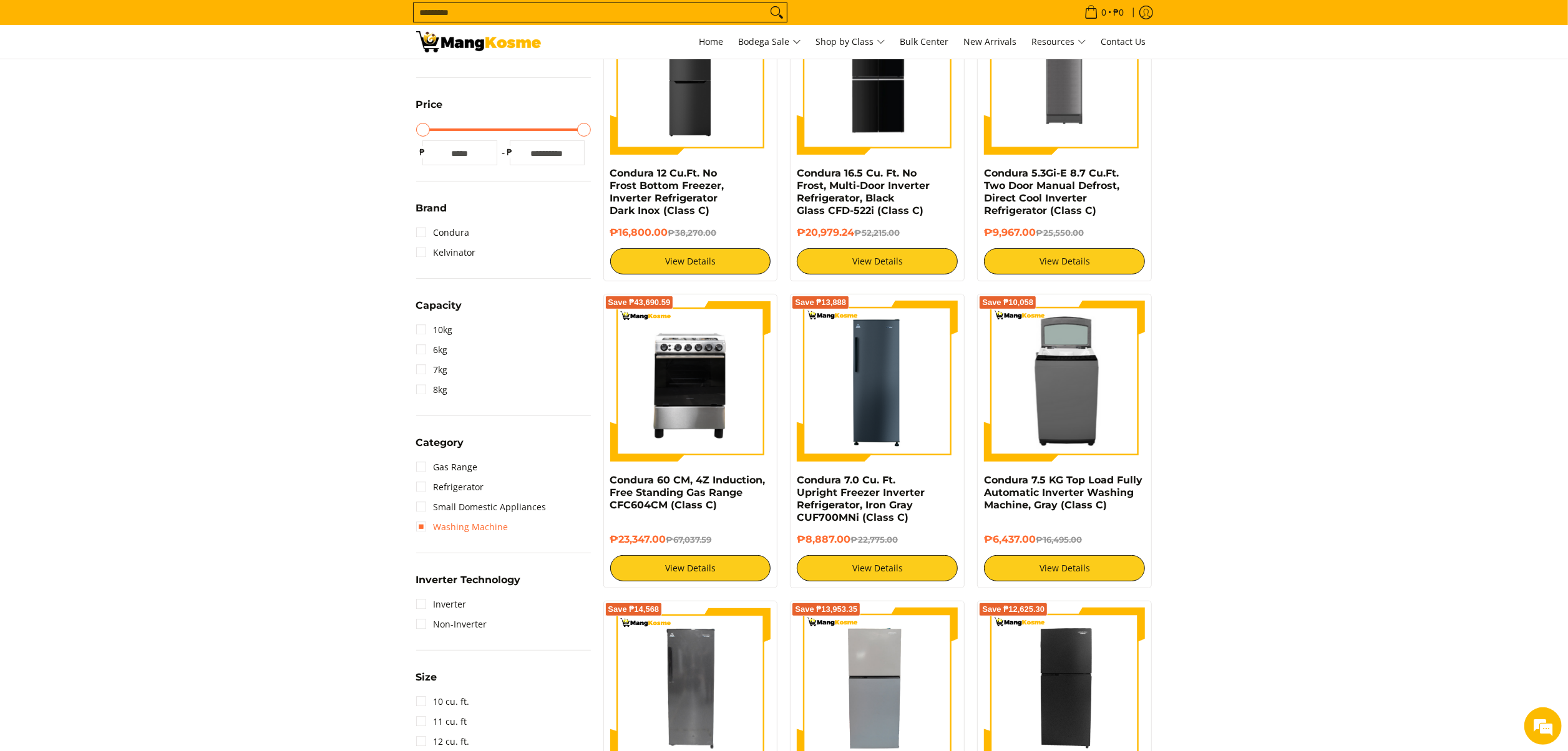
click at [480, 527] on link "Washing Machine" at bounding box center [462, 527] width 93 height 20
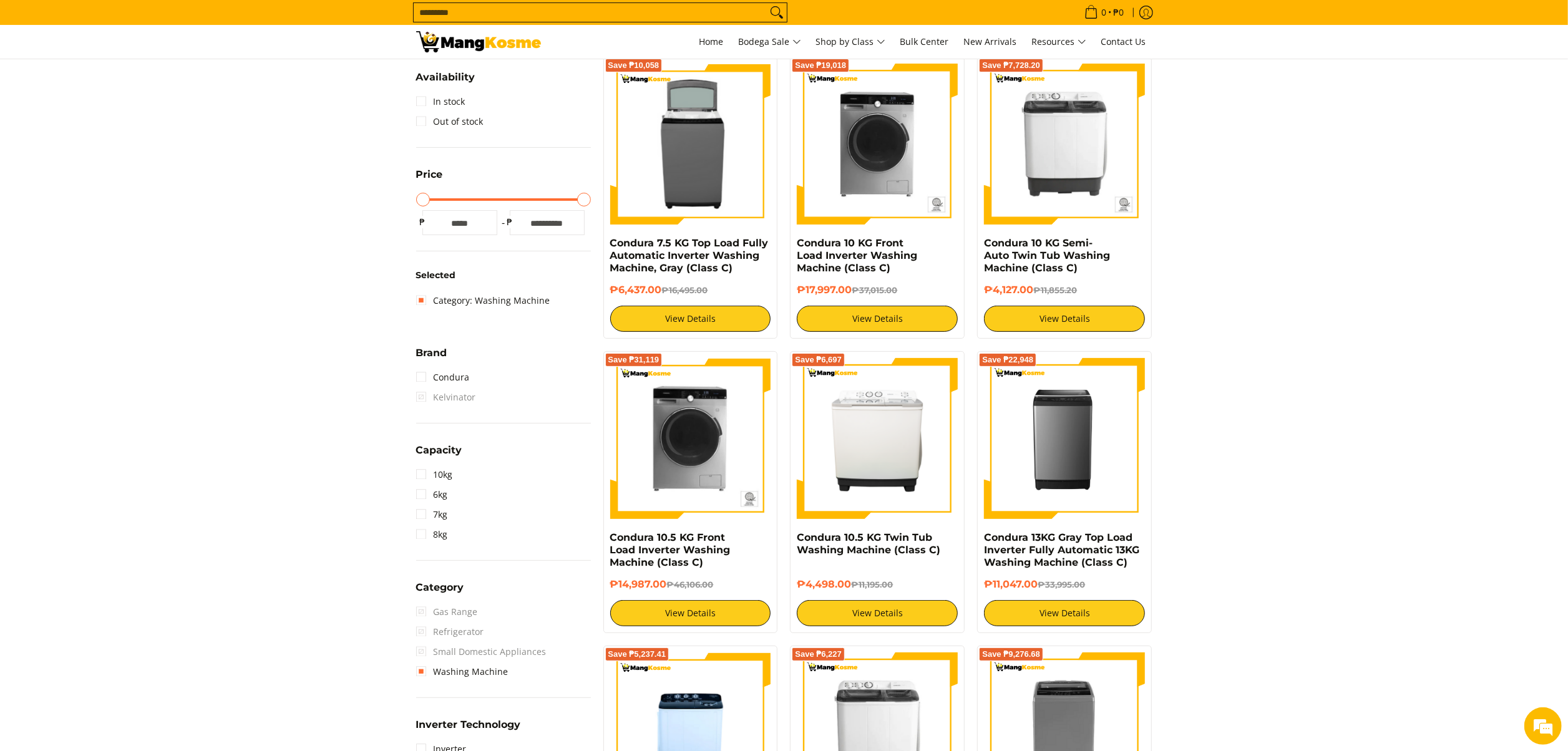
scroll to position [176, 0]
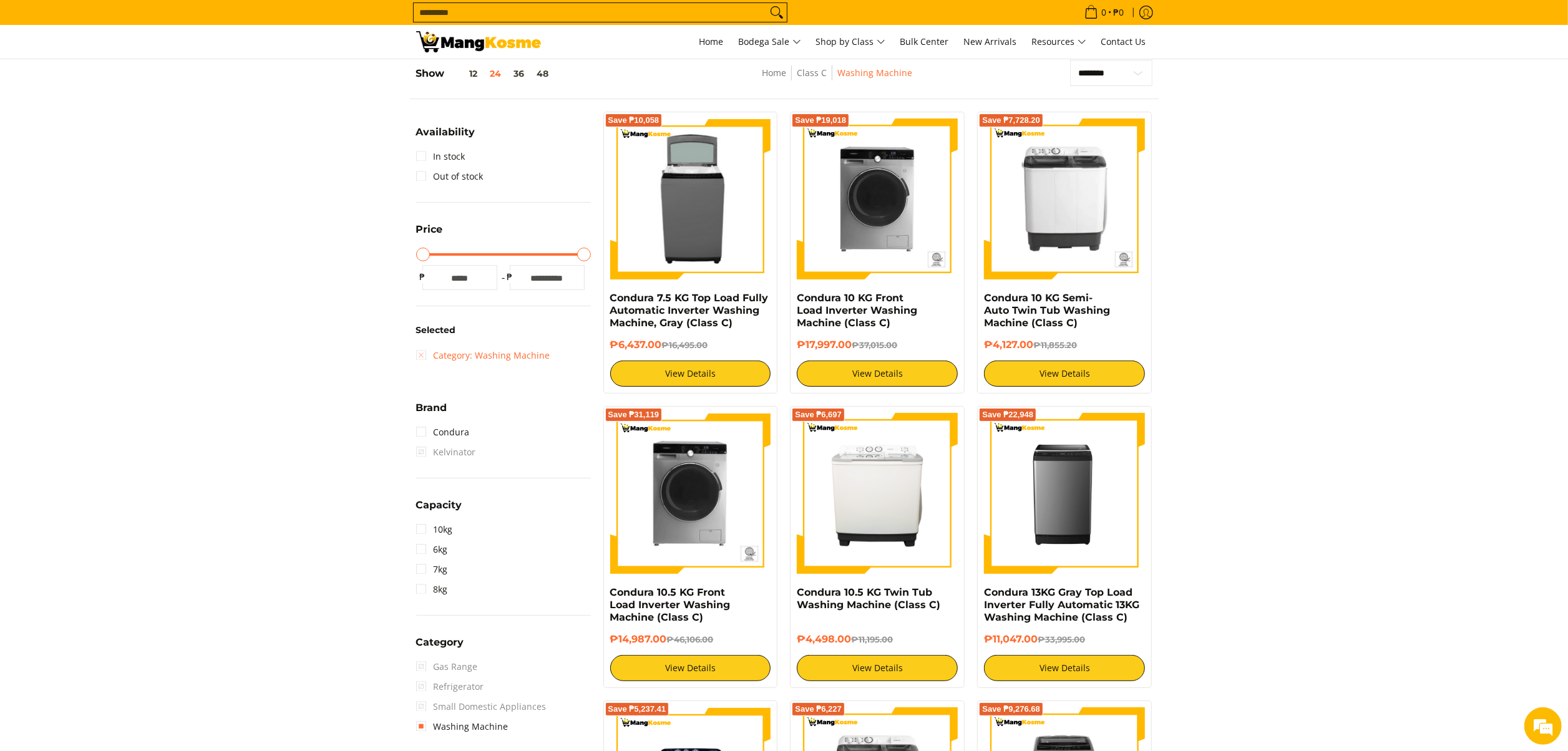
click at [491, 363] on link "Category: Washing Machine" at bounding box center [483, 355] width 135 height 20
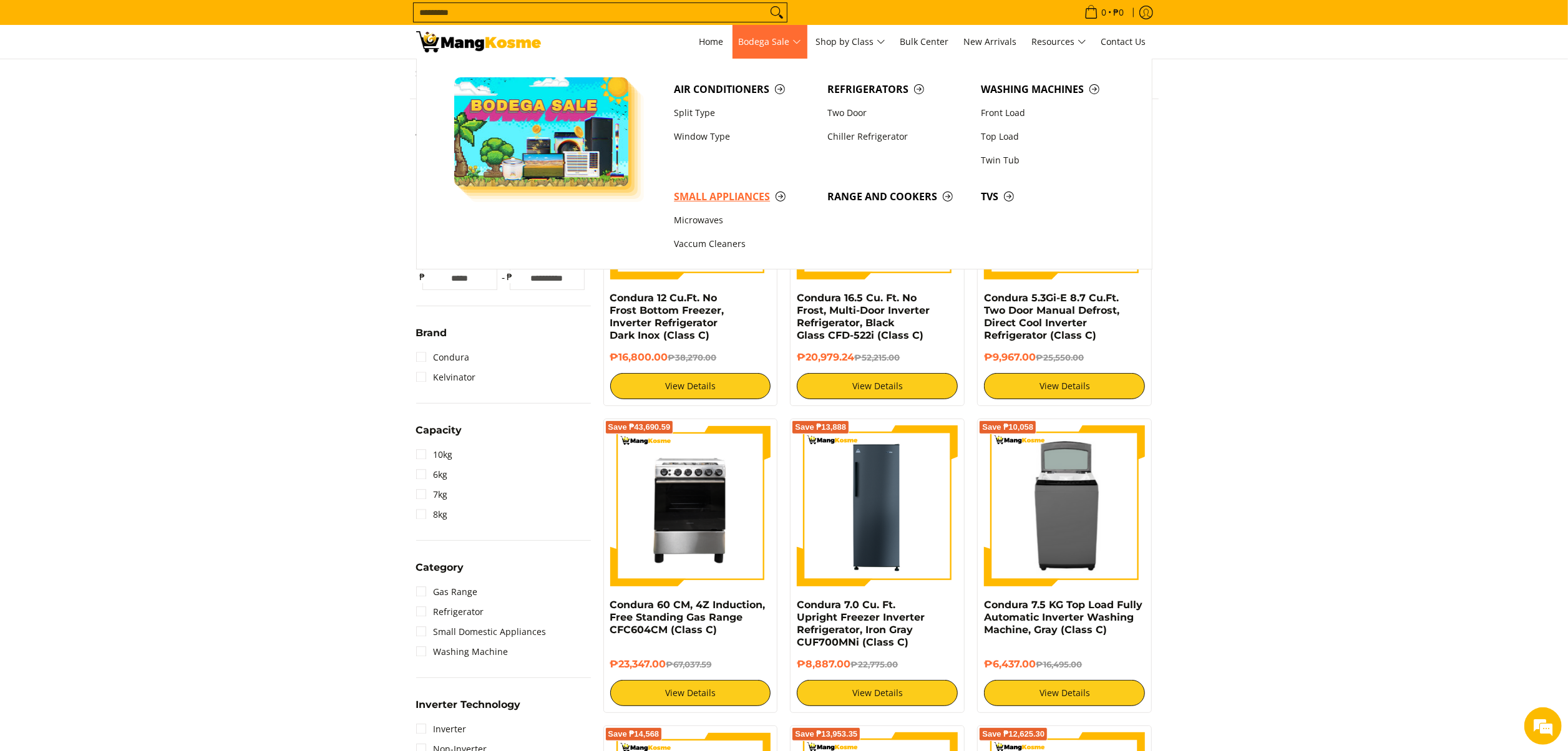
click at [724, 202] on span "Small Appliances" at bounding box center [744, 197] width 141 height 15
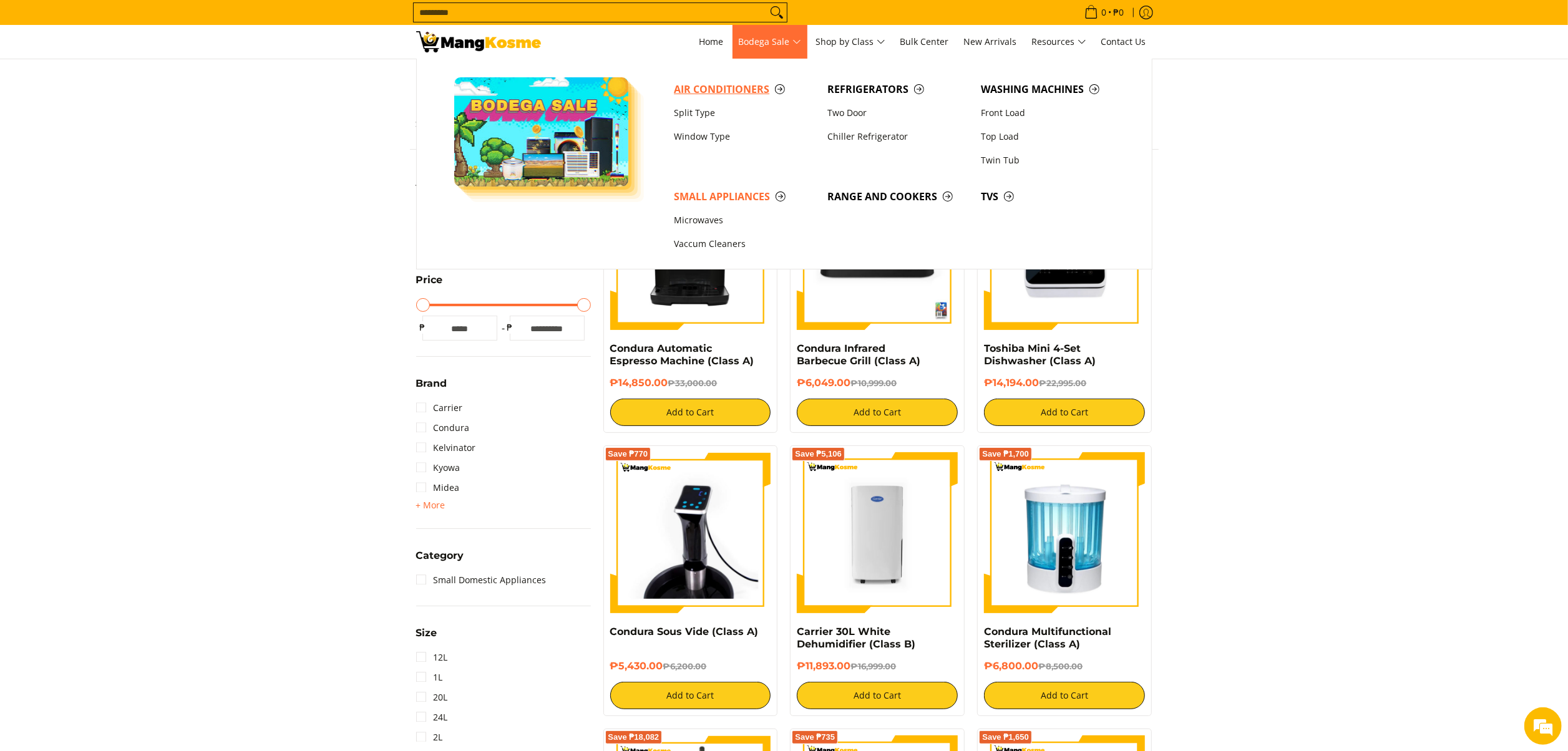
click at [747, 93] on span "Air Conditioners" at bounding box center [744, 90] width 141 height 15
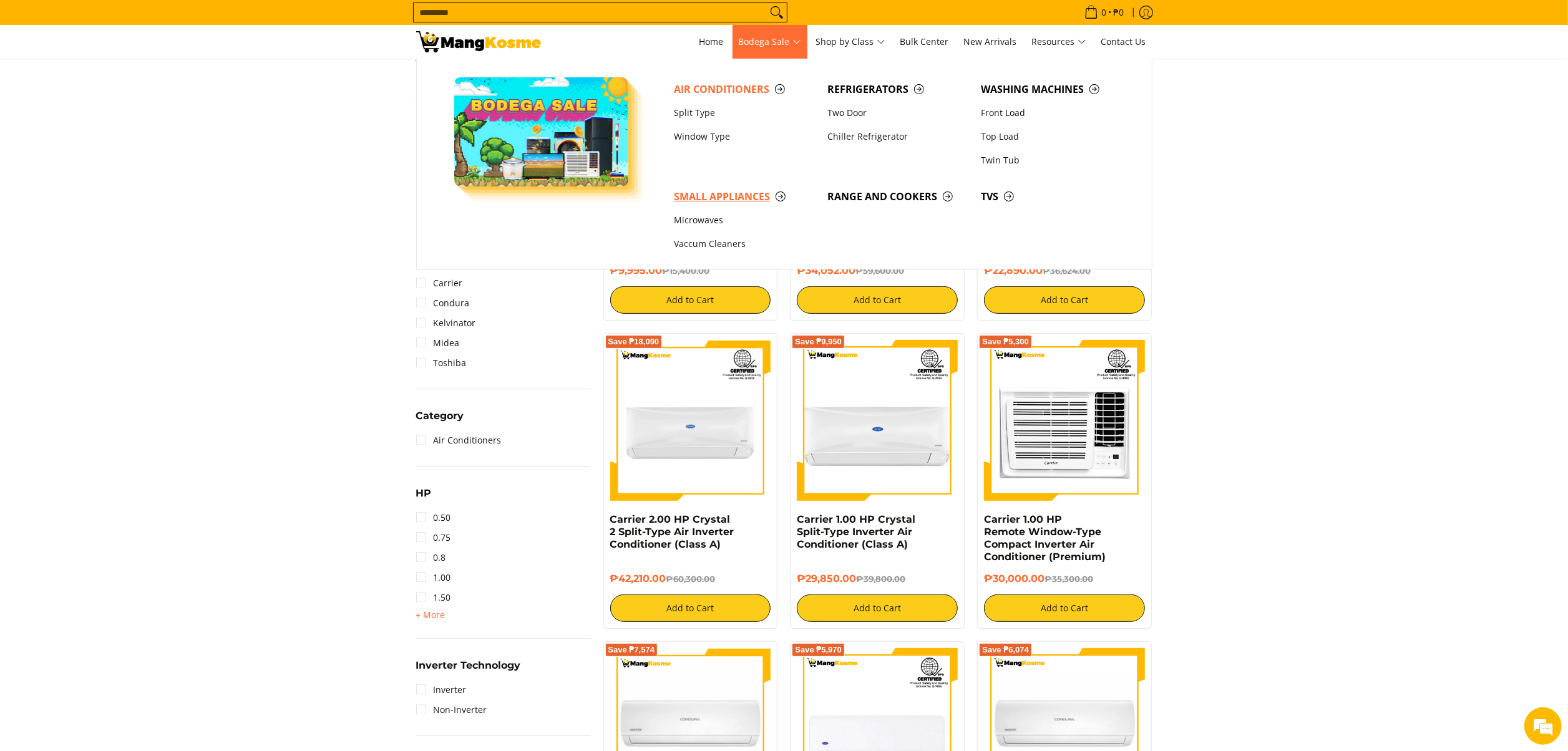
click at [710, 196] on span "Small Appliances" at bounding box center [744, 197] width 141 height 15
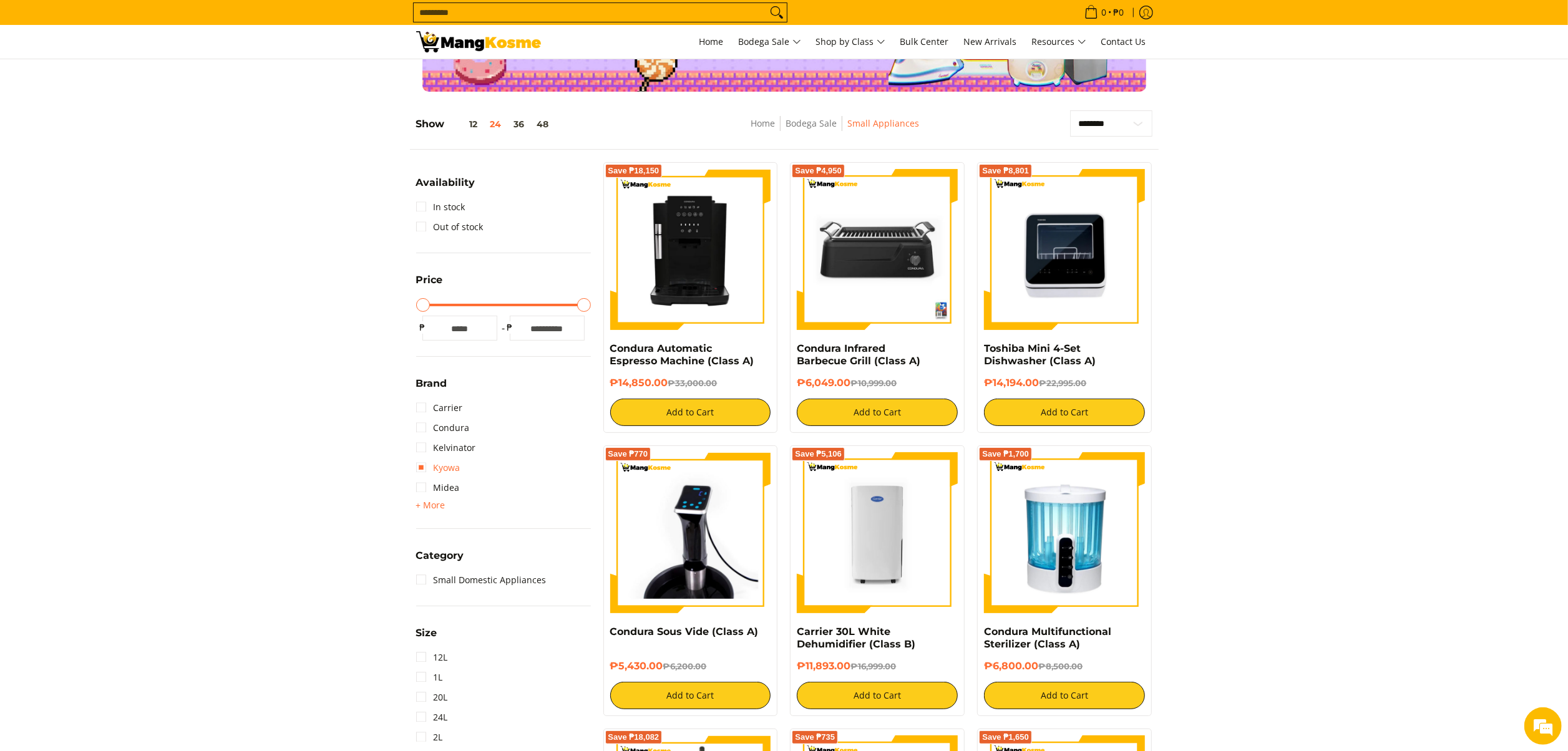
click at [446, 469] on link "Kyowa" at bounding box center [438, 468] width 44 height 20
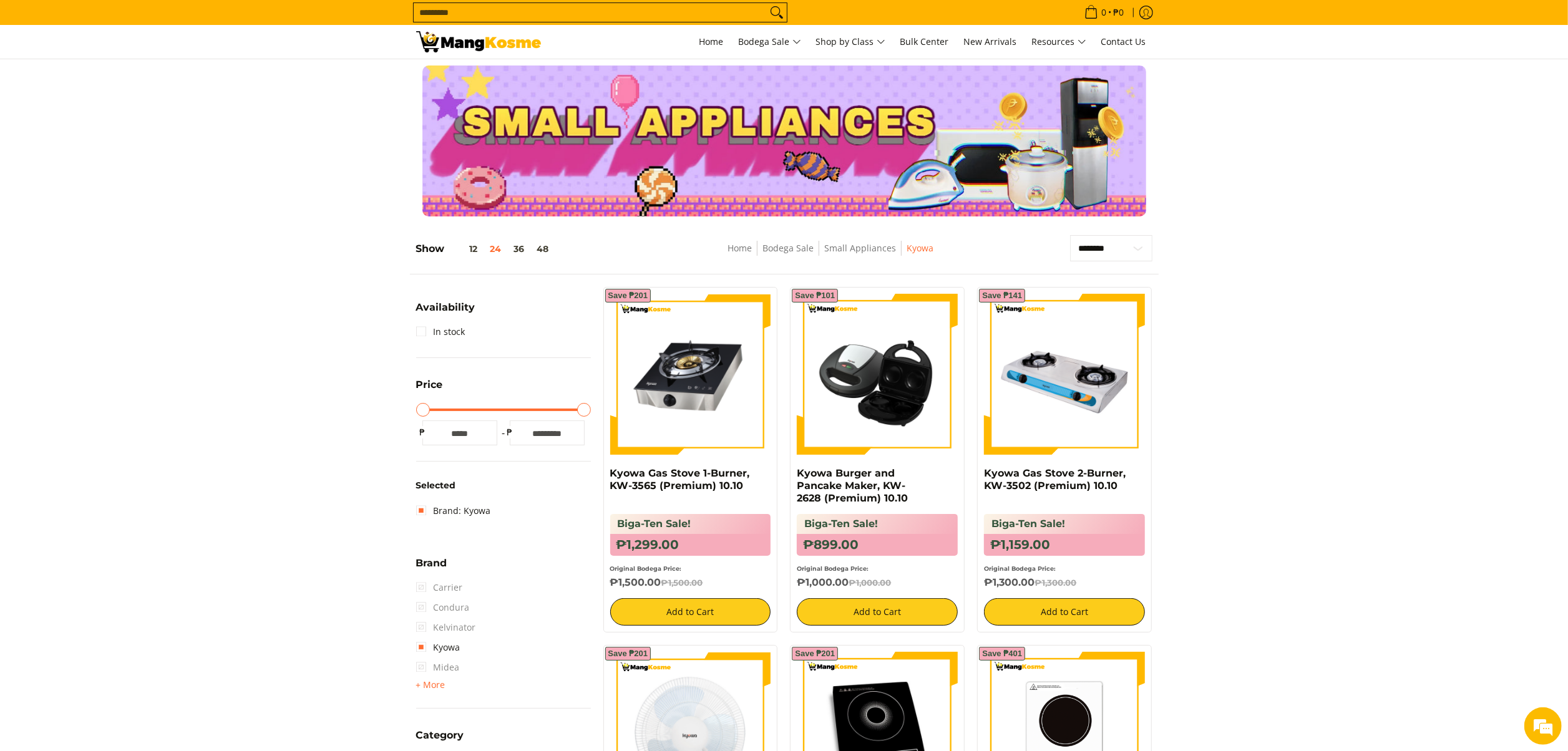
drag, startPoint x: 1358, startPoint y: 380, endPoint x: 1376, endPoint y: 363, distance: 24.8
